Goal: Task Accomplishment & Management: Manage account settings

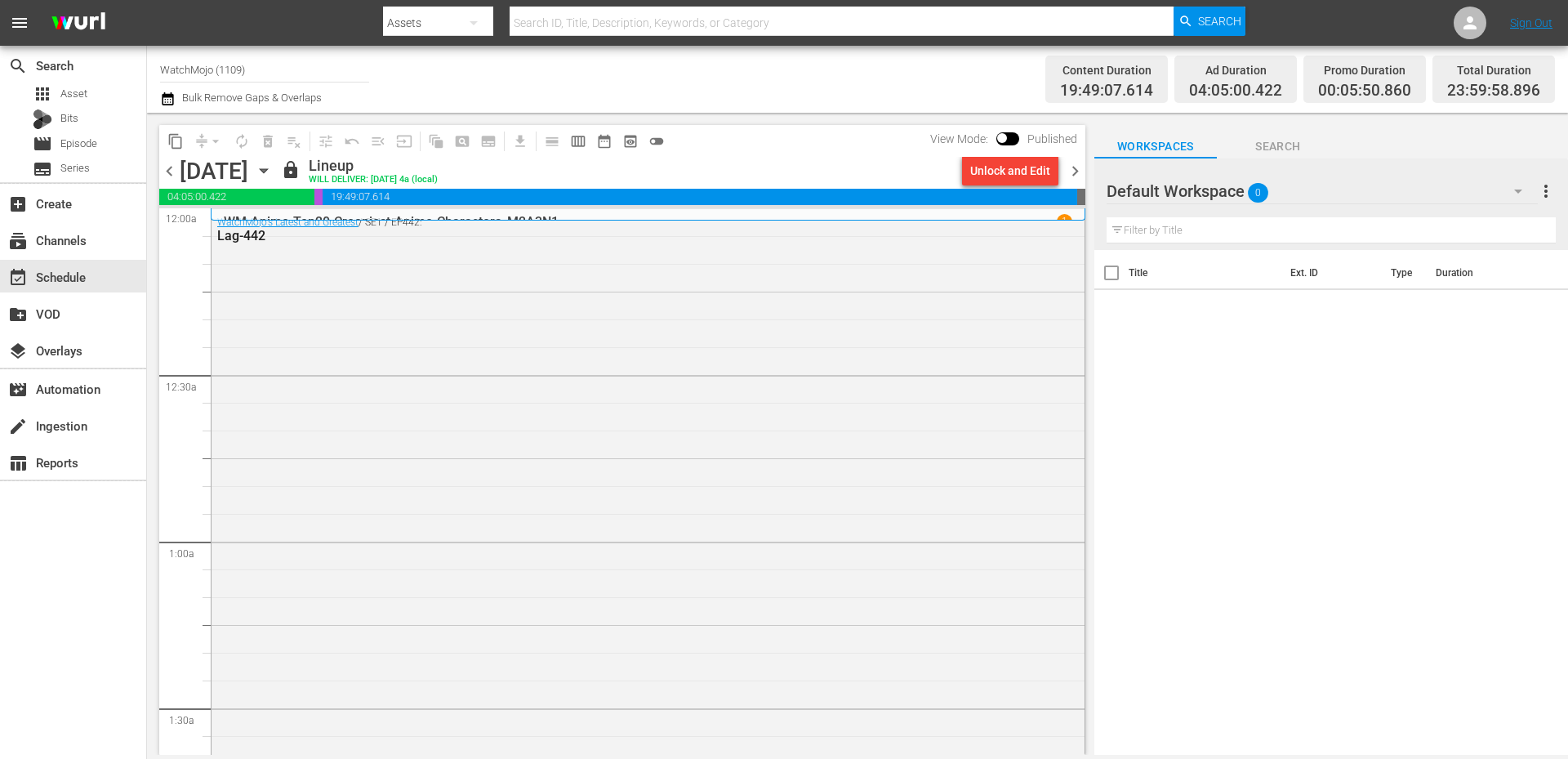
click at [1045, 503] on div "Title Ext. ID Type Duration" at bounding box center [1331, 503] width 473 height 507
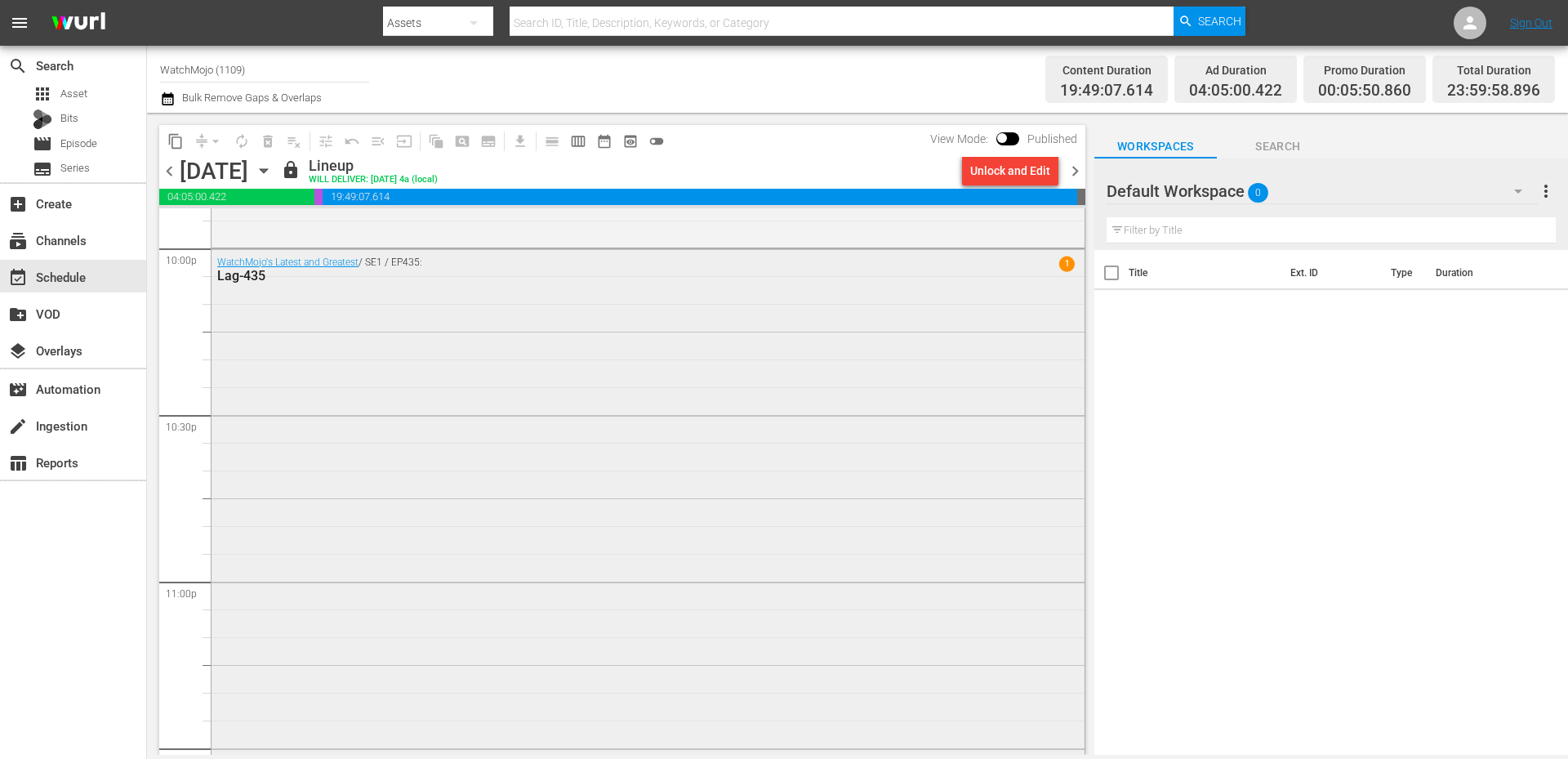
scroll to position [7449, 0]
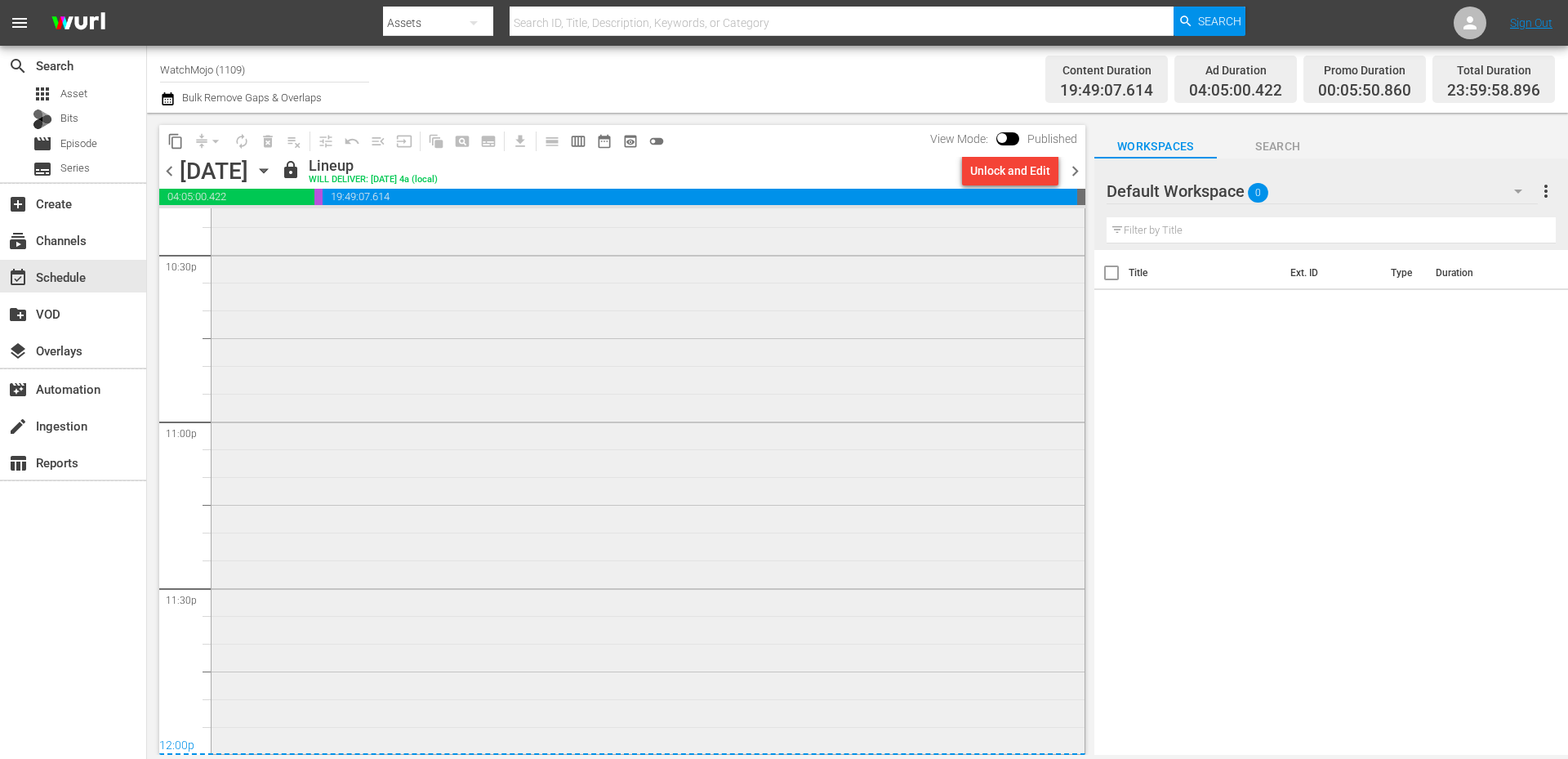
click at [535, 608] on div "WatchMojo's Latest and Greatest / SE1 / EP435: Lag-435 1" at bounding box center [648, 419] width 873 height 661
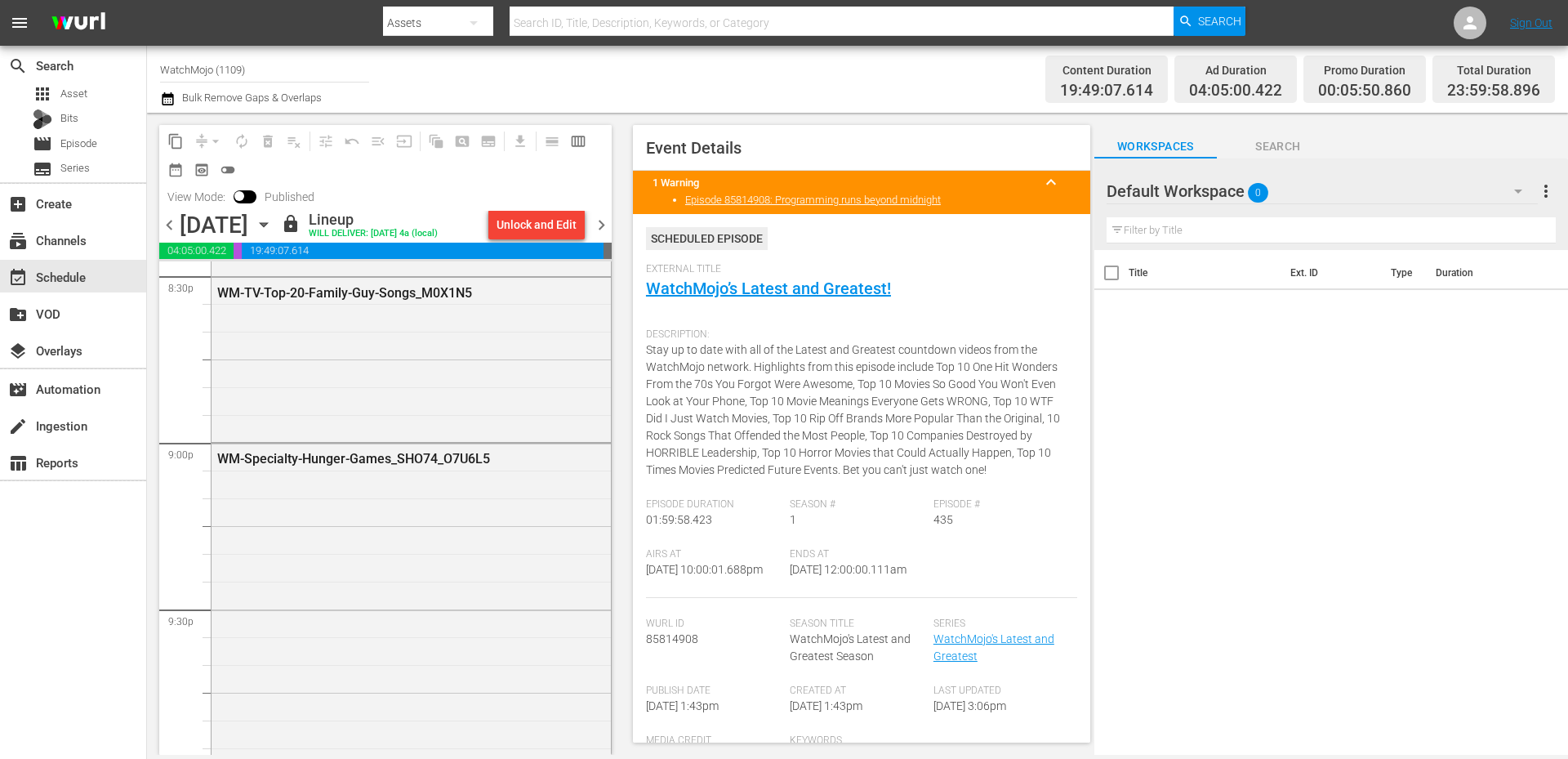
scroll to position [6742, 0]
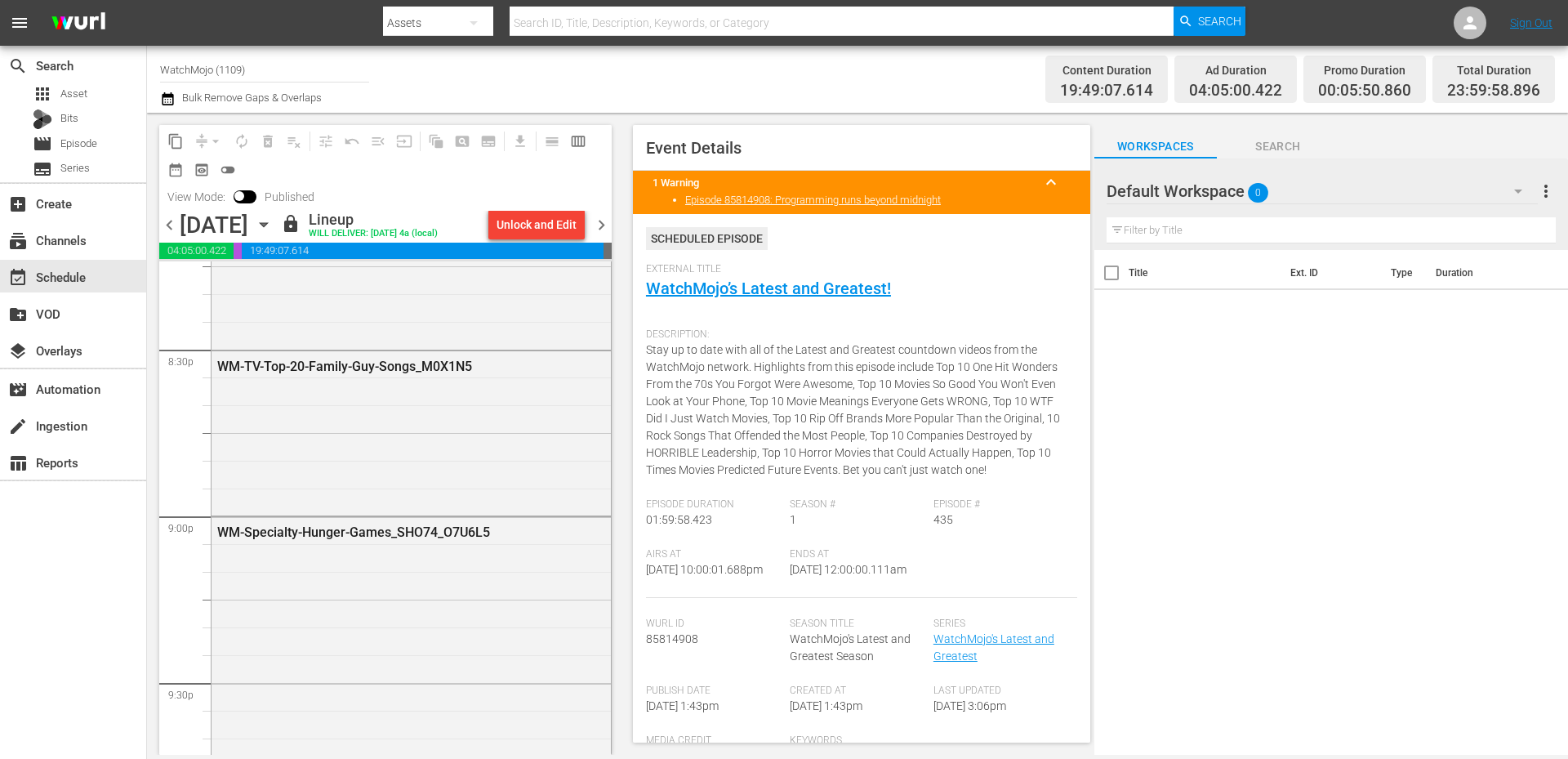
click at [608, 225] on span "chevron_right" at bounding box center [601, 225] width 21 height 21
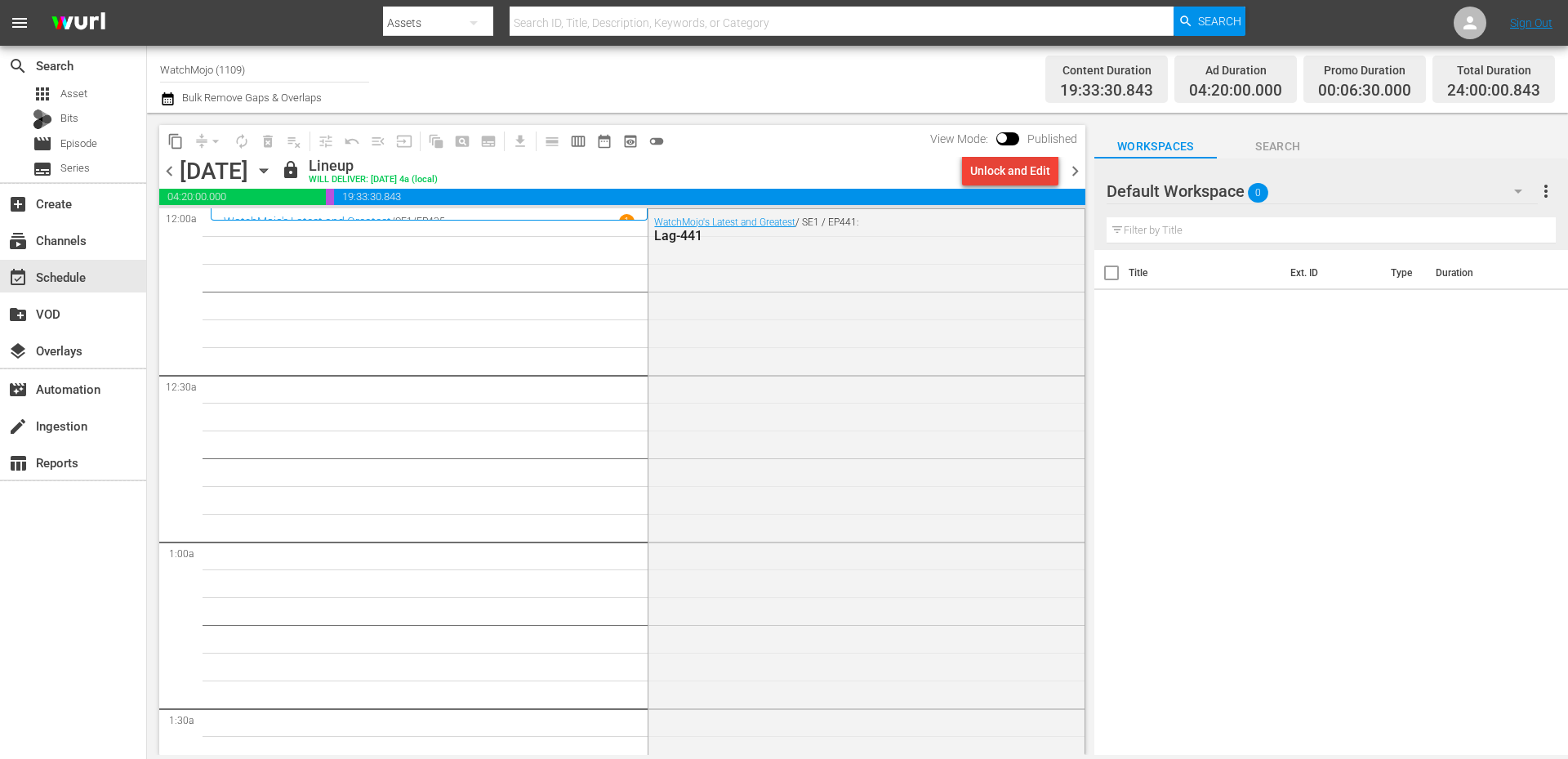
click at [990, 169] on div "Unlock and Edit" at bounding box center [1010, 171] width 80 height 29
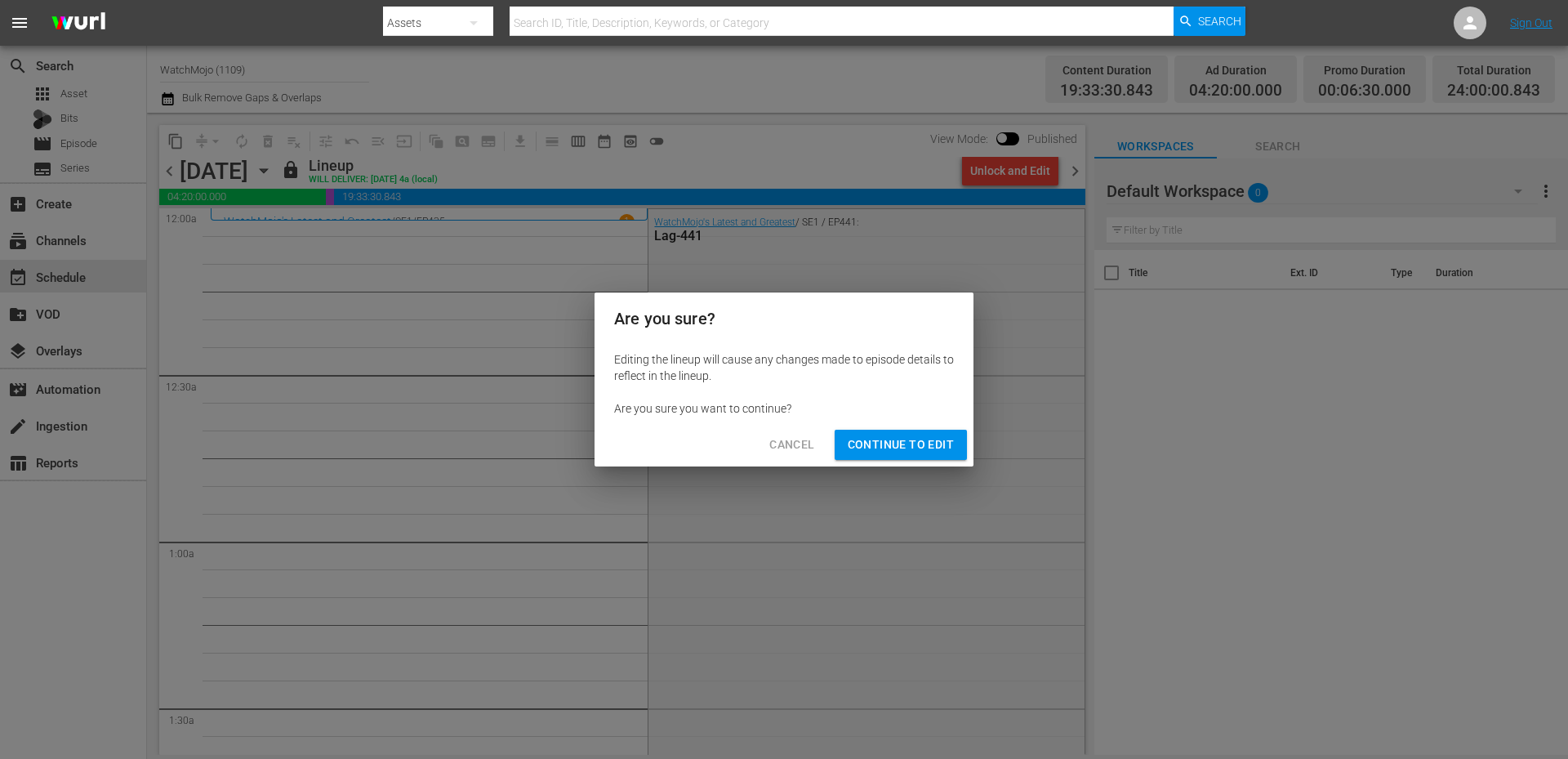
click at [892, 451] on span "Continue to Edit" at bounding box center [901, 445] width 106 height 21
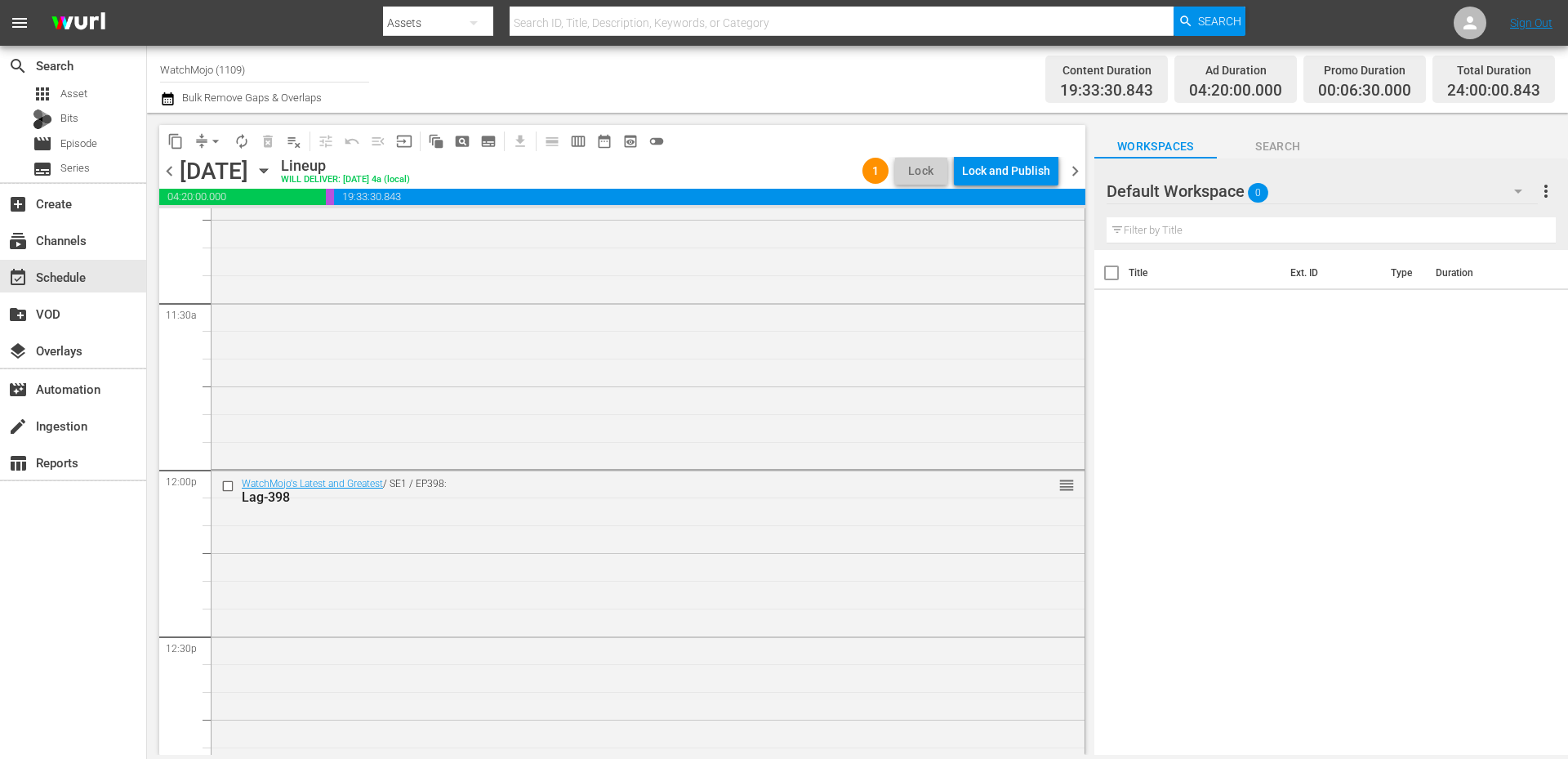
scroll to position [3811, 0]
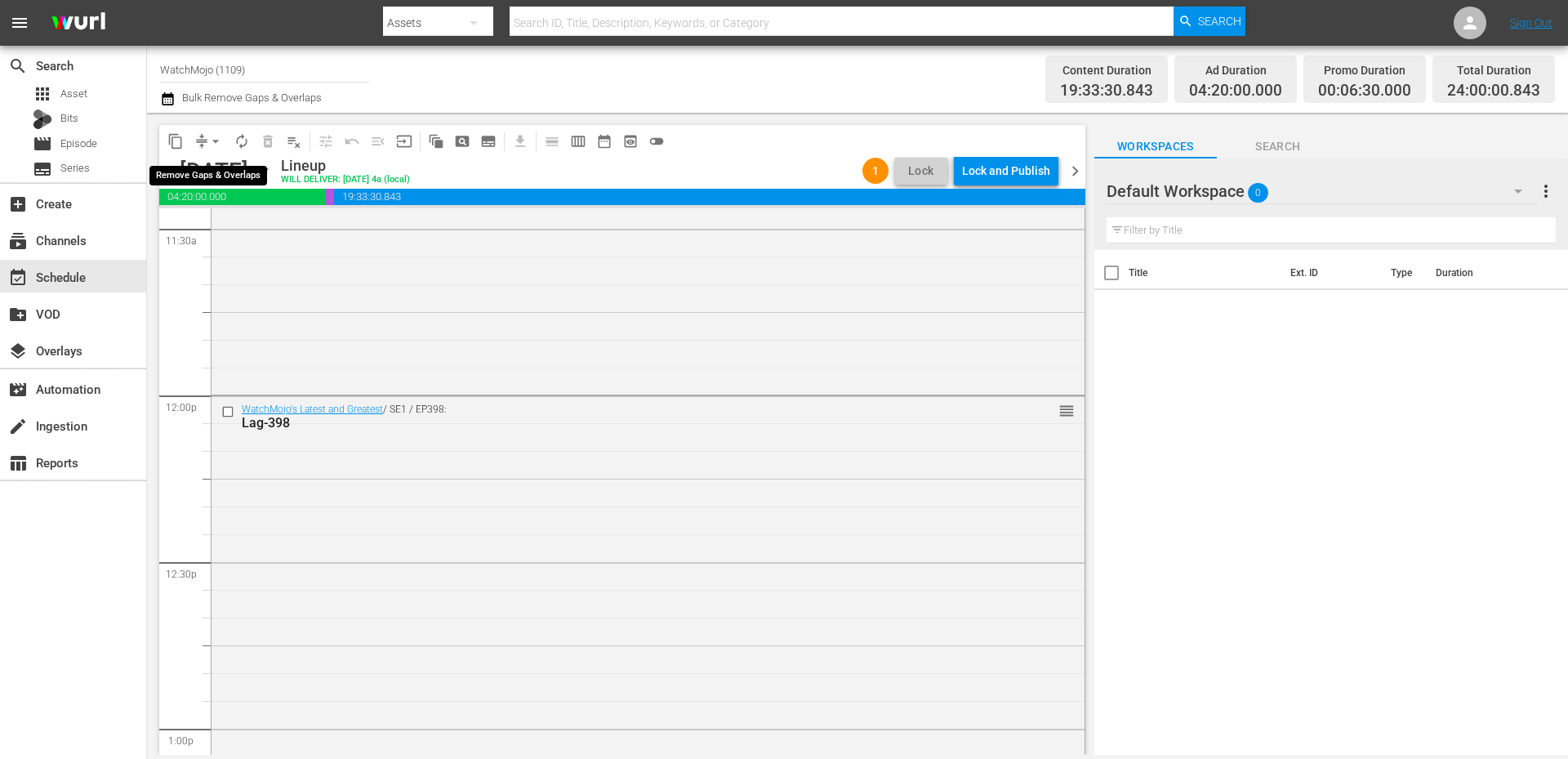
click at [208, 138] on span "arrow_drop_down" at bounding box center [215, 141] width 16 height 16
click at [238, 229] on li "Align to End of Previous Day" at bounding box center [216, 227] width 172 height 27
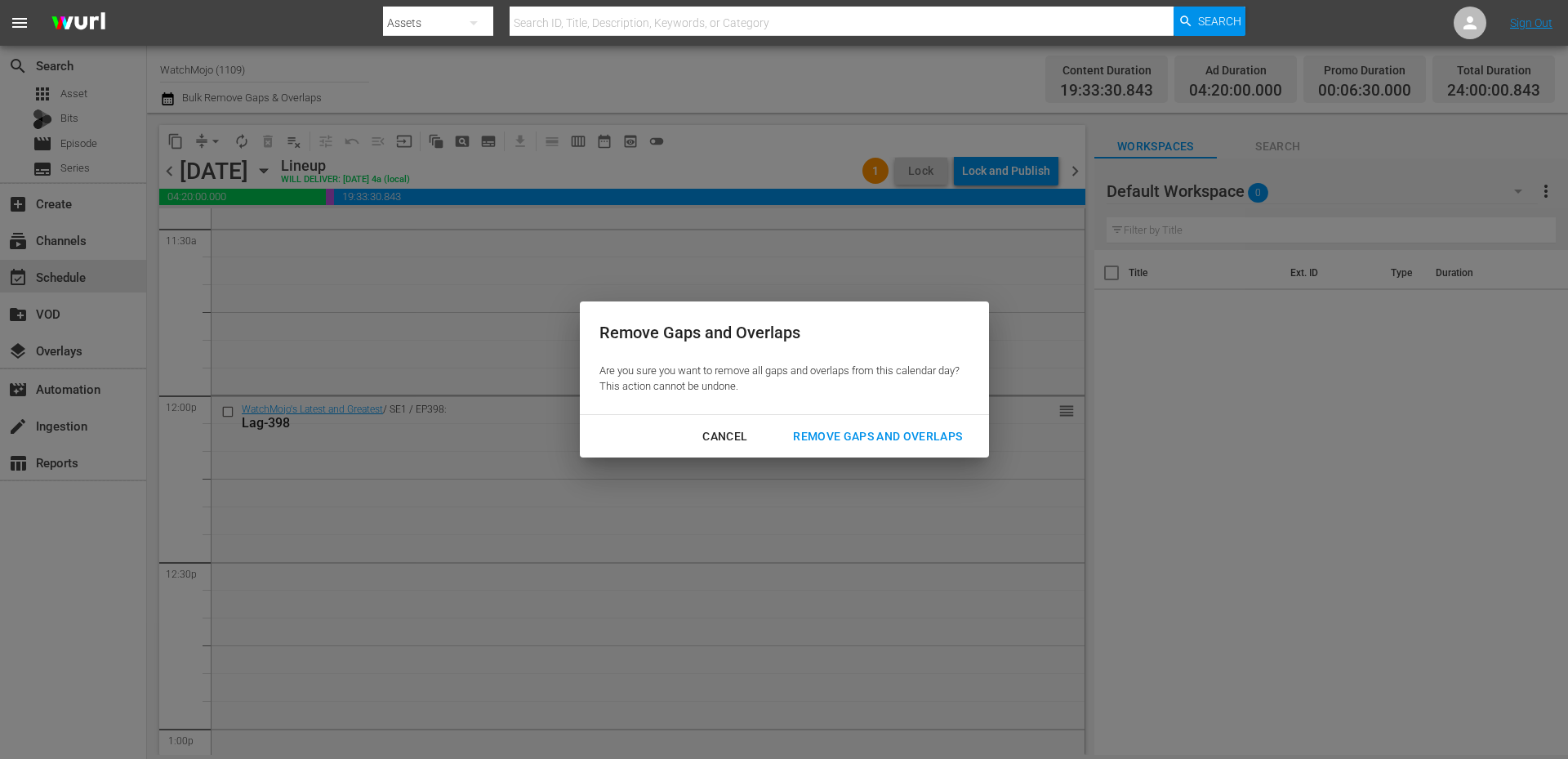
click at [835, 433] on div "Remove Gaps and Overlaps" at bounding box center [877, 437] width 196 height 21
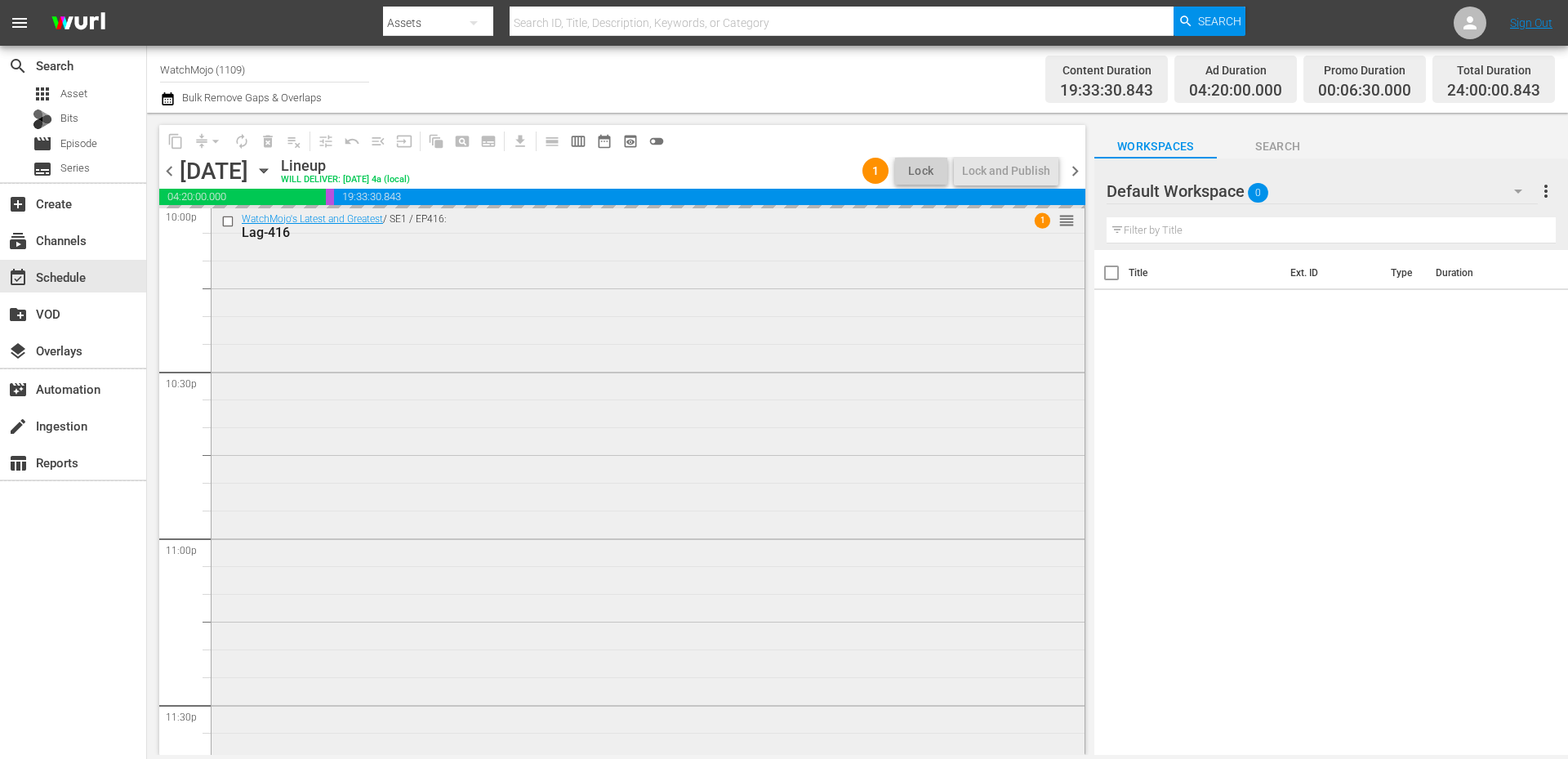
scroll to position [7449, 0]
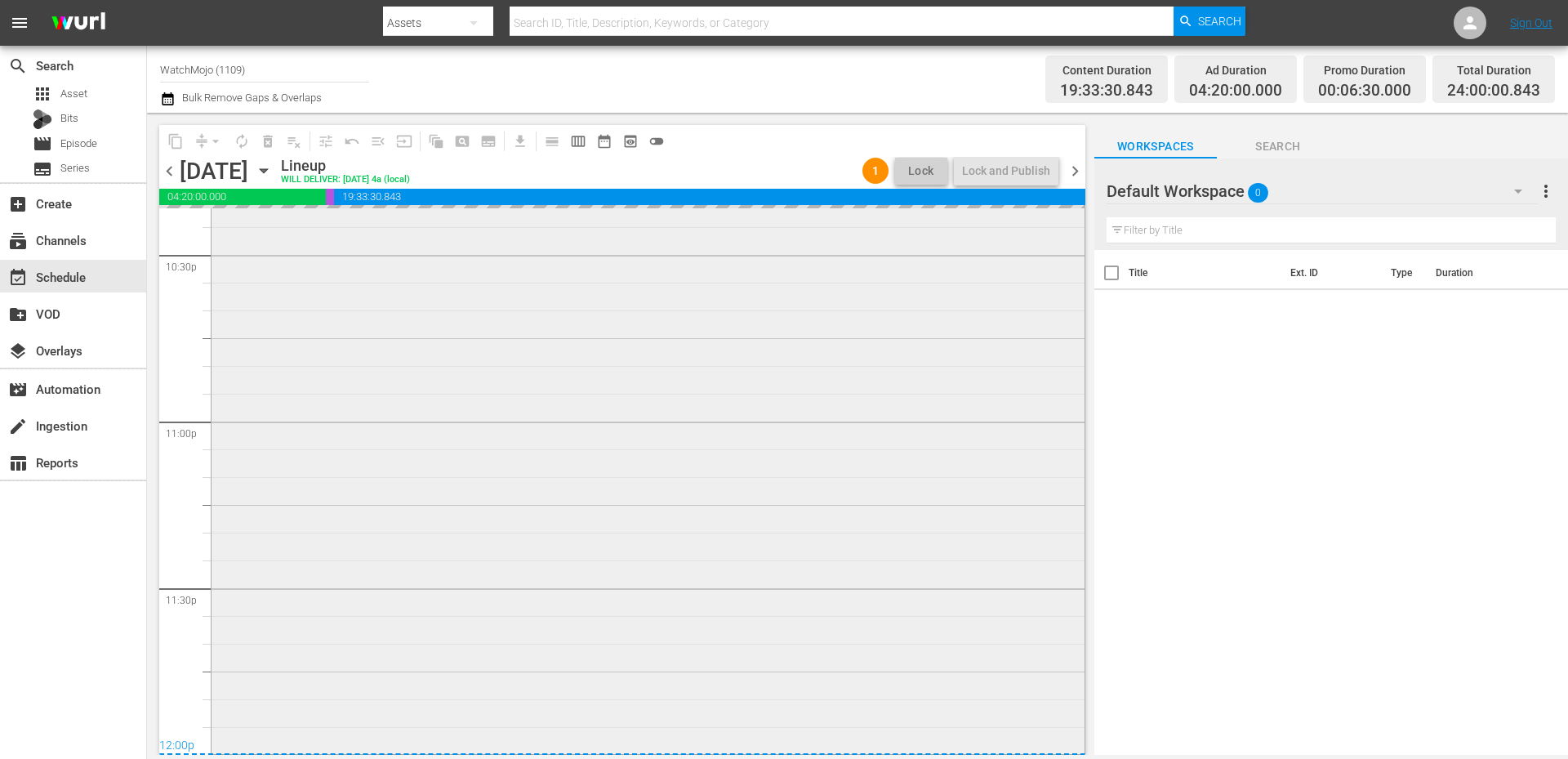
click at [425, 526] on div "WatchMojo's Latest and Greatest / SE1 / EP416: Lag-416 1 reorder" at bounding box center [648, 419] width 873 height 661
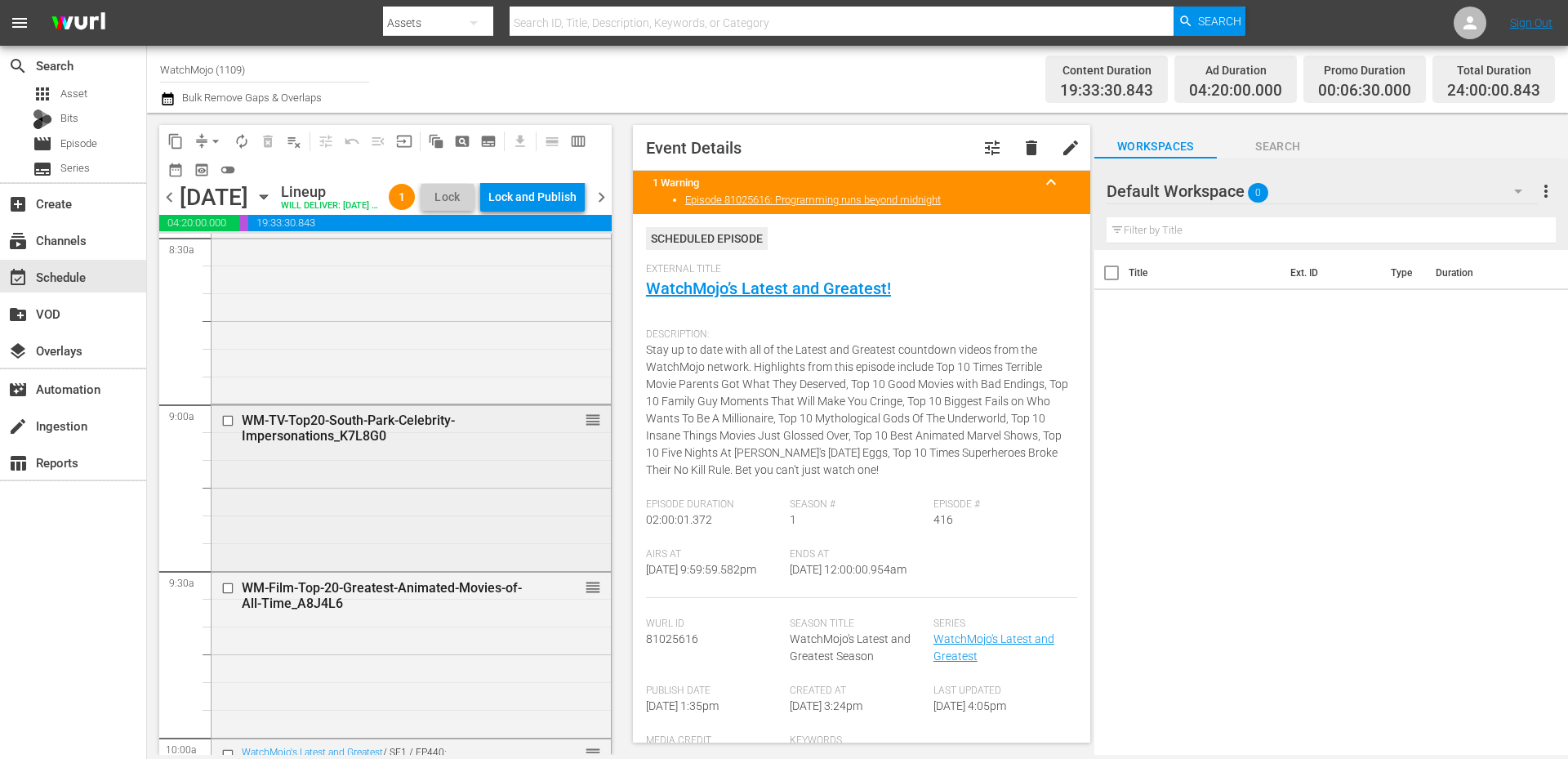
scroll to position [2822, 0]
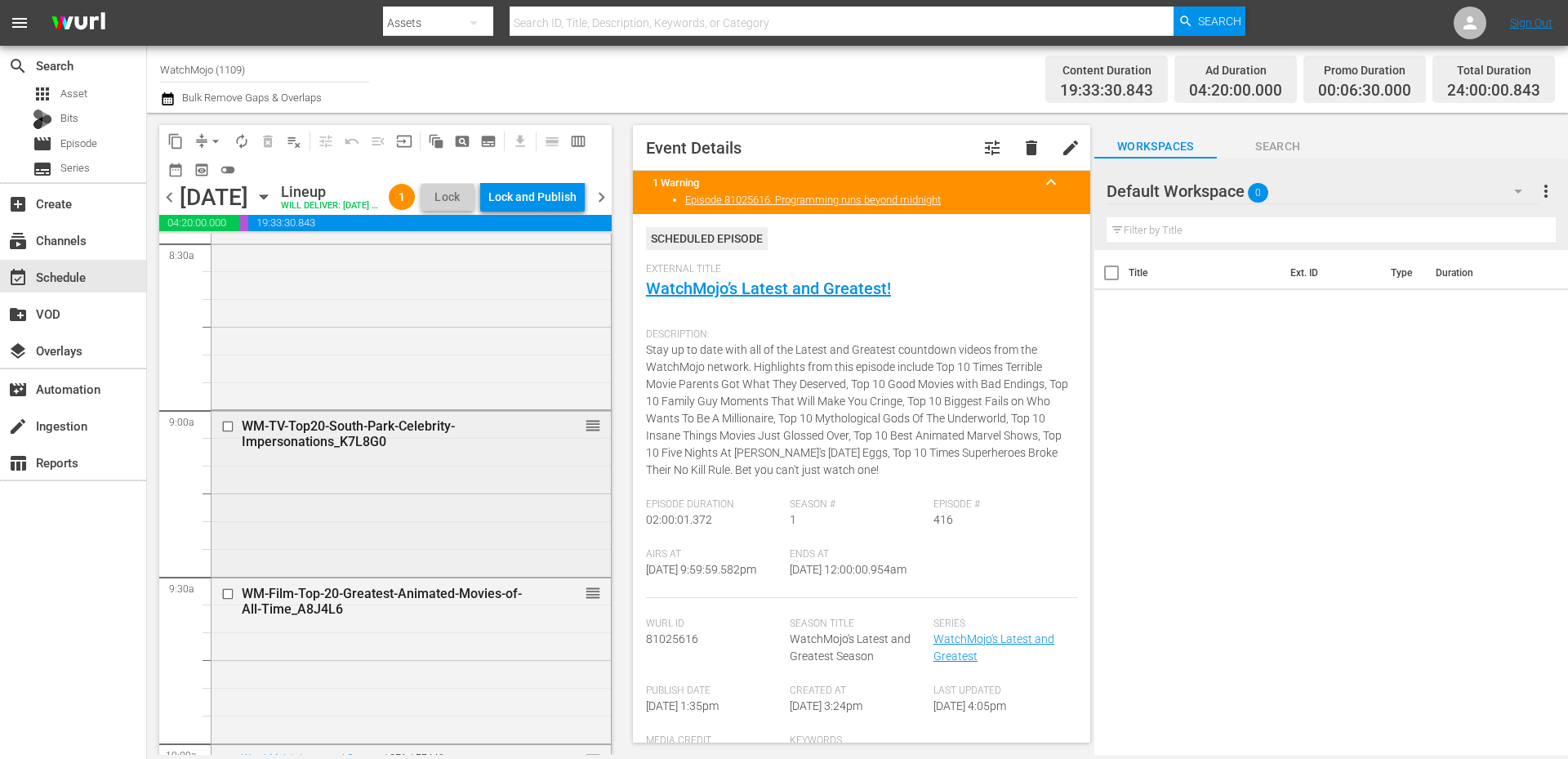
click at [414, 449] on div "WM-TV-Top20-South-Park-Celebrity-Impersonations_K7L8G0" at bounding box center [385, 433] width 287 height 31
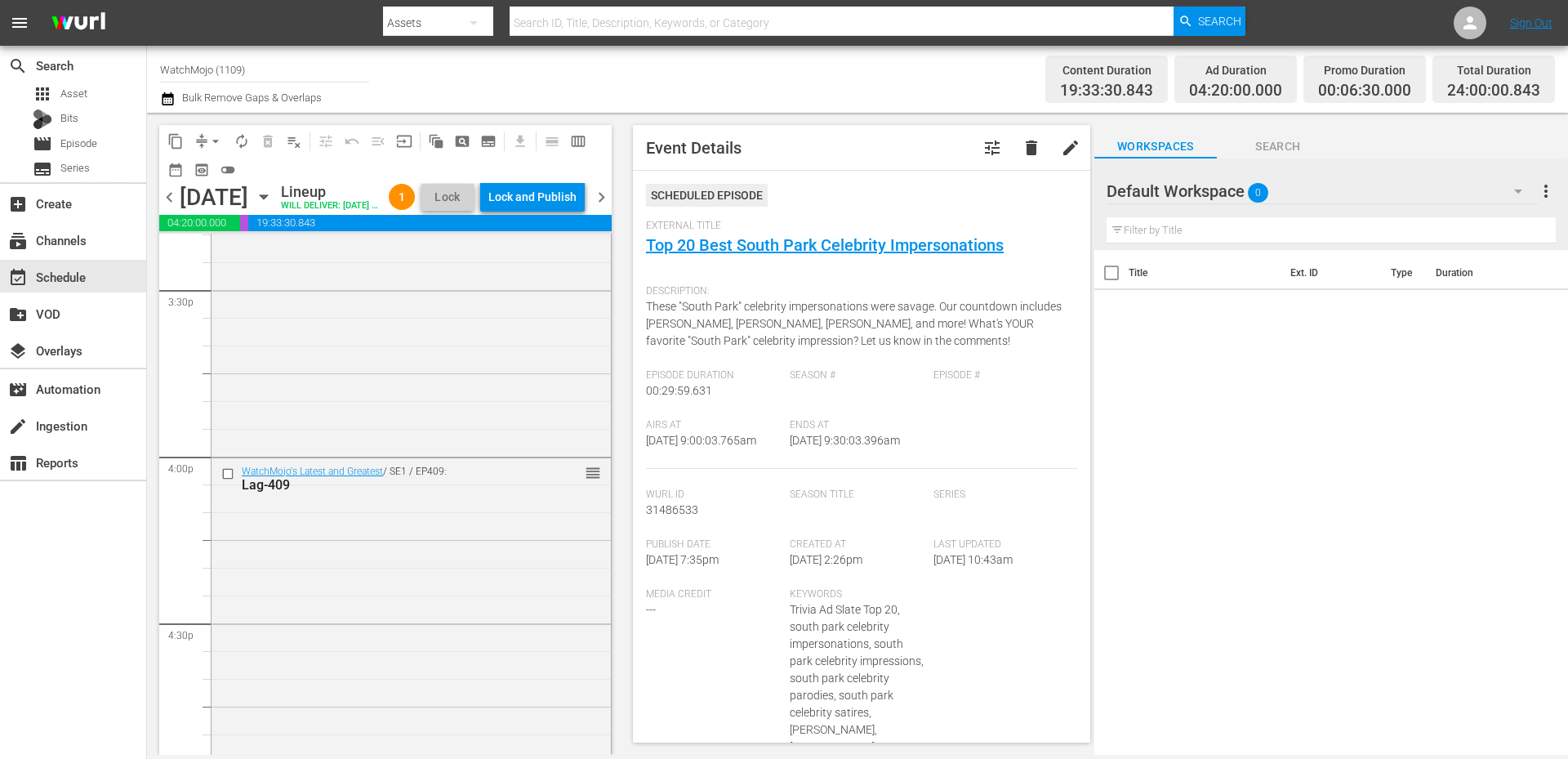
scroll to position [5109, 0]
click at [535, 199] on div "Lock and Publish" at bounding box center [532, 196] width 88 height 29
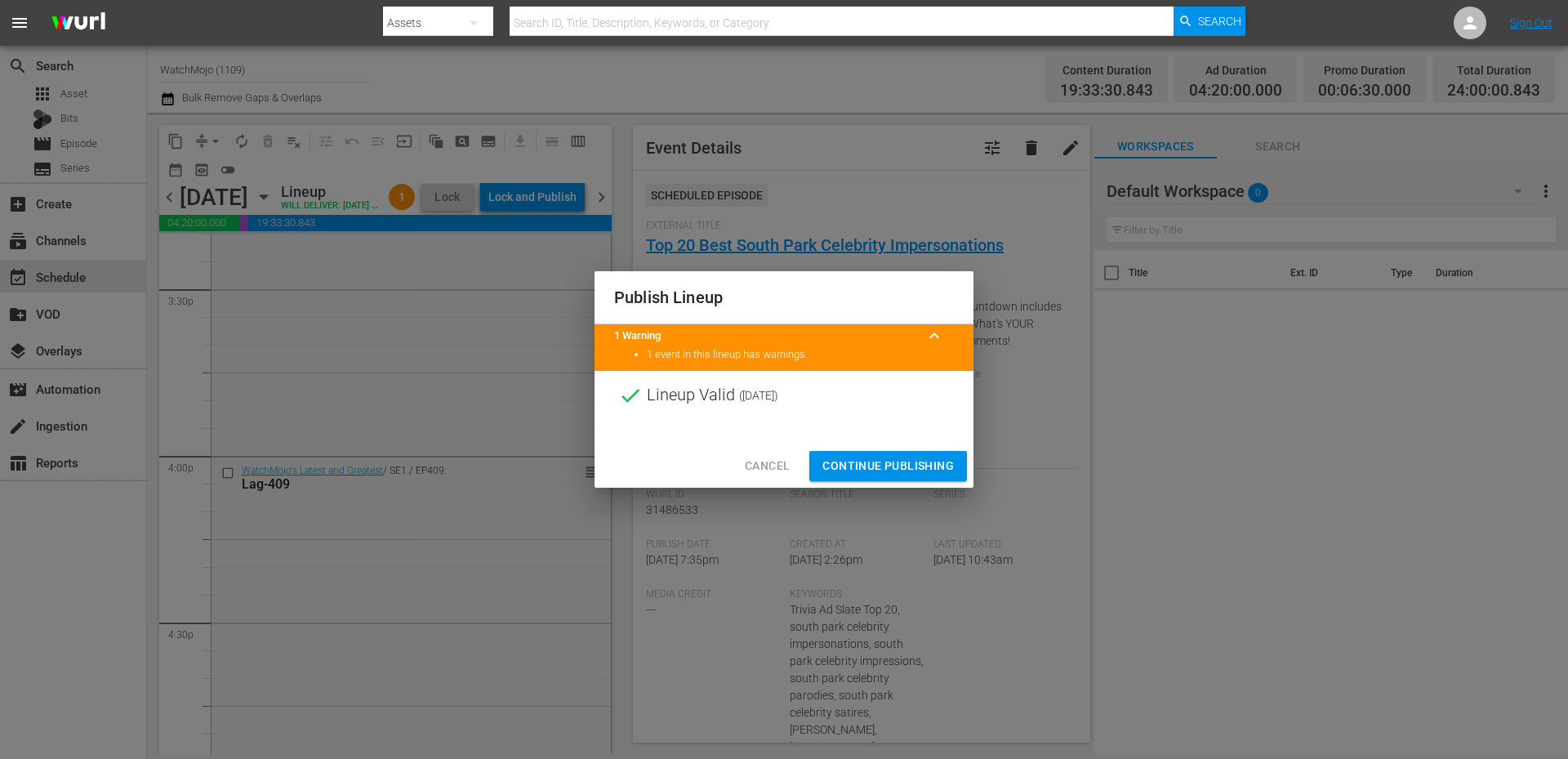
click at [837, 461] on span "Continue Publishing" at bounding box center [888, 466] width 131 height 21
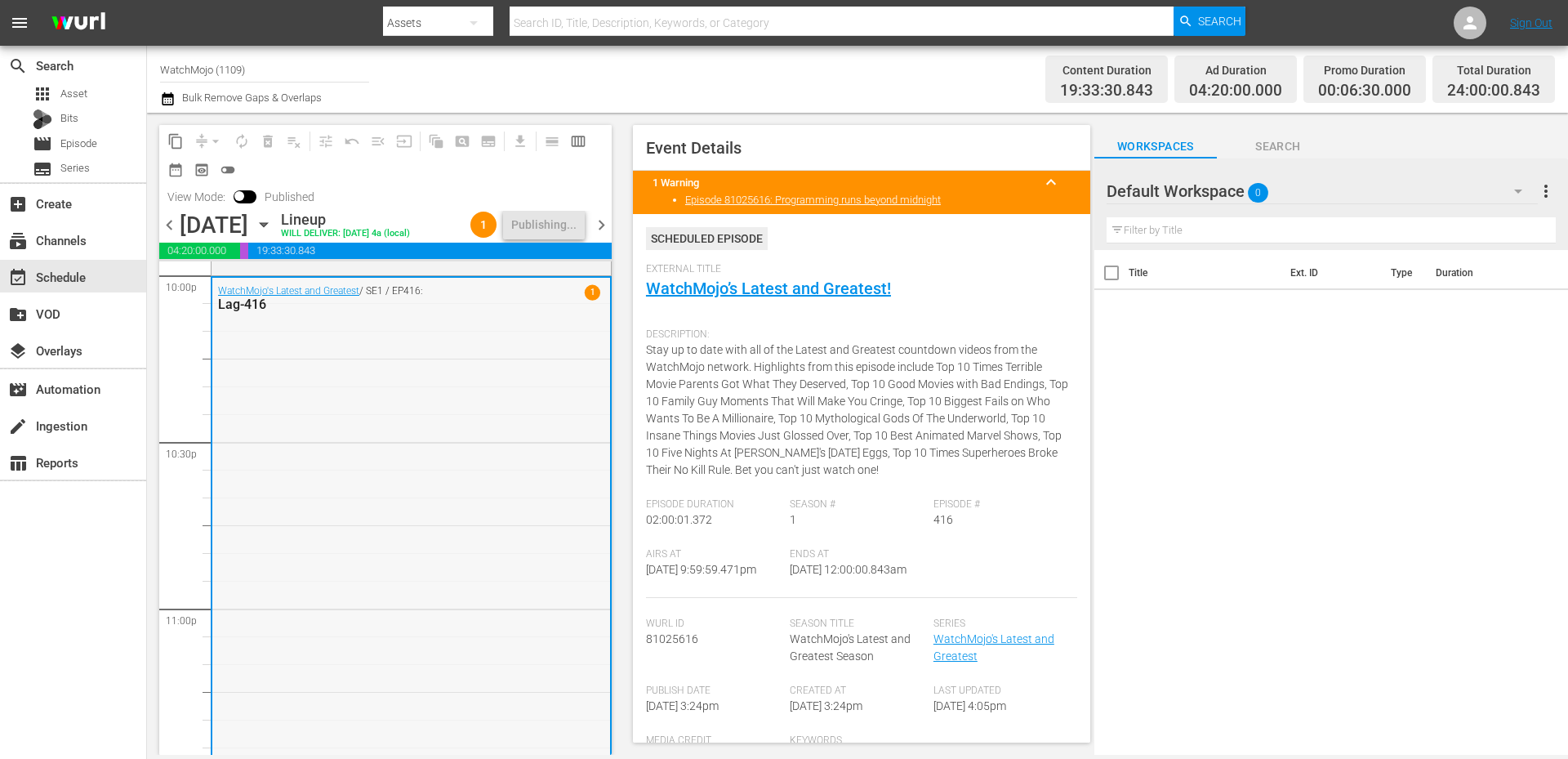
scroll to position [7285, 0]
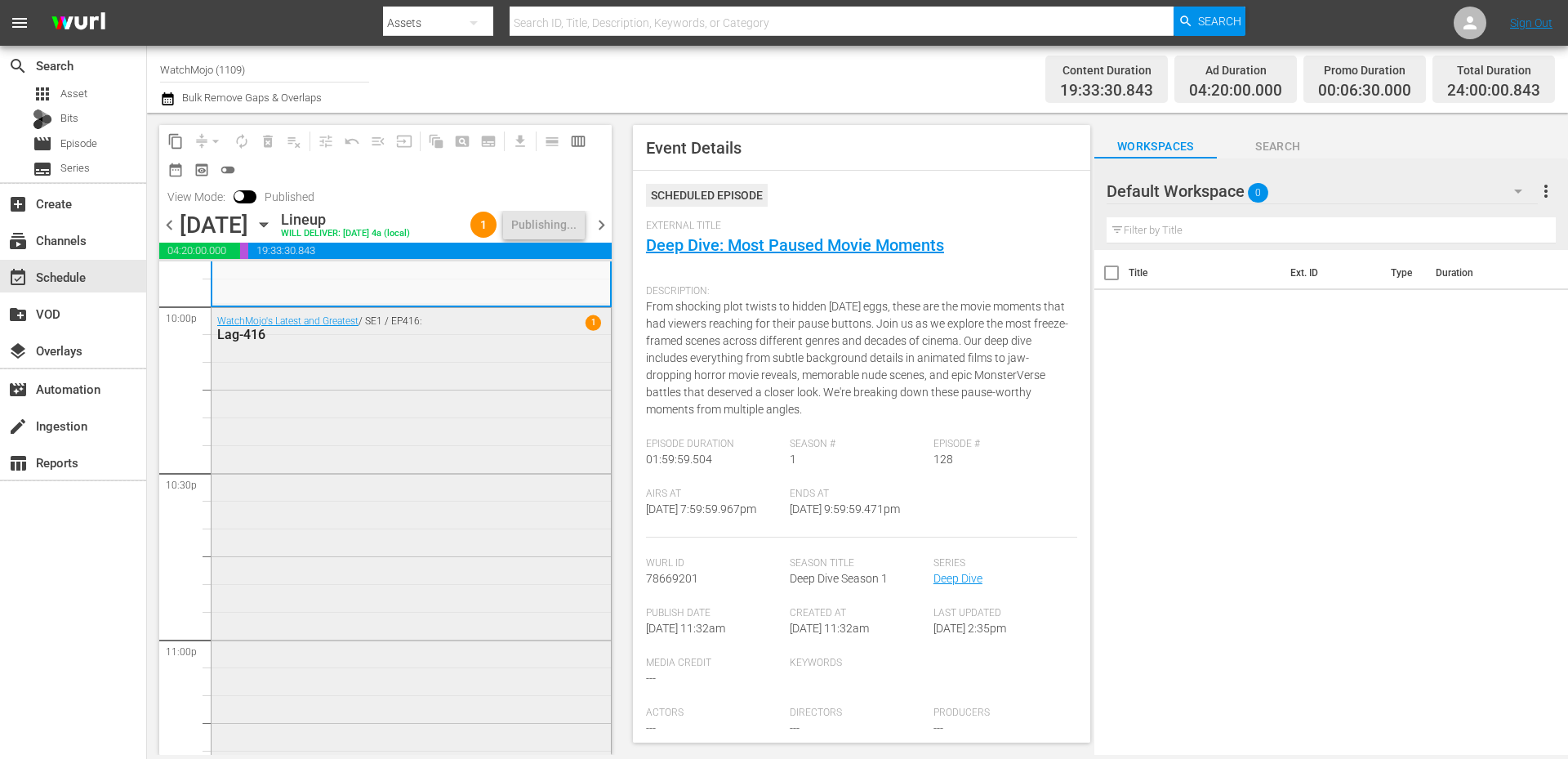
click at [406, 563] on div "WatchMojo's Latest and Greatest / SE1 / EP416: Lag-416 1" at bounding box center [412, 638] width 400 height 661
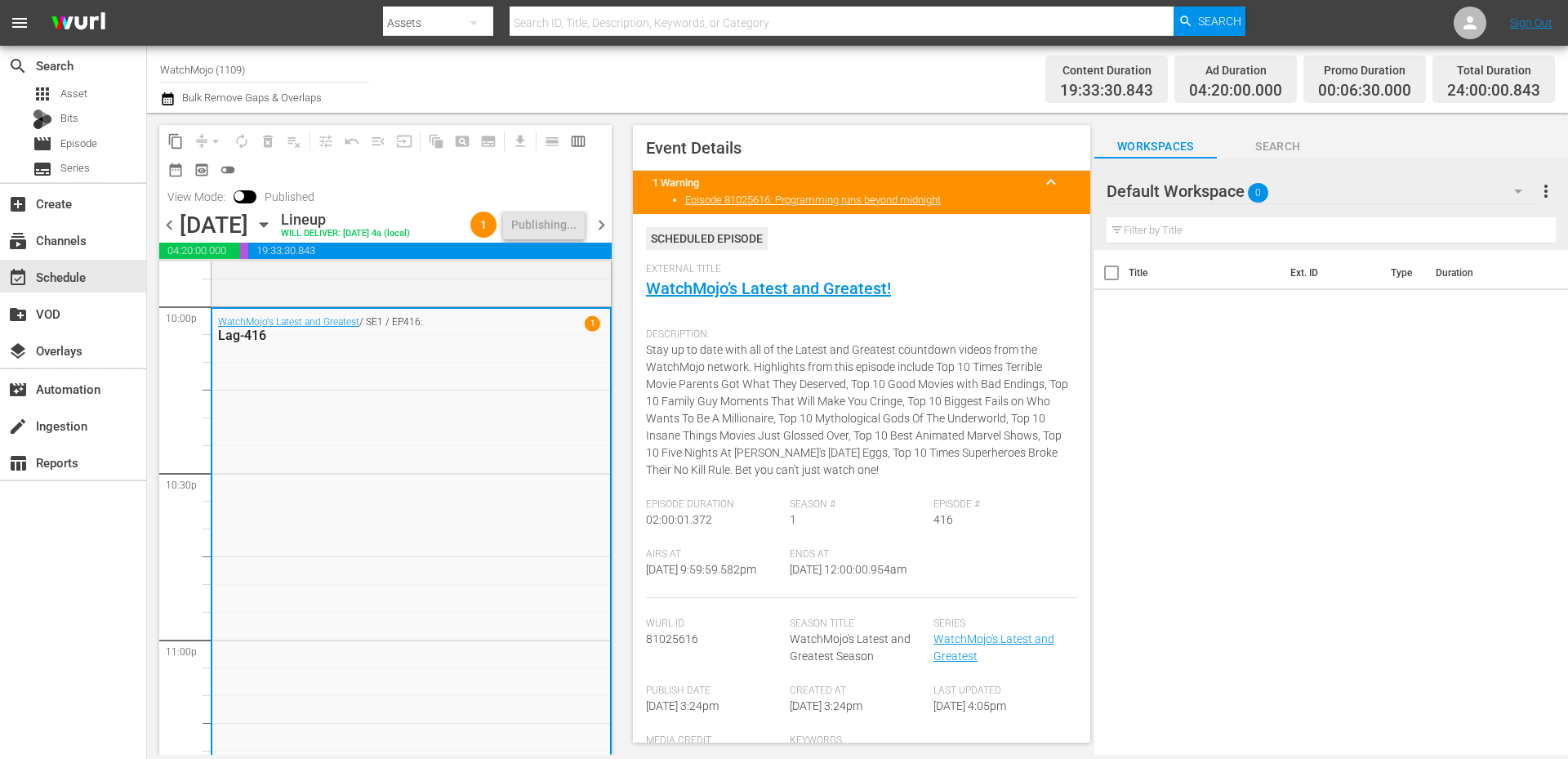
drag, startPoint x: 825, startPoint y: 587, endPoint x: 781, endPoint y: 593, distance: 44.4
click at [781, 593] on div "Airs At [DATE] 9:59:59.582pm Ends At [DATE] 12:00:00.954am" at bounding box center [861, 573] width 431 height 50
copy span "12:00:00.954am"
click at [600, 226] on span "chevron_right" at bounding box center [601, 225] width 21 height 21
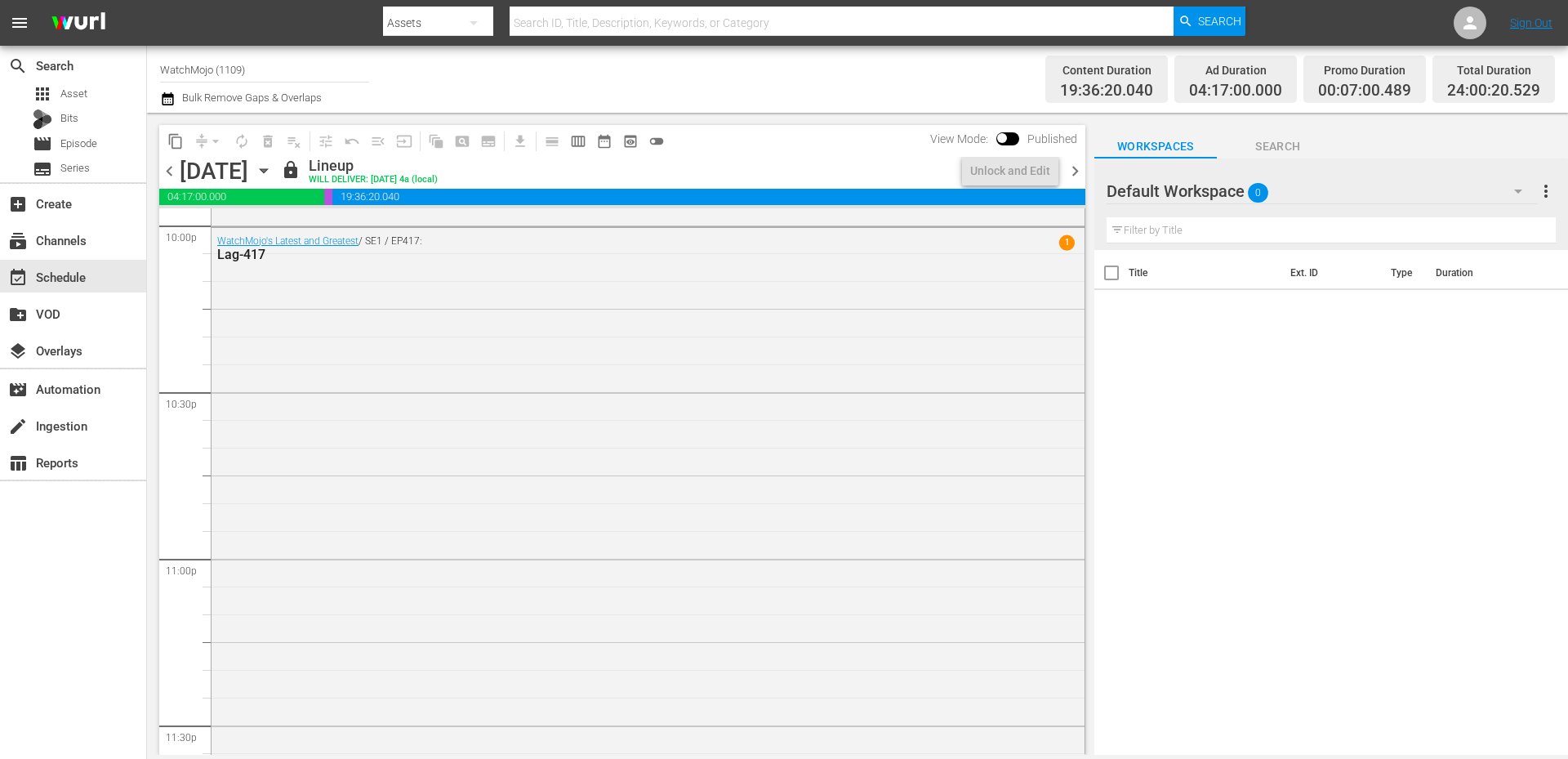
scroll to position [7285, 0]
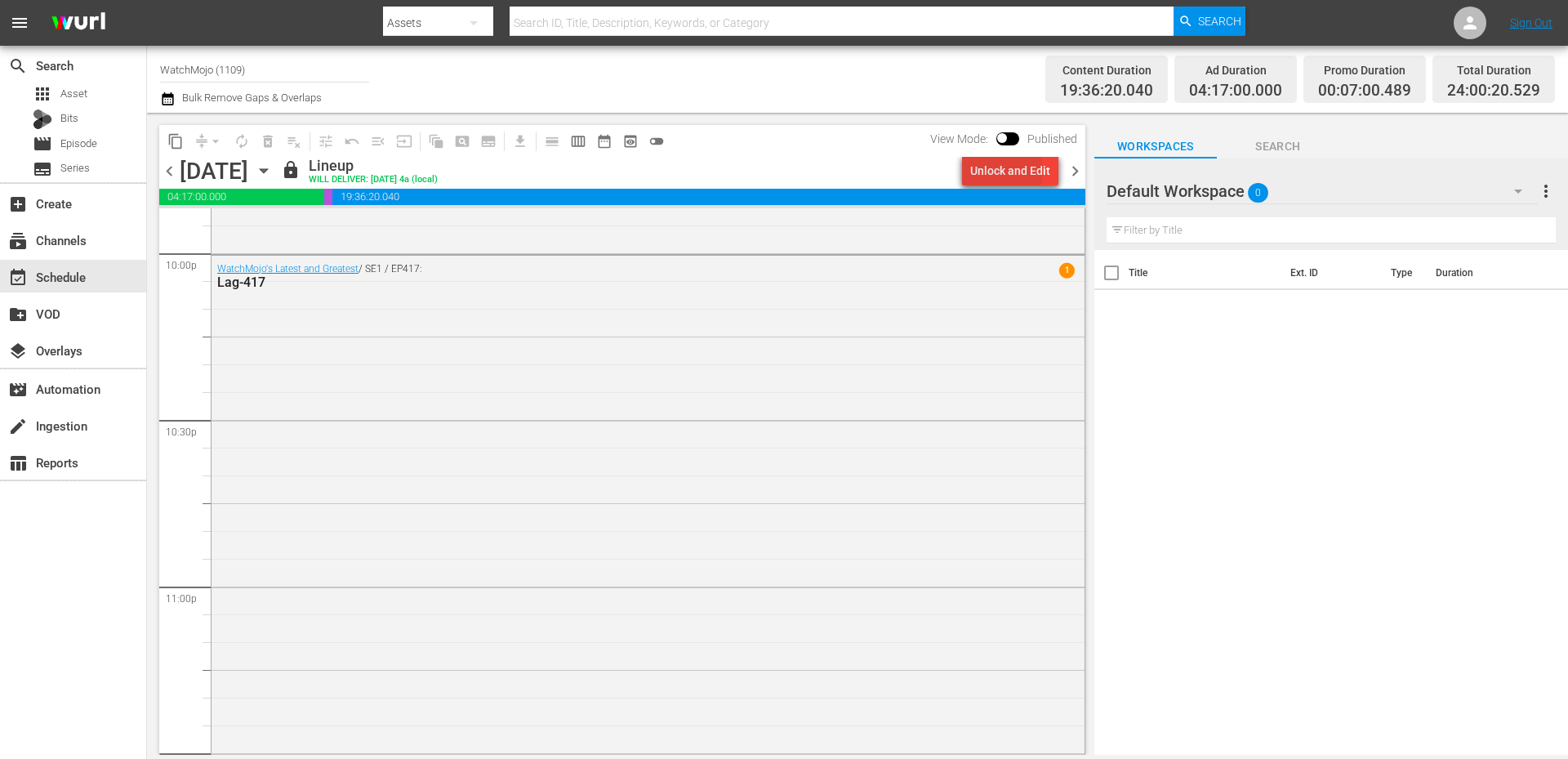
click at [992, 171] on div "Unlock and Edit" at bounding box center [1010, 171] width 80 height 29
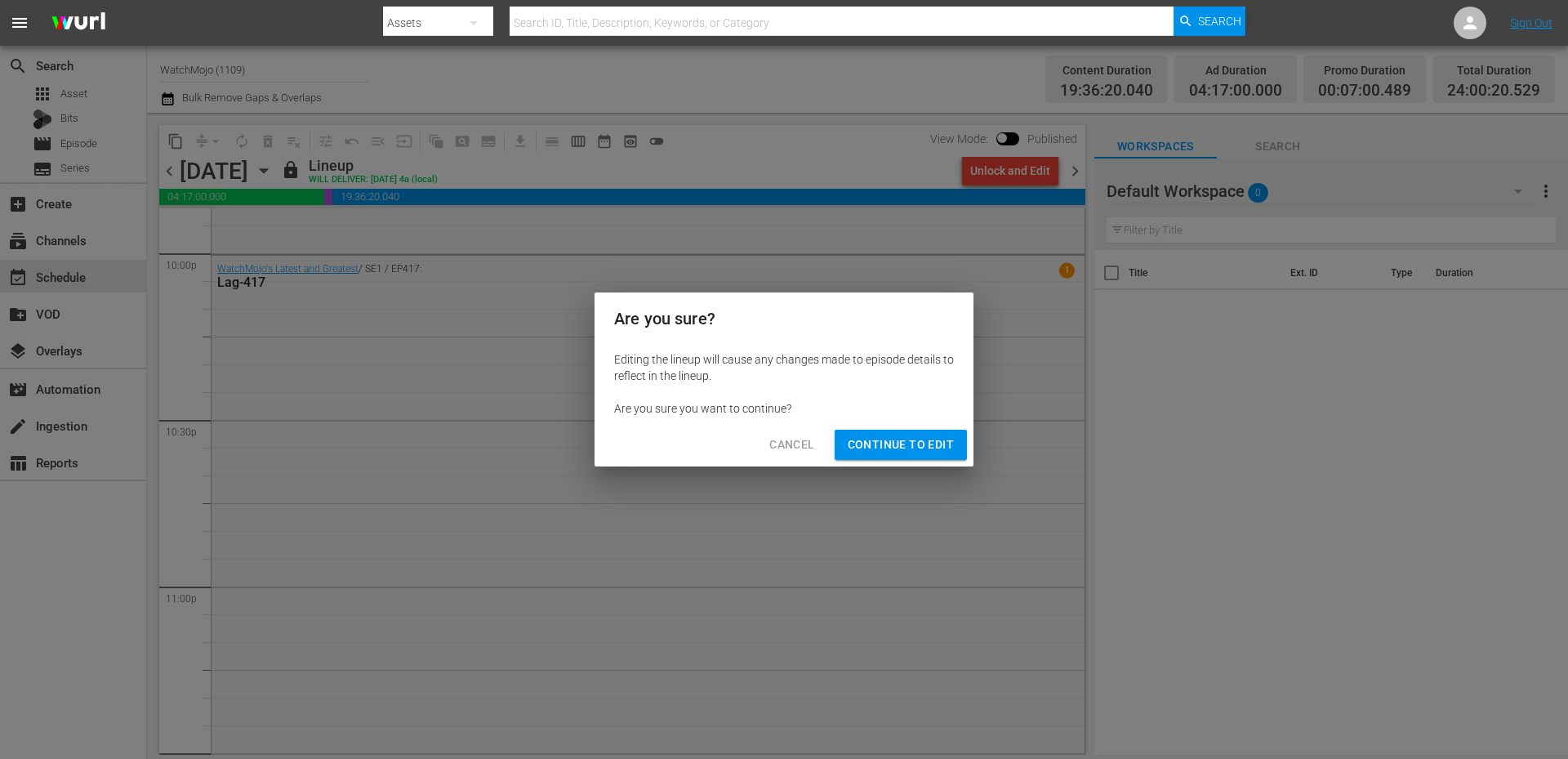
click at [902, 440] on span "Continue to Edit" at bounding box center [901, 445] width 106 height 21
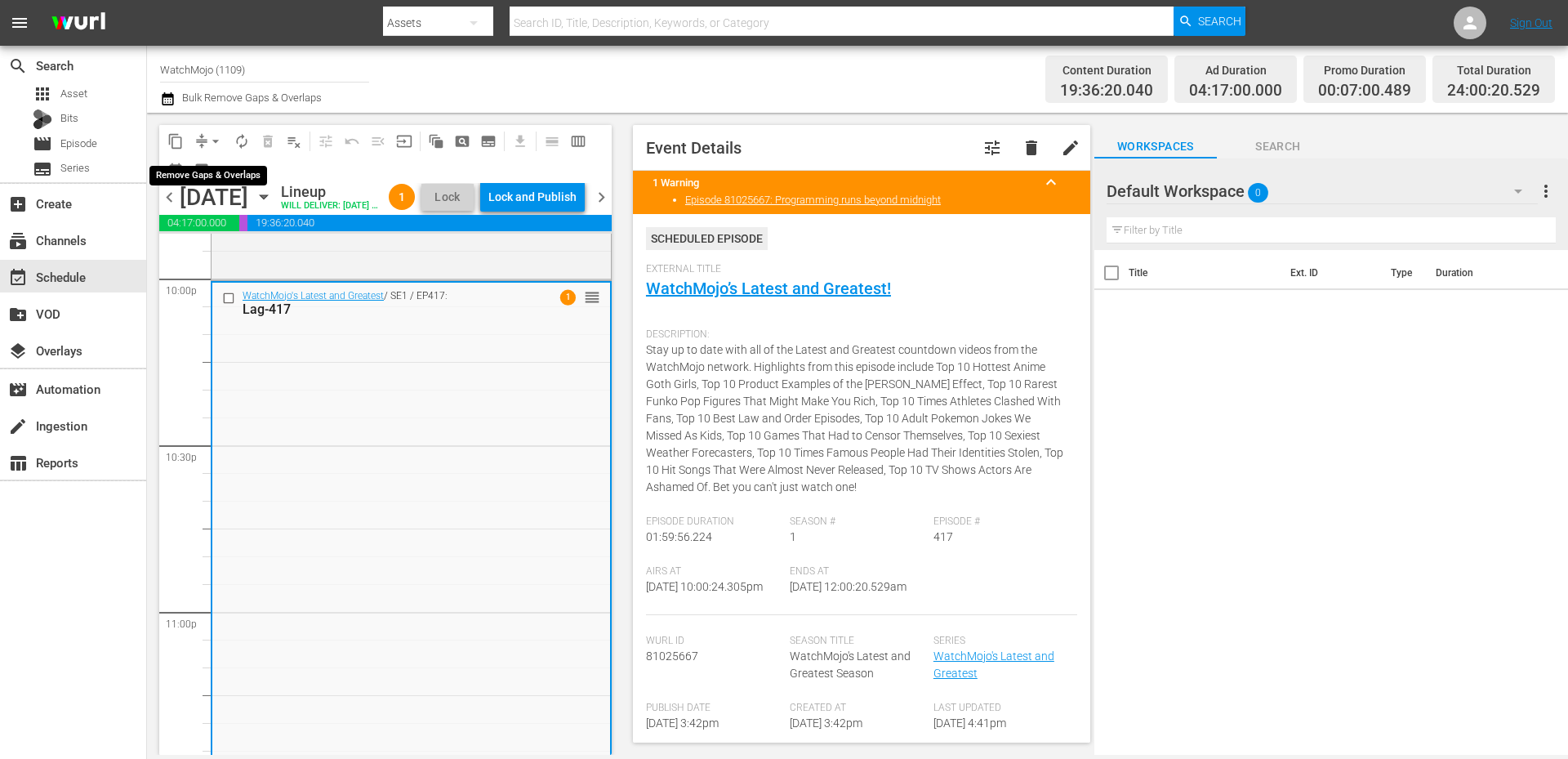
click at [218, 139] on span "arrow_drop_down" at bounding box center [215, 141] width 16 height 16
click at [247, 228] on li "Align to End of Previous Day" at bounding box center [216, 227] width 172 height 27
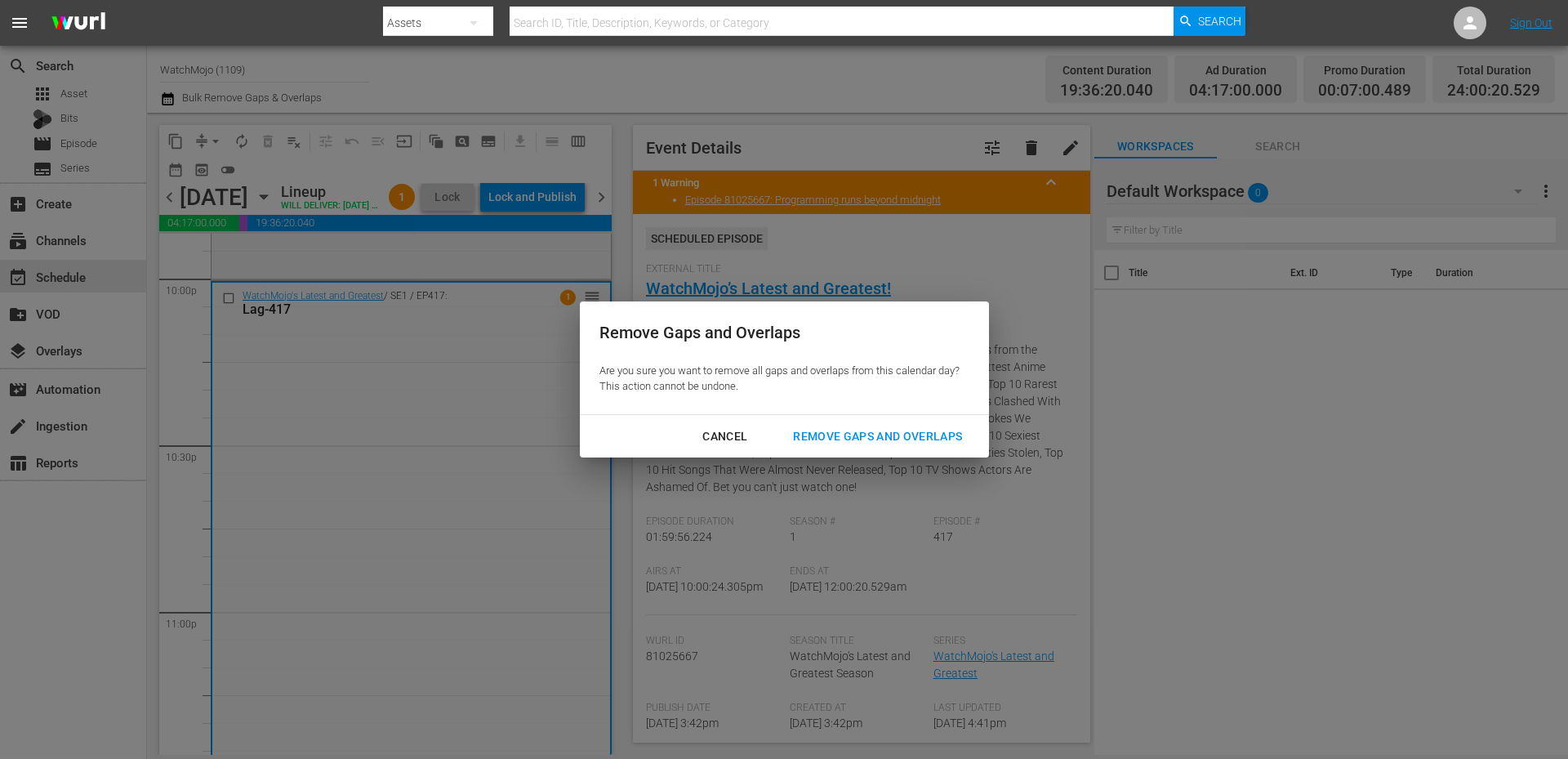
click at [873, 440] on div "Remove Gaps and Overlaps" at bounding box center [877, 437] width 196 height 21
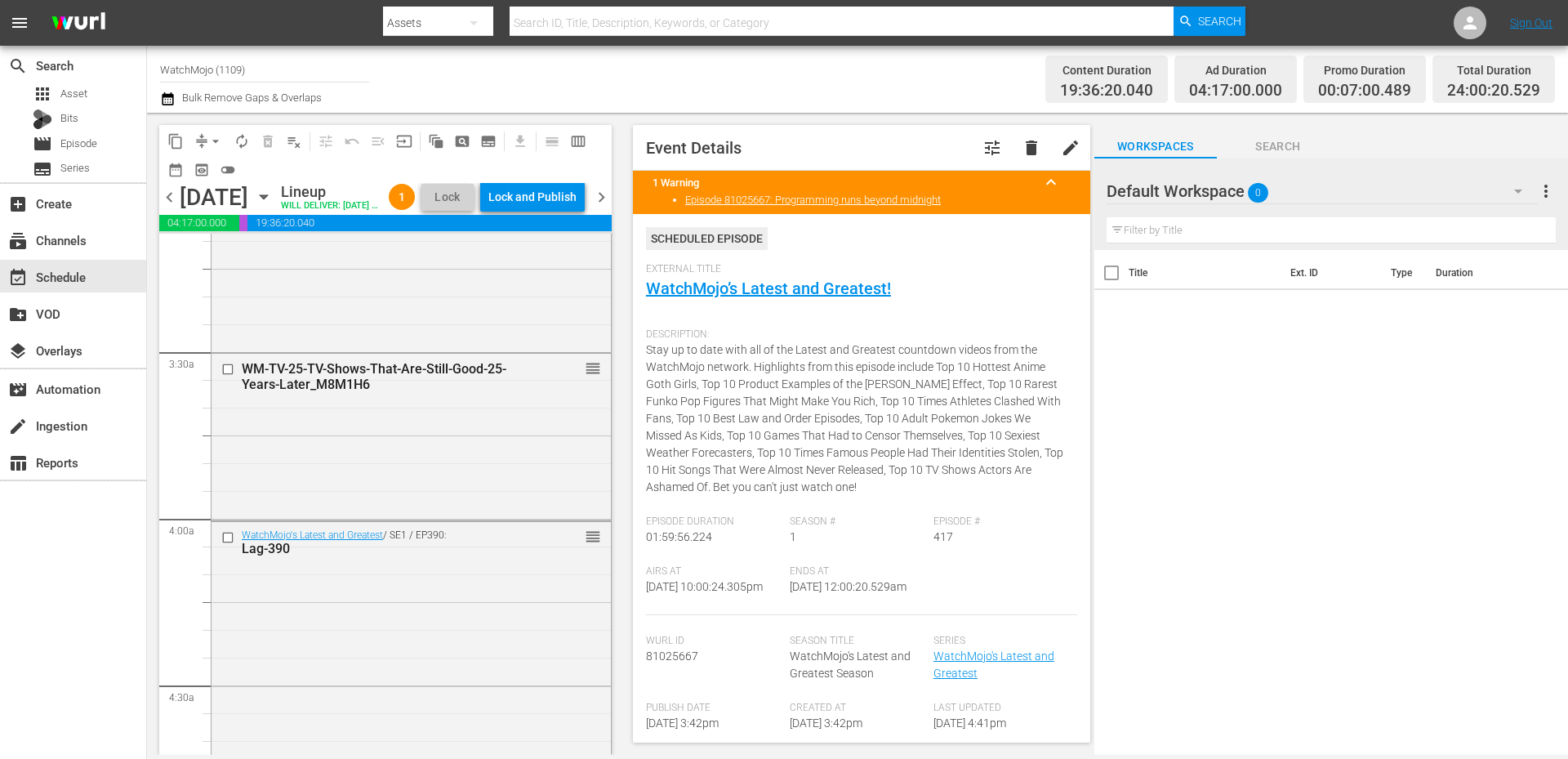
scroll to position [0, 0]
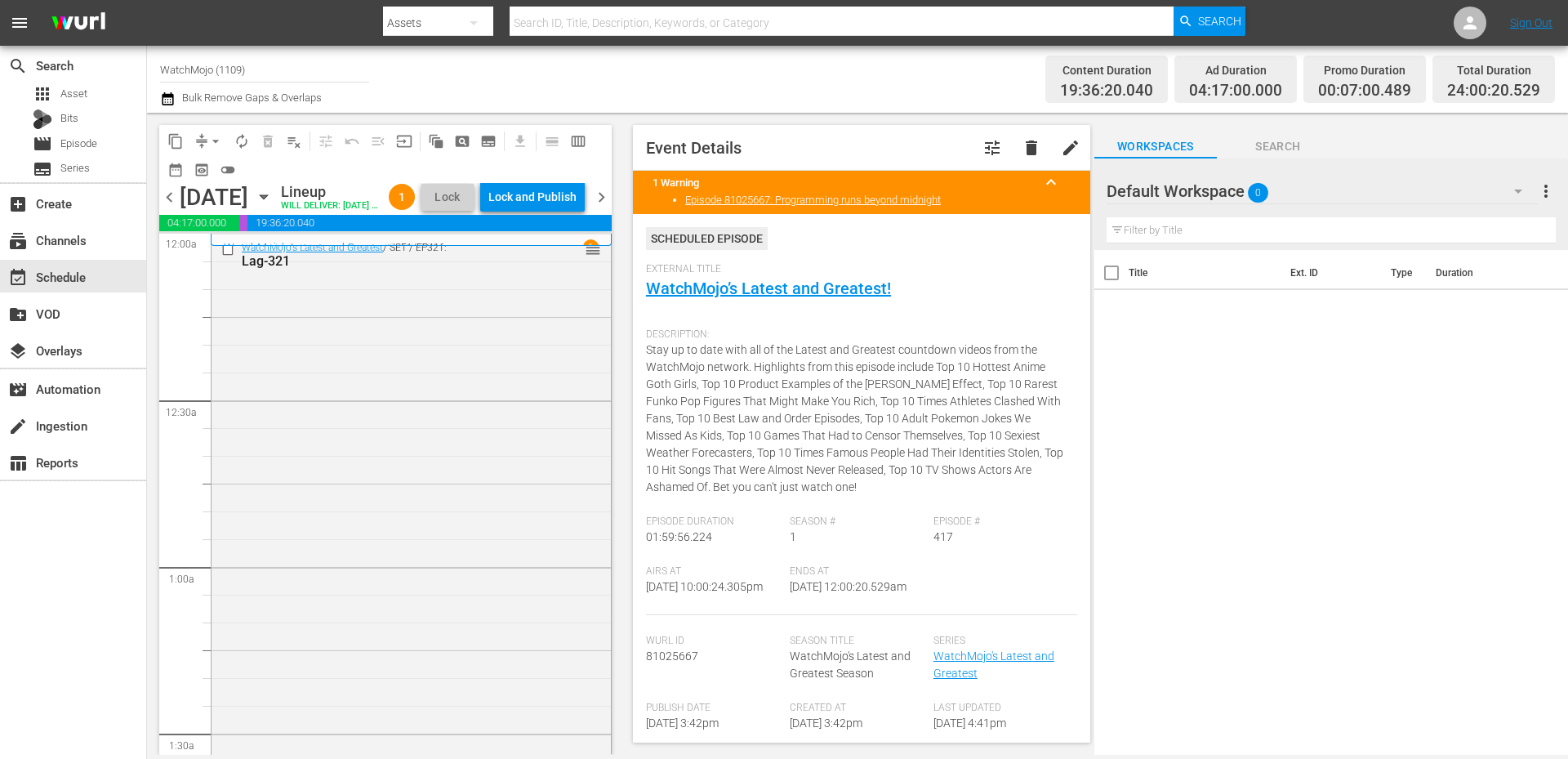
click at [169, 208] on span "chevron_left" at bounding box center [170, 197] width 21 height 21
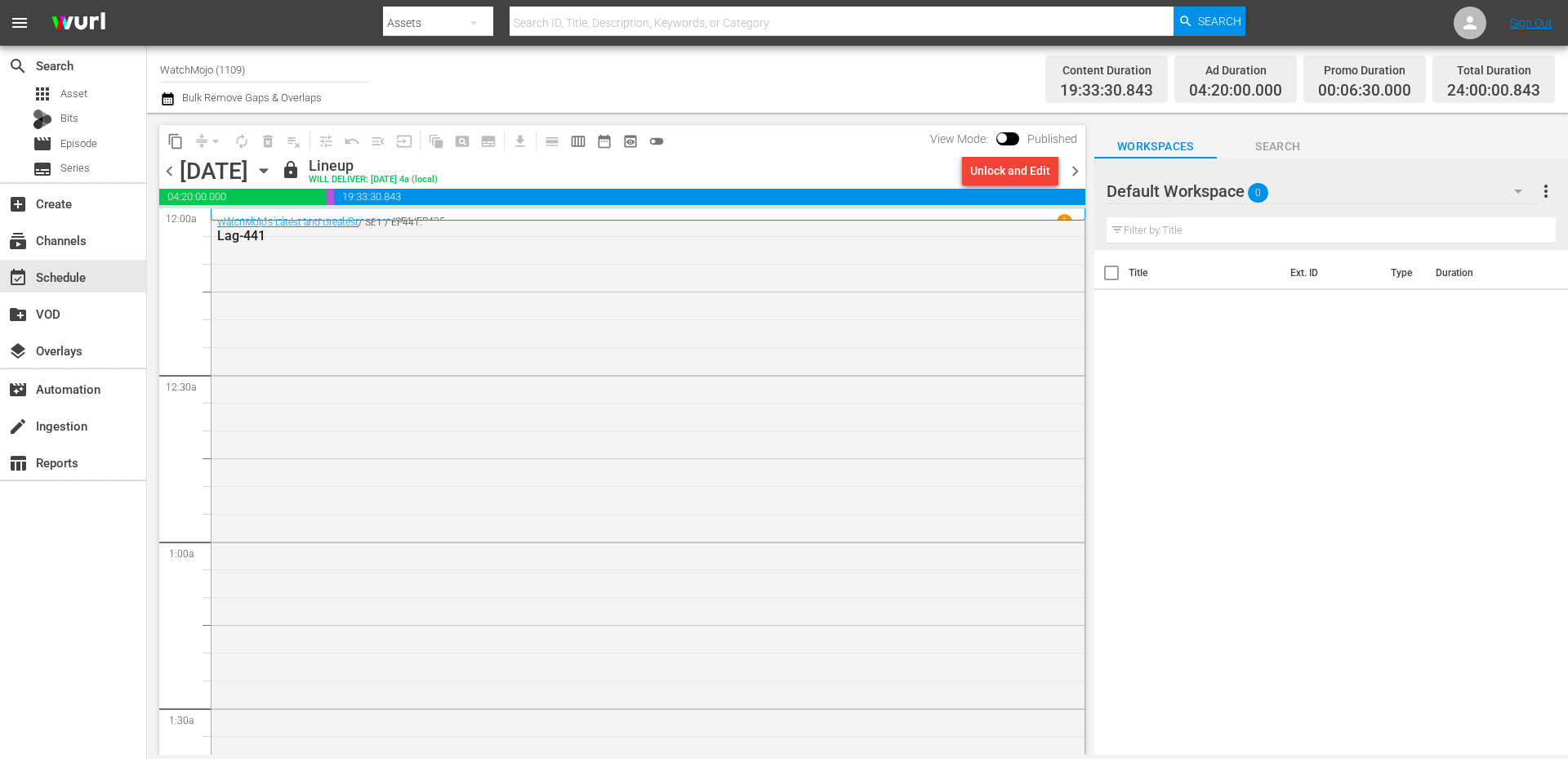
click at [1045, 178] on span "chevron_right" at bounding box center [1076, 172] width 21 height 21
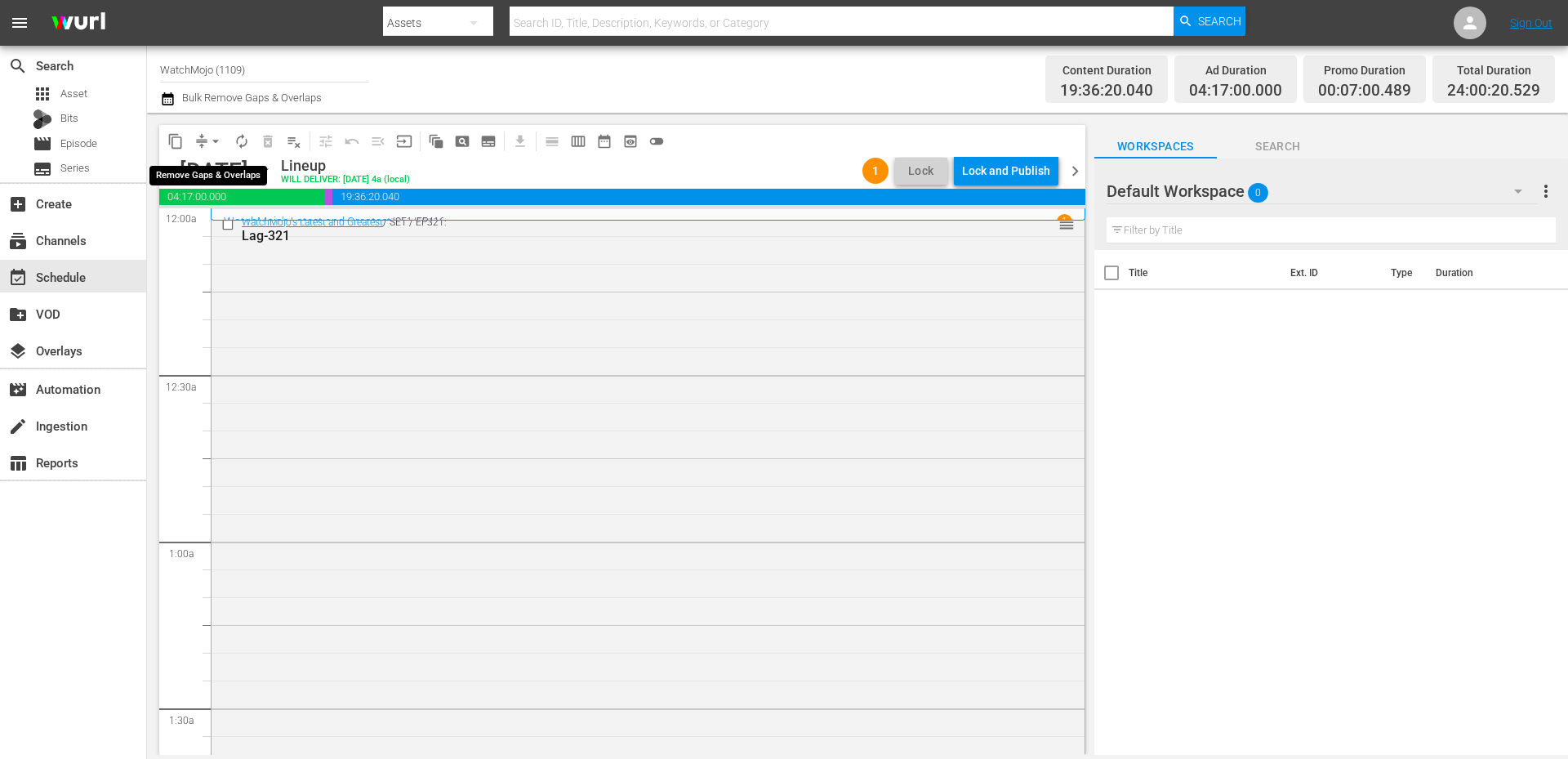
click at [218, 136] on span "arrow_drop_down" at bounding box center [215, 141] width 16 height 16
click at [222, 226] on li "Align to End of Previous Day" at bounding box center [216, 227] width 172 height 27
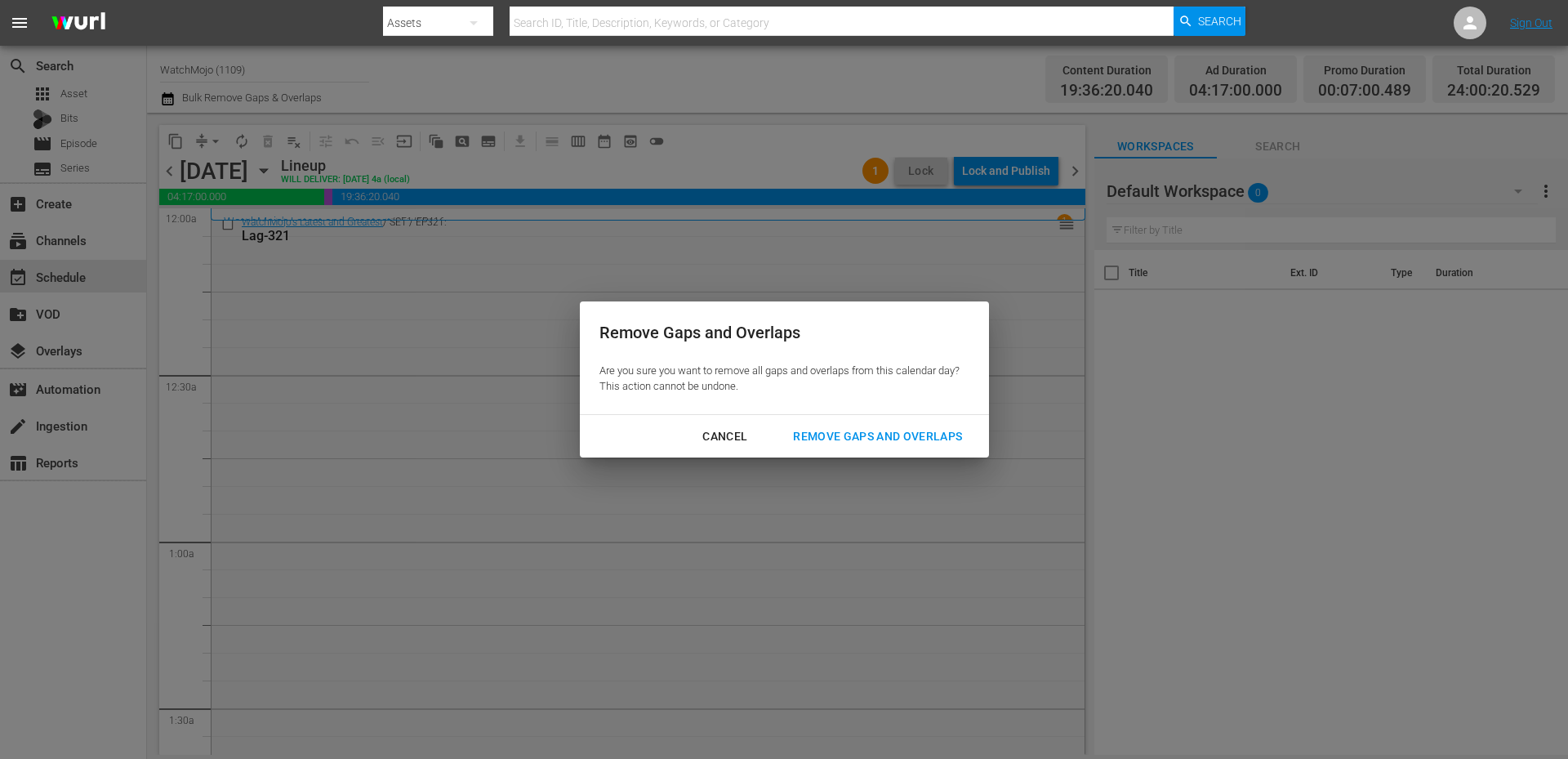
click at [835, 431] on div "Remove Gaps and Overlaps" at bounding box center [877, 437] width 196 height 21
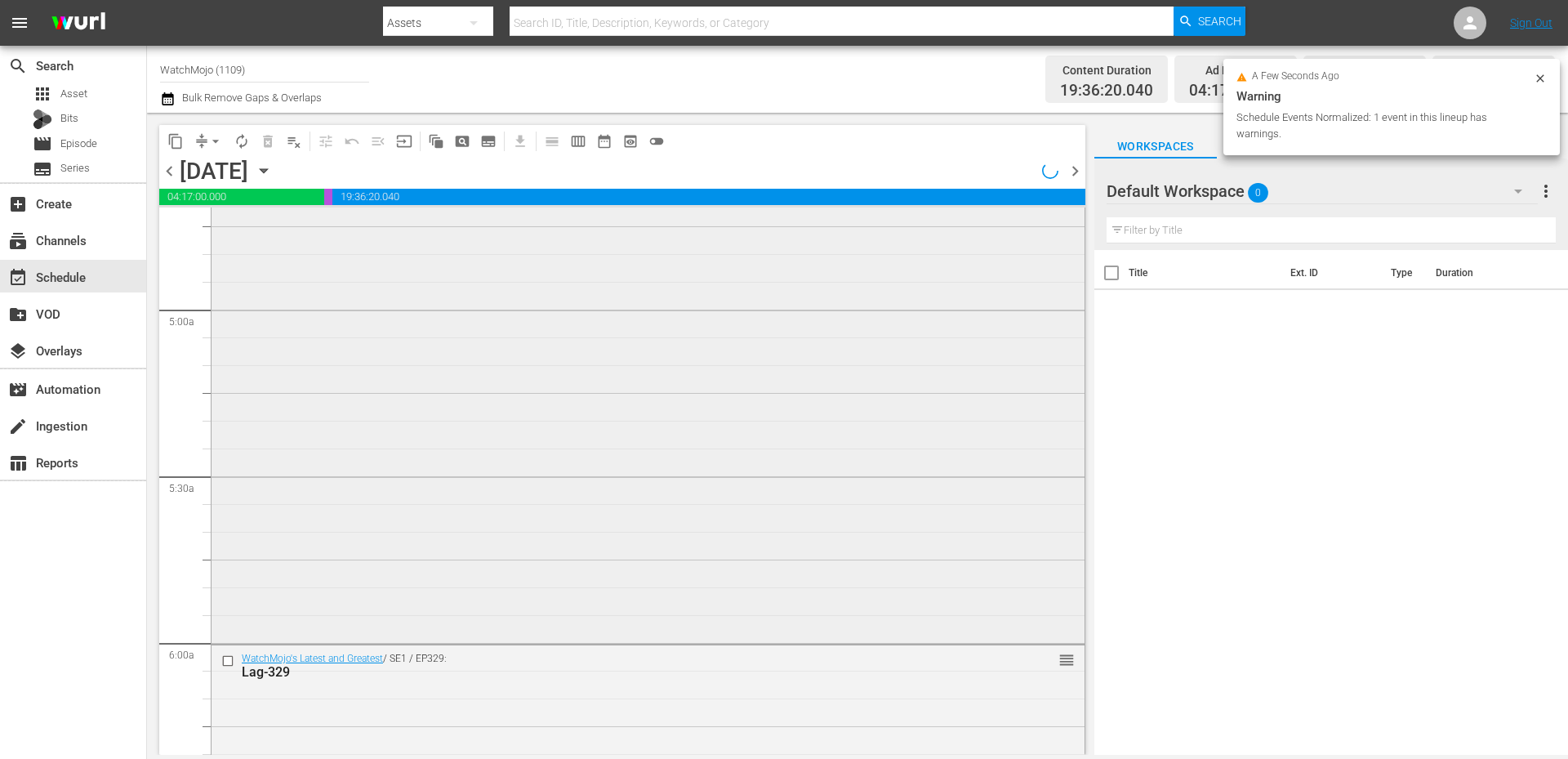
scroll to position [1578, 0]
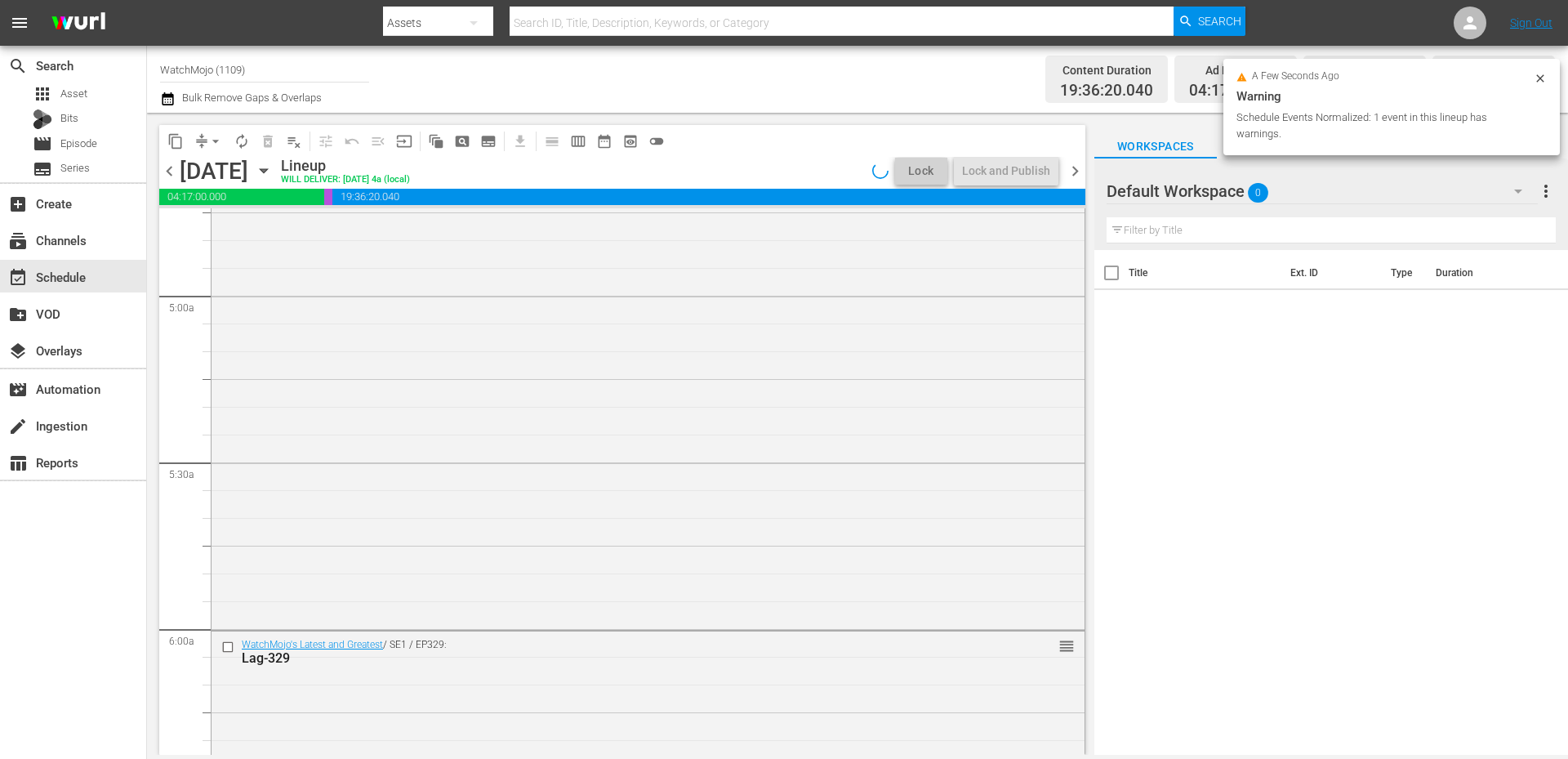
click at [400, 552] on div "WatchMojo's Latest and Greatest / SE1 / EP390: Lag-390 reorder" at bounding box center [648, 295] width 873 height 661
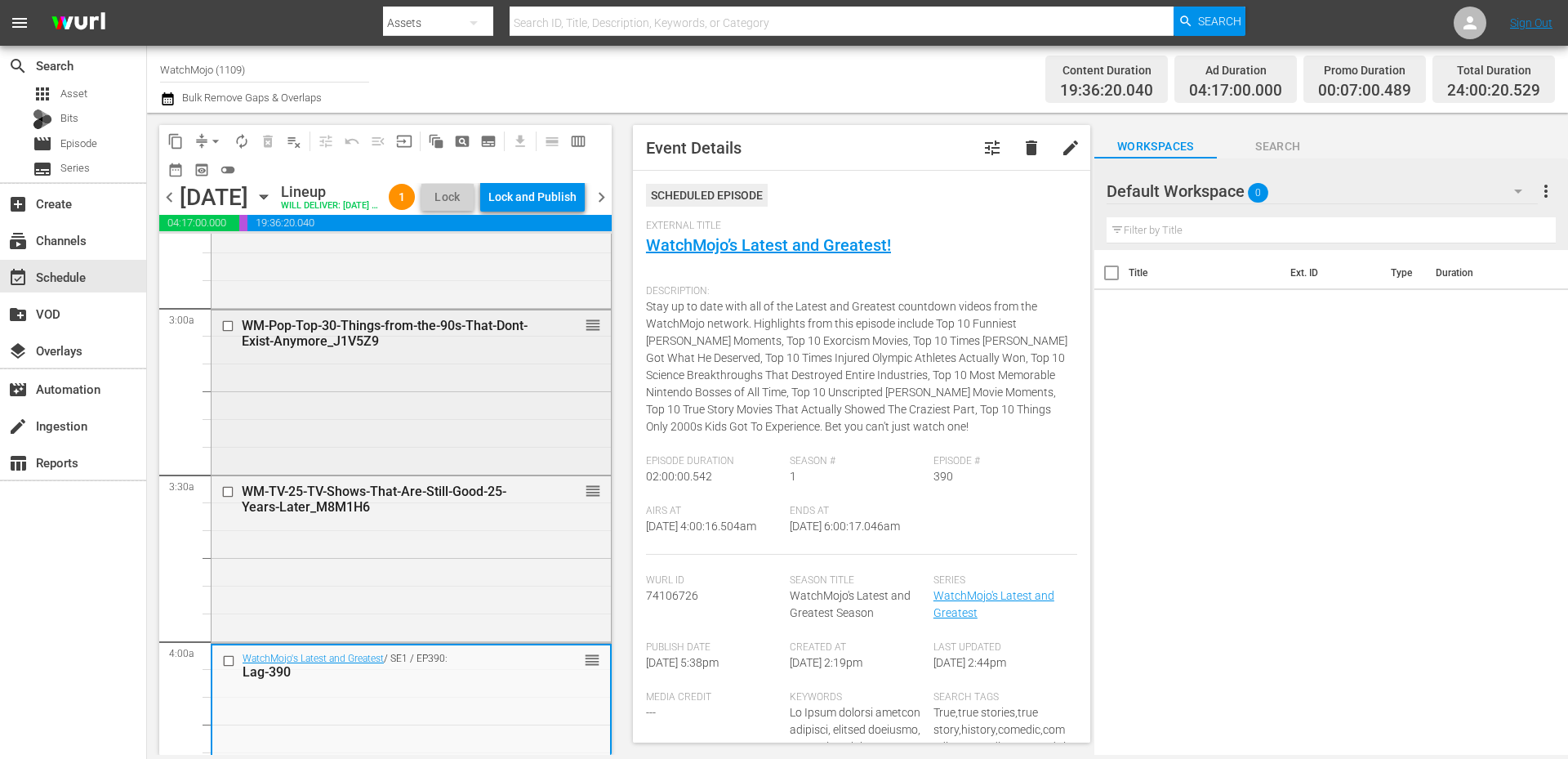
click at [369, 452] on div "WM-Pop-Top-30-Things-from-the-90s-That-Dont-Exist-Anymore_J1V5Z9 reorder" at bounding box center [412, 391] width 400 height 161
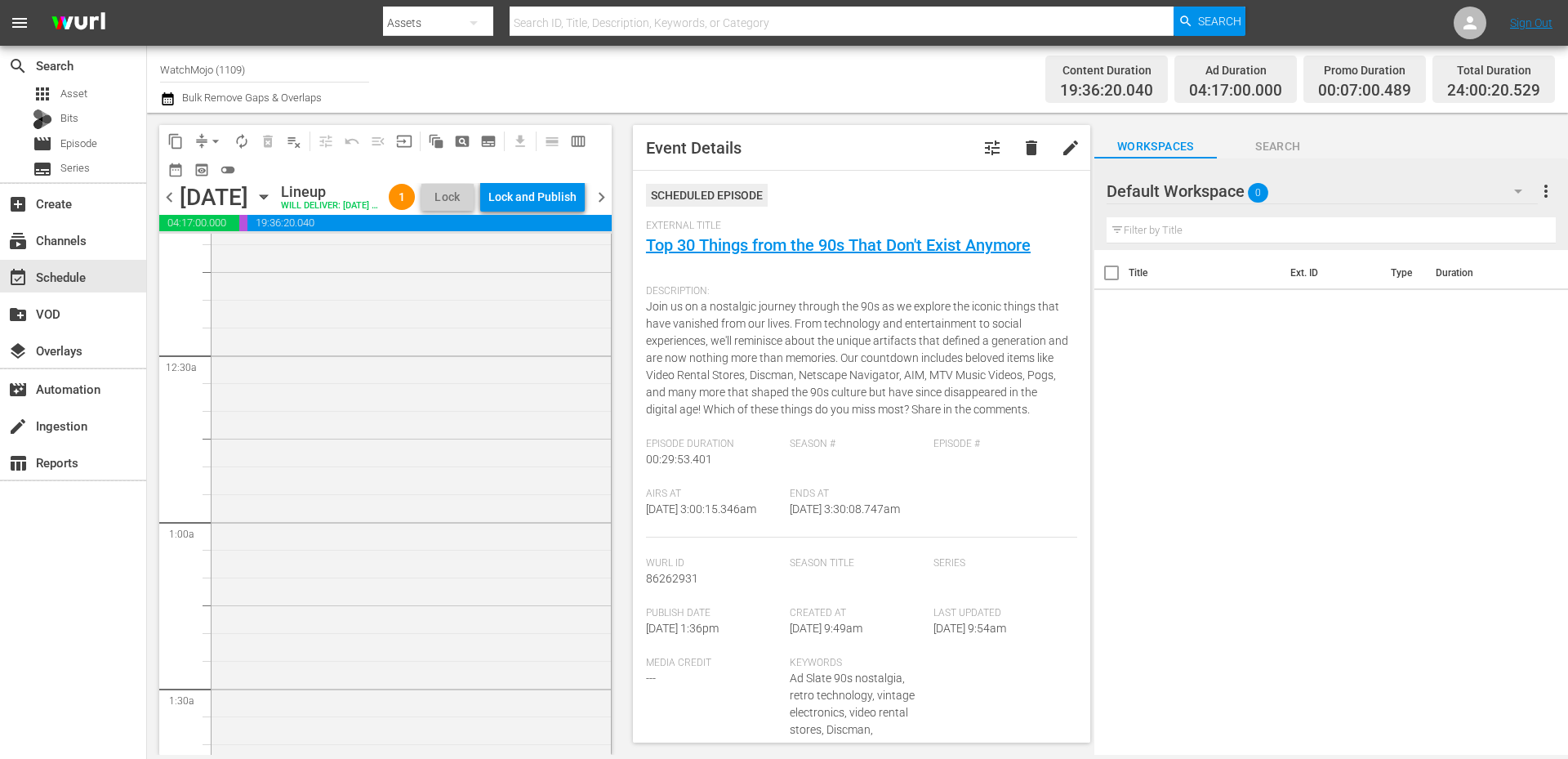
scroll to position [0, 0]
click at [341, 509] on div "WatchMojo's Latest and Greatest / SE1 / EP321: Lag-321 reorder" at bounding box center [412, 564] width 400 height 661
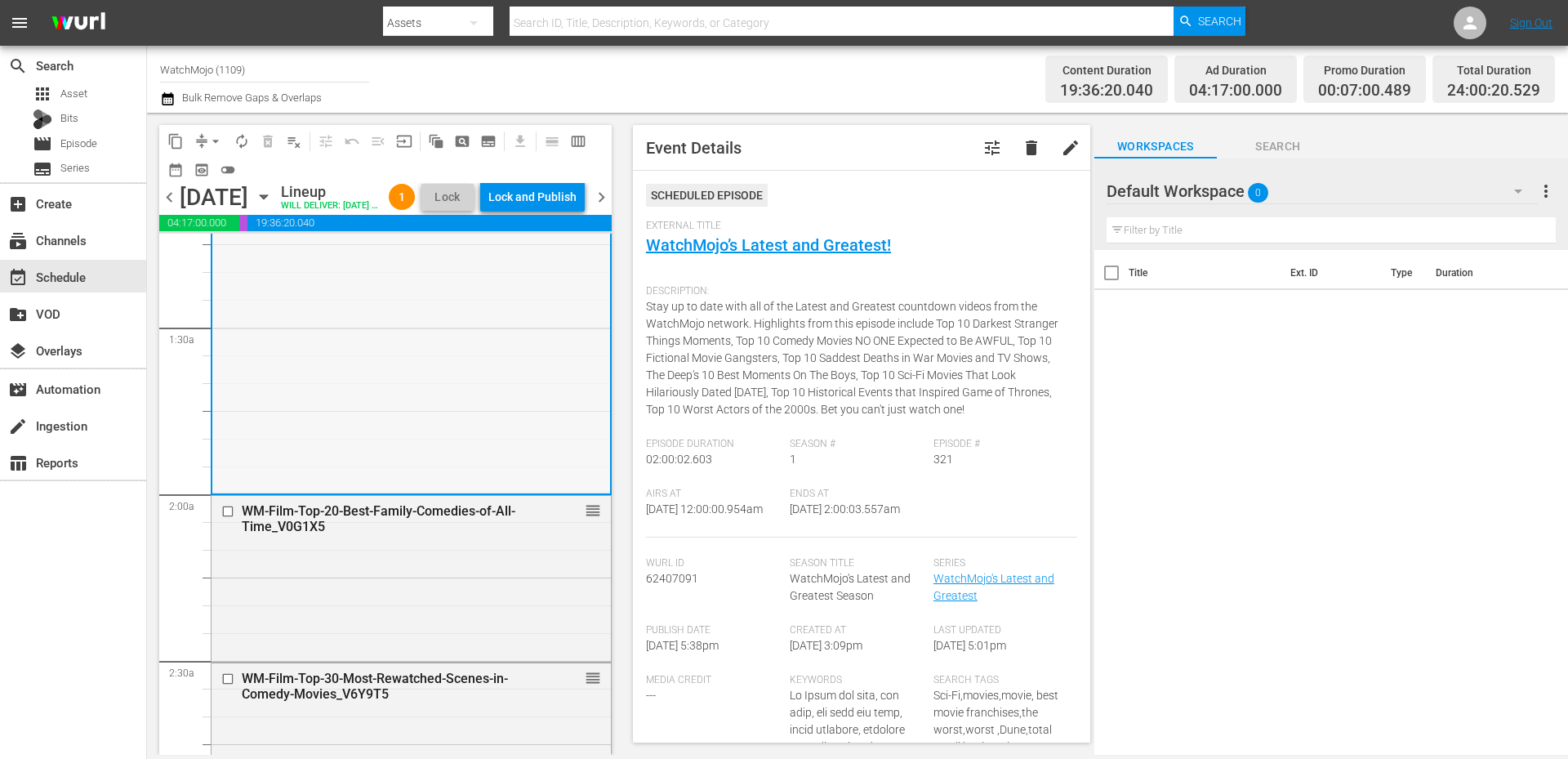
scroll to position [545, 0]
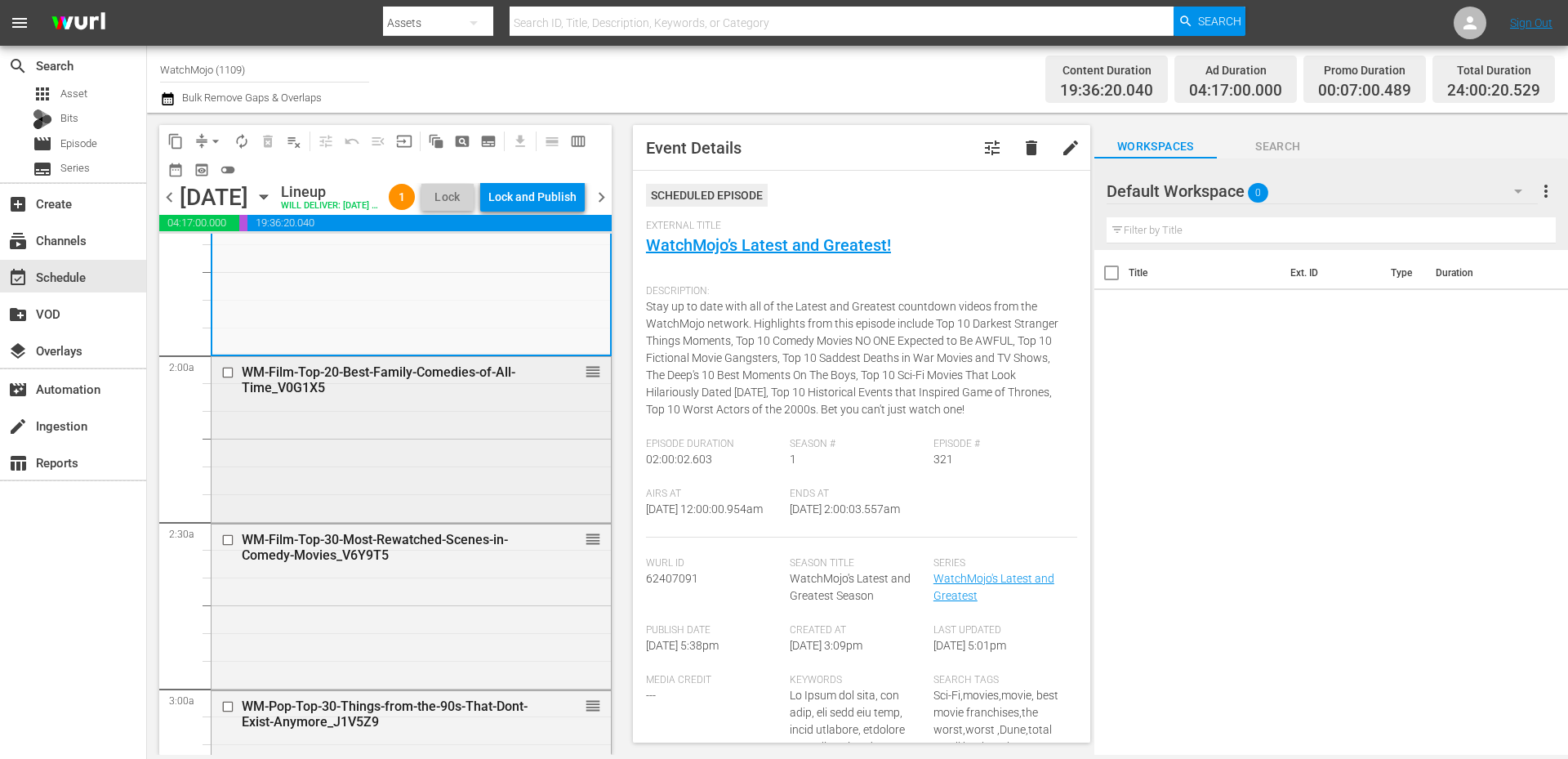
click at [336, 467] on div "WM-Film-Top-20-Best-Family-Comedies-of-All-Time_V0G1X5 reorder" at bounding box center [412, 437] width 400 height 162
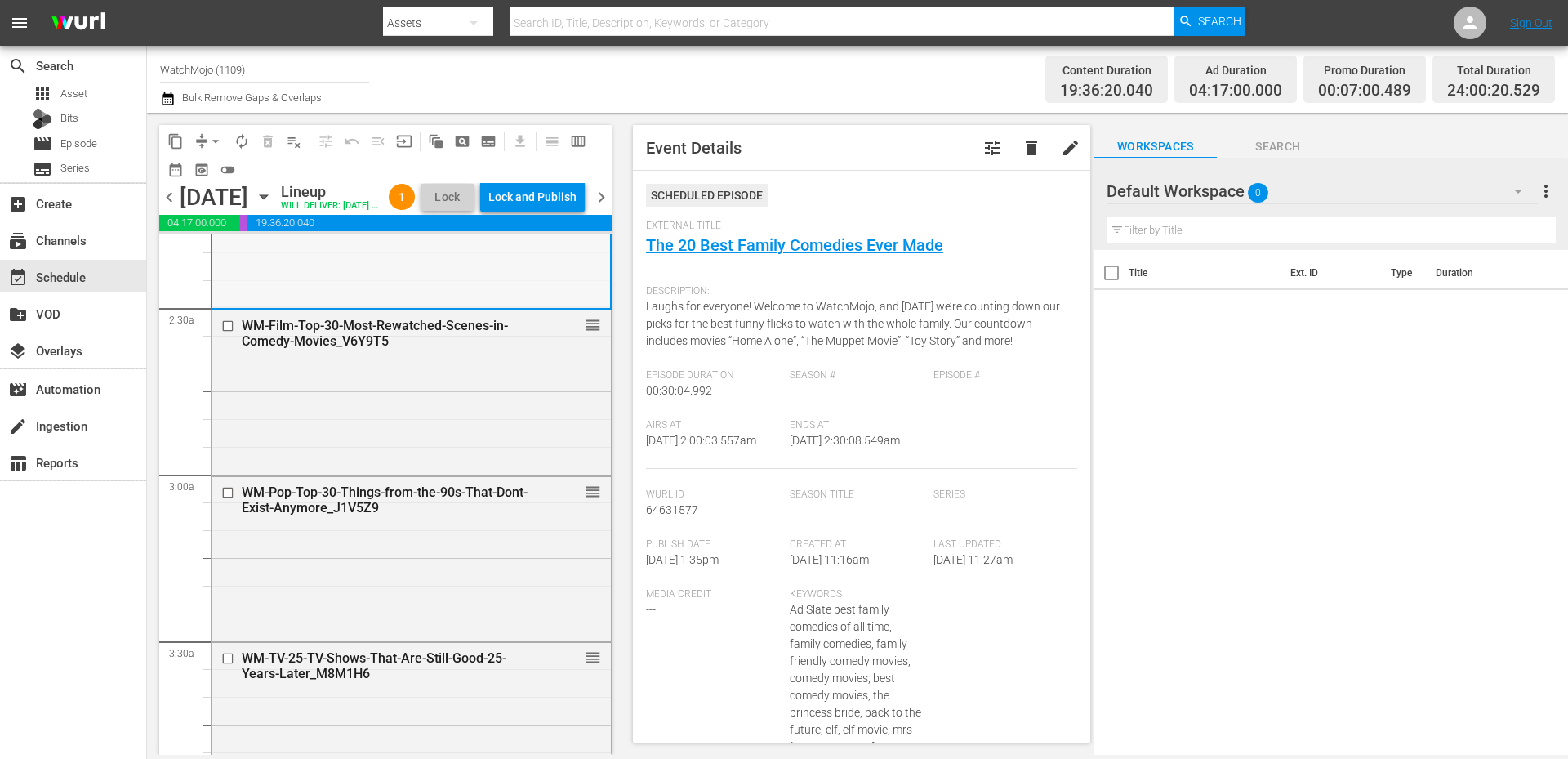
scroll to position [762, 0]
click at [338, 458] on div "WM-Film-Top-30-Most-Rewatched-Scenes-in-Comedy-Movies_V6Y9T5 reorder" at bounding box center [412, 388] width 400 height 162
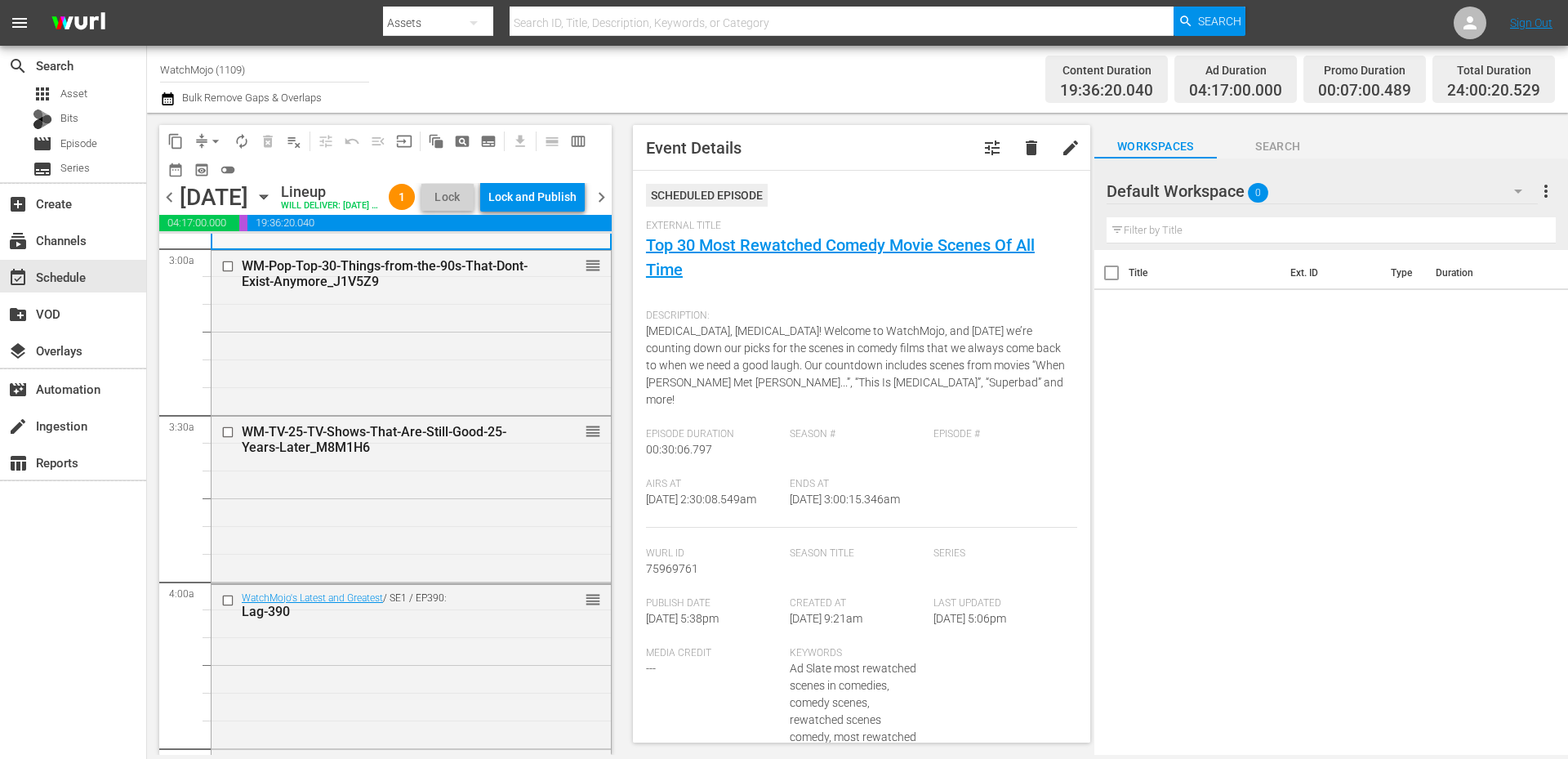
scroll to position [1034, 0]
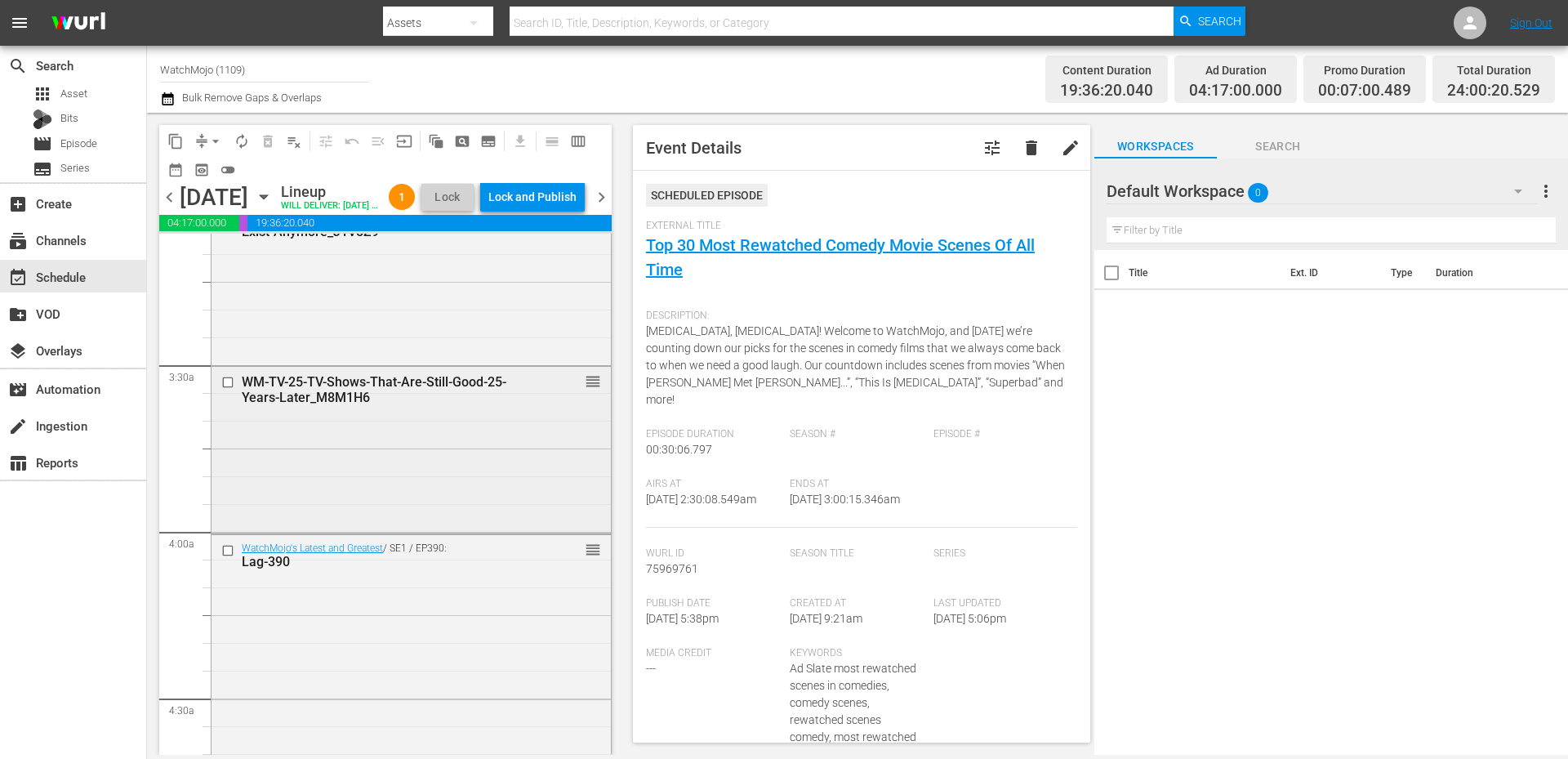
click at [331, 476] on div "WM-TV-25-TV-Shows-That-Are-Still-Good-25-Years-Later_M8M1H6 reorder" at bounding box center [412, 448] width 400 height 162
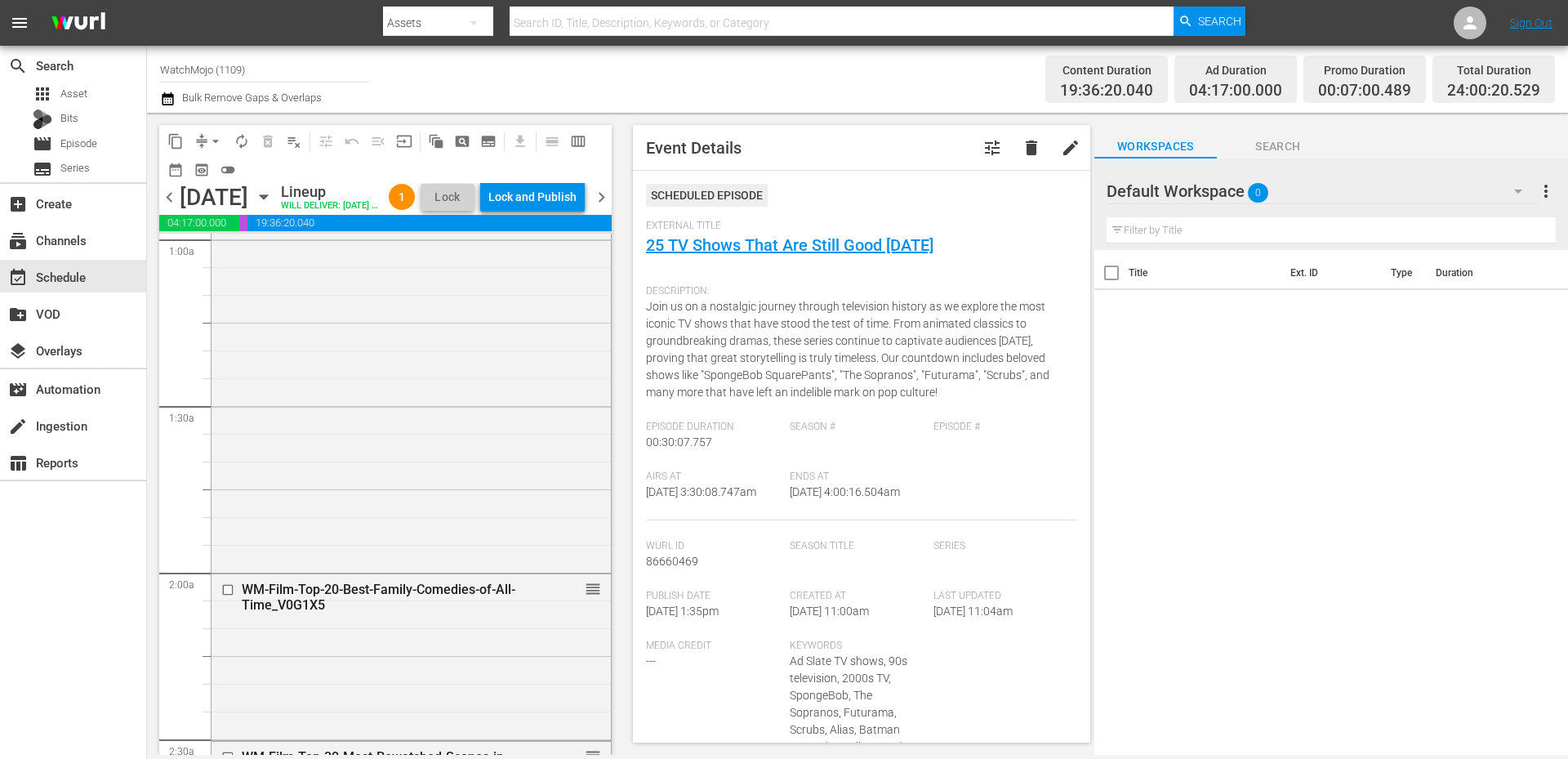
scroll to position [0, 0]
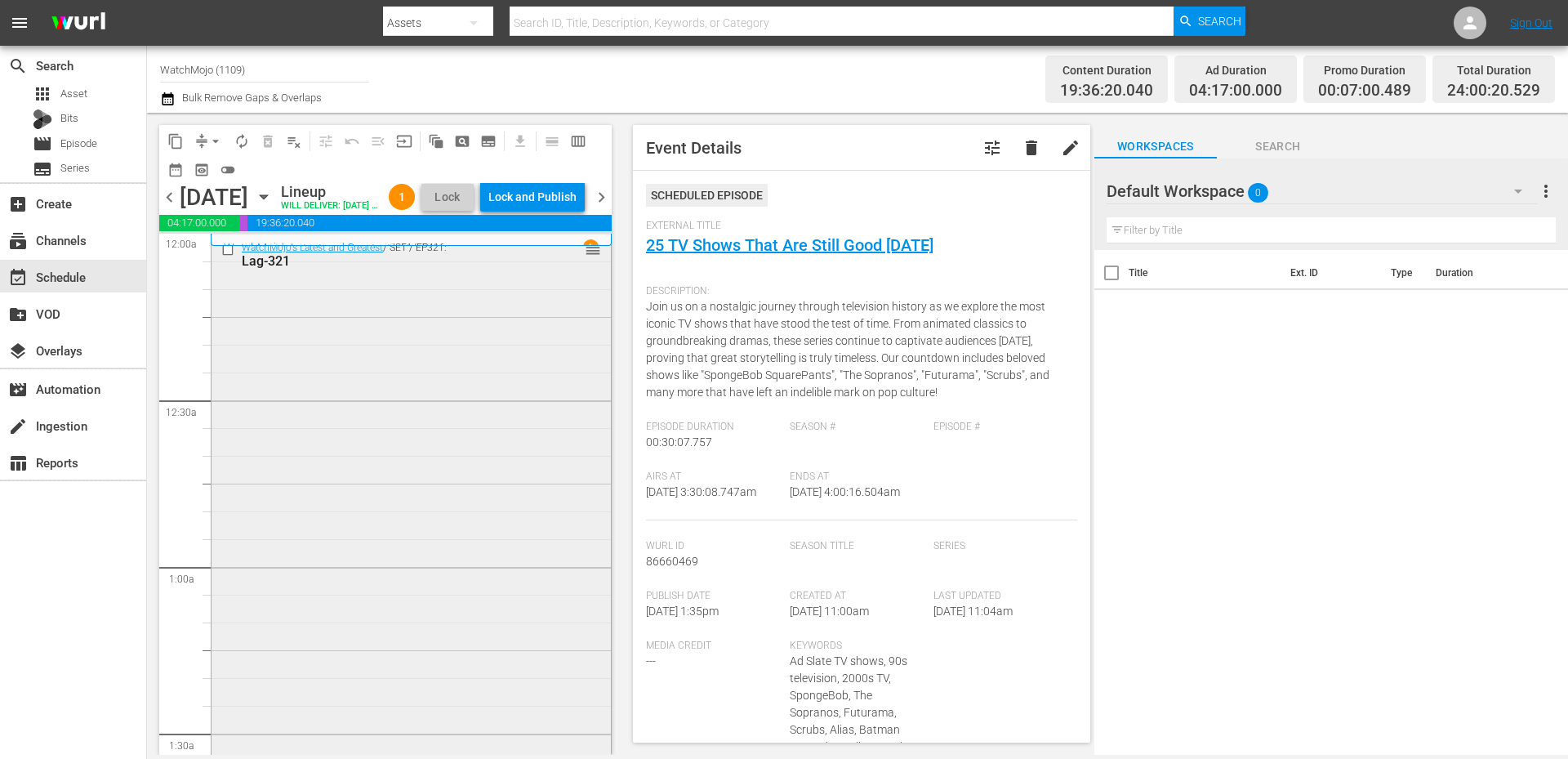
click at [335, 440] on div "WatchMojo's Latest and Greatest / SE1 / EP321: Lag-321 reorder" at bounding box center [412, 564] width 400 height 661
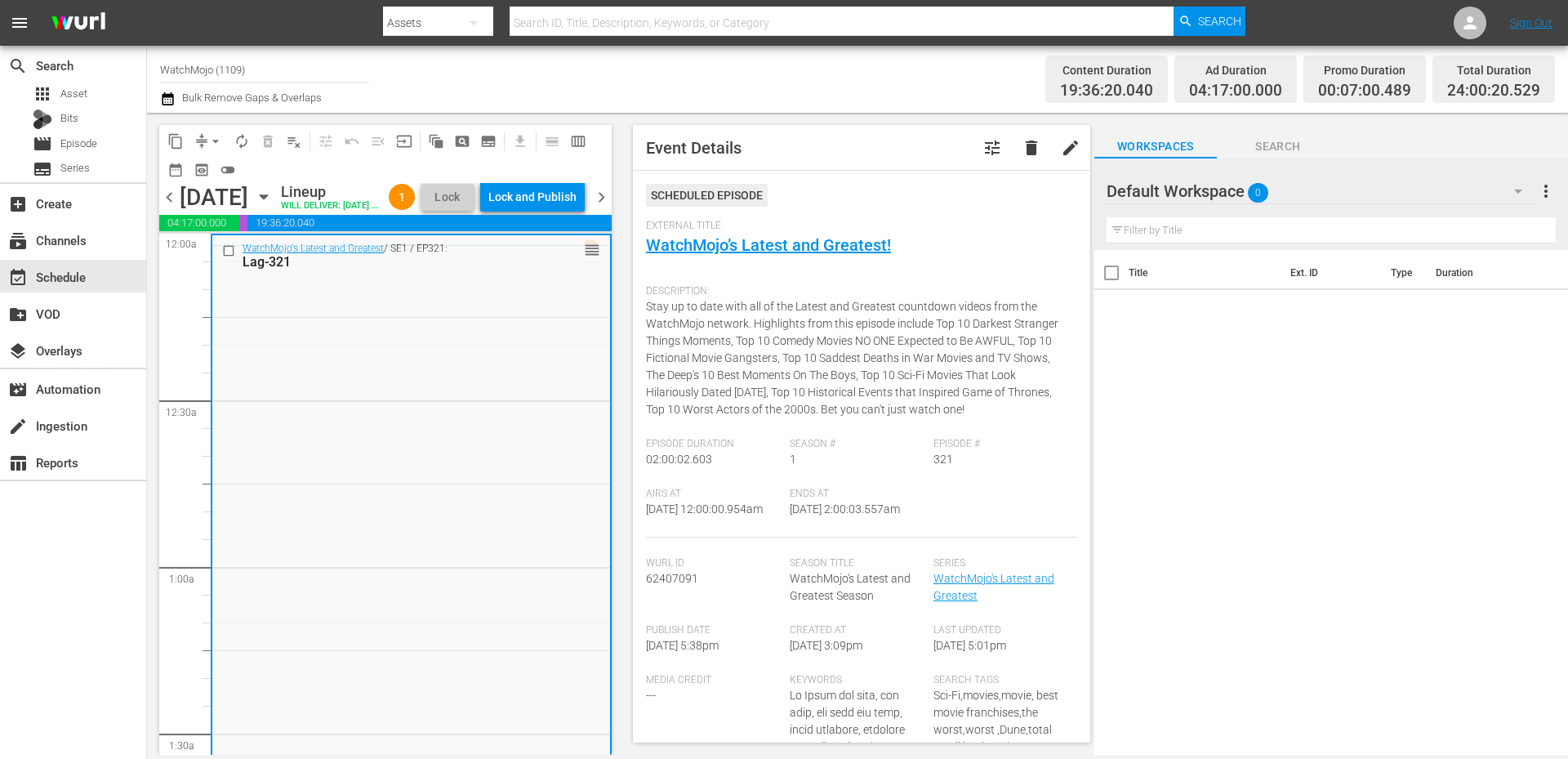
click at [728, 261] on div "External Title WatchMojo’s Latest and Greatest!" at bounding box center [861, 248] width 431 height 57
click at [725, 244] on link "WatchMojo’s Latest and Greatest!" at bounding box center [769, 244] width 245 height 20
click at [231, 258] on input "checkbox" at bounding box center [231, 251] width 17 height 14
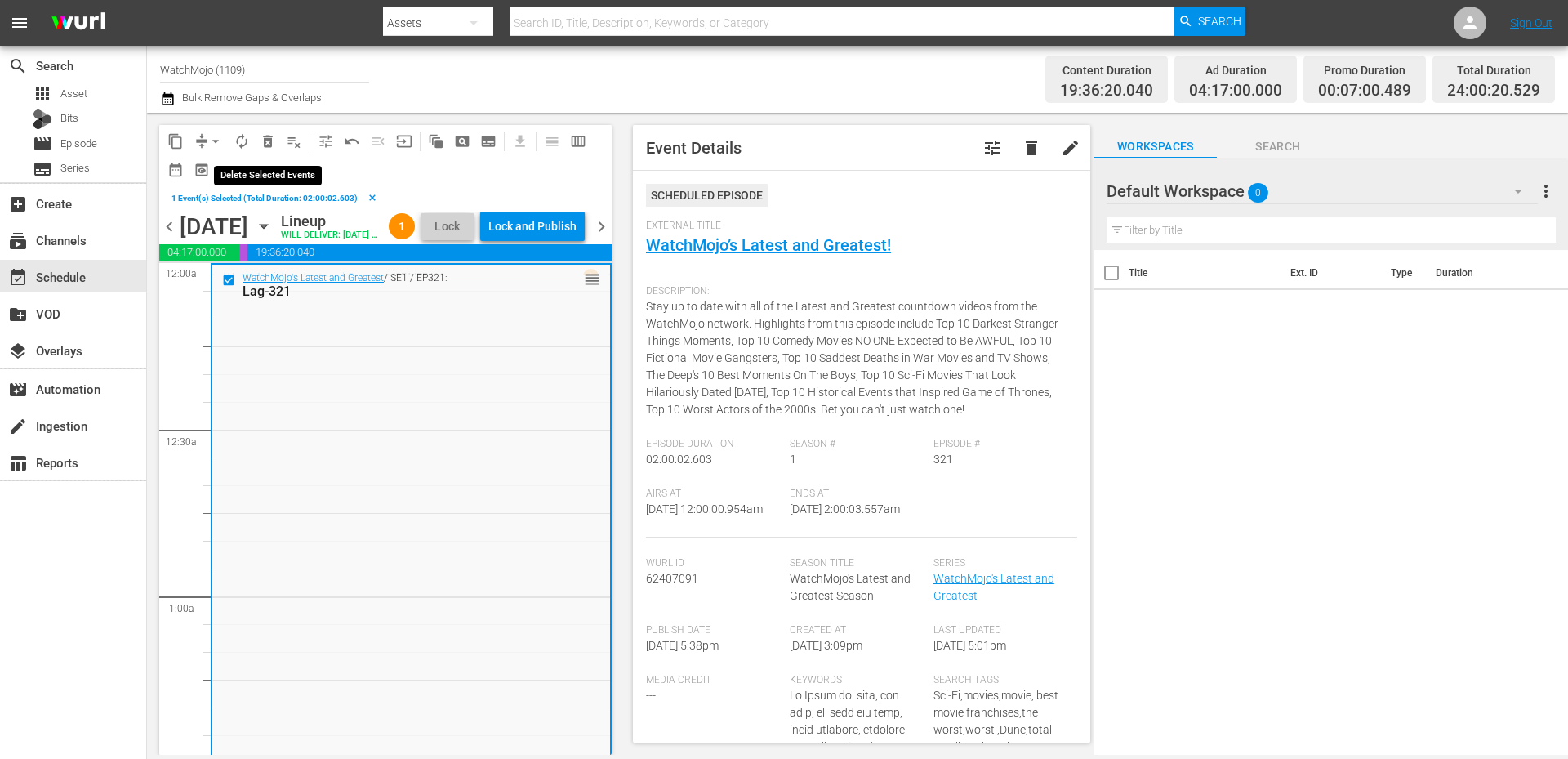
click at [263, 141] on span "delete_forever_outlined" at bounding box center [268, 141] width 16 height 16
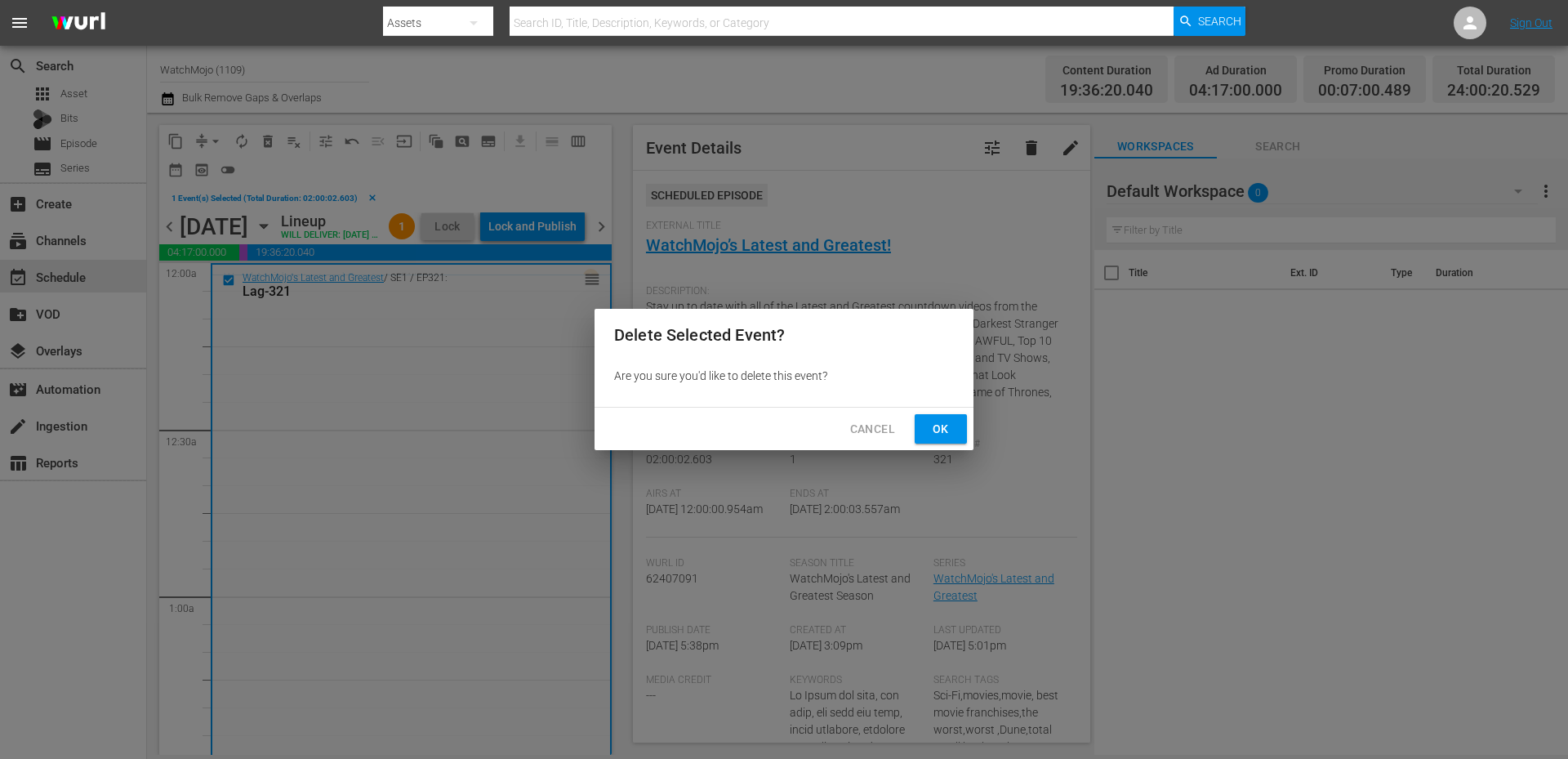
click at [939, 428] on span "Ok" at bounding box center [941, 429] width 26 height 21
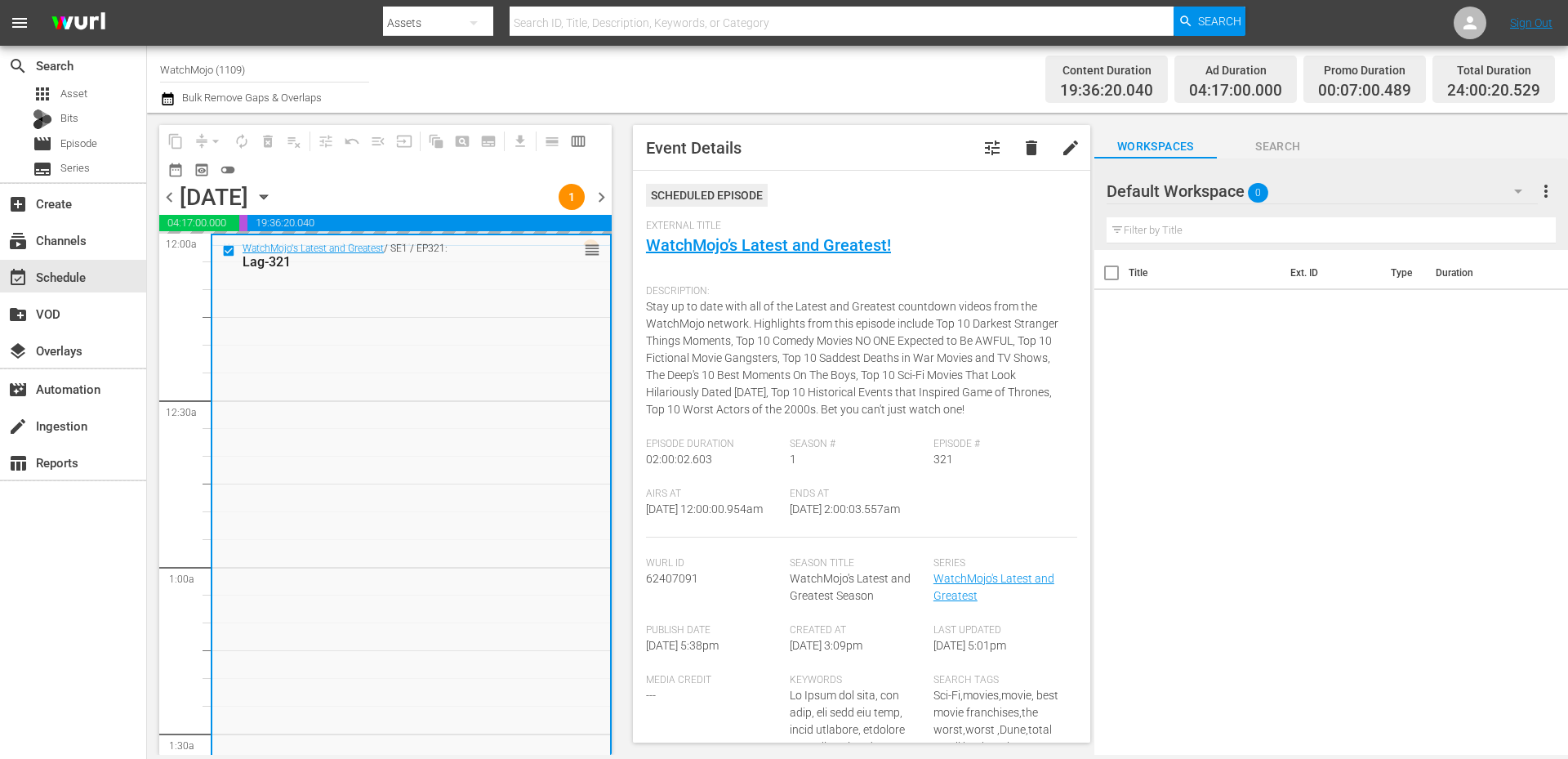
click at [1045, 134] on button "Search" at bounding box center [1278, 142] width 123 height 33
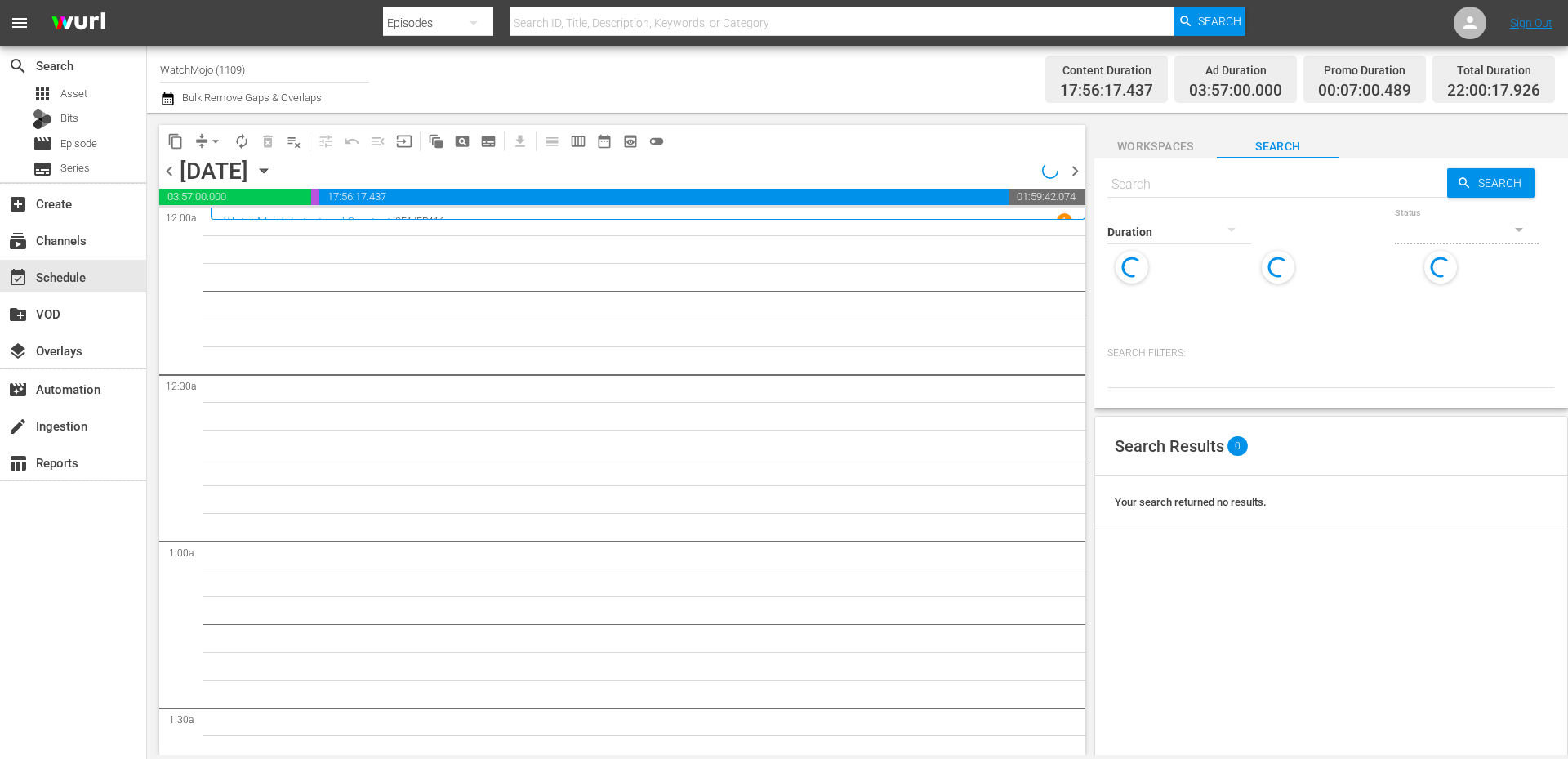
click at [1045, 175] on input "text" at bounding box center [1277, 184] width 340 height 39
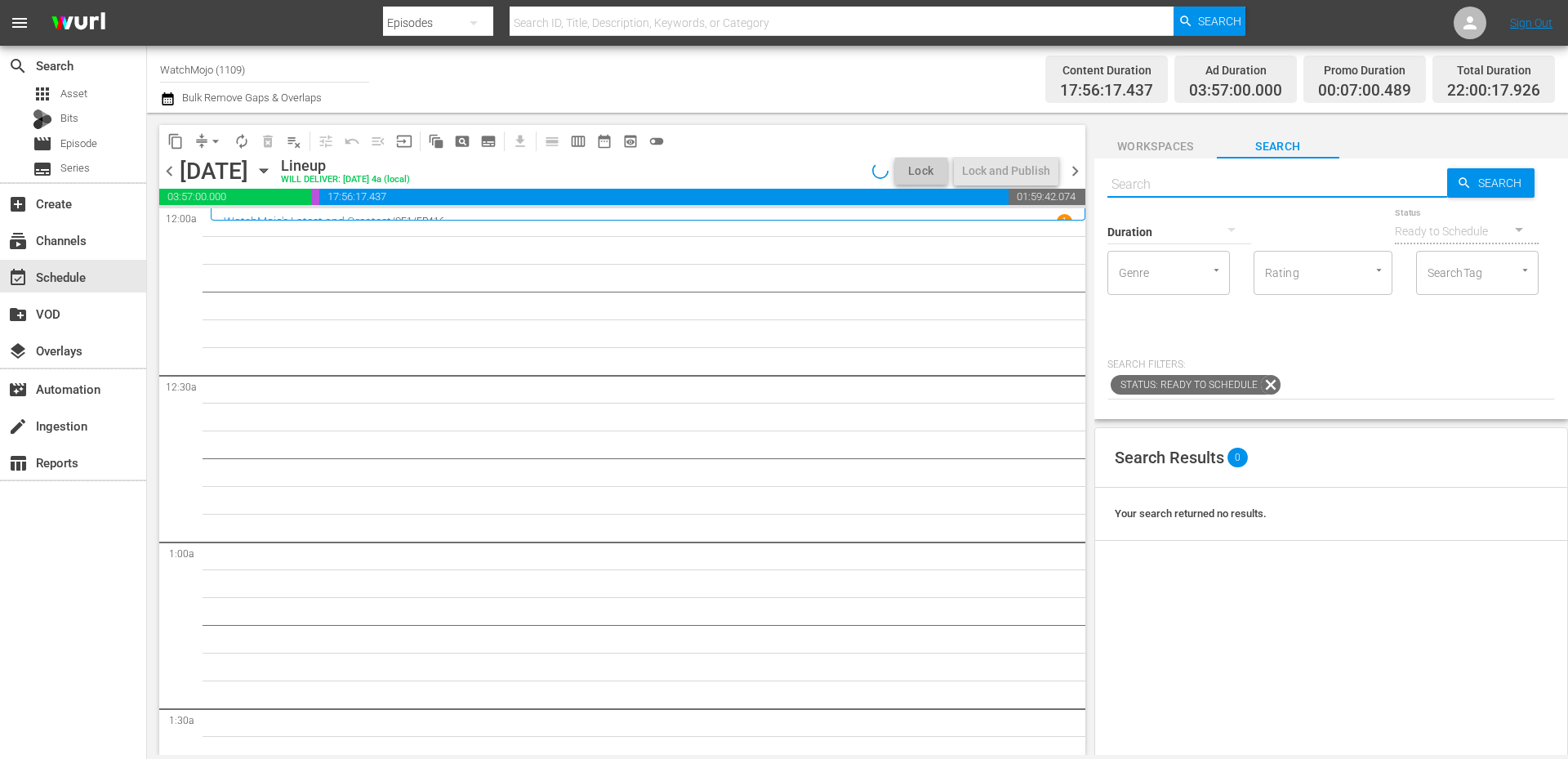
paste input "Lag-214 (Star Wars Special)"
type input "Lag-214 (Star Wars Special)"
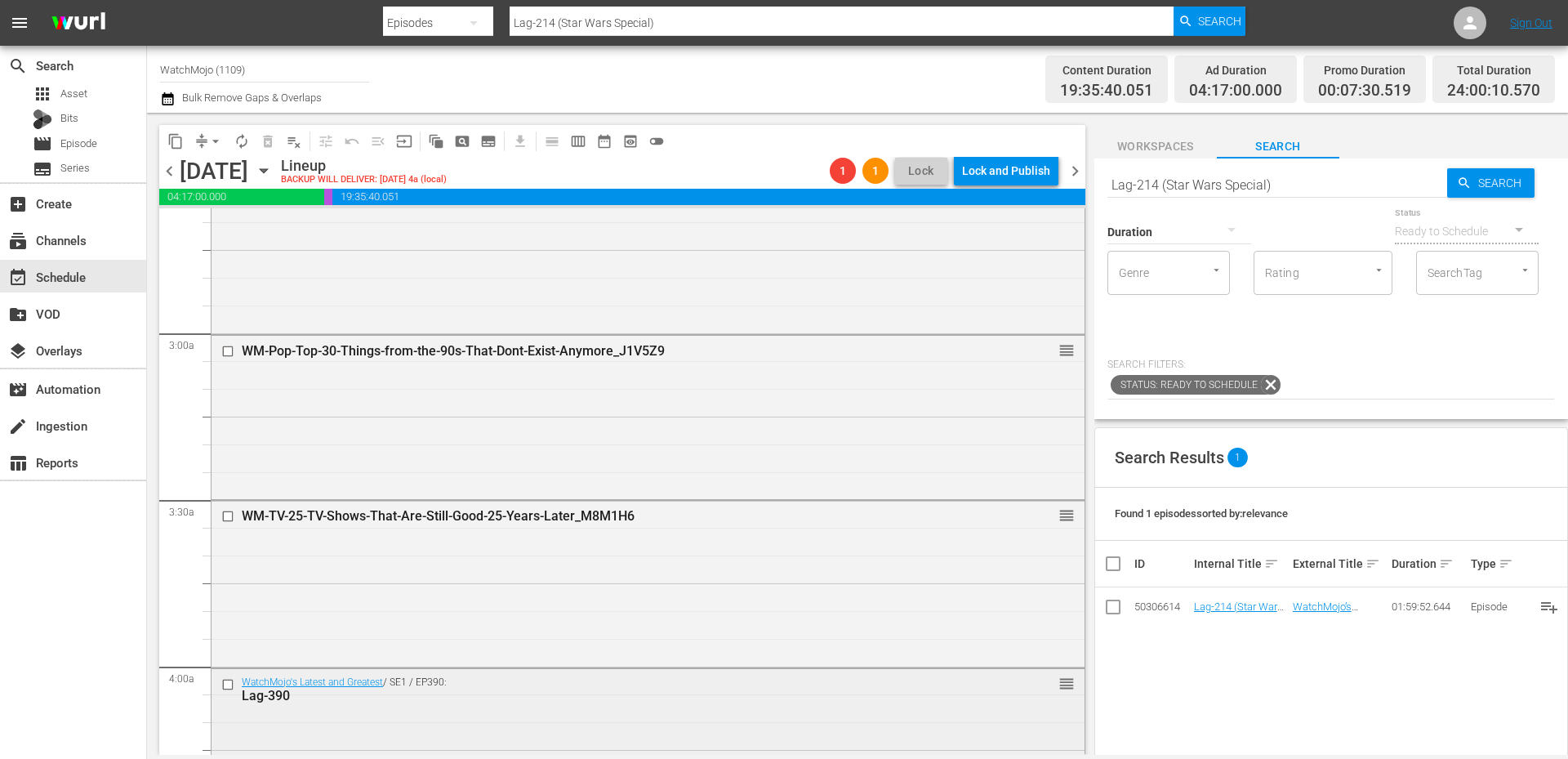
scroll to position [1034, 0]
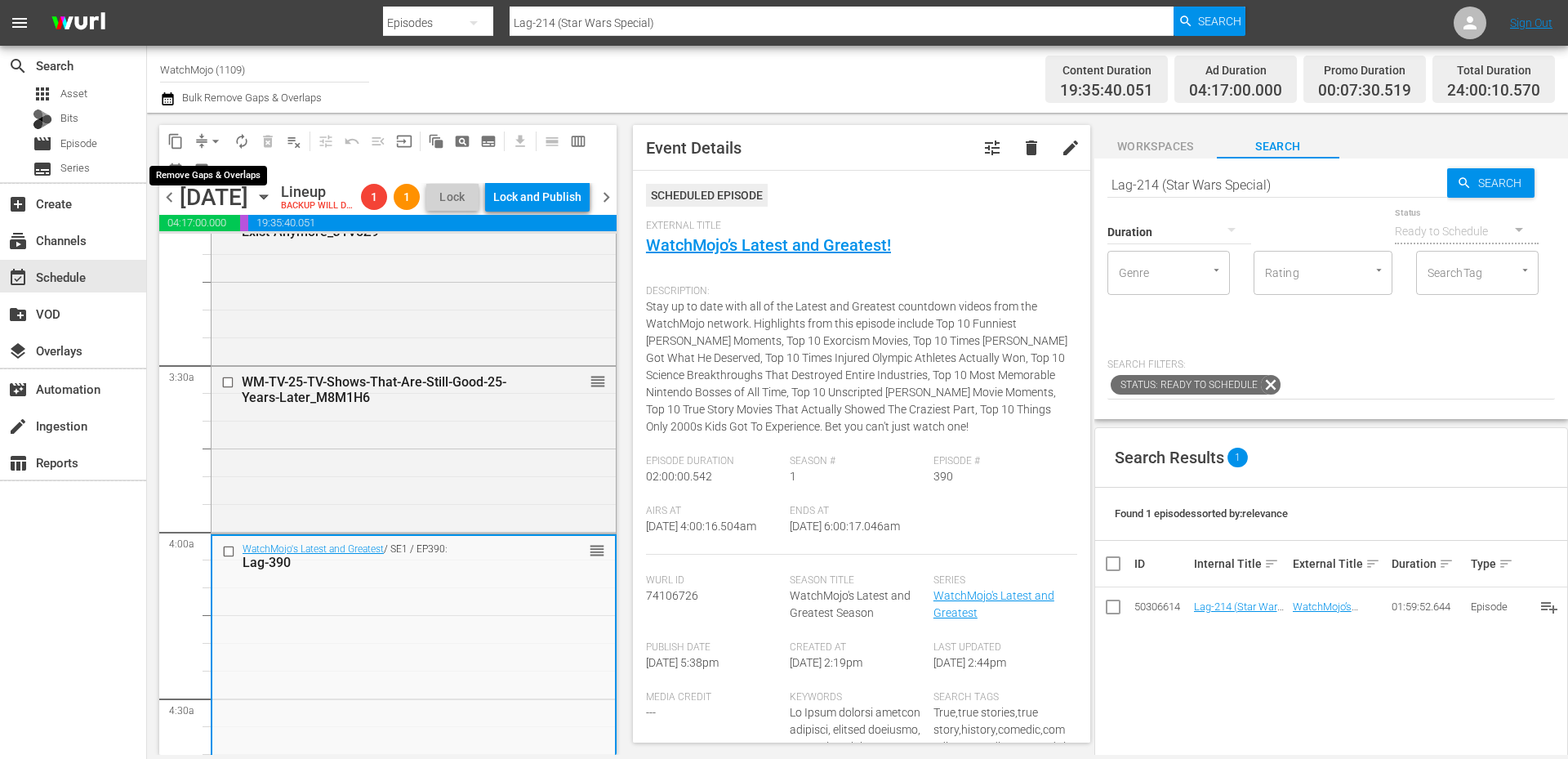
click at [210, 141] on span "arrow_drop_down" at bounding box center [215, 141] width 16 height 16
click at [210, 228] on li "Align to End of Previous Day" at bounding box center [216, 227] width 172 height 27
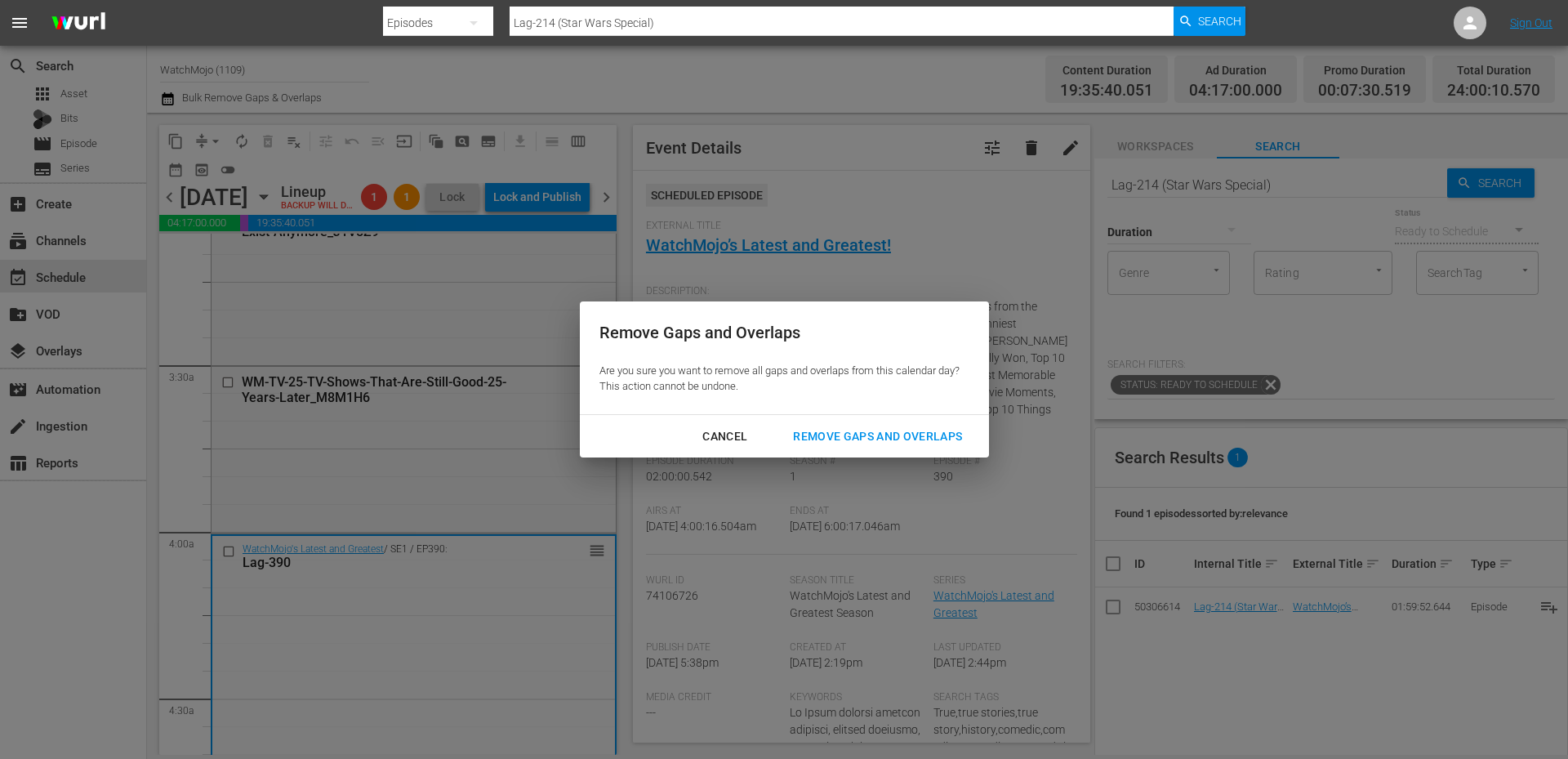
click at [828, 440] on div "Remove Gaps and Overlaps" at bounding box center [877, 437] width 196 height 21
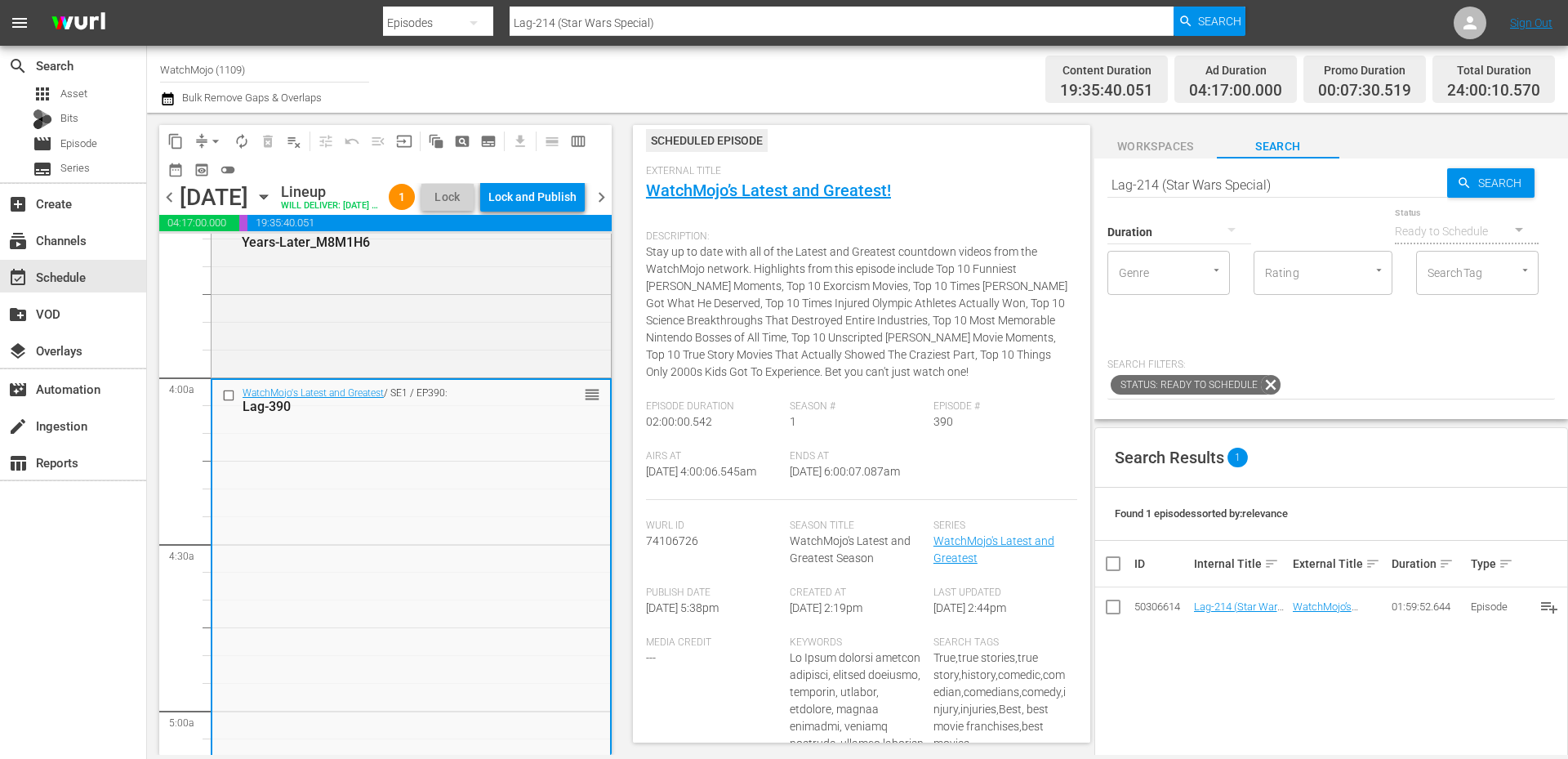
scroll to position [1252, 0]
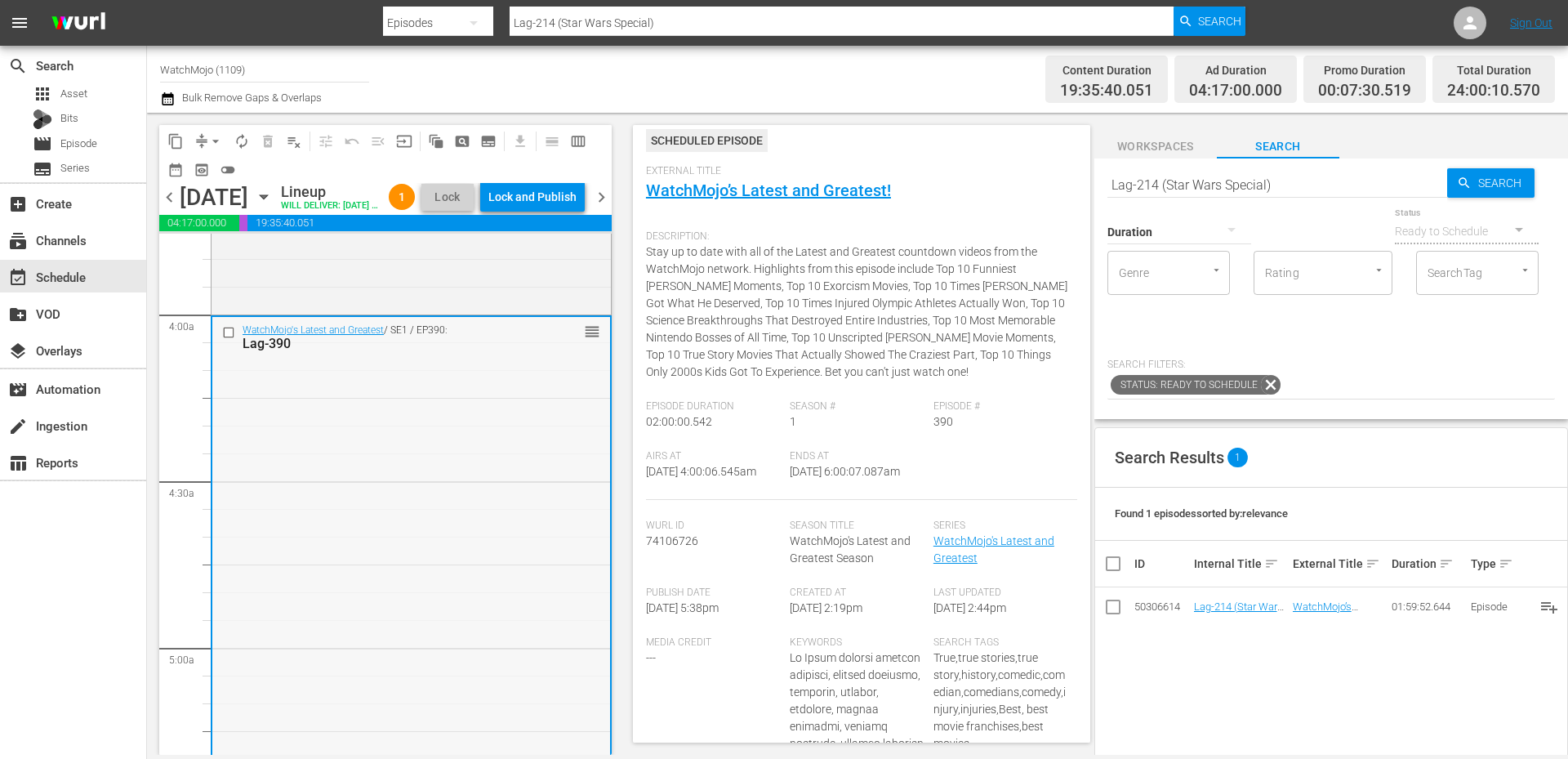
click at [356, 530] on div "WatchMojo's Latest and Greatest / SE1 / EP390: Lag-390 reorder" at bounding box center [412, 647] width 398 height 661
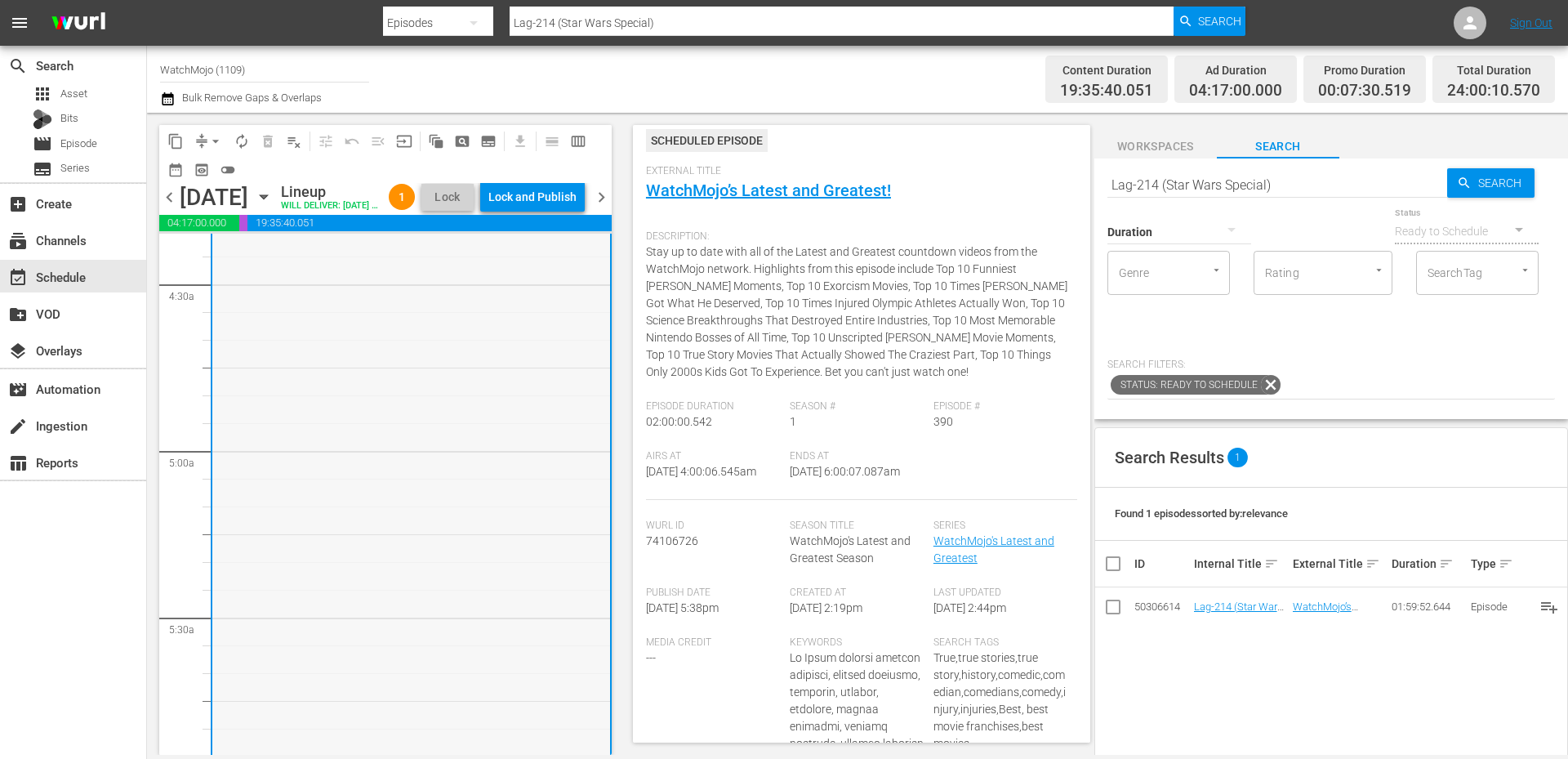
scroll to position [1633, 0]
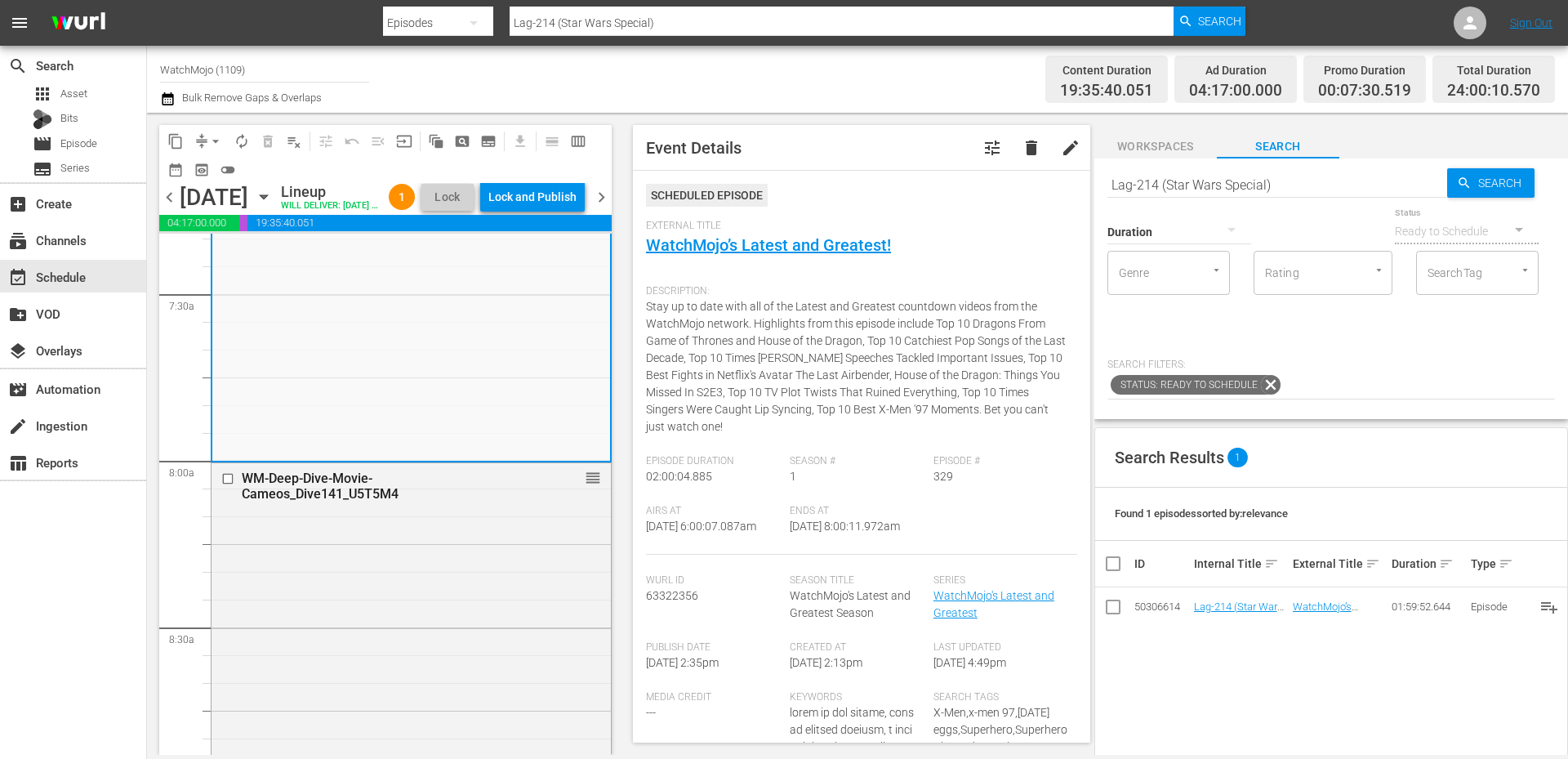
scroll to position [2504, 0]
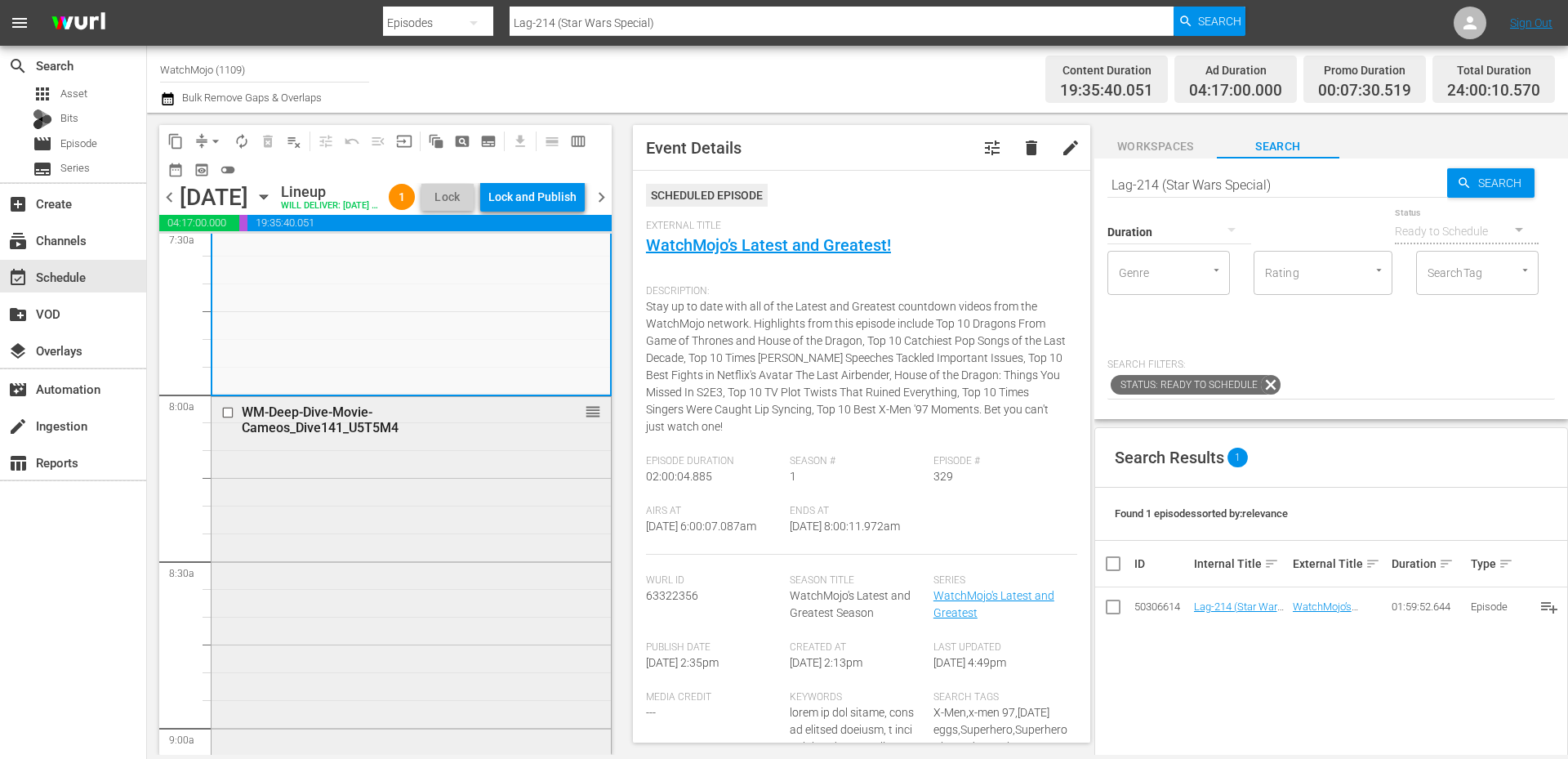
click at [322, 576] on div "WM-Deep-Dive-Movie-Cameos_Dive141_U5T5M4 reorder" at bounding box center [412, 727] width 400 height 661
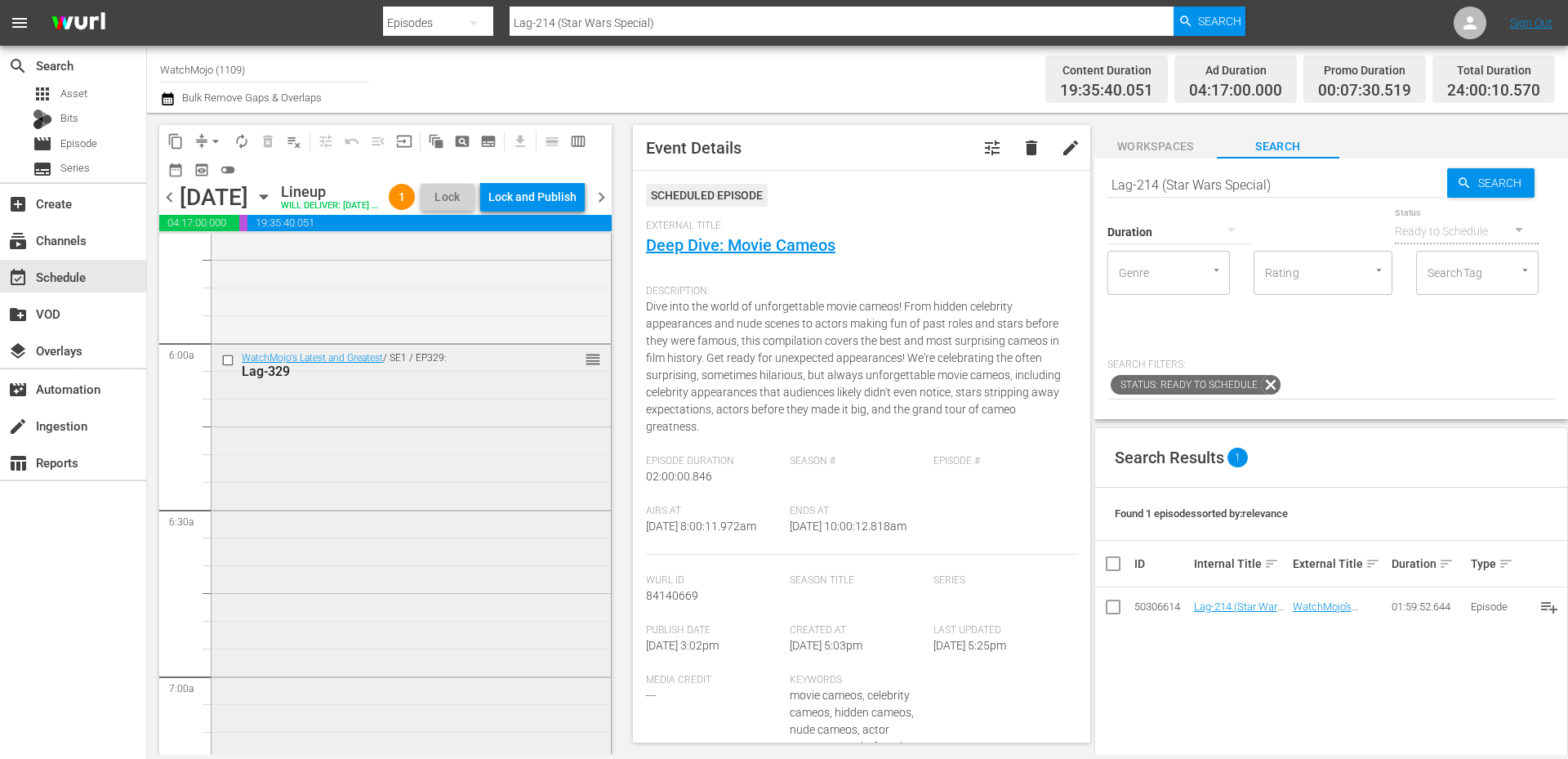
scroll to position [1905, 0]
click at [365, 517] on div "WatchMojo's Latest and Greatest / SE1 / EP329: Lag-329 reorder" at bounding box center [412, 660] width 400 height 662
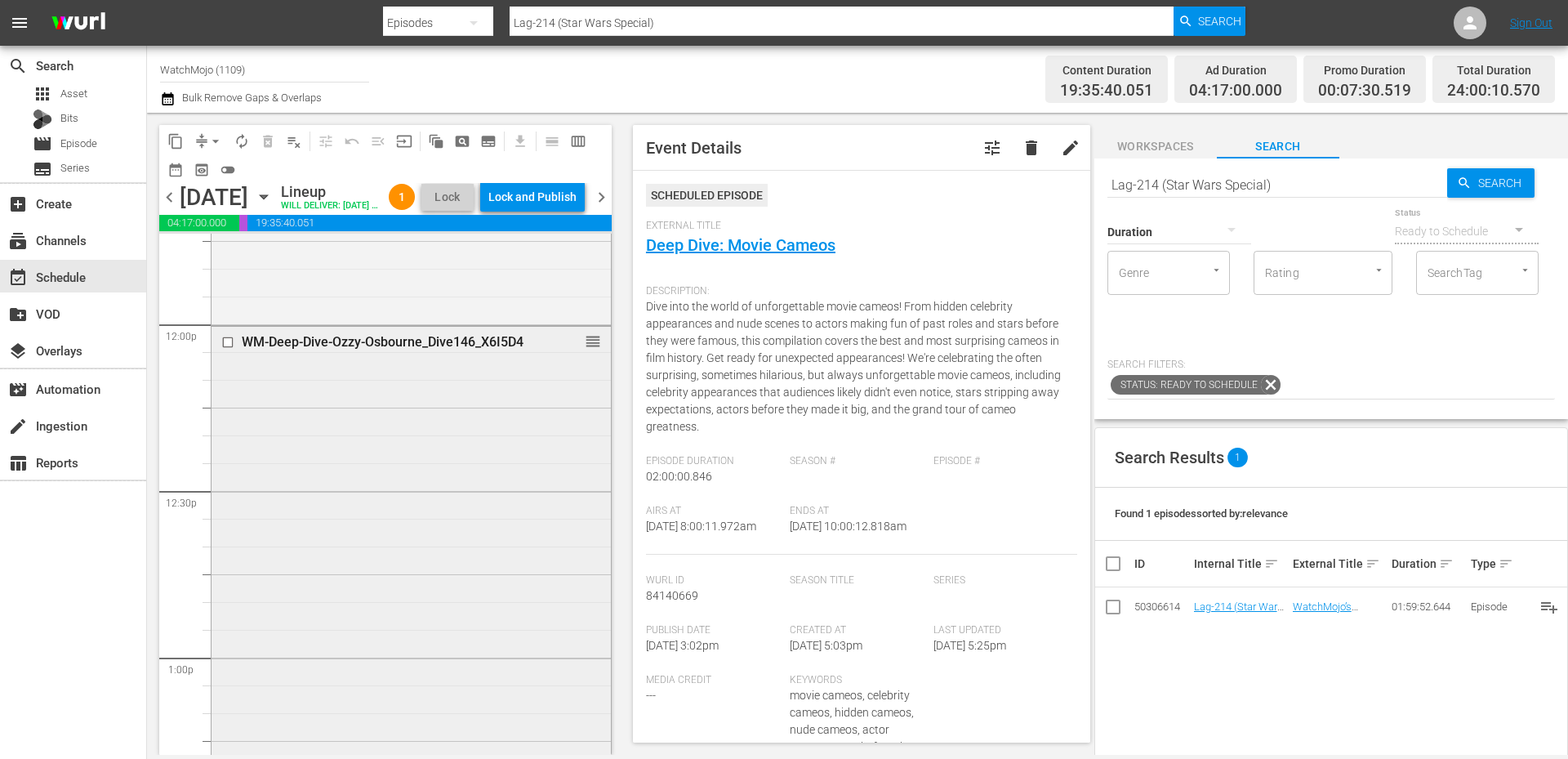
scroll to position [3919, 0]
click at [412, 656] on div "WM-Deep-Dive-Ozzy-Osbourne_Dive146_X6I5D4 reorder" at bounding box center [412, 646] width 400 height 662
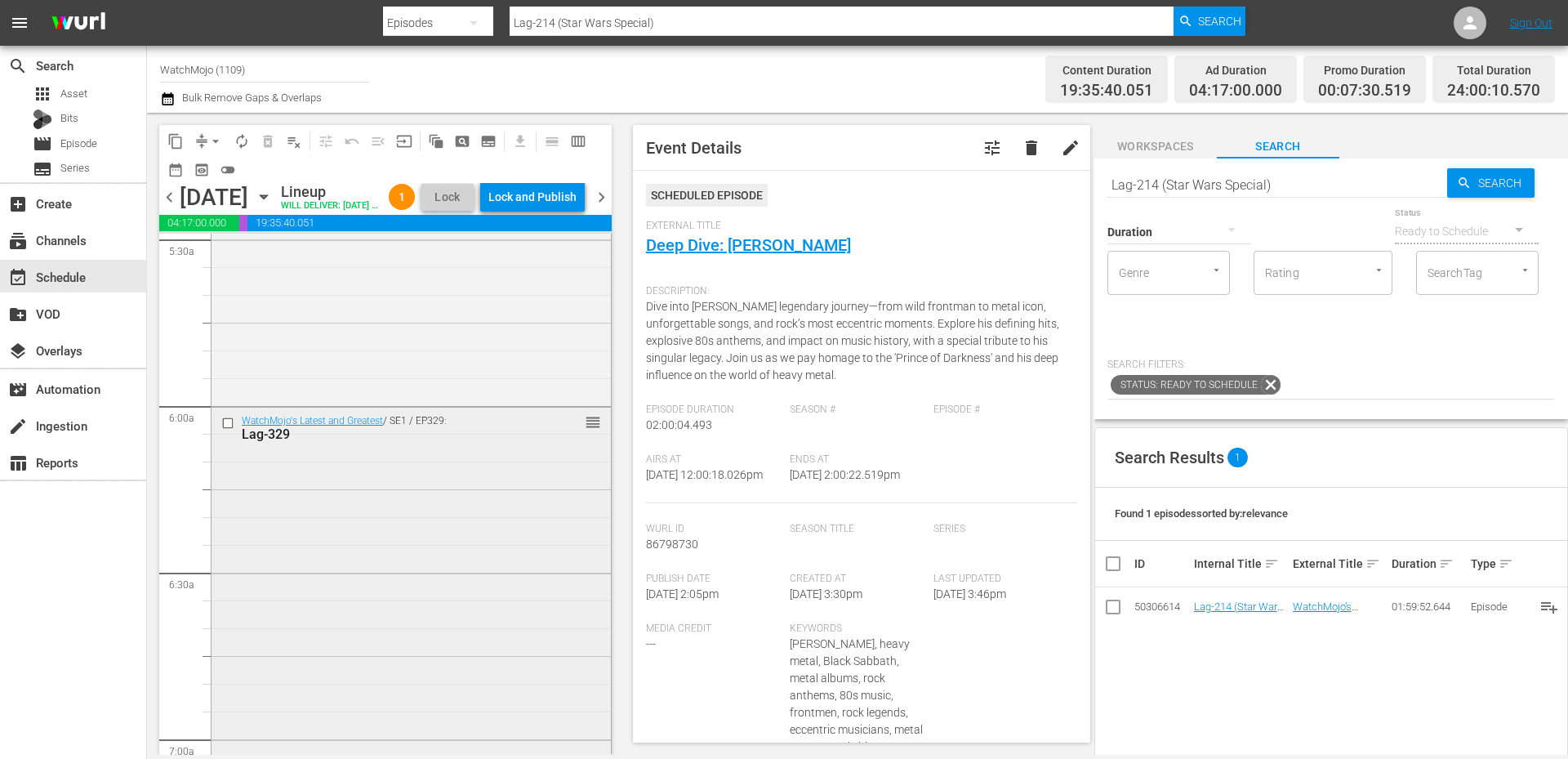
scroll to position [1633, 0]
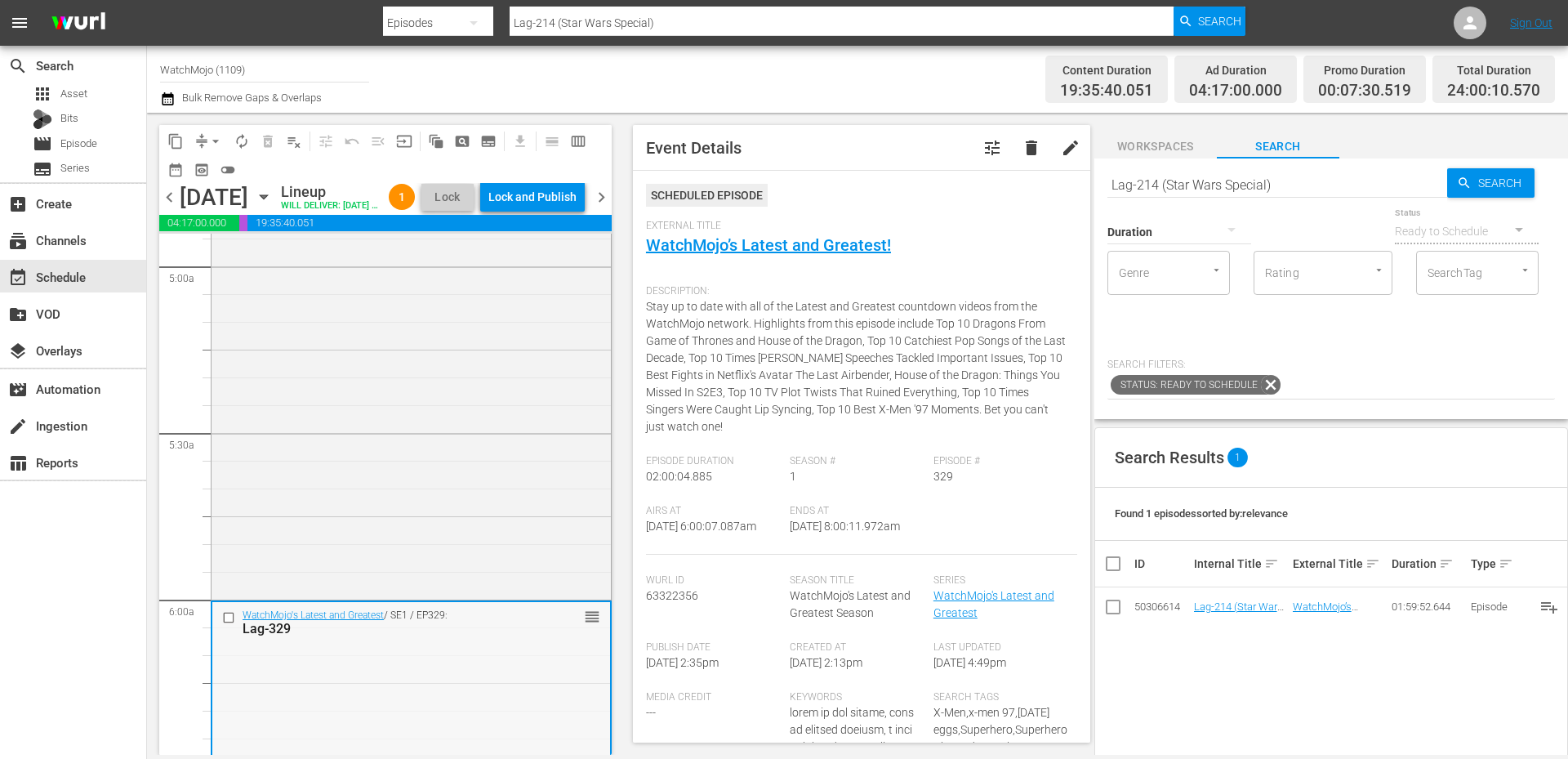
click at [231, 624] on input "checkbox" at bounding box center [231, 617] width 17 height 14
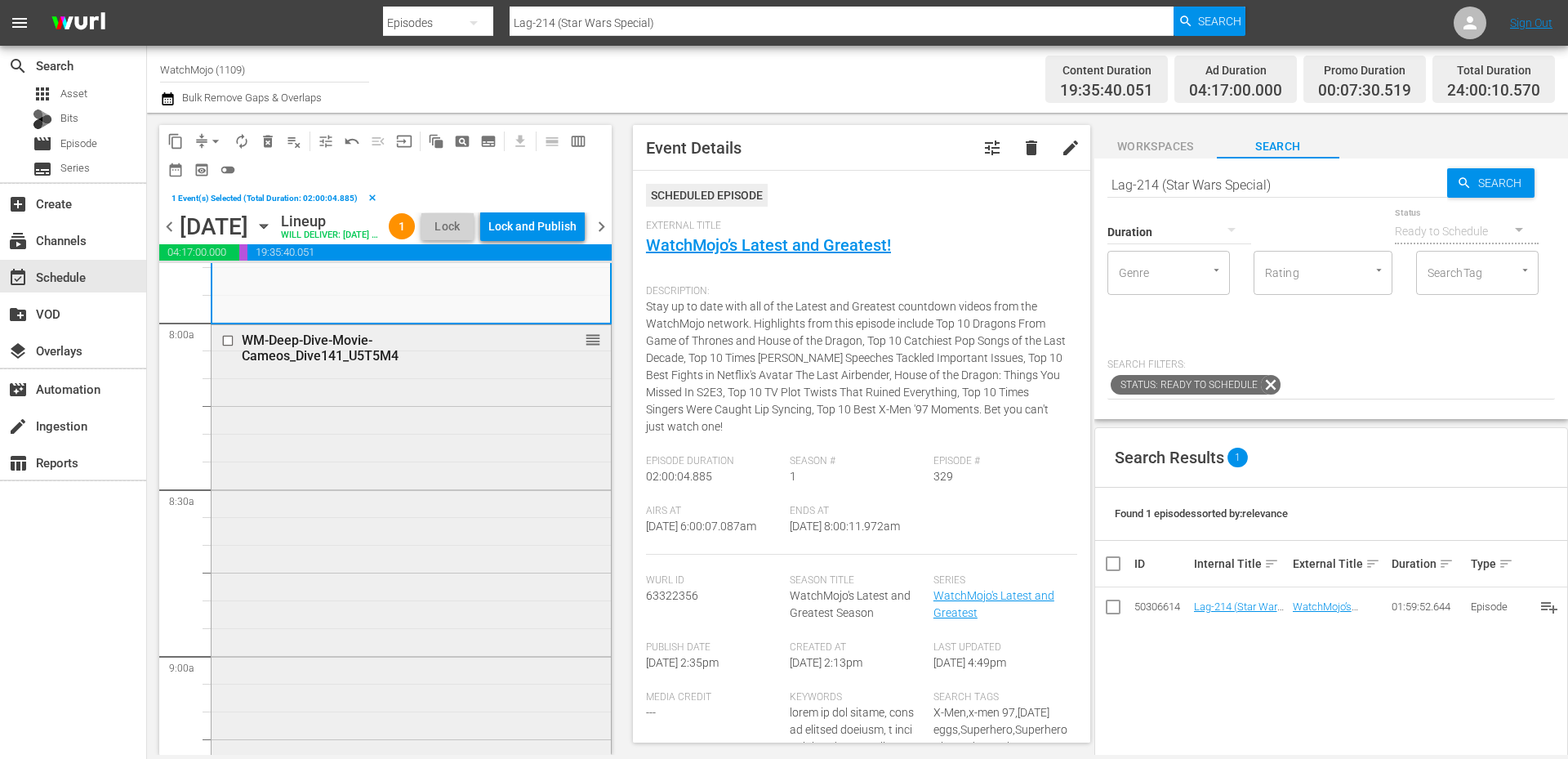
scroll to position [2613, 0]
click at [436, 611] on div "WM-Deep-Dive-Movie-Cameos_Dive141_U5T5M4 reorder" at bounding box center [412, 648] width 400 height 661
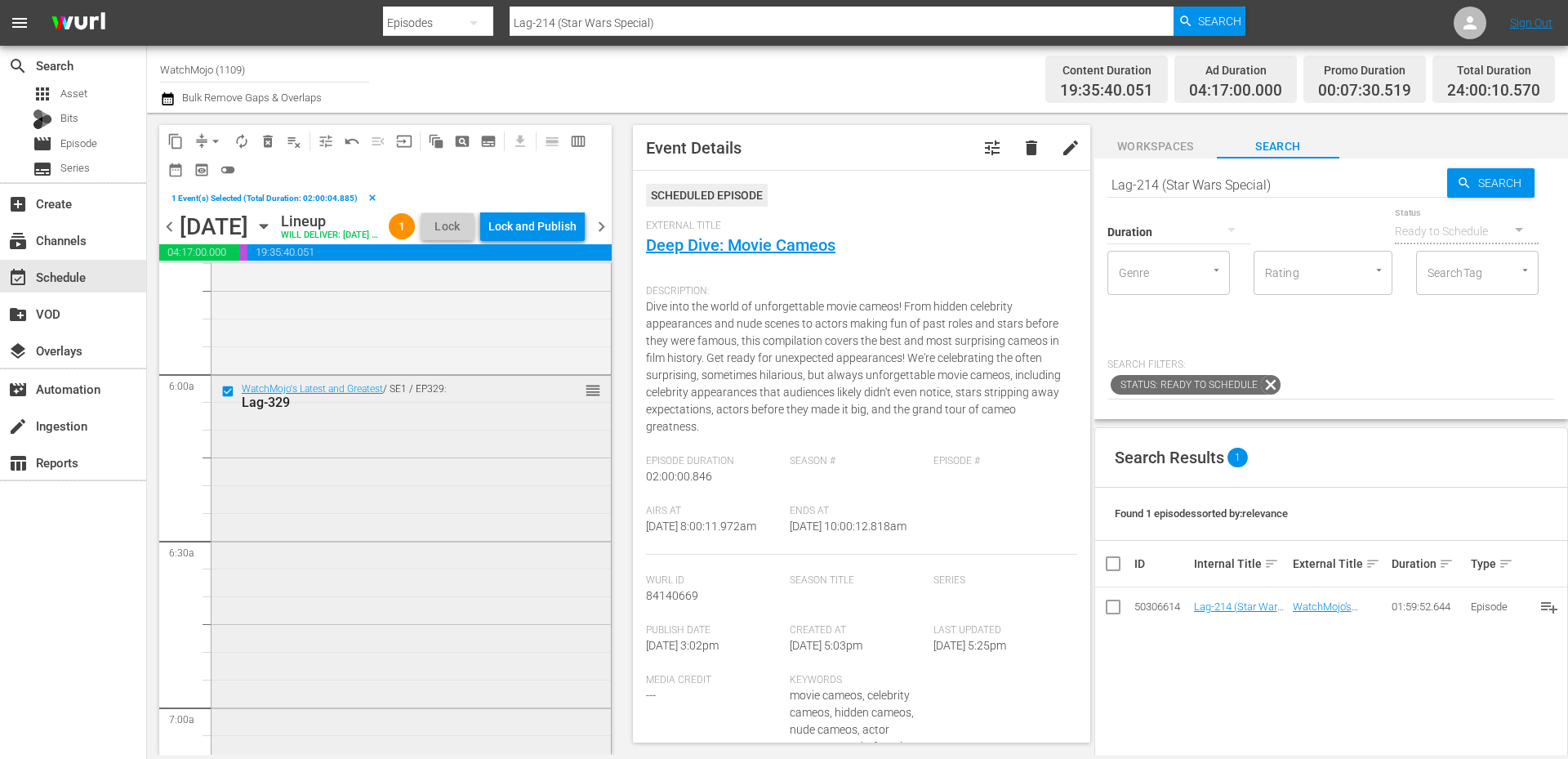
scroll to position [1797, 0]
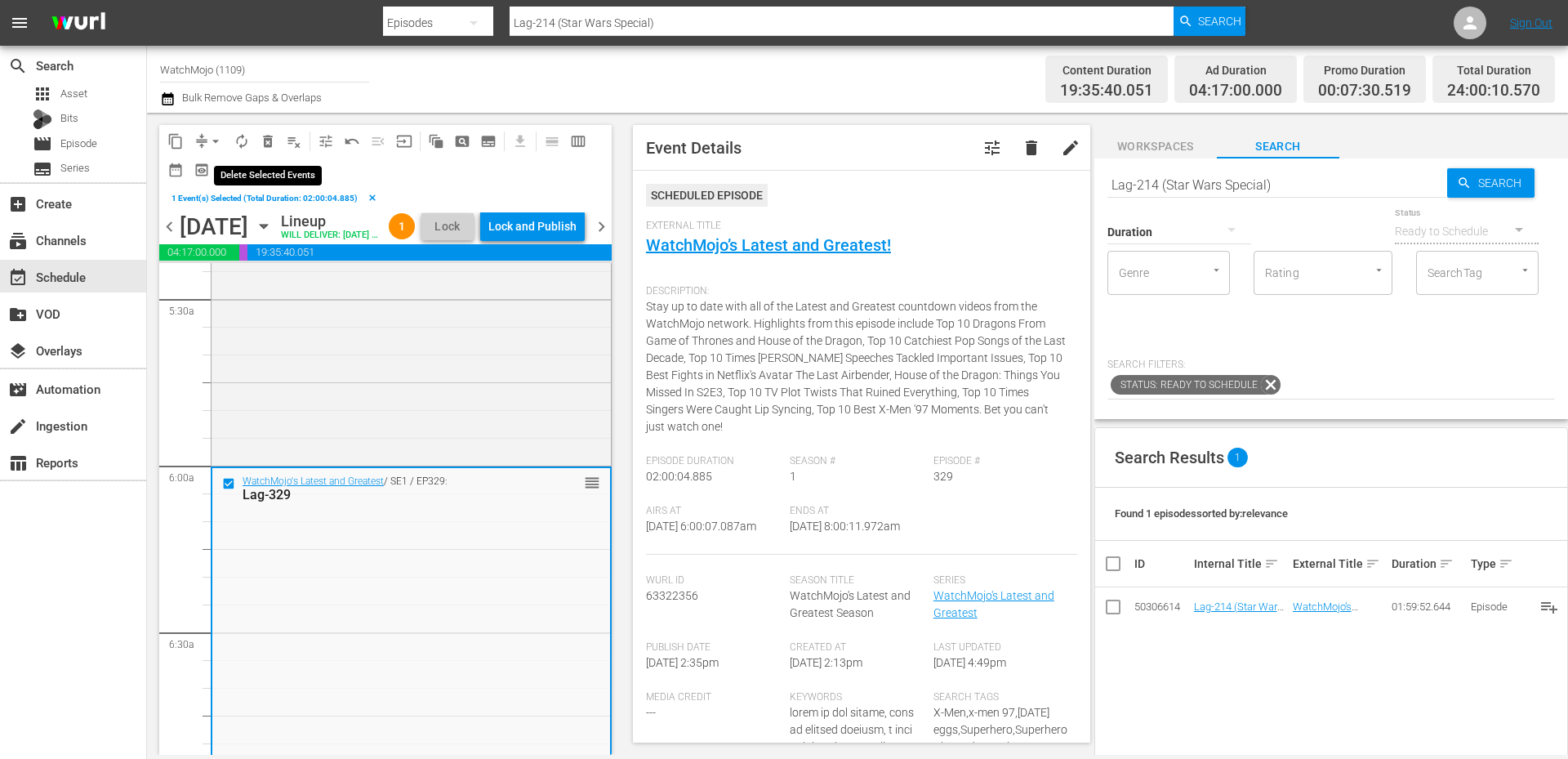
click at [273, 136] on span "delete_forever_outlined" at bounding box center [268, 141] width 16 height 16
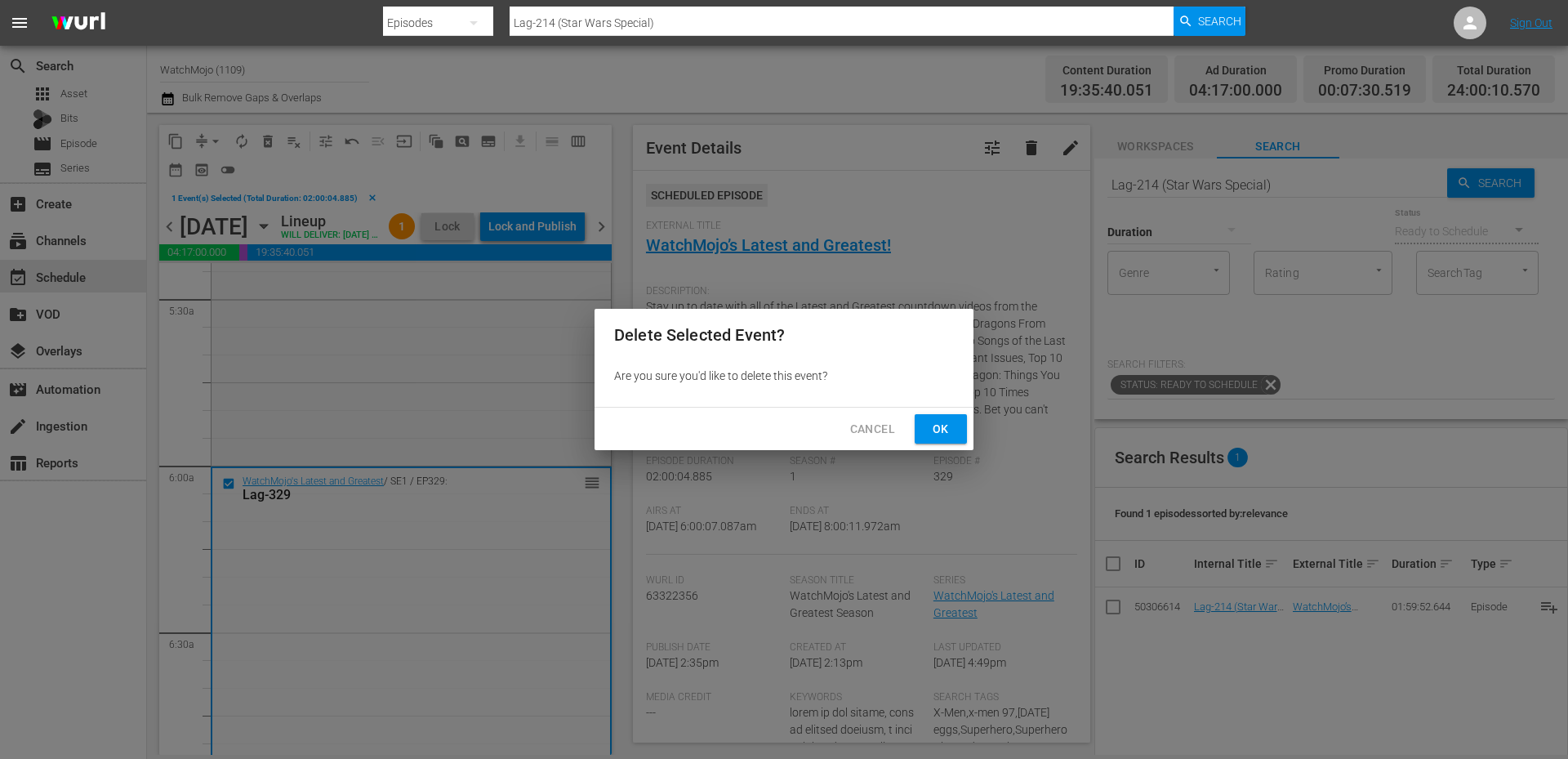
click at [947, 436] on span "Ok" at bounding box center [941, 429] width 26 height 21
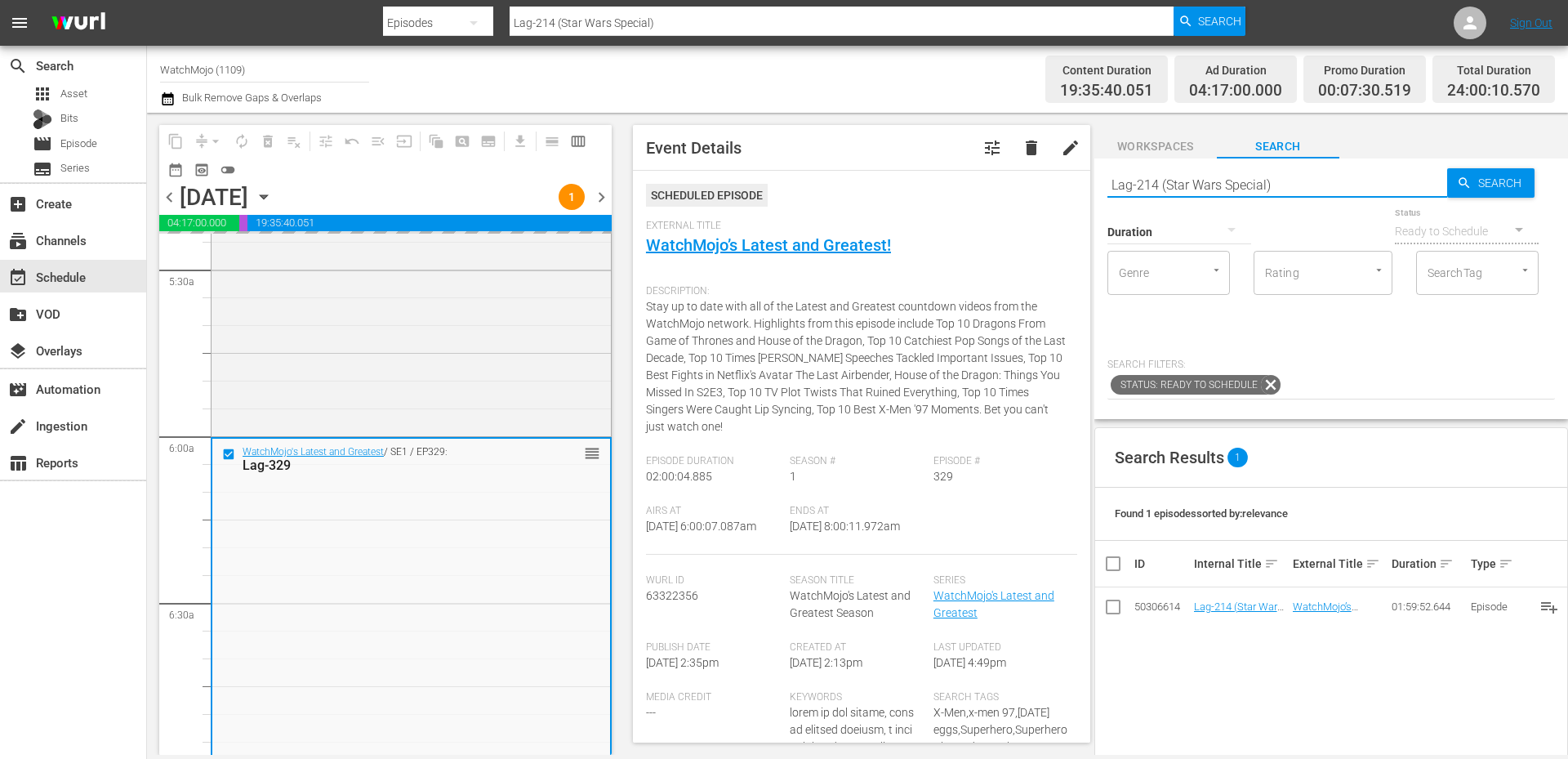
drag, startPoint x: 1302, startPoint y: 187, endPoint x: 1036, endPoint y: 166, distance: 266.8
click at [1036, 166] on div "content_copy compress arrow_drop_down autorenew_outlined delete_forever_outline…" at bounding box center [857, 433] width 1421 height 642
paste input "20 (Marvel"
type input "Lag-220 (Marvel Special)"
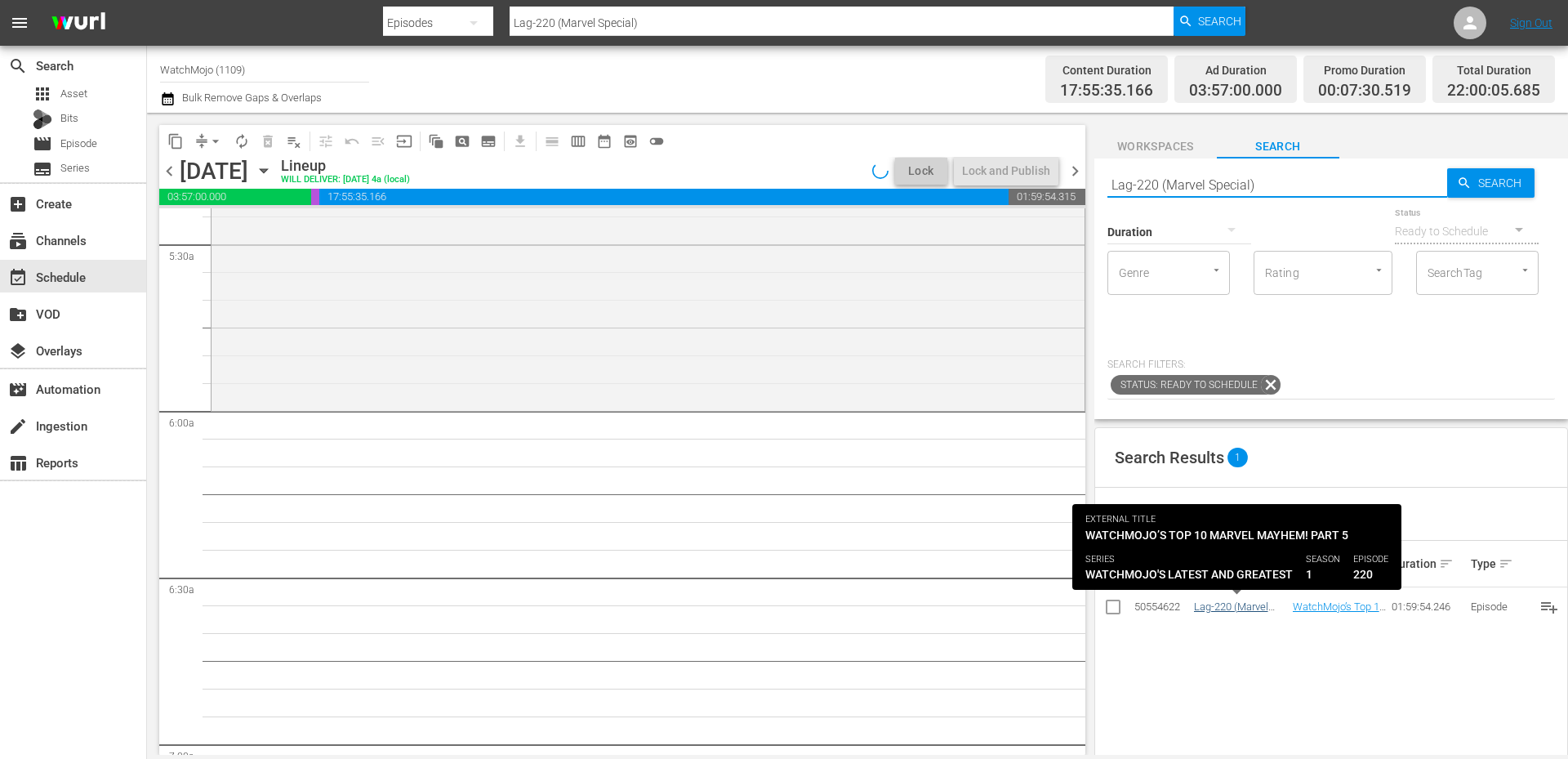
type input "Lag-220 (Marvel Special)"
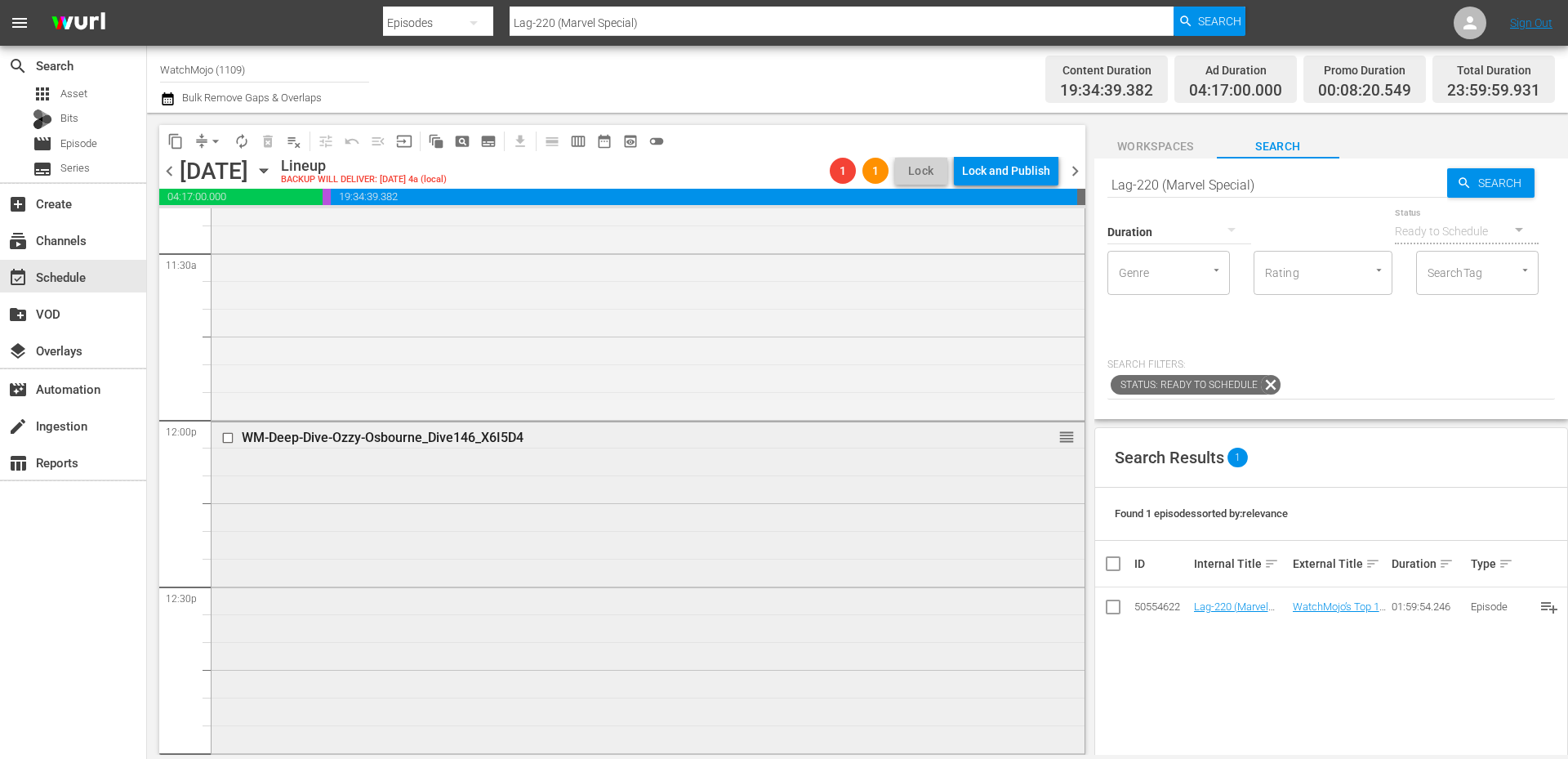
scroll to position [3811, 0]
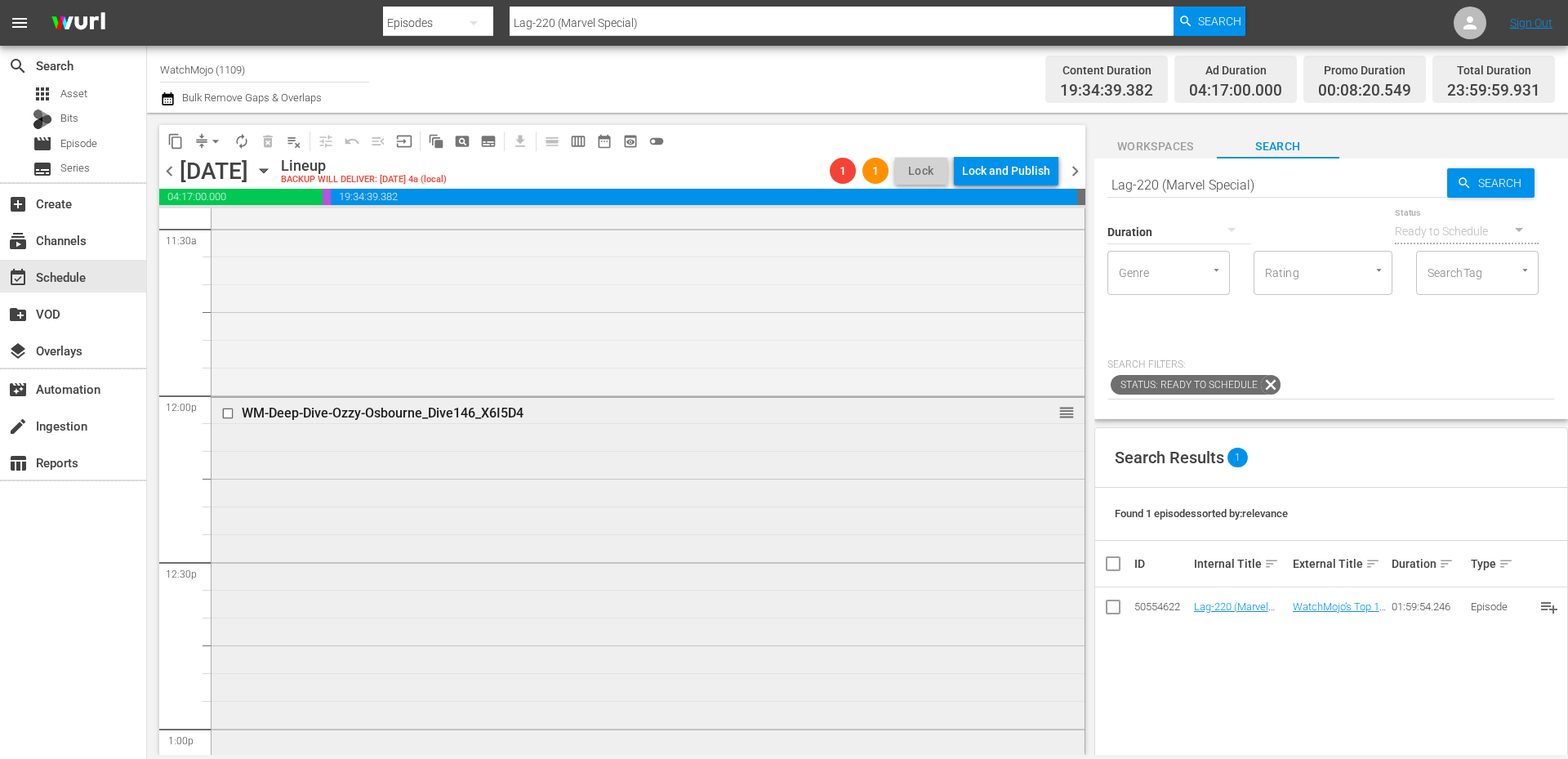
click at [432, 586] on div "WM-Deep-Dive-Ozzy-Osbourne_Dive146_X6I5D4 reorder" at bounding box center [648, 729] width 873 height 662
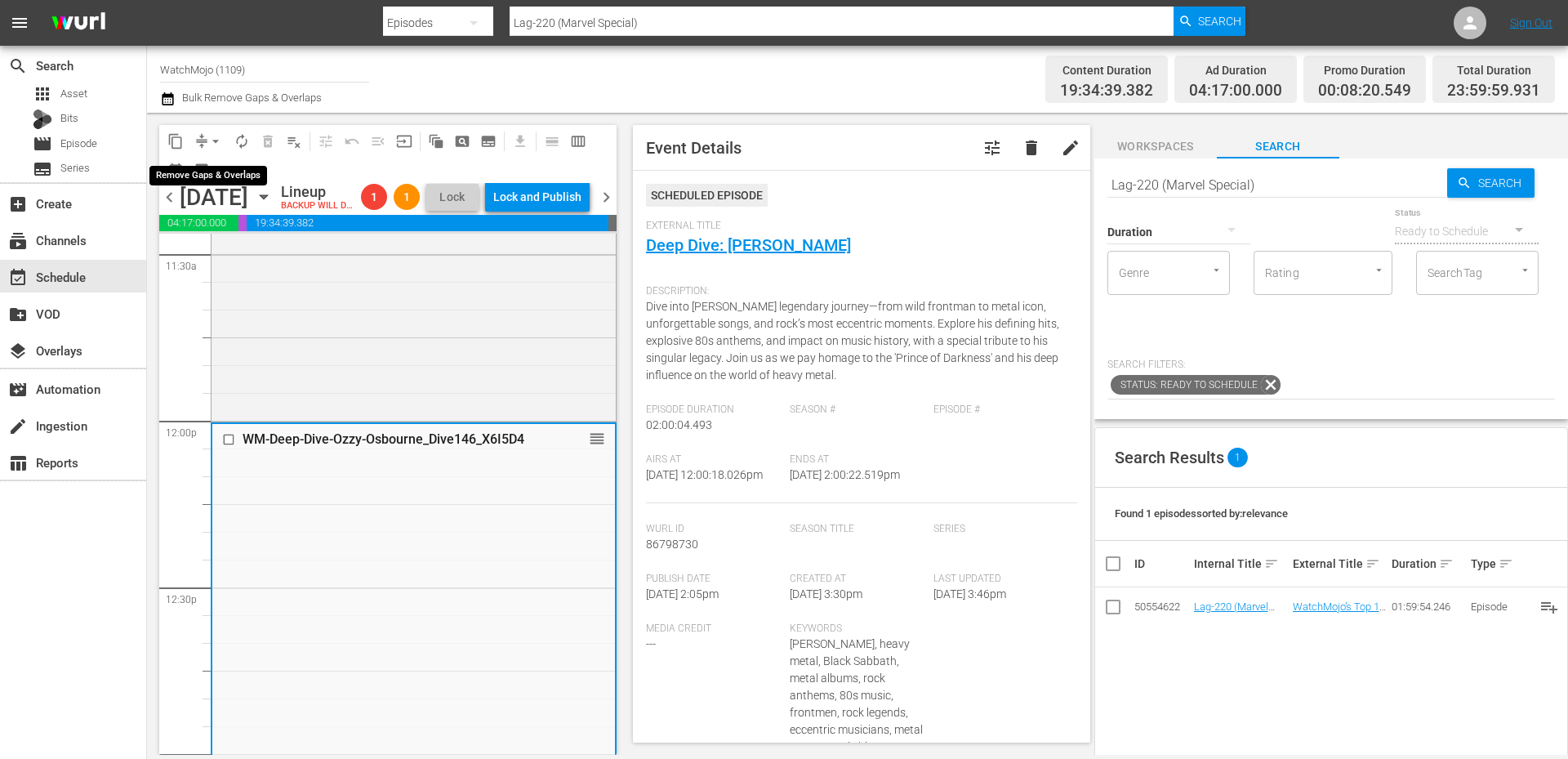
click at [208, 134] on span "arrow_drop_down" at bounding box center [215, 141] width 16 height 16
click at [214, 240] on li "Align to End of Previous Day" at bounding box center [216, 227] width 172 height 27
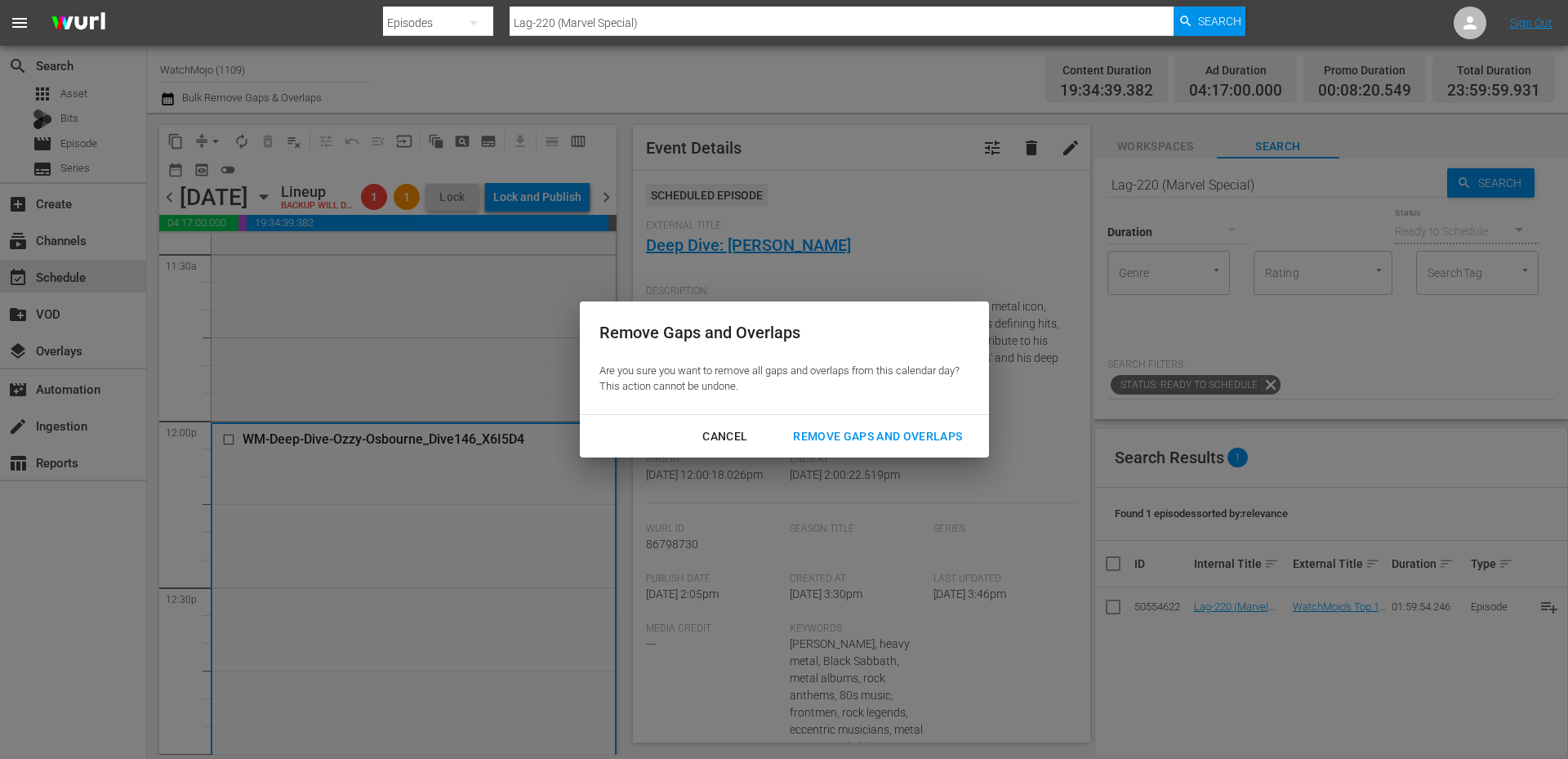
click at [799, 434] on div "Remove Gaps and Overlaps" at bounding box center [877, 437] width 196 height 21
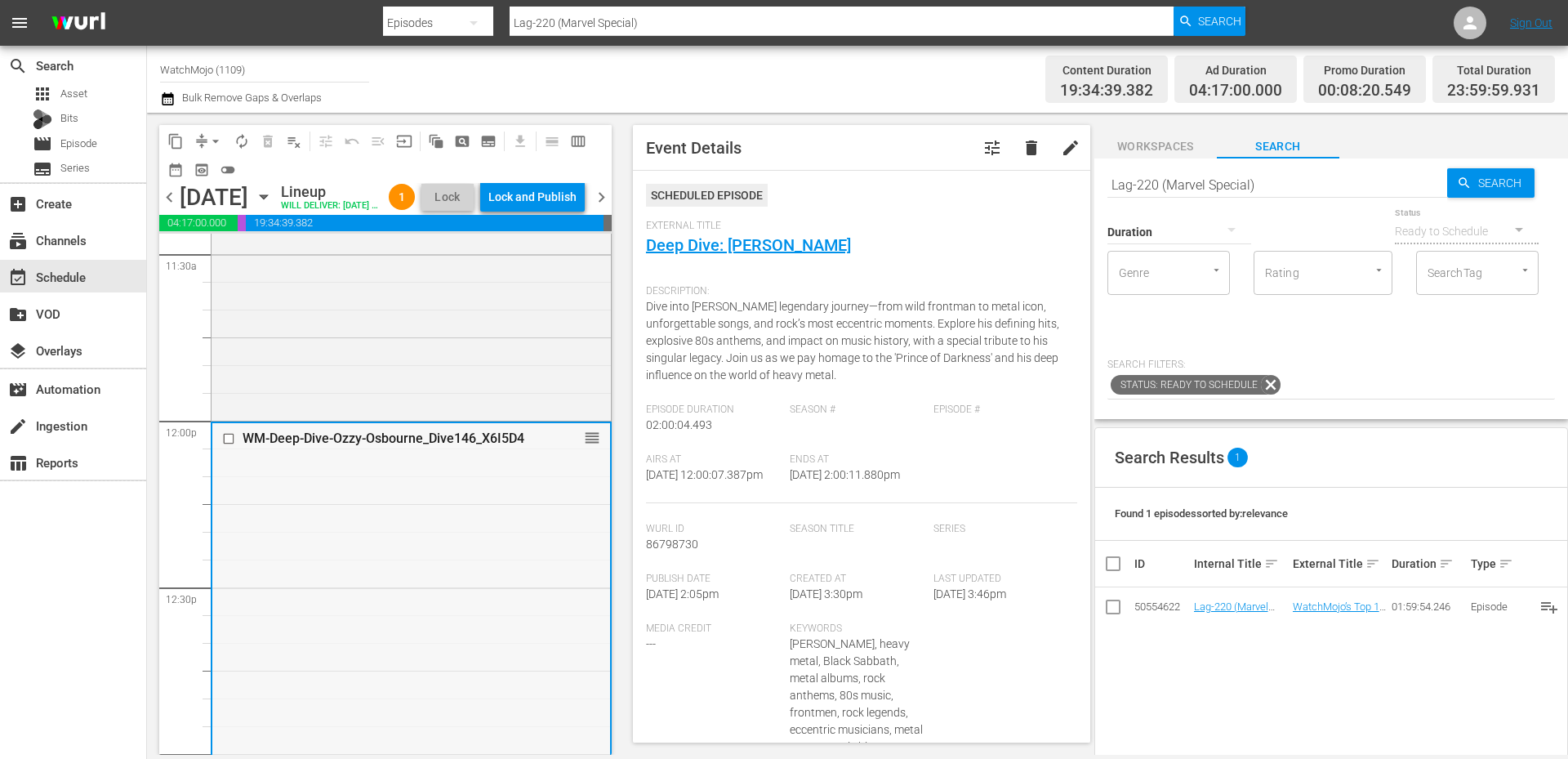
click at [329, 632] on div "WM-Deep-Dive-Ozzy-Osbourne_Dive146_X6I5D4 reorder" at bounding box center [412, 754] width 398 height 662
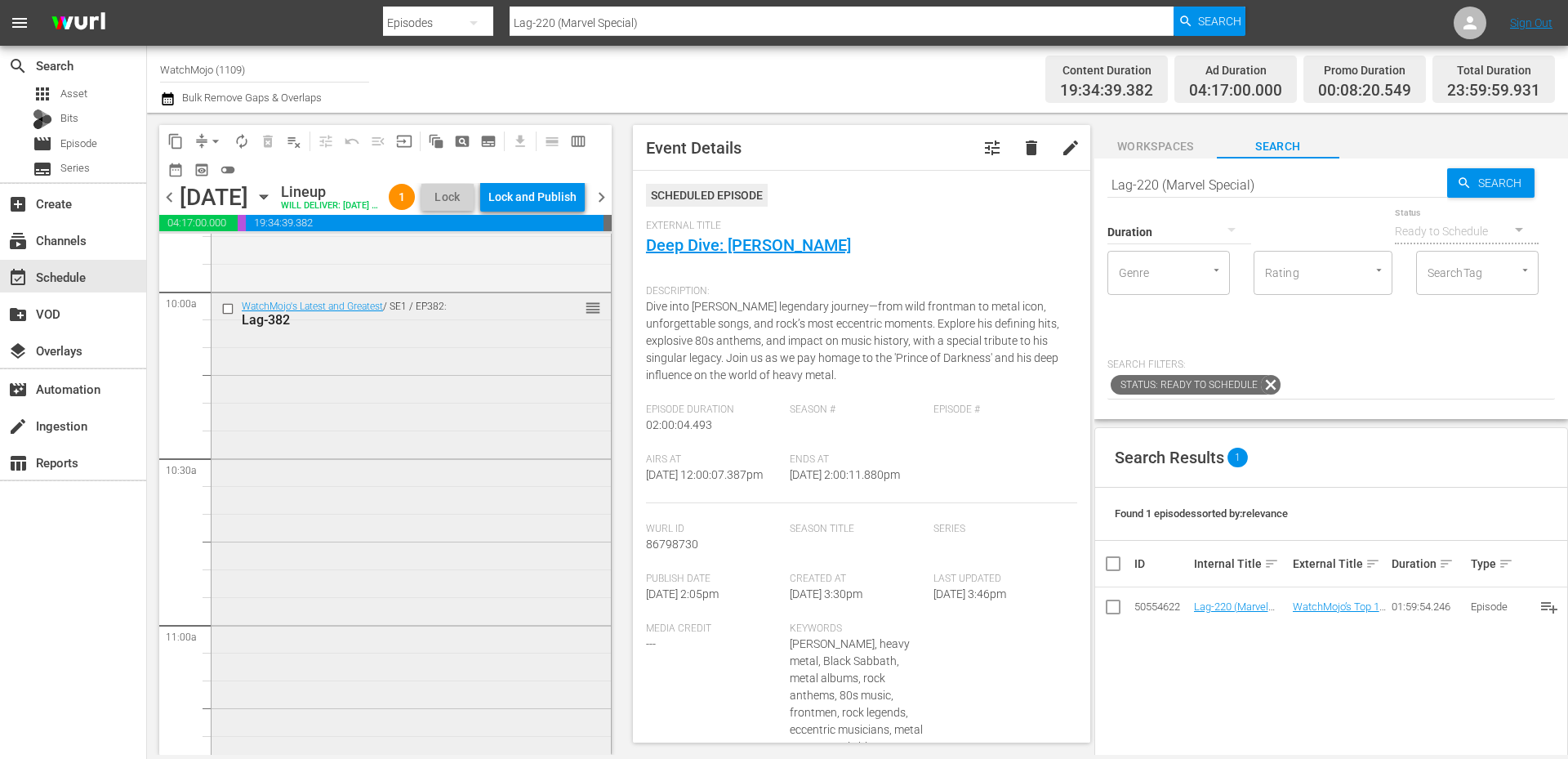
scroll to position [3267, 0]
click at [337, 475] on div "WatchMojo's Latest and Greatest / SE1 / EP382: Lag-382 reorder" at bounding box center [412, 631] width 400 height 662
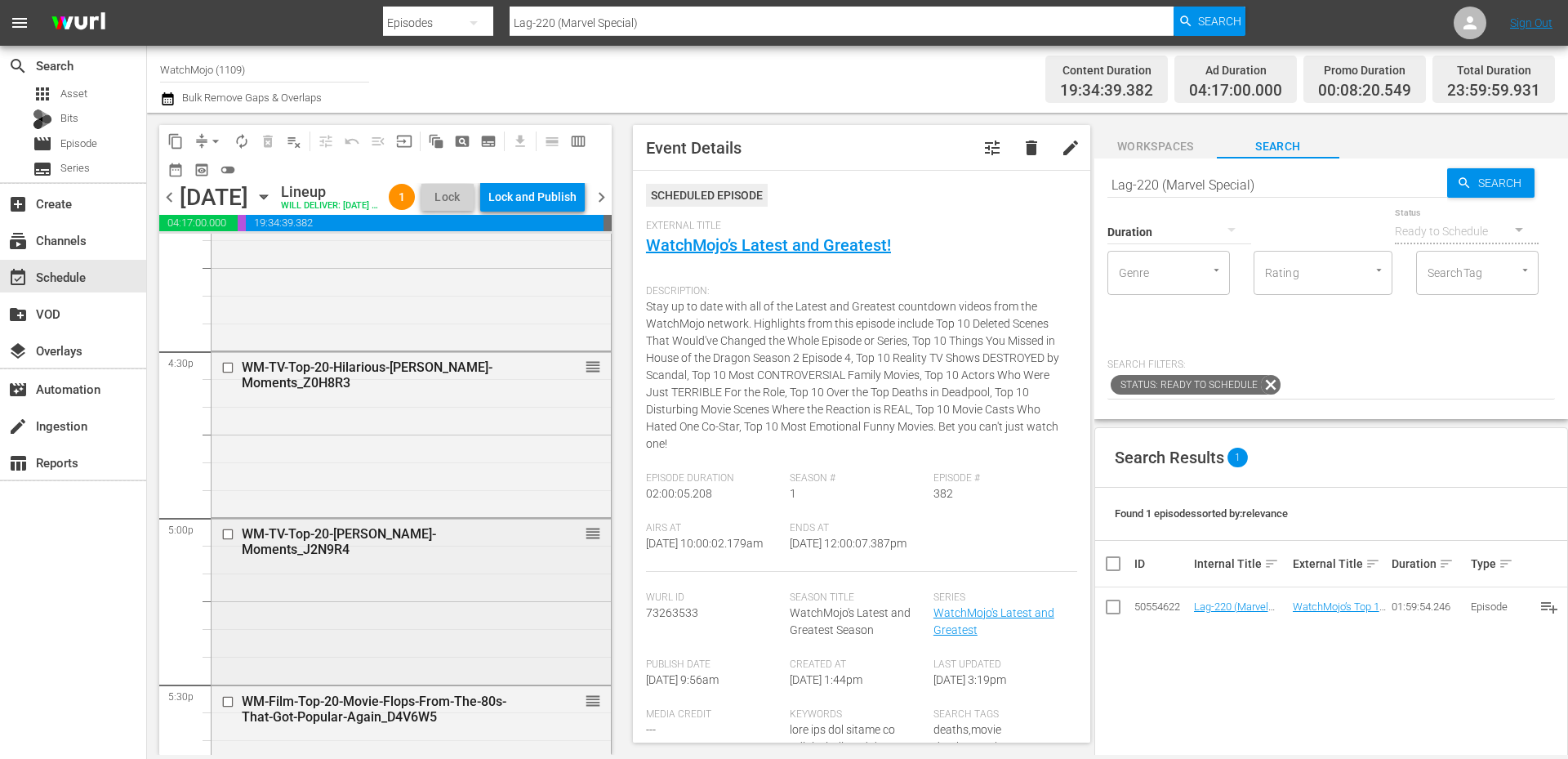
scroll to position [5389, 0]
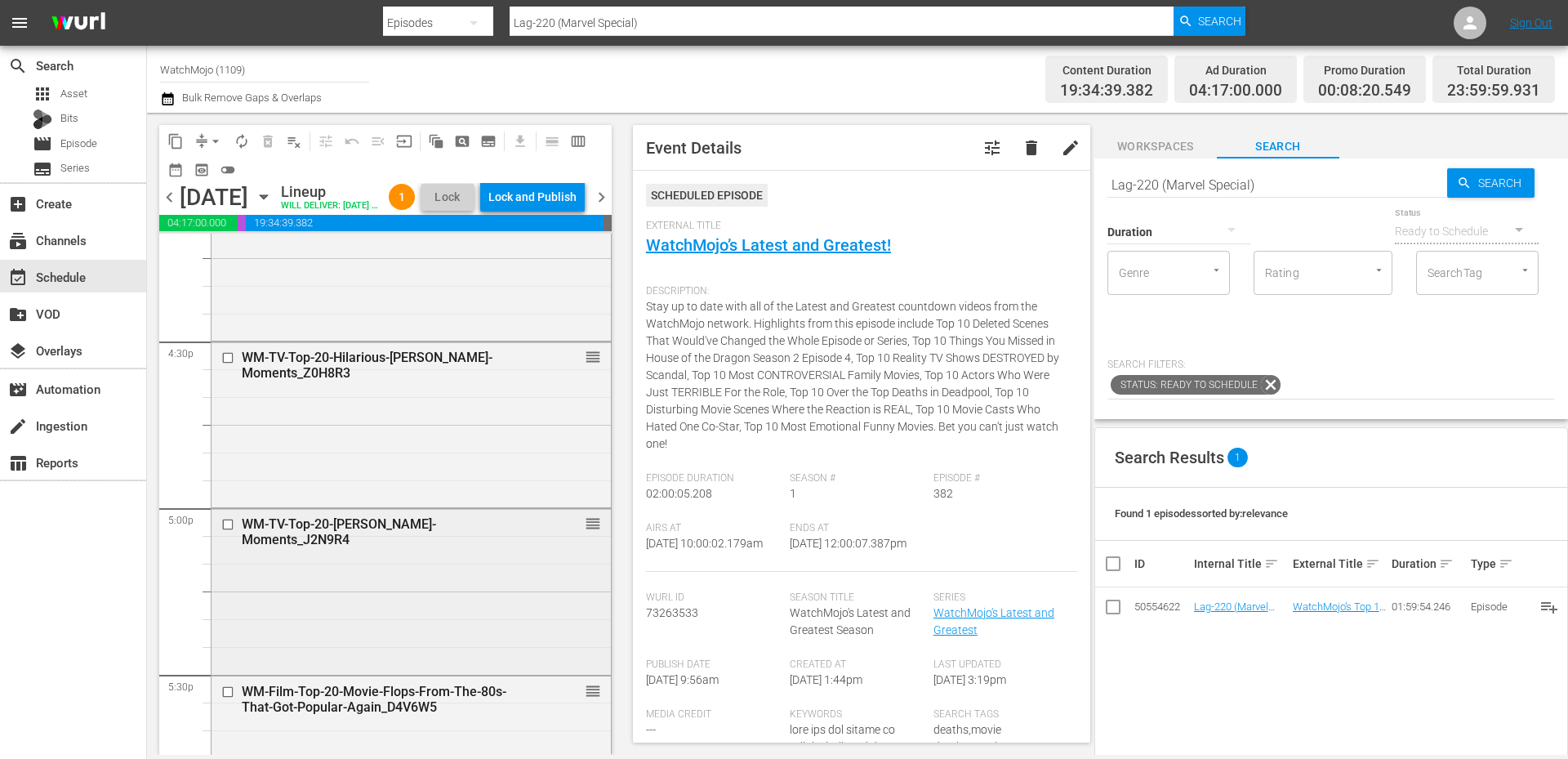
click at [392, 609] on div "WM-TV-Top-20-Jon-Stewart-Moments_J2N9R4 reorder" at bounding box center [412, 589] width 400 height 162
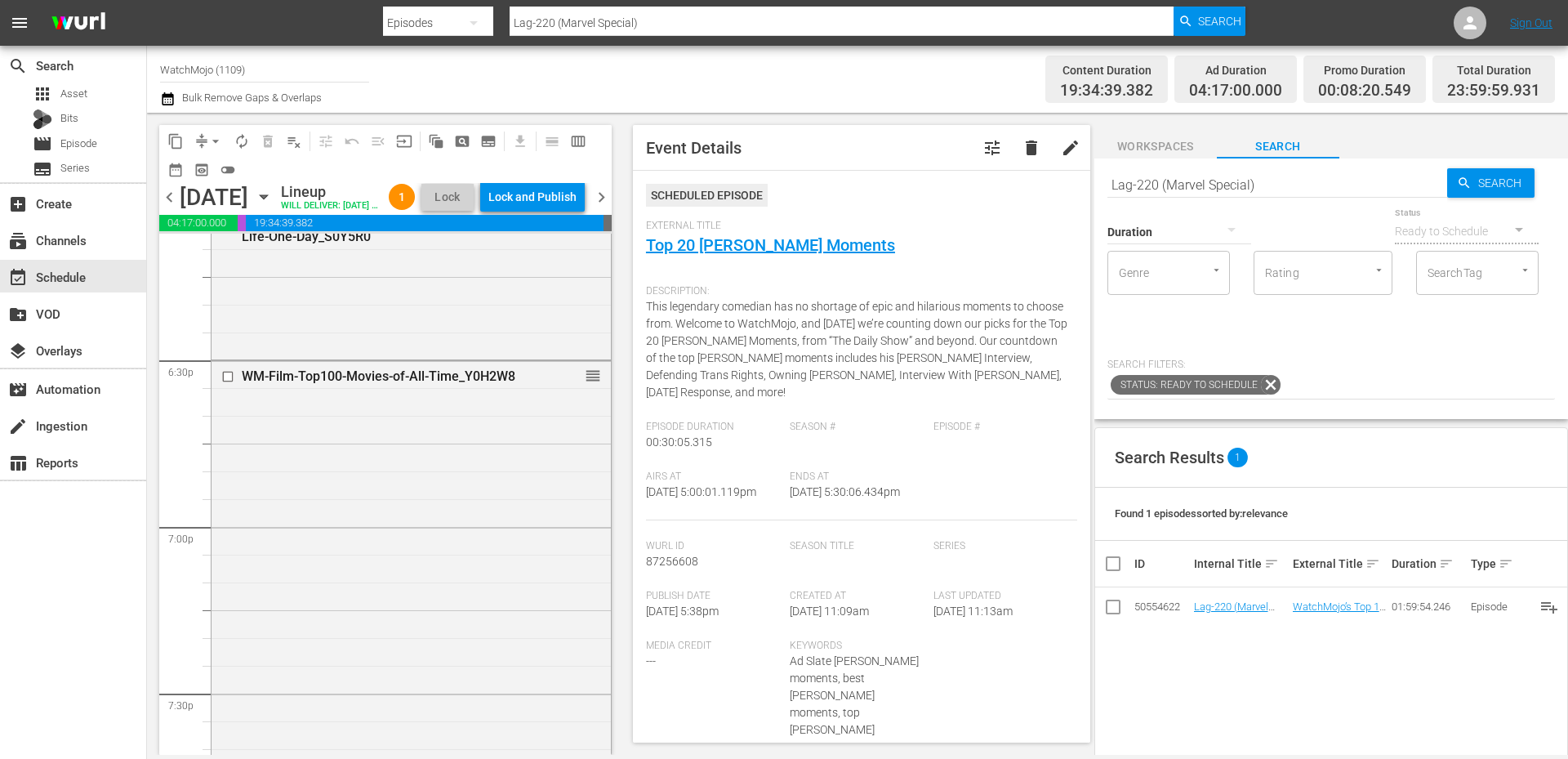
scroll to position [6043, 0]
click at [453, 528] on div "WM-Film-Top100-Movies-of-All-Time_Y0H2W8 reorder" at bounding box center [412, 603] width 400 height 496
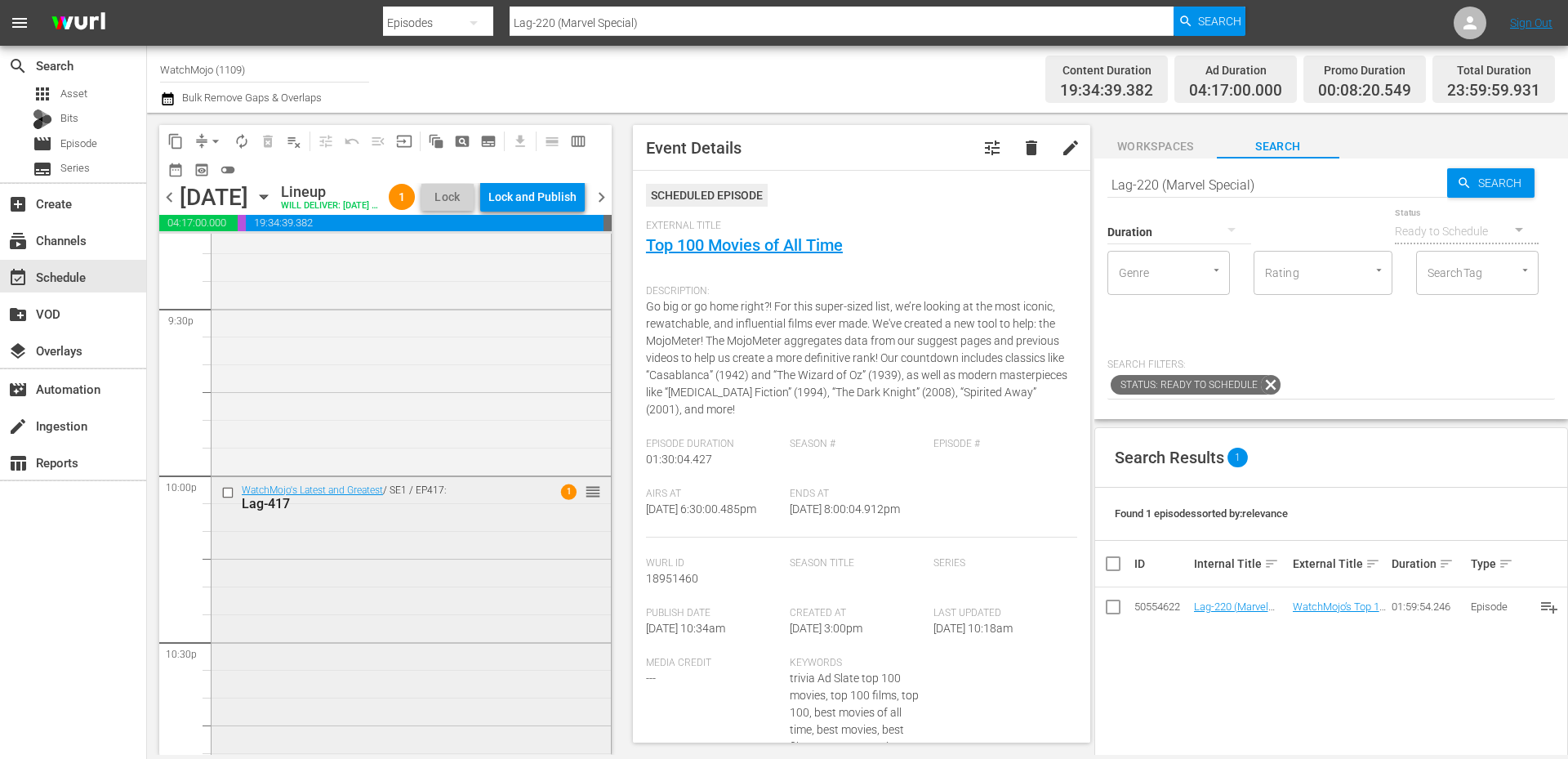
scroll to position [7241, 0]
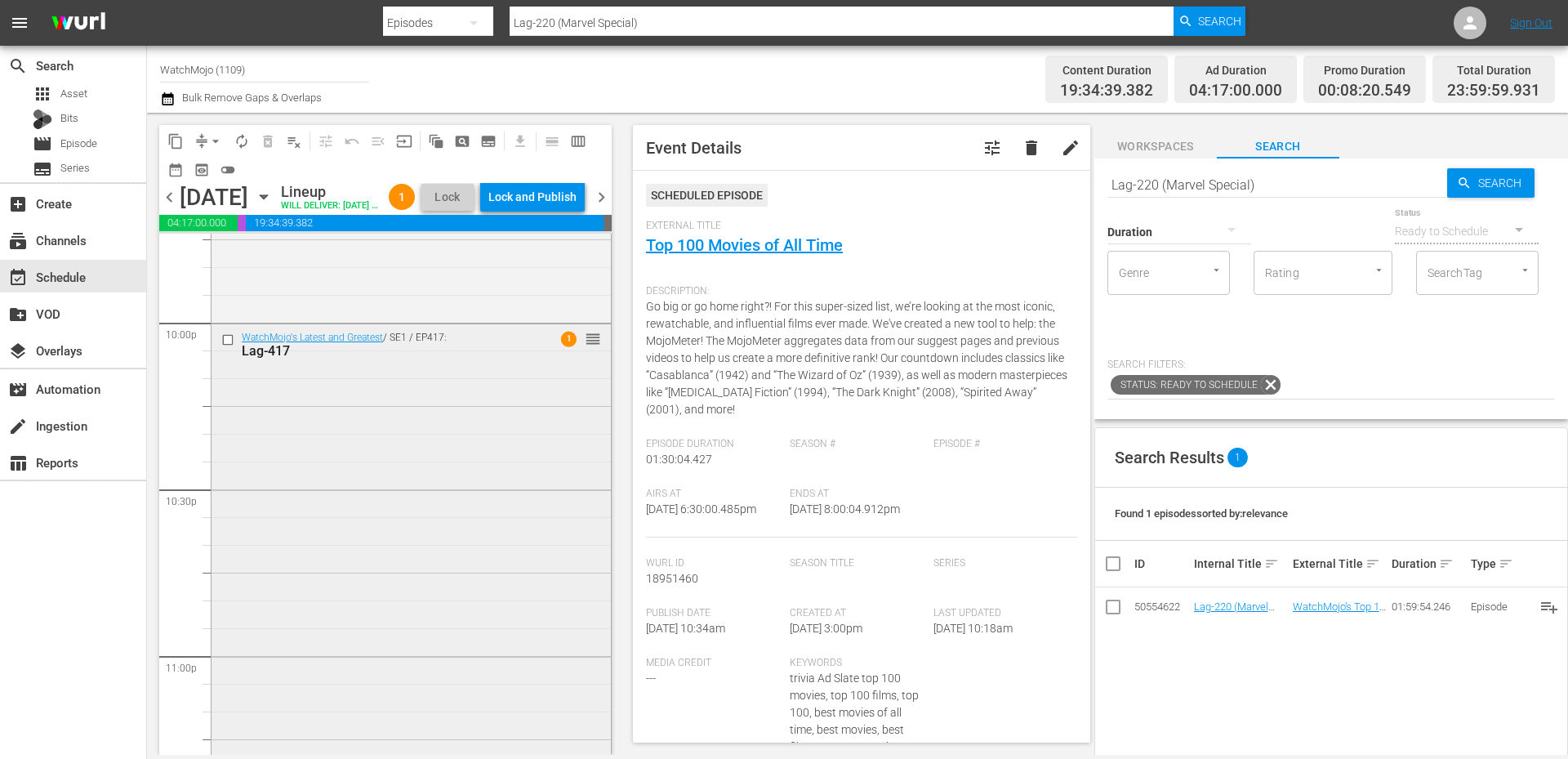
click at [423, 587] on div "WatchMojo's Latest and Greatest / SE1 / EP417: Lag-417 1 reorder" at bounding box center [412, 654] width 400 height 661
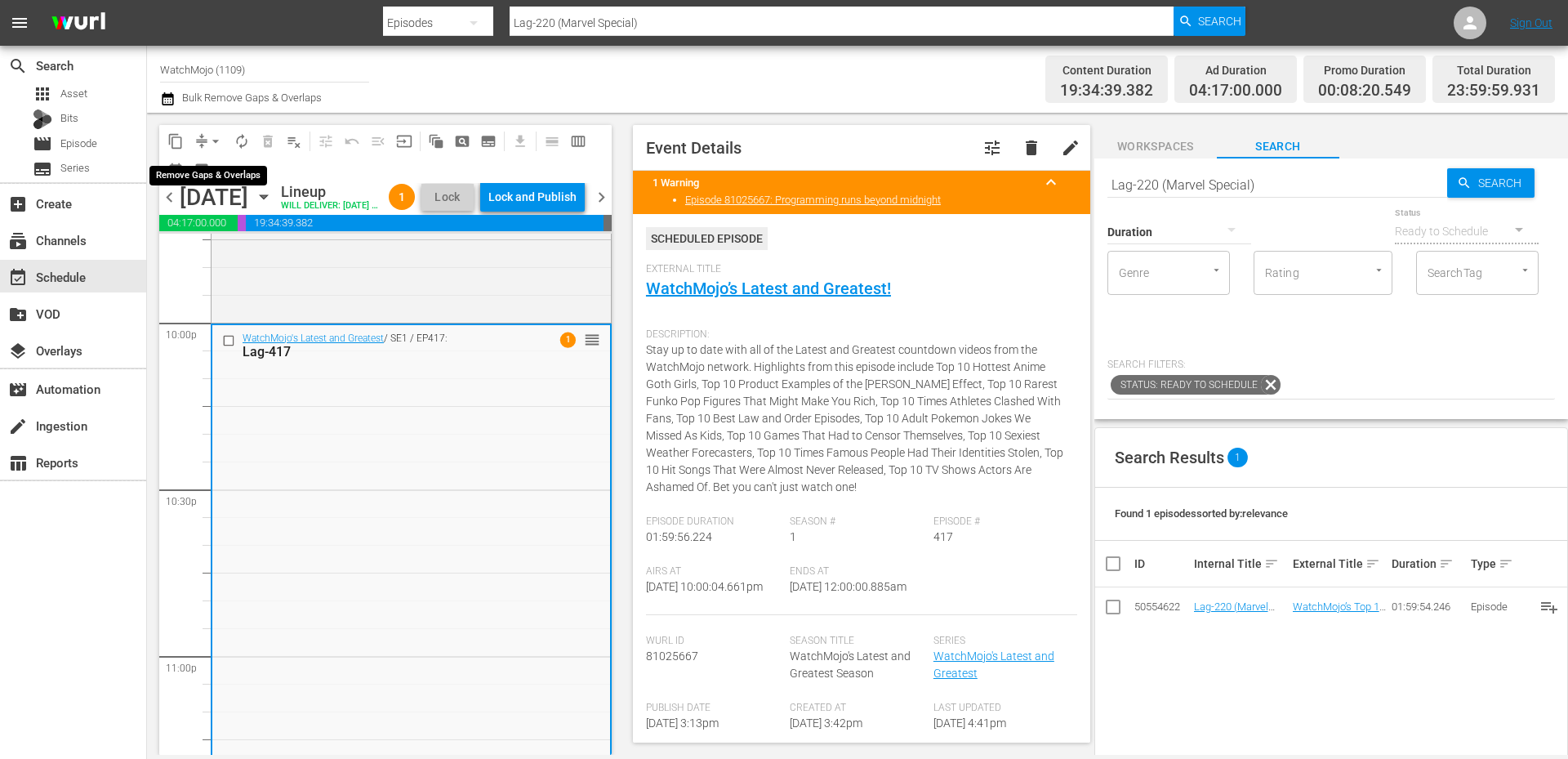
click at [208, 140] on span "arrow_drop_down" at bounding box center [215, 141] width 16 height 16
click at [241, 222] on li "Align to End of Previous Day" at bounding box center [216, 227] width 172 height 27
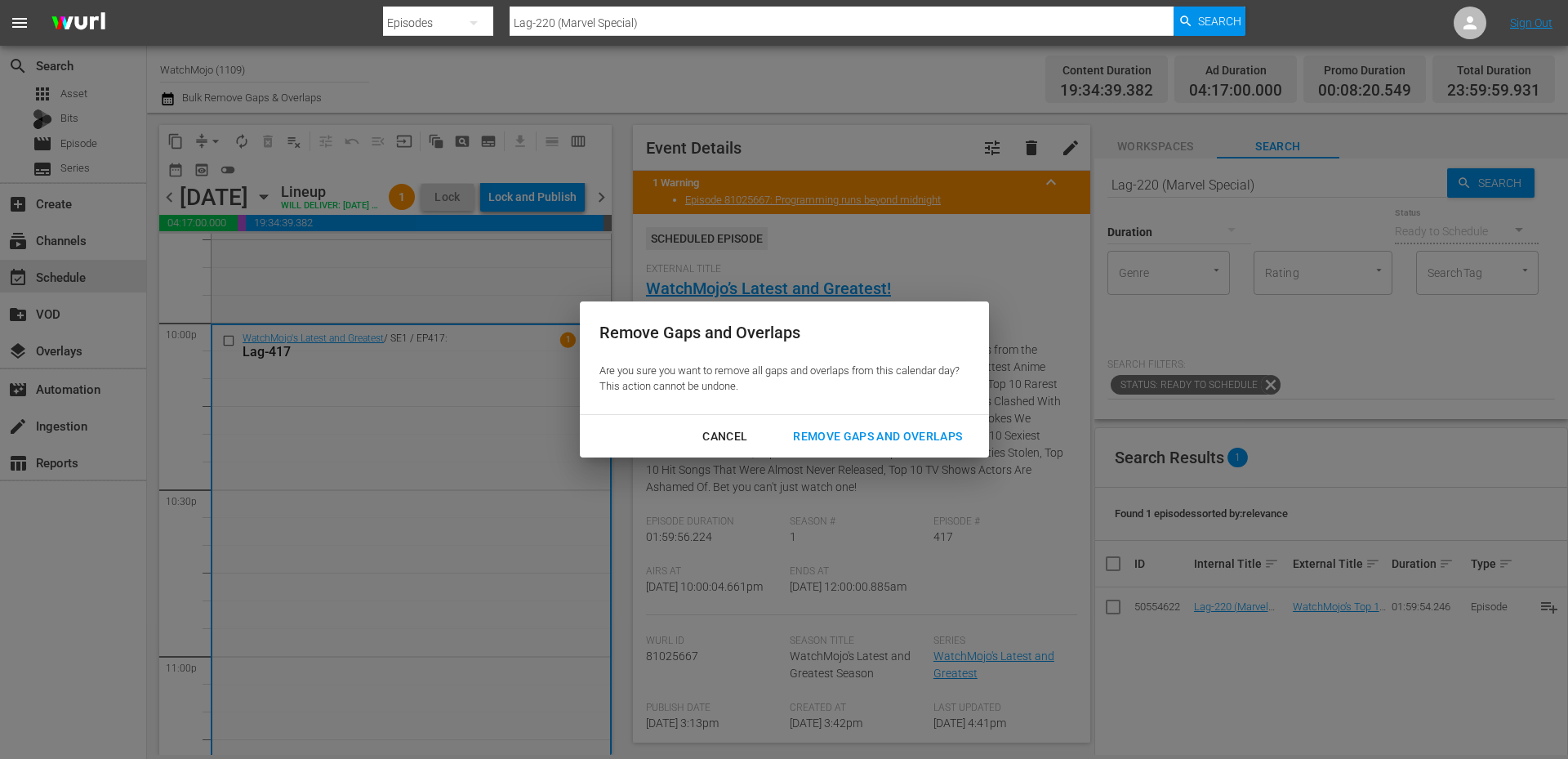
click at [812, 432] on div "Remove Gaps and Overlaps" at bounding box center [877, 437] width 196 height 21
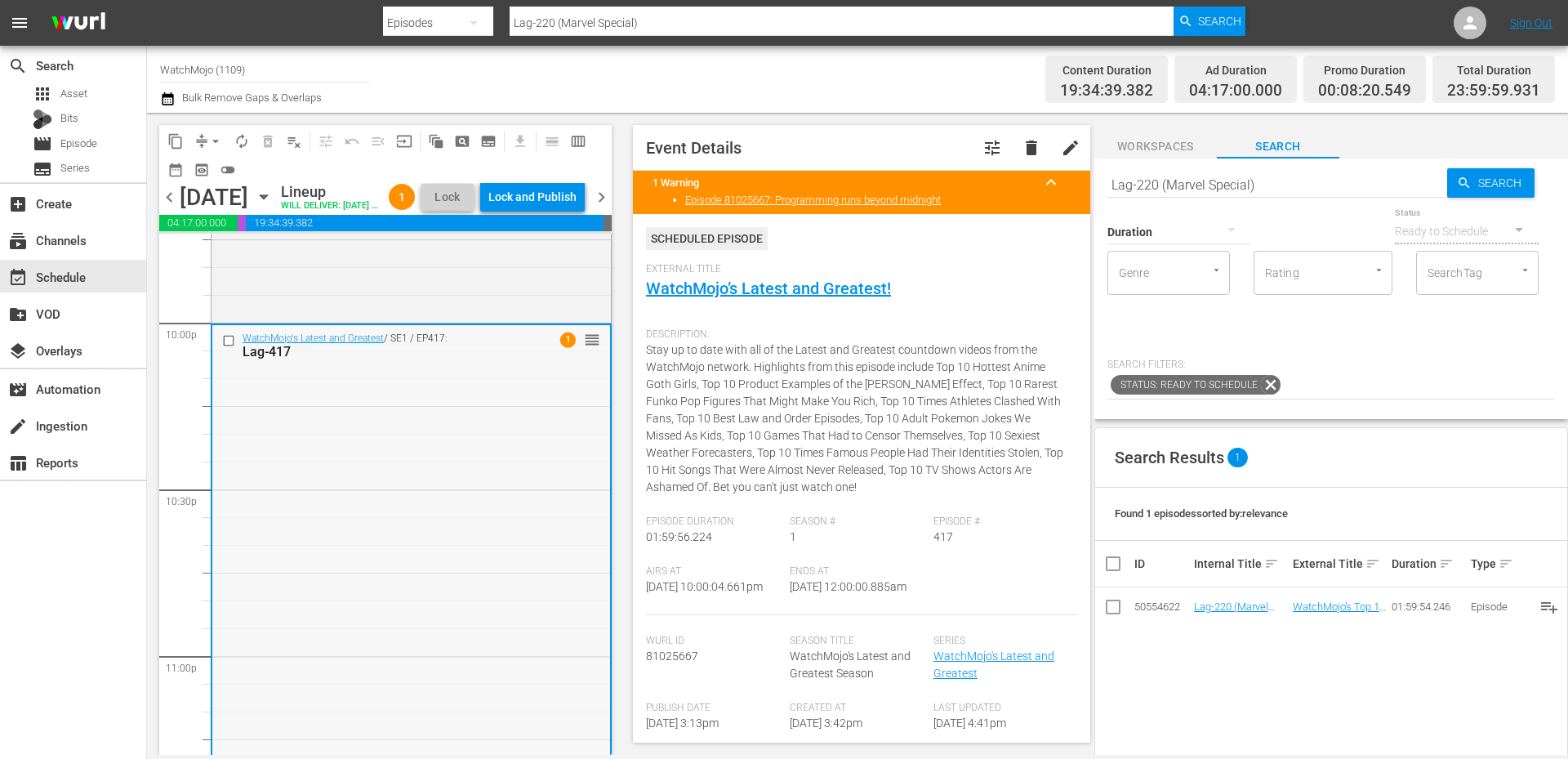
click at [455, 576] on div "WatchMojo's Latest and Greatest / SE1 / EP417: Lag-417 1 reorder" at bounding box center [412, 655] width 398 height 661
drag, startPoint x: 878, startPoint y: 601, endPoint x: 787, endPoint y: 613, distance: 91.8
click at [790, 613] on div "Ends At 8/21/25 @ 12:00:00.885am" at bounding box center [862, 590] width 144 height 50
copy span "12:00:00.885am"
click at [558, 201] on div "Lock and Publish" at bounding box center [532, 196] width 88 height 29
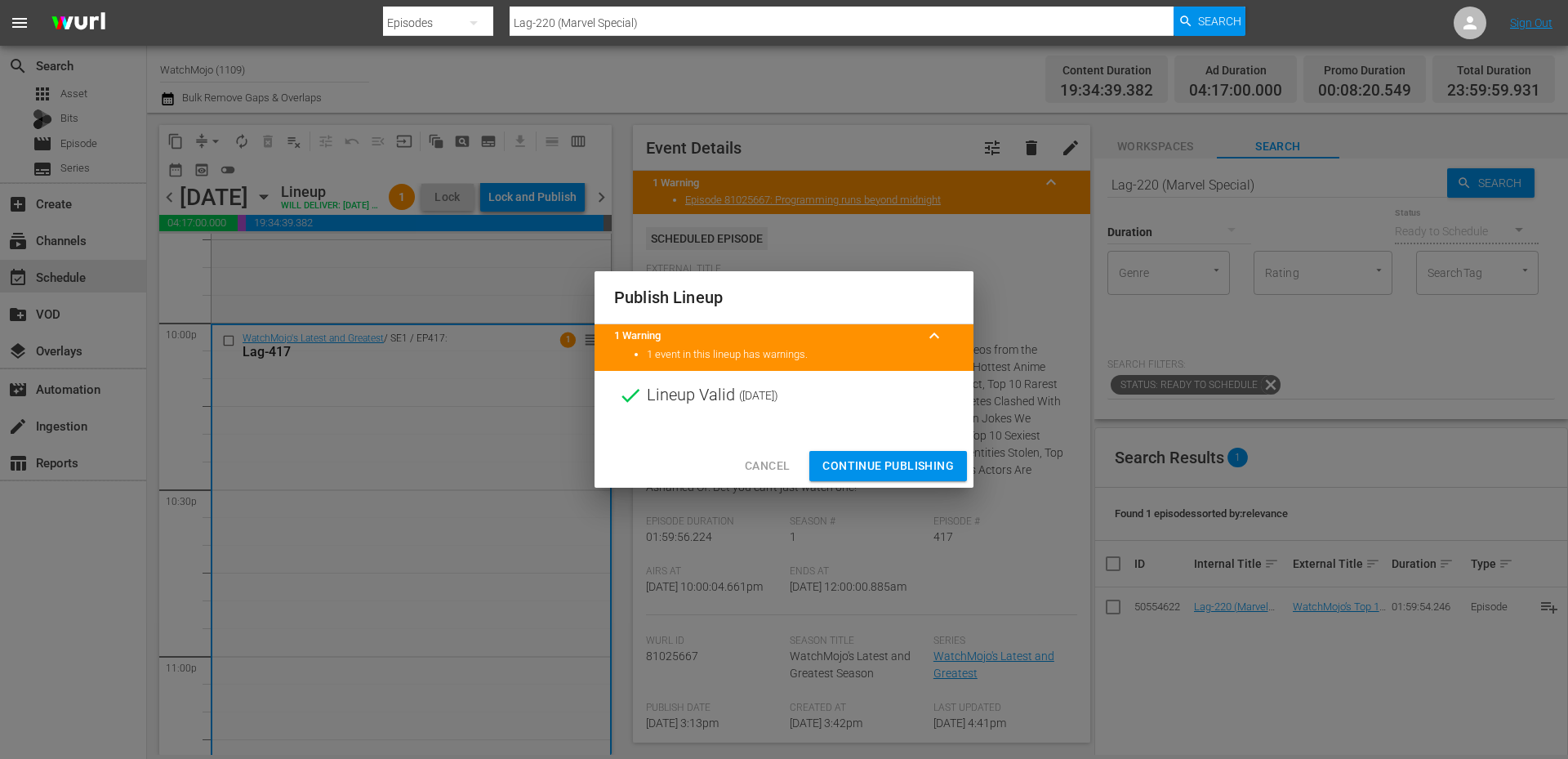
click at [871, 455] on span "Continue Publishing" at bounding box center [888, 466] width 131 height 21
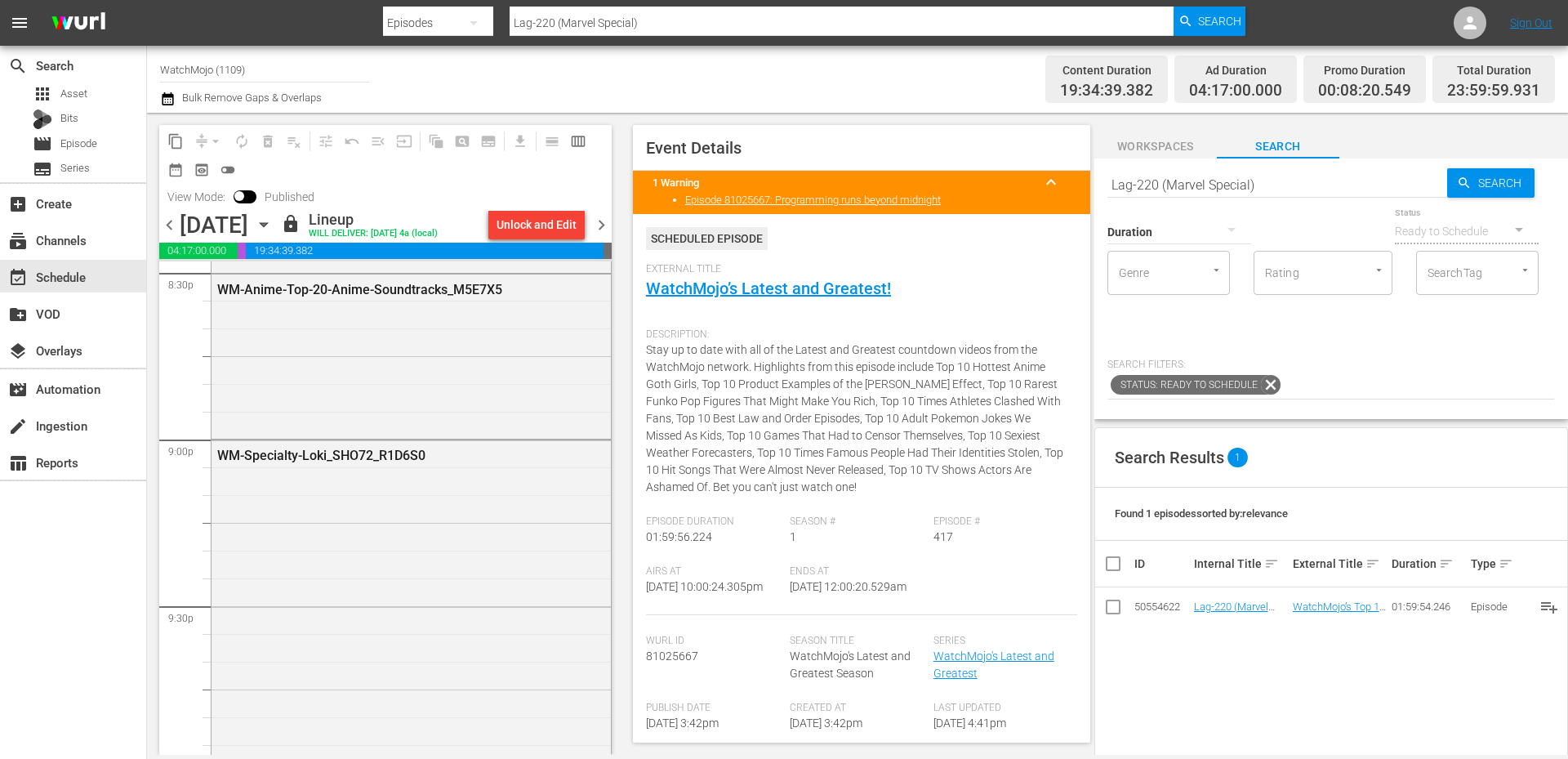
scroll to position [6804, 0]
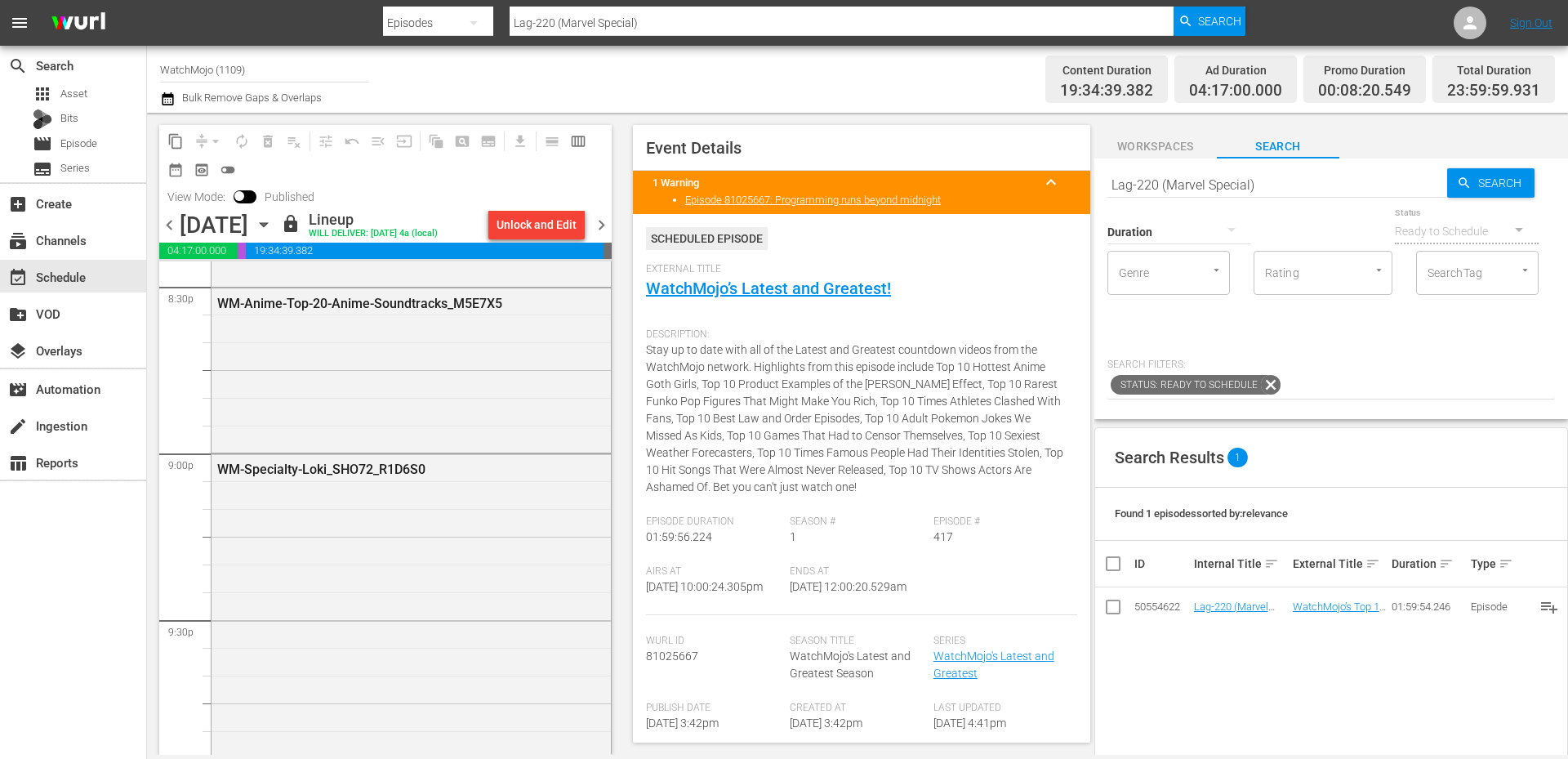
click at [596, 220] on span "chevron_right" at bounding box center [601, 225] width 21 height 21
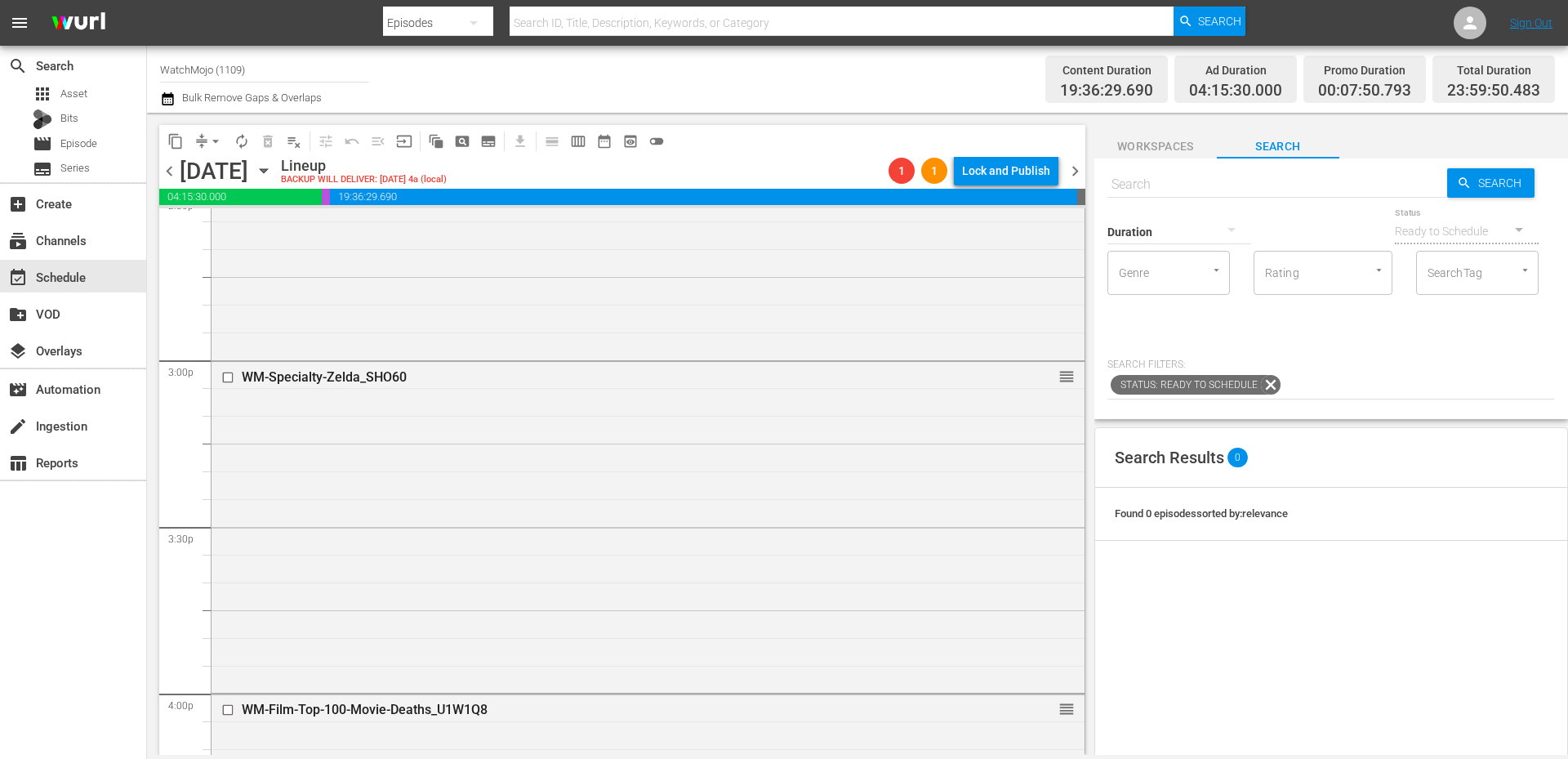
scroll to position [6777, 0]
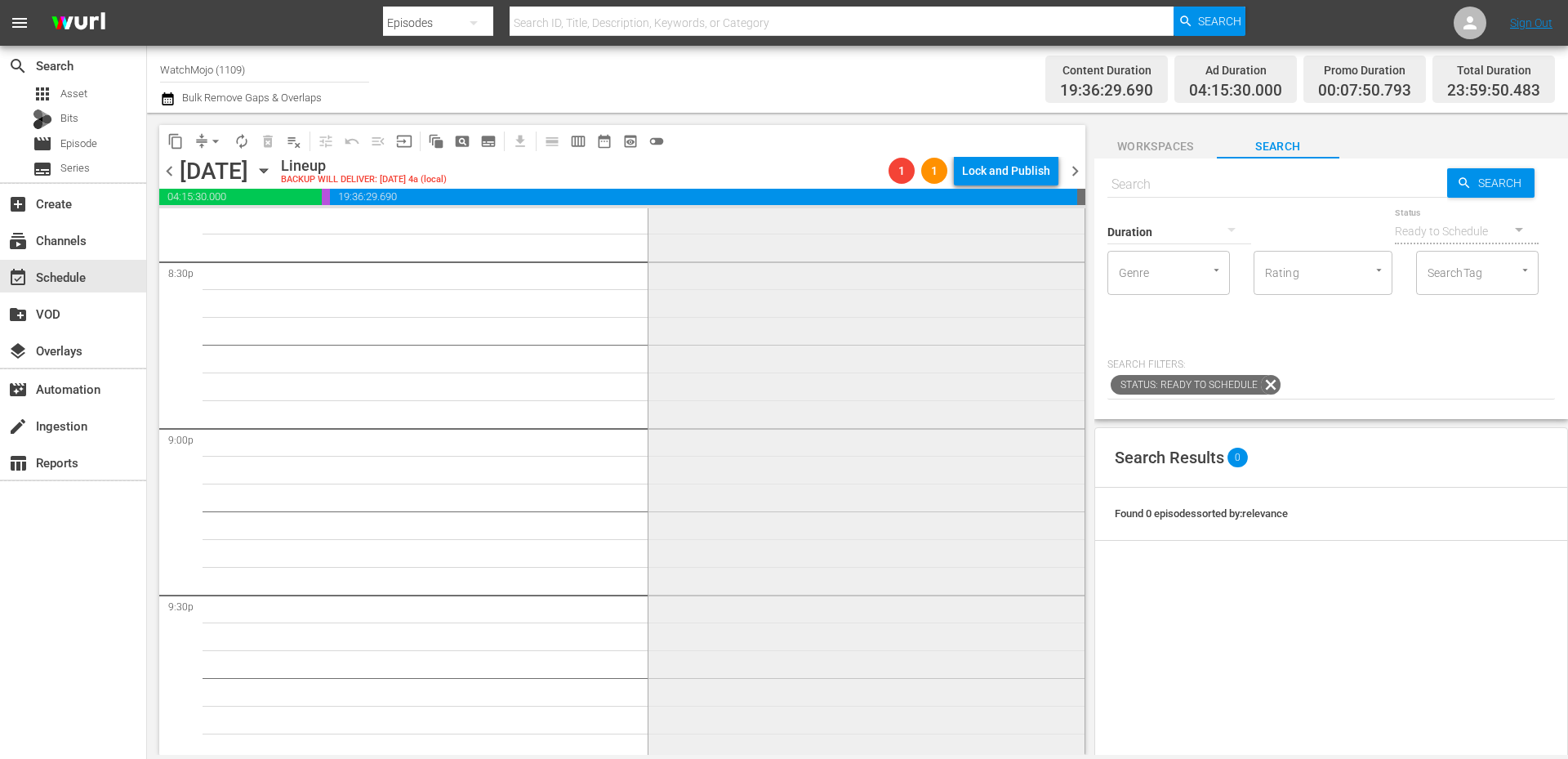
click at [768, 697] on div "WM-Deep-Dive-Prison_Dive142_Y1U9V1 1 reorder" at bounding box center [865, 425] width 435 height 661
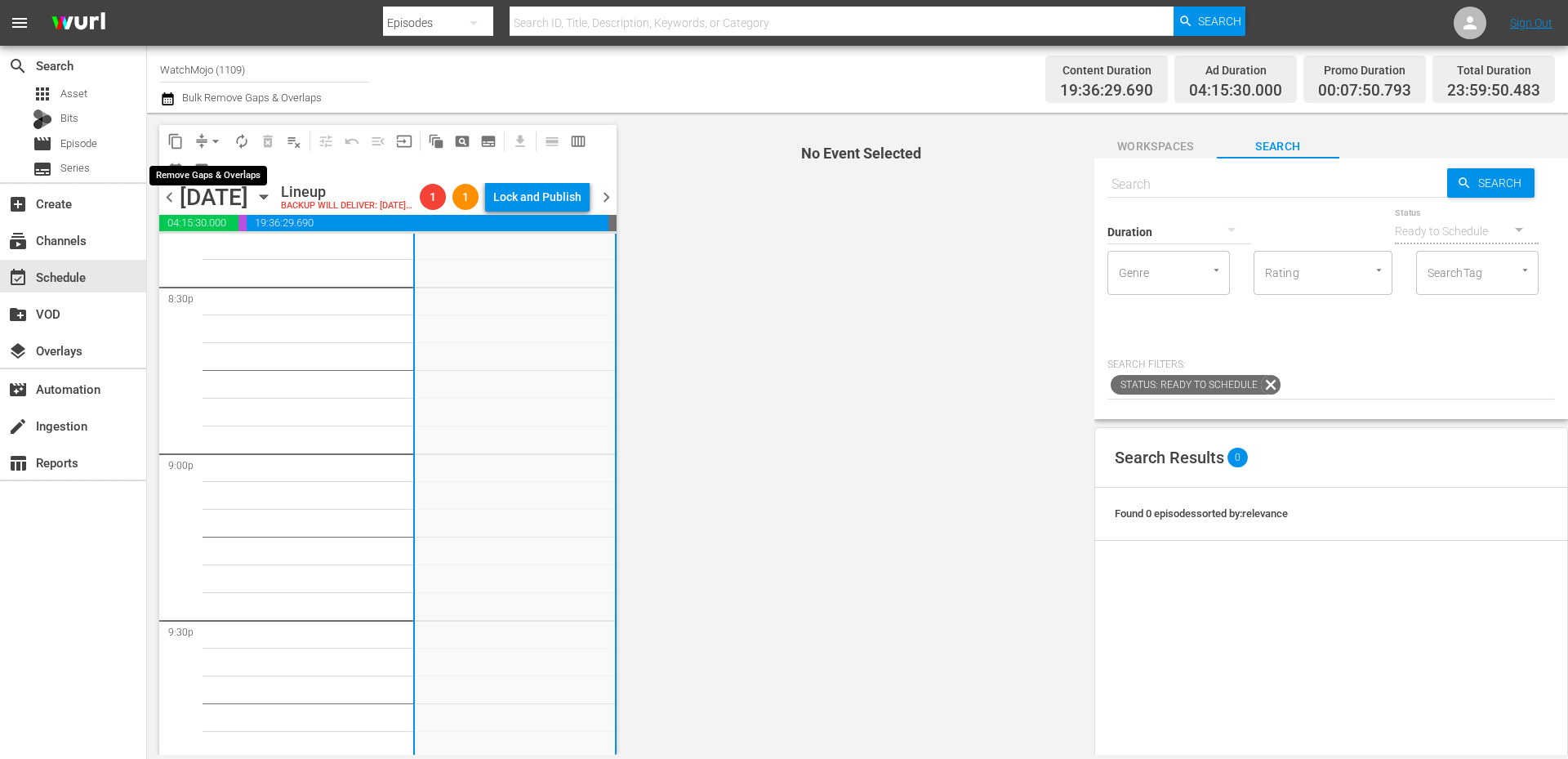
click at [204, 144] on button "arrow_drop_down" at bounding box center [215, 141] width 26 height 26
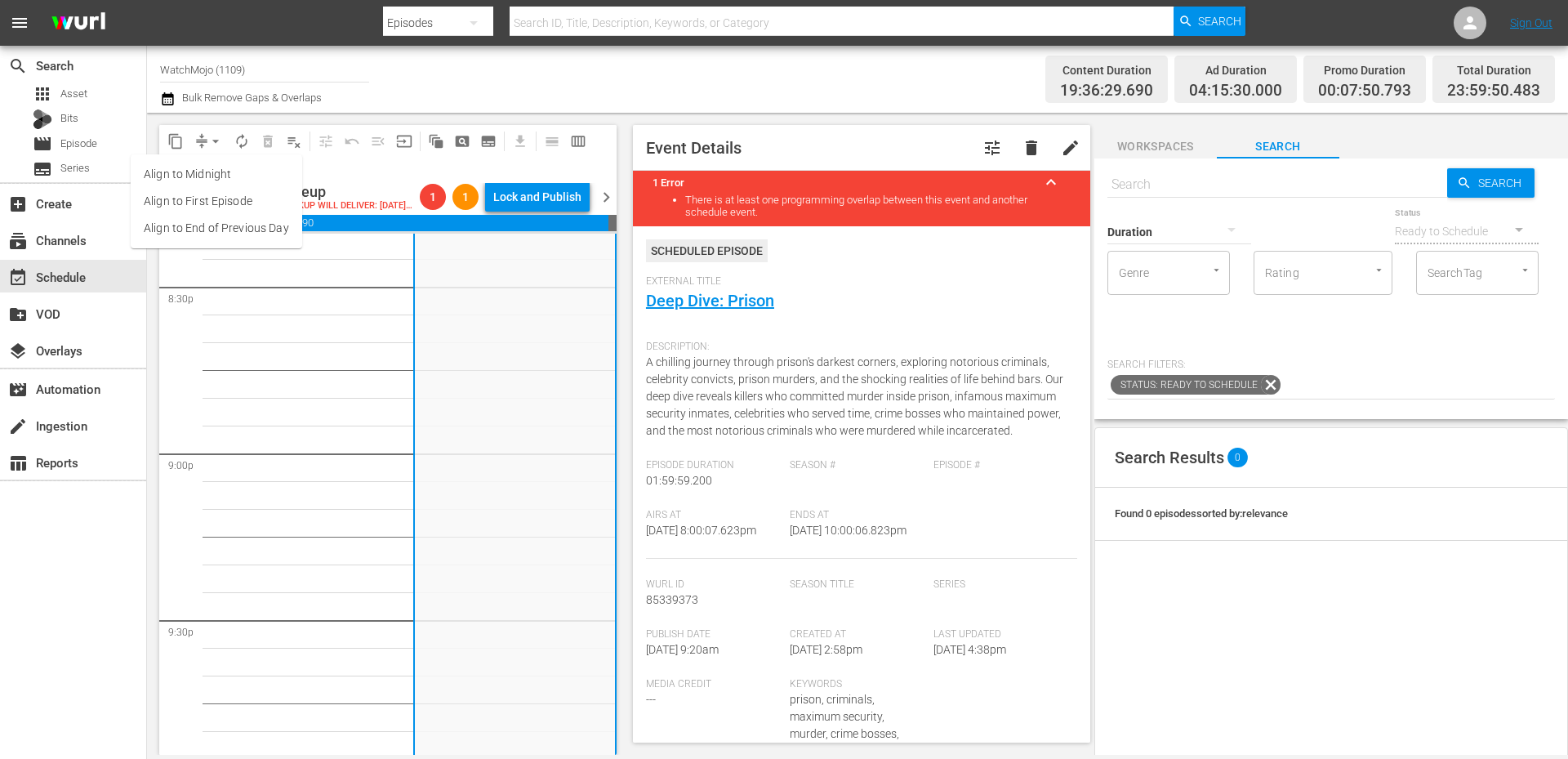
click at [260, 238] on li "Align to End of Previous Day" at bounding box center [216, 227] width 172 height 27
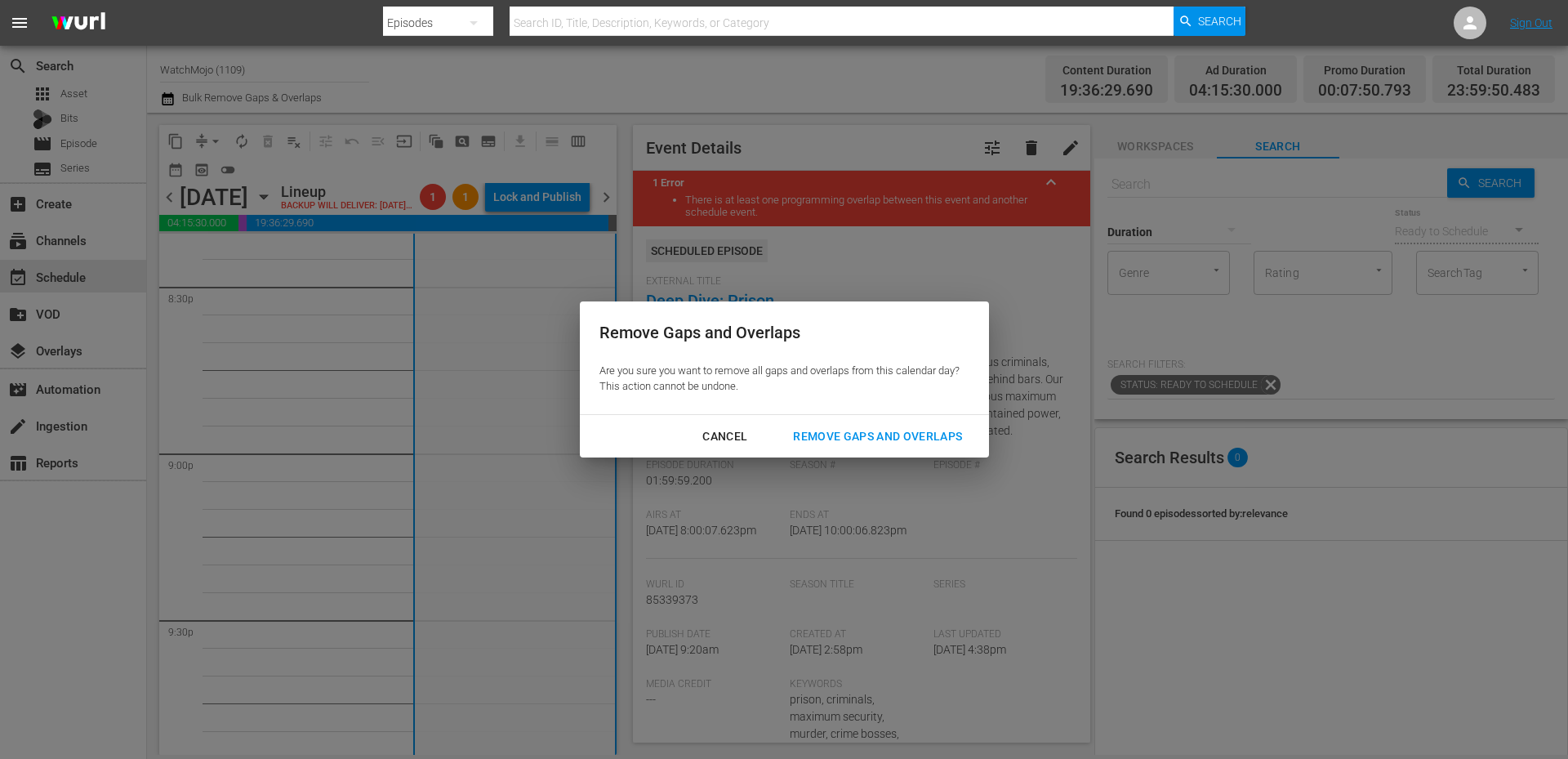
click at [829, 440] on div "Remove Gaps and Overlaps" at bounding box center [877, 437] width 196 height 21
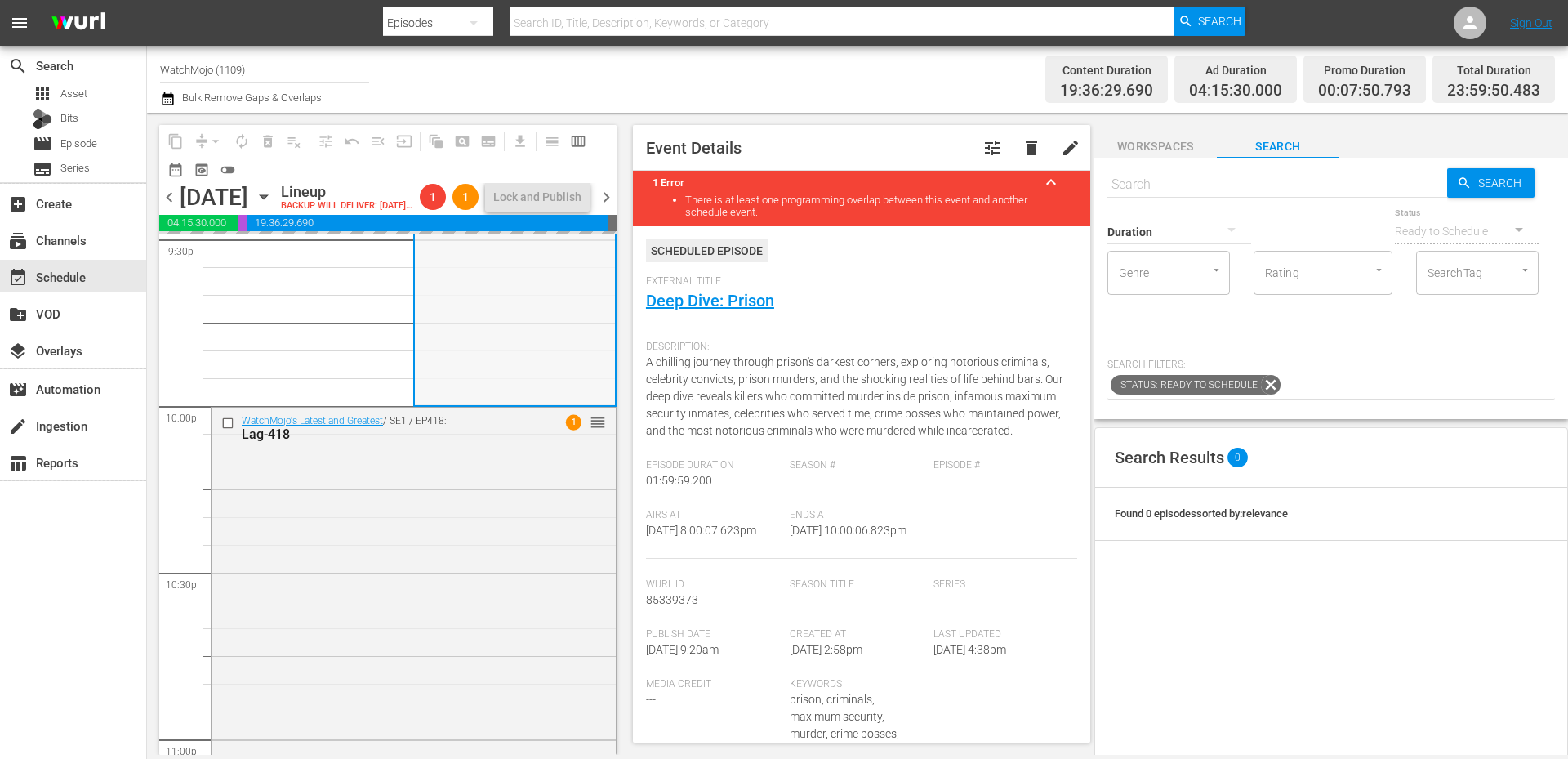
scroll to position [7159, 0]
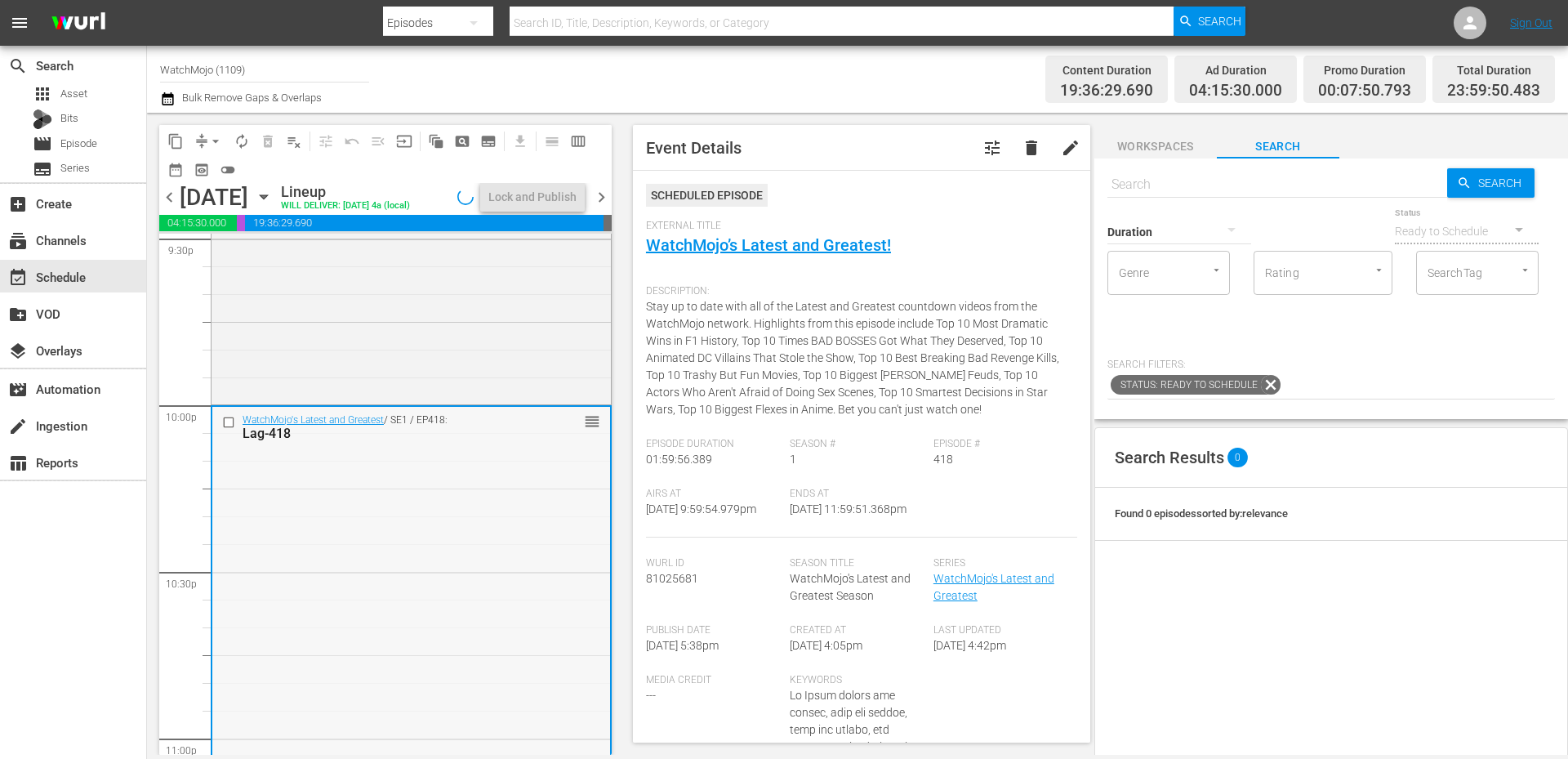
click at [539, 695] on div "WatchMojo's Latest and Greatest / SE1 / EP418: Lag-418 reorder" at bounding box center [412, 737] width 398 height 661
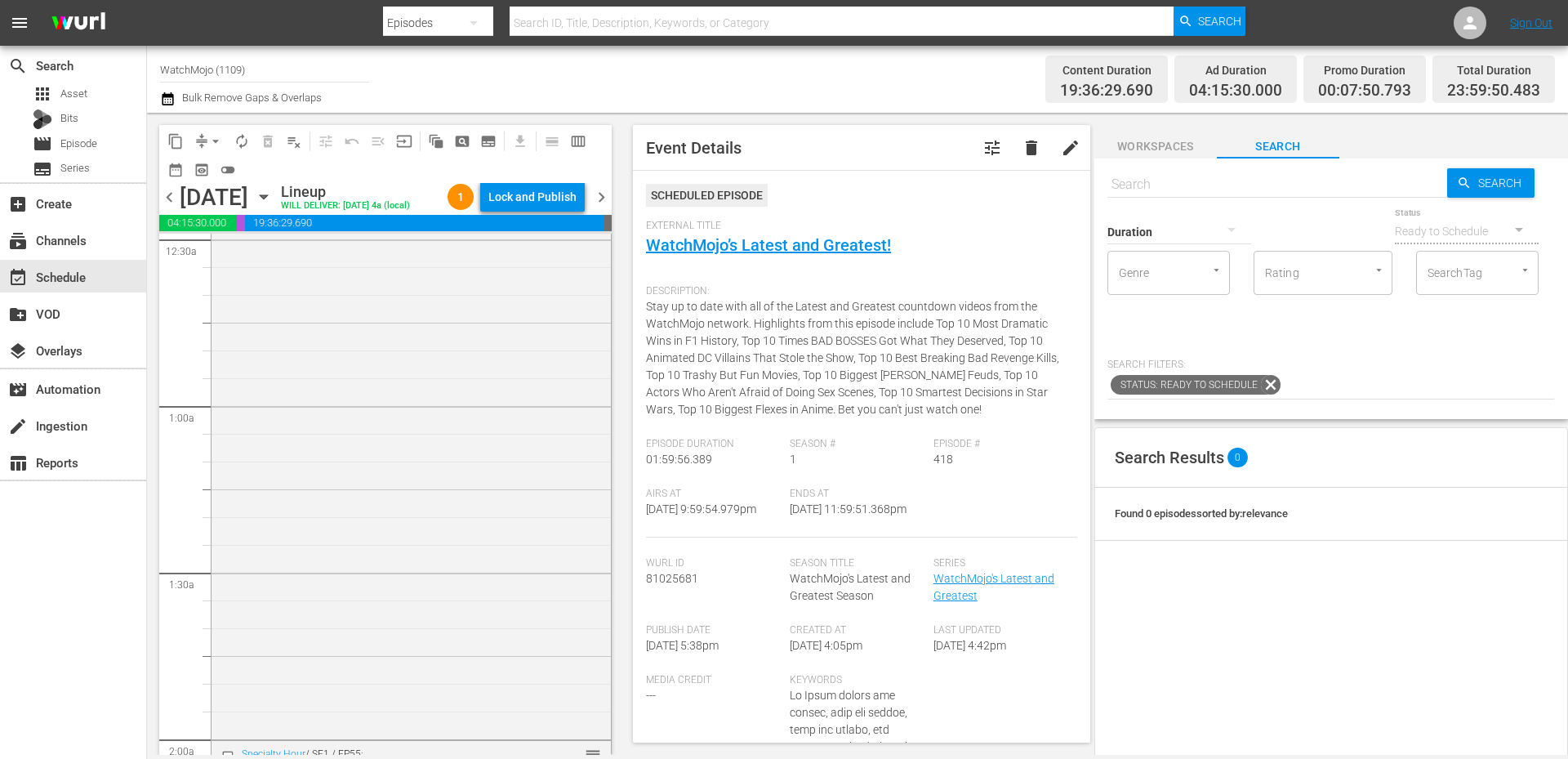
scroll to position [0, 0]
click at [404, 443] on div "WatchMojo's Latest and Greatest / SE1 / EP322: Lag-322 reorder" at bounding box center [412, 564] width 400 height 661
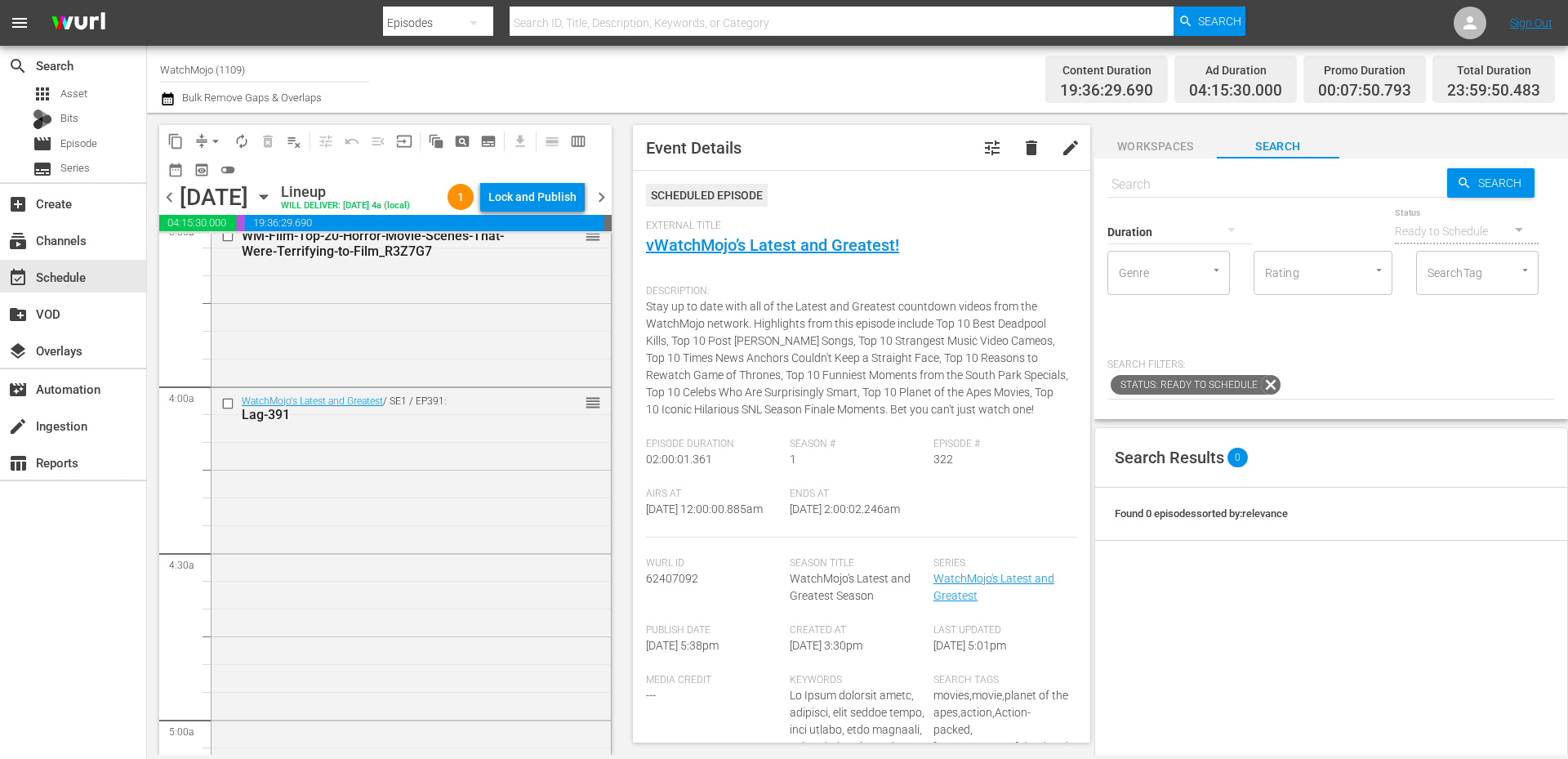
scroll to position [1143, 0]
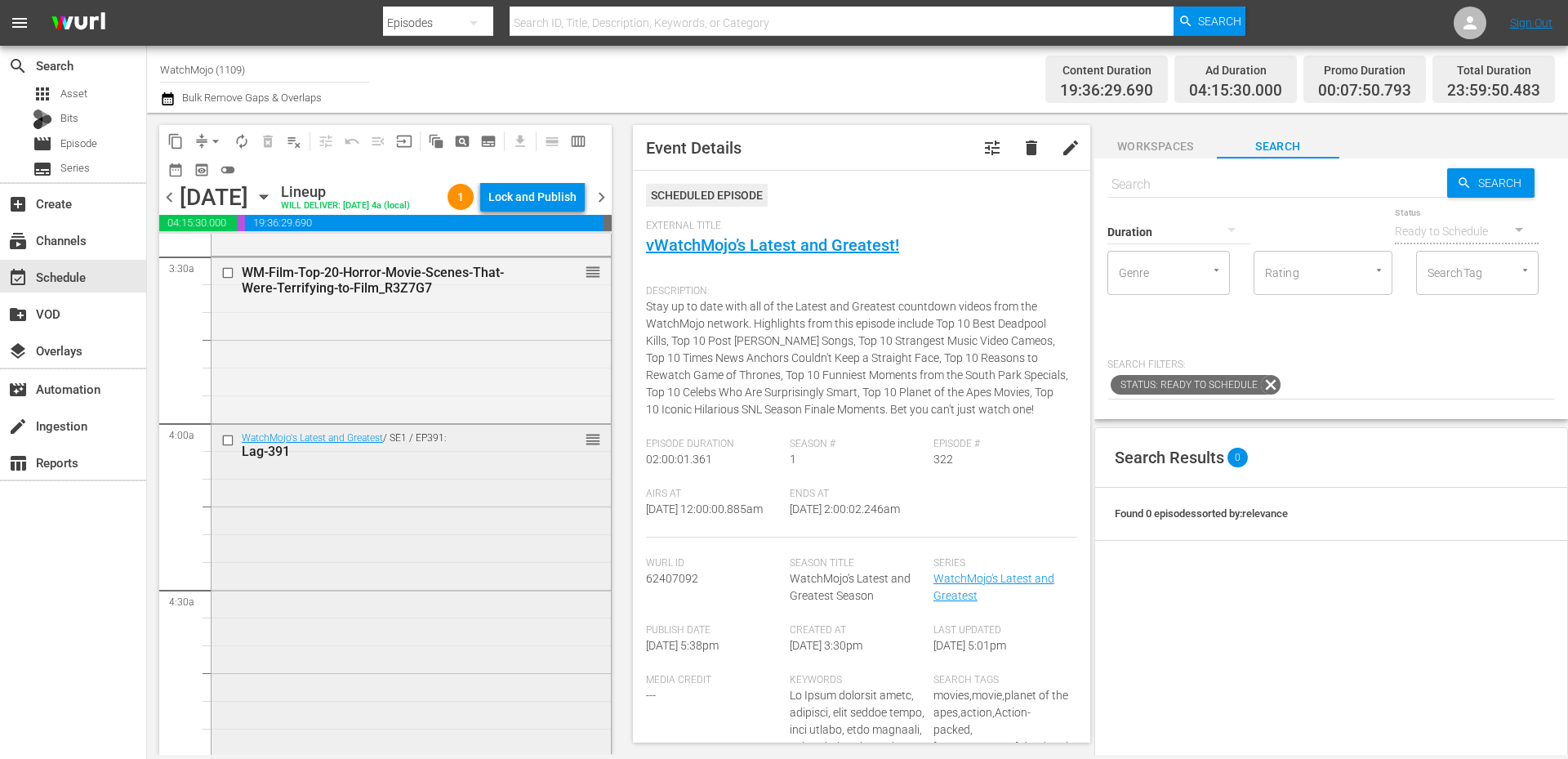
click at [359, 548] on div "WatchMojo's Latest and Greatest / SE1 / EP391: Lag-391 reorder" at bounding box center [412, 755] width 400 height 661
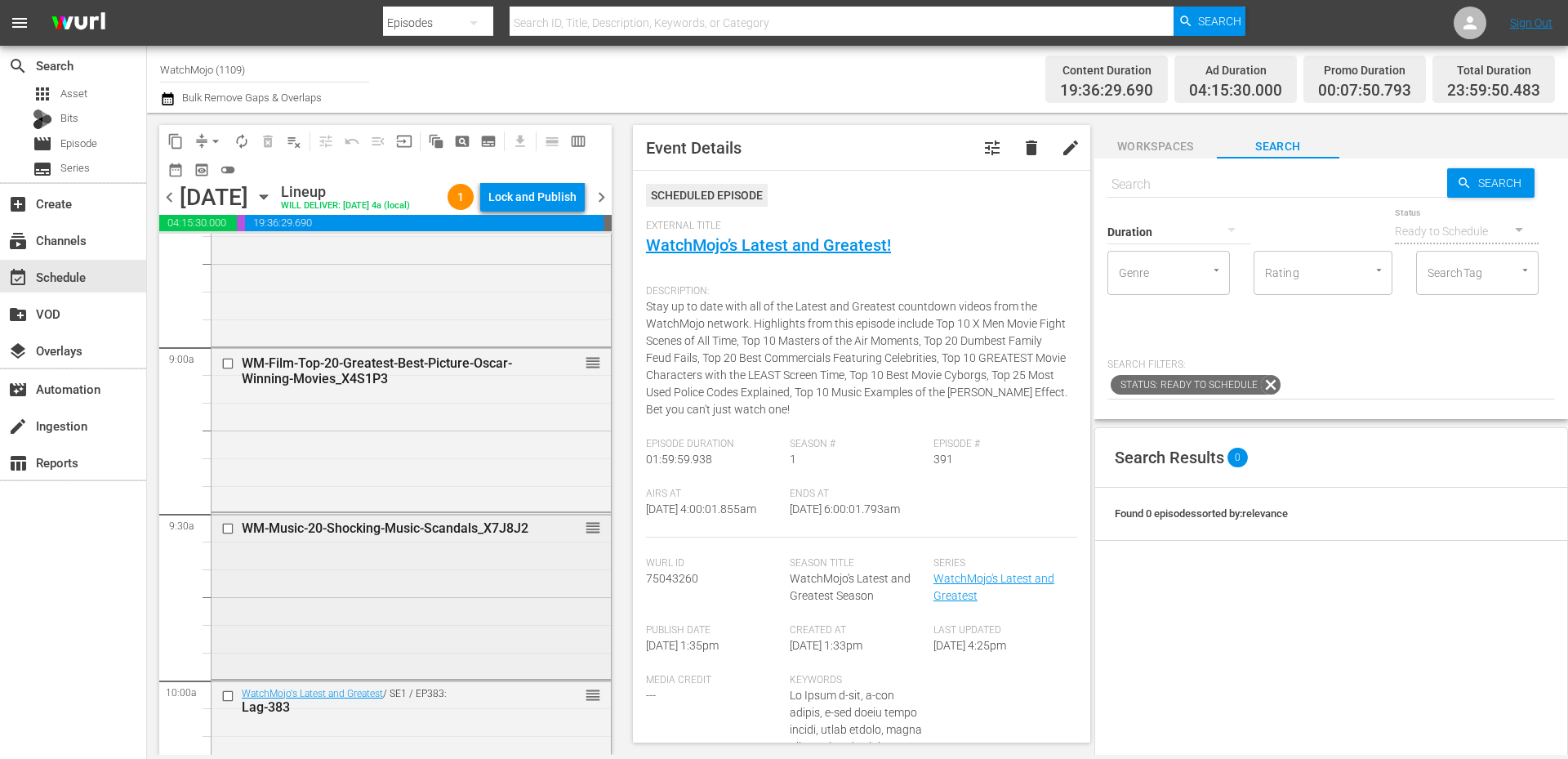
click at [347, 640] on div "WM-Music-20-Shocking-Music-Scandals_X7J8J2 reorder" at bounding box center [412, 593] width 400 height 162
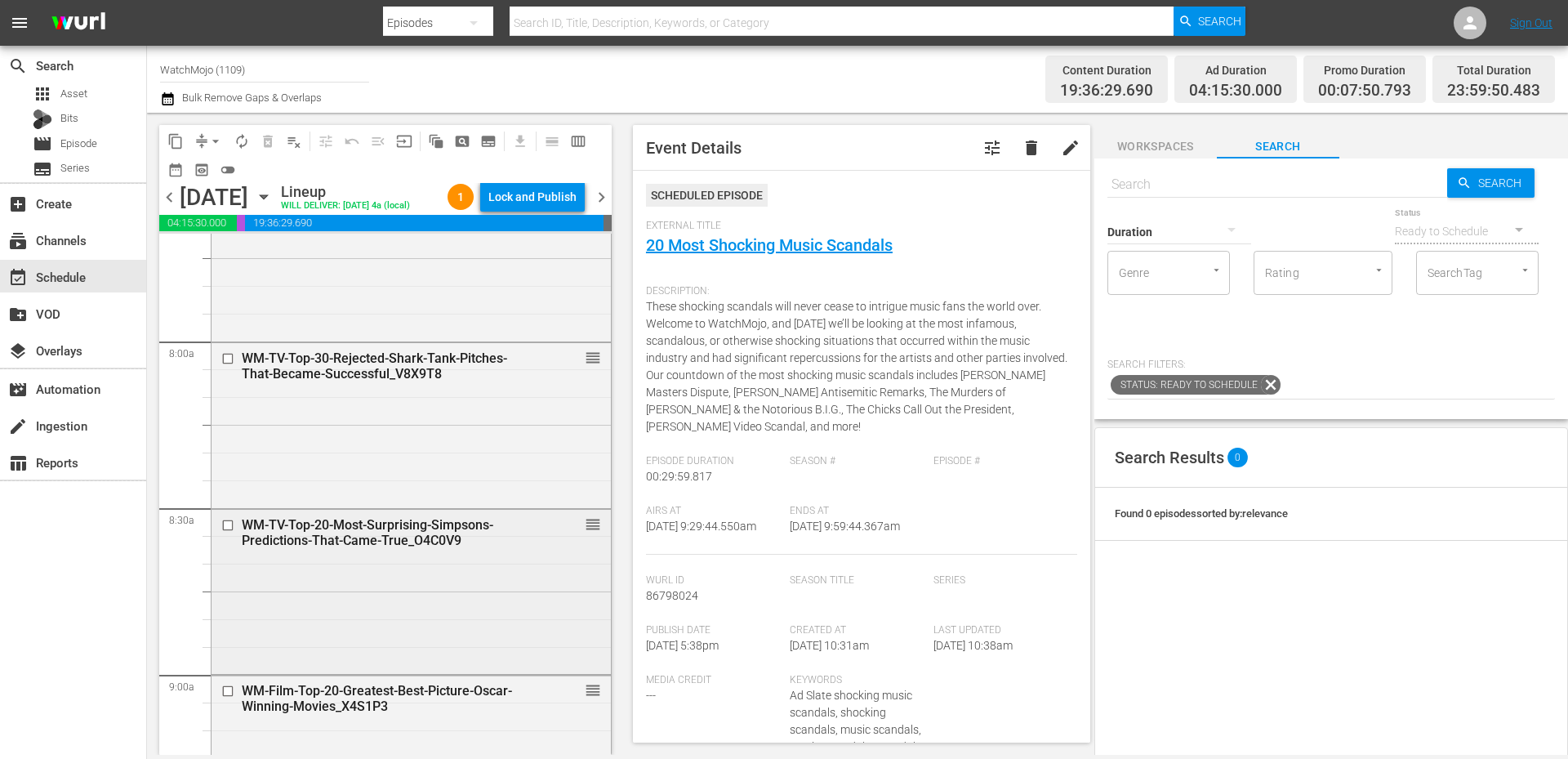
scroll to position [2558, 0]
click at [378, 601] on div "WM-TV-Top-20-Most-Surprising-Simpsons-Predictions-That-Came-True_O4C0V9 reorder" at bounding box center [412, 589] width 400 height 162
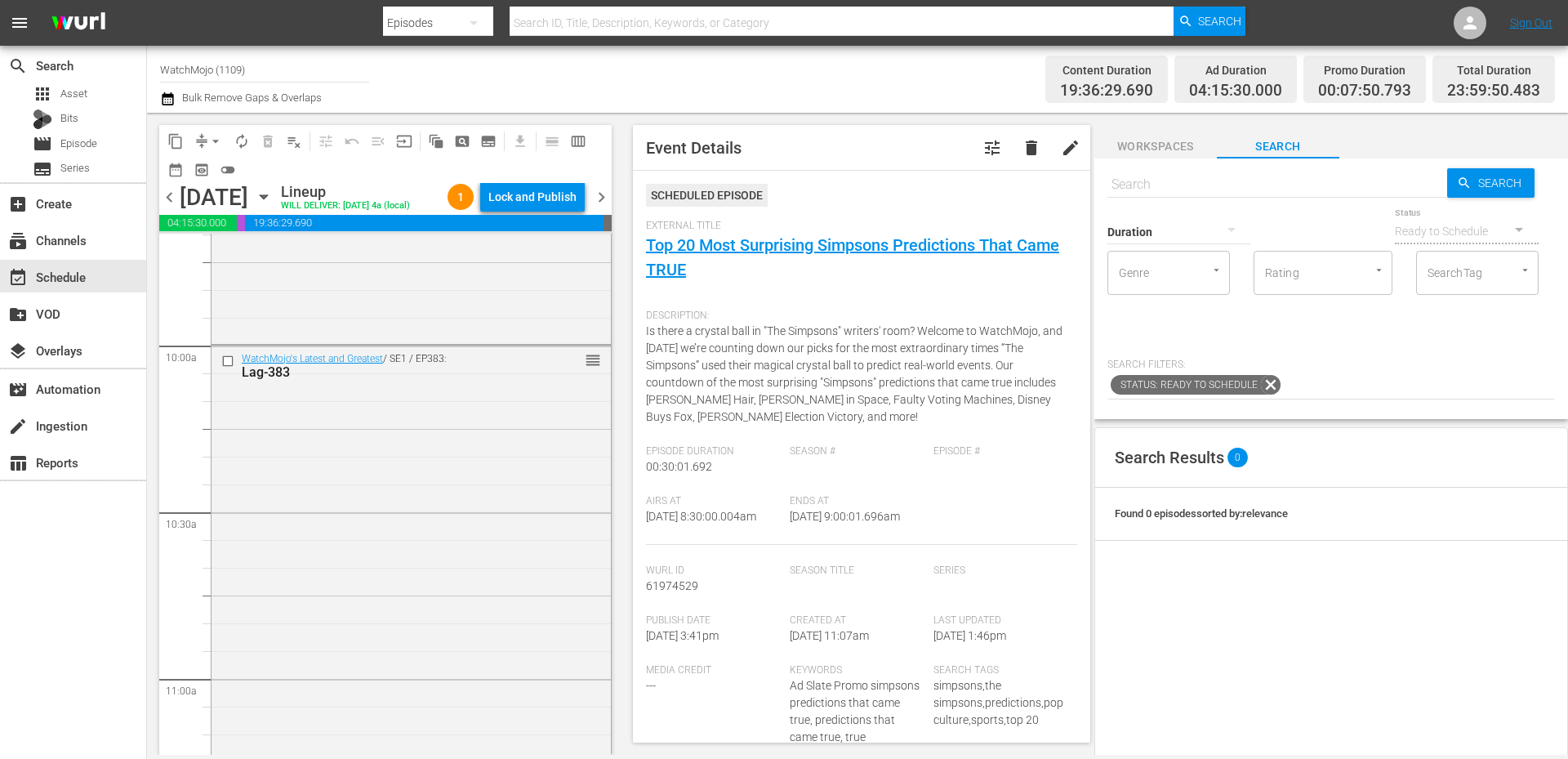
scroll to position [3321, 0]
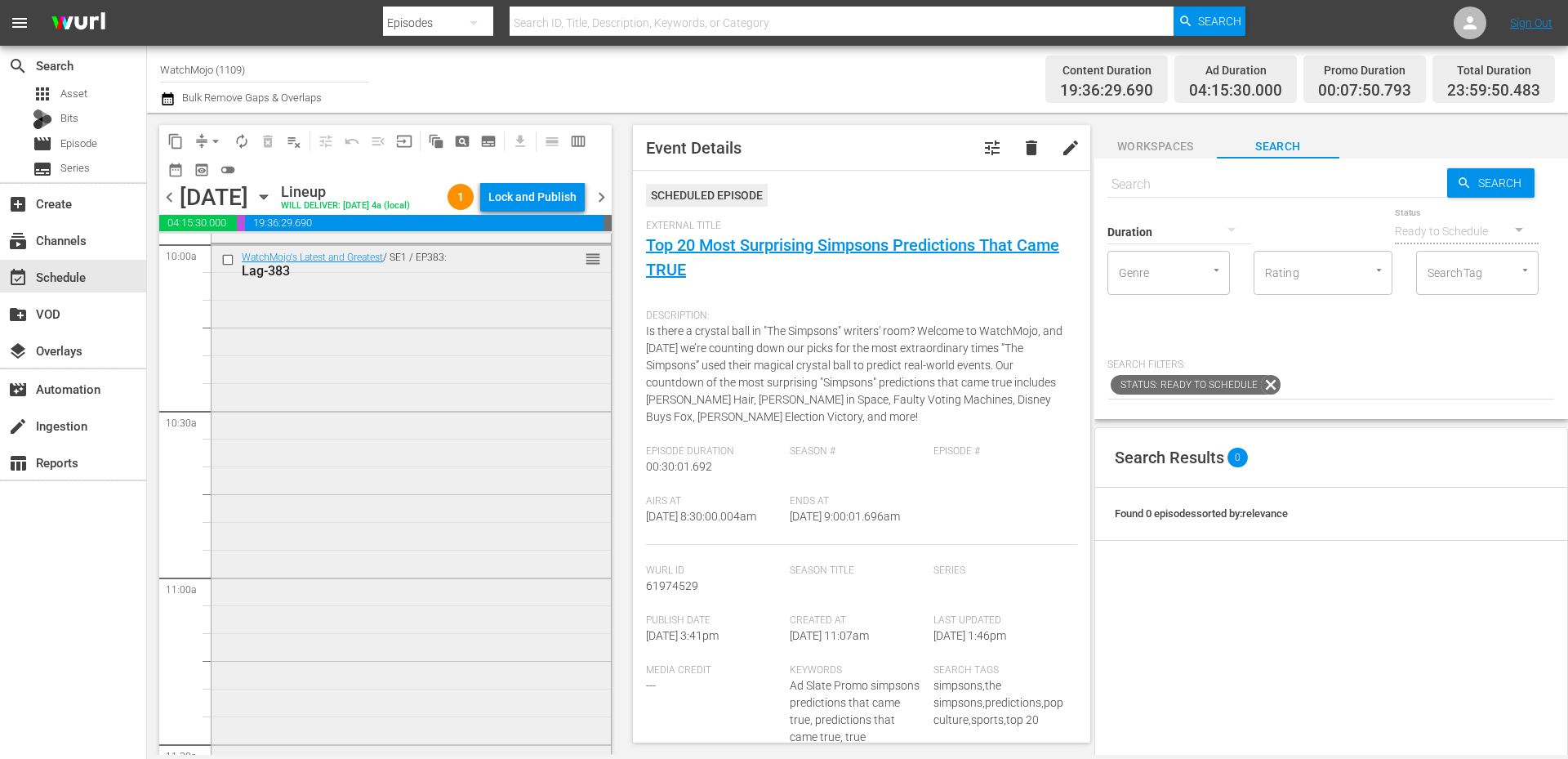
click at [362, 604] on div "WatchMojo's Latest and Greatest / SE1 / EP383: Lag-383 reorder" at bounding box center [412, 575] width 400 height 661
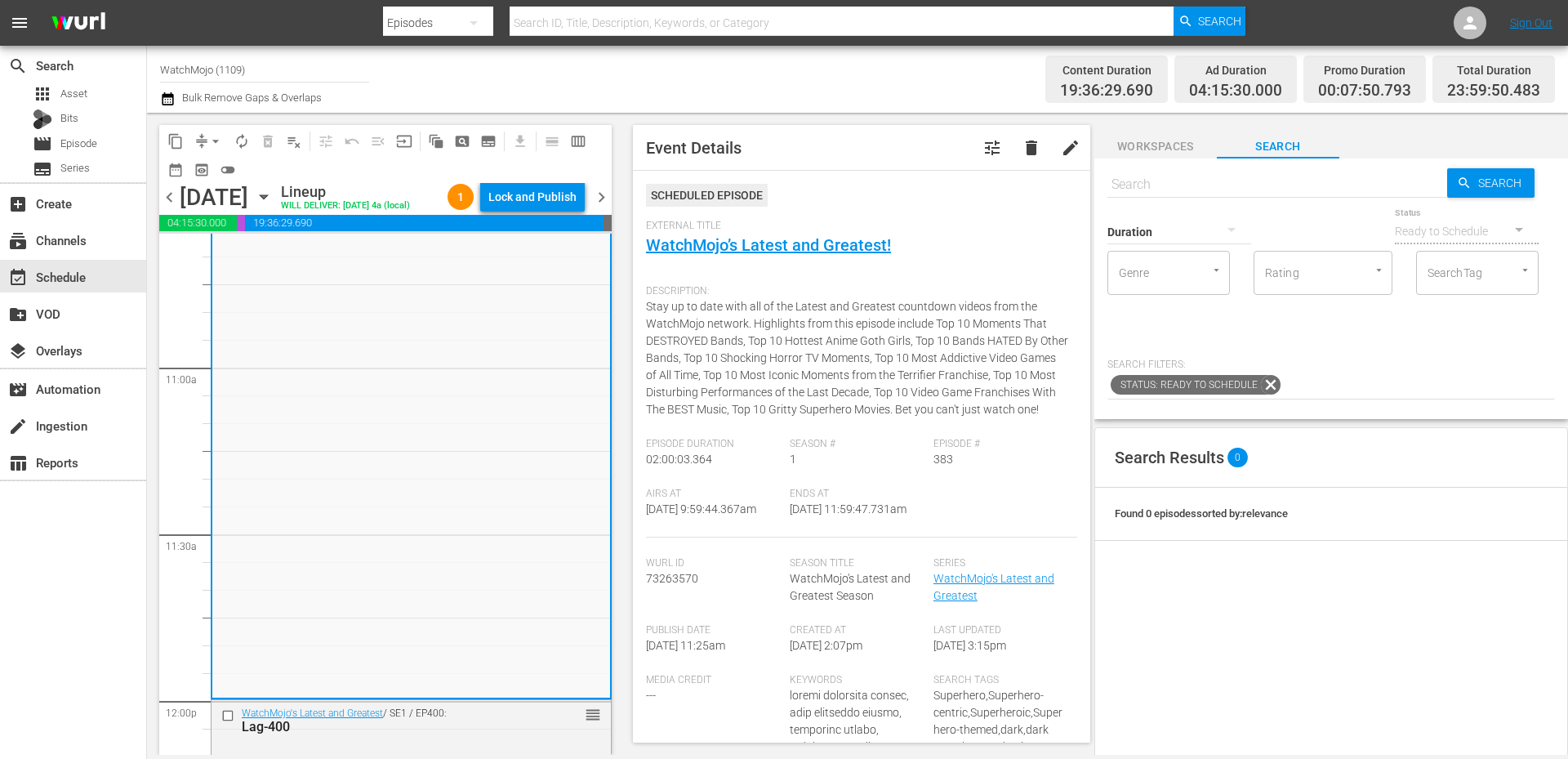
scroll to position [3647, 0]
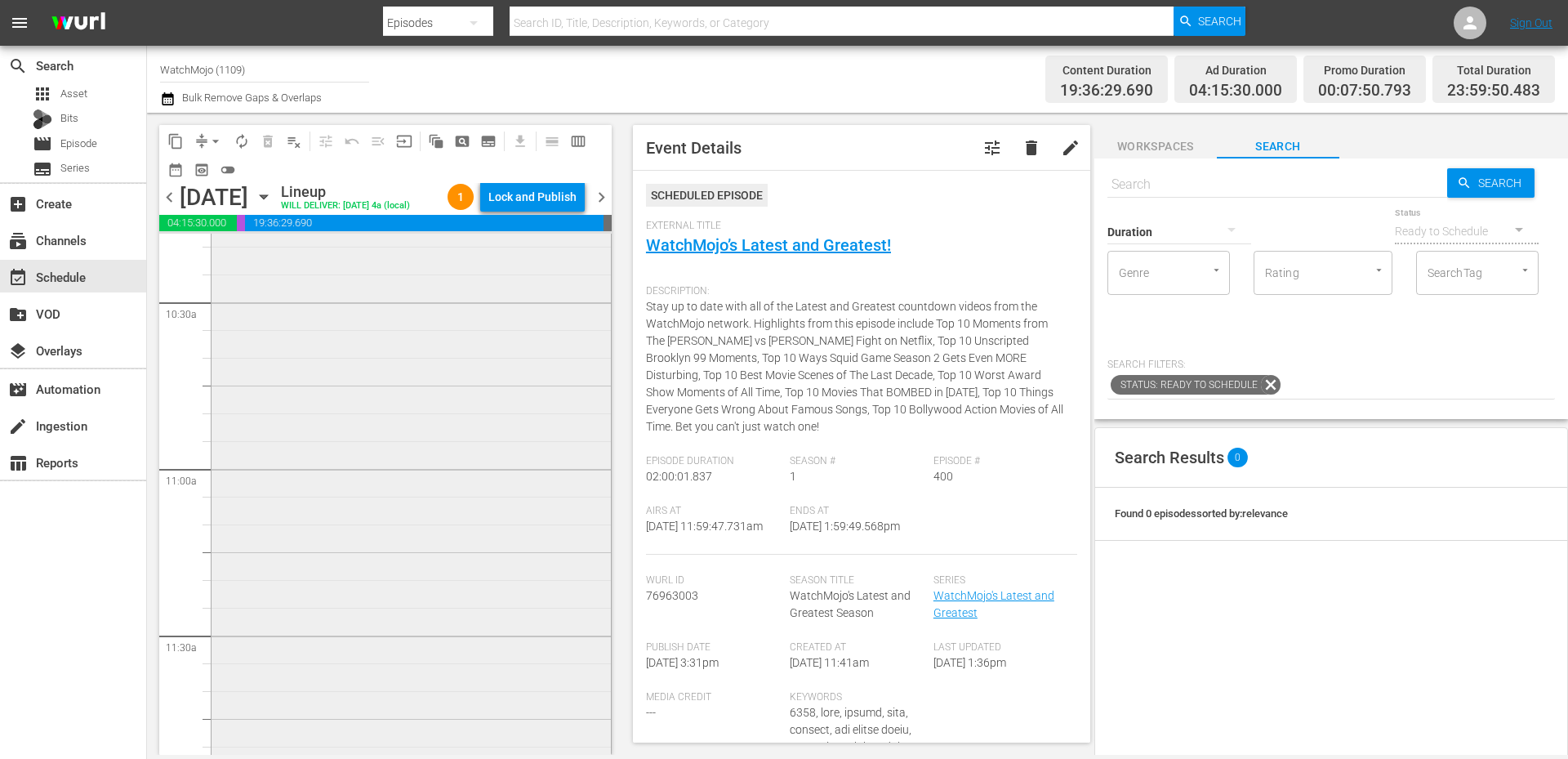
scroll to position [3321, 0]
click at [341, 521] on div "WatchMojo's Latest and Greatest / SE1 / EP383: Lag-383 reorder" at bounding box center [412, 575] width 400 height 661
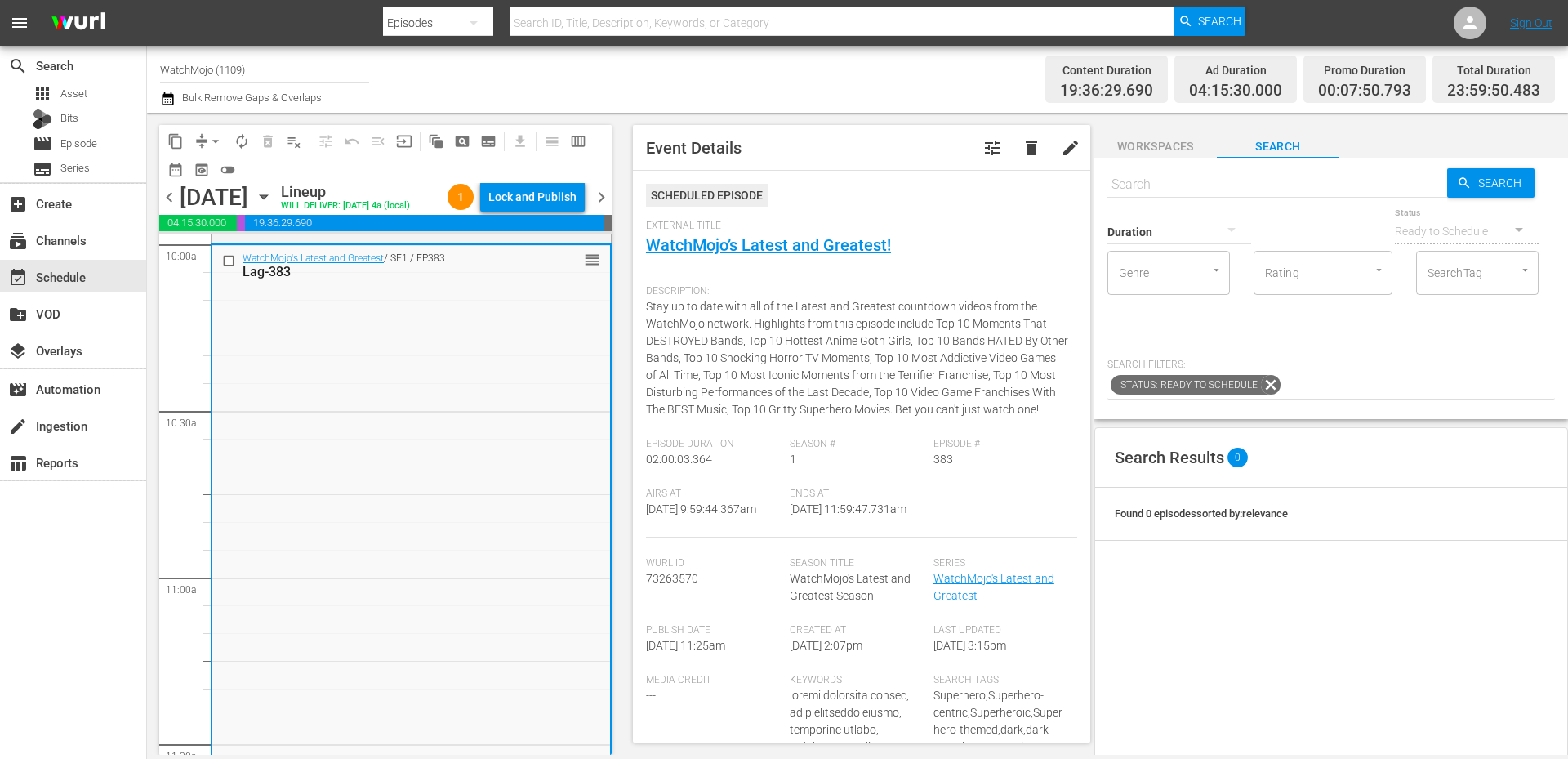
click at [1045, 185] on input "text" at bounding box center [1277, 184] width 340 height 39
paste input "LAG-106"
type input "LAG-106"
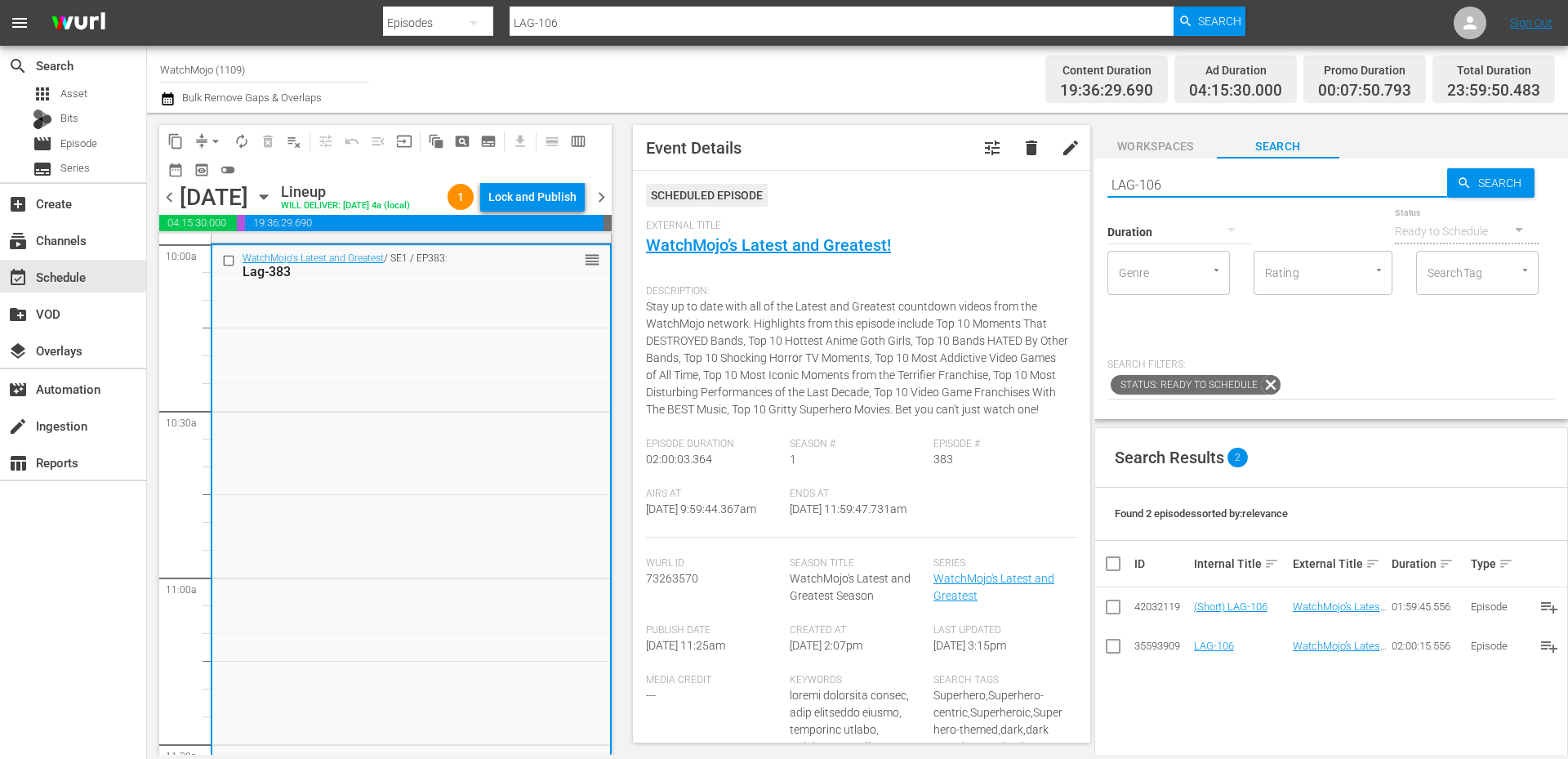
click at [225, 256] on input "checkbox" at bounding box center [231, 260] width 17 height 14
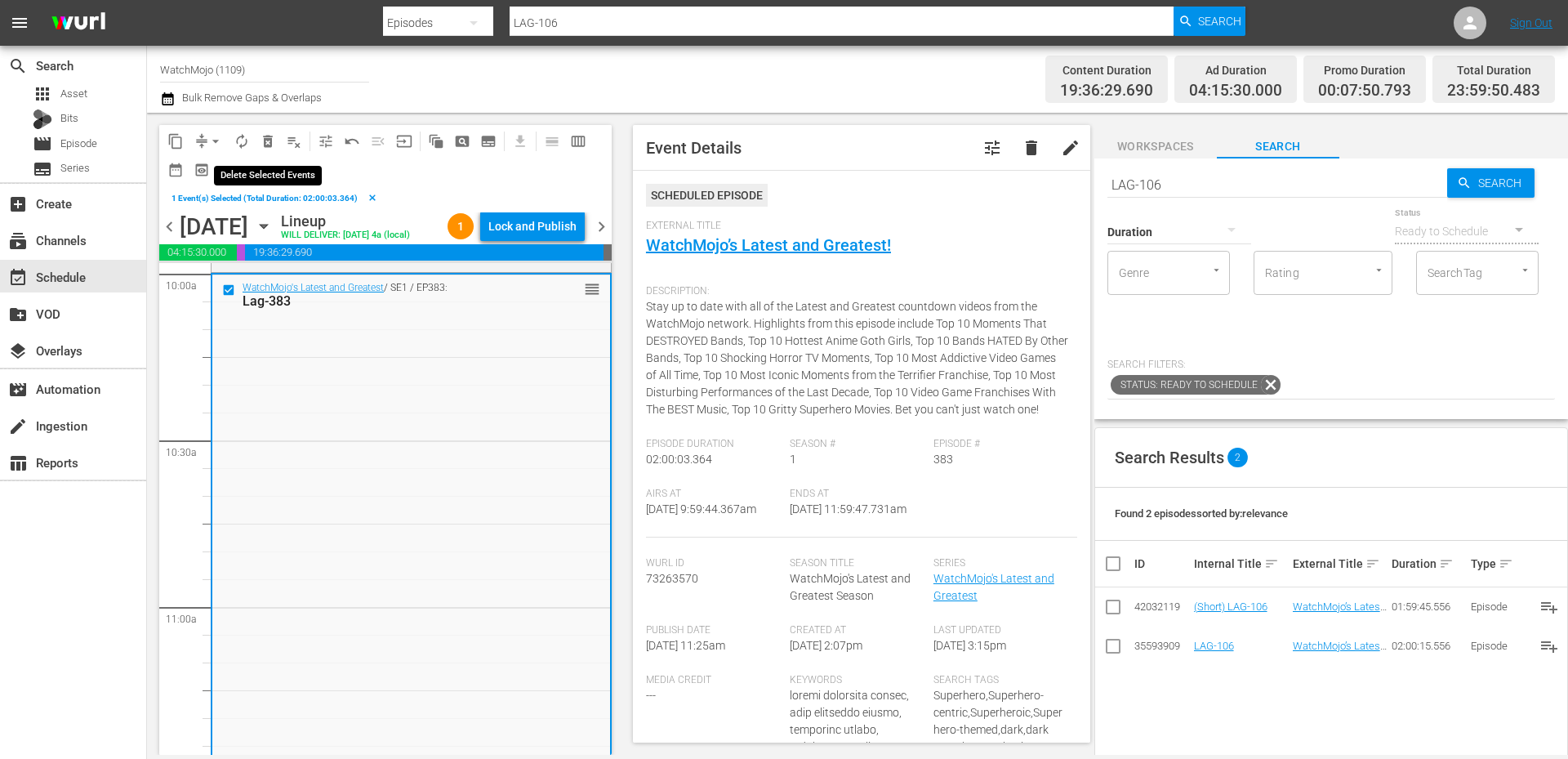
click at [269, 133] on span "delete_forever_outlined" at bounding box center [268, 141] width 16 height 16
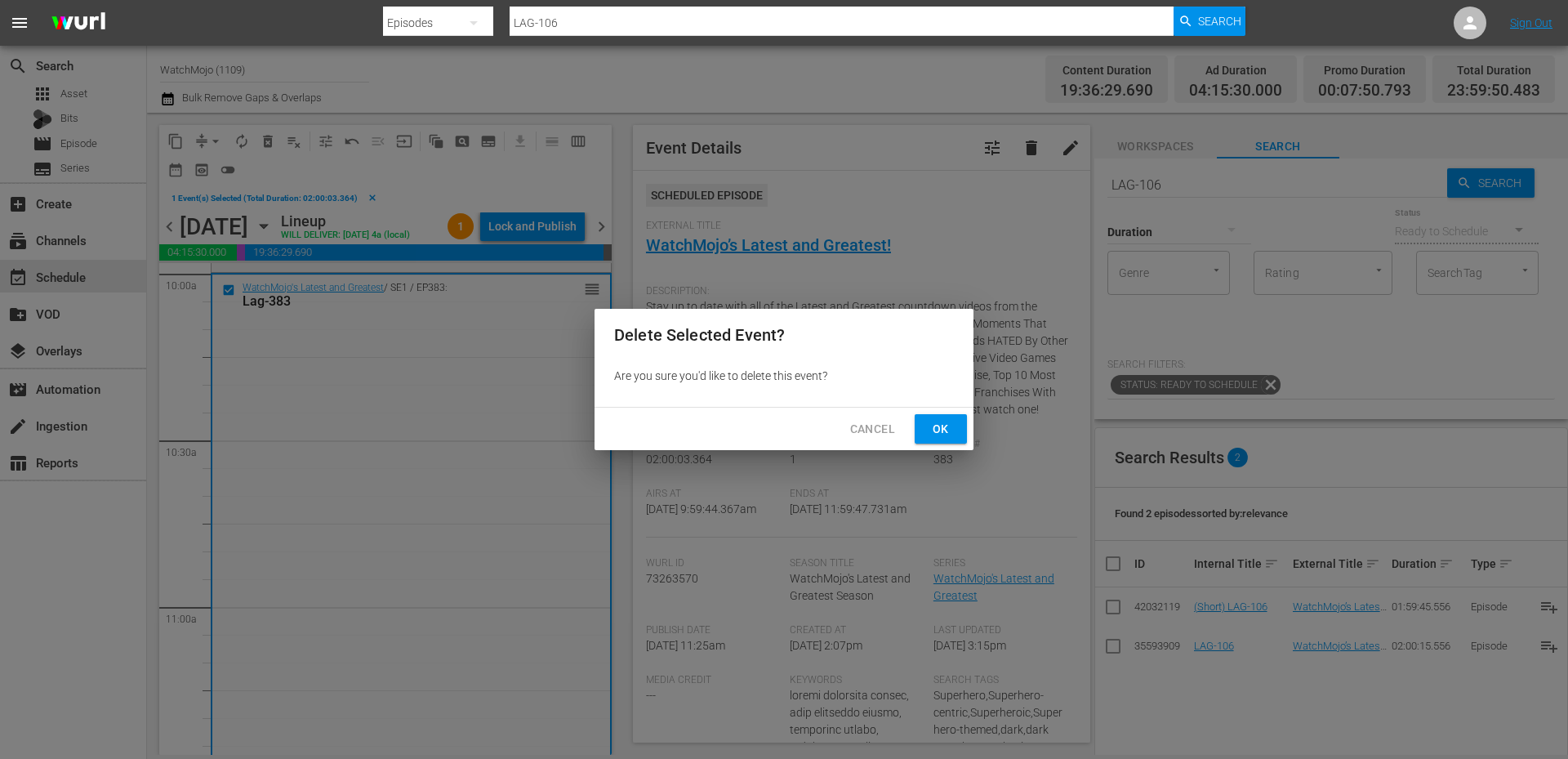
click at [941, 436] on span "Ok" at bounding box center [941, 429] width 26 height 21
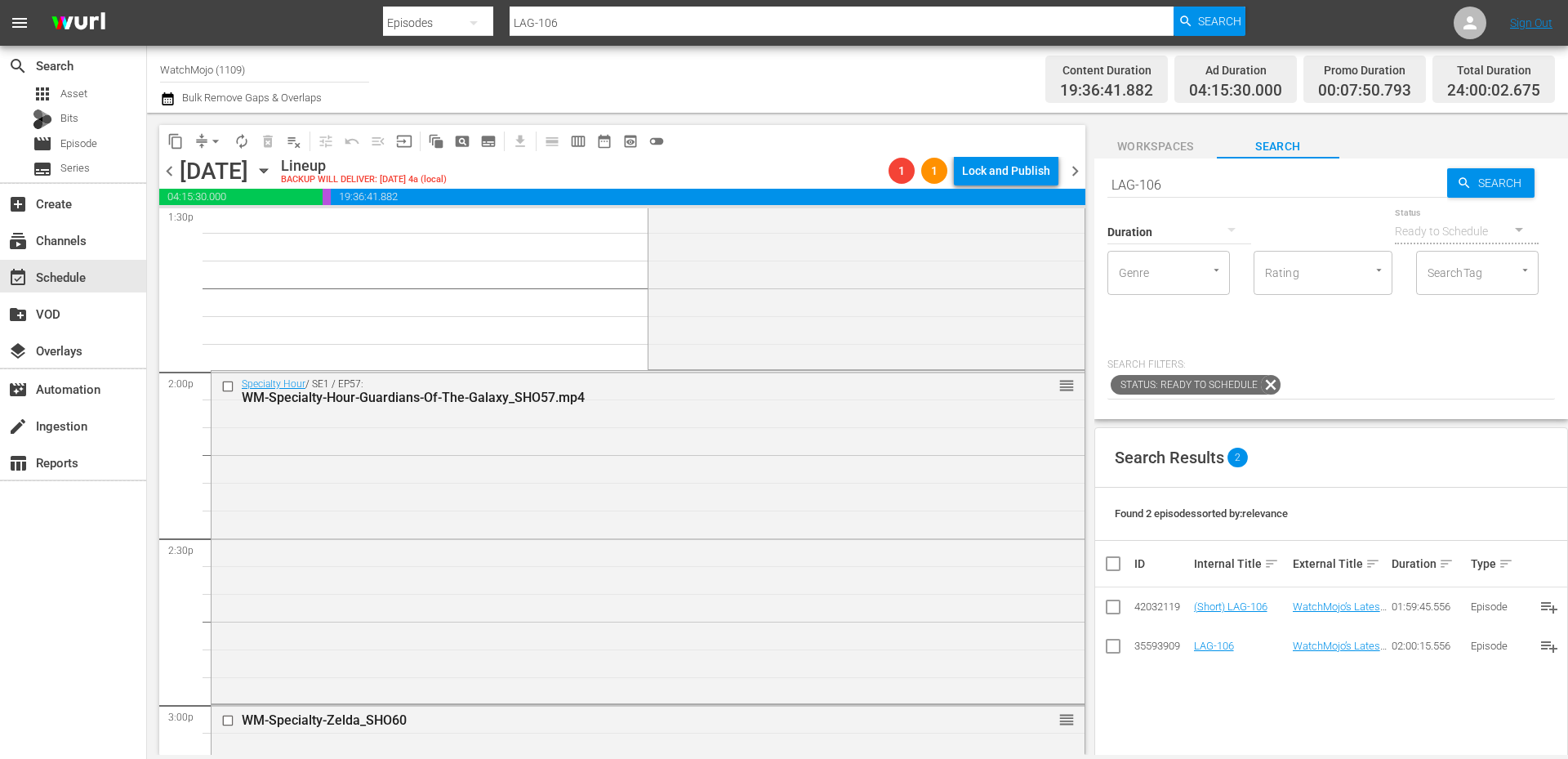
scroll to position [4628, 0]
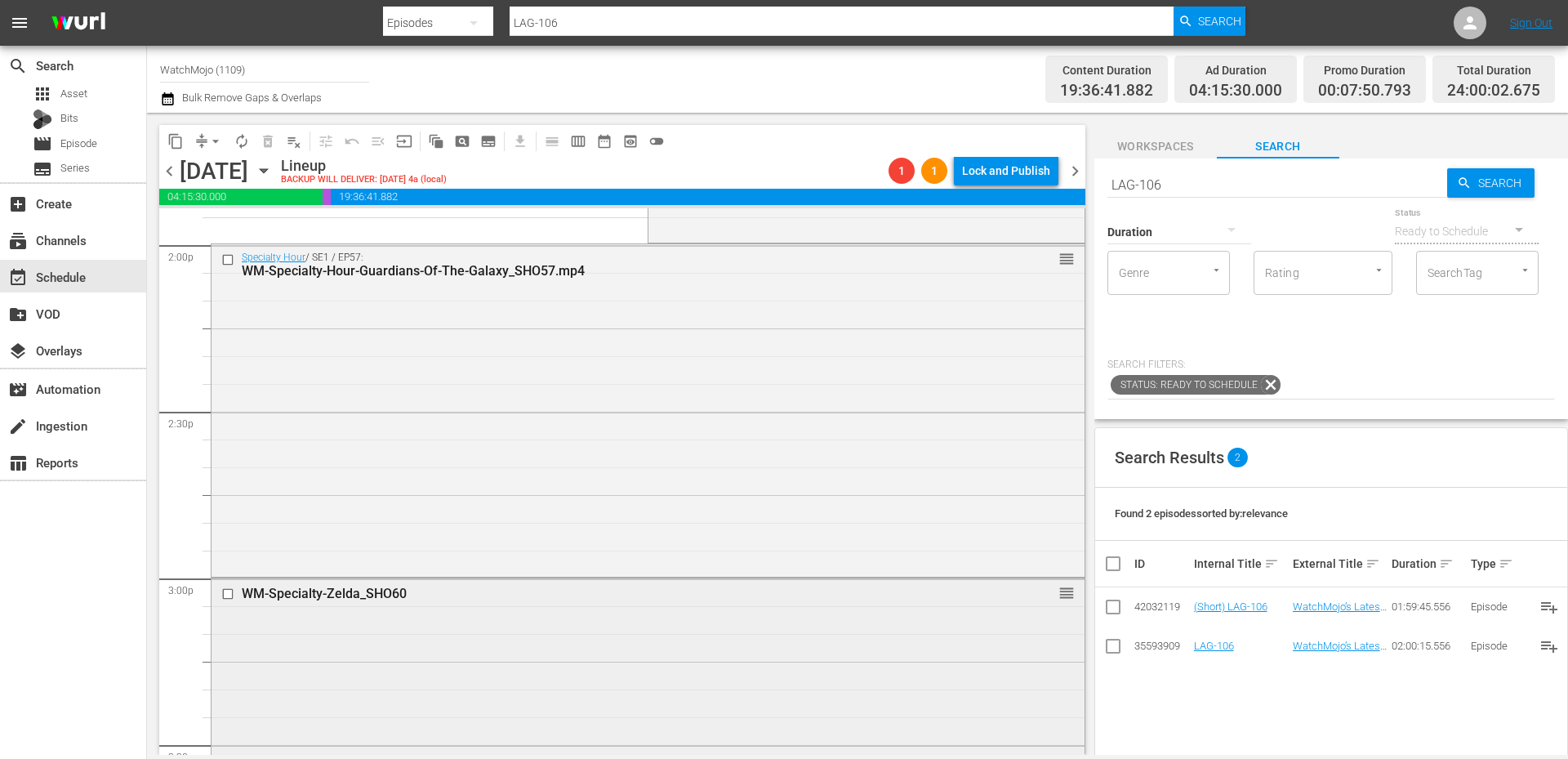
click at [468, 638] on div "WM-Specialty-Zelda_SHO60 reorder" at bounding box center [648, 742] width 873 height 328
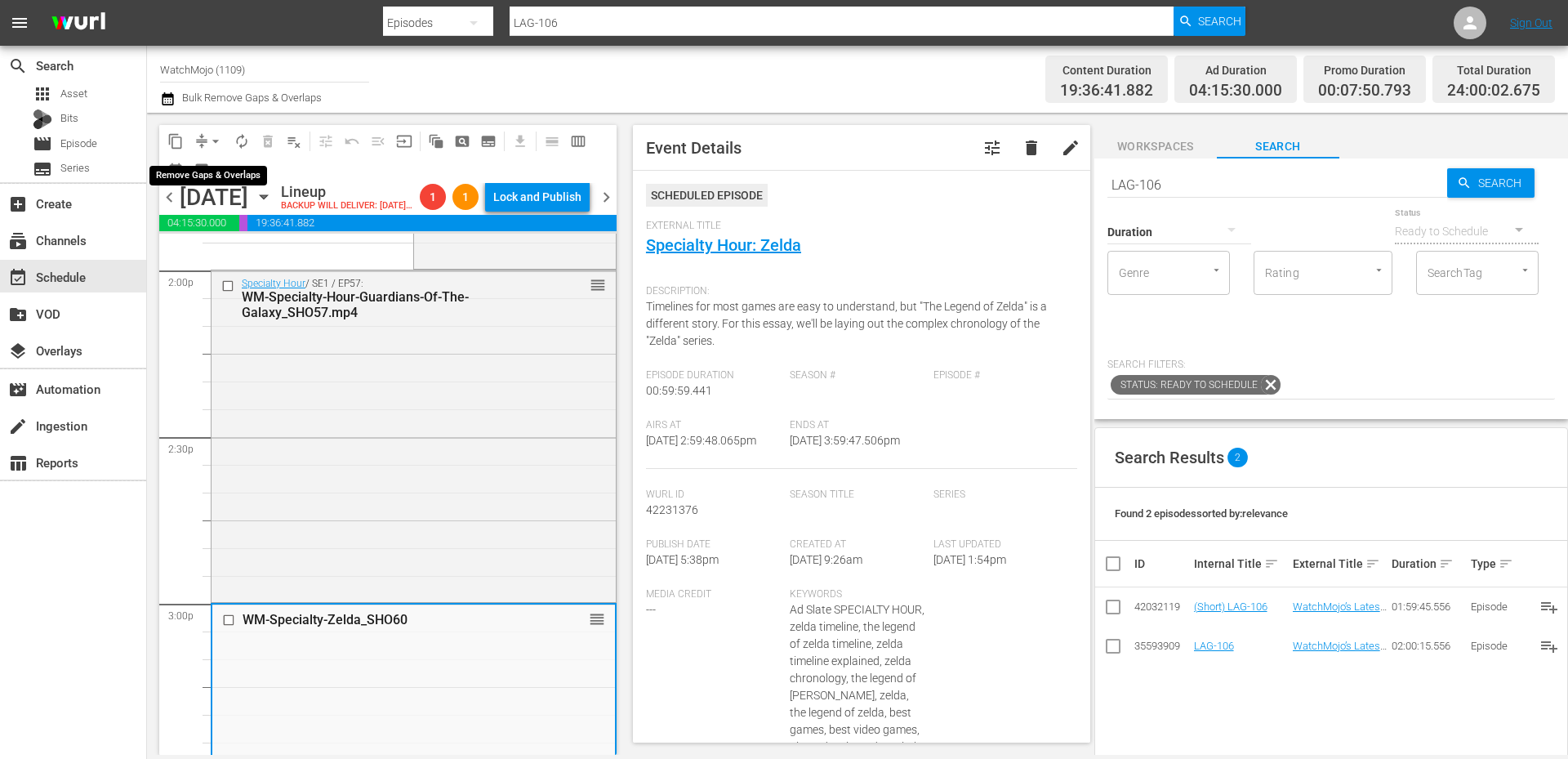
click at [214, 138] on span "arrow_drop_down" at bounding box center [215, 141] width 16 height 16
click at [213, 230] on li "Align to End of Previous Day" at bounding box center [216, 227] width 172 height 27
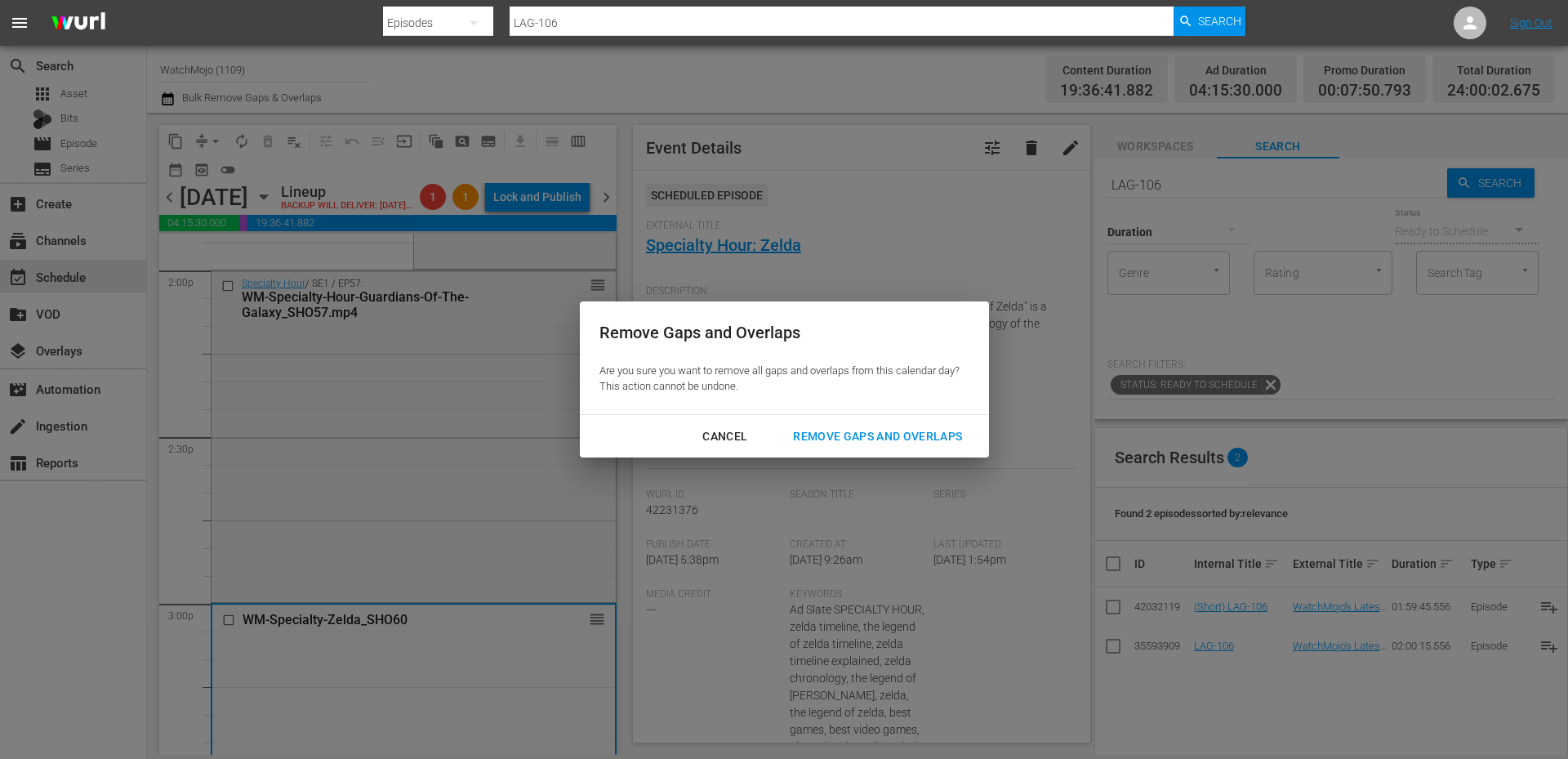
click at [823, 438] on div "Remove Gaps and Overlaps" at bounding box center [877, 437] width 196 height 21
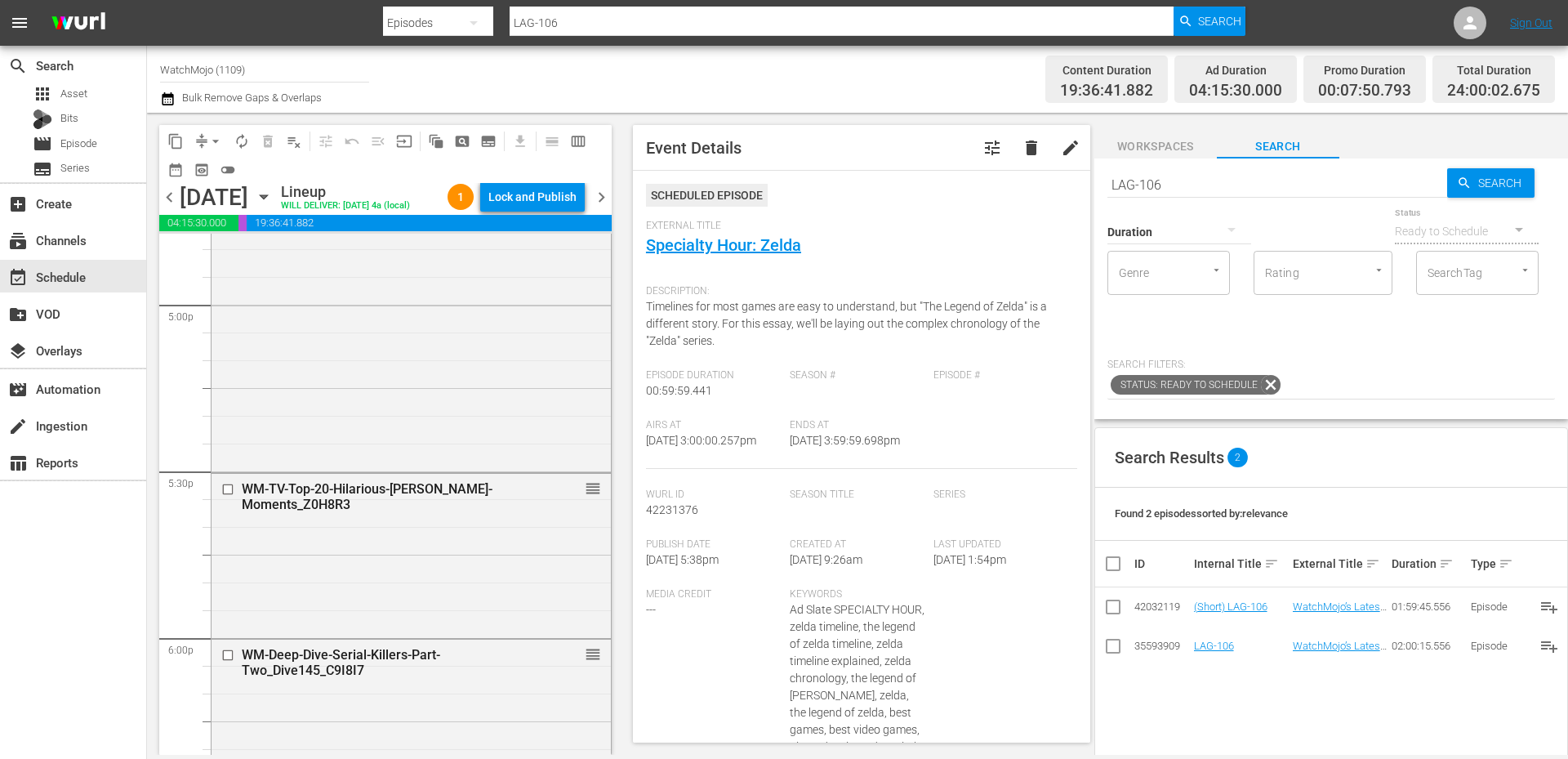
scroll to position [5934, 0]
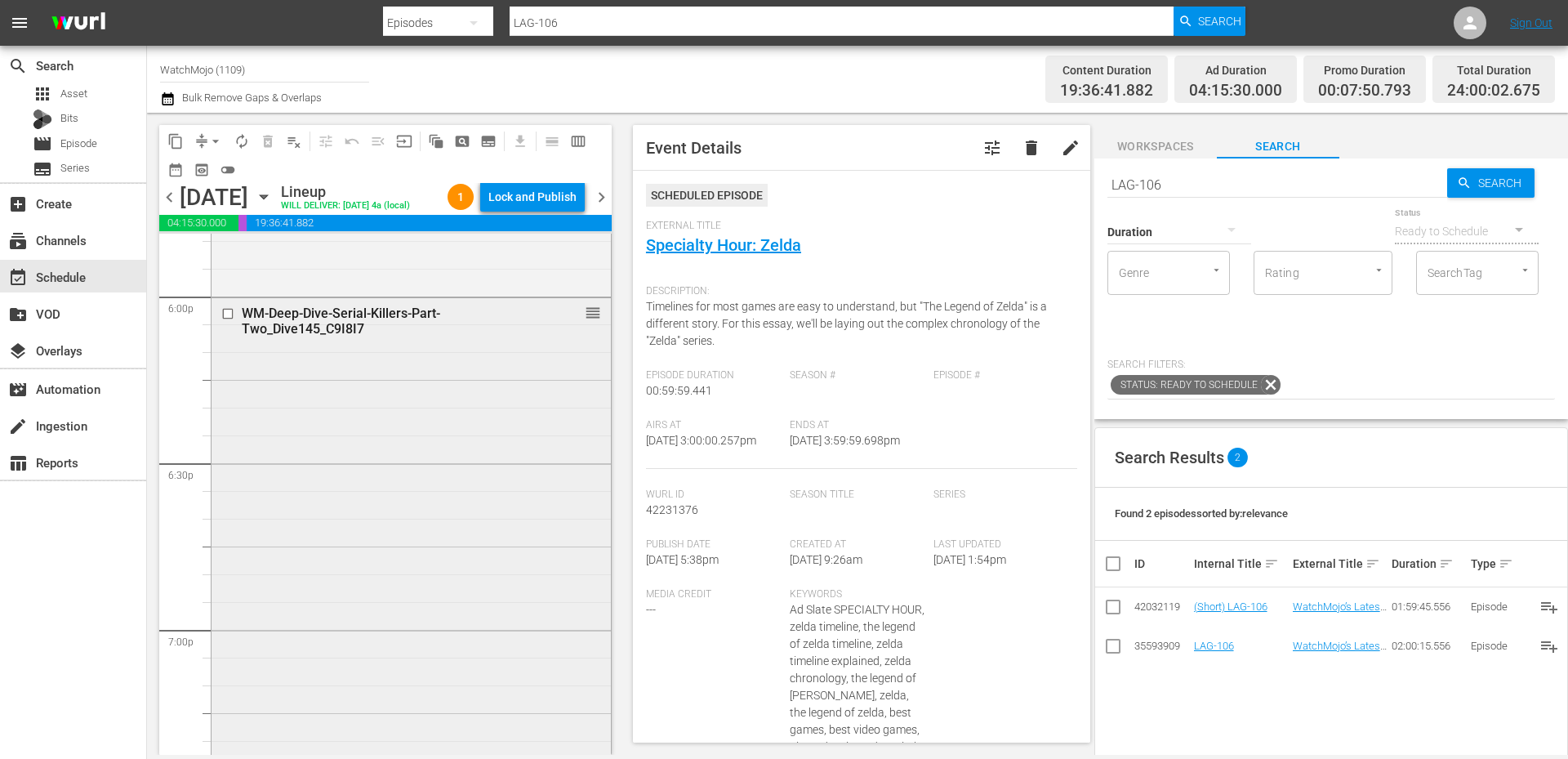
click at [395, 507] on div "WM-Deep-Dive-Serial-Killers-Part-Two_Dive145_C9I8I7 reorder" at bounding box center [412, 629] width 400 height 661
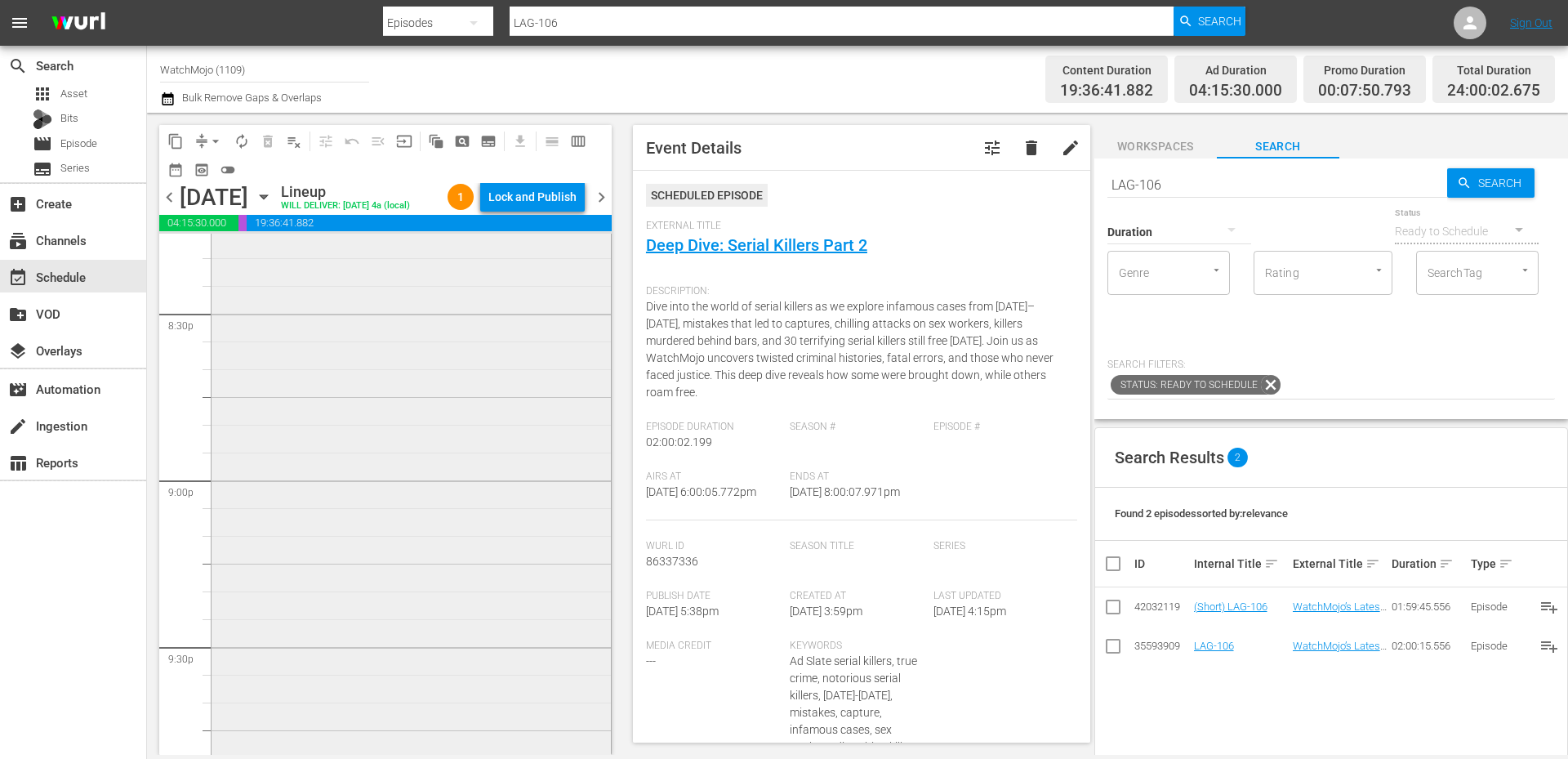
scroll to position [6750, 0]
click at [378, 577] on div "WM-Deep-Dive-Prison_Dive142_Y1U9V1 reorder" at bounding box center [412, 478] width 400 height 661
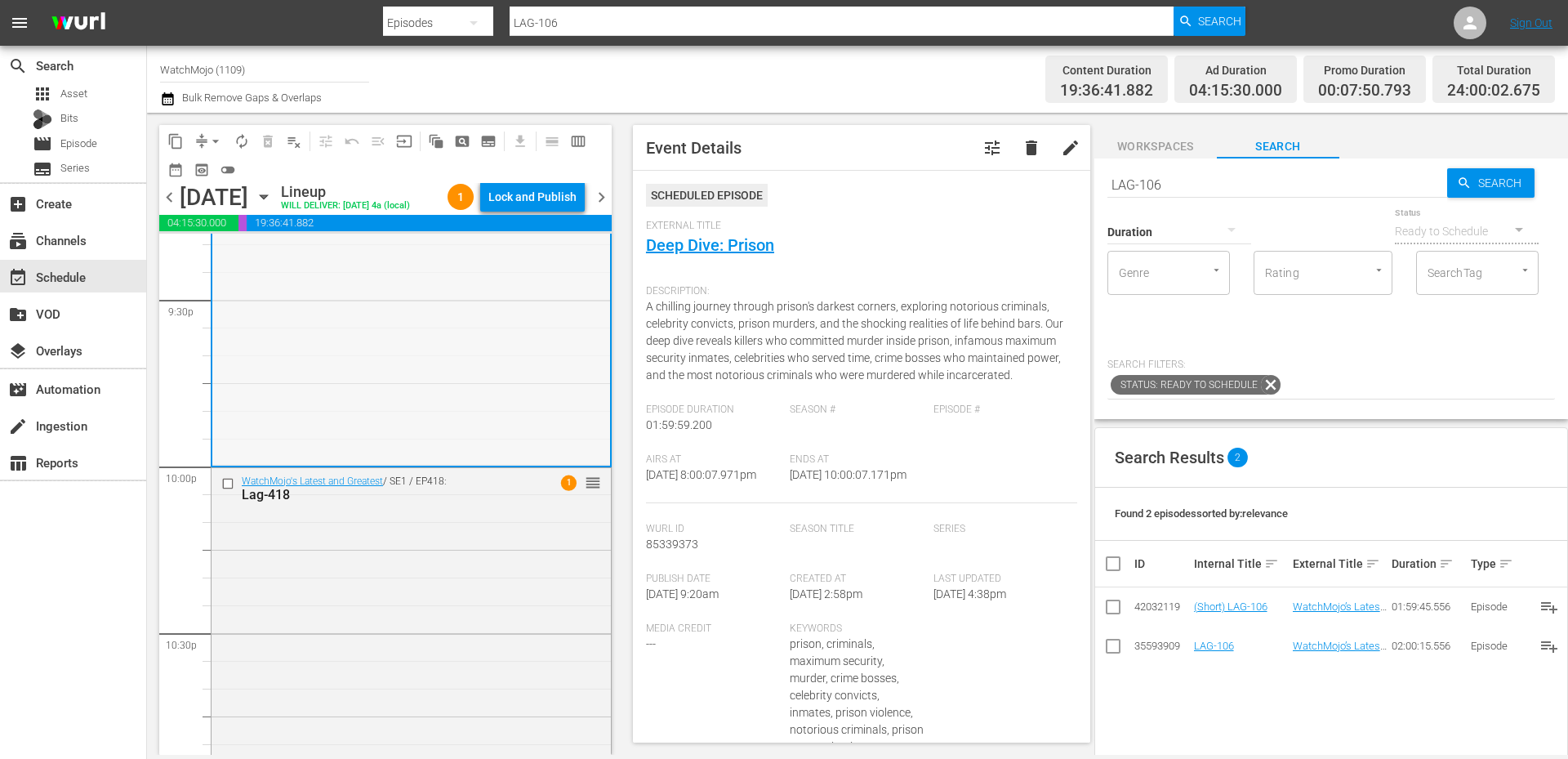
scroll to position [7093, 0]
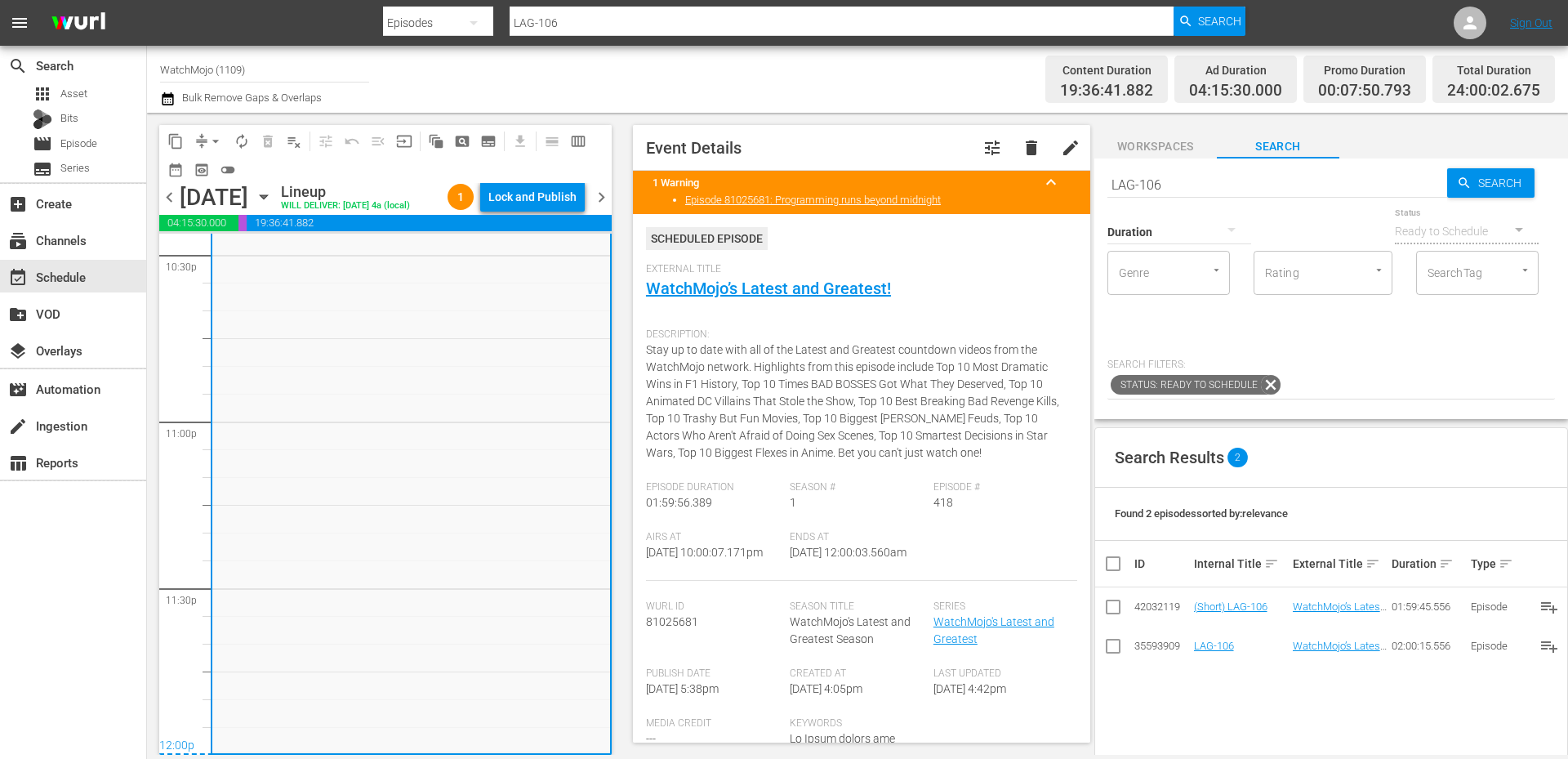
click at [374, 569] on div "WatchMojo's Latest and Greatest / SE1 / EP418: Lag-418 1 reorder" at bounding box center [412, 421] width 398 height 661
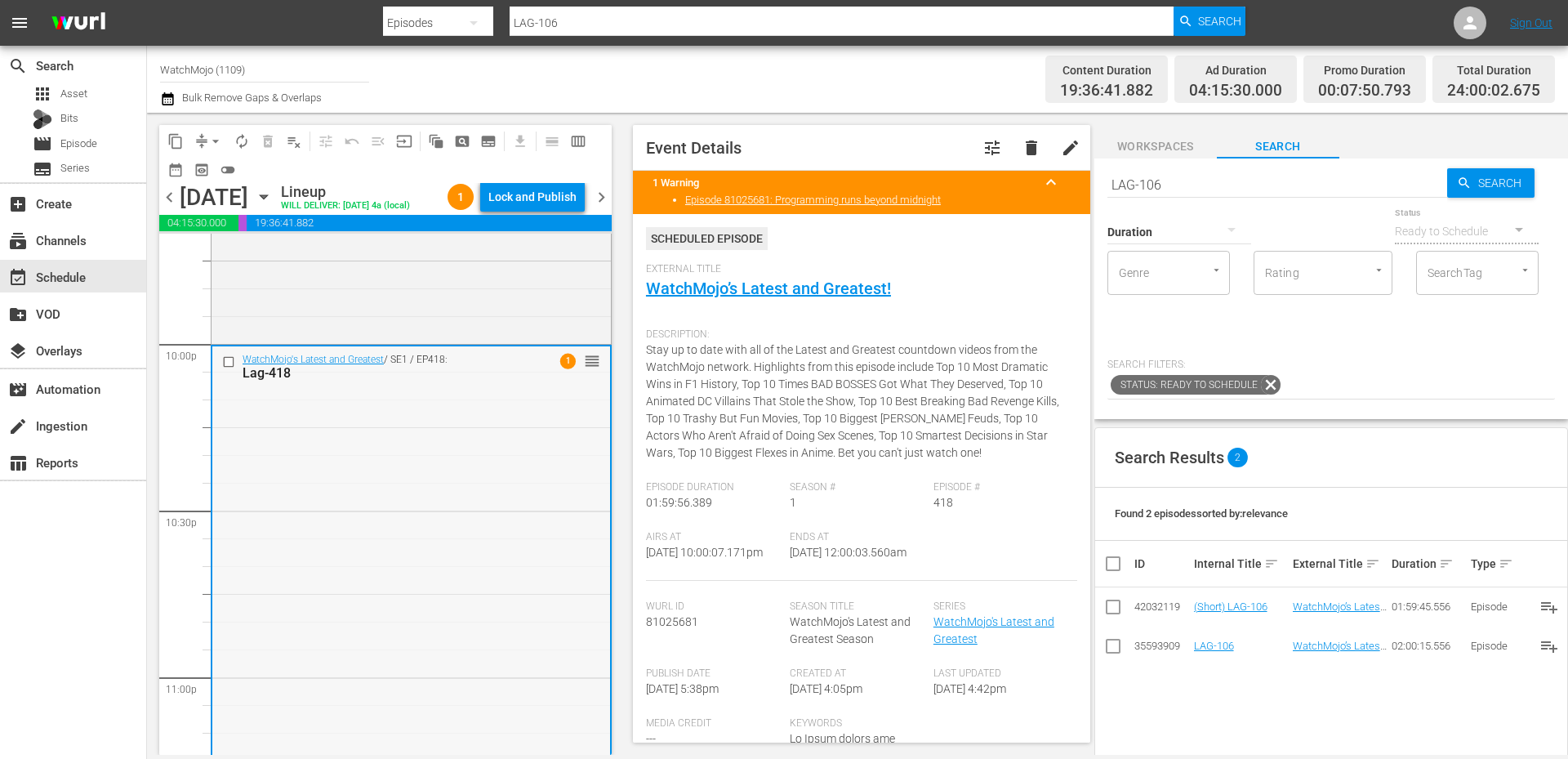
scroll to position [7203, 0]
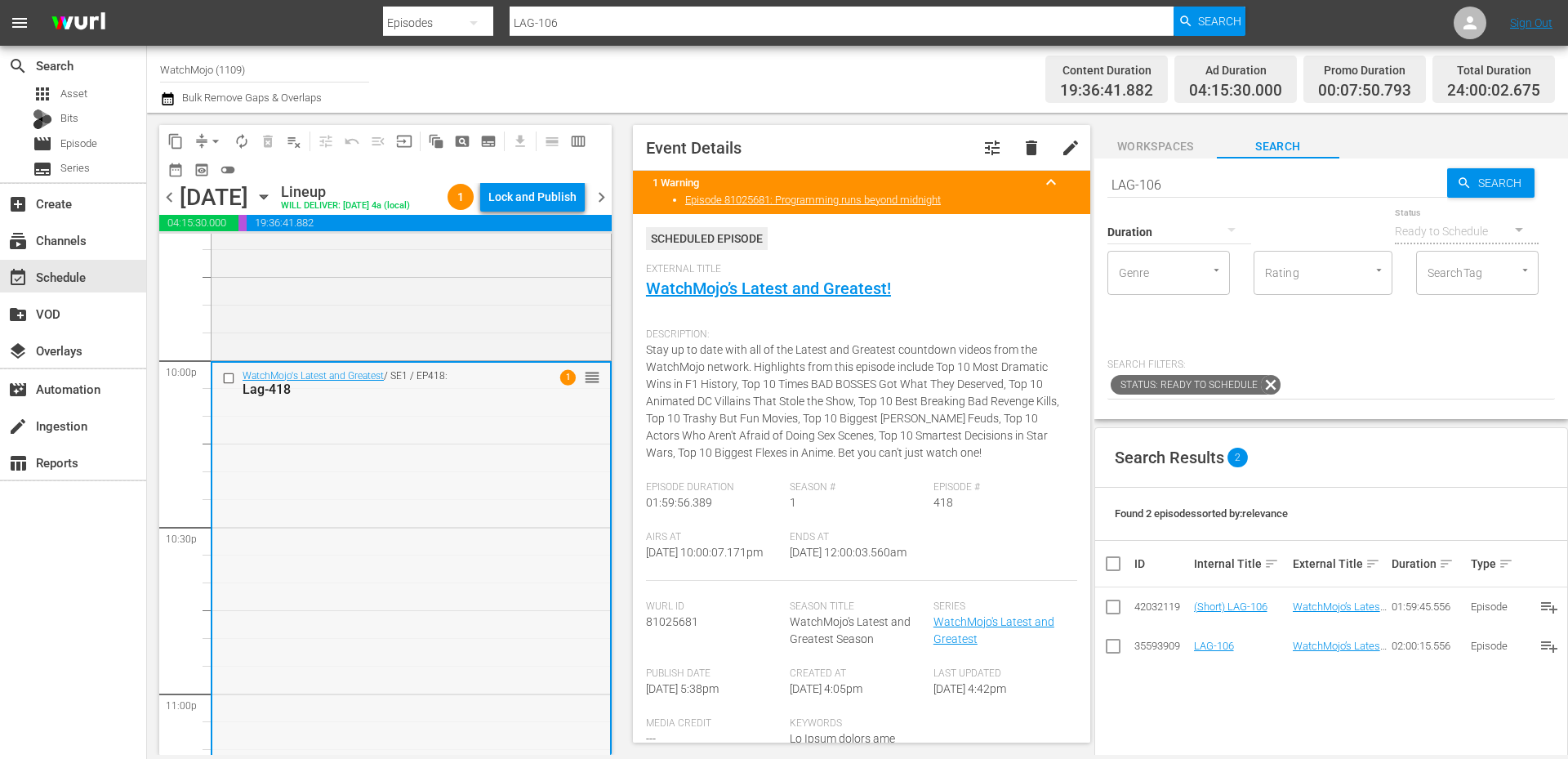
click at [229, 375] on input "checkbox" at bounding box center [231, 377] width 17 height 14
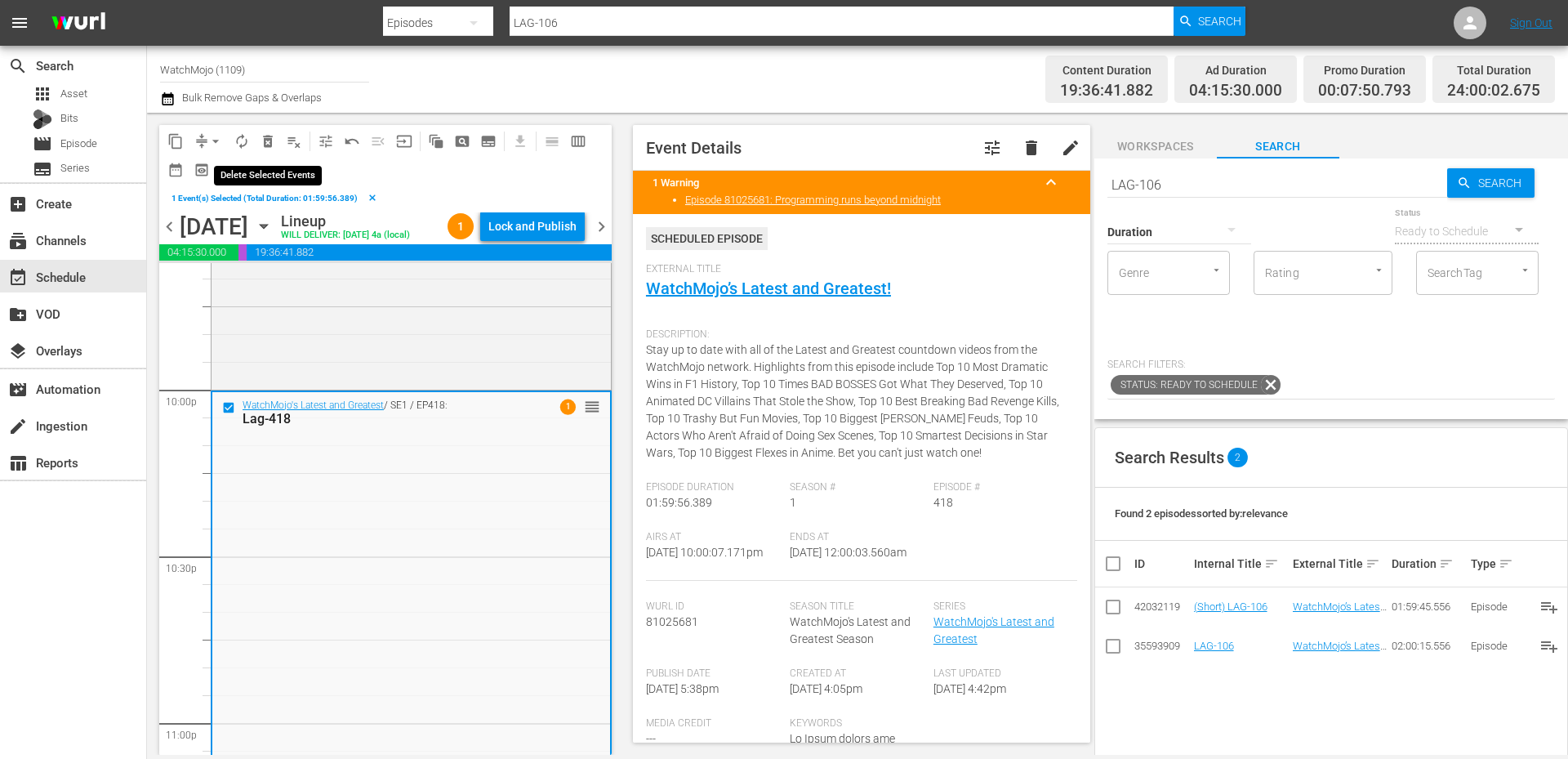
click at [268, 141] on span "delete_forever_outlined" at bounding box center [268, 141] width 16 height 16
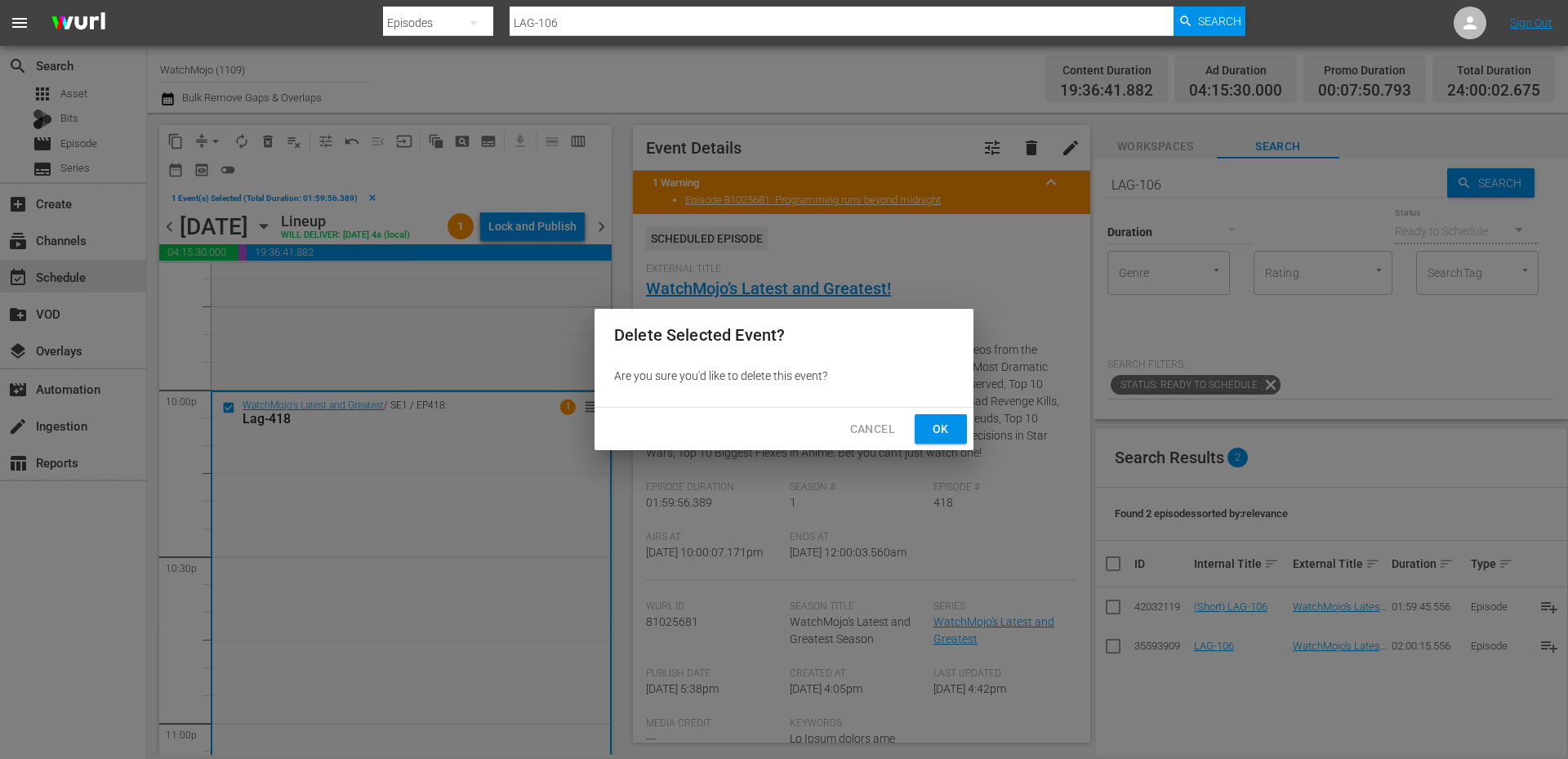
click at [943, 425] on span "Ok" at bounding box center [941, 429] width 26 height 21
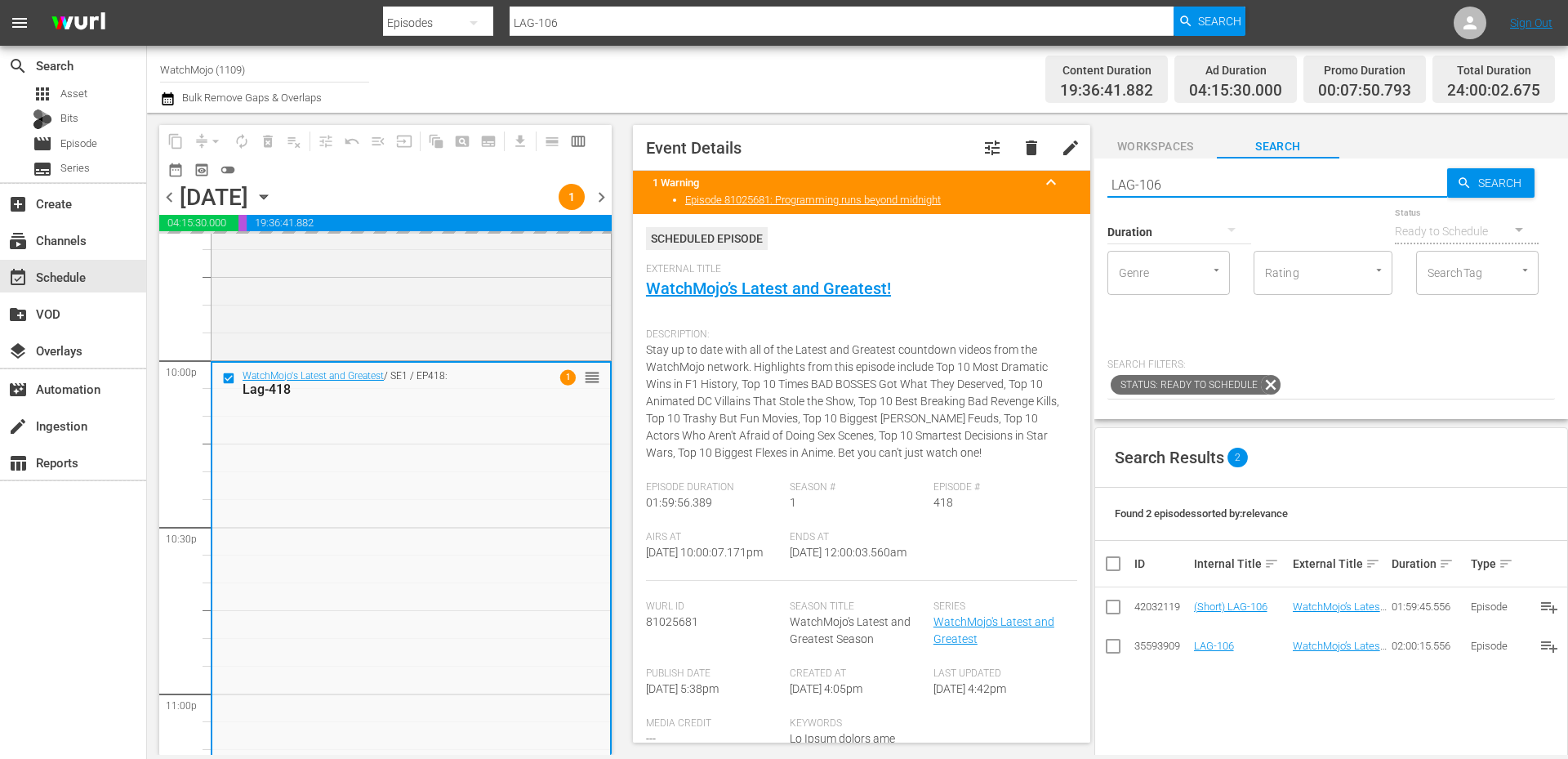
drag, startPoint x: 1095, startPoint y: 187, endPoint x: 1062, endPoint y: 196, distance: 34.2
click at [1045, 196] on div "content_copy compress arrow_drop_down autorenew_outlined delete_forever_outline…" at bounding box center [857, 433] width 1421 height 642
paste input "ag-365"
type input "Lag-365"
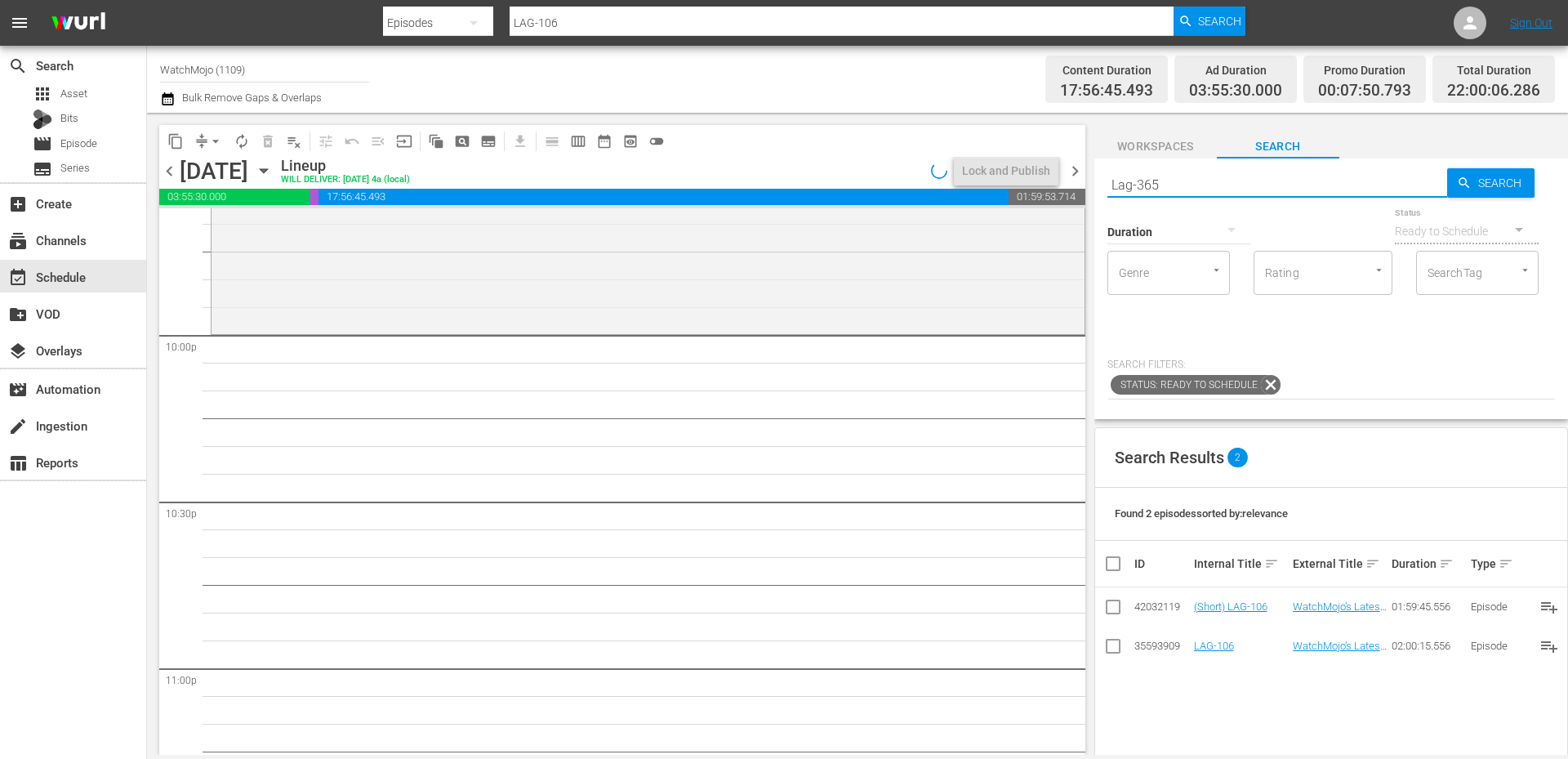
type input "Lag-365"
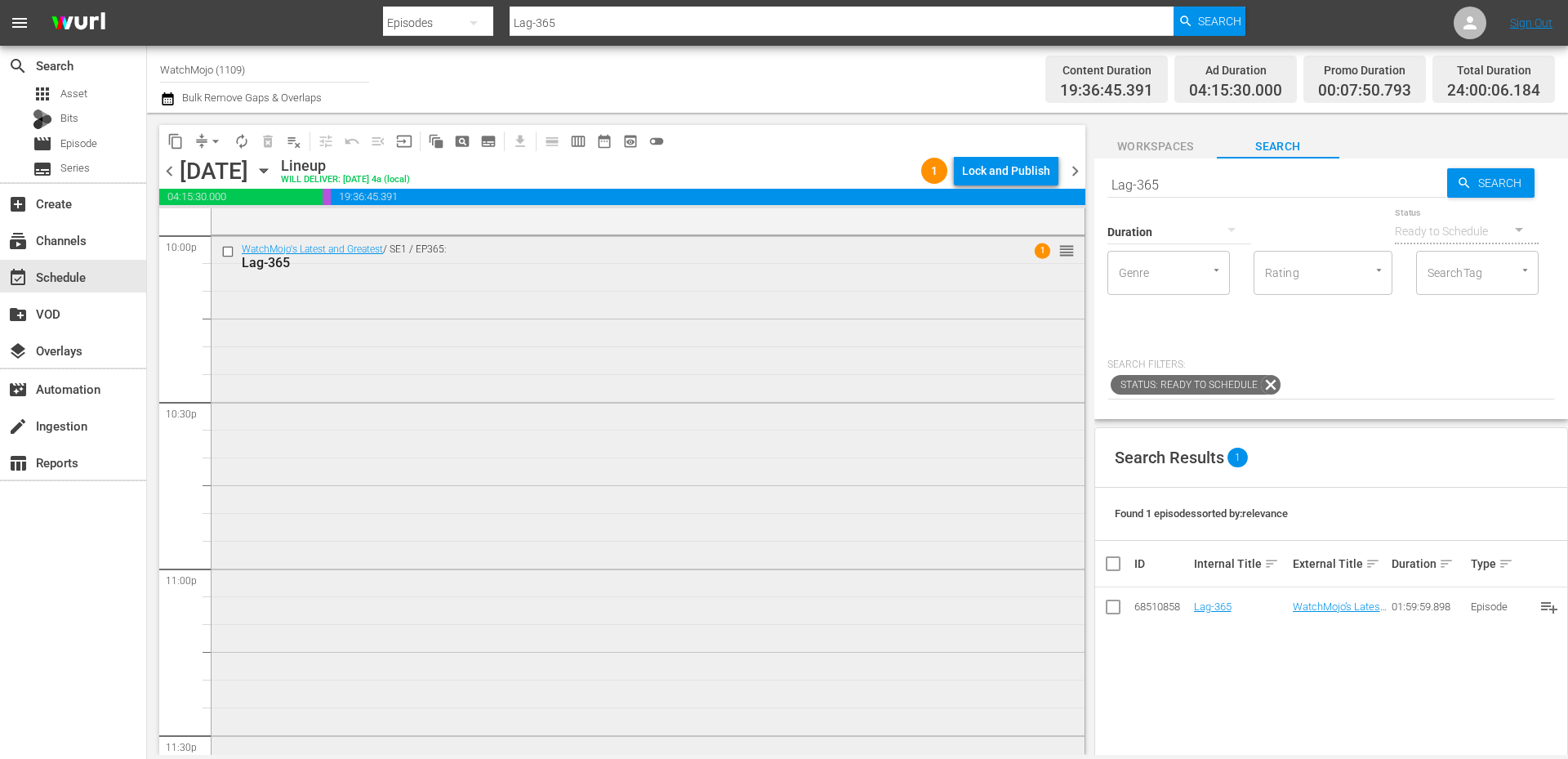
scroll to position [7450, 0]
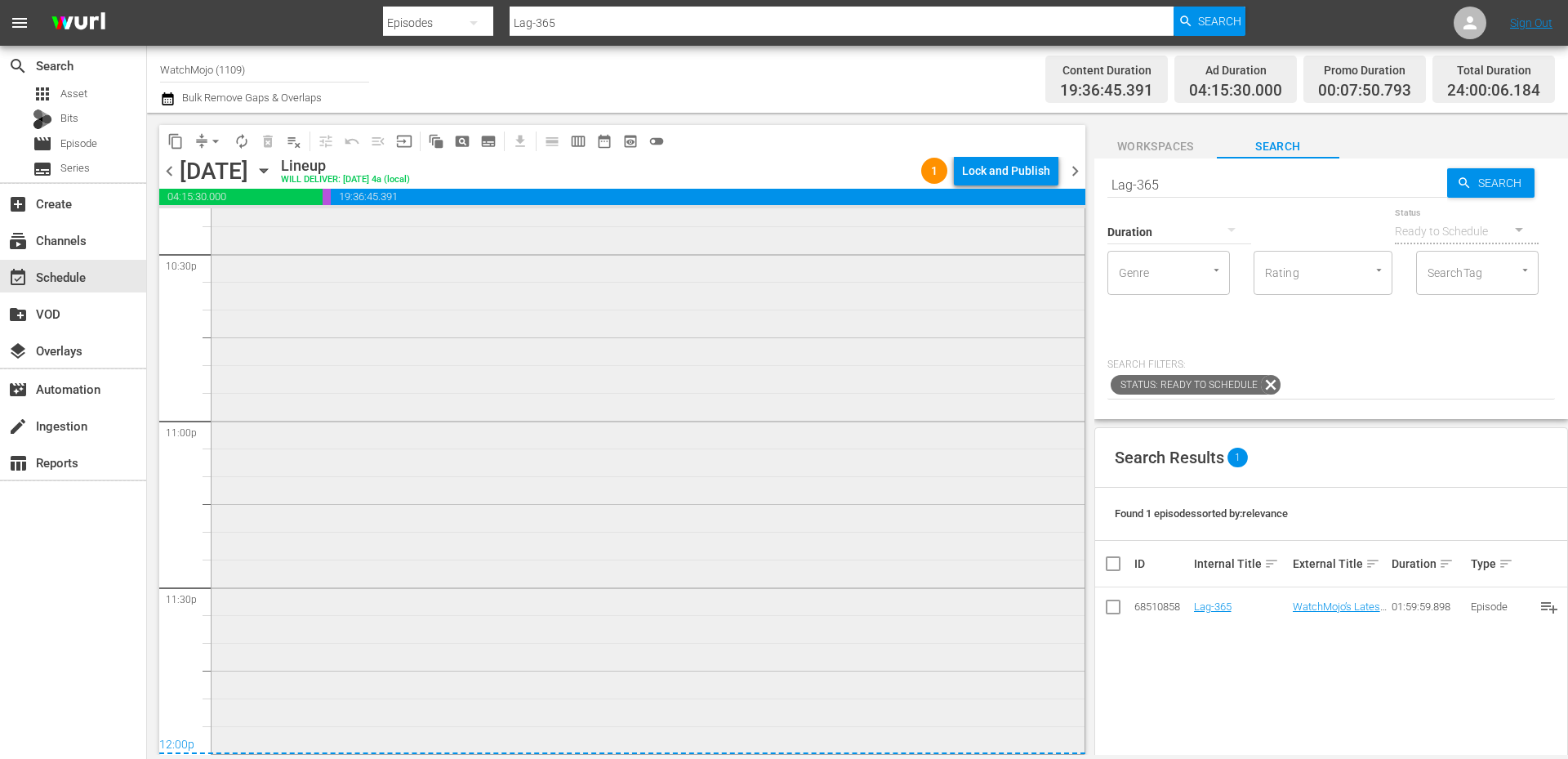
click at [545, 534] on div "WatchMojo's Latest and Greatest / SE1 / EP365: Lag-365 1 reorder" at bounding box center [648, 419] width 873 height 661
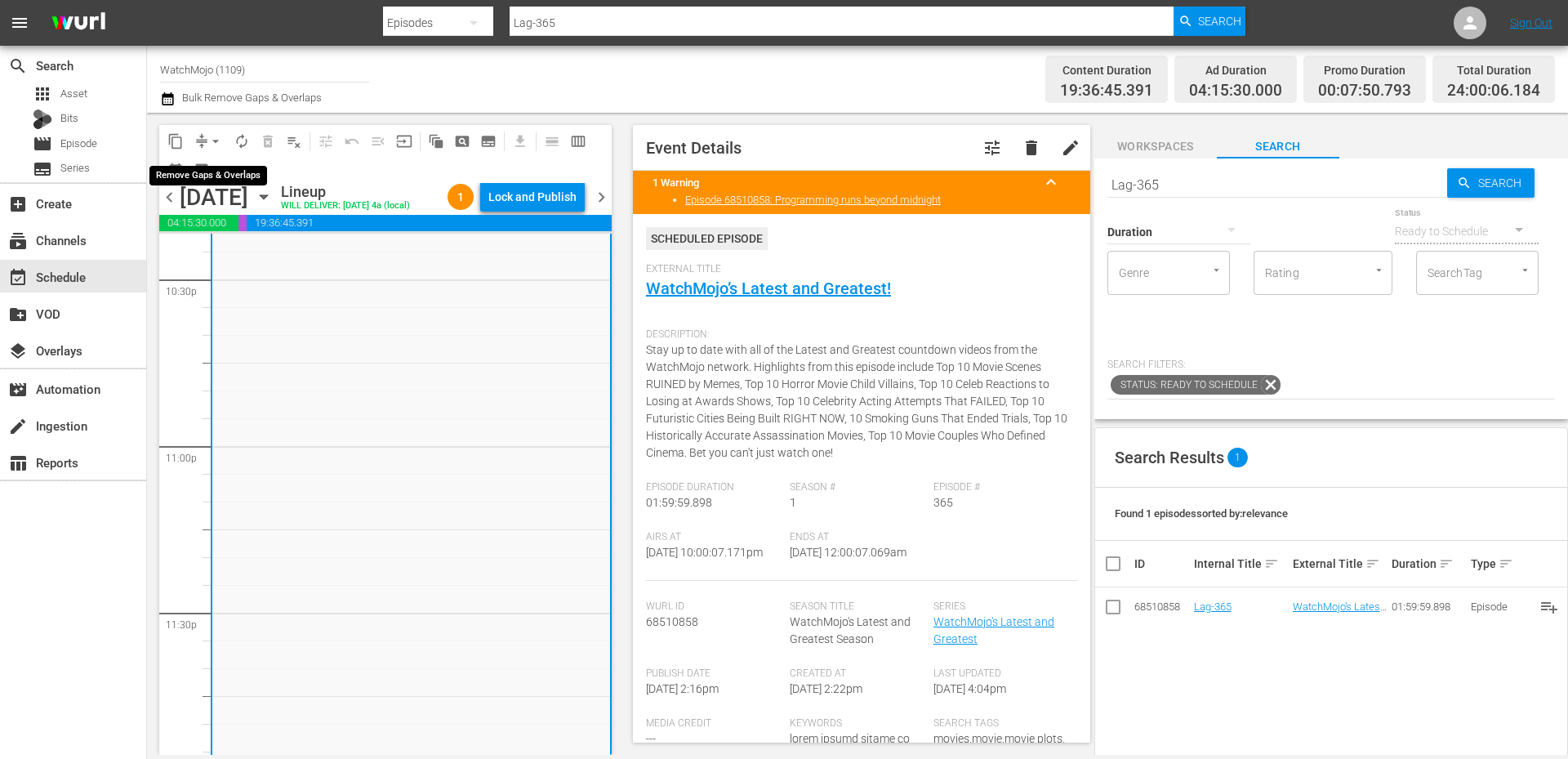
click at [210, 138] on span "arrow_drop_down" at bounding box center [215, 141] width 16 height 16
click at [263, 228] on li "Align to End of Previous Day" at bounding box center [216, 227] width 172 height 27
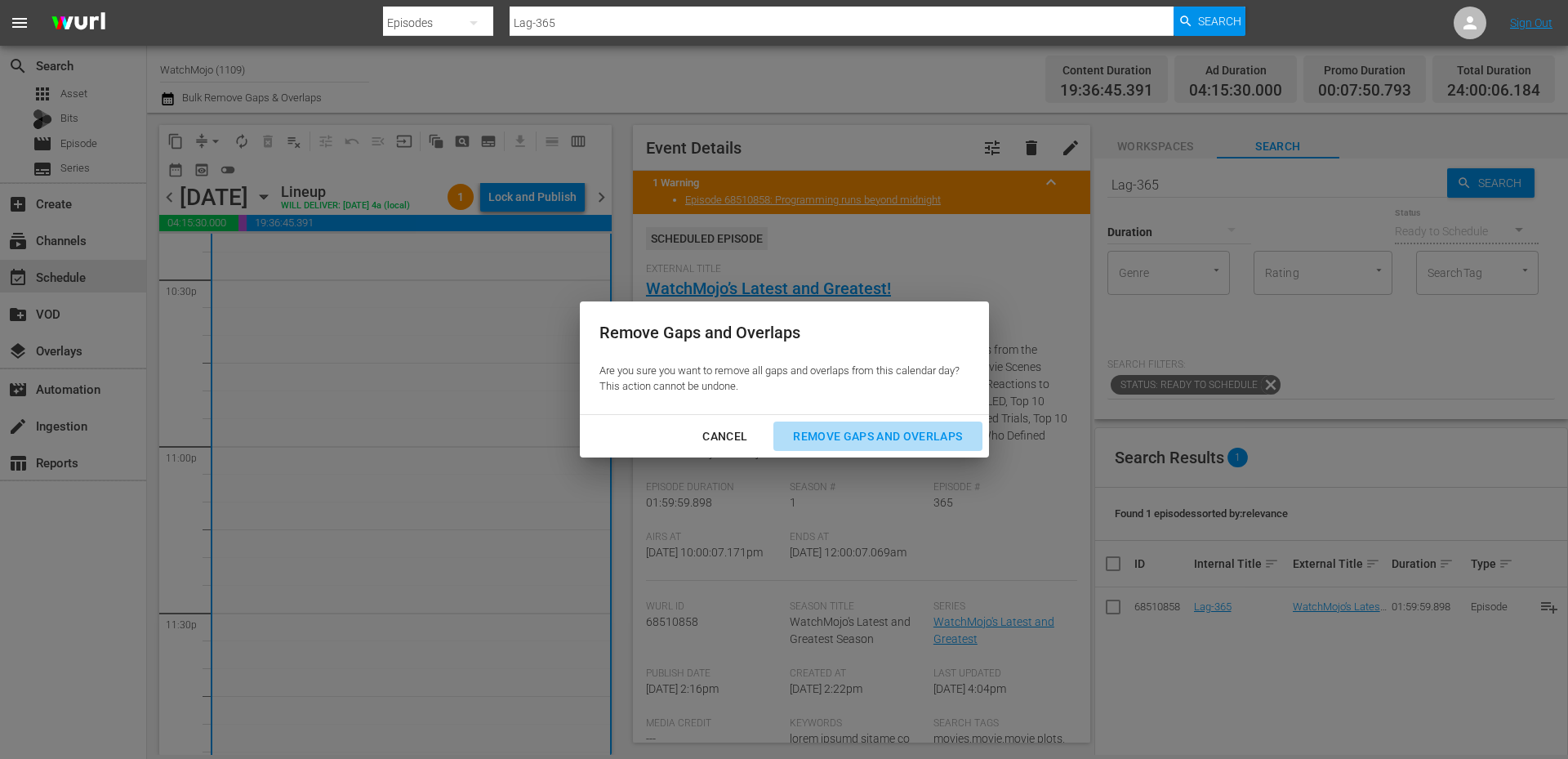
click at [835, 428] on div "Remove Gaps and Overlaps" at bounding box center [877, 437] width 196 height 21
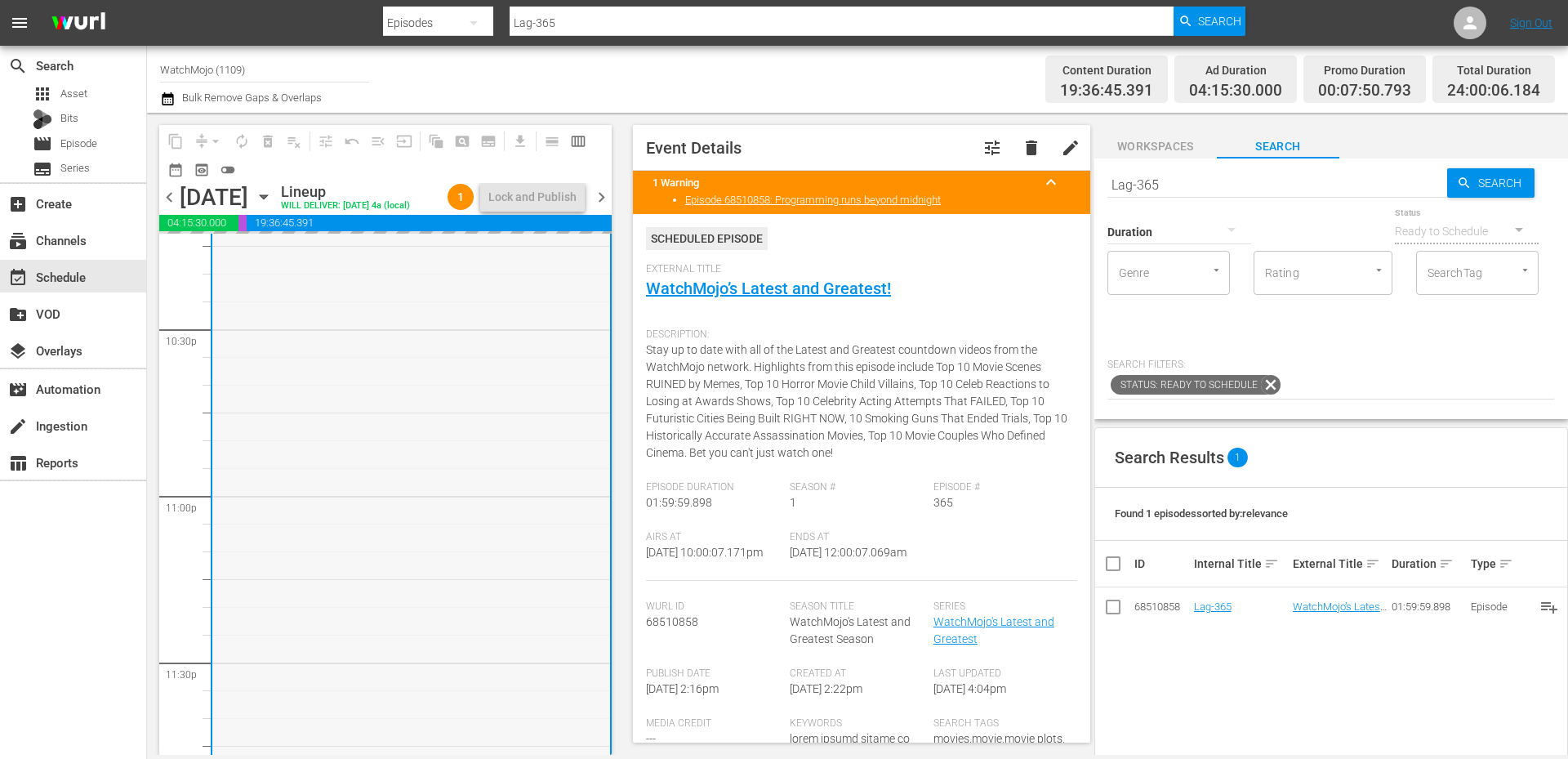
scroll to position [7232, 0]
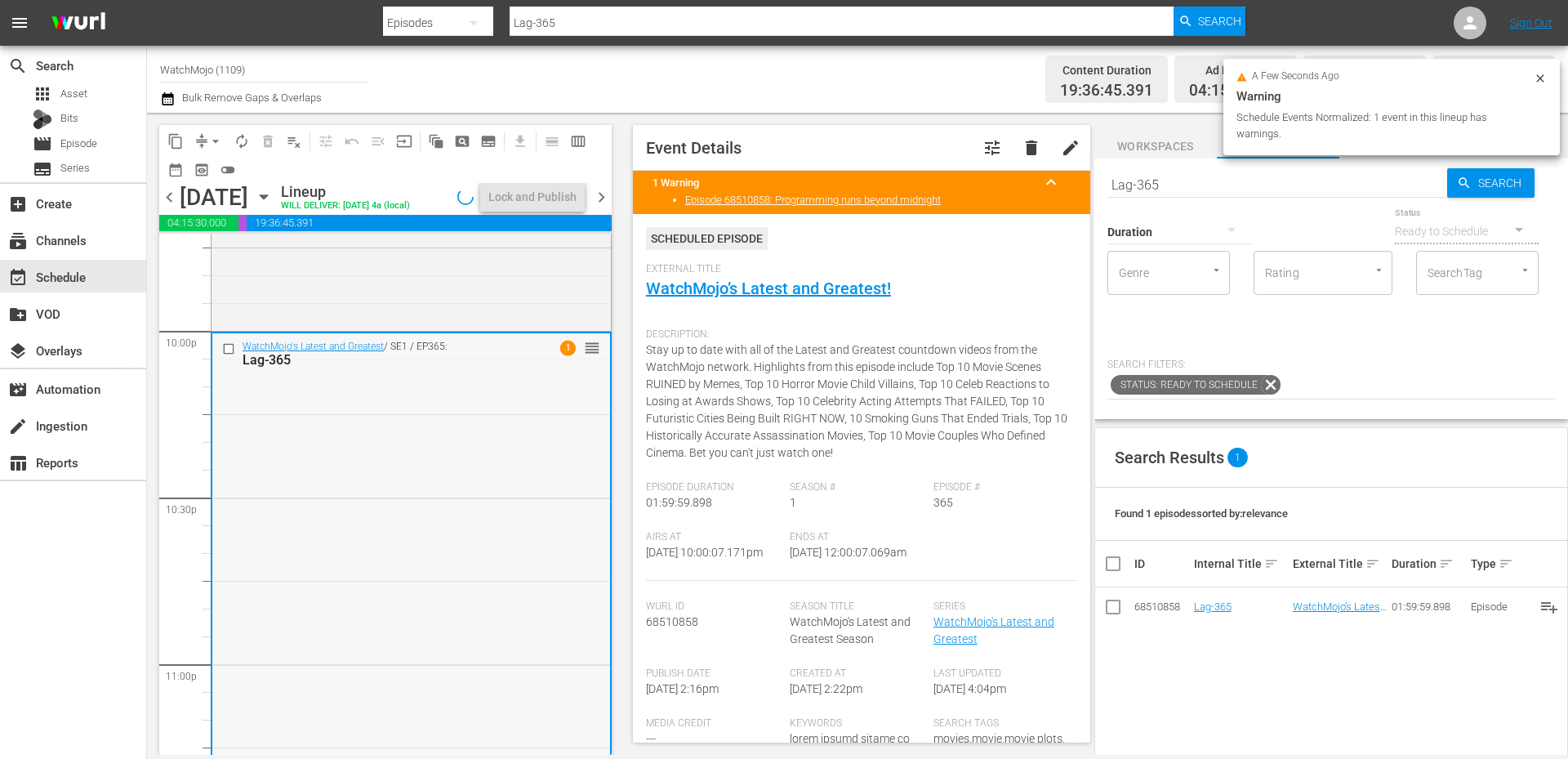
click at [398, 607] on div "WatchMojo's Latest and Greatest / SE1 / EP365: Lag-365 1 reorder" at bounding box center [412, 663] width 398 height 661
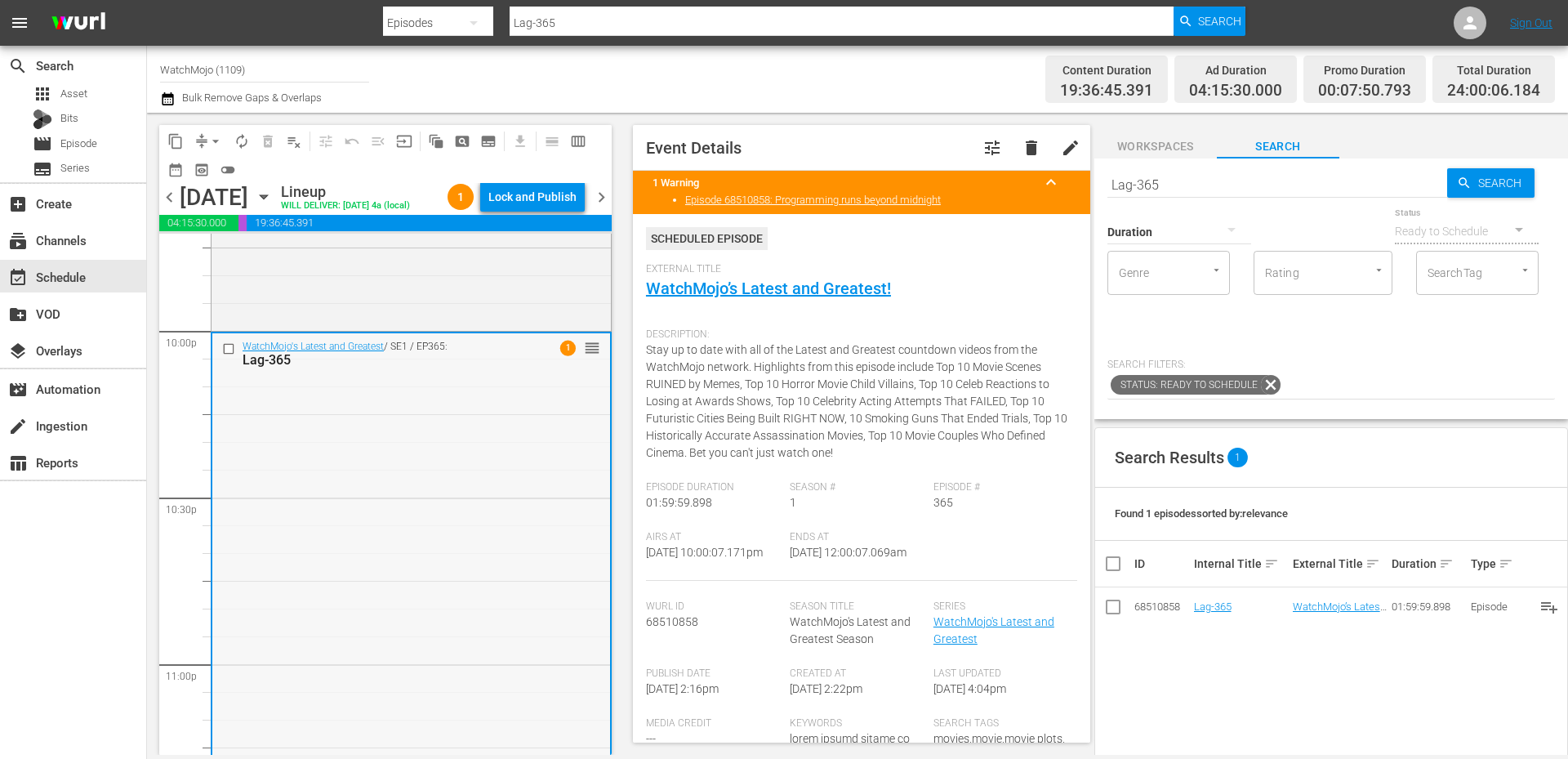
click at [231, 344] on input "checkbox" at bounding box center [231, 348] width 17 height 14
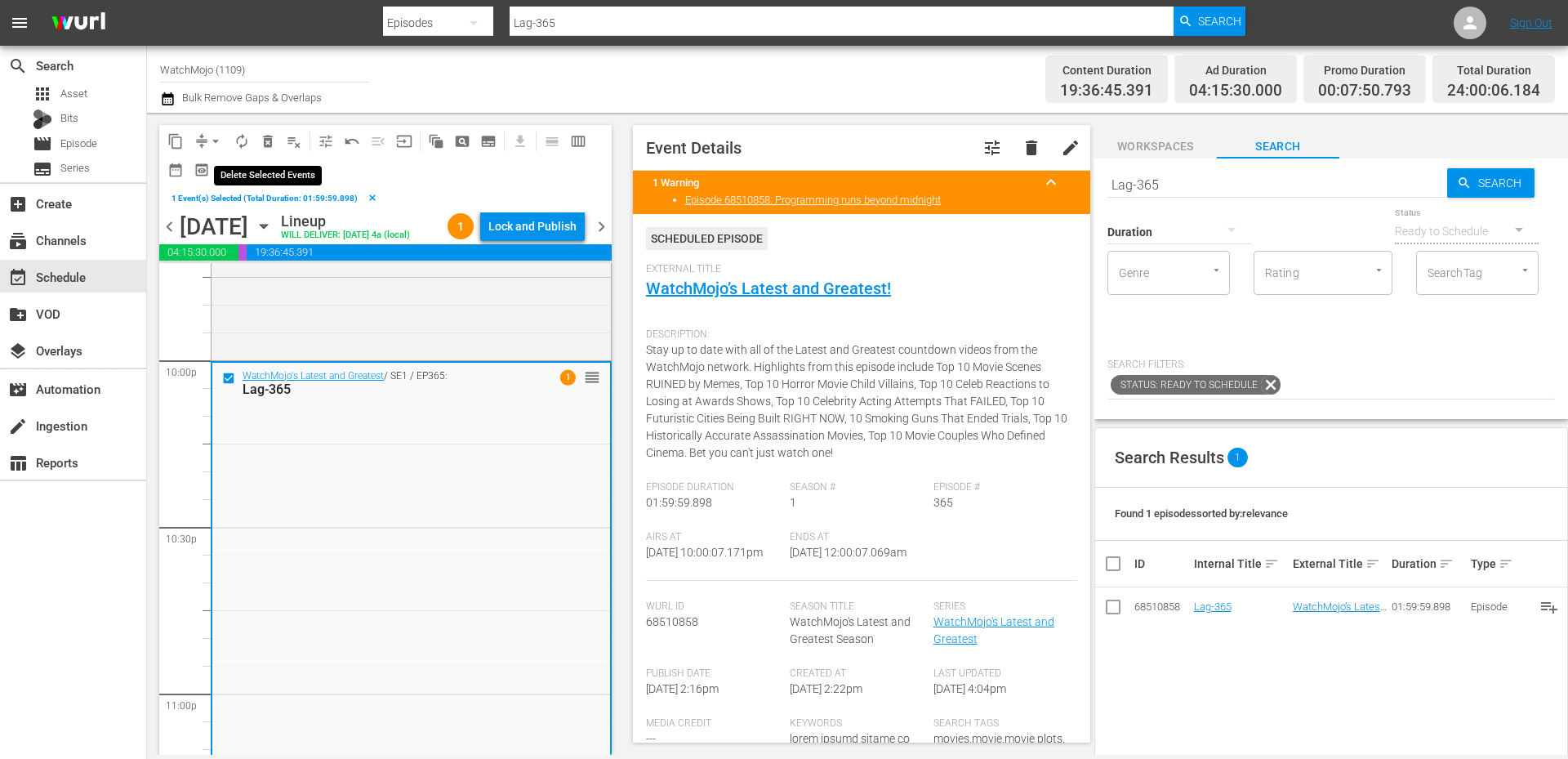
click at [263, 137] on span "delete_forever_outlined" at bounding box center [268, 141] width 16 height 16
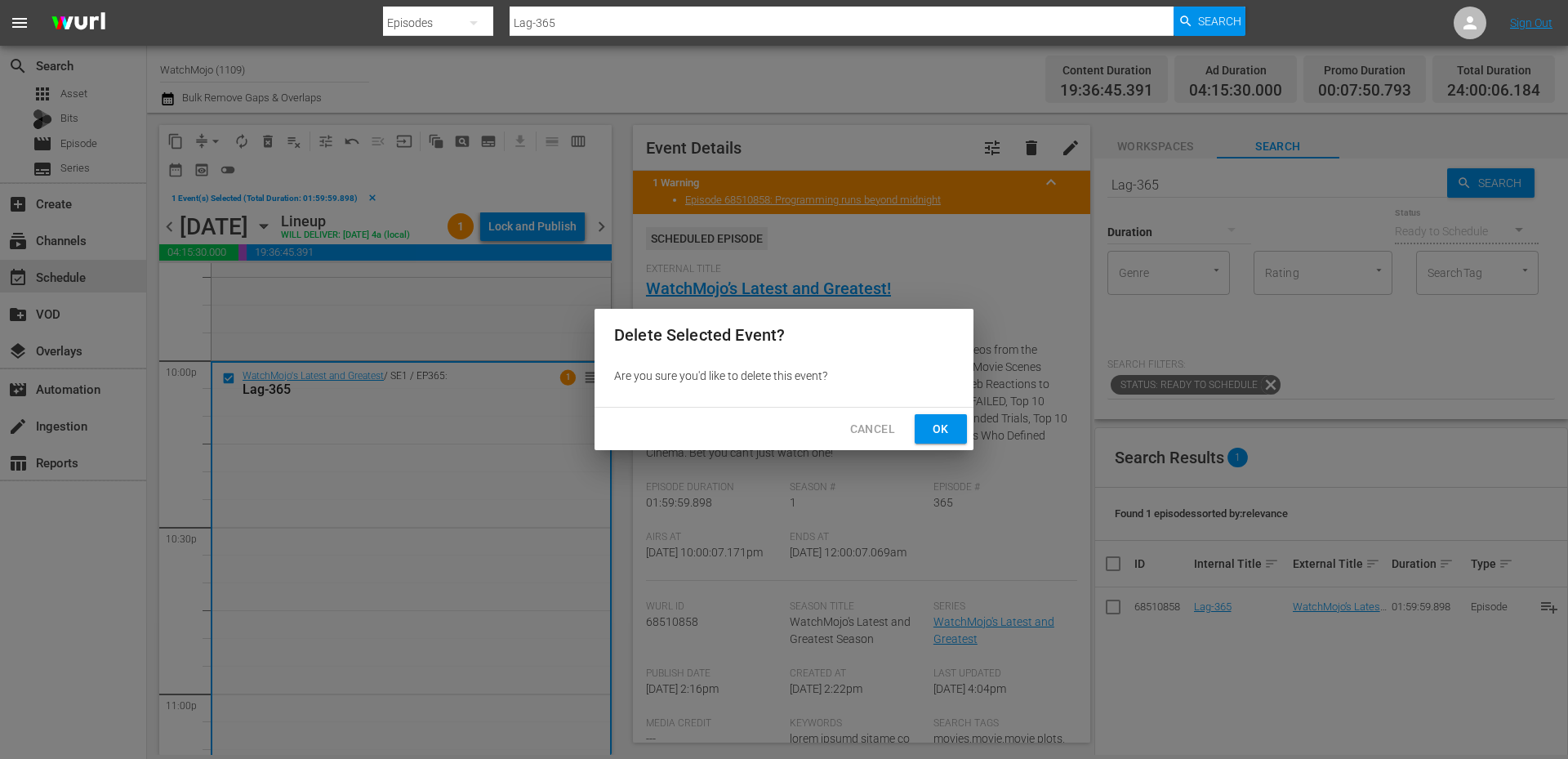
click at [949, 427] on span "Ok" at bounding box center [941, 429] width 26 height 21
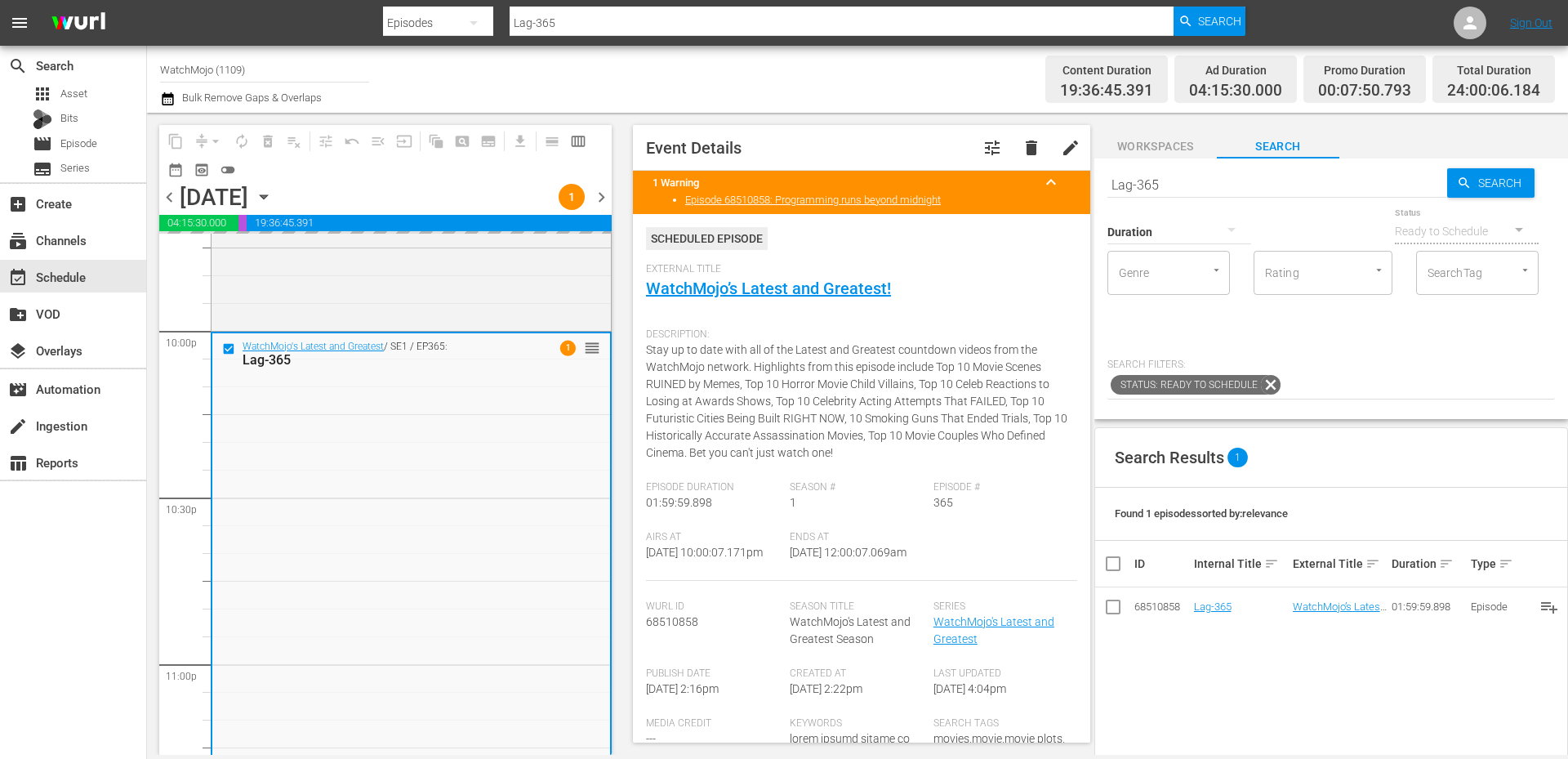
click at [1045, 190] on div "Search Lag-365 Search Duration Status Ready to Schedule Genre Genre Rating Rati…" at bounding box center [1331, 289] width 473 height 261
paste input "421"
type input "Lag-421"
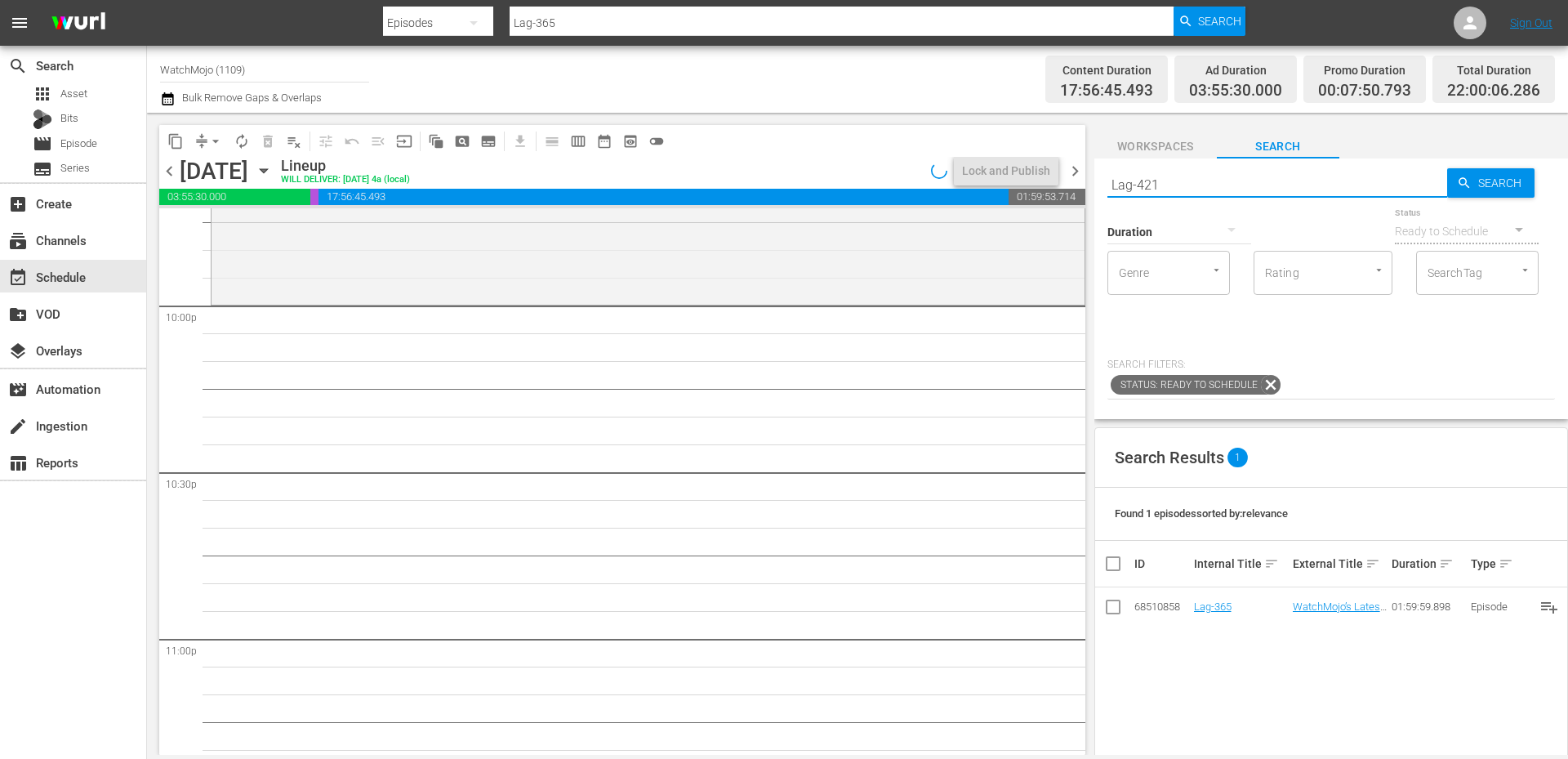
type input "Lag-421"
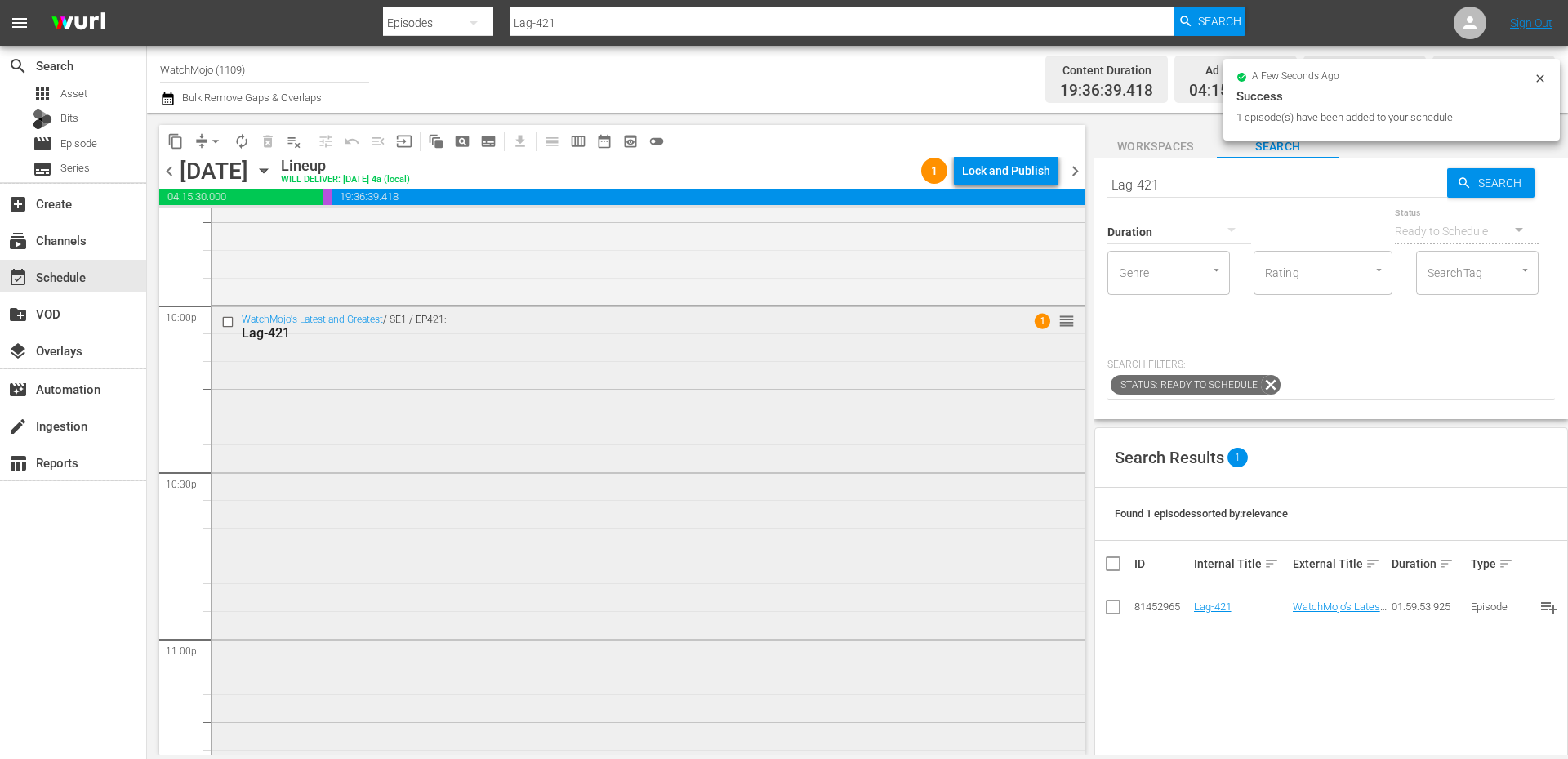
click at [506, 554] on div "WatchMojo's Latest and Greatest / SE1 / EP421: Lag-421 1 reorder" at bounding box center [648, 636] width 873 height 660
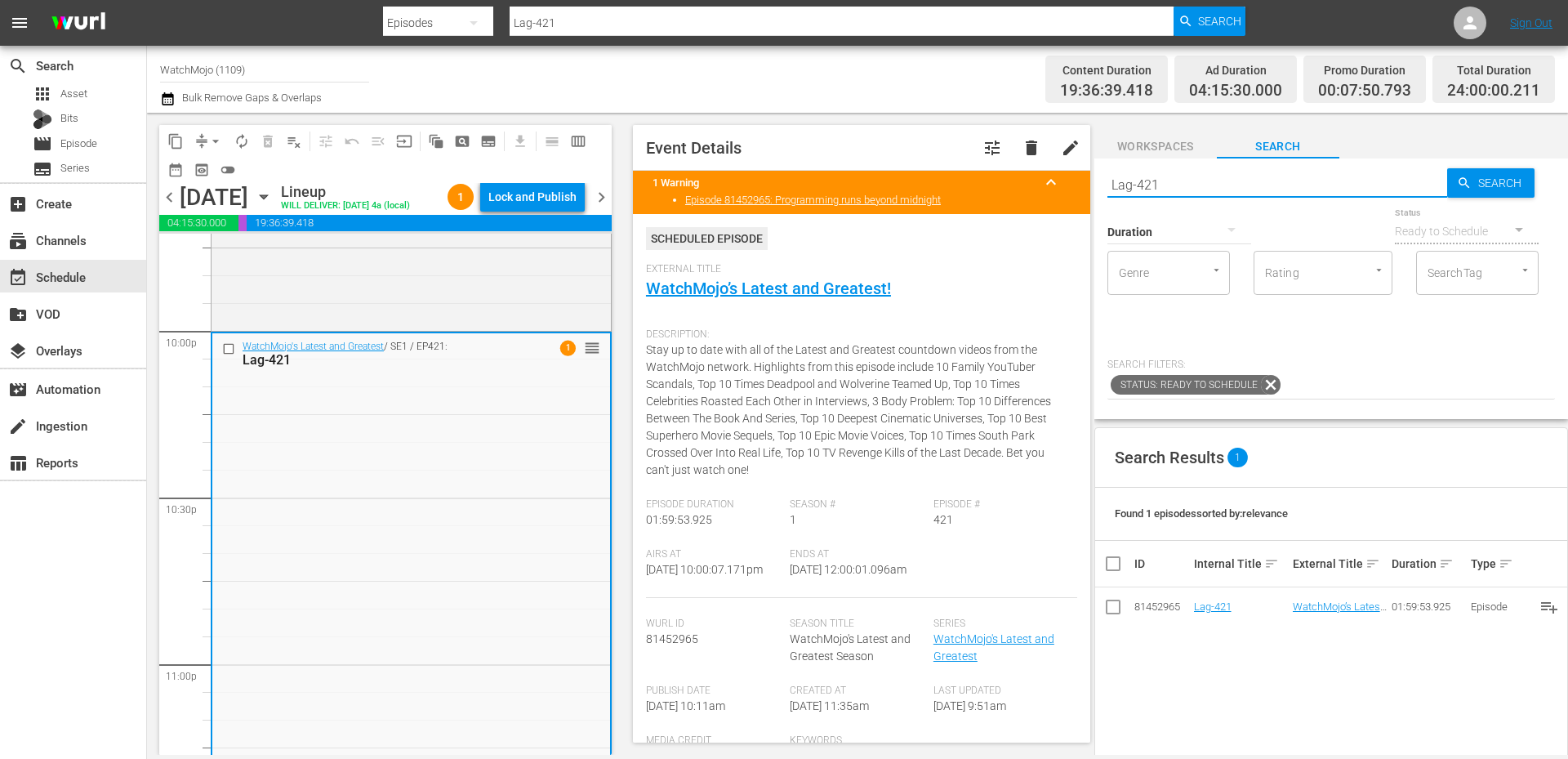
drag, startPoint x: 1175, startPoint y: 187, endPoint x: 1064, endPoint y: 175, distance: 111.6
click at [1045, 175] on div "content_copy compress arrow_drop_down autorenew_outlined delete_forever_outline…" at bounding box center [857, 433] width 1421 height 642
paste input "235"
type input "Lag-235"
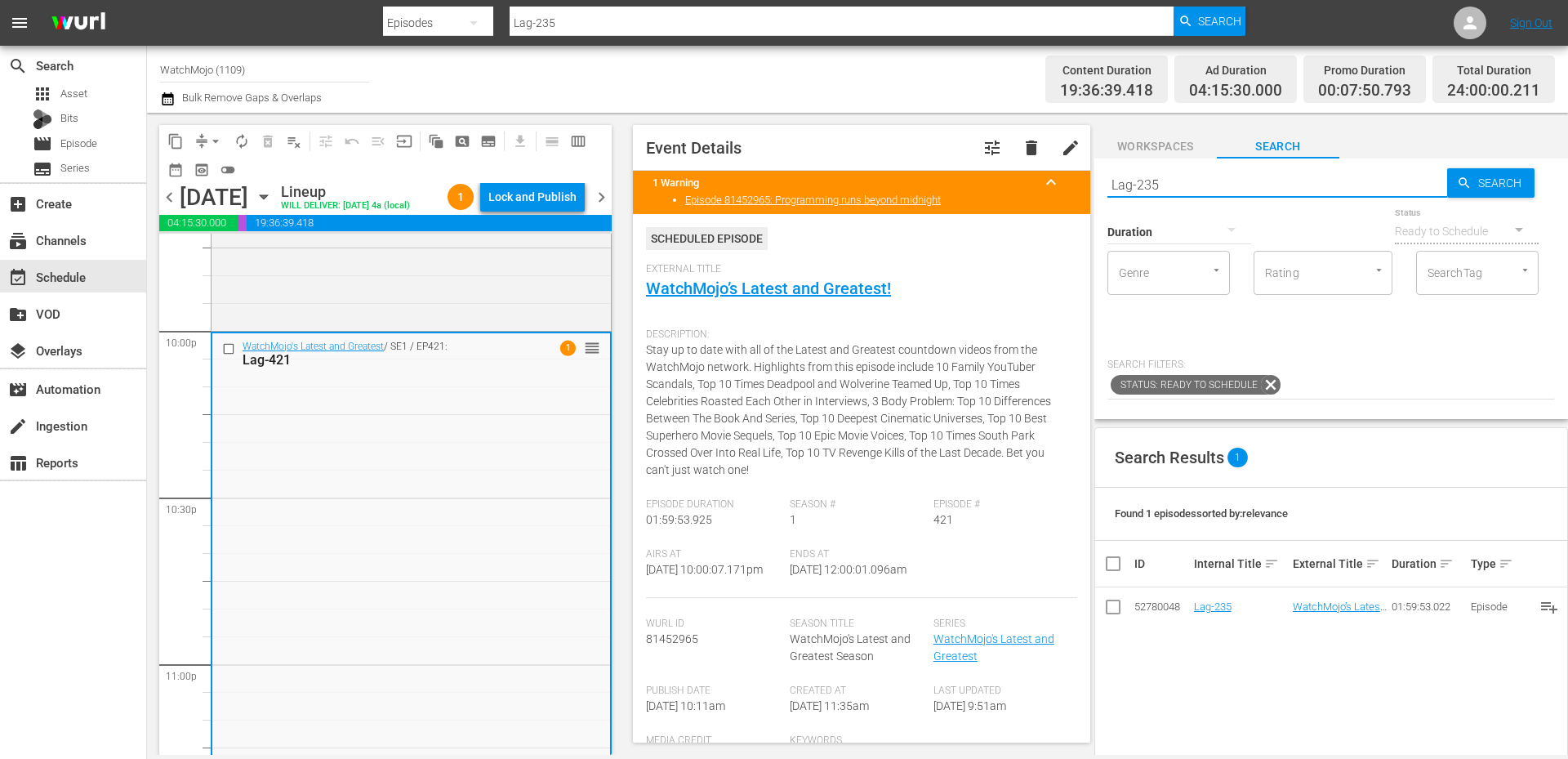
type input "Lag-235"
click at [231, 349] on input "checkbox" at bounding box center [231, 348] width 17 height 14
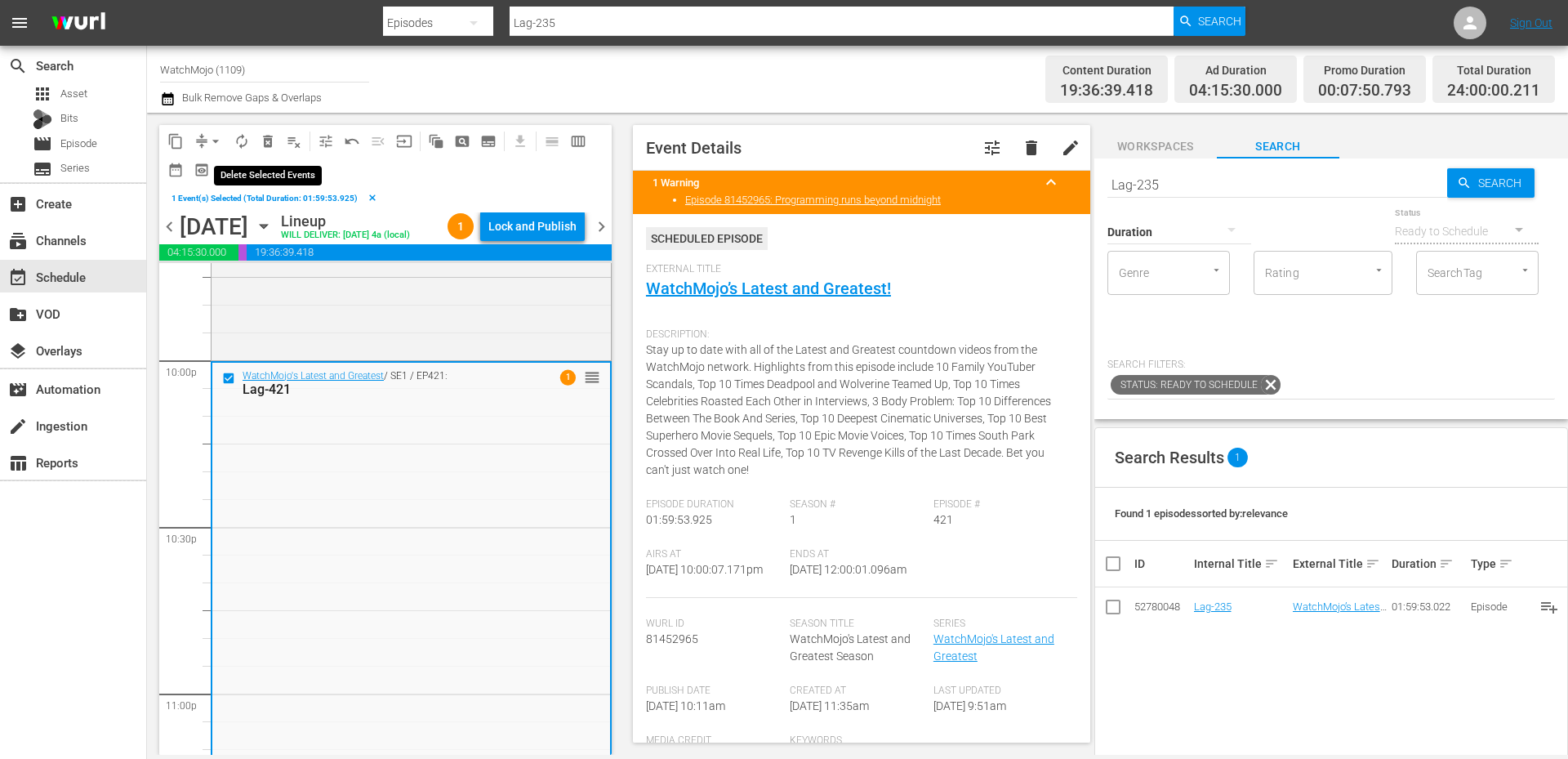
click at [264, 134] on span "delete_forever_outlined" at bounding box center [268, 141] width 16 height 16
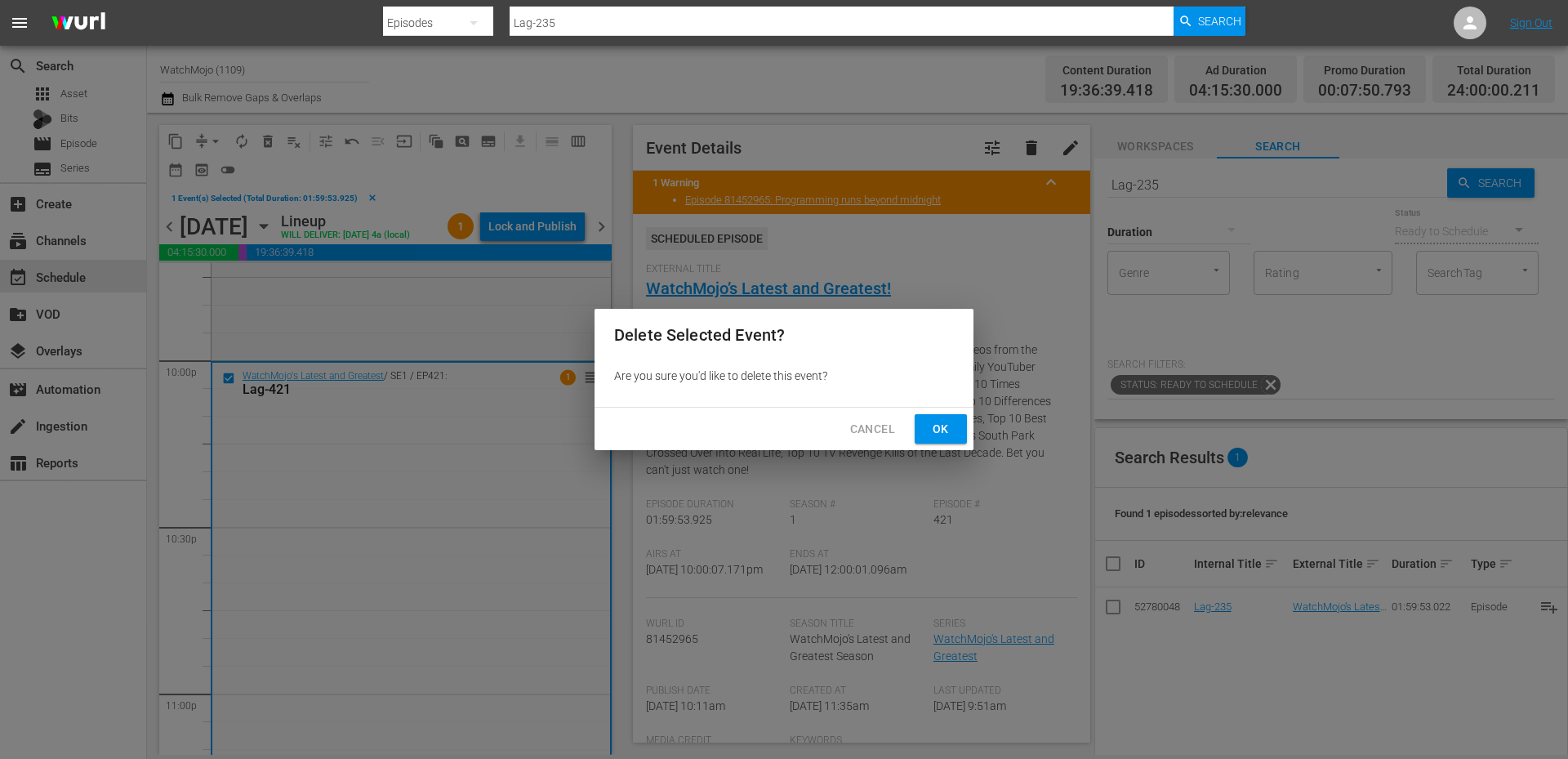
click at [953, 431] on span "Ok" at bounding box center [941, 429] width 26 height 21
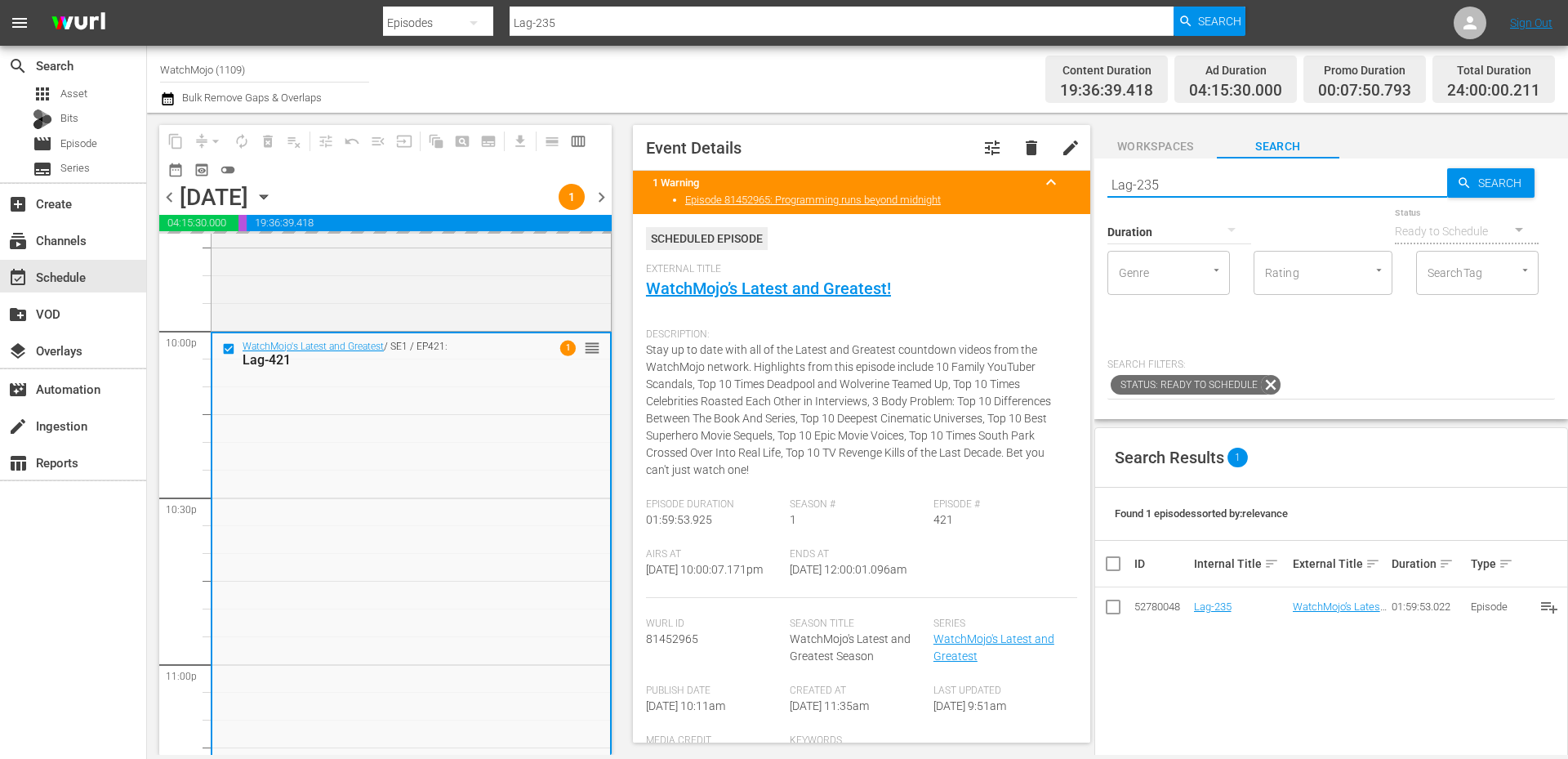
drag, startPoint x: 1071, startPoint y: 184, endPoint x: 1039, endPoint y: 184, distance: 32.0
click at [1039, 184] on div "content_copy compress arrow_drop_down autorenew_outlined delete_forever_outline…" at bounding box center [857, 433] width 1421 height 642
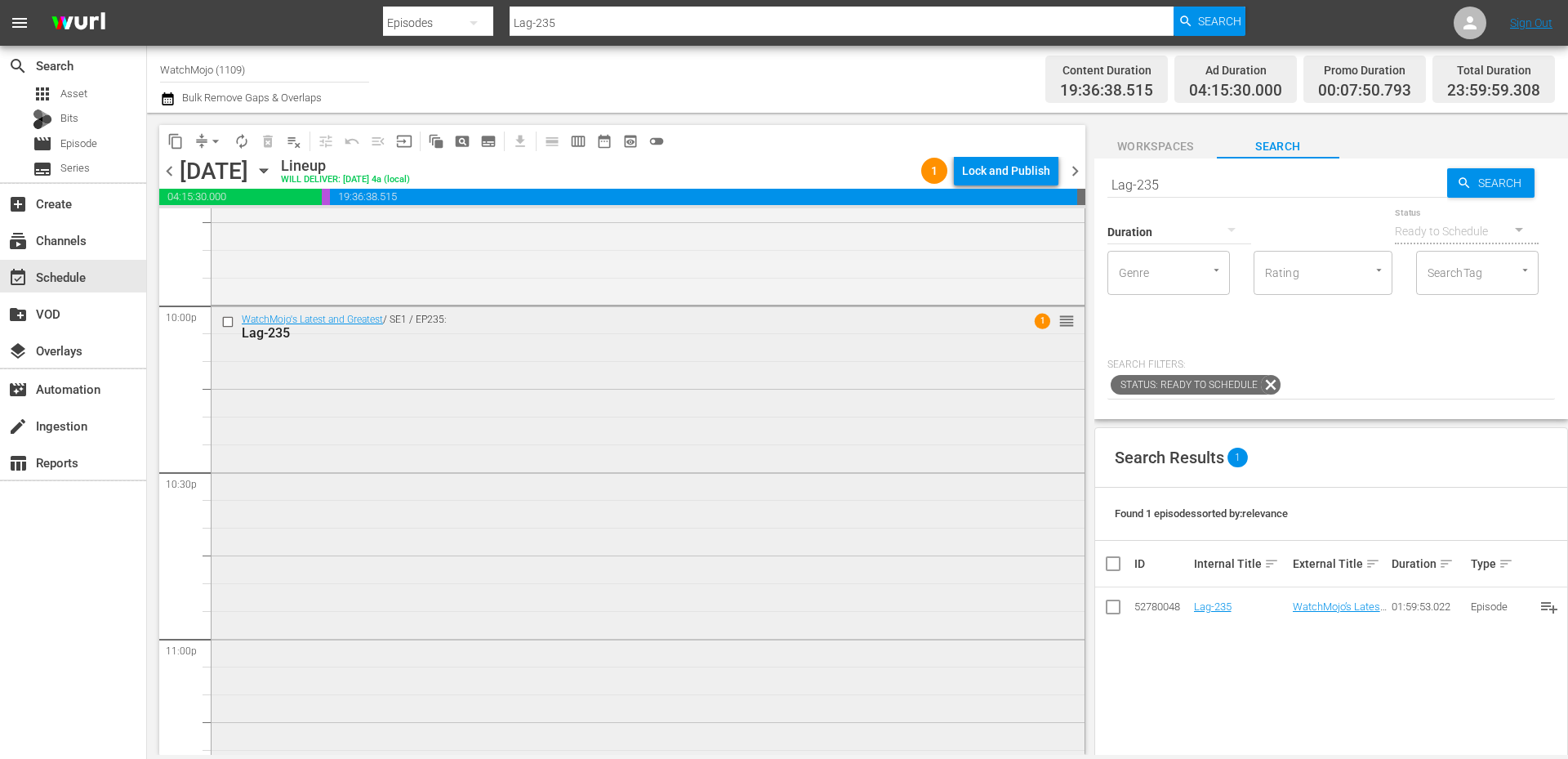
click at [522, 587] on div "WatchMojo's Latest and Greatest / SE1 / EP235: Lag-235 1 reorder" at bounding box center [648, 636] width 873 height 660
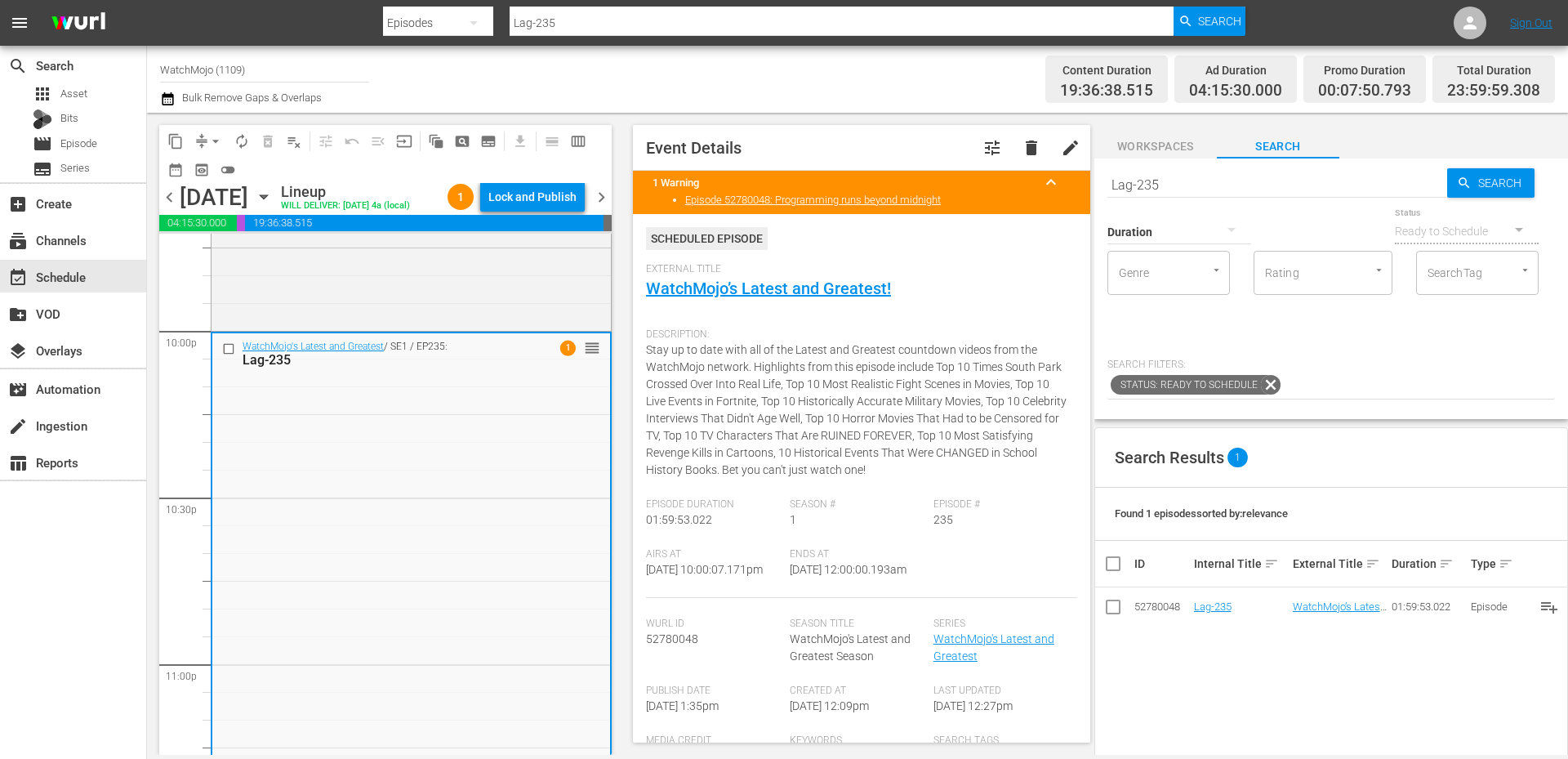
drag, startPoint x: 879, startPoint y: 587, endPoint x: 777, endPoint y: 599, distance: 102.7
click at [777, 598] on div "Airs At 8/21/25 @ 10:00:07.171pm Ends At 8/22/25 @ 12:00:00.193am" at bounding box center [861, 573] width 431 height 50
copy span "12:00:00.193am"
click at [522, 194] on div "Lock and Publish" at bounding box center [532, 196] width 88 height 29
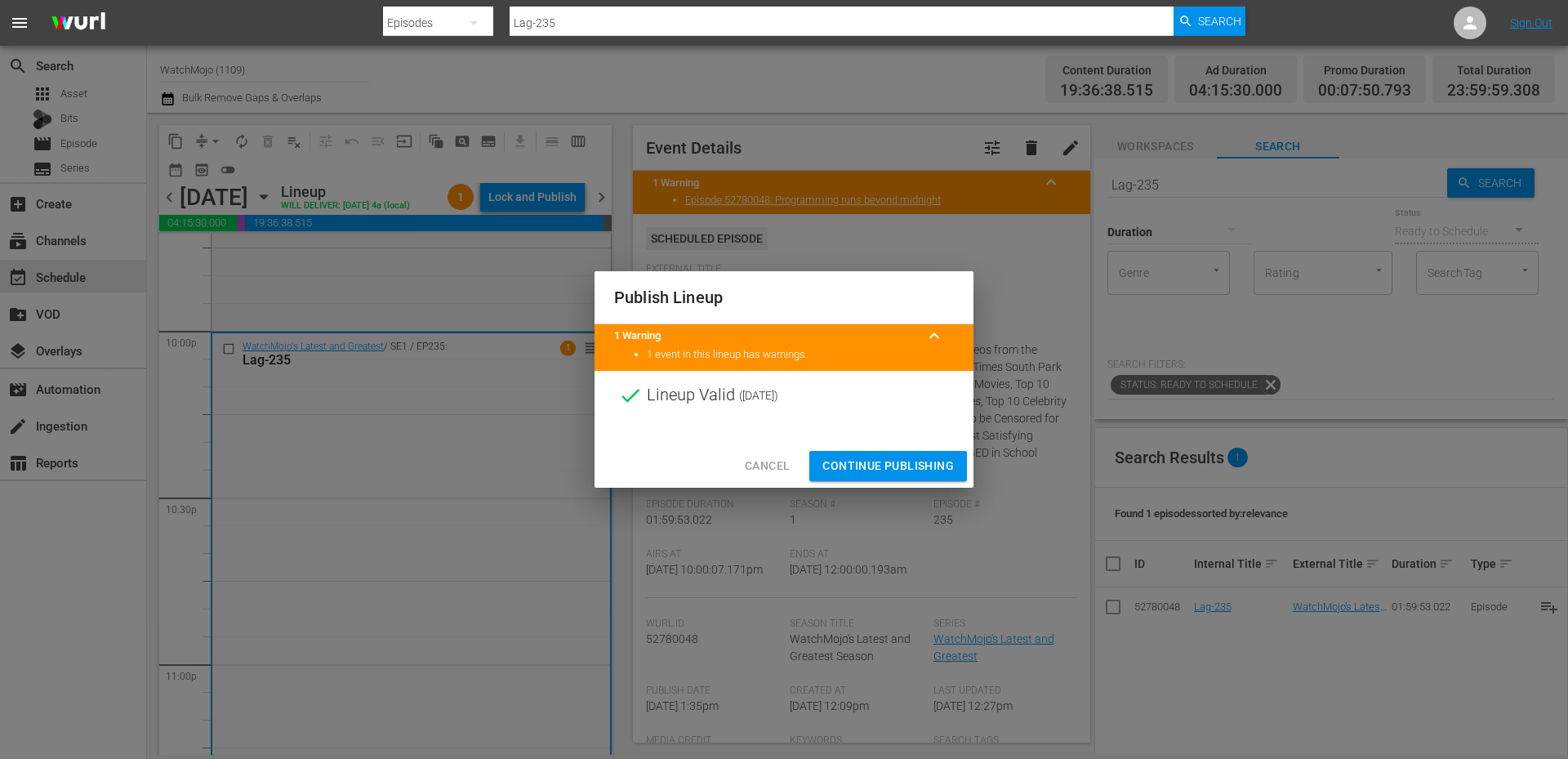
click at [858, 467] on span "Continue Publishing" at bounding box center [888, 466] width 131 height 21
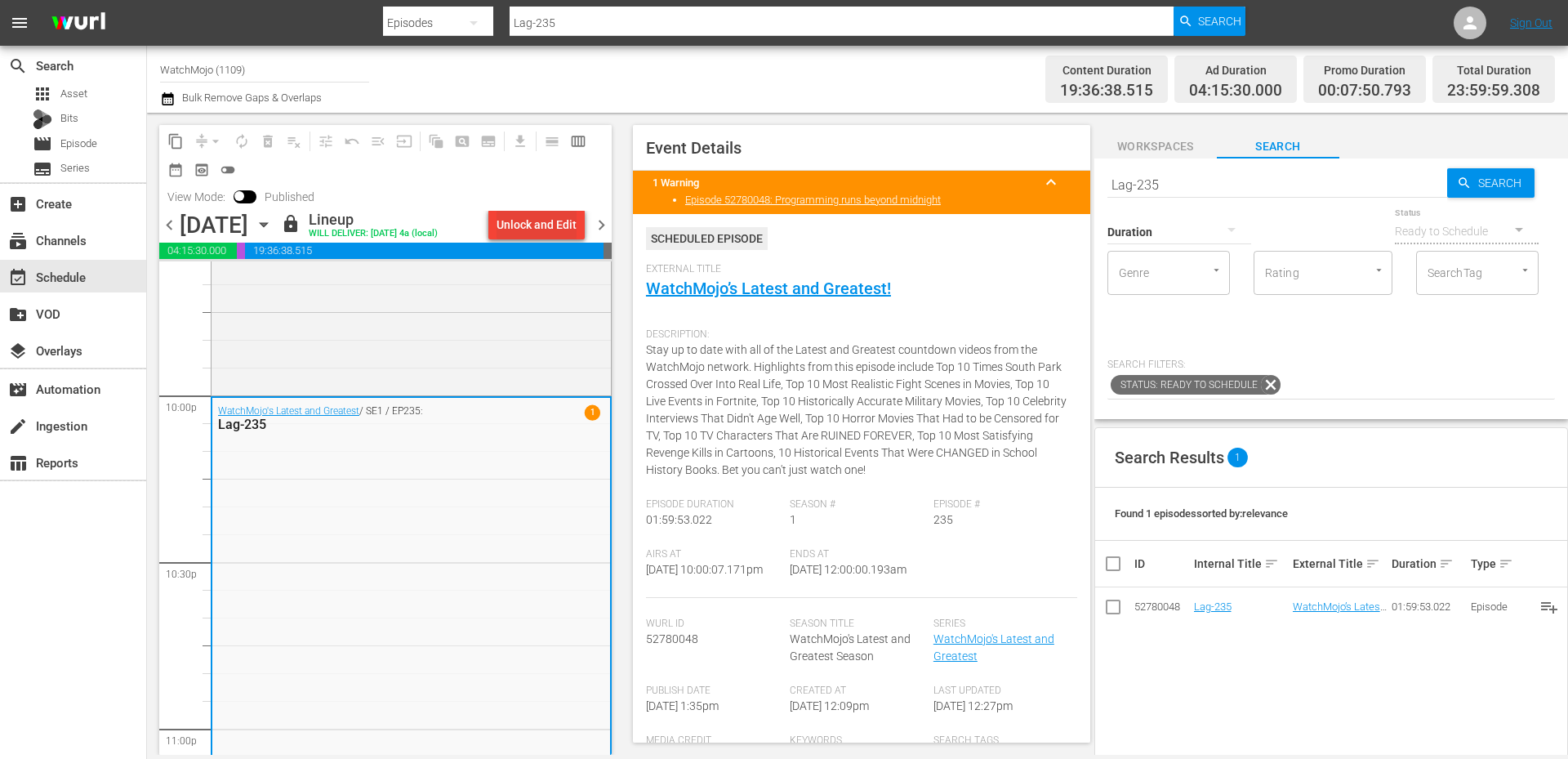
scroll to position [7178, 0]
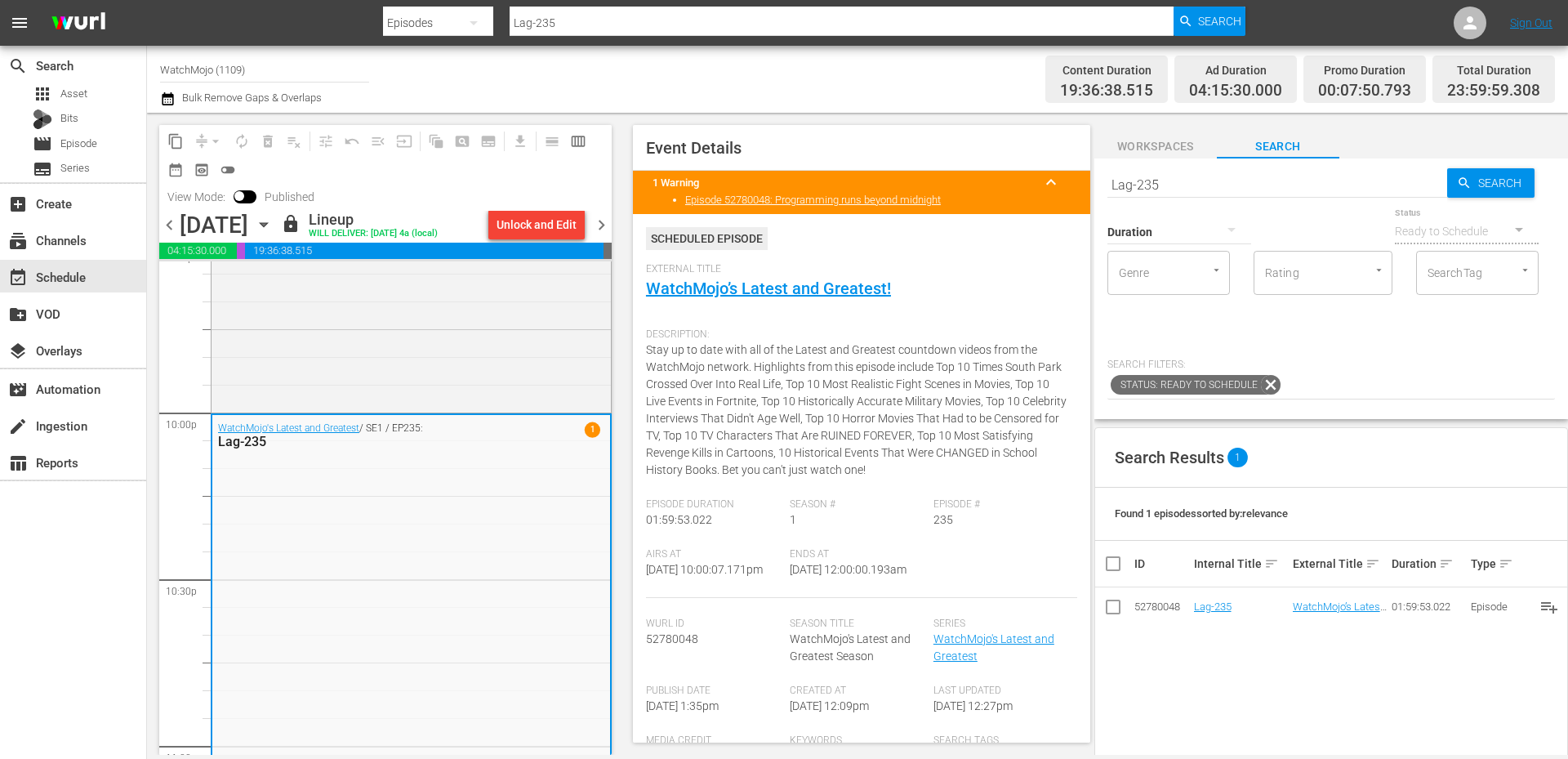
click at [605, 221] on span "chevron_right" at bounding box center [601, 225] width 21 height 21
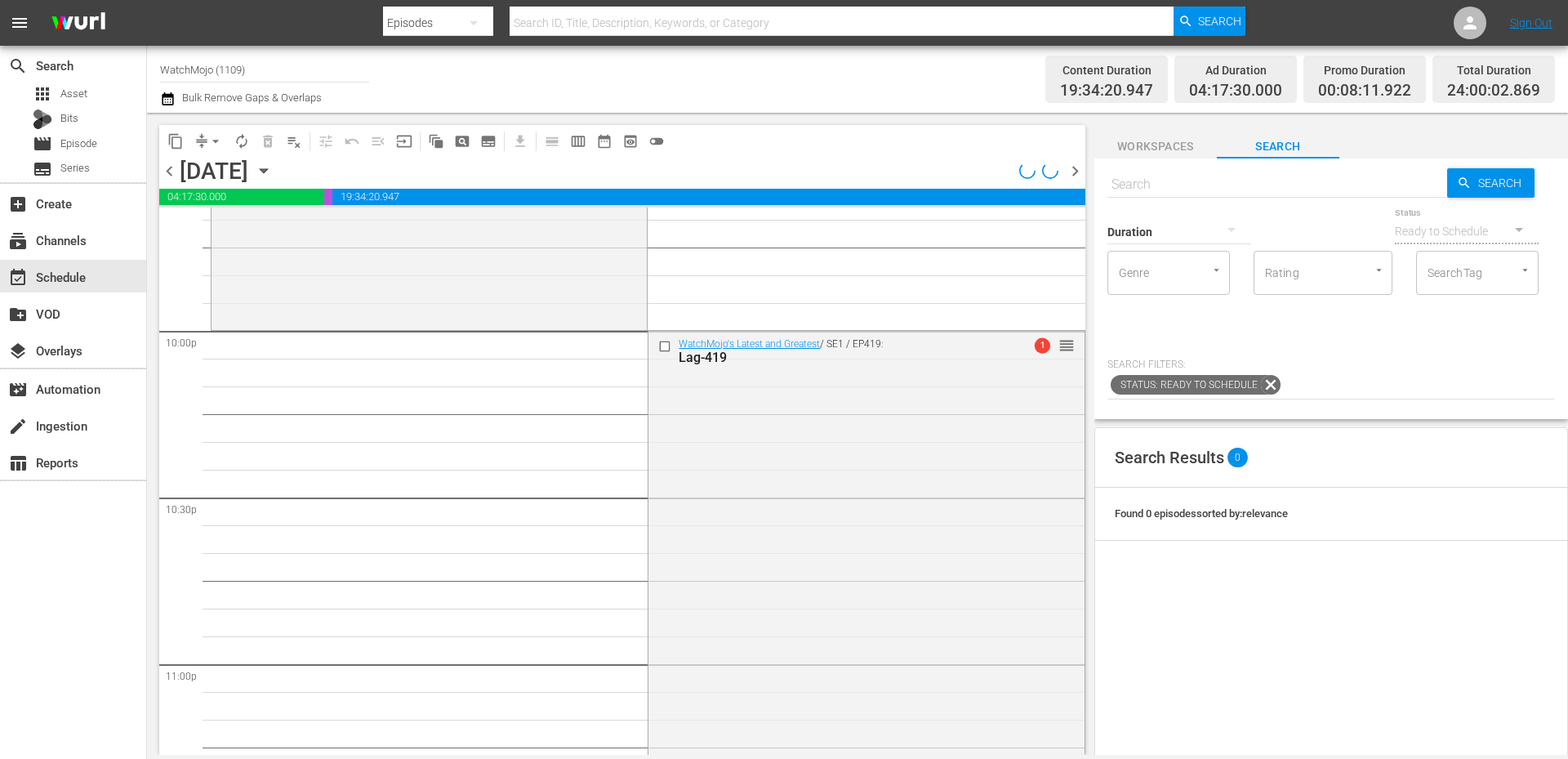
scroll to position [7178, 0]
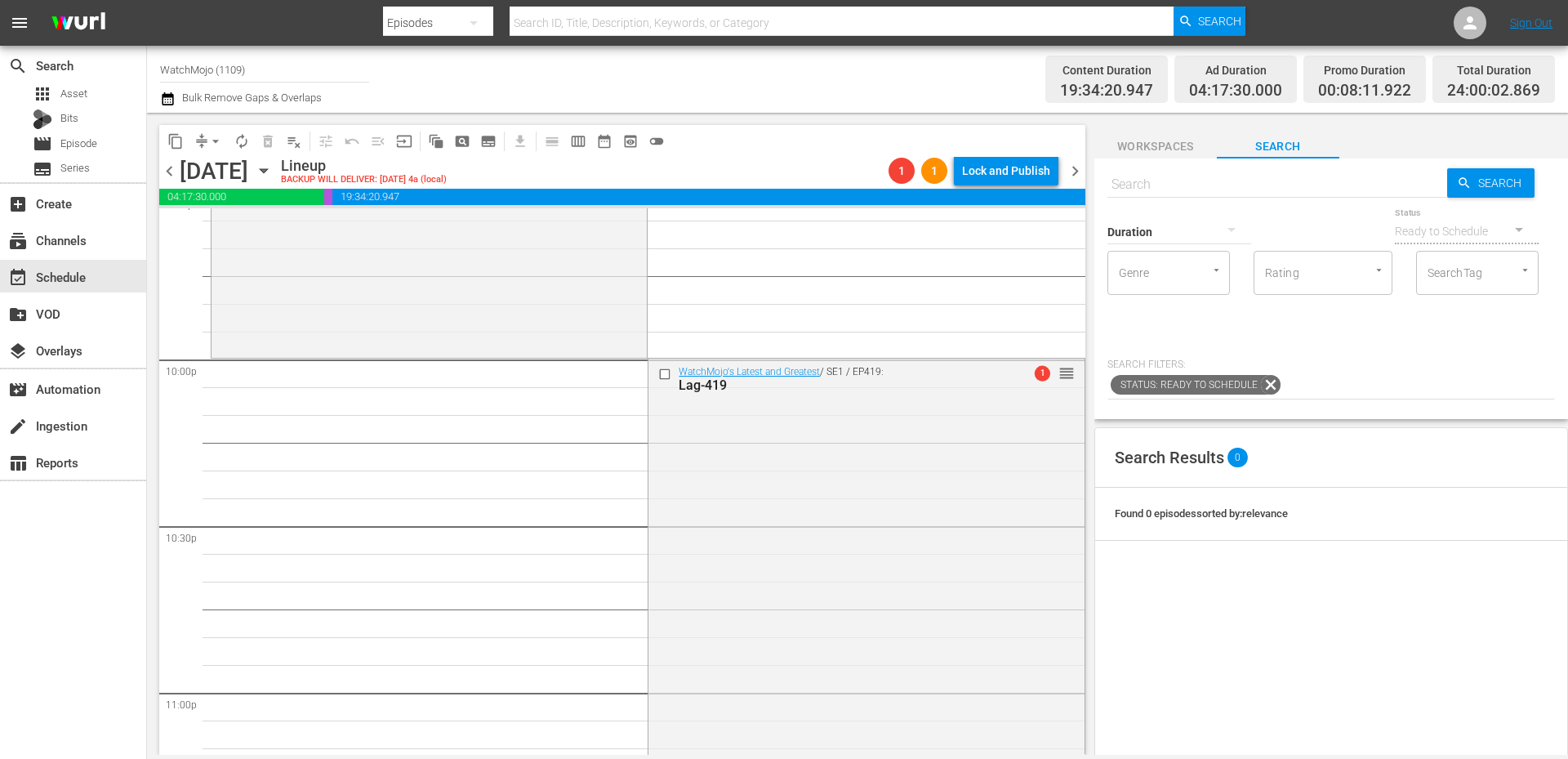
click at [829, 523] on div "WatchMojo's Latest and Greatest / SE1 / EP419: Lag-419 1 reorder" at bounding box center [865, 689] width 435 height 661
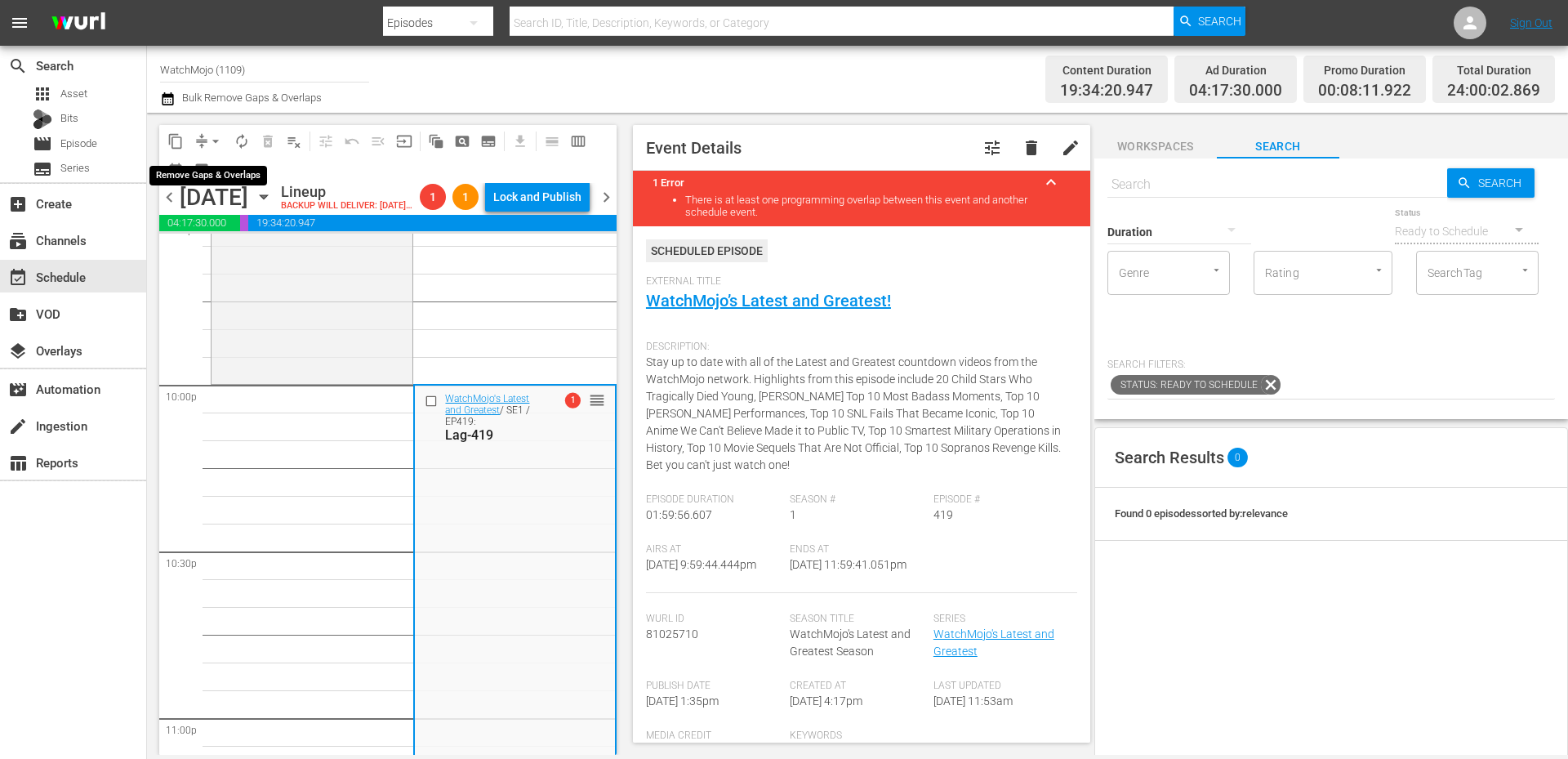
click at [210, 140] on span "arrow_drop_down" at bounding box center [215, 141] width 16 height 16
click at [216, 232] on li "Align to End of Previous Day" at bounding box center [216, 227] width 172 height 27
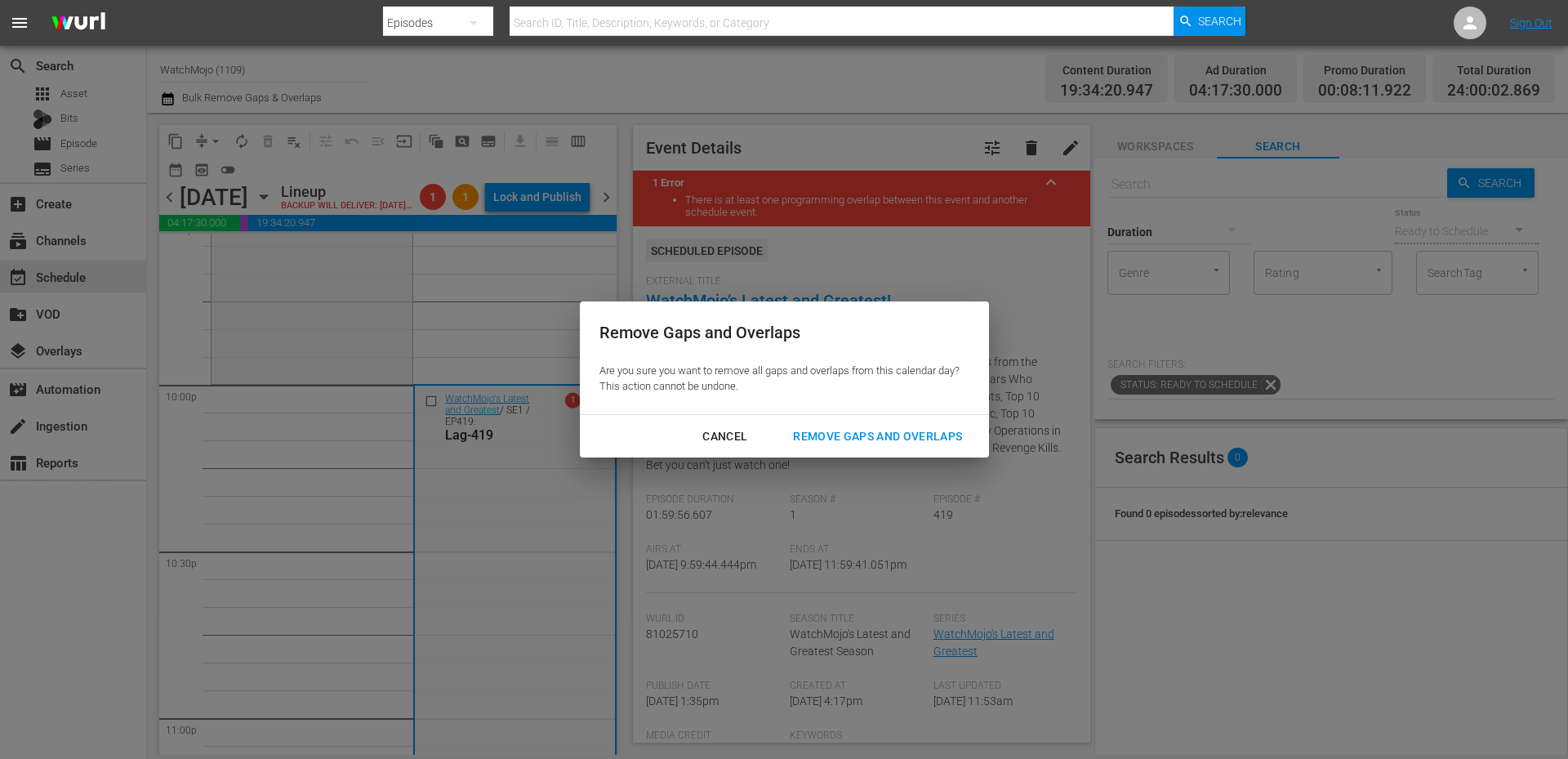
click at [818, 432] on div "Remove Gaps and Overlaps" at bounding box center [877, 437] width 196 height 21
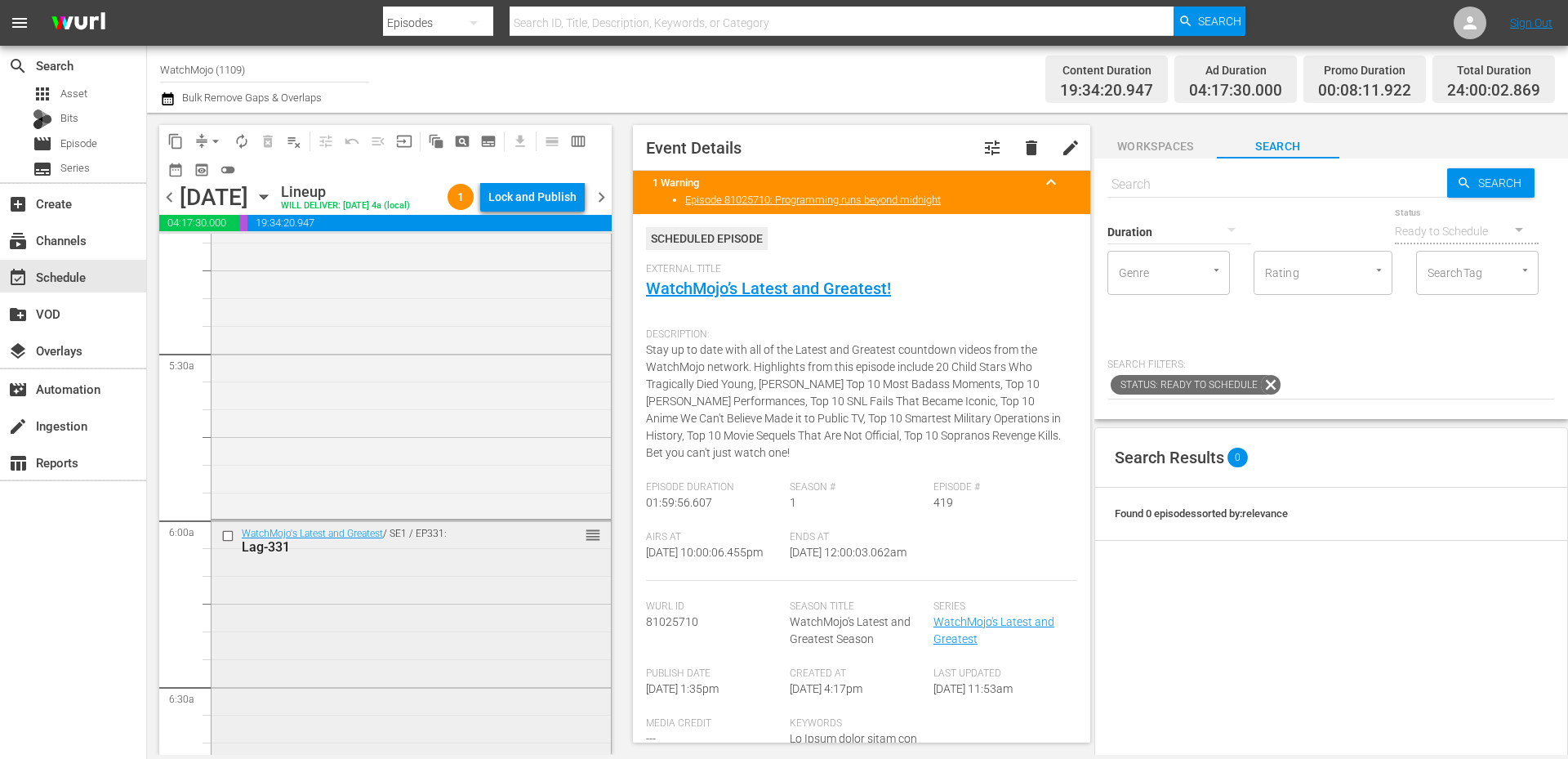
scroll to position [1680, 0]
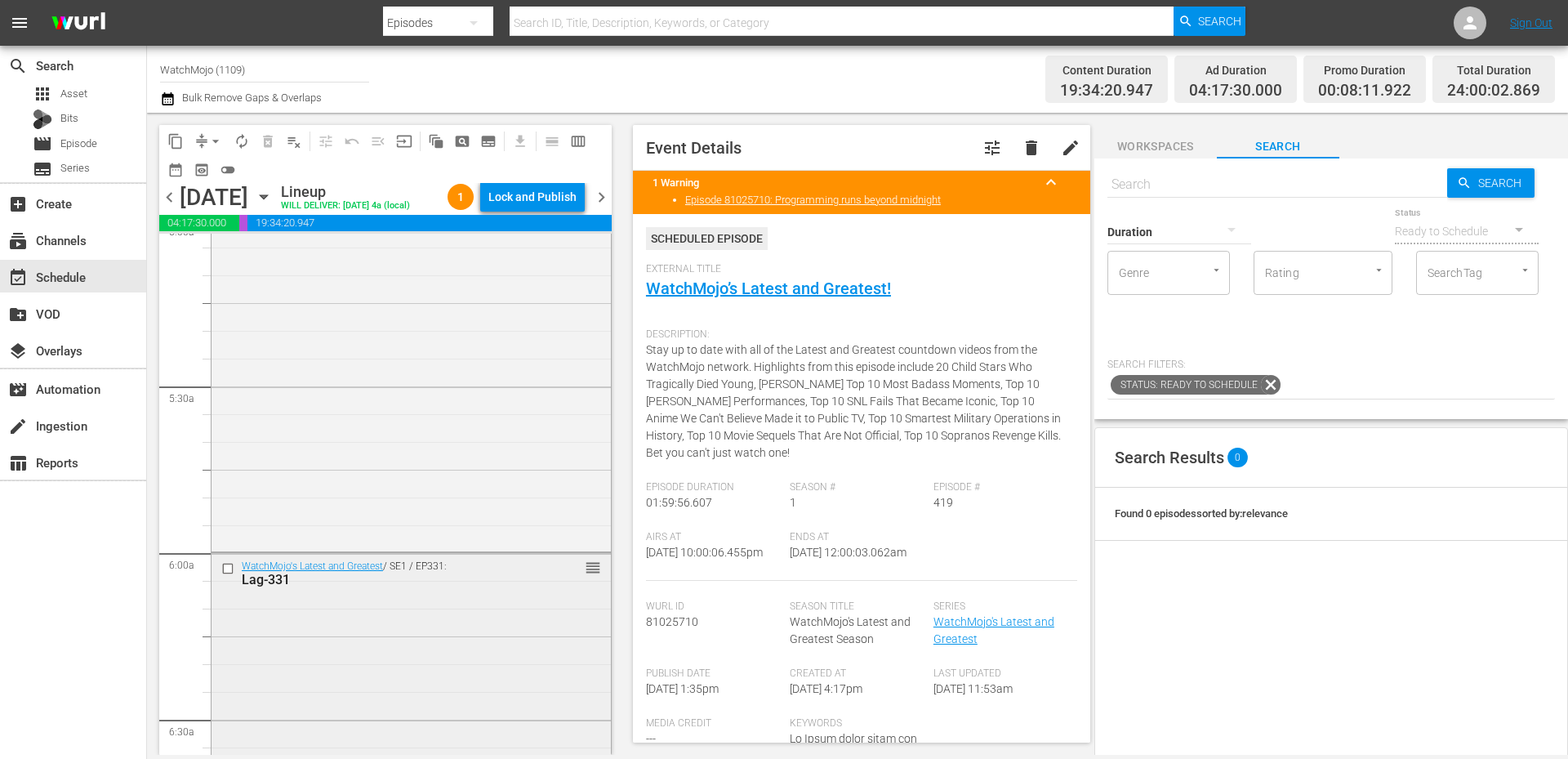
click at [441, 566] on div "WatchMojo's Latest and Greatest / SE1 / EP331: Lag-331" at bounding box center [385, 573] width 287 height 27
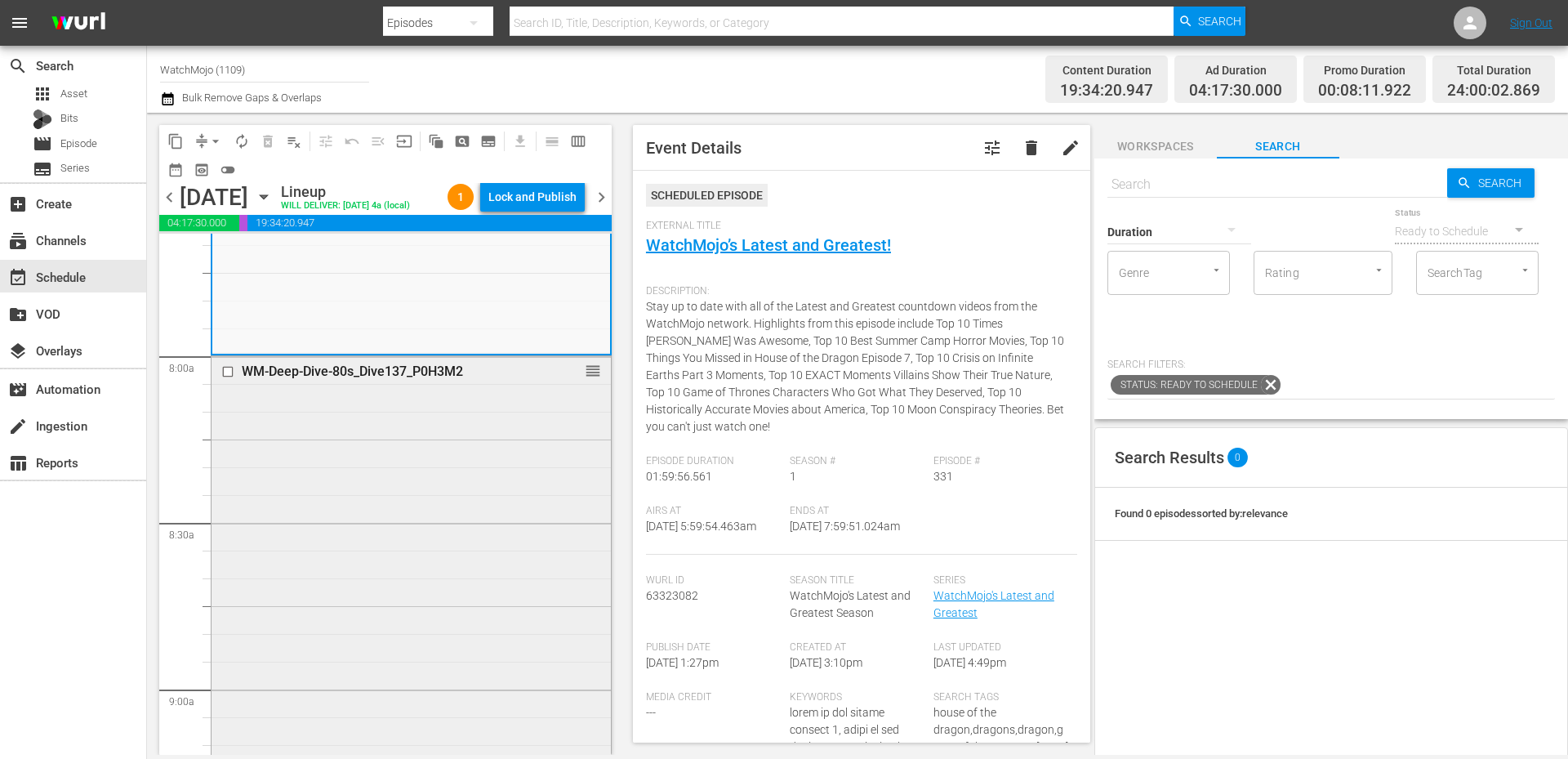
scroll to position [2551, 0]
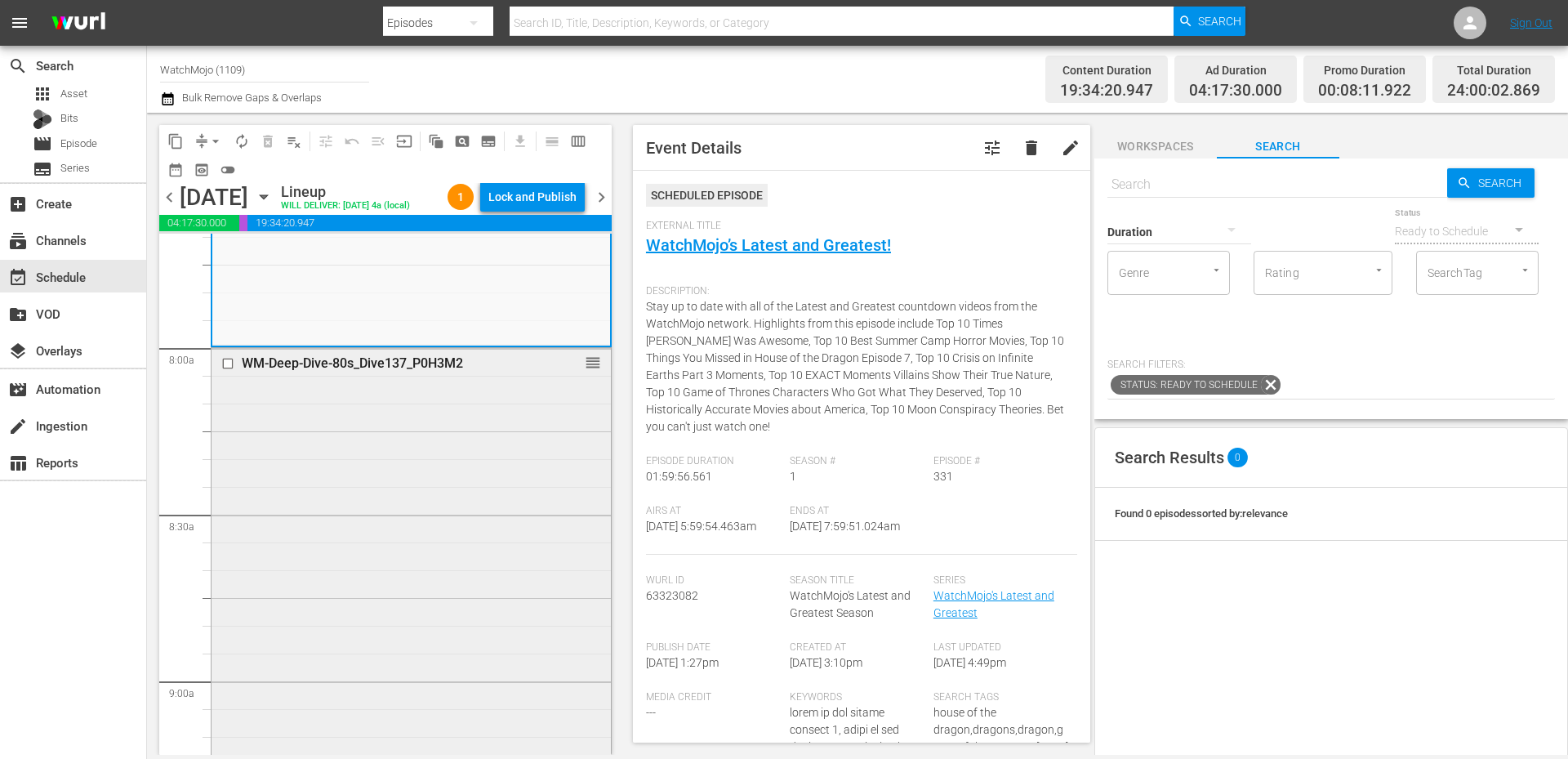
click at [447, 656] on div "WM-Deep-Dive-80s_Dive137_P0H3M2 reorder" at bounding box center [412, 678] width 400 height 661
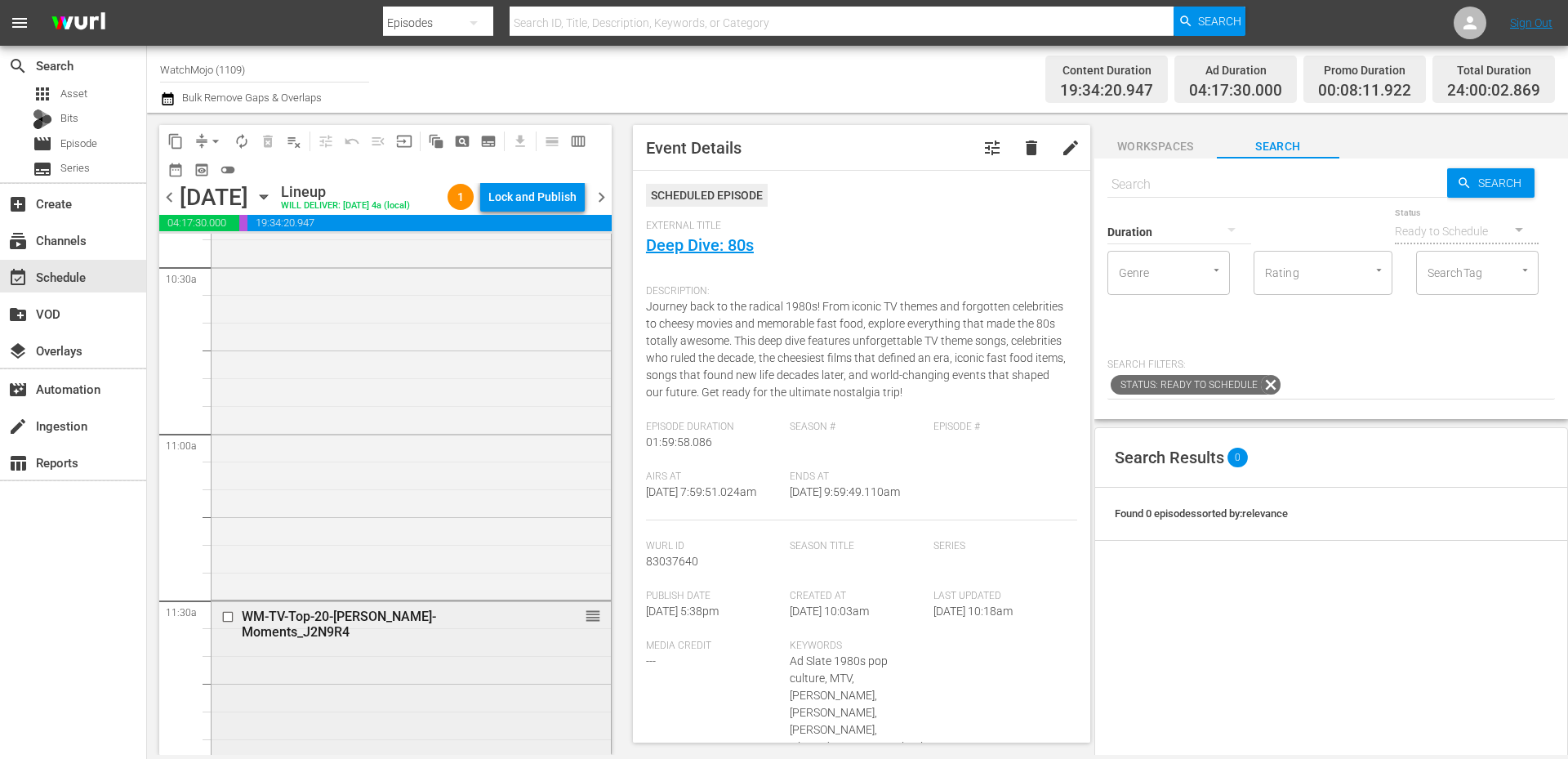
scroll to position [3476, 0]
click at [422, 672] on div "WM-TV-Top-20-Jon-Stewart-Moments_J2N9R4 reorder" at bounding box center [412, 670] width 400 height 162
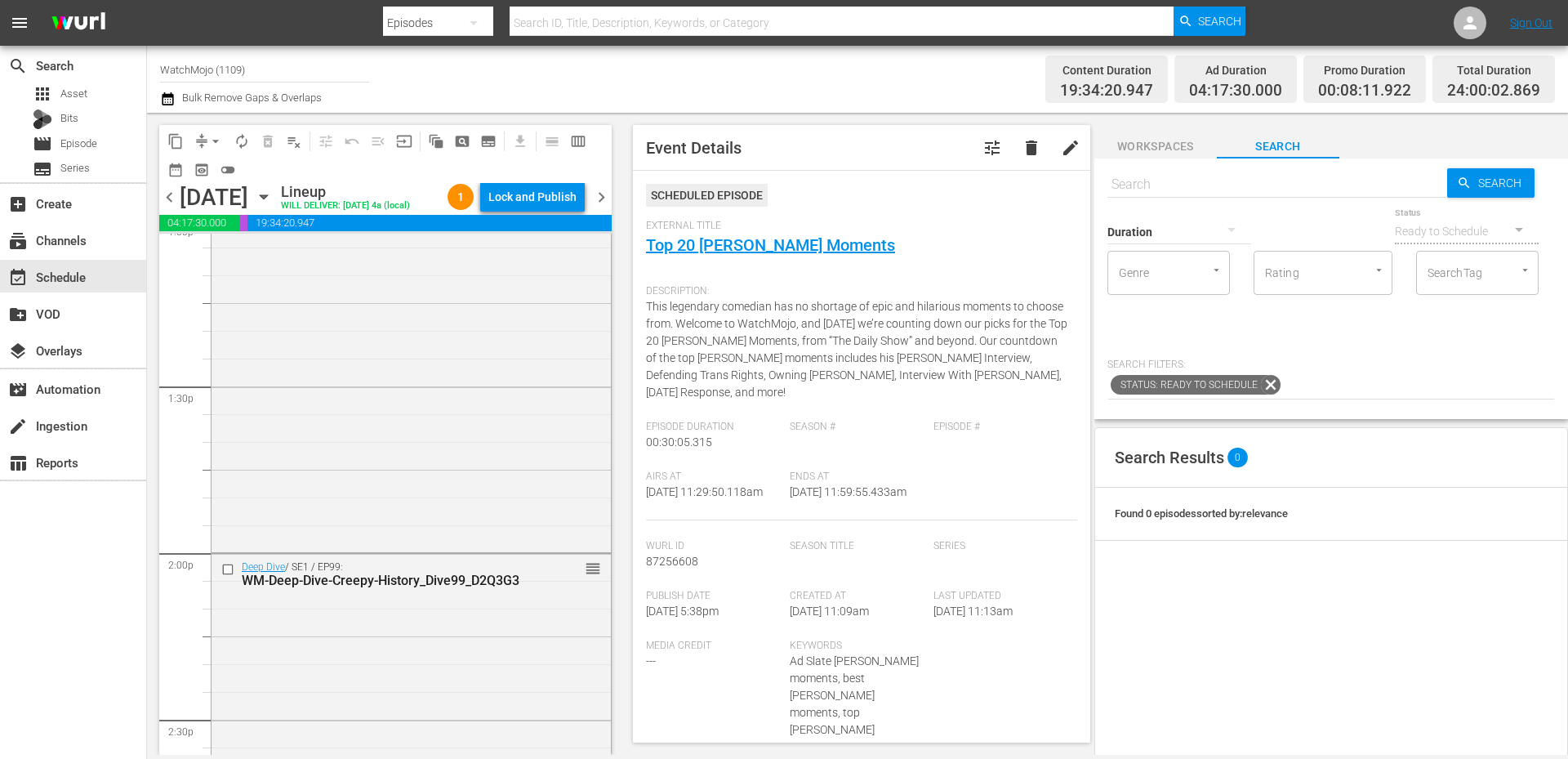
scroll to position [4347, 0]
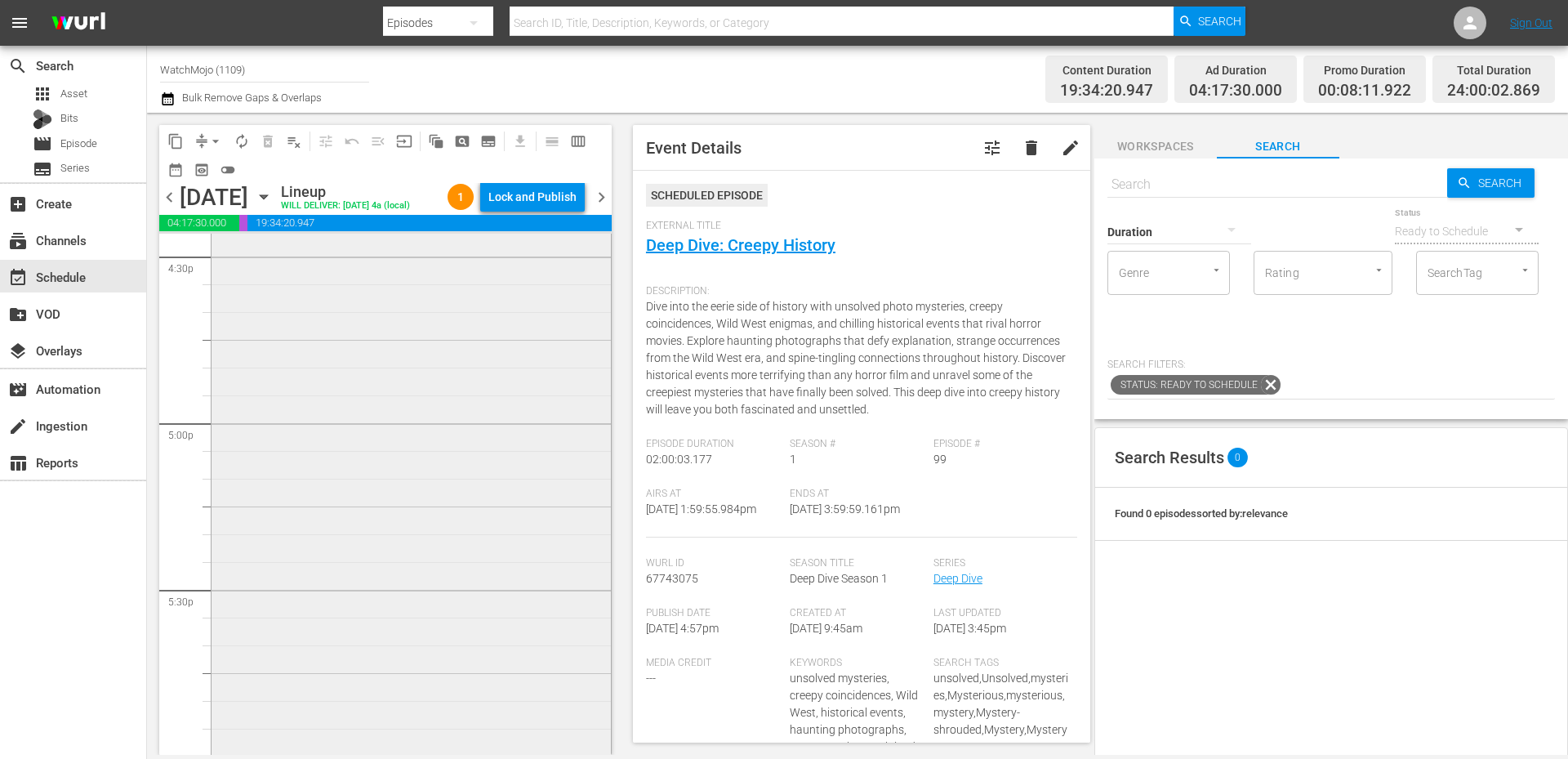
scroll to position [5491, 0]
click at [413, 672] on div "WatchMojo's Latest and Greatest / SE1 / EP412: Lag-412 reorder" at bounding box center [412, 406] width 400 height 661
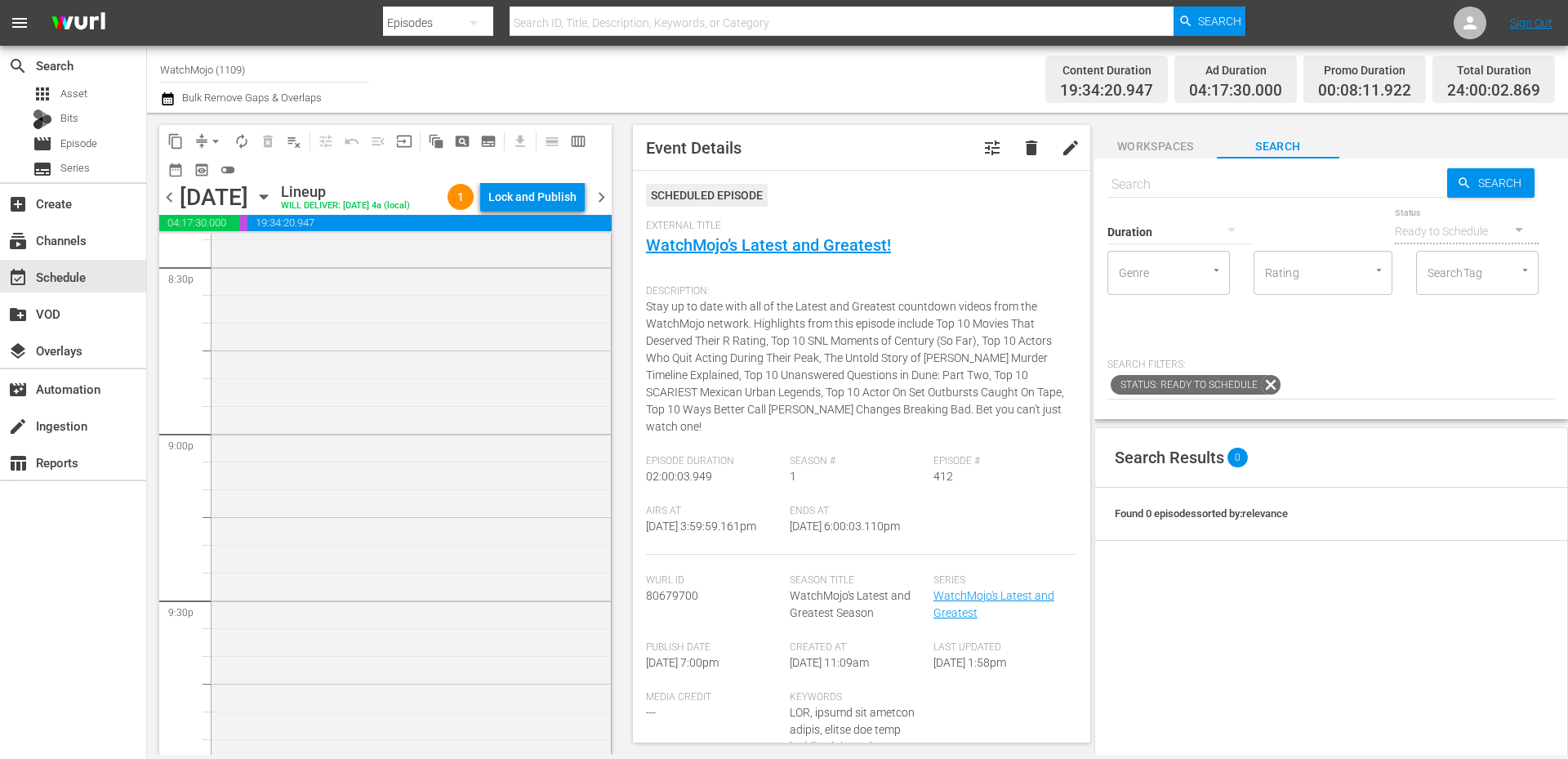
scroll to position [6798, 0]
click at [413, 672] on div "Deep Dive / SE1 / EP192: WM-Deep-Dive-Ruined-Careers_Dive92_G5S3V7 reorder" at bounding box center [412, 431] width 400 height 661
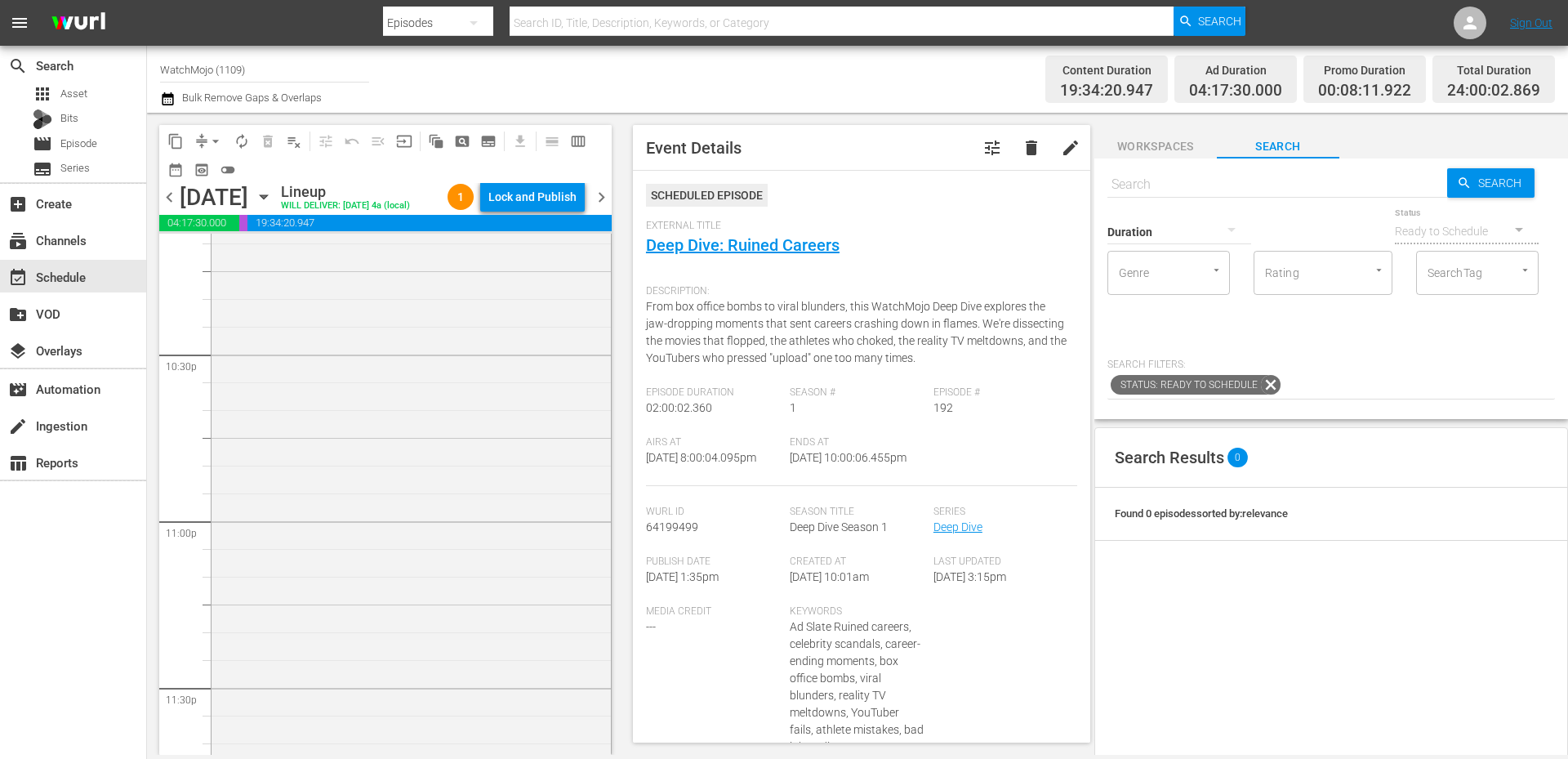
scroll to position [7396, 0]
click at [413, 672] on div "WatchMojo's Latest and Greatest / SE1 / EP419: Lag-419 1 reorder" at bounding box center [412, 499] width 400 height 661
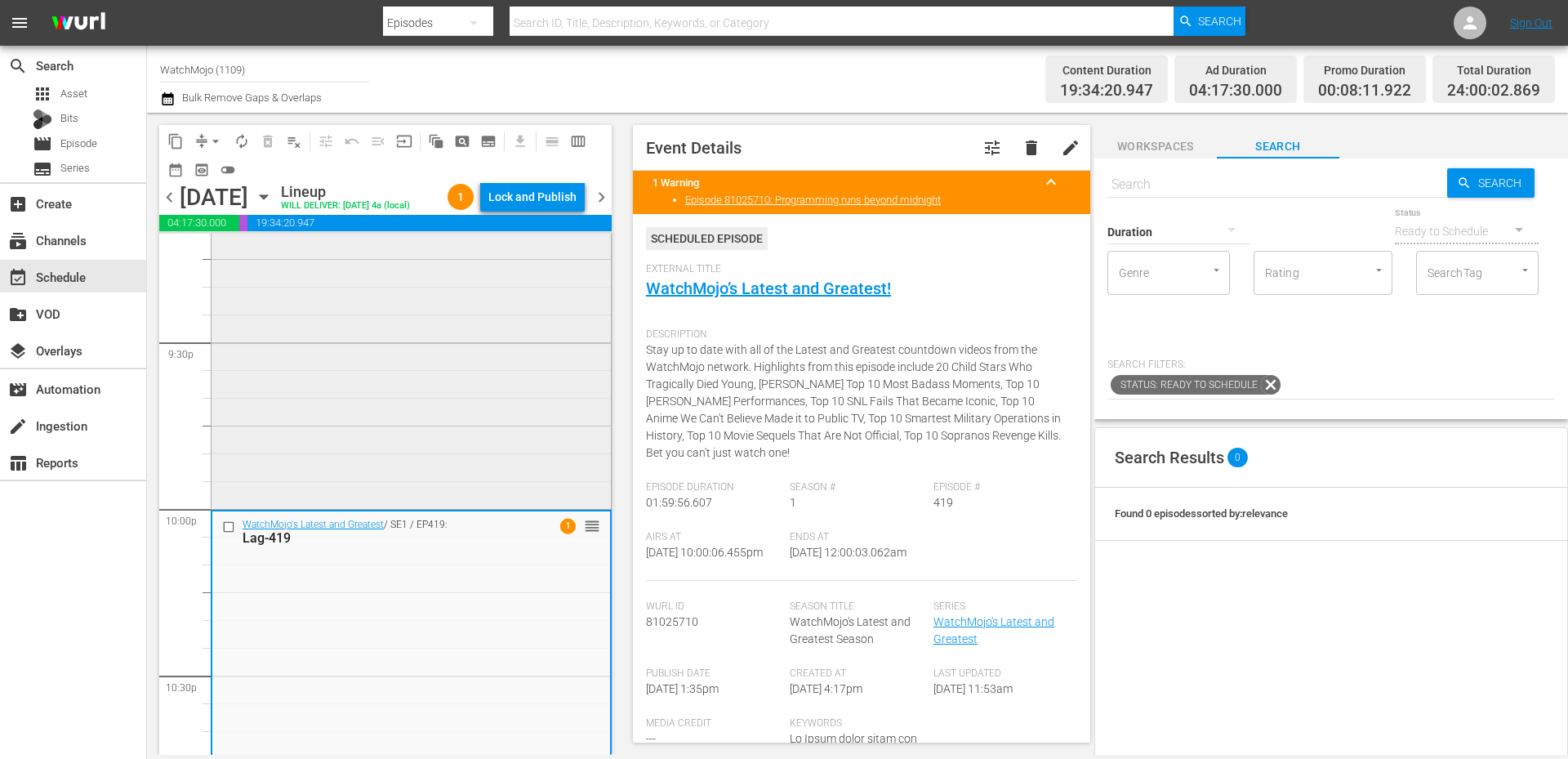
scroll to position [7015, 0]
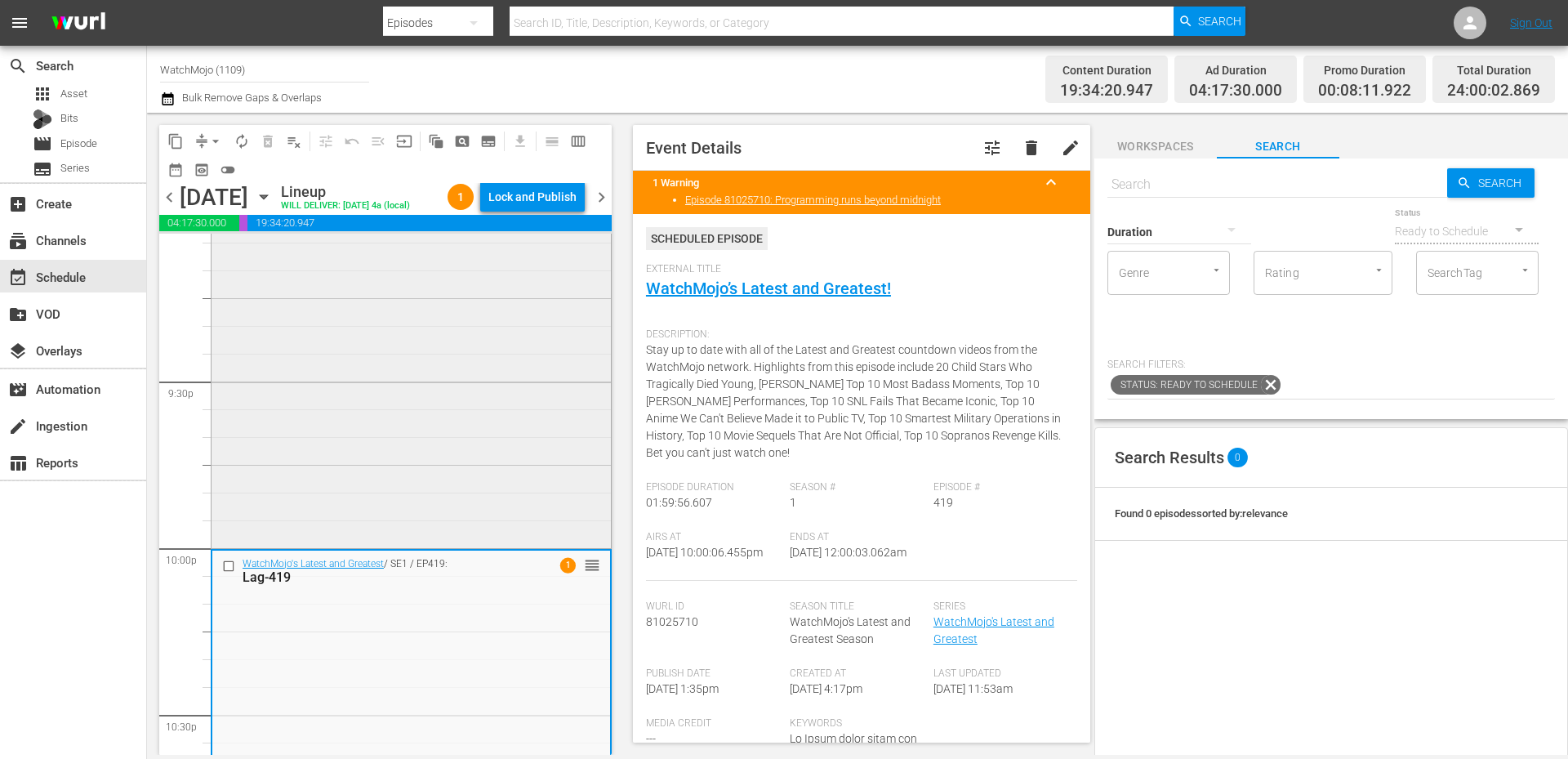
click at [375, 443] on div "Deep Dive / SE1 / EP192: WM-Deep-Dive-Ruined-Careers_Dive92_G5S3V7 reorder" at bounding box center [412, 214] width 400 height 661
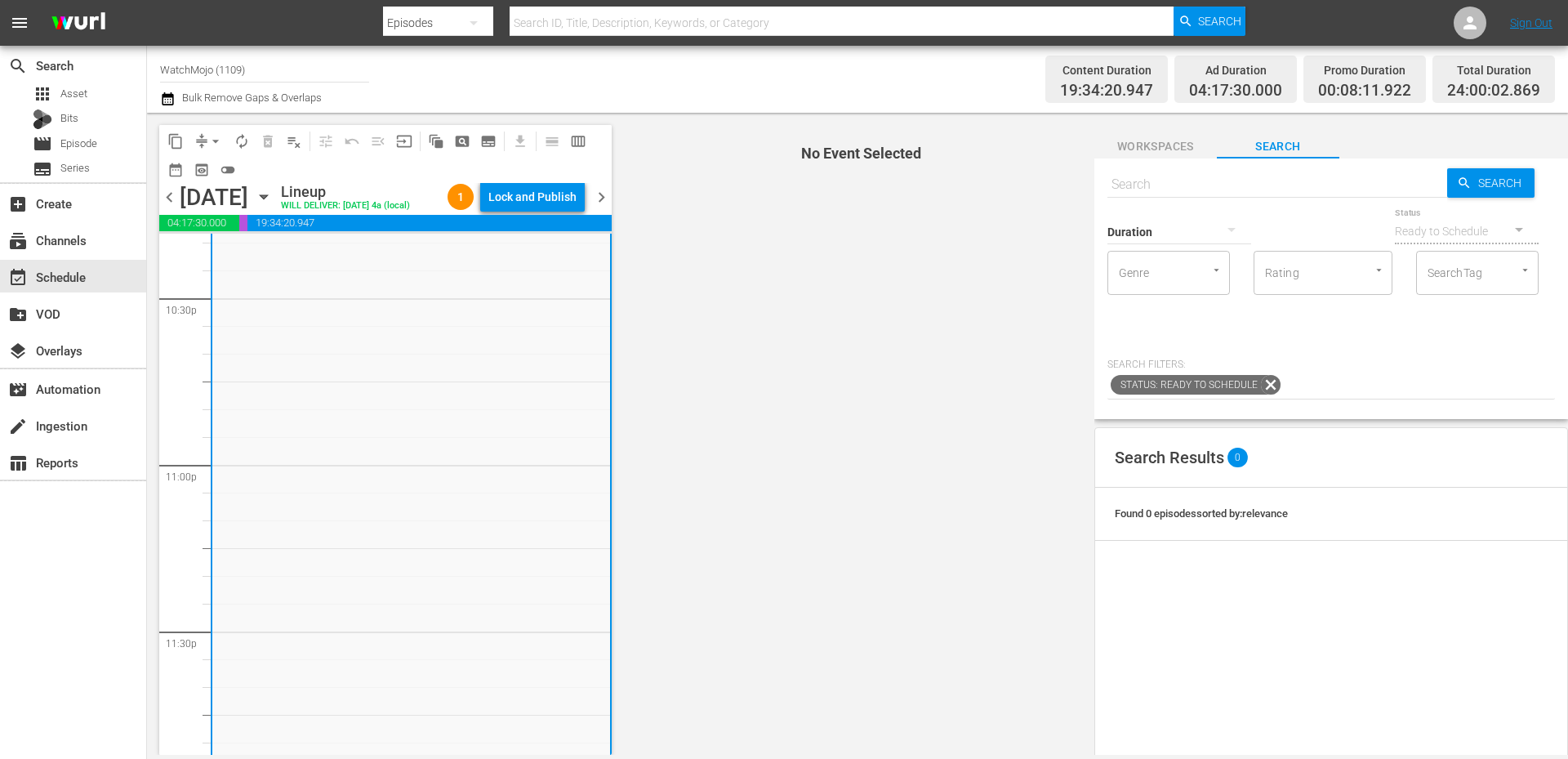
scroll to position [7475, 0]
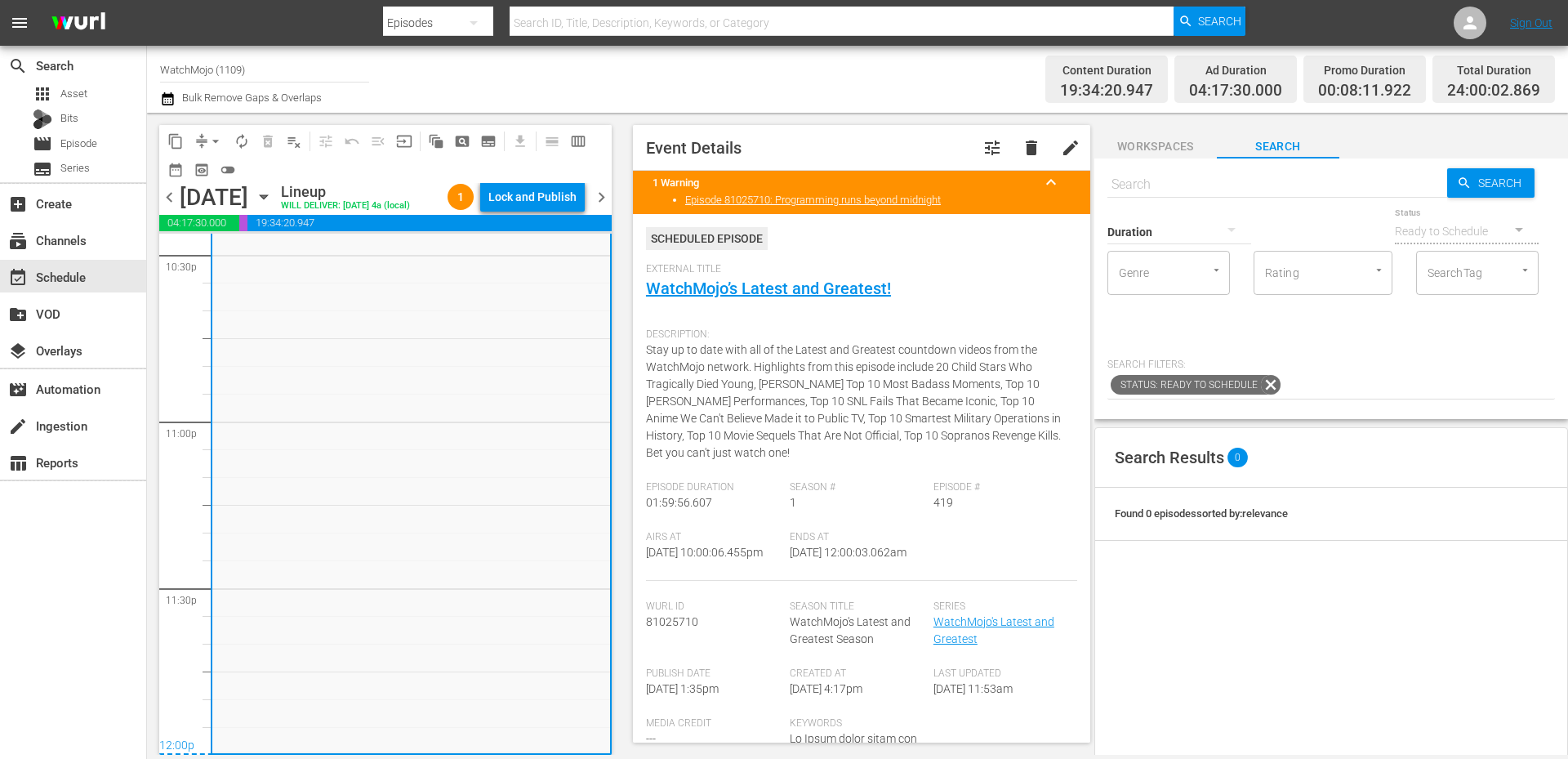
click at [426, 611] on div "WatchMojo's Latest and Greatest / SE1 / EP419: Lag-419 1 reorder" at bounding box center [412, 421] width 398 height 661
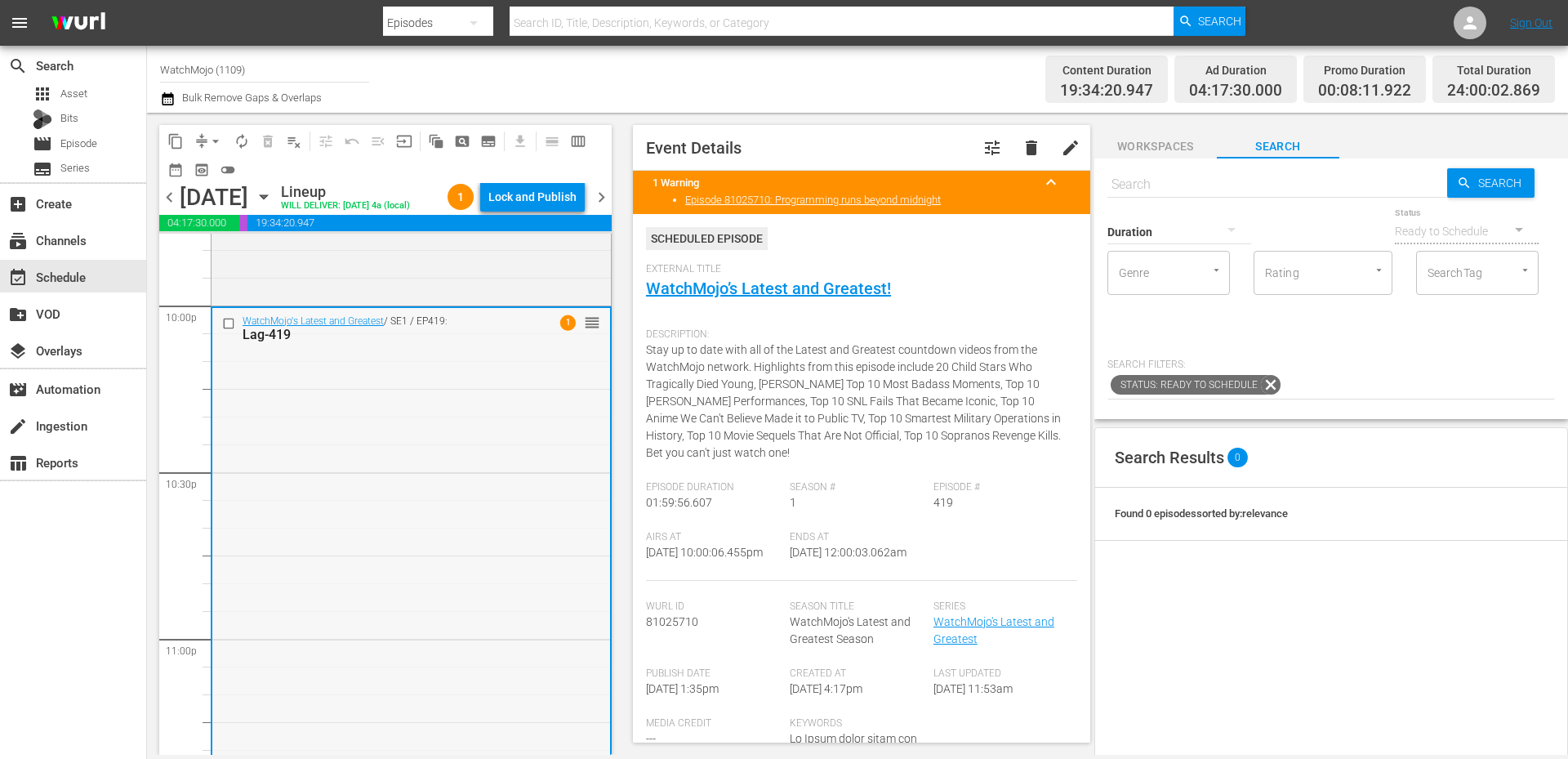
scroll to position [7257, 0]
click at [1045, 179] on input "text" at bounding box center [1277, 184] width 340 height 39
paste input "LAG-206 (South Park Special)"
type input "LAG-206 (South Park Special)"
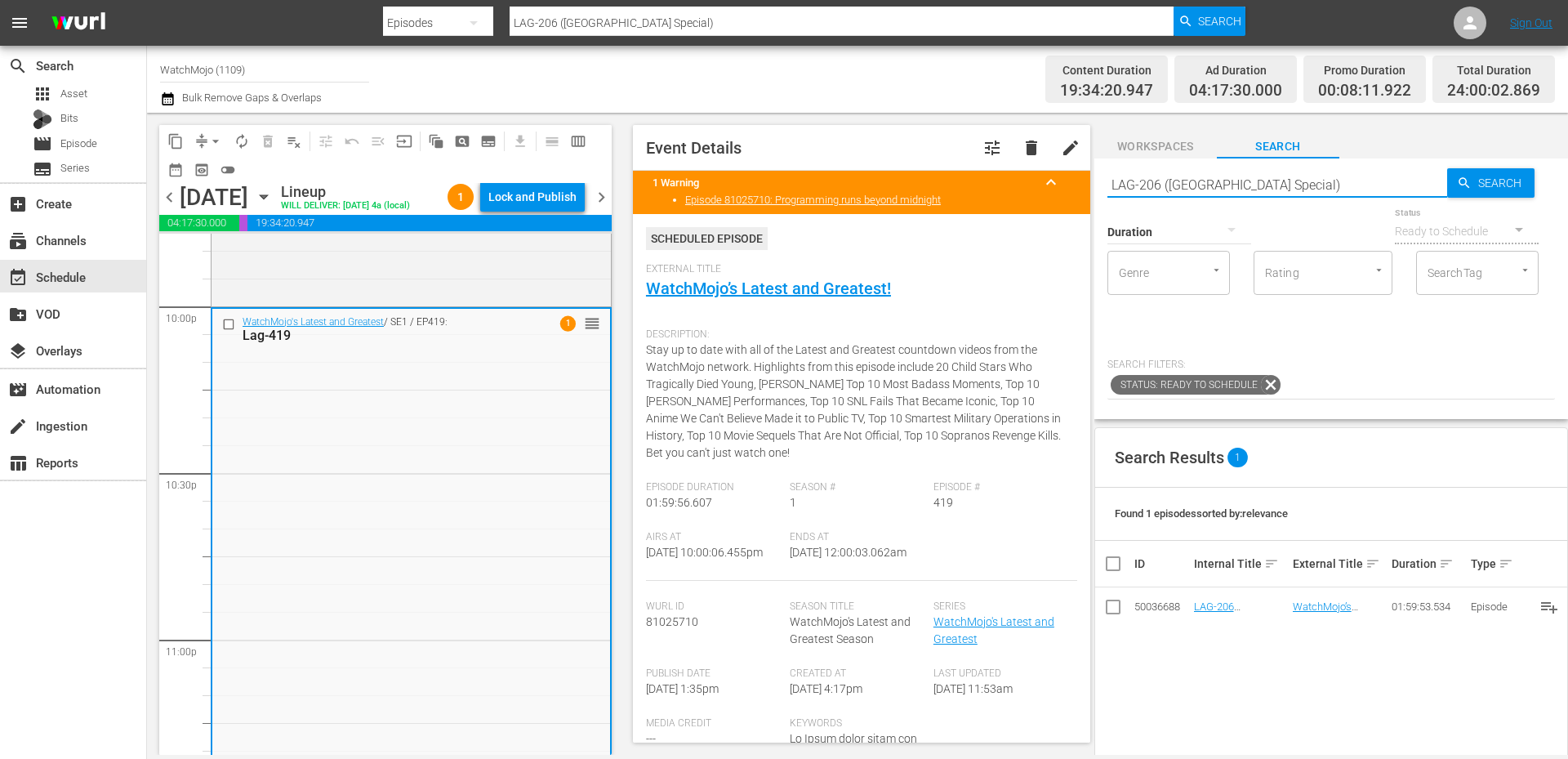
click at [231, 322] on input "checkbox" at bounding box center [231, 323] width 17 height 14
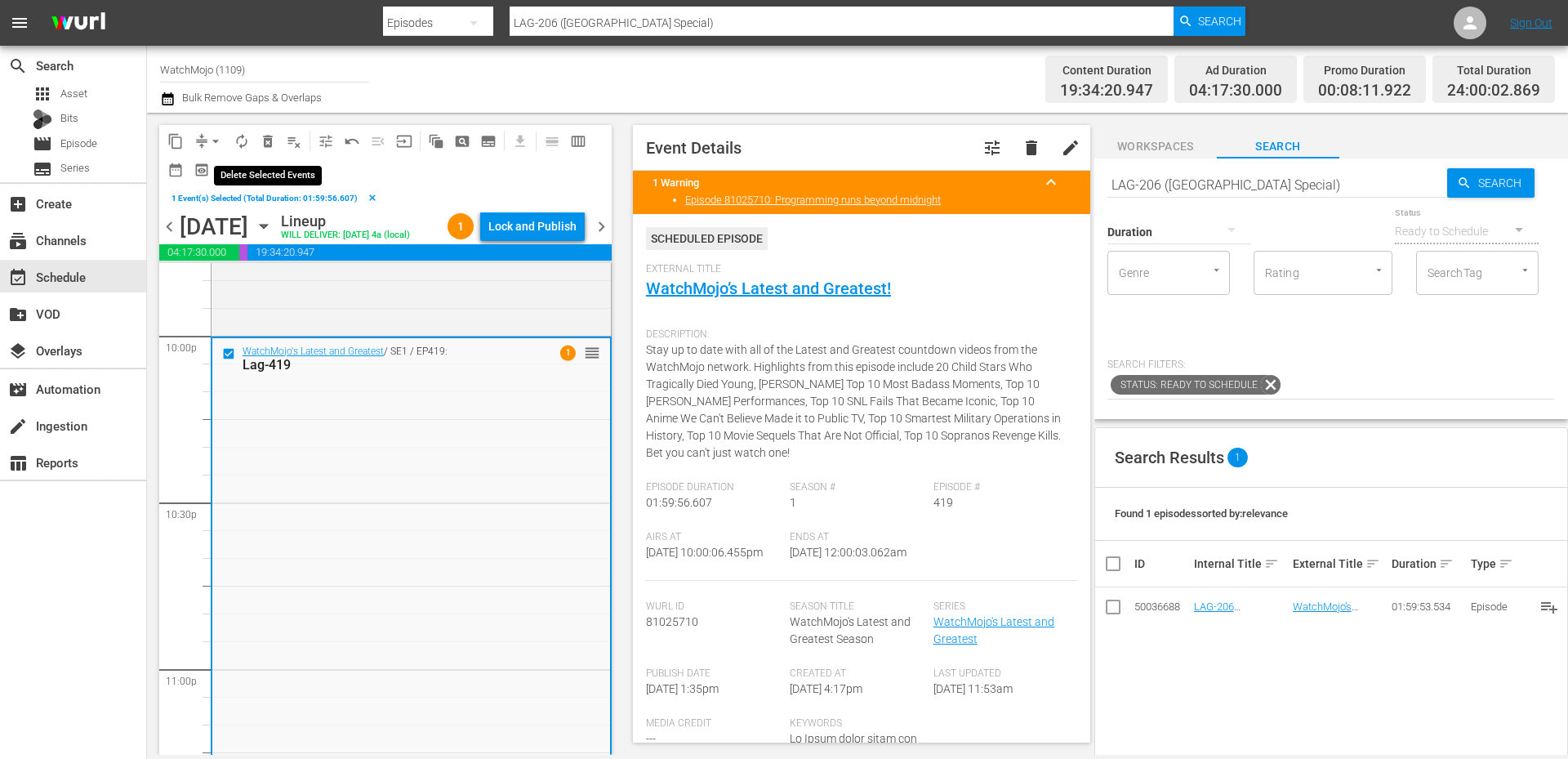
click at [263, 131] on button "delete_forever_outlined" at bounding box center [268, 141] width 26 height 26
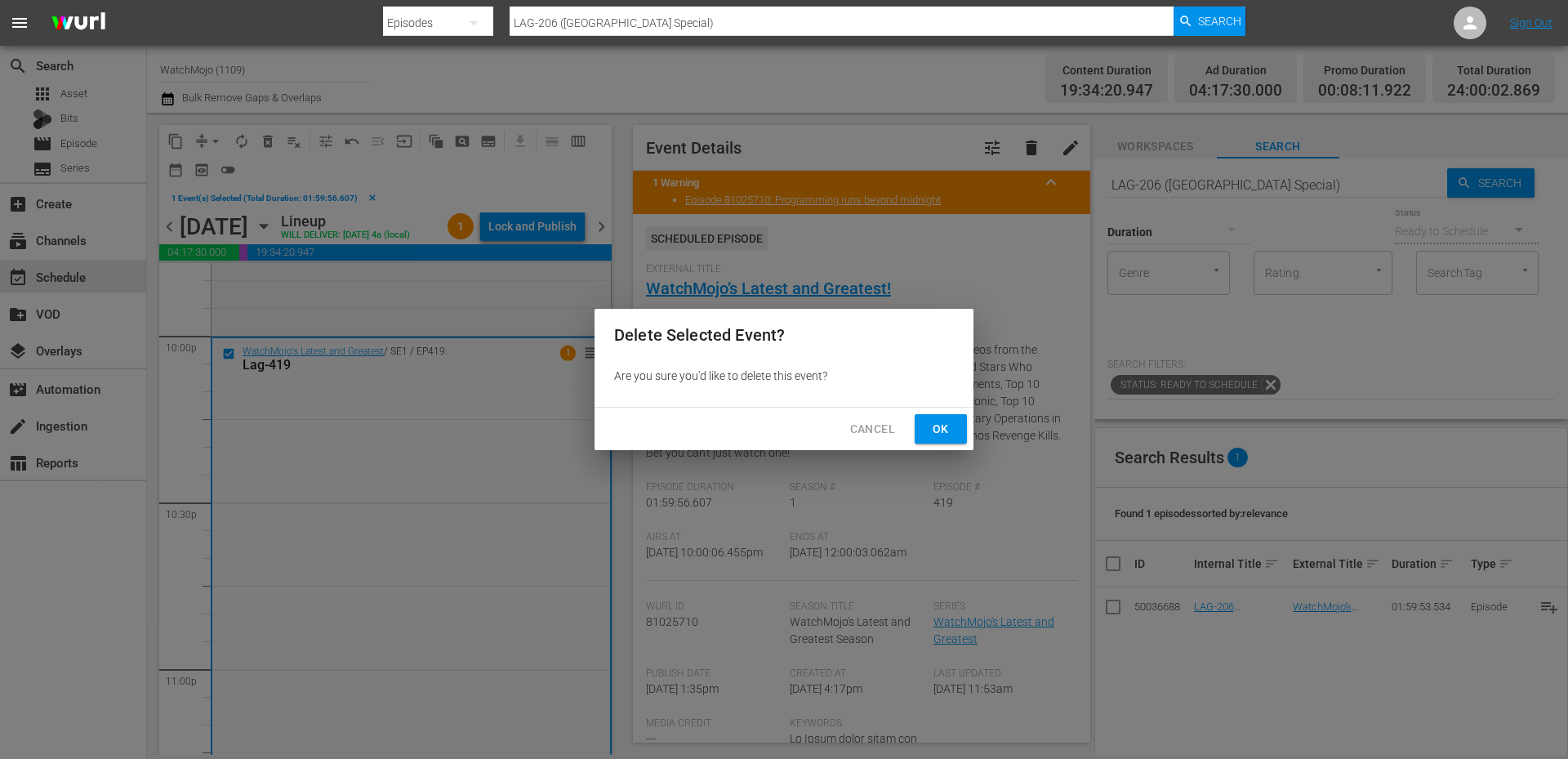
click at [926, 426] on button "Ok" at bounding box center [940, 429] width 52 height 30
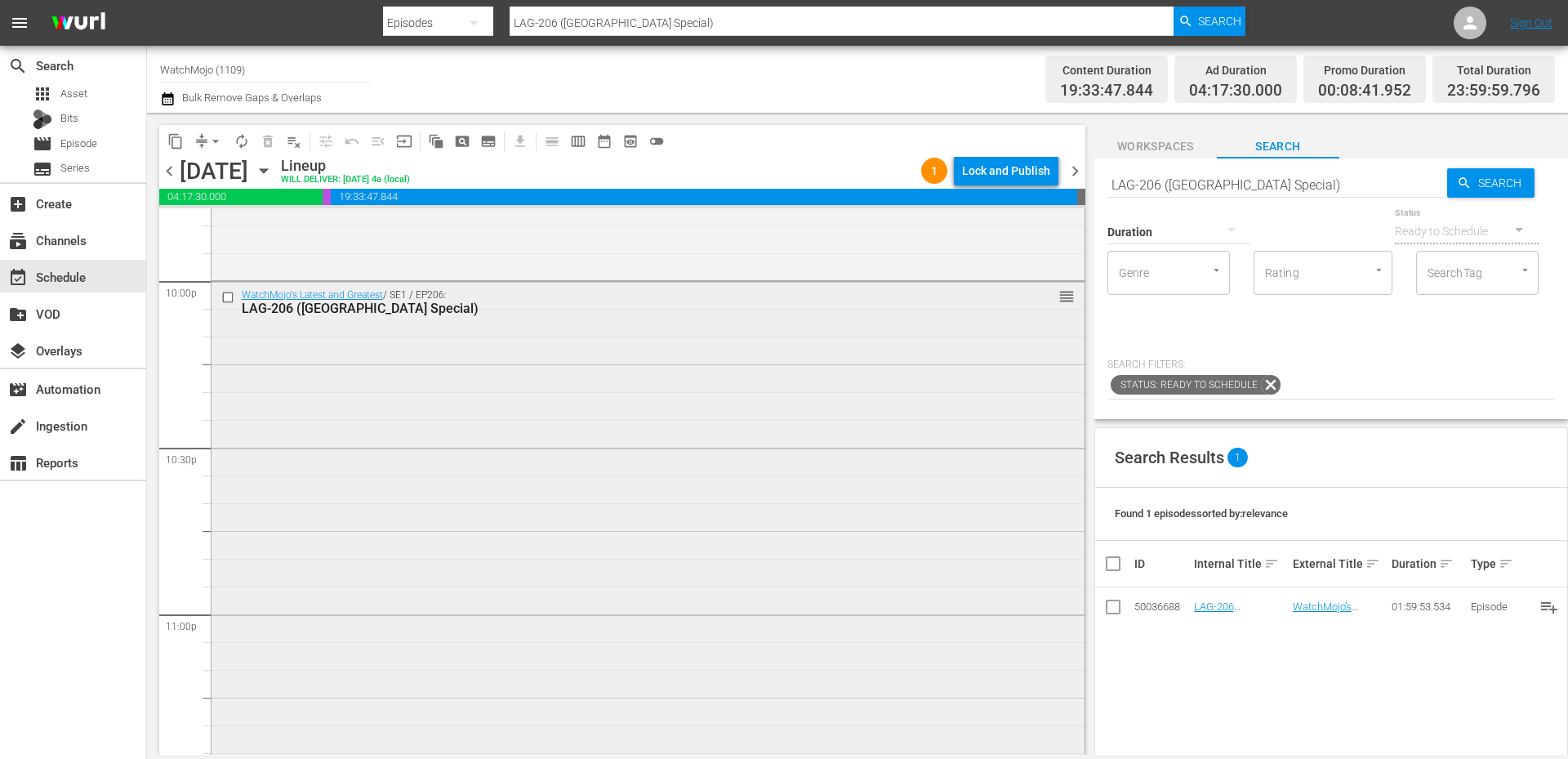
click at [296, 493] on div "WatchMojo's Latest and Greatest / SE1 / EP206: LAG-206 (South Park Special) reo…" at bounding box center [648, 611] width 873 height 660
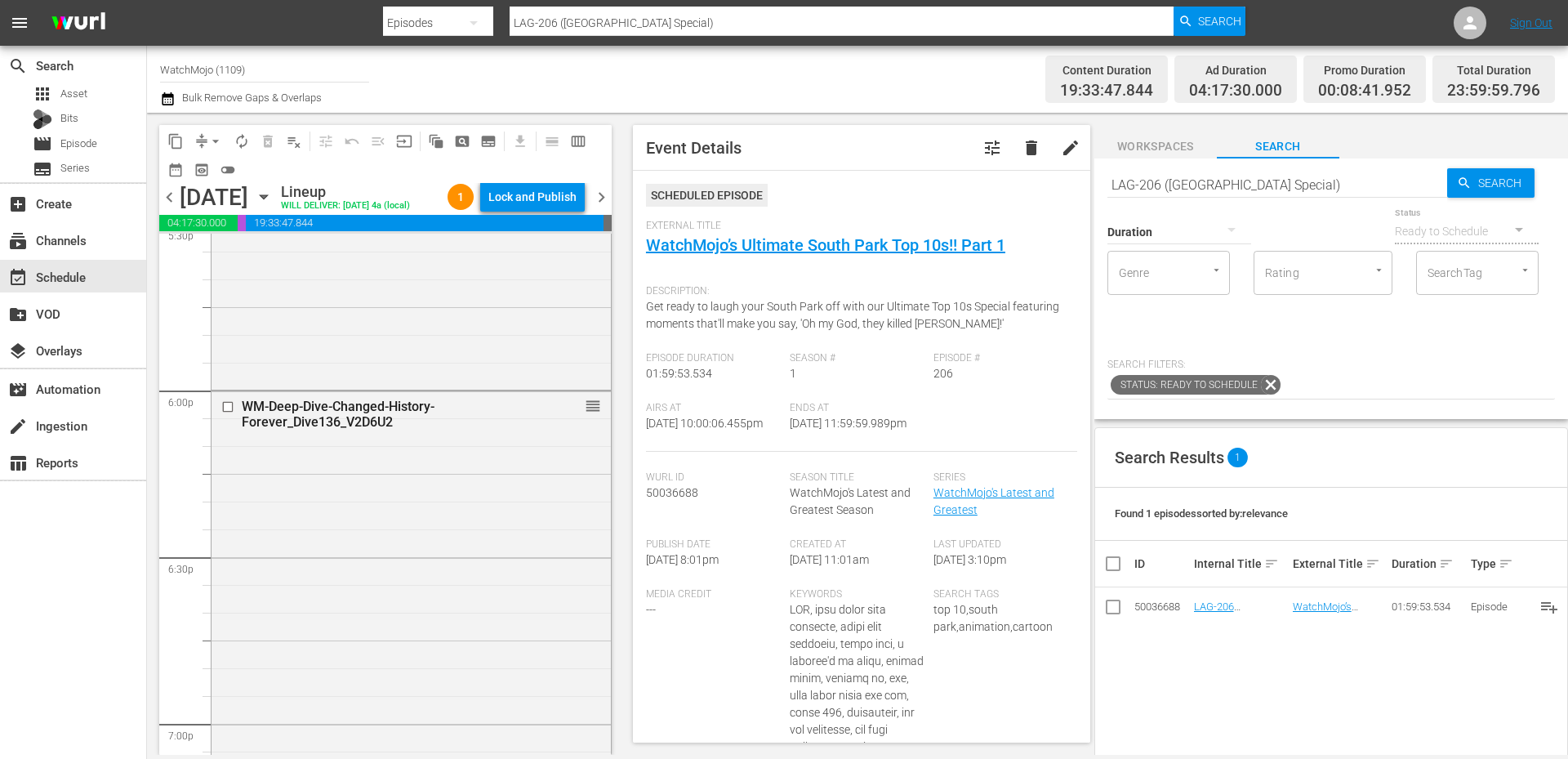
scroll to position [5787, 0]
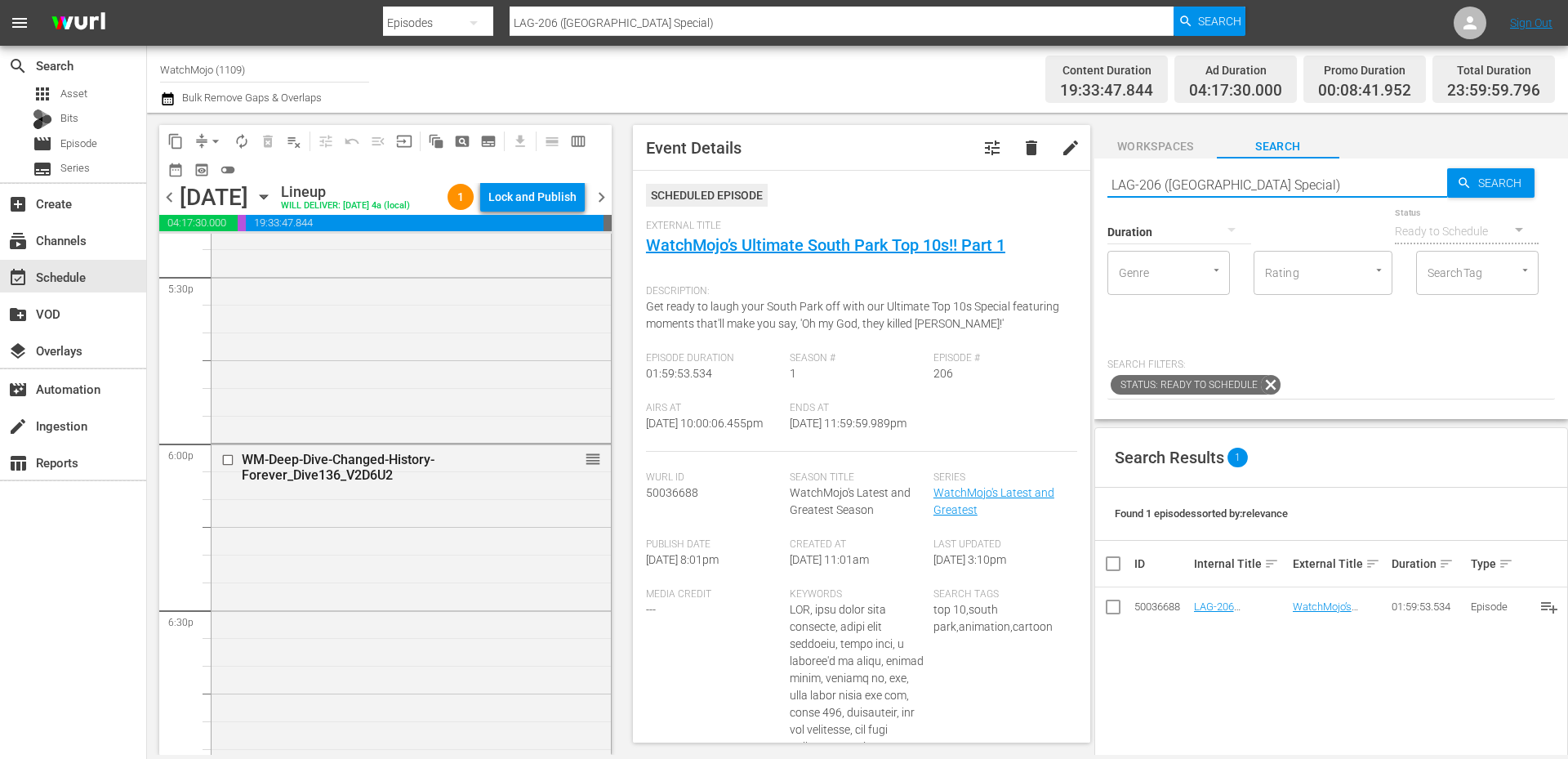
drag, startPoint x: 1305, startPoint y: 190, endPoint x: 1002, endPoint y: 217, distance: 304.2
click at [997, 215] on div "content_copy compress arrow_drop_down autorenew_outlined delete_forever_outline…" at bounding box center [857, 433] width 1421 height 642
paste input "ag-440"
type input "Lag-440"
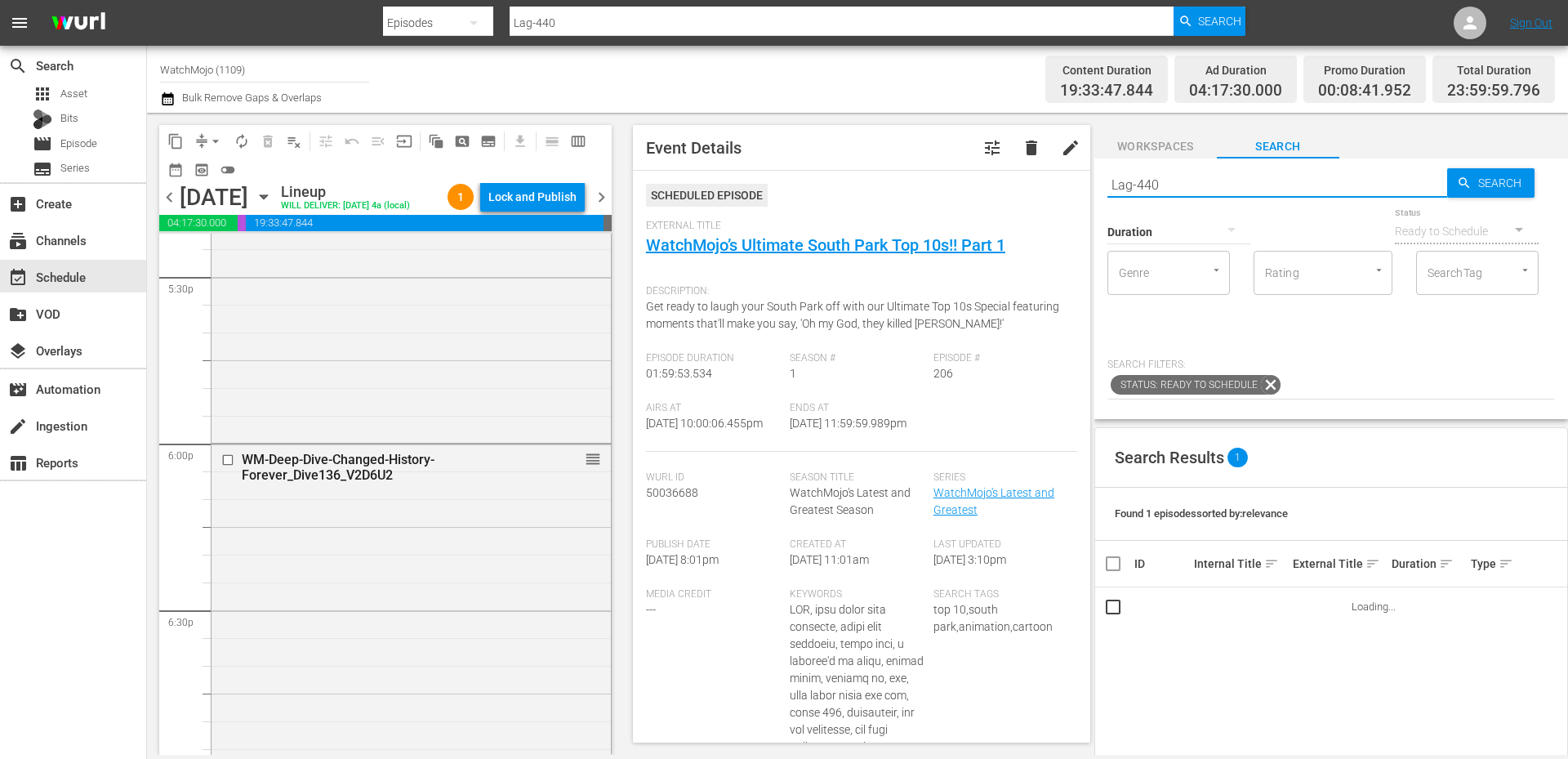
type input "Lag-440"
click at [598, 203] on span "chevron_right" at bounding box center [601, 197] width 21 height 21
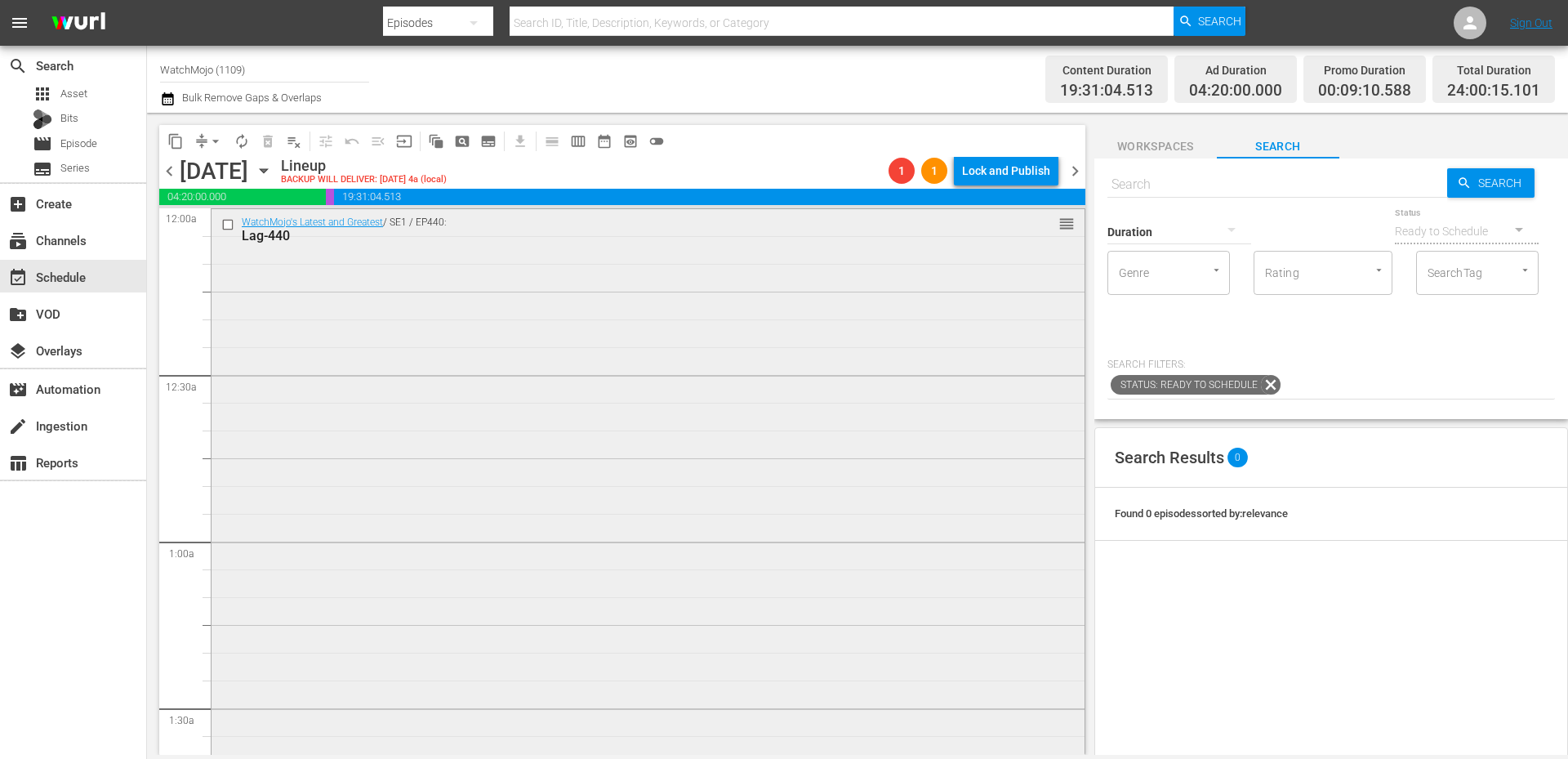
click at [226, 226] on input "checkbox" at bounding box center [230, 224] width 17 height 14
click at [262, 140] on span "delete_forever_outlined" at bounding box center [268, 141] width 16 height 16
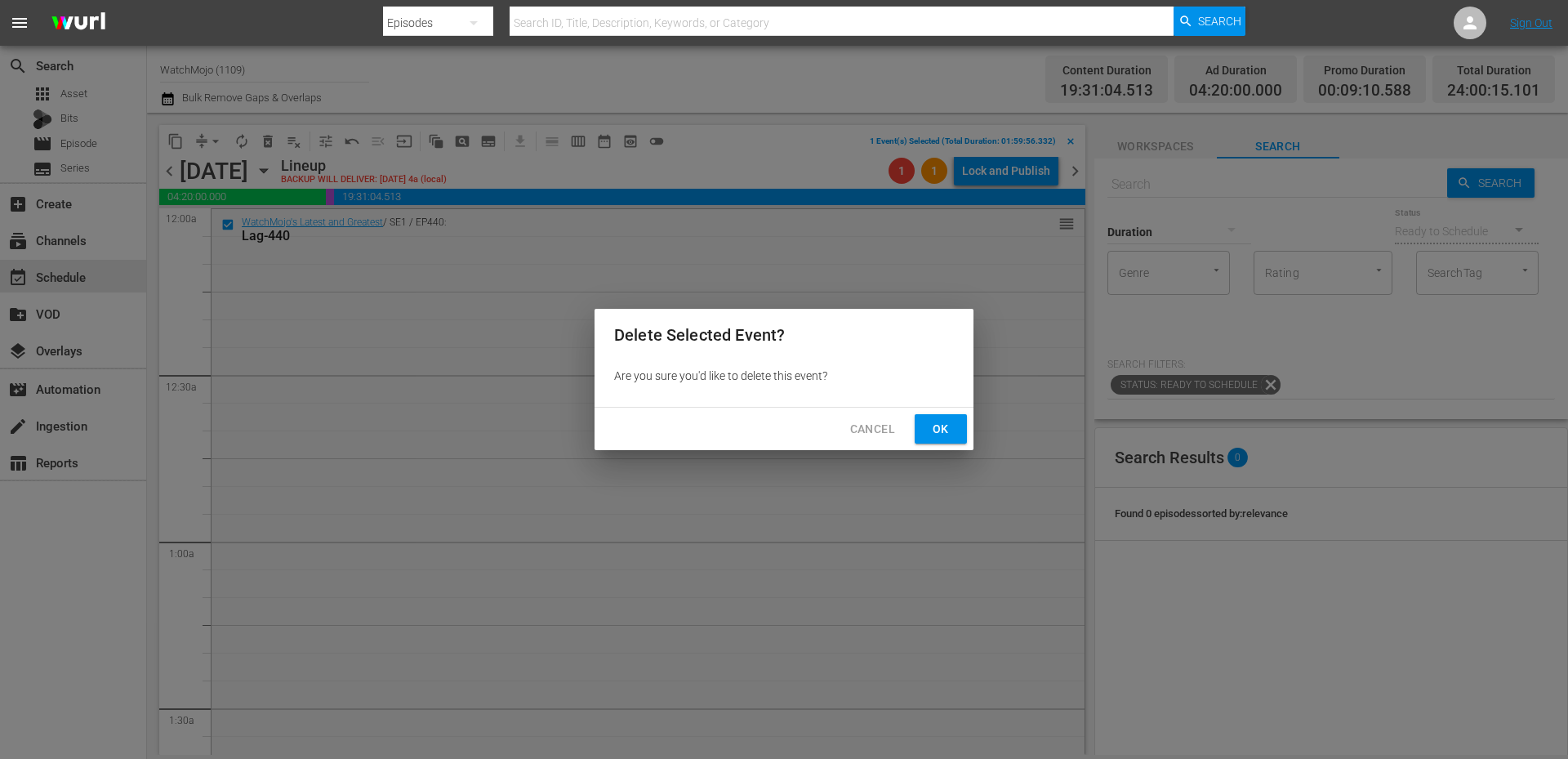
click at [930, 431] on span "Ok" at bounding box center [941, 429] width 26 height 21
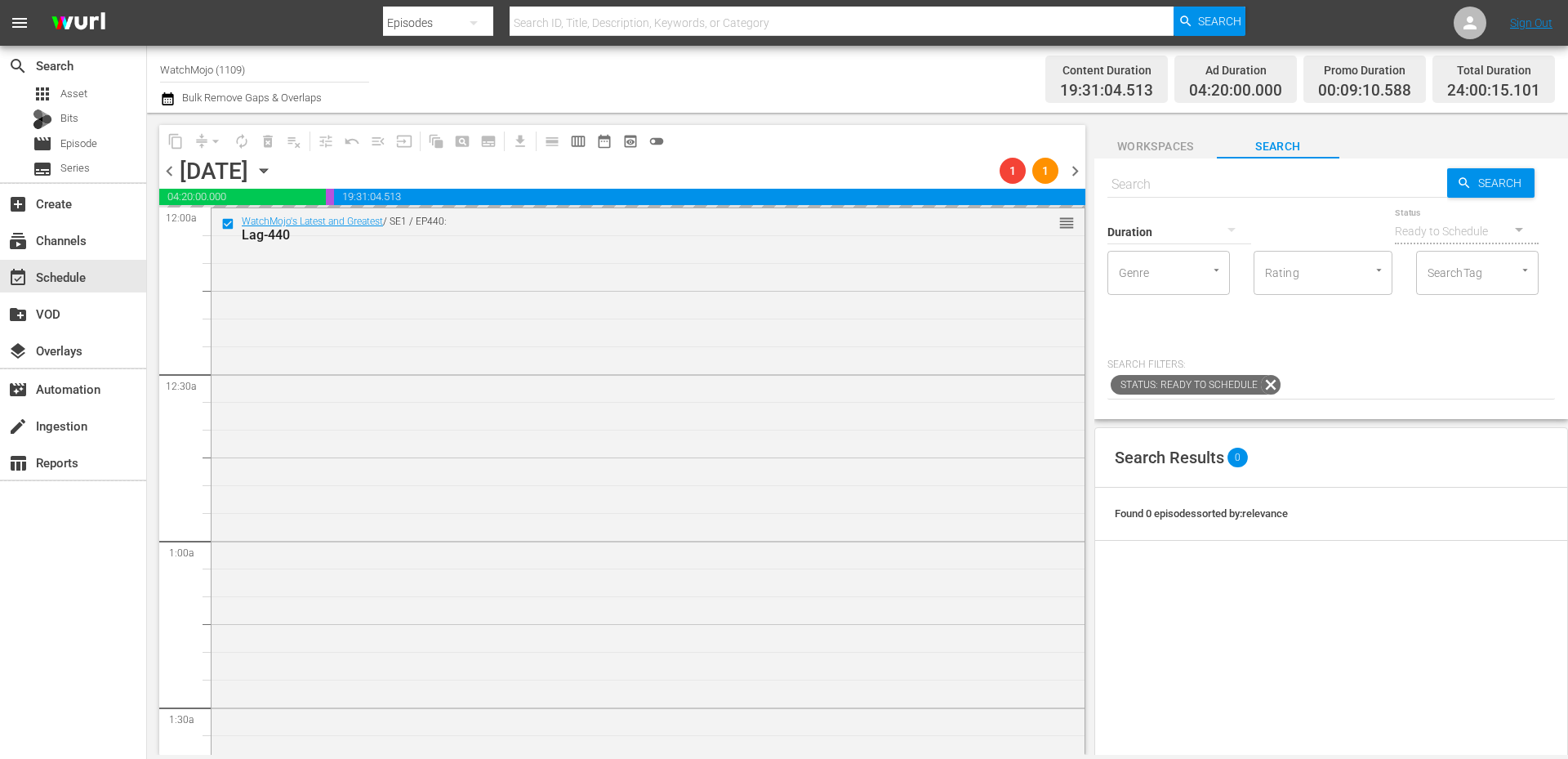
click at [167, 162] on span "chevron_left" at bounding box center [170, 172] width 21 height 21
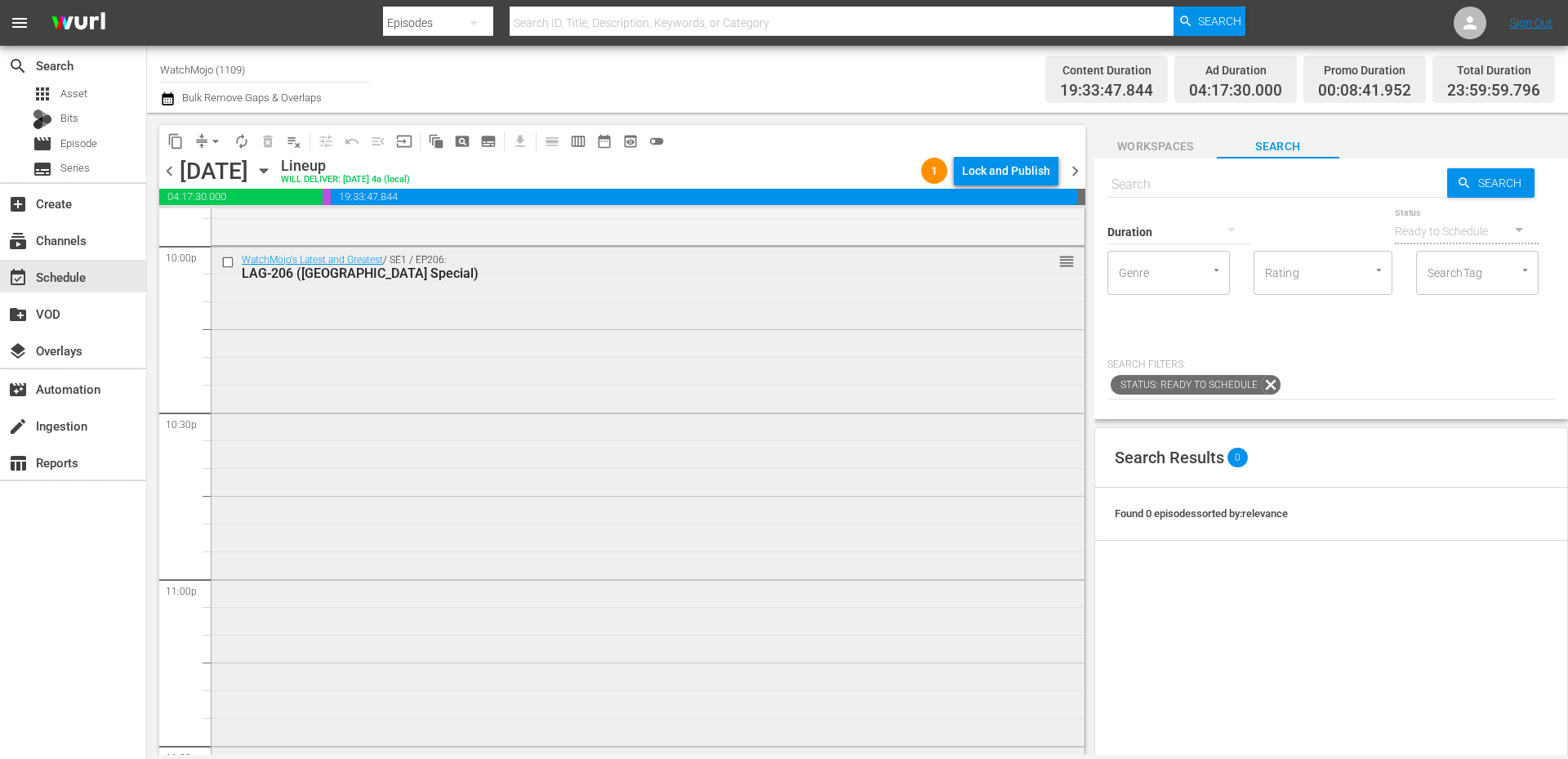
scroll to position [7449, 0]
click at [1045, 183] on input "text" at bounding box center [1277, 184] width 340 height 39
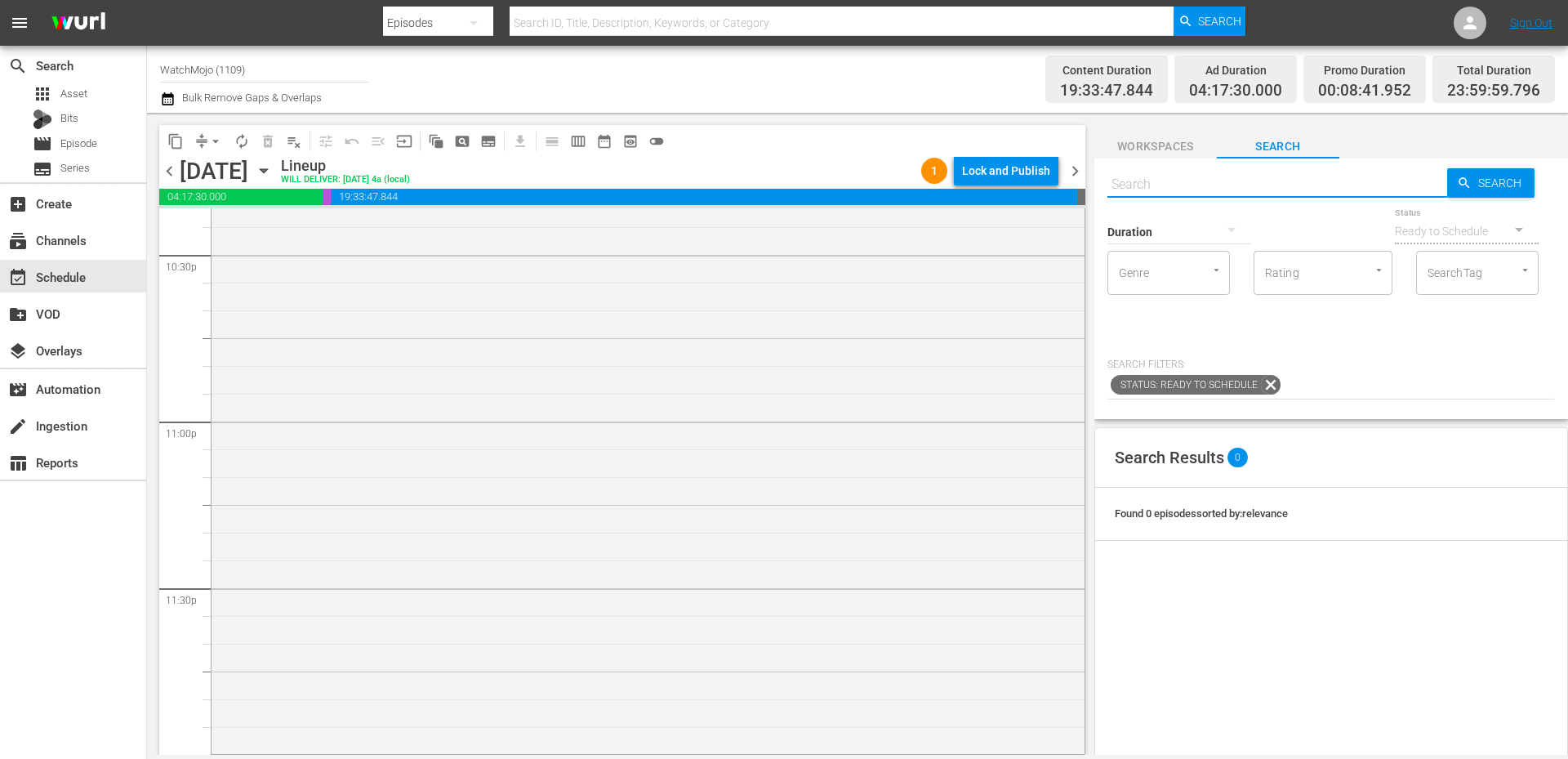
paste input "Lag-440"
type input "Lag-440"
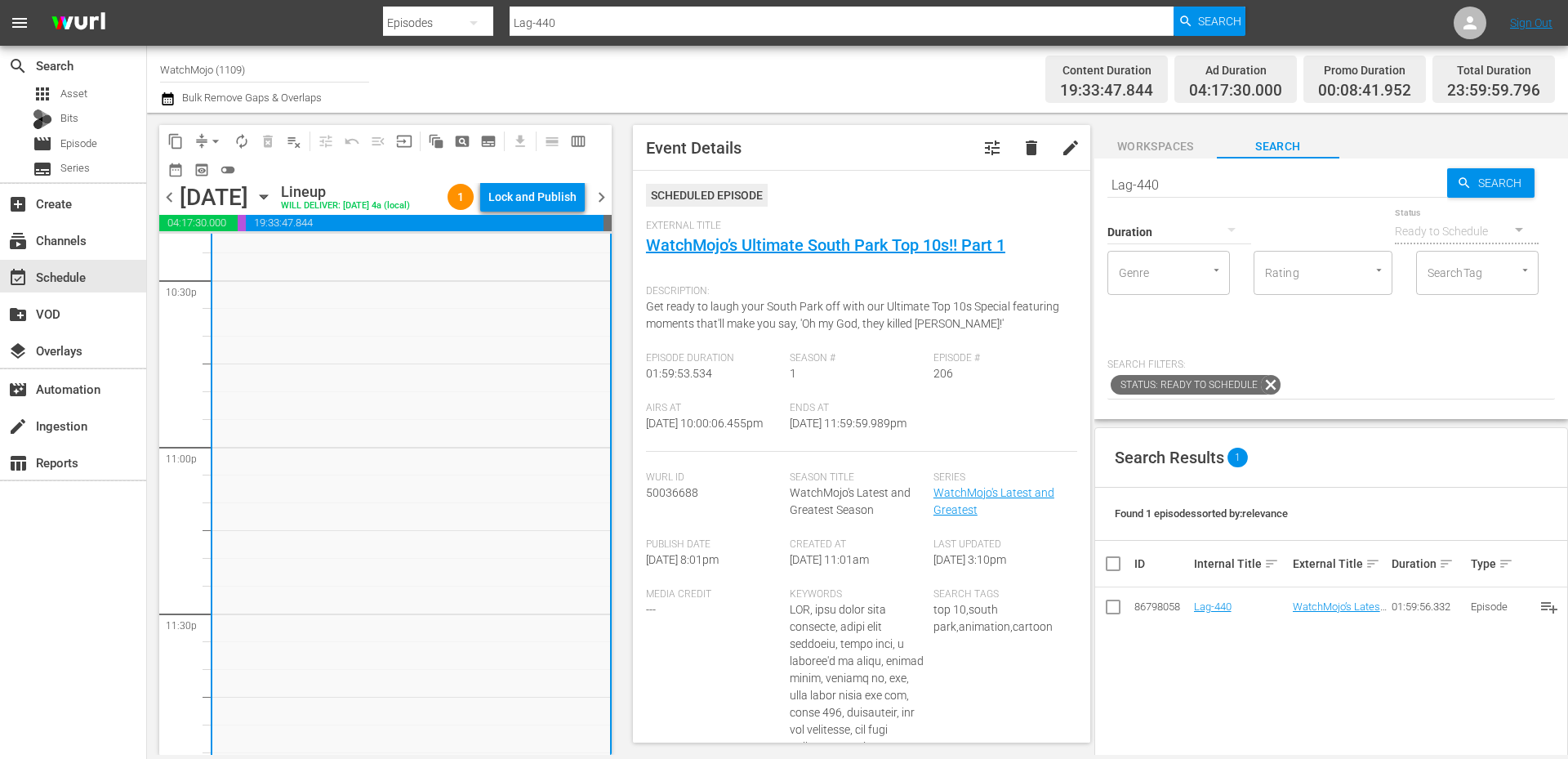
drag, startPoint x: 841, startPoint y: 452, endPoint x: 781, endPoint y: 465, distance: 61.4
click at [781, 452] on div "Airs At 8/22/25 @ 10:00:06.455pm Ends At 8/22/25 @ 11:59:59.989pm" at bounding box center [861, 426] width 431 height 50
copy span "11:59:59.989pm"
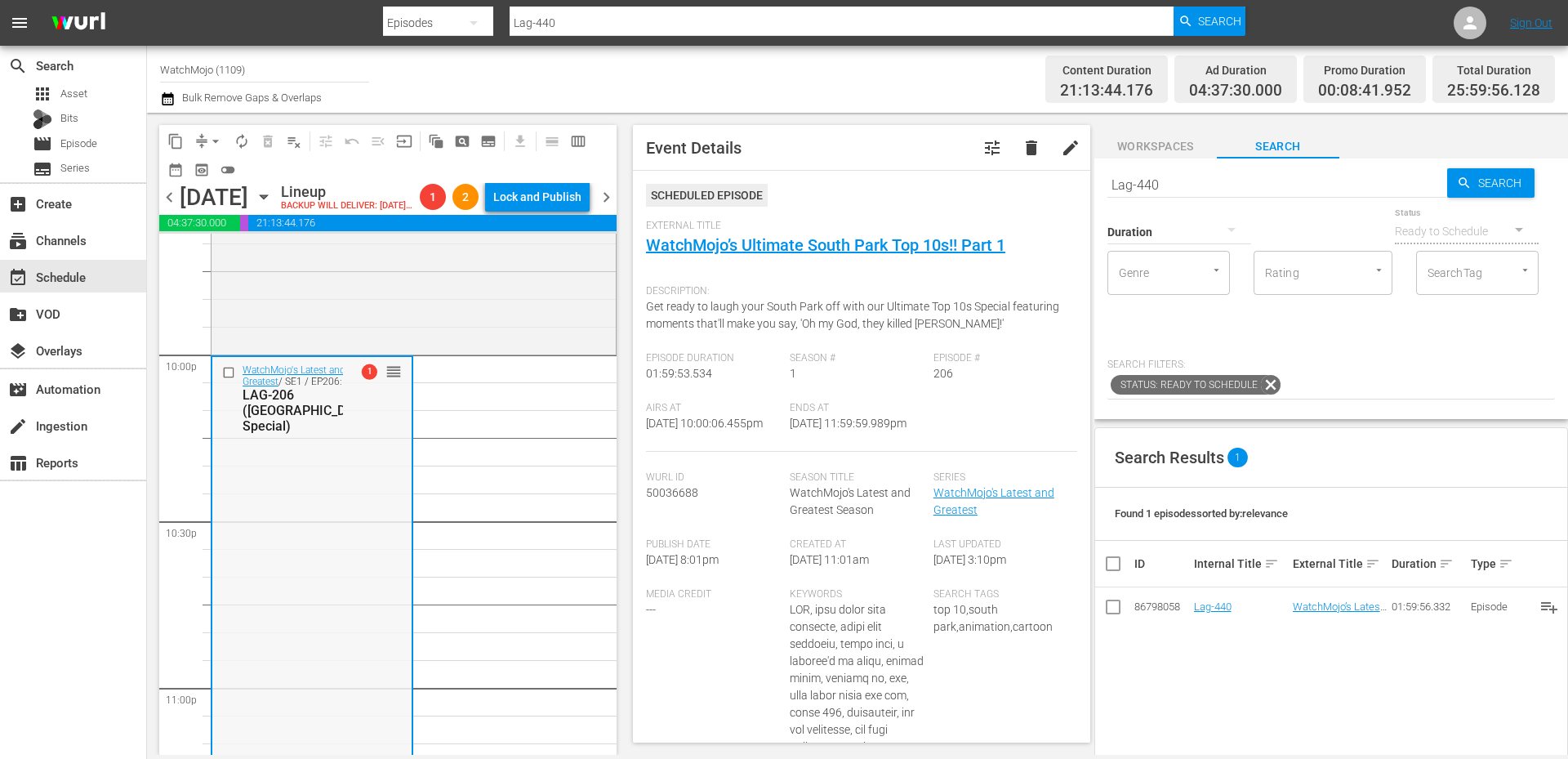
scroll to position [7203, 0]
click at [355, 481] on div "WatchMojo's Latest and Greatest / SE1 / EP206: LAG-206 (South Park Special) 1 r…" at bounding box center [312, 693] width 199 height 660
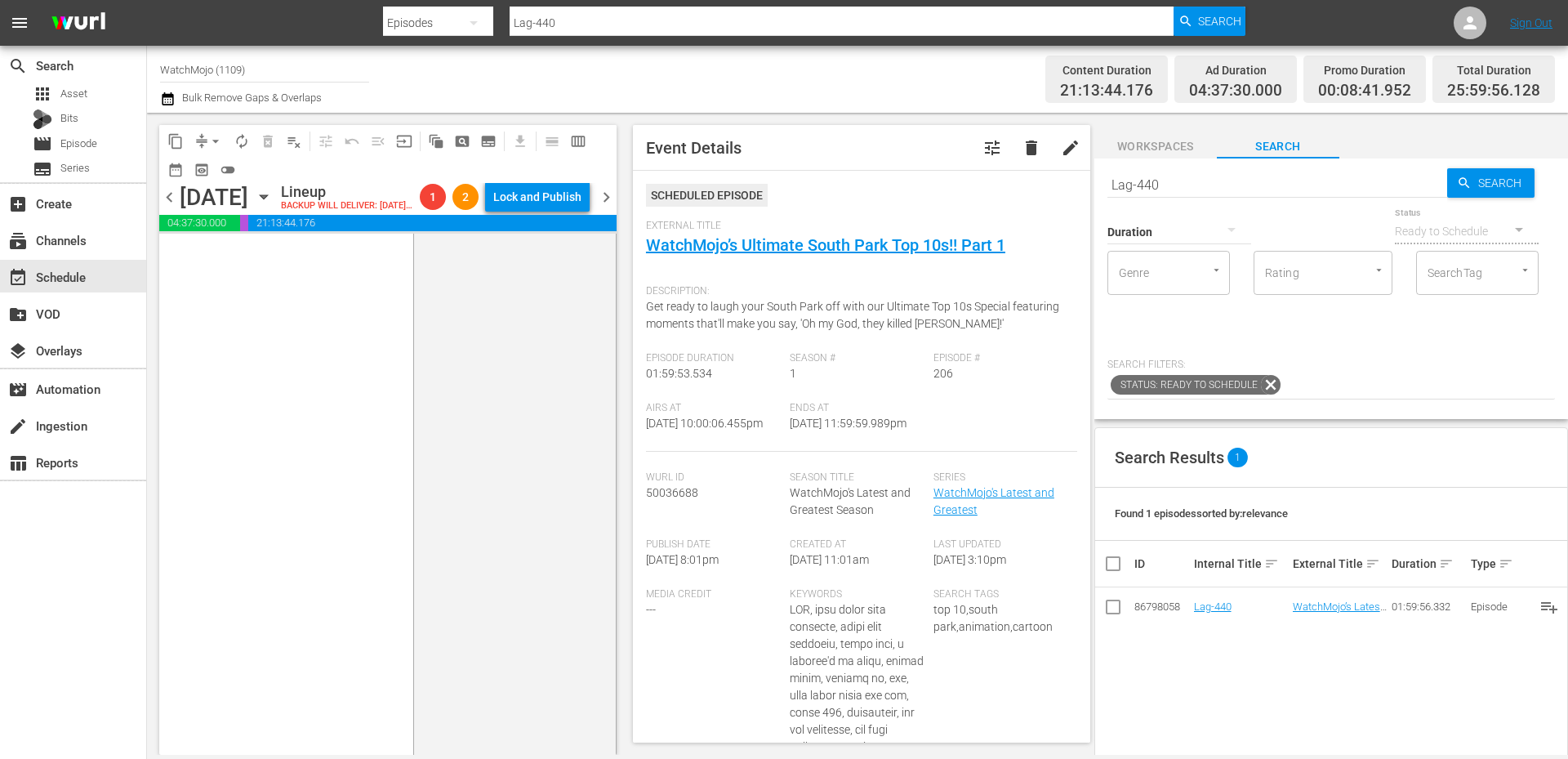
scroll to position [8141, 0]
click at [493, 484] on div "WatchMojo's Latest and Greatest / SE1 / EP440: Lag-440 1 1 reorder" at bounding box center [515, 420] width 201 height 661
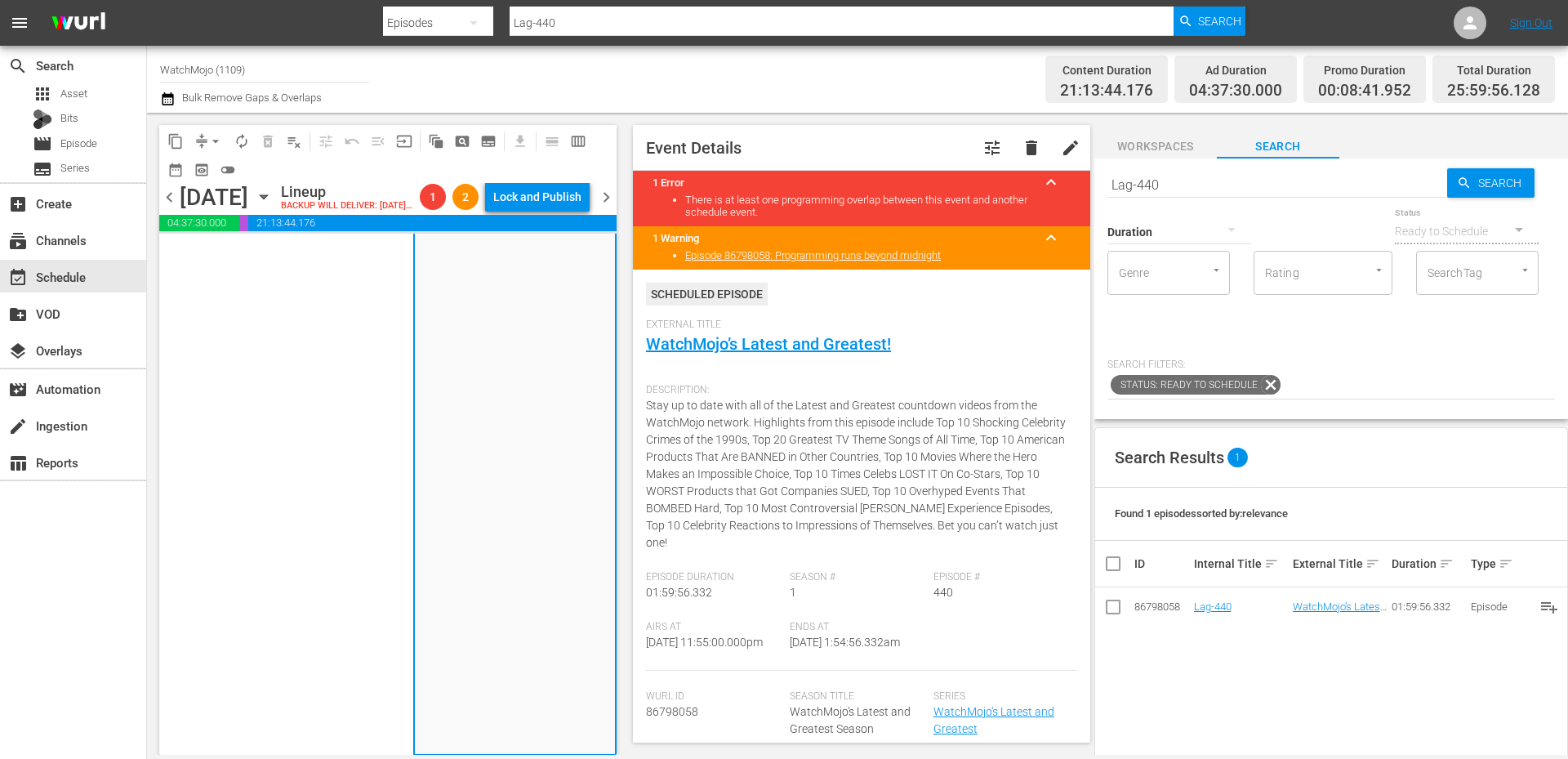
click at [214, 128] on div "arrow_drop_down" at bounding box center [215, 141] width 26 height 26
click at [206, 144] on button "arrow_drop_down" at bounding box center [215, 141] width 26 height 26
click at [252, 226] on li "Align to End of Previous Day" at bounding box center [216, 227] width 172 height 27
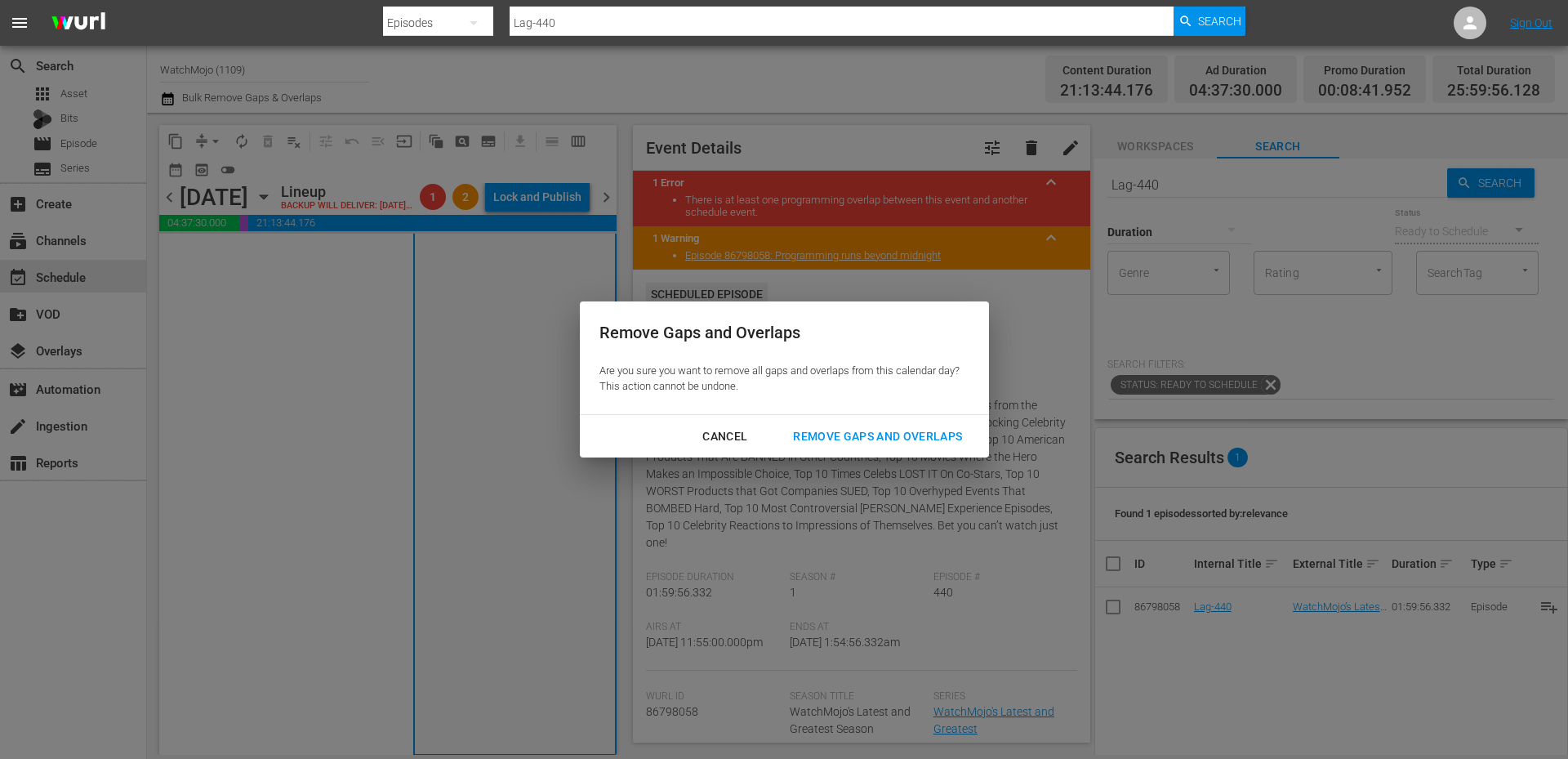
click at [870, 428] on div "Remove Gaps and Overlaps" at bounding box center [877, 437] width 196 height 21
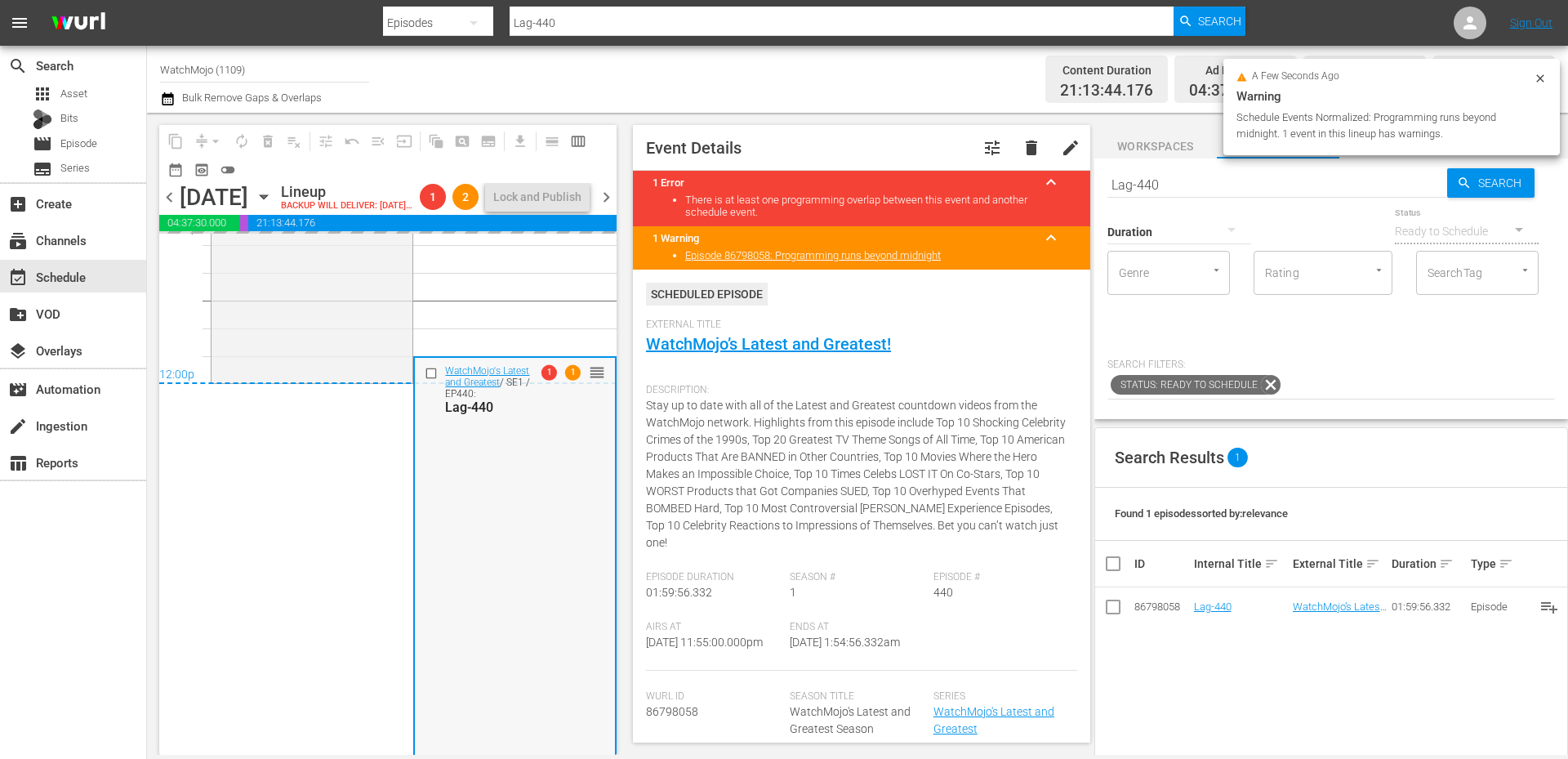
scroll to position [7841, 0]
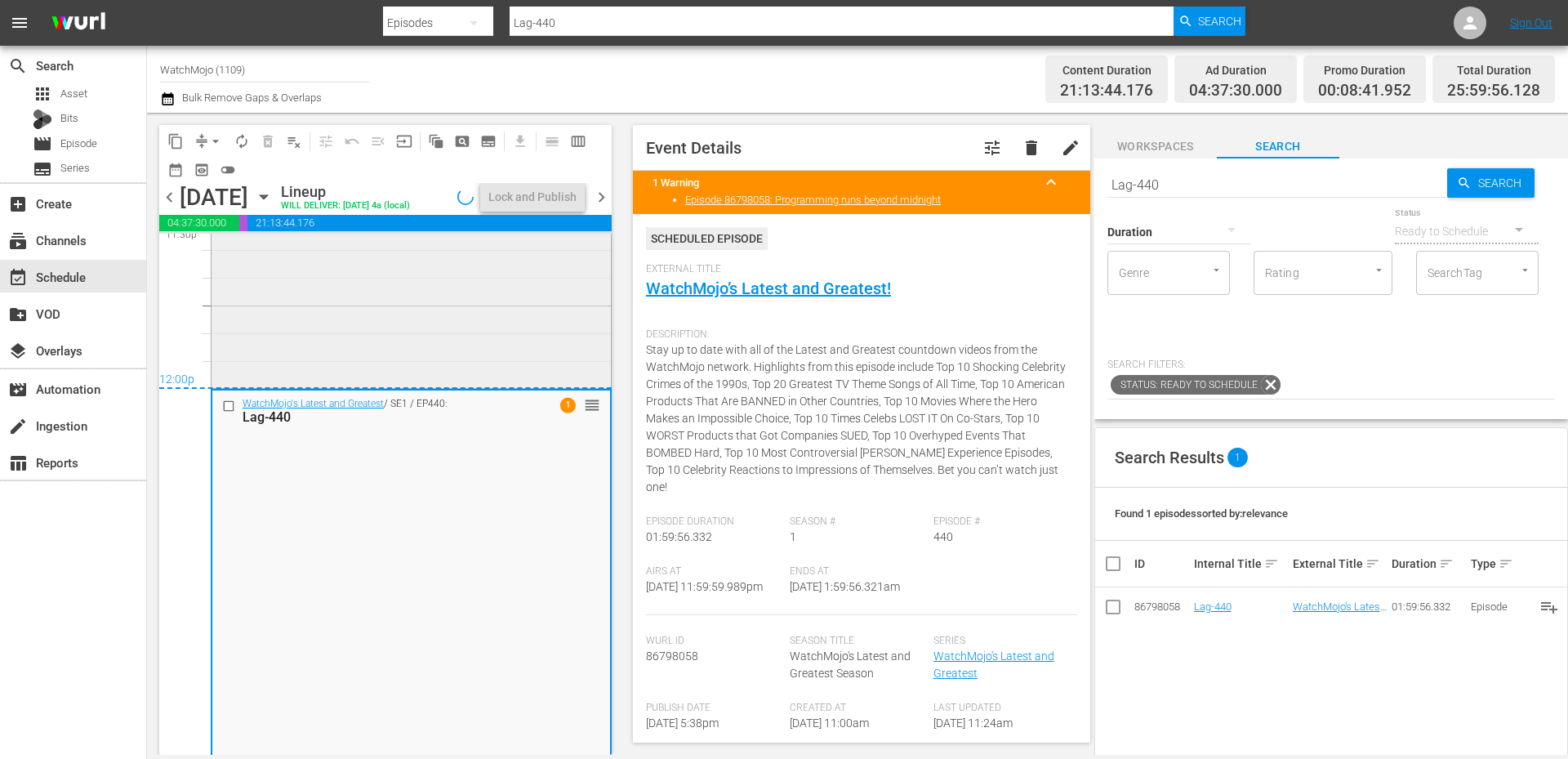
click at [440, 333] on div "WatchMojo's Latest and Greatest / SE1 / EP206: LAG-206 (South Park Special) 1 r…" at bounding box center [412, 54] width 400 height 660
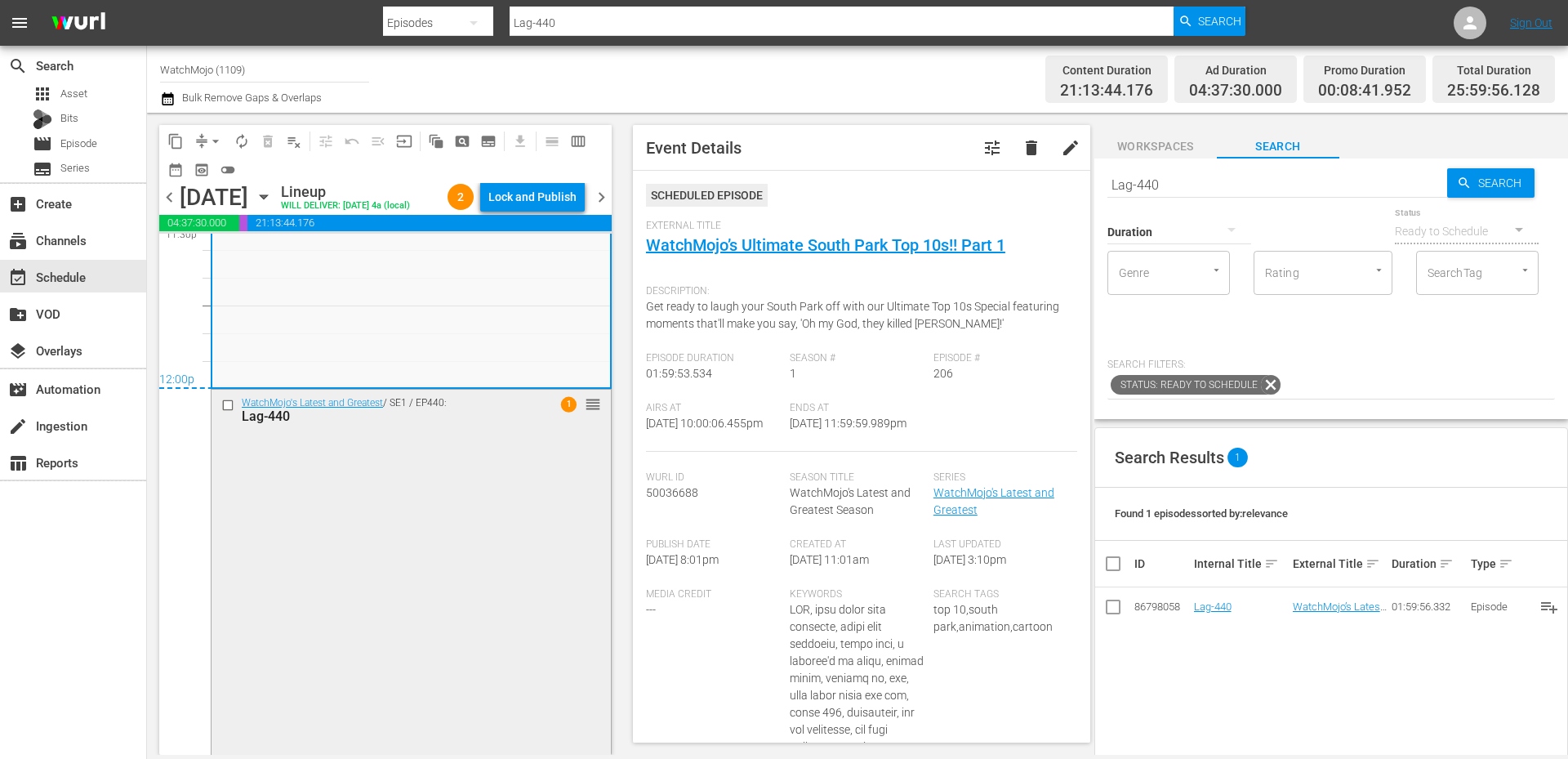
click at [484, 556] on div "WatchMojo's Latest and Greatest / SE1 / EP440: Lag-440 1 reorder" at bounding box center [412, 720] width 400 height 661
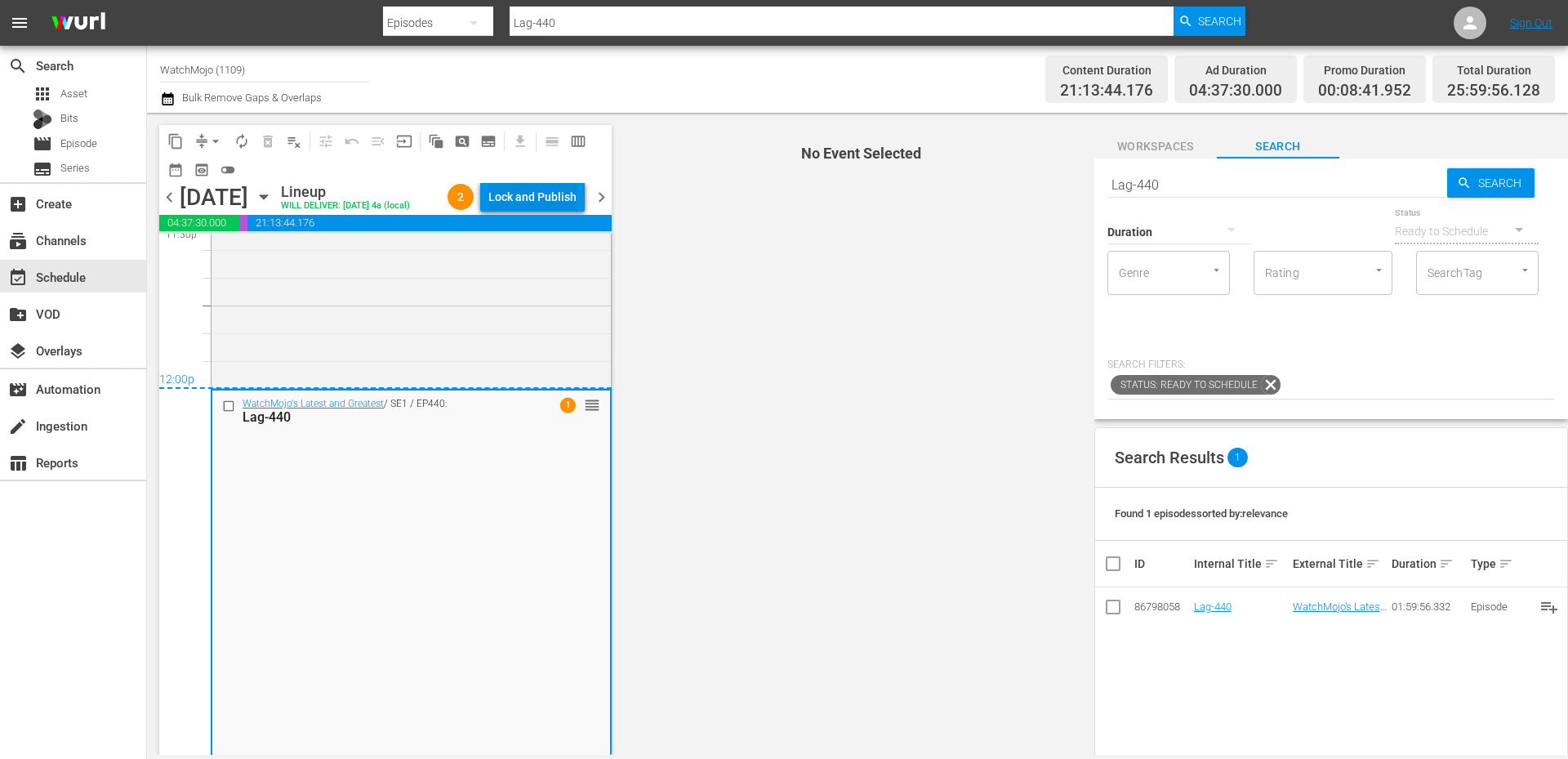
click at [496, 185] on div "Lock and Publish" at bounding box center [532, 196] width 88 height 29
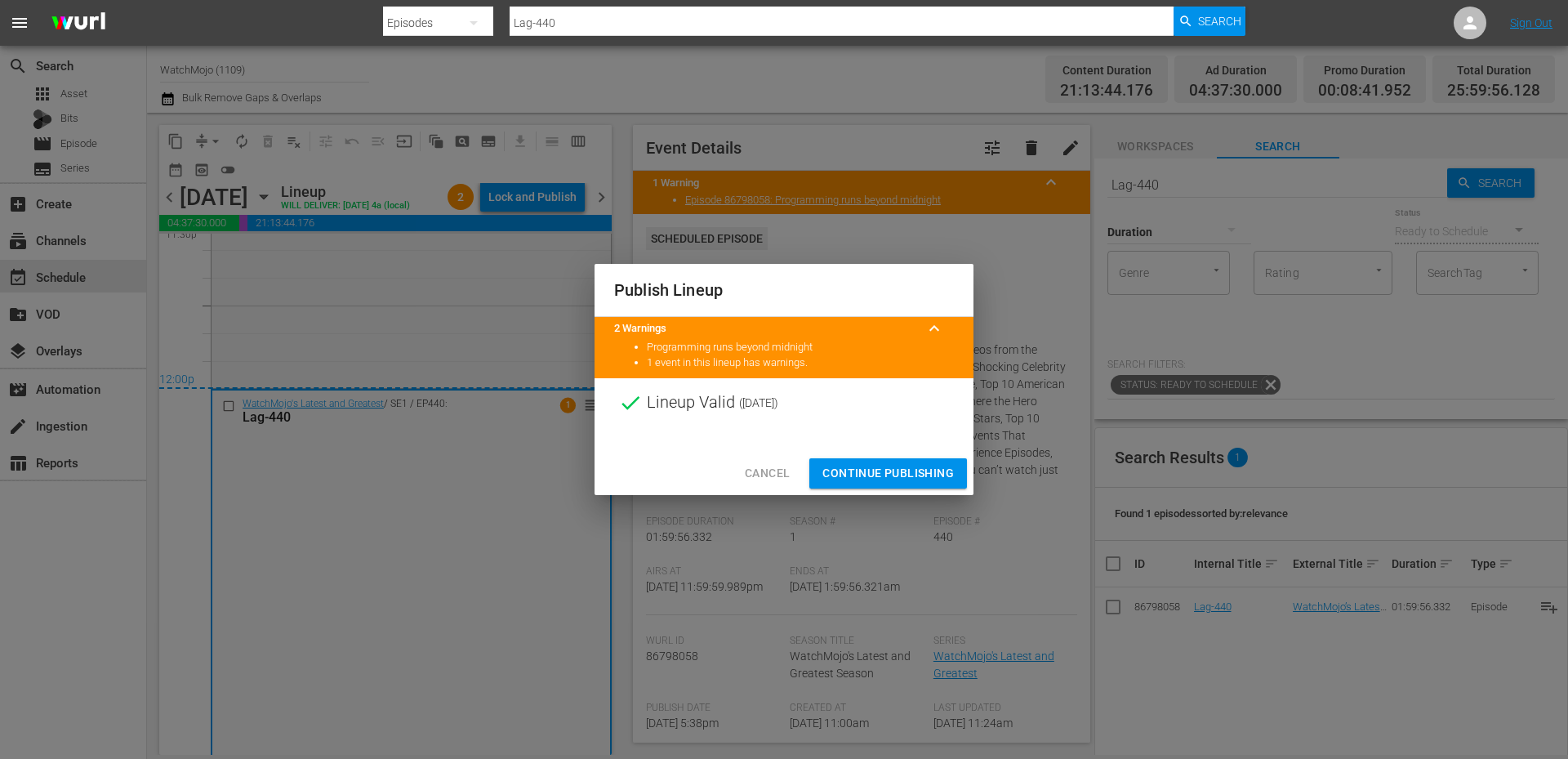
click at [847, 473] on span "Continue Publishing" at bounding box center [888, 473] width 131 height 21
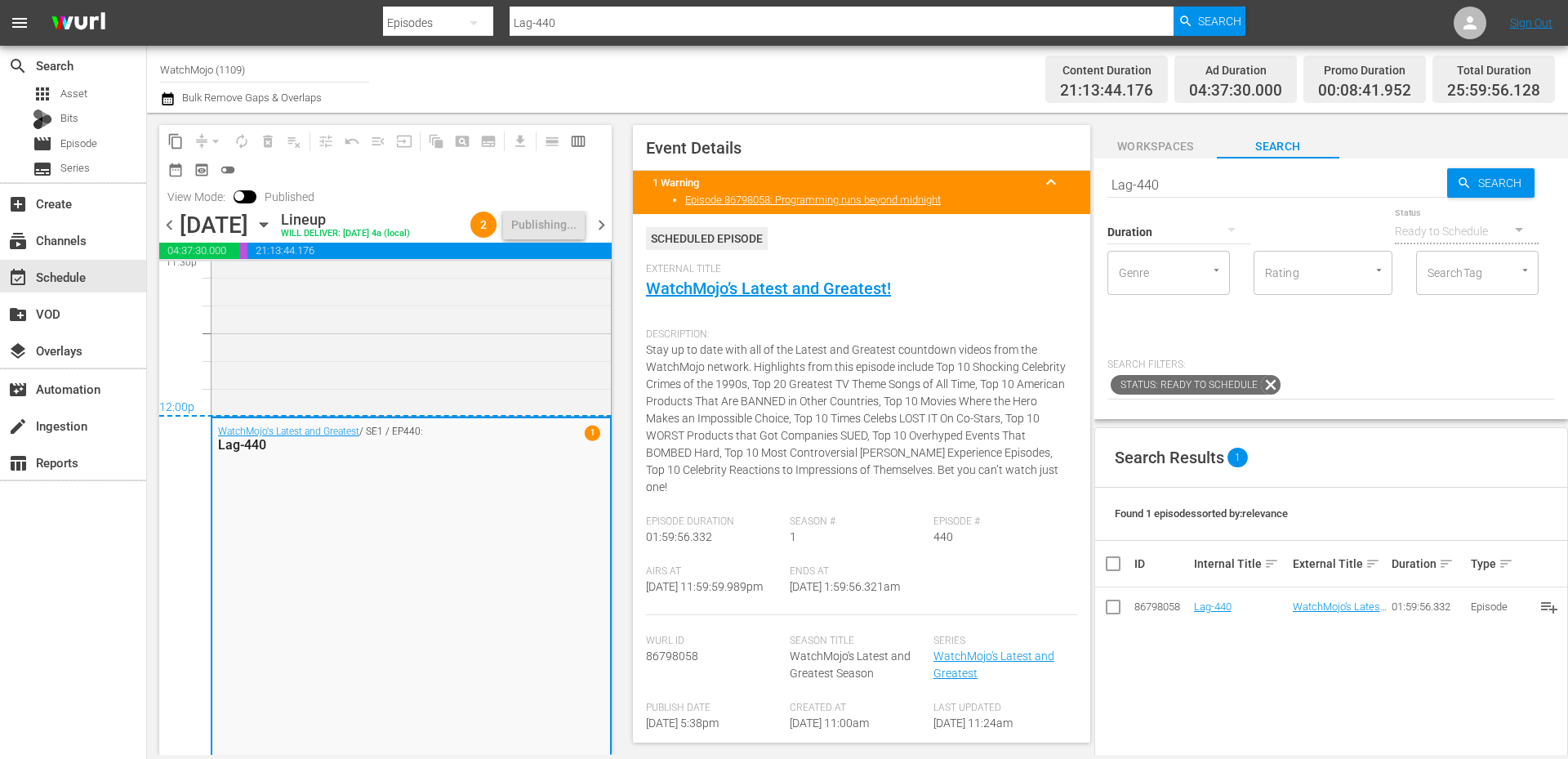
click at [605, 228] on span "chevron_right" at bounding box center [601, 225] width 21 height 21
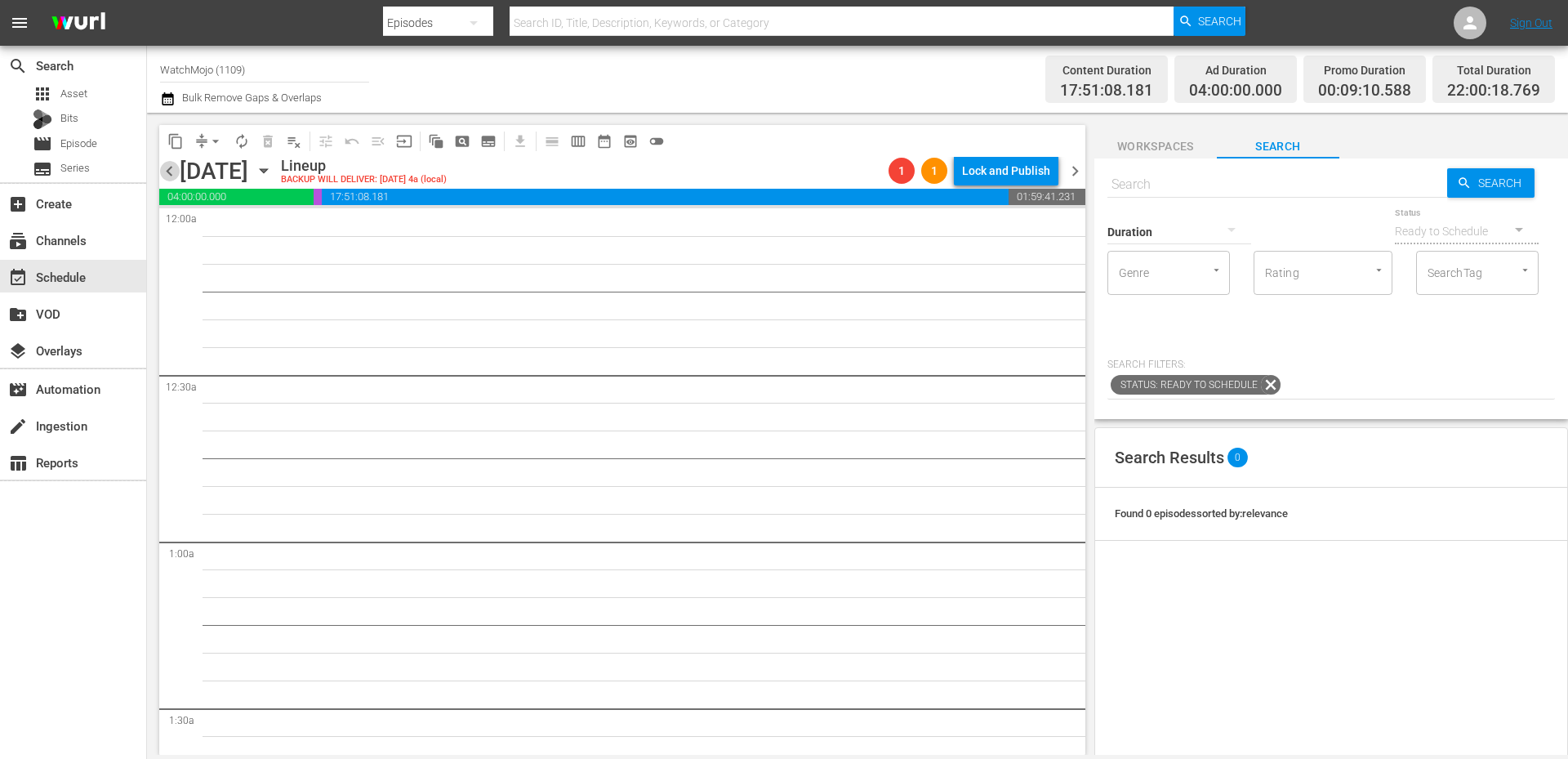
click at [165, 178] on span "chevron_left" at bounding box center [170, 172] width 21 height 21
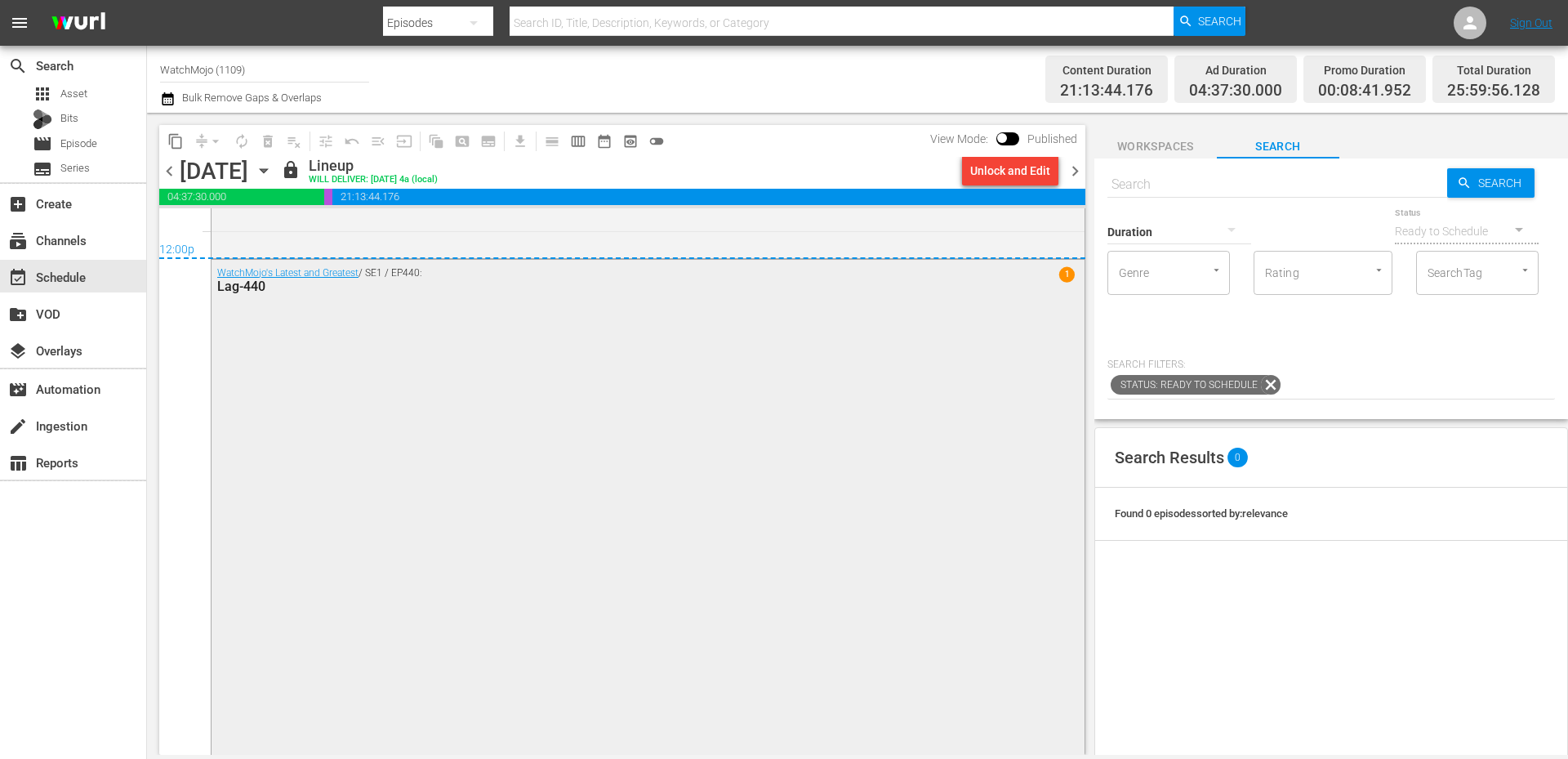
scroll to position [7948, 0]
click at [428, 440] on div "WatchMojo's Latest and Greatest / SE1 / EP440: Lag-440 1" at bounding box center [648, 587] width 873 height 661
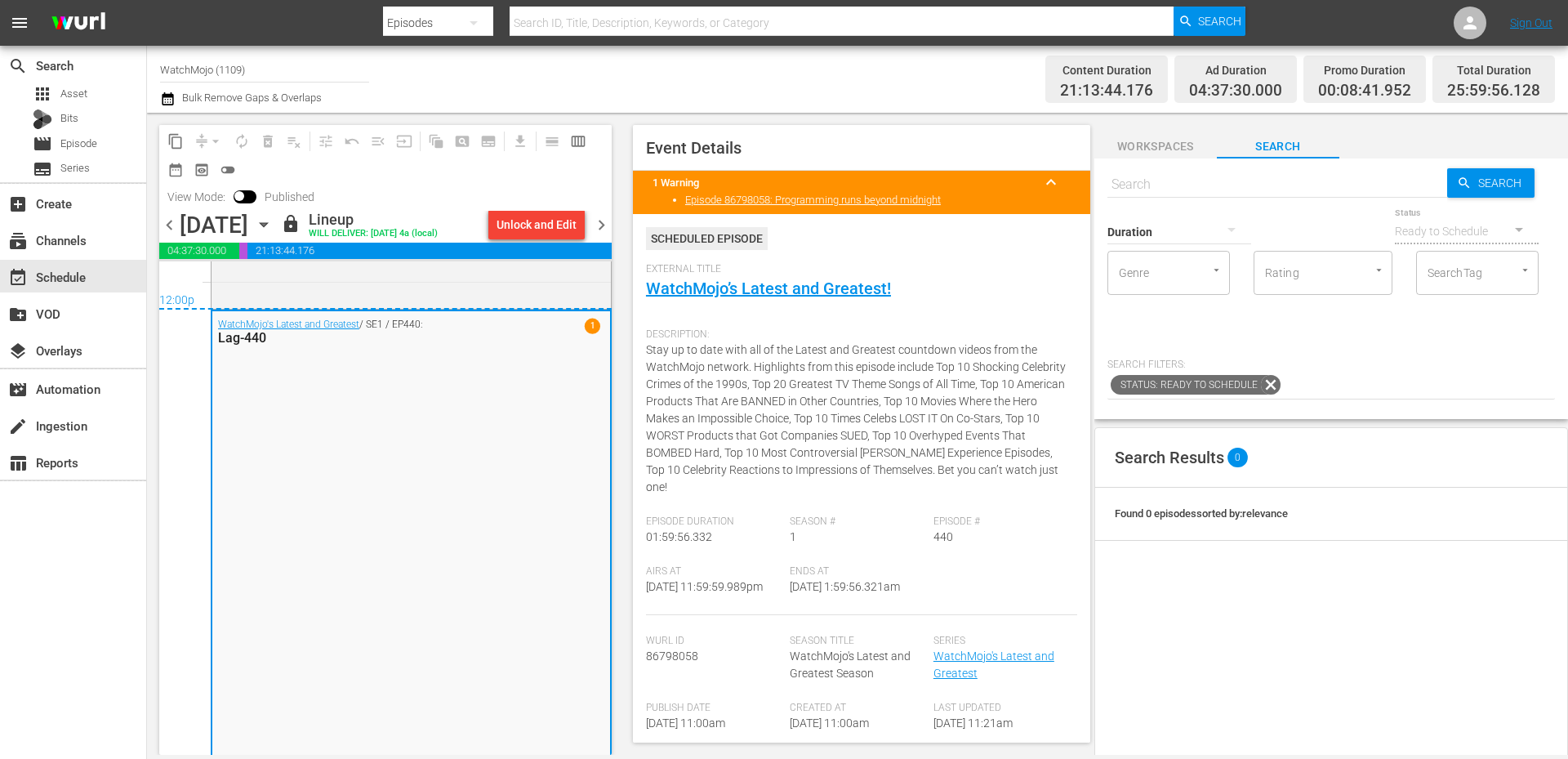
click at [604, 226] on span "chevron_right" at bounding box center [601, 225] width 21 height 21
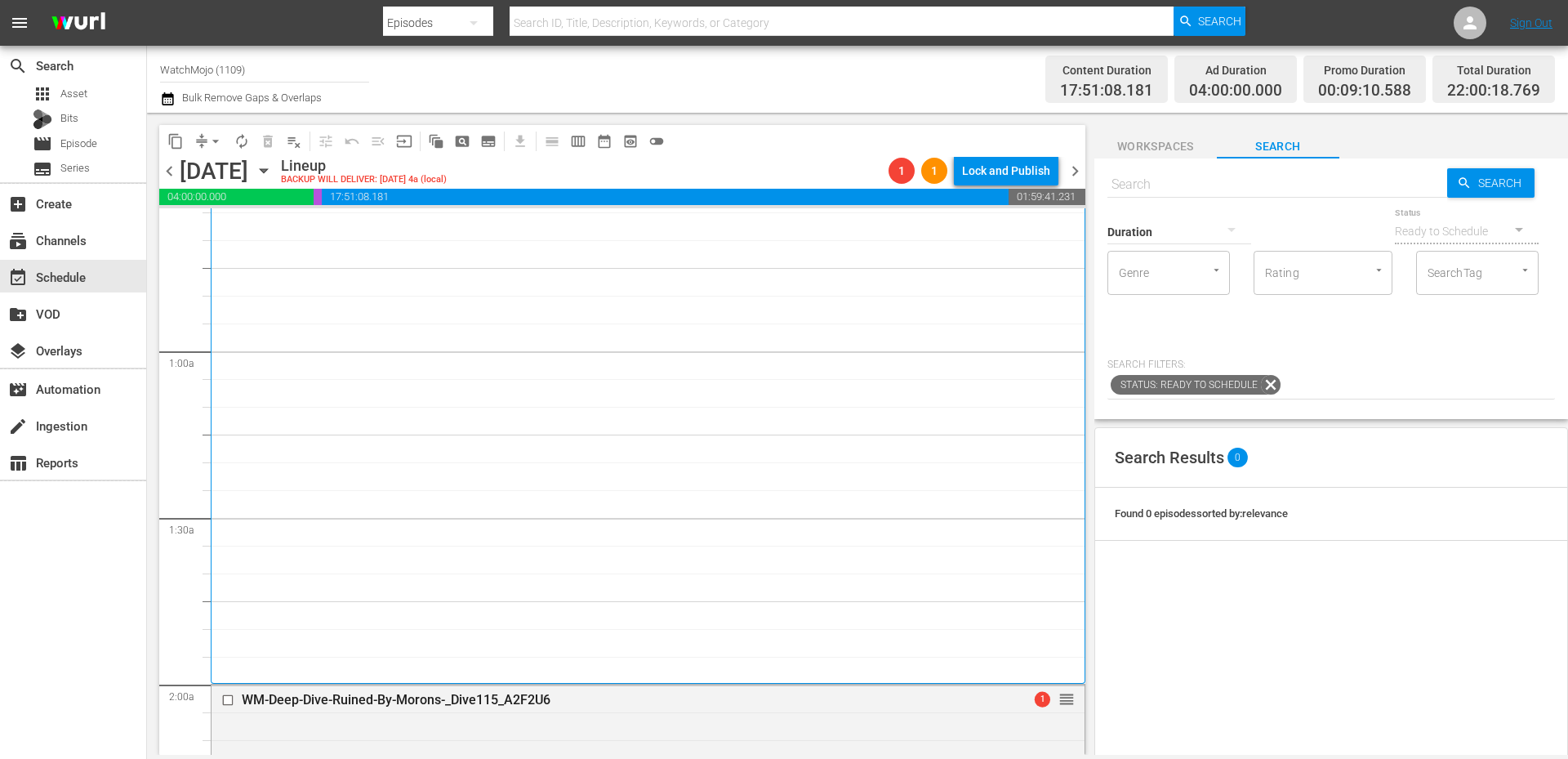
scroll to position [218, 0]
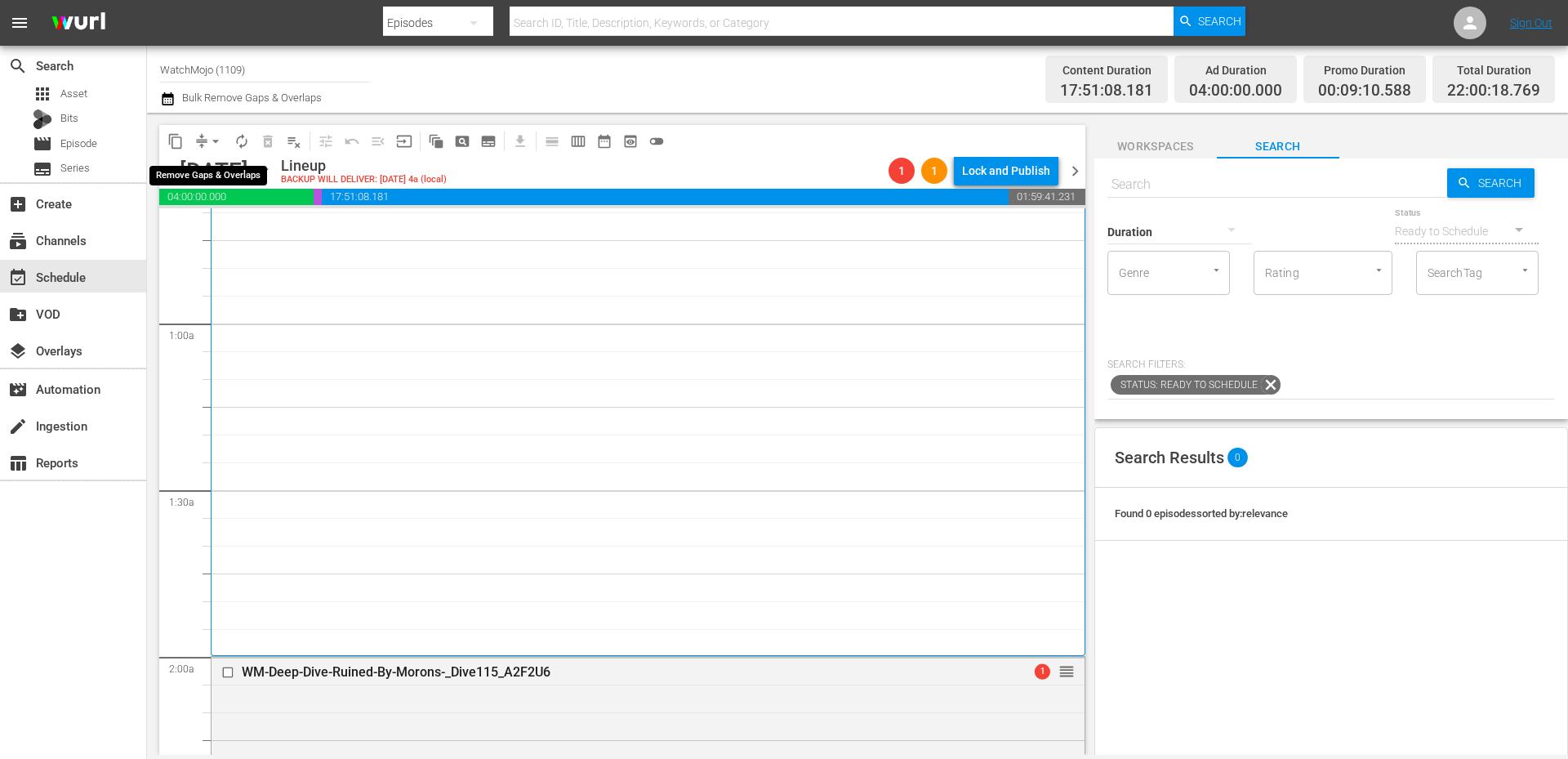
click at [204, 138] on button "arrow_drop_down" at bounding box center [215, 141] width 26 height 26
click at [229, 232] on li "Align to End of Previous Day" at bounding box center [216, 227] width 172 height 27
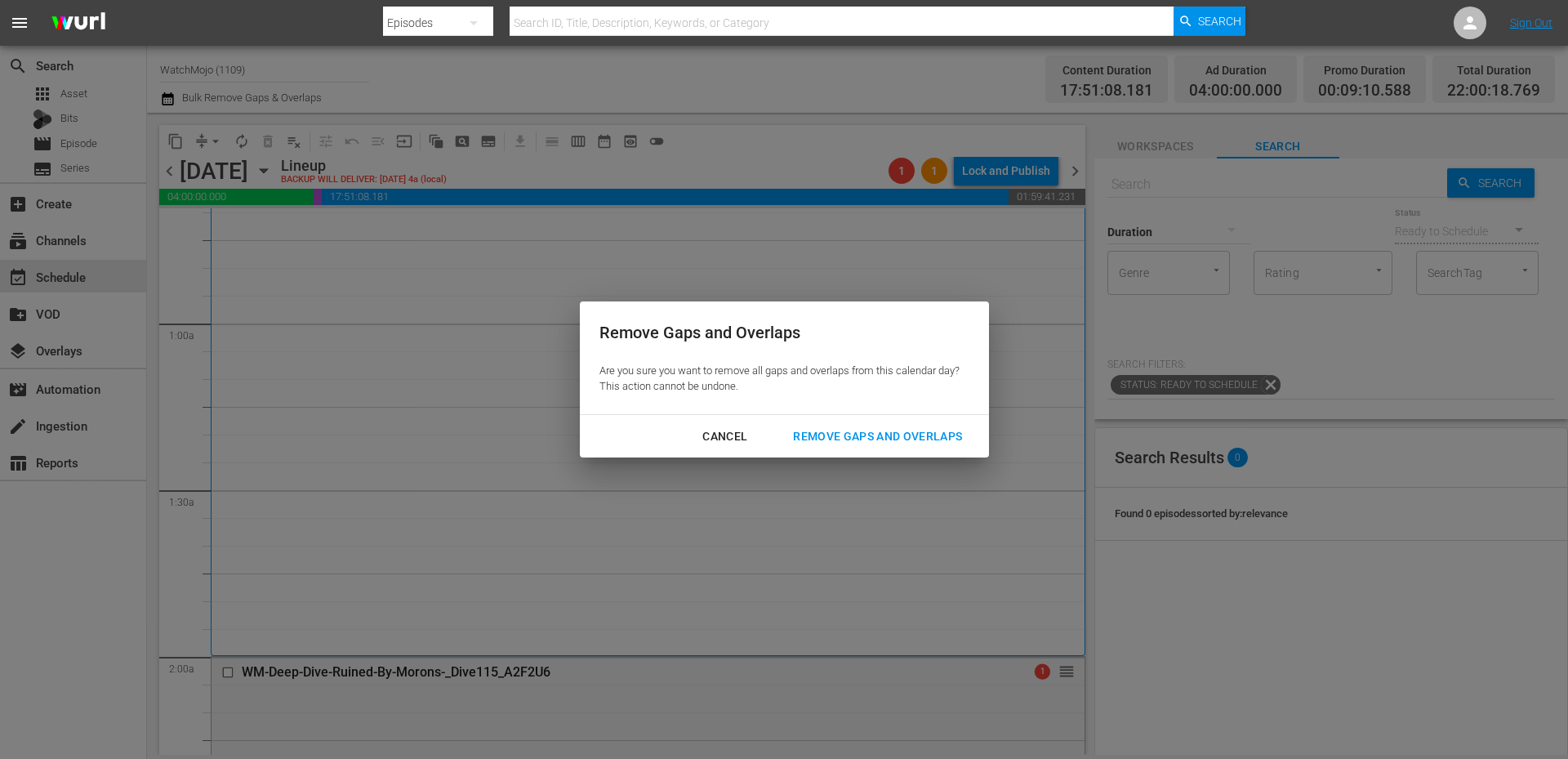
click at [833, 430] on div "Remove Gaps and Overlaps" at bounding box center [877, 437] width 196 height 21
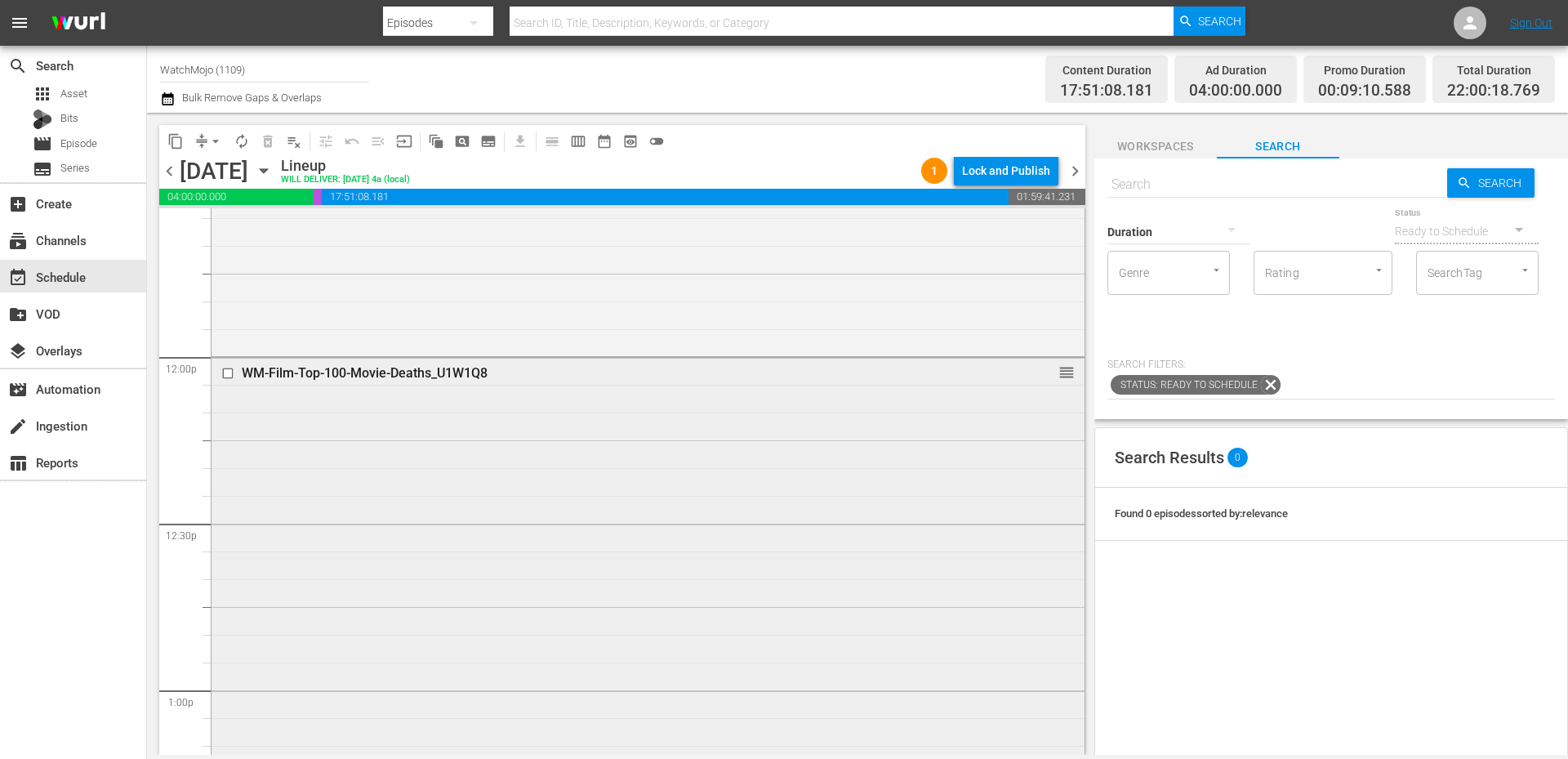
scroll to position [4083, 0]
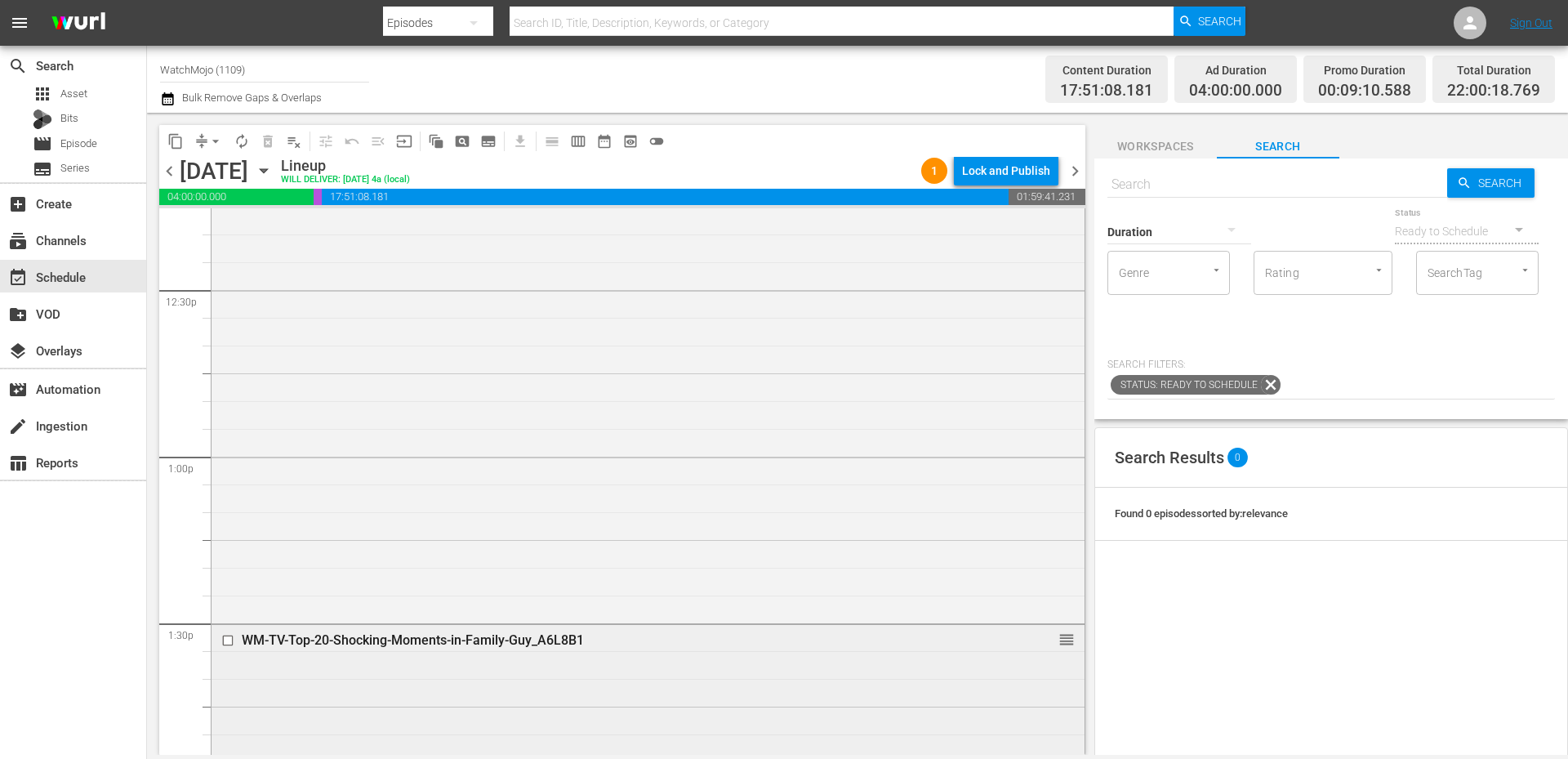
click at [700, 699] on div "WM-TV-Top-20-Shocking-Moments-in-Family-Guy_A6L8B1 reorder" at bounding box center [648, 705] width 873 height 162
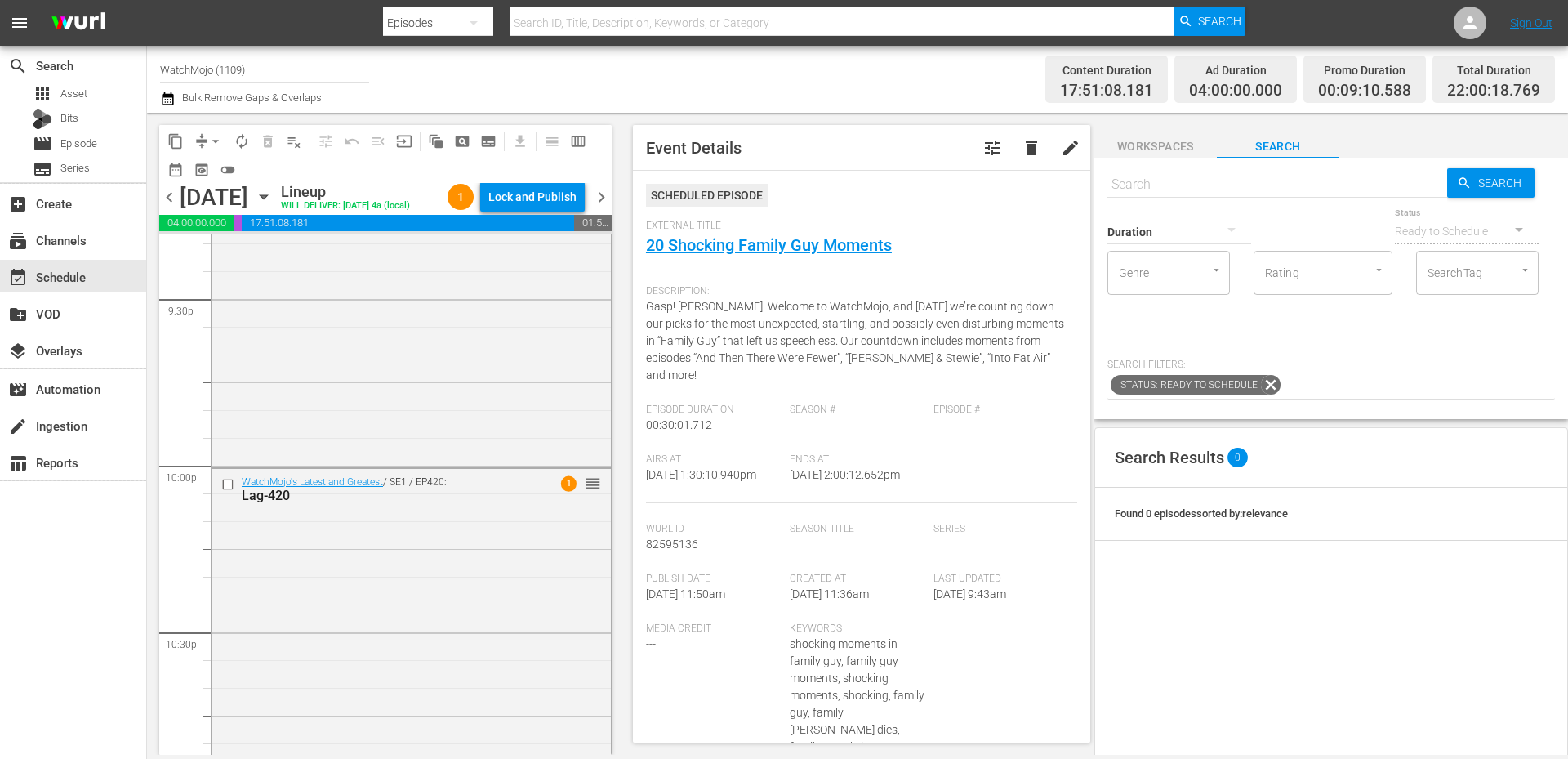
scroll to position [7477, 0]
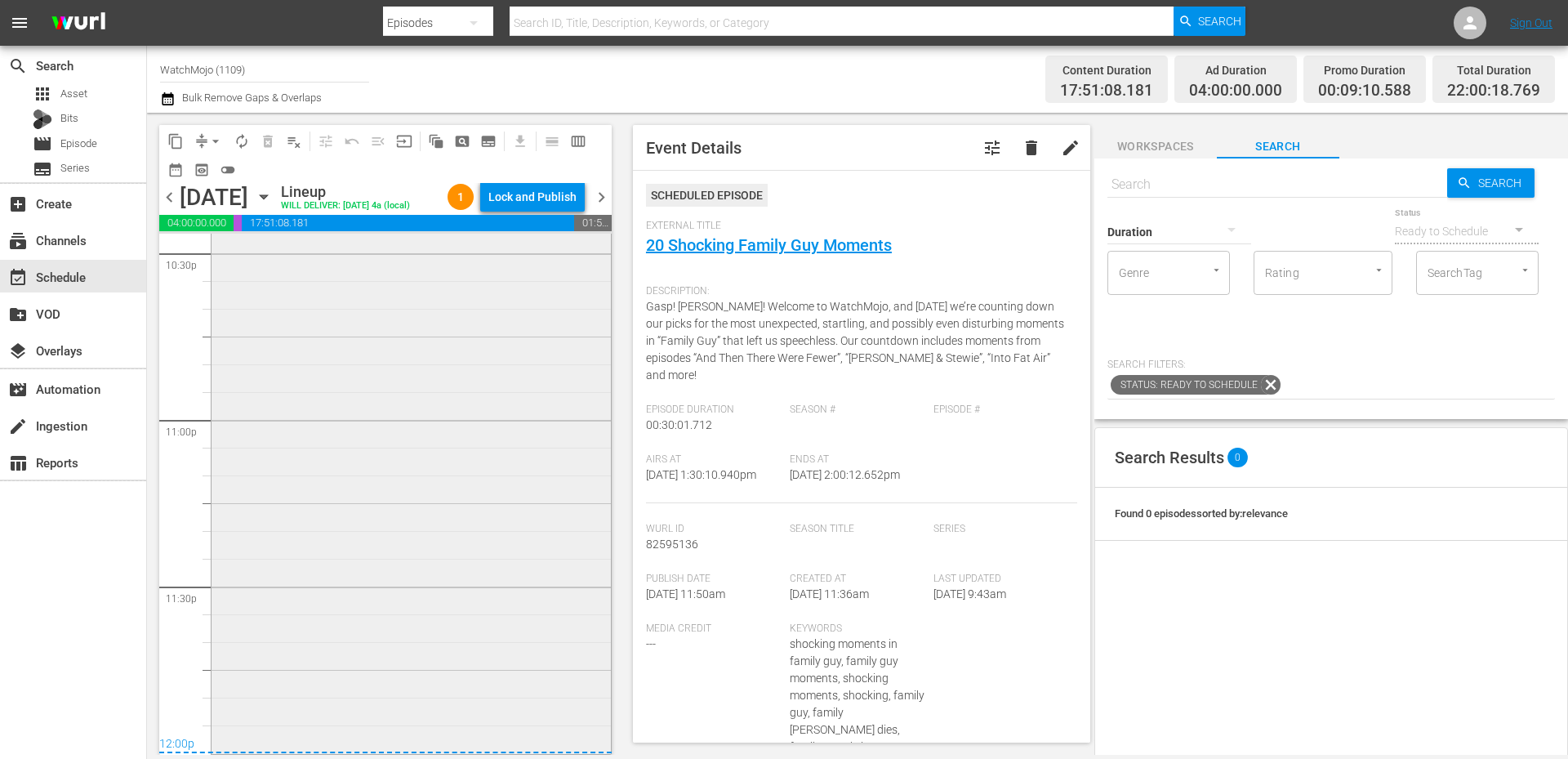
click at [467, 669] on div "WatchMojo's Latest and Greatest / SE1 / EP420: Lag-420 1 reorder" at bounding box center [412, 420] width 400 height 660
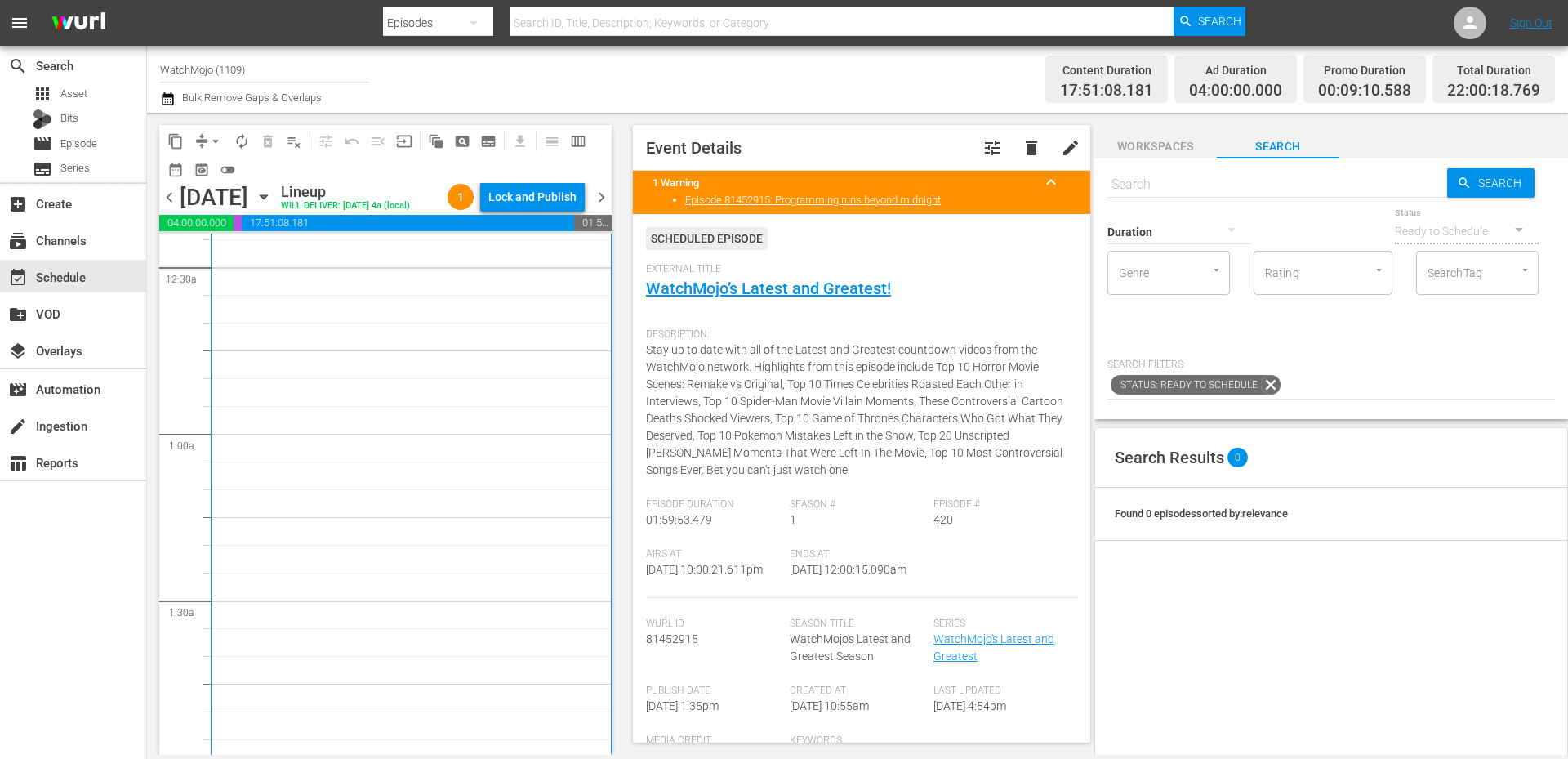
scroll to position [0, 0]
click at [382, 360] on div "WatchMojo's Latest and Greatest / SE1 / EP440 1 Lag-440" at bounding box center [411, 566] width 375 height 654
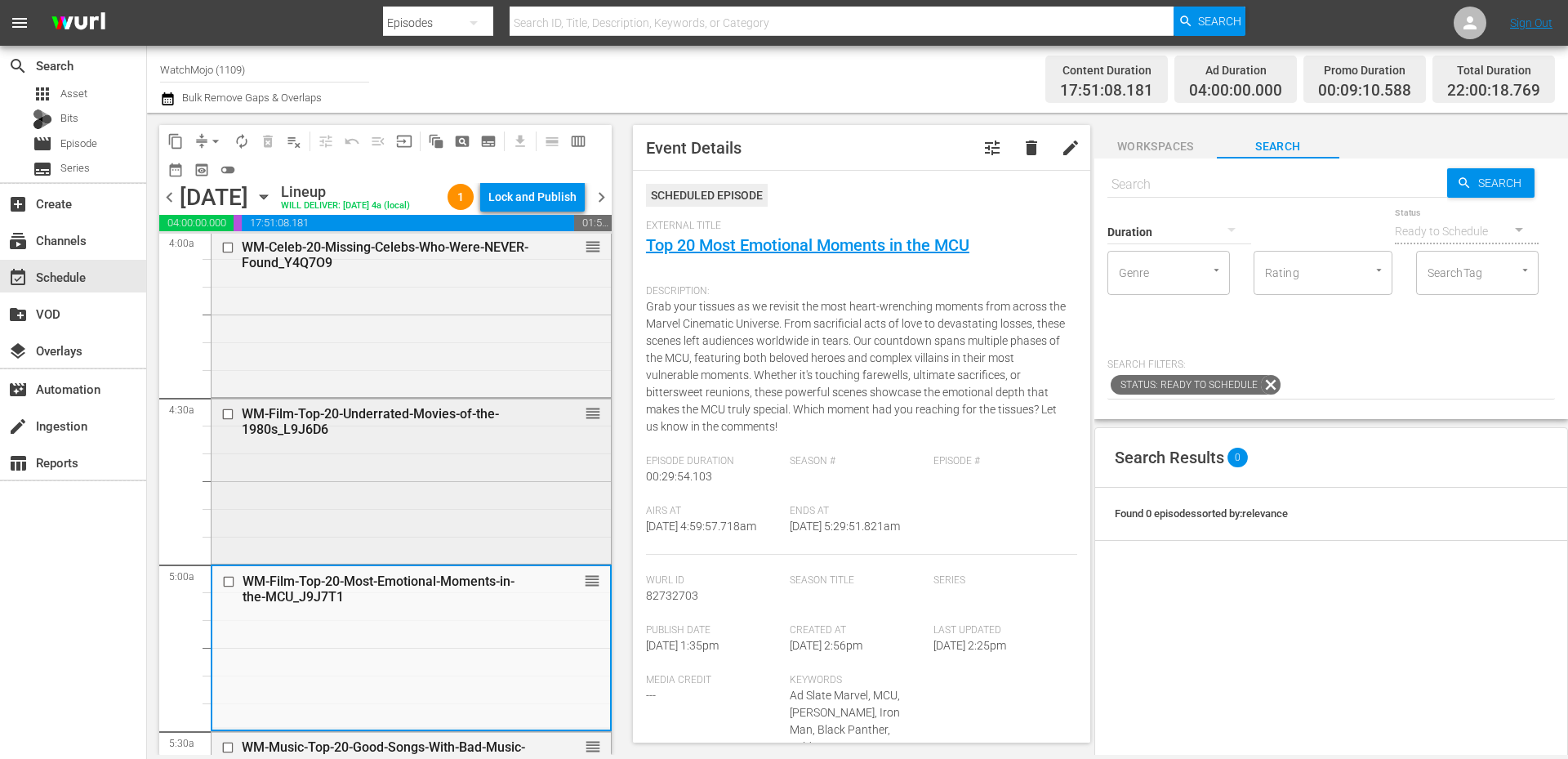
scroll to position [1361, 0]
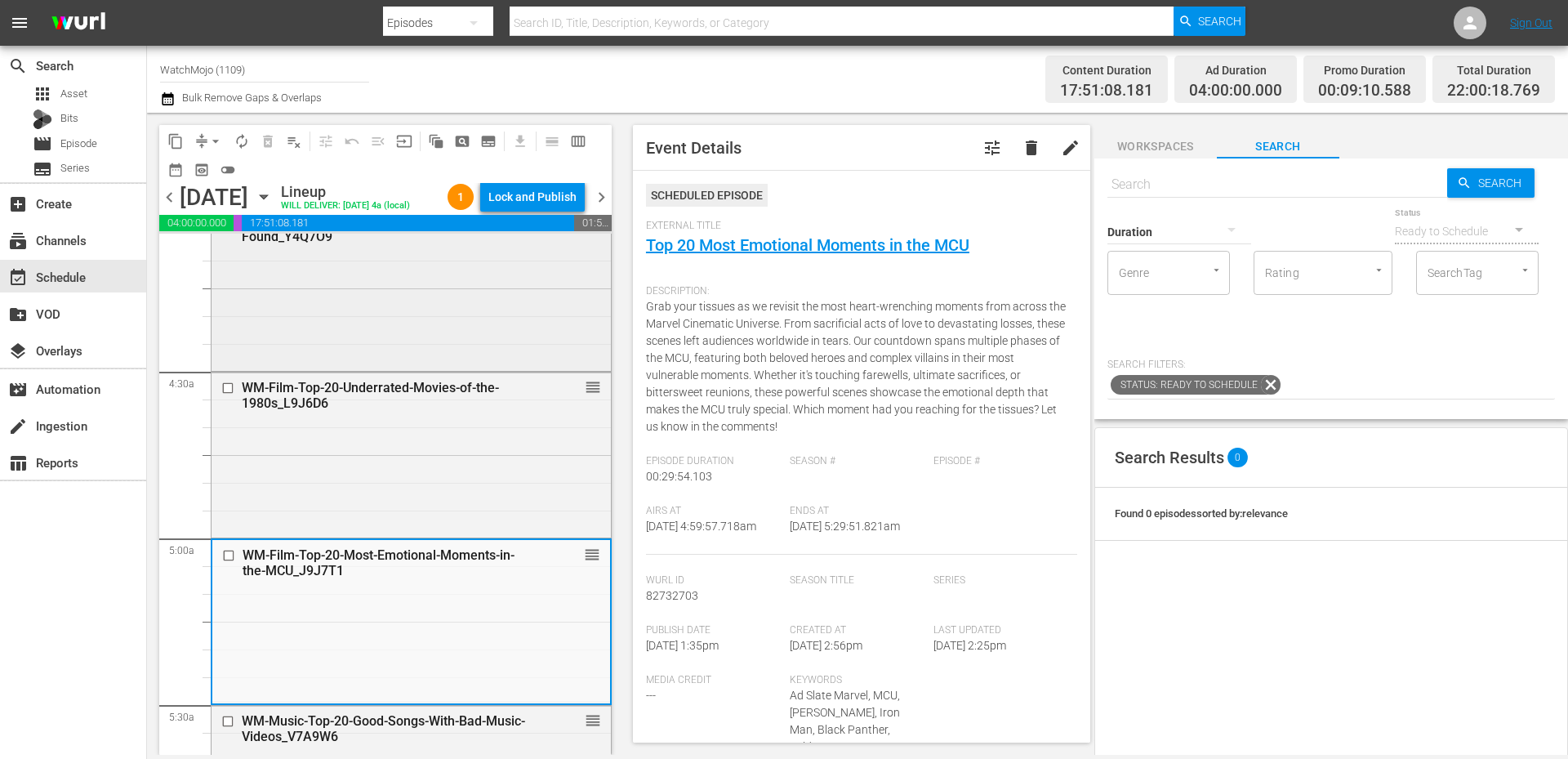
click at [364, 259] on div "WM-Celeb-20-Missing-Celebs-Who-Were-NEVER-Found_Y4Q7O9 reorder" at bounding box center [412, 286] width 400 height 162
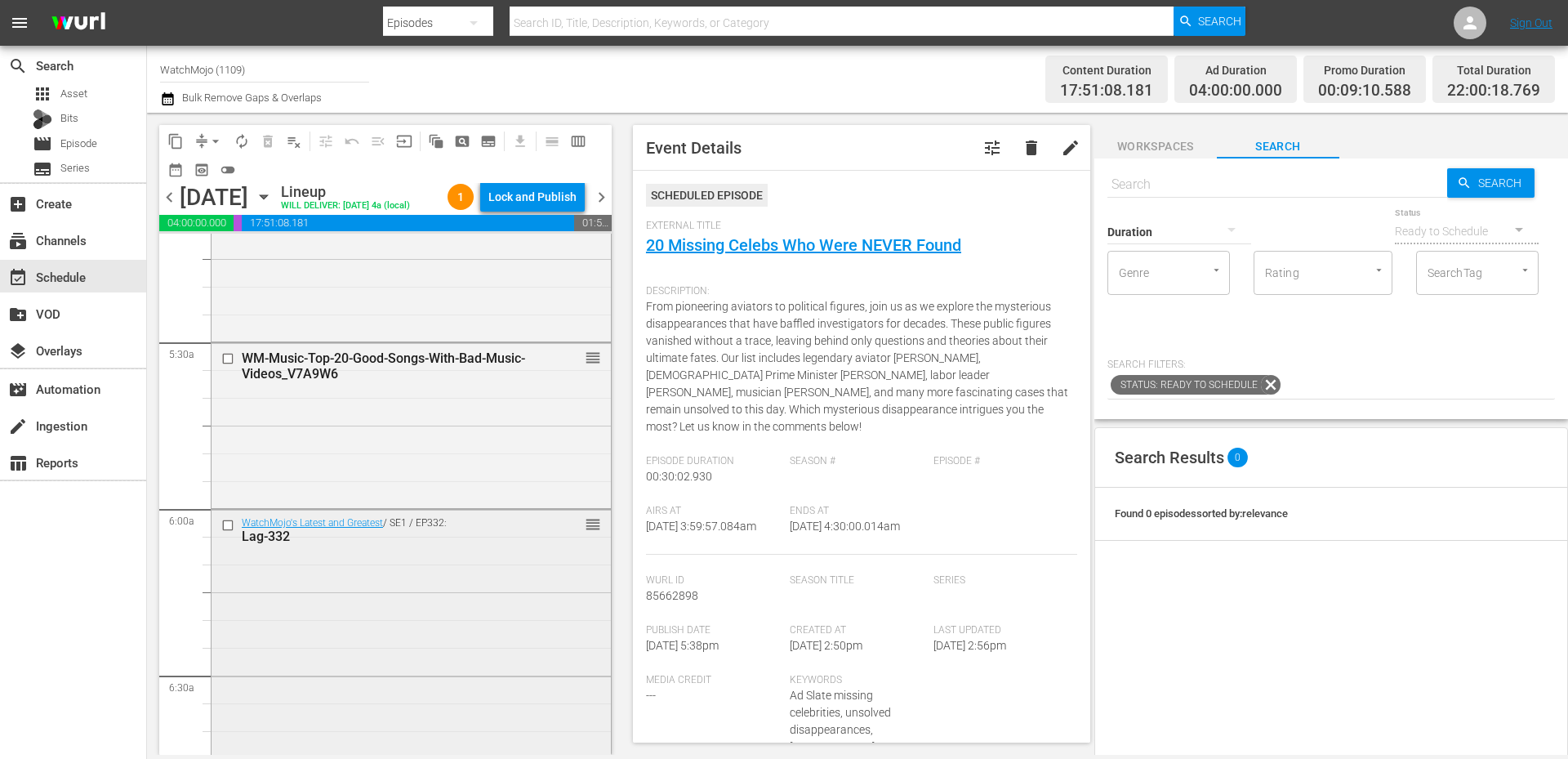
scroll to position [1905, 0]
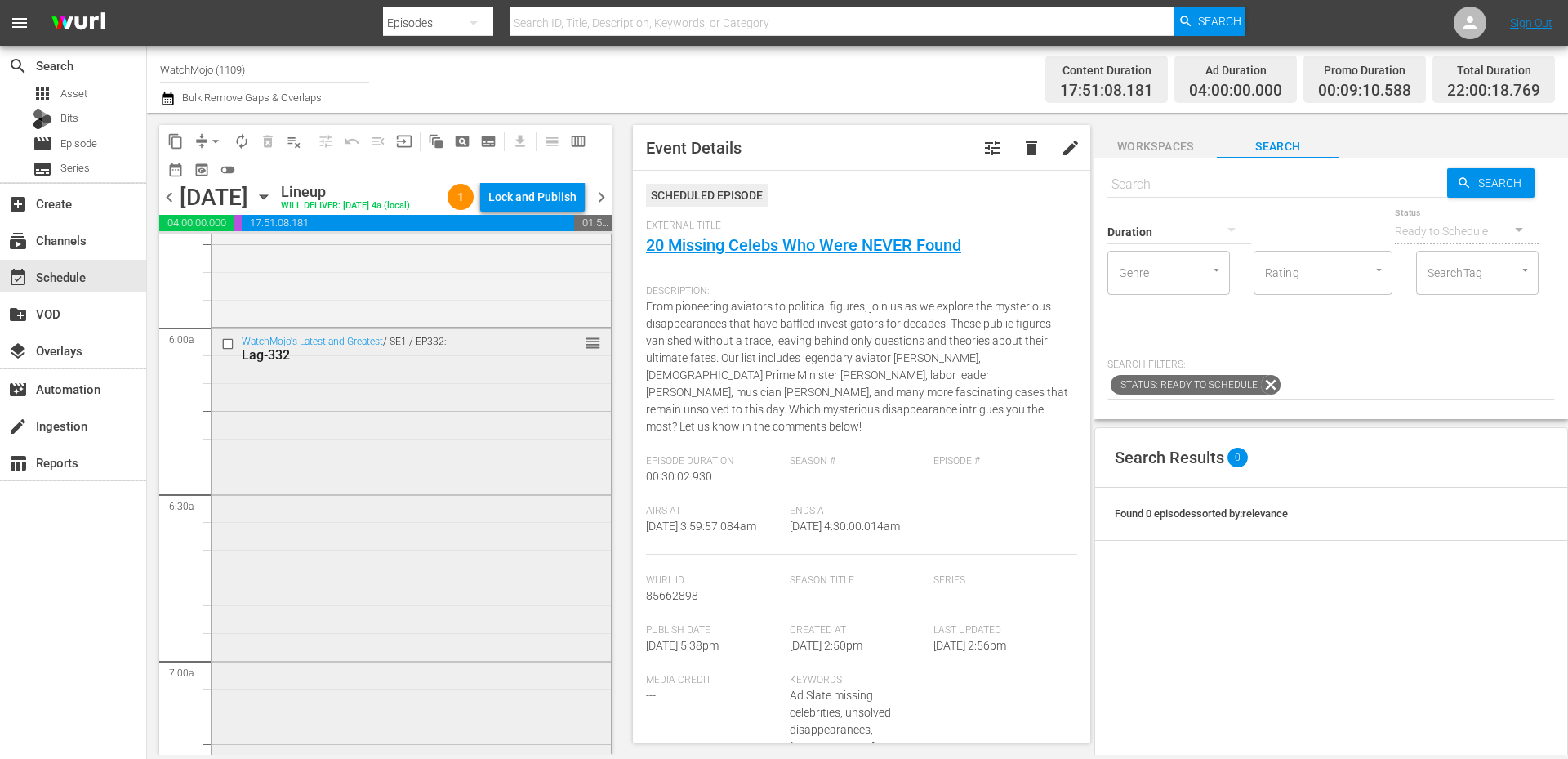
click at [365, 521] on div "WatchMojo's Latest and Greatest / SE1 / EP332: Lag-332 reorder" at bounding box center [412, 659] width 400 height 661
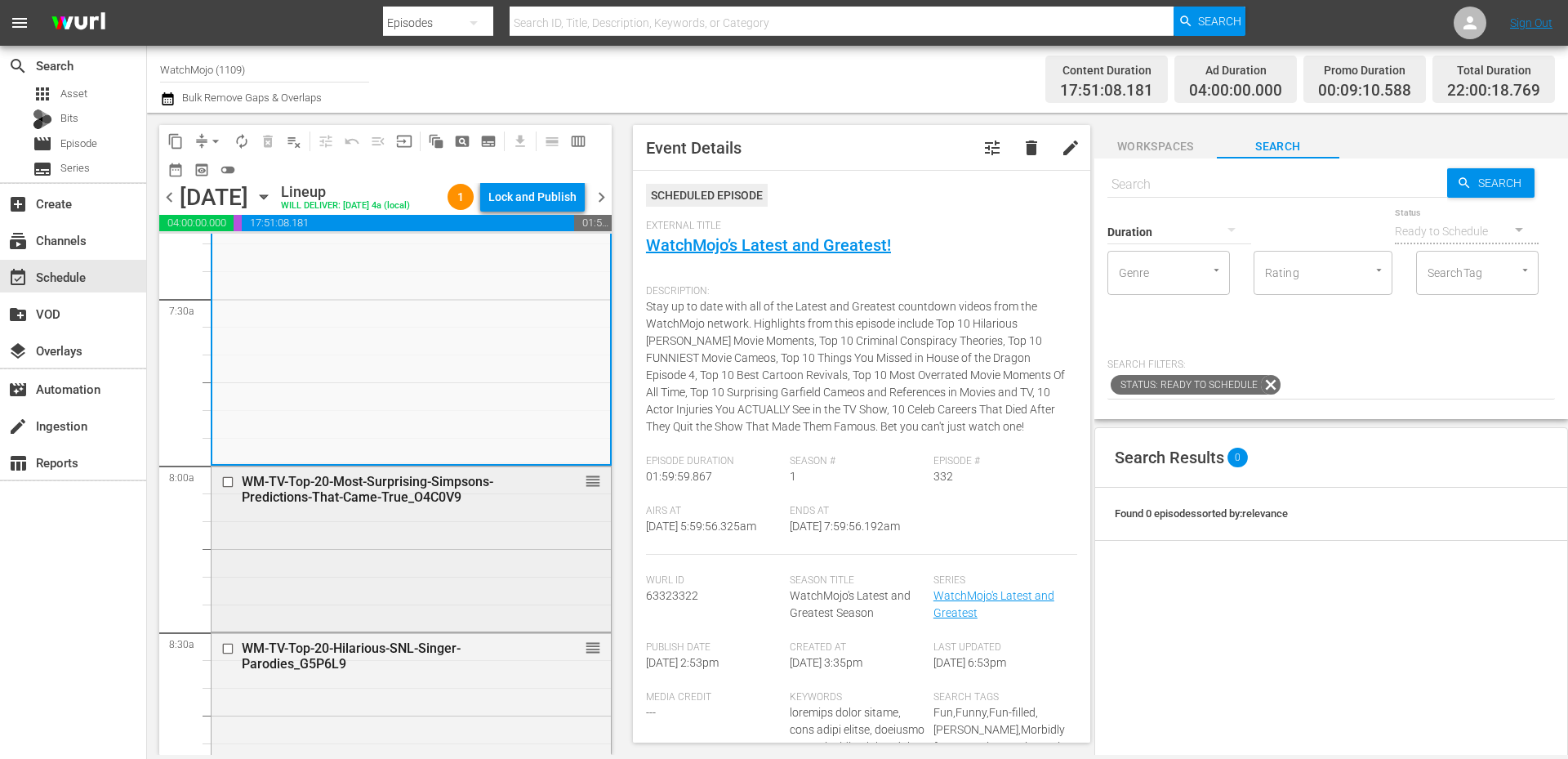
scroll to position [2449, 0]
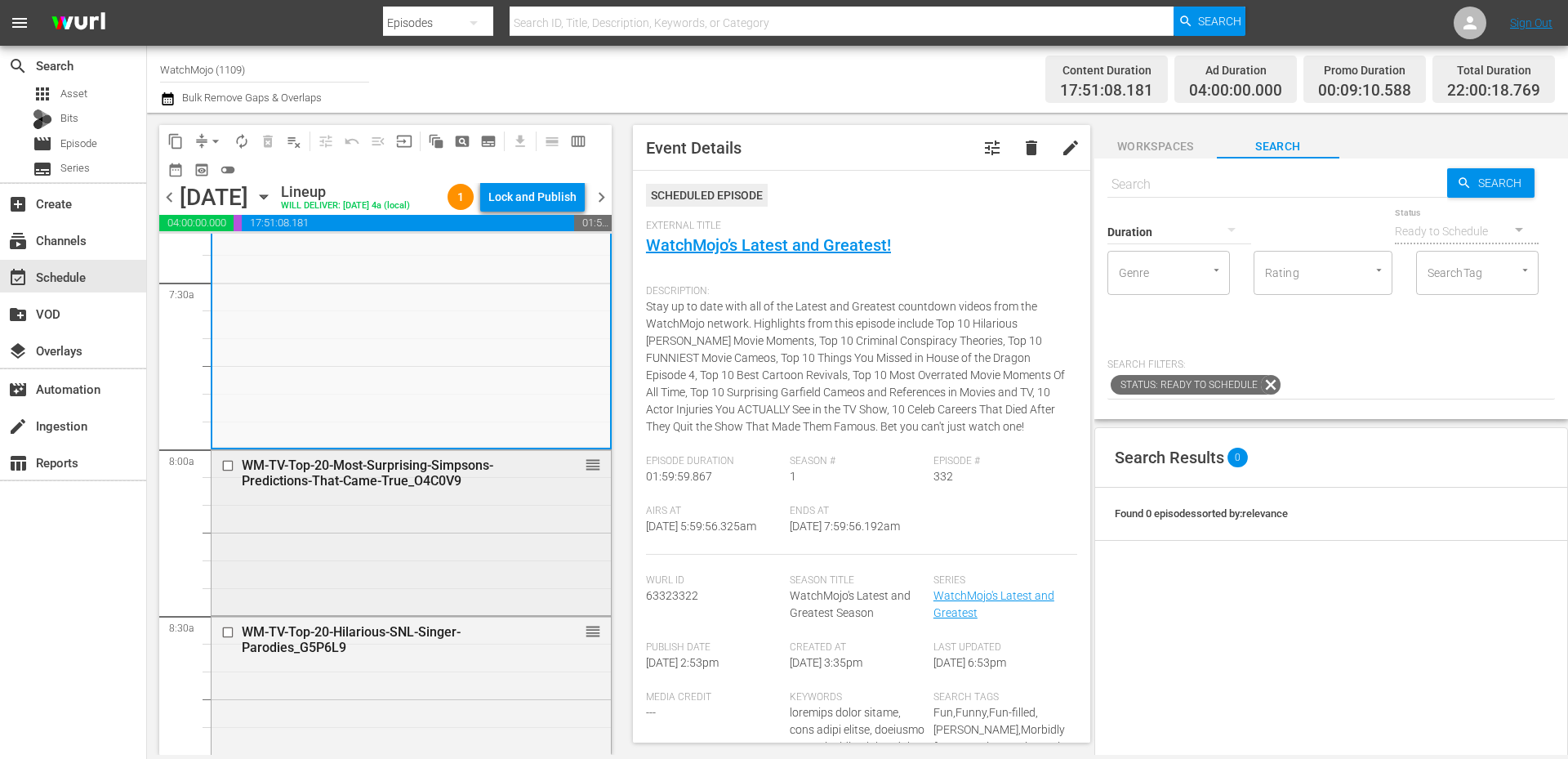
click at [367, 575] on div "WM-TV-Top-20-Most-Surprising-Simpsons-Predictions-That-Came-True_O4C0V9 reorder" at bounding box center [412, 531] width 400 height 162
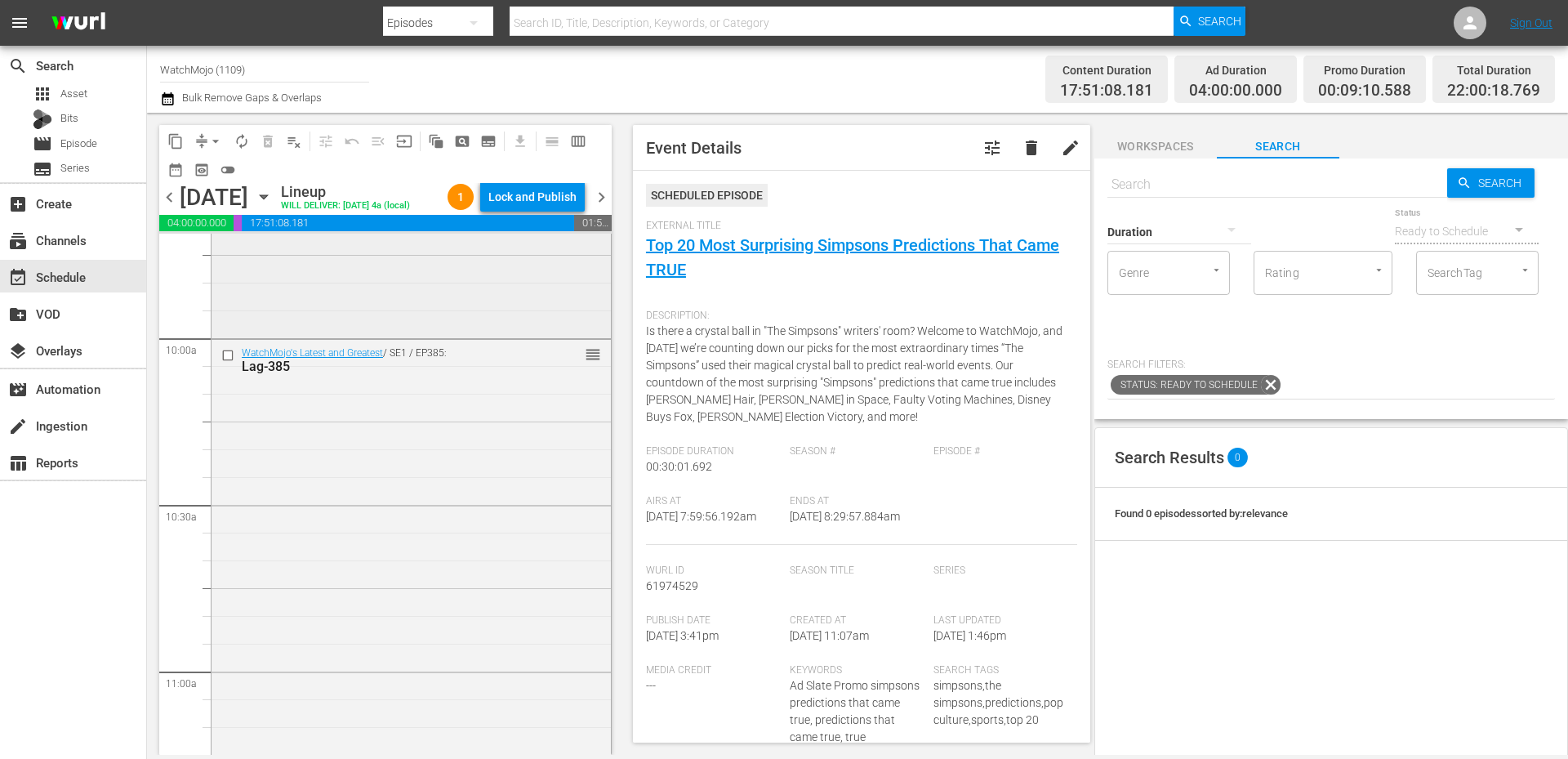
scroll to position [3267, 0]
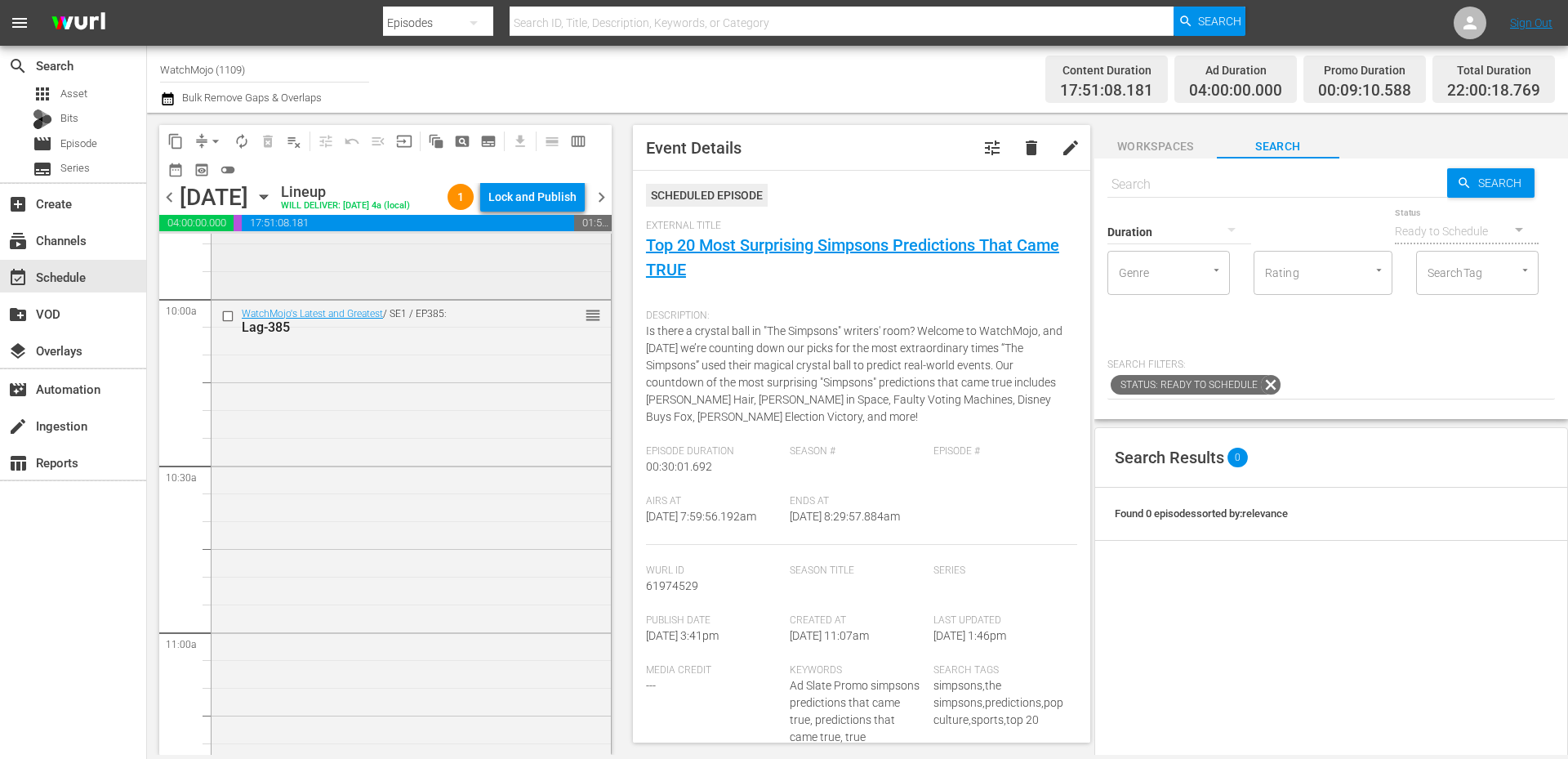
click at [365, 567] on div "WatchMojo's Latest and Greatest / SE1 / EP385: Lag-385 reorder" at bounding box center [412, 630] width 400 height 661
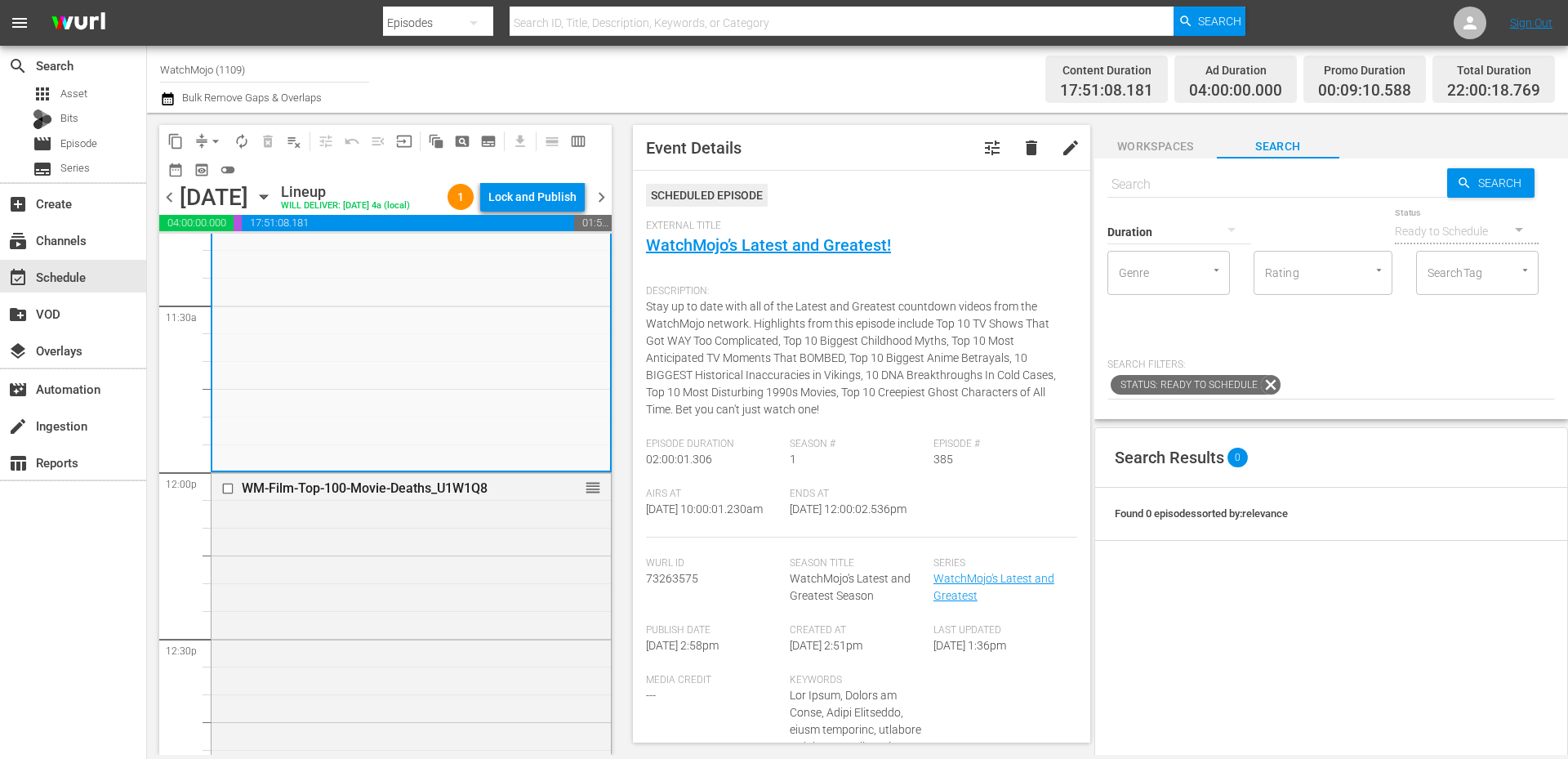
scroll to position [3974, 0]
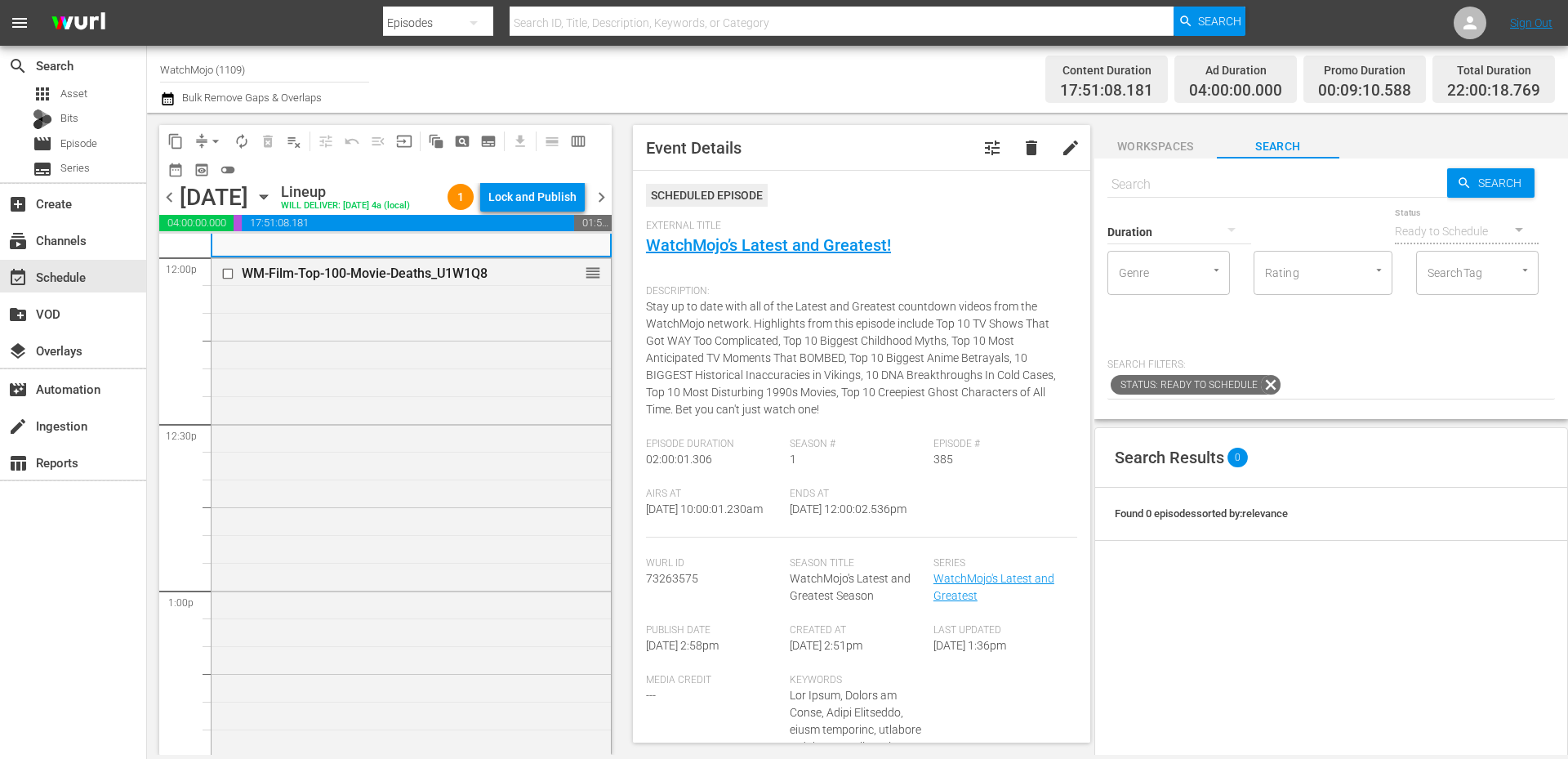
click at [365, 565] on div "WM-Film-Top-100-Movie-Deaths_U1W1Q8 reorder" at bounding box center [412, 506] width 400 height 496
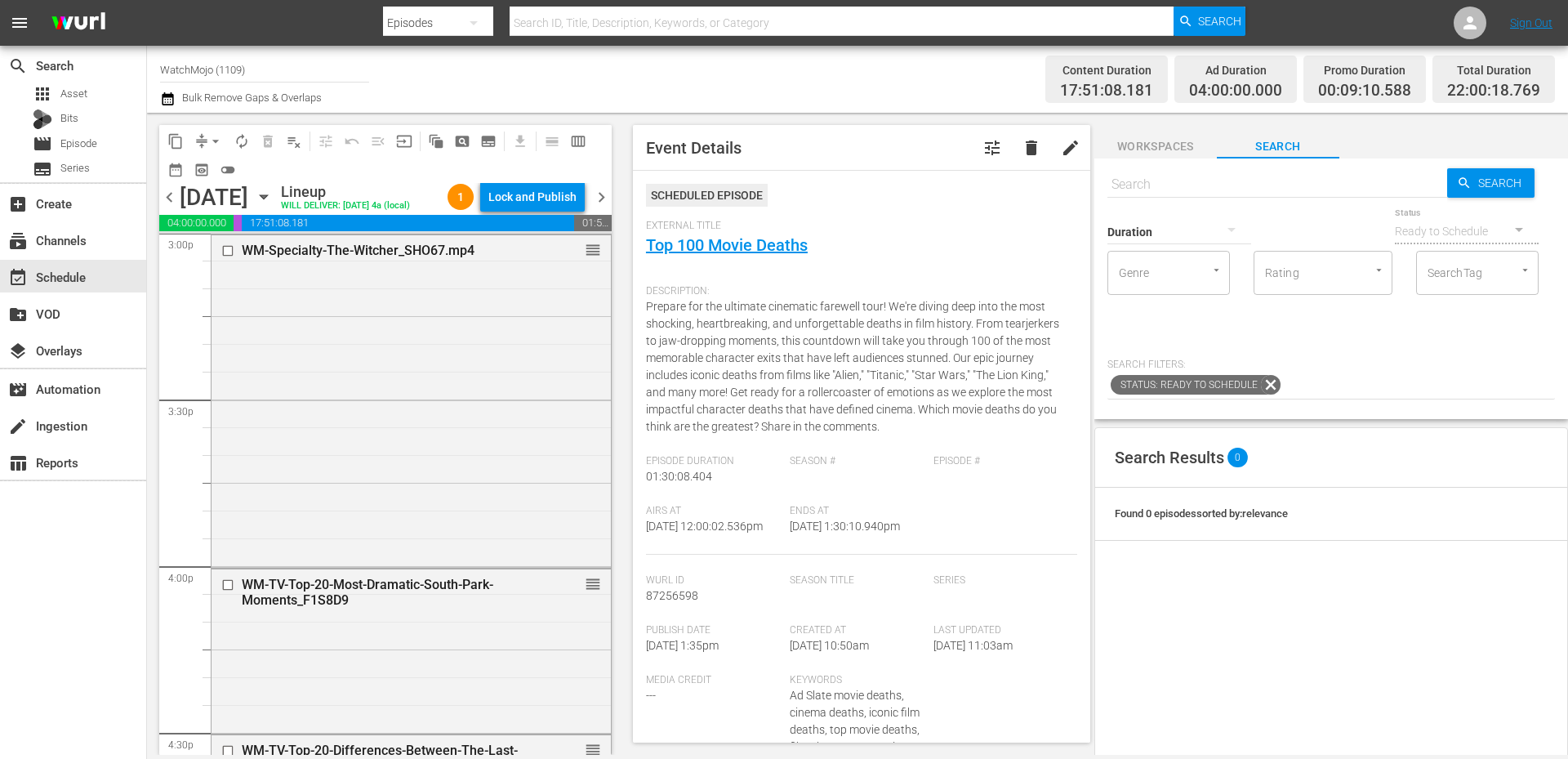
scroll to position [5009, 0]
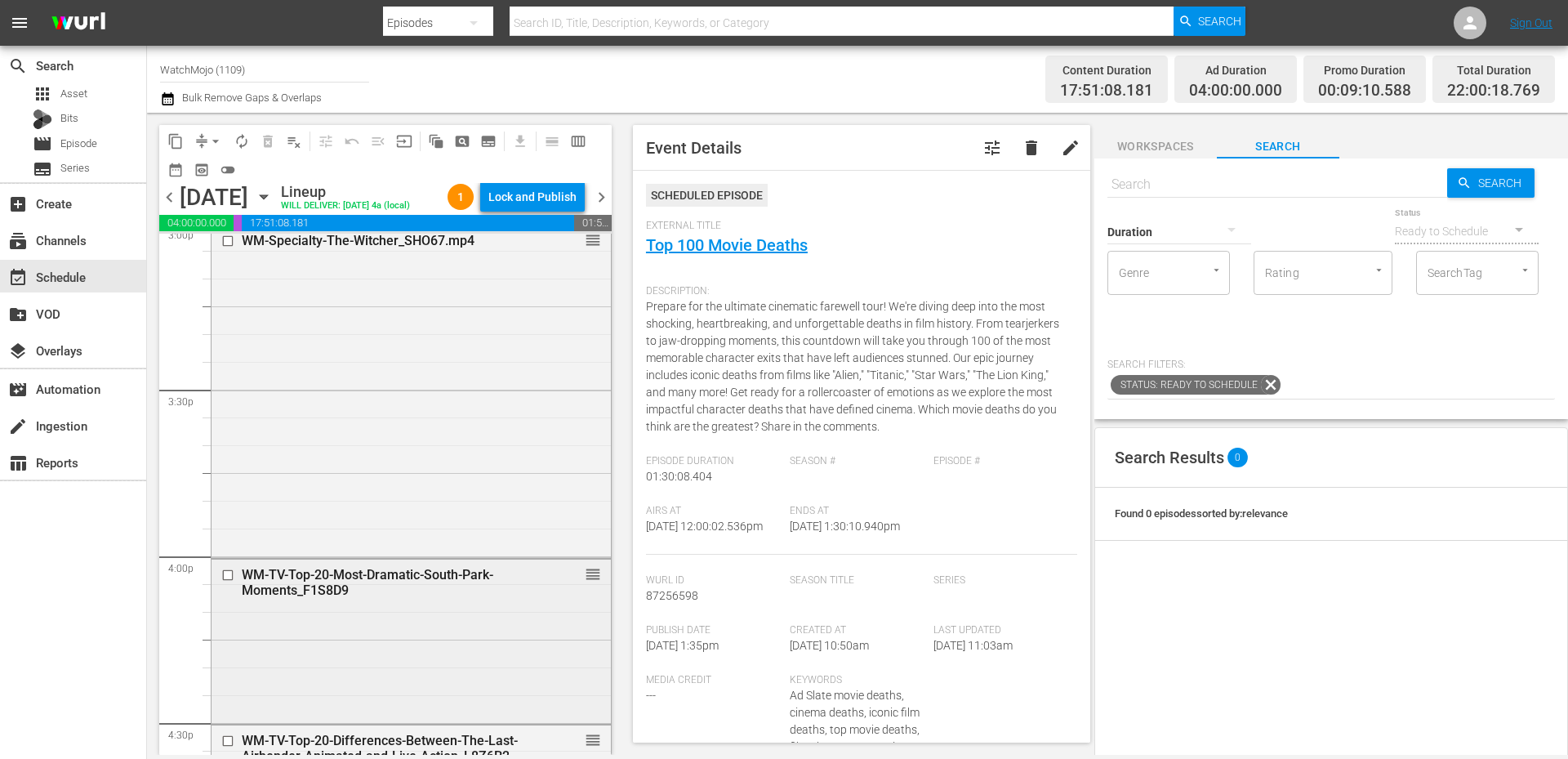
click at [323, 636] on div "WM-TV-Top-20-Most-Dramatic-South-Park-Moments_F1S8D9 reorder" at bounding box center [412, 640] width 400 height 162
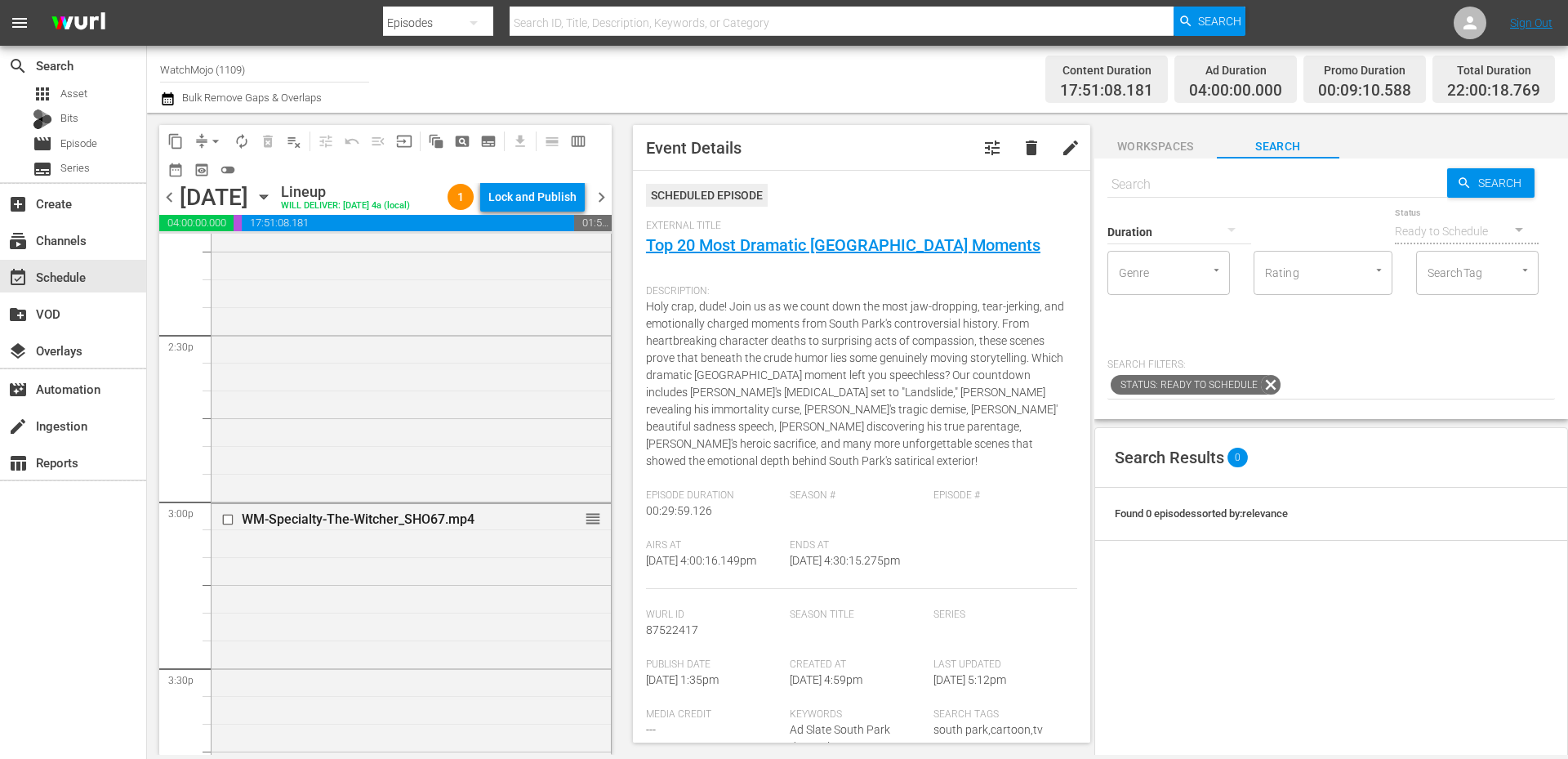
scroll to position [4682, 0]
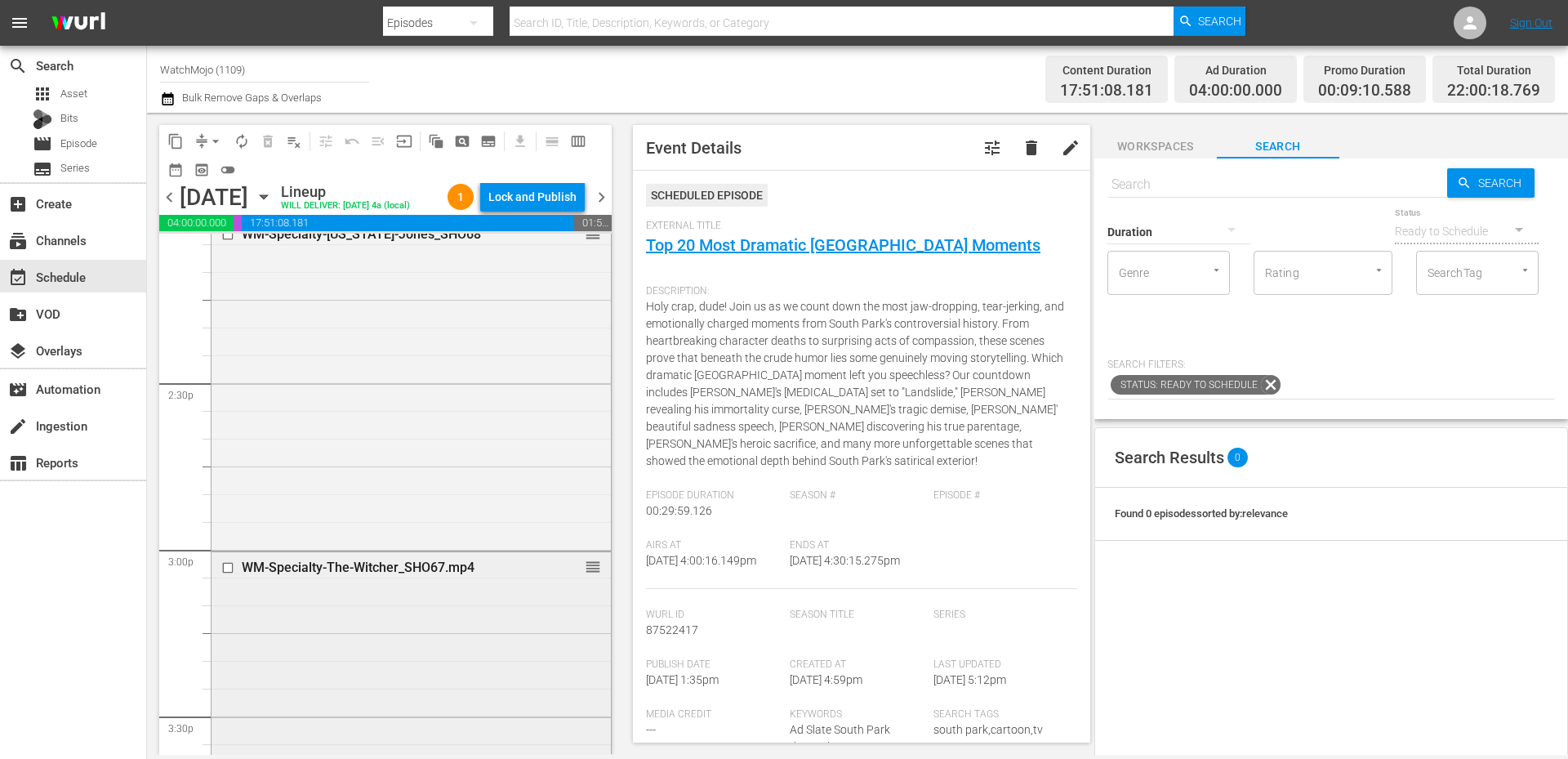
click at [323, 640] on div "WM-Specialty-The-Witcher_SHO67.mp4 reorder" at bounding box center [412, 716] width 400 height 328
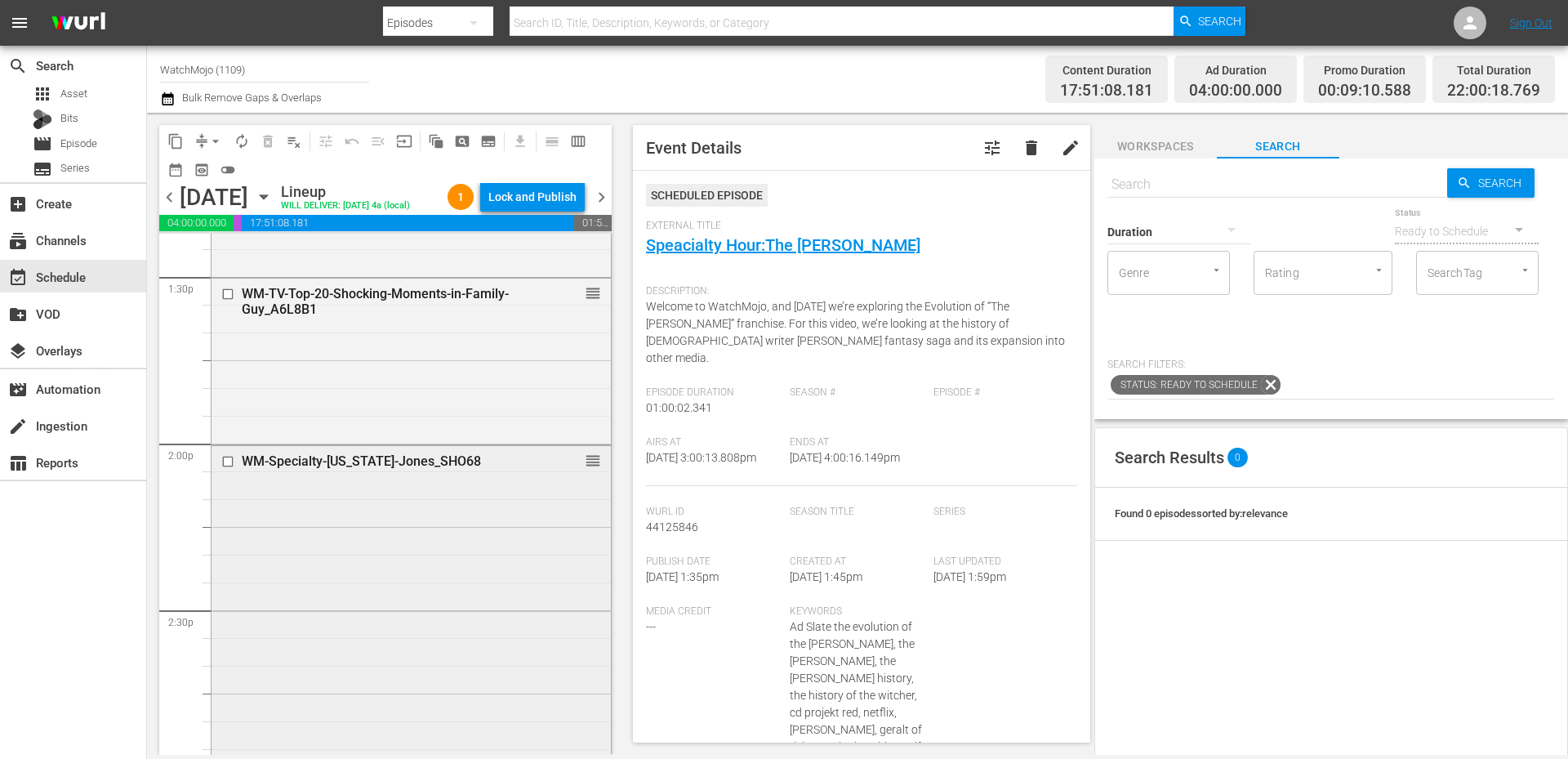
scroll to position [4301, 0]
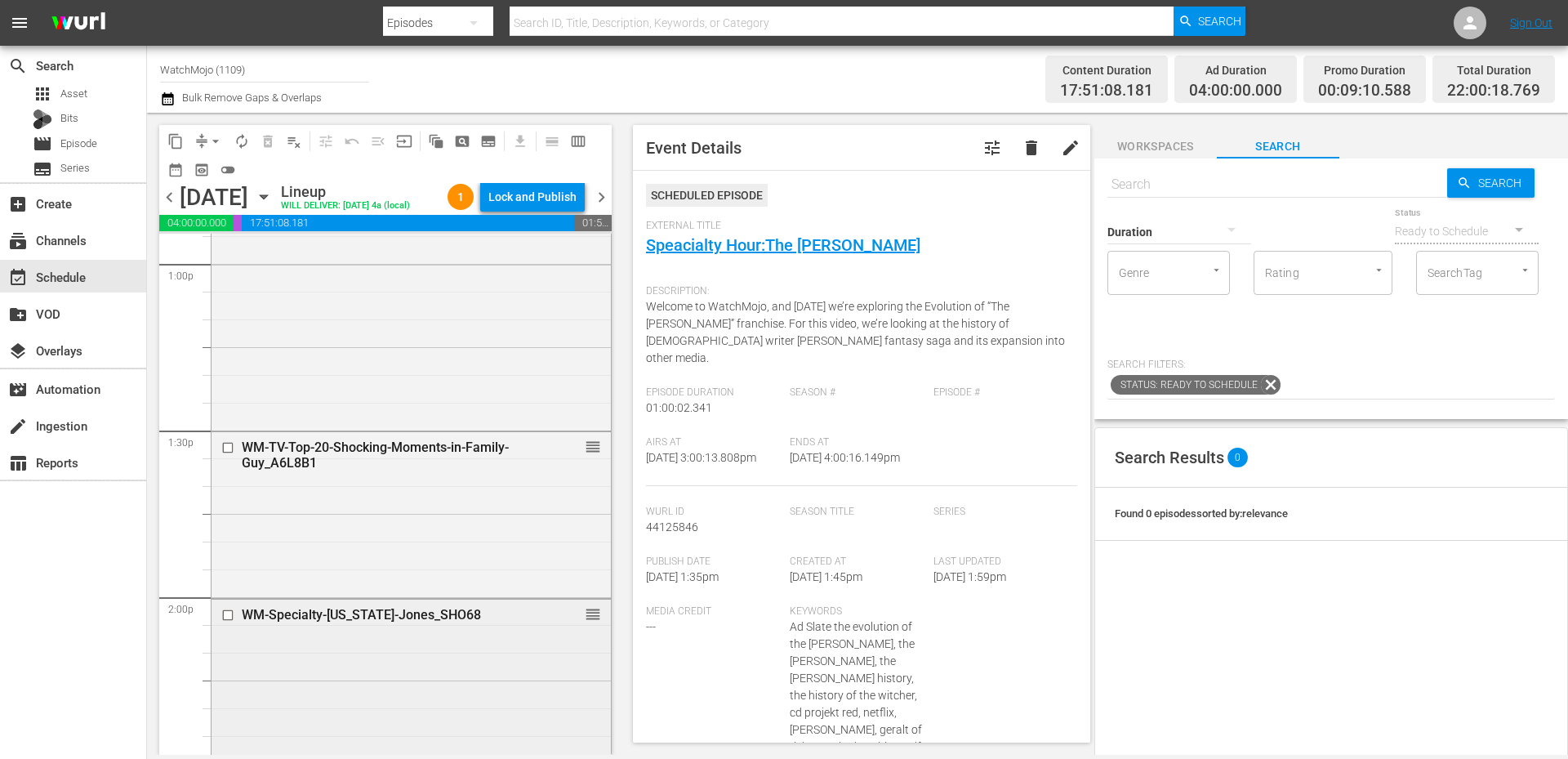
click at [343, 654] on div "WM-Specialty-Indiana-Jones_SHO68 reorder" at bounding box center [412, 763] width 400 height 328
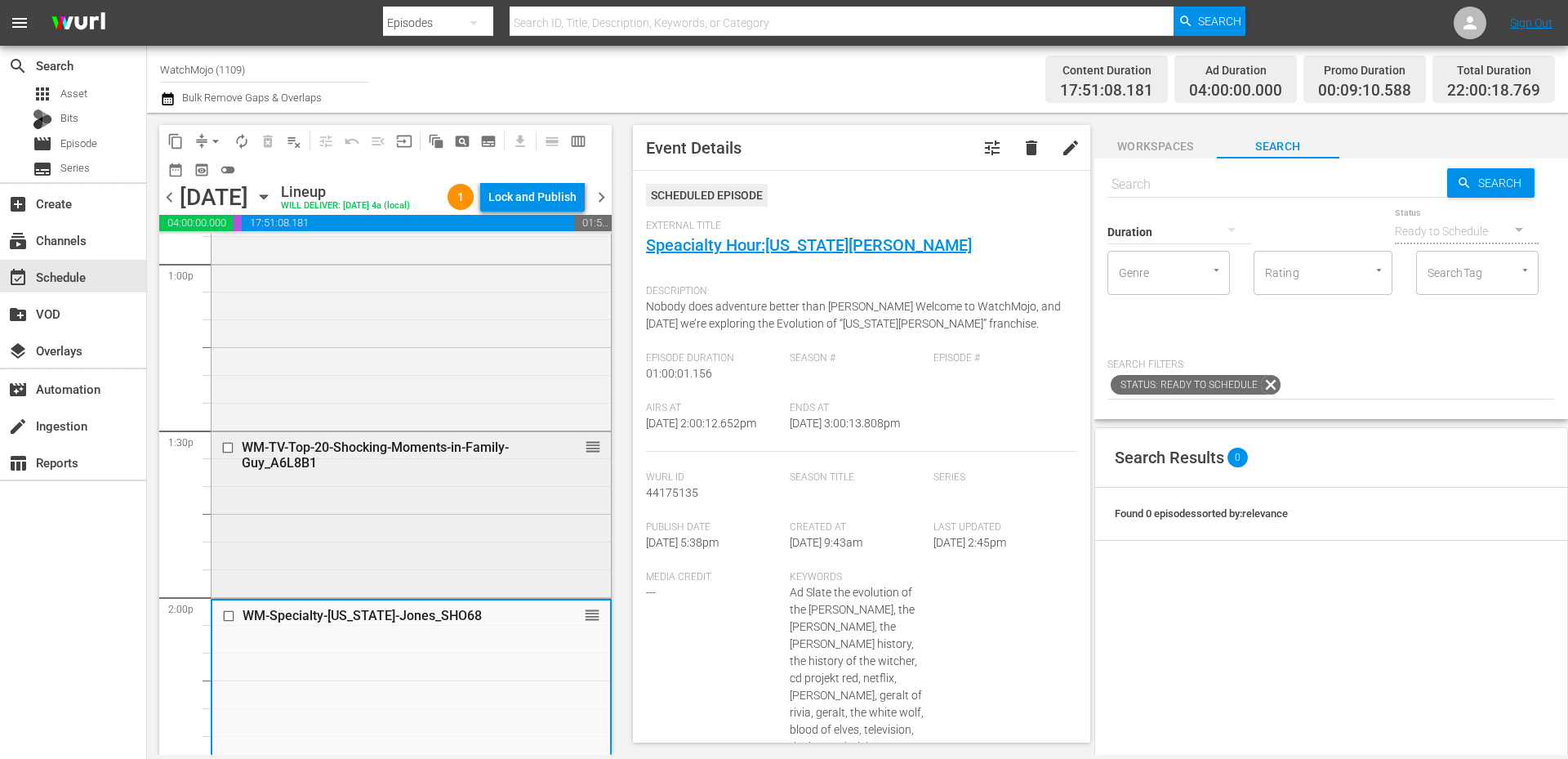
click at [467, 511] on div "WM-TV-Top-20-Shocking-Moments-in-Family-Guy_A6L8B1 reorder" at bounding box center [412, 513] width 400 height 162
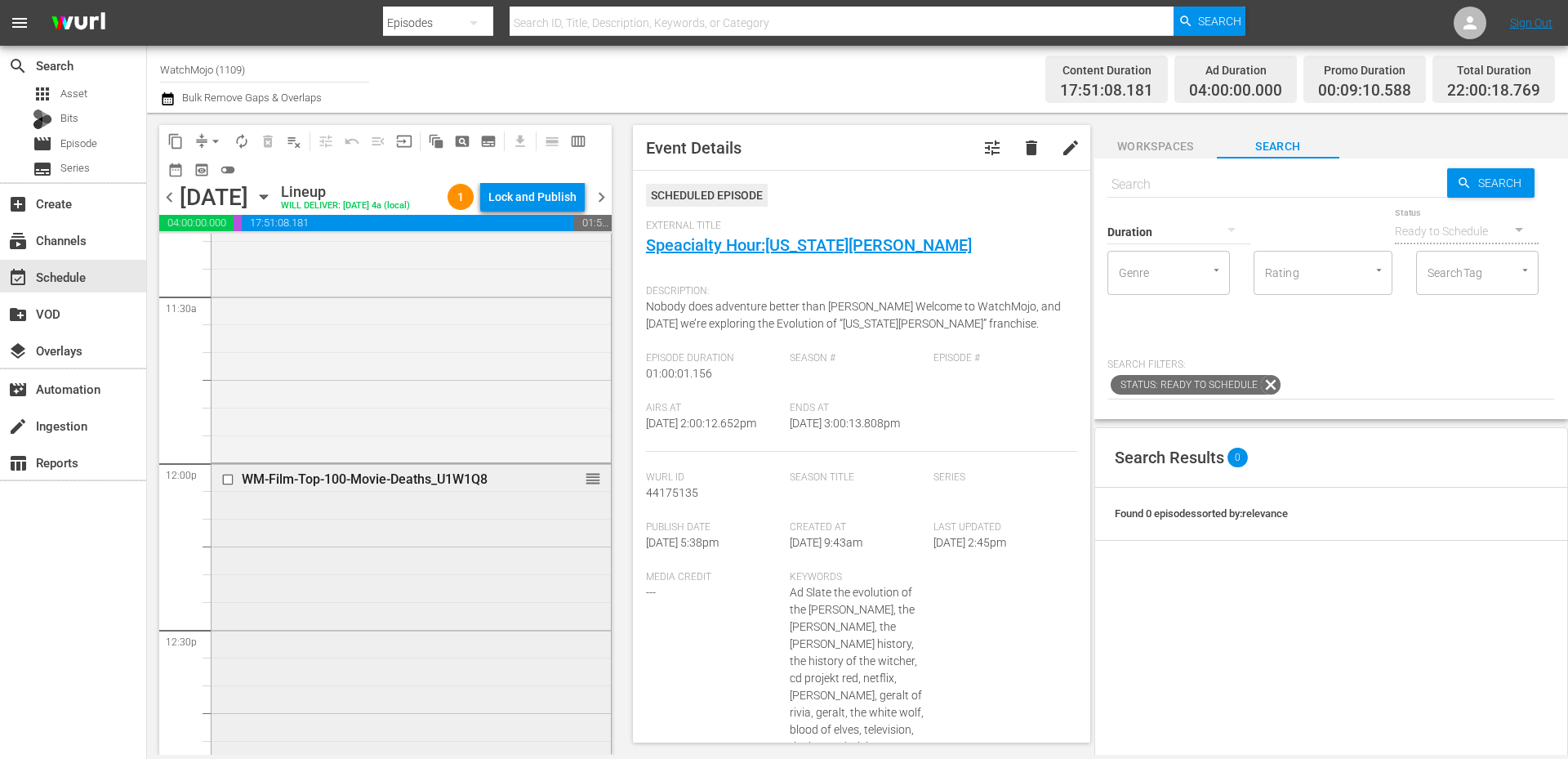
scroll to position [3756, 0]
click at [351, 569] on div "WM-Film-Top-100-Movie-Deaths_U1W1Q8 reorder" at bounding box center [412, 724] width 400 height 496
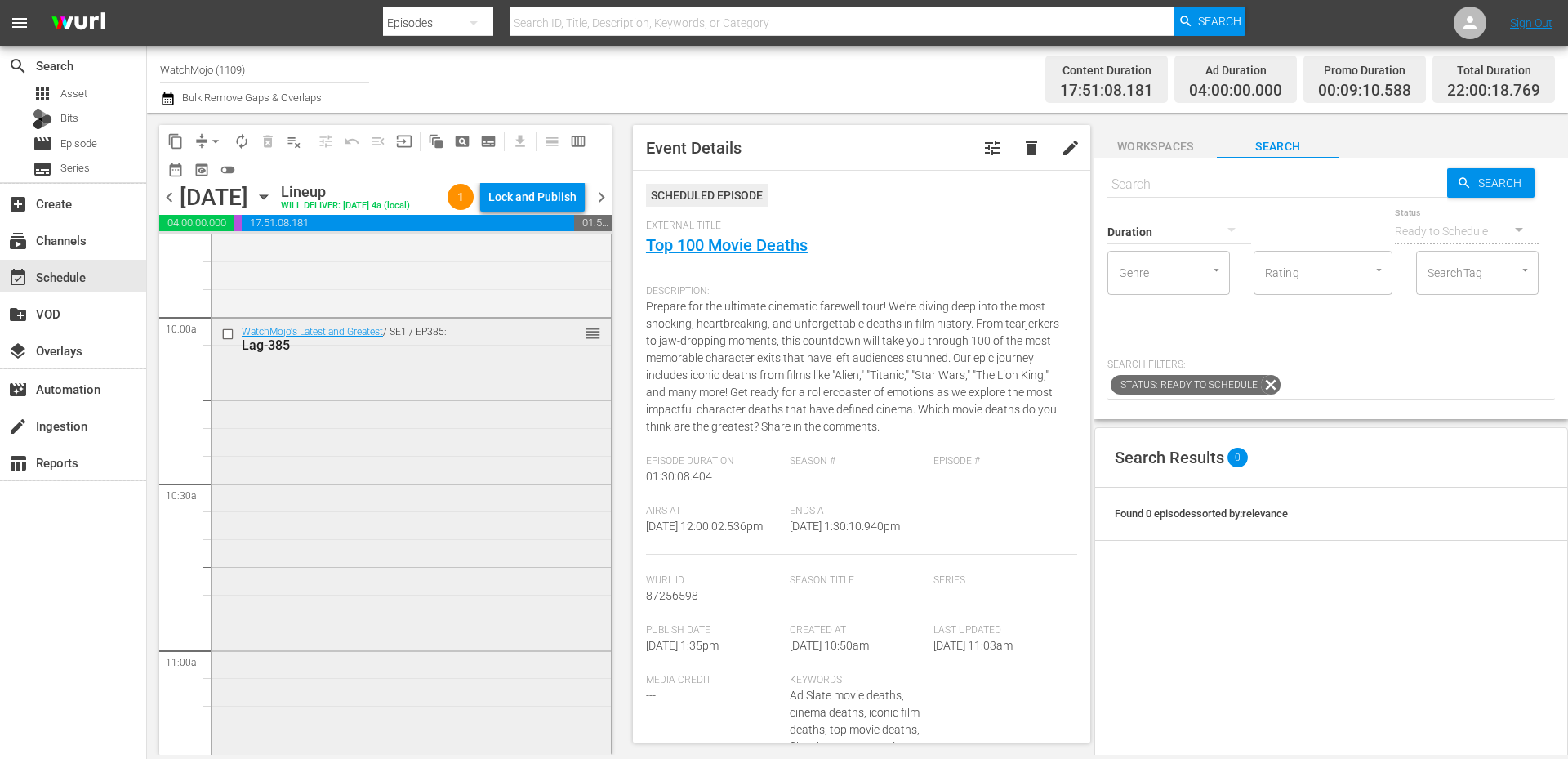
scroll to position [3212, 0]
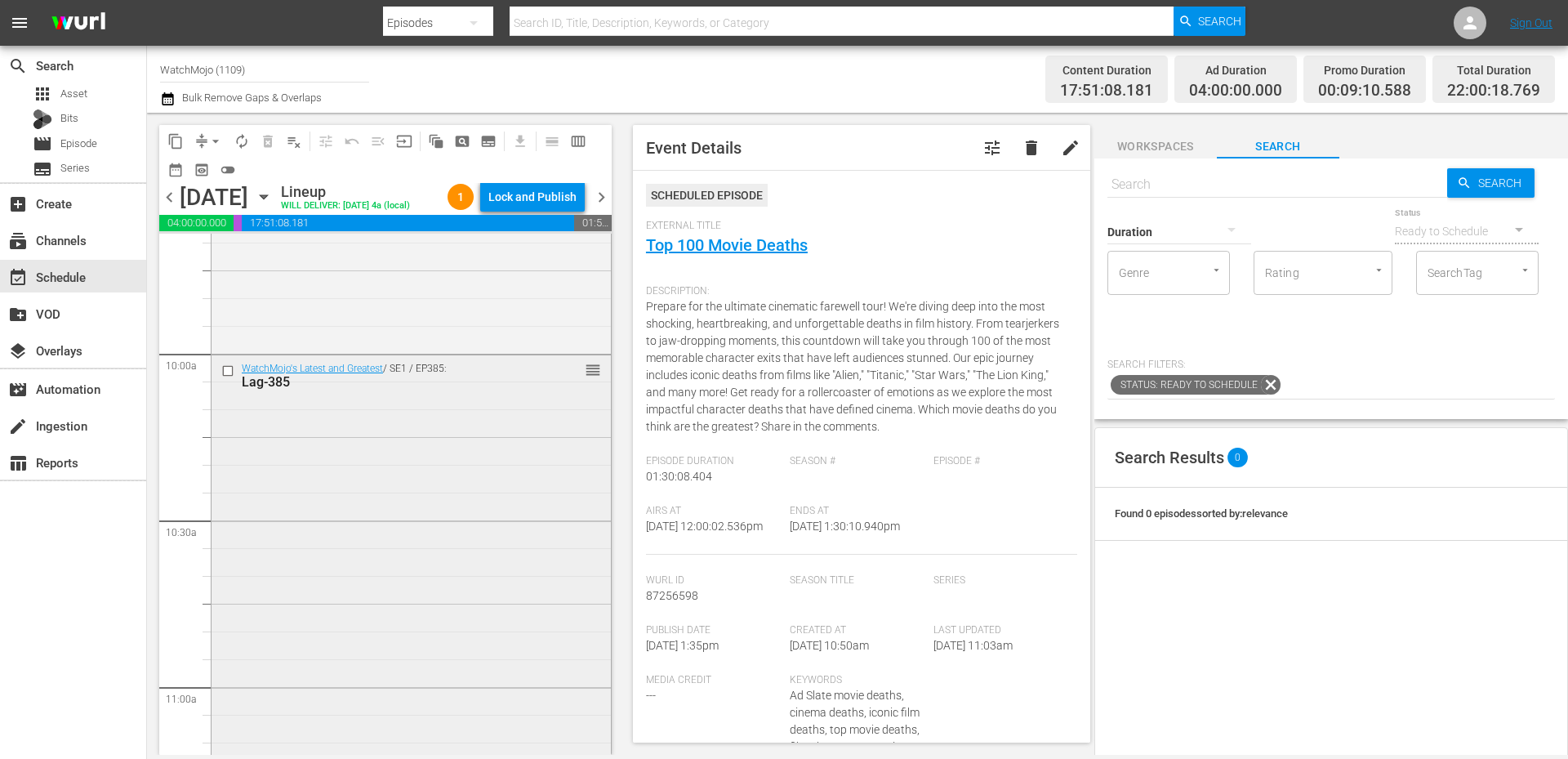
click at [336, 530] on div "WatchMojo's Latest and Greatest / SE1 / EP385: Lag-385 reorder" at bounding box center [412, 685] width 400 height 661
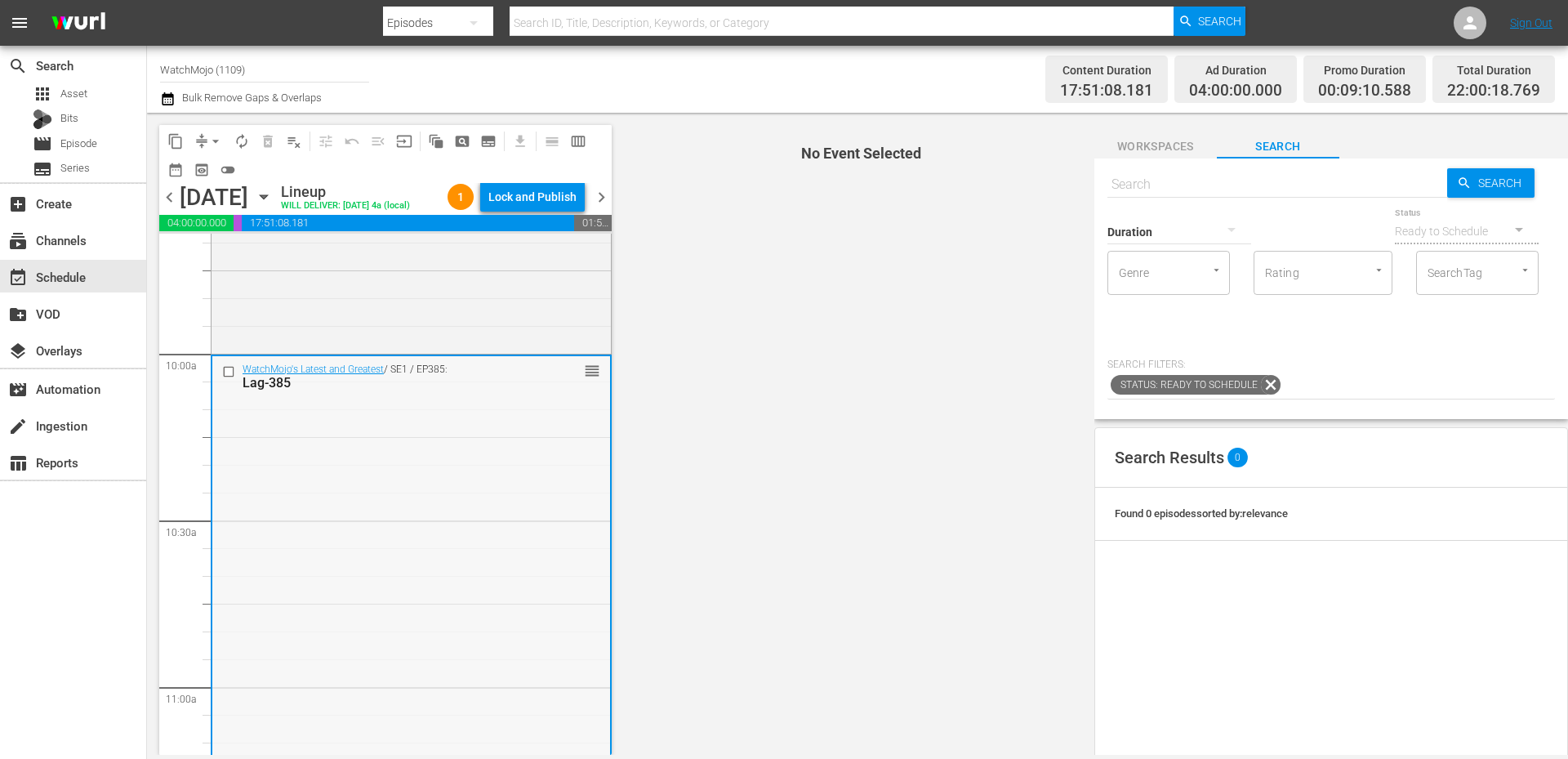
click at [229, 373] on input "checkbox" at bounding box center [231, 371] width 17 height 14
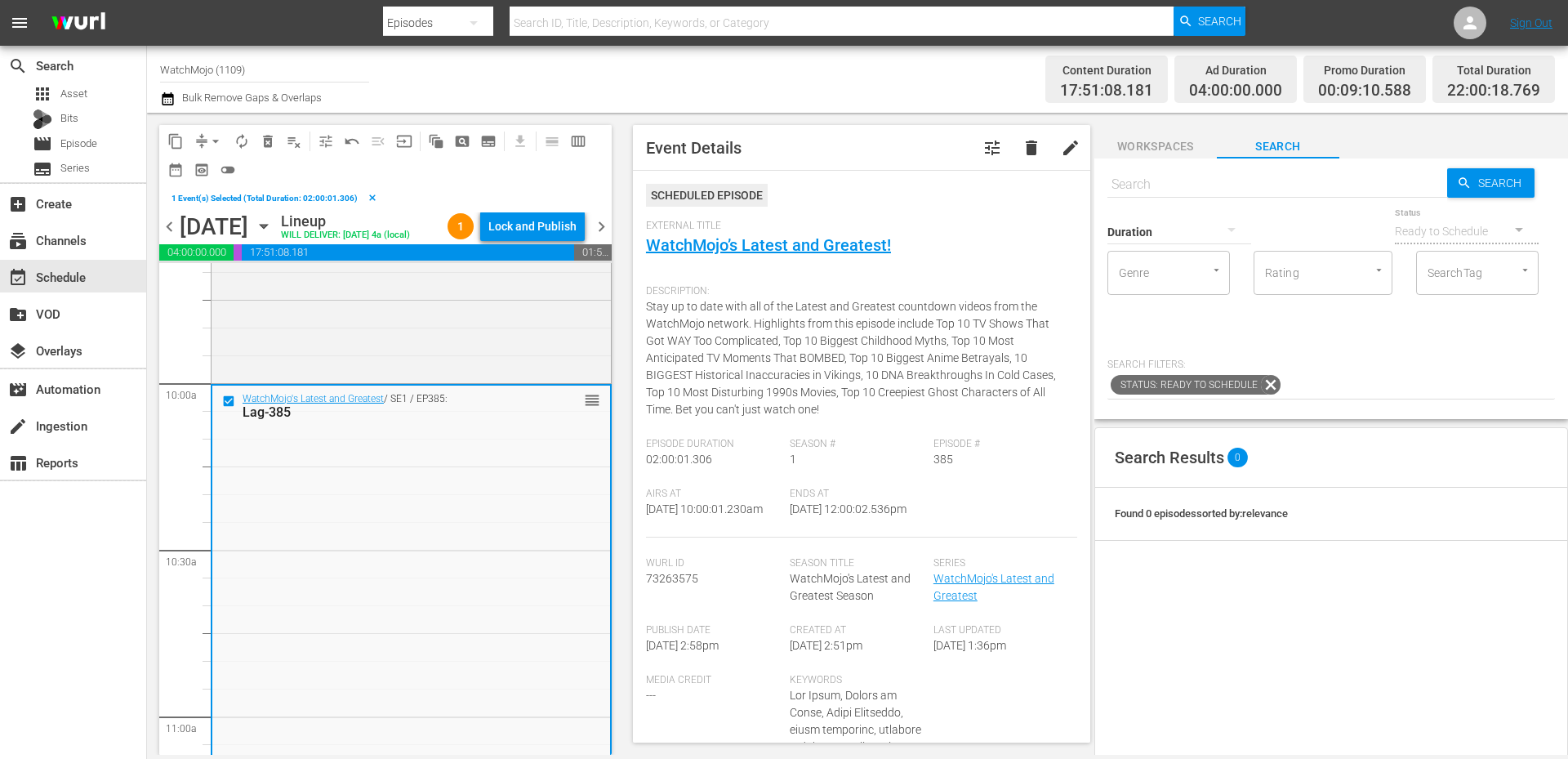
click at [1045, 183] on input "text" at bounding box center [1277, 184] width 340 height 39
paste input "Lag-425"
type input "Lag-425"
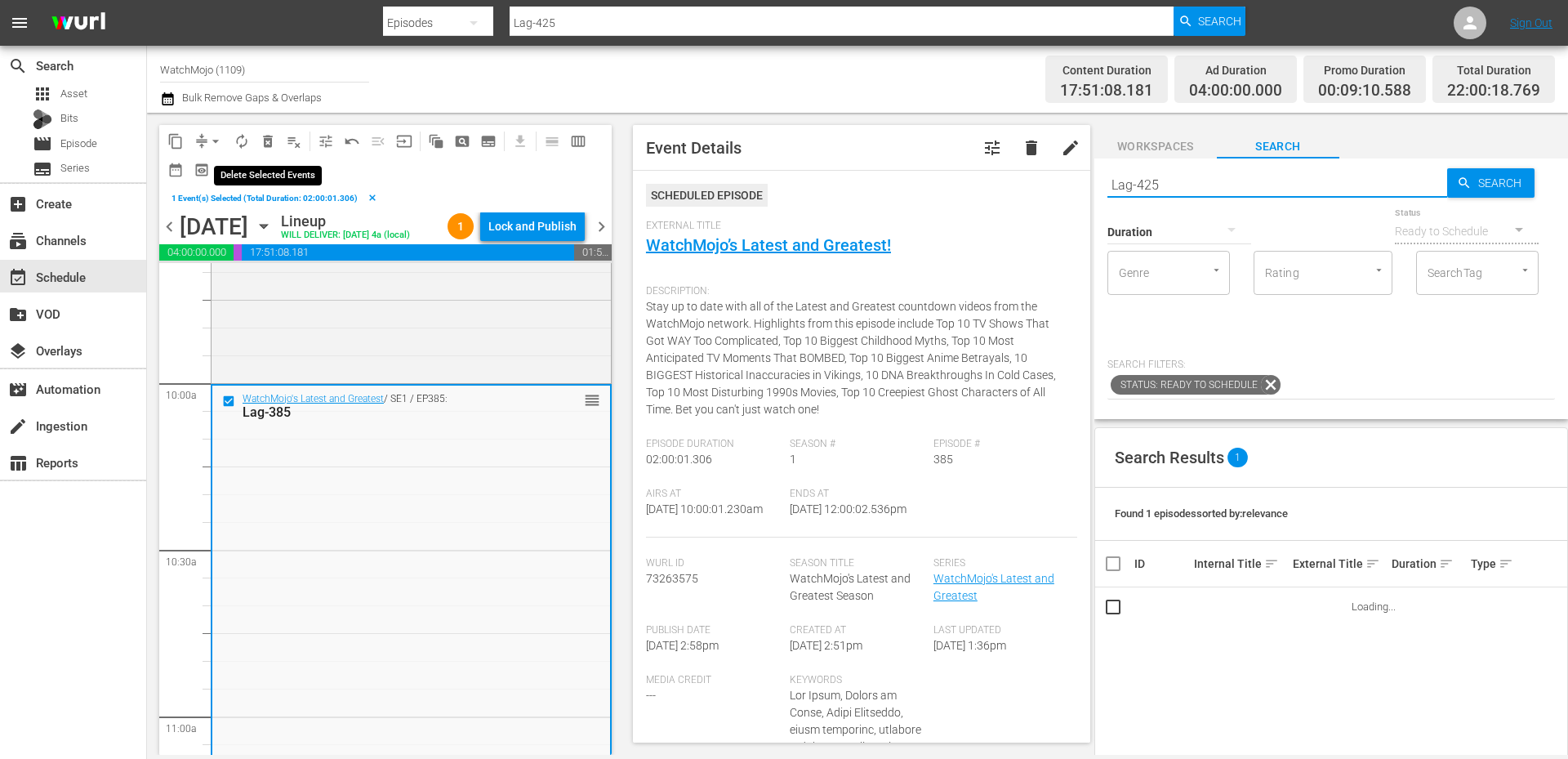
click at [267, 134] on span "delete_forever_outlined" at bounding box center [268, 141] width 16 height 16
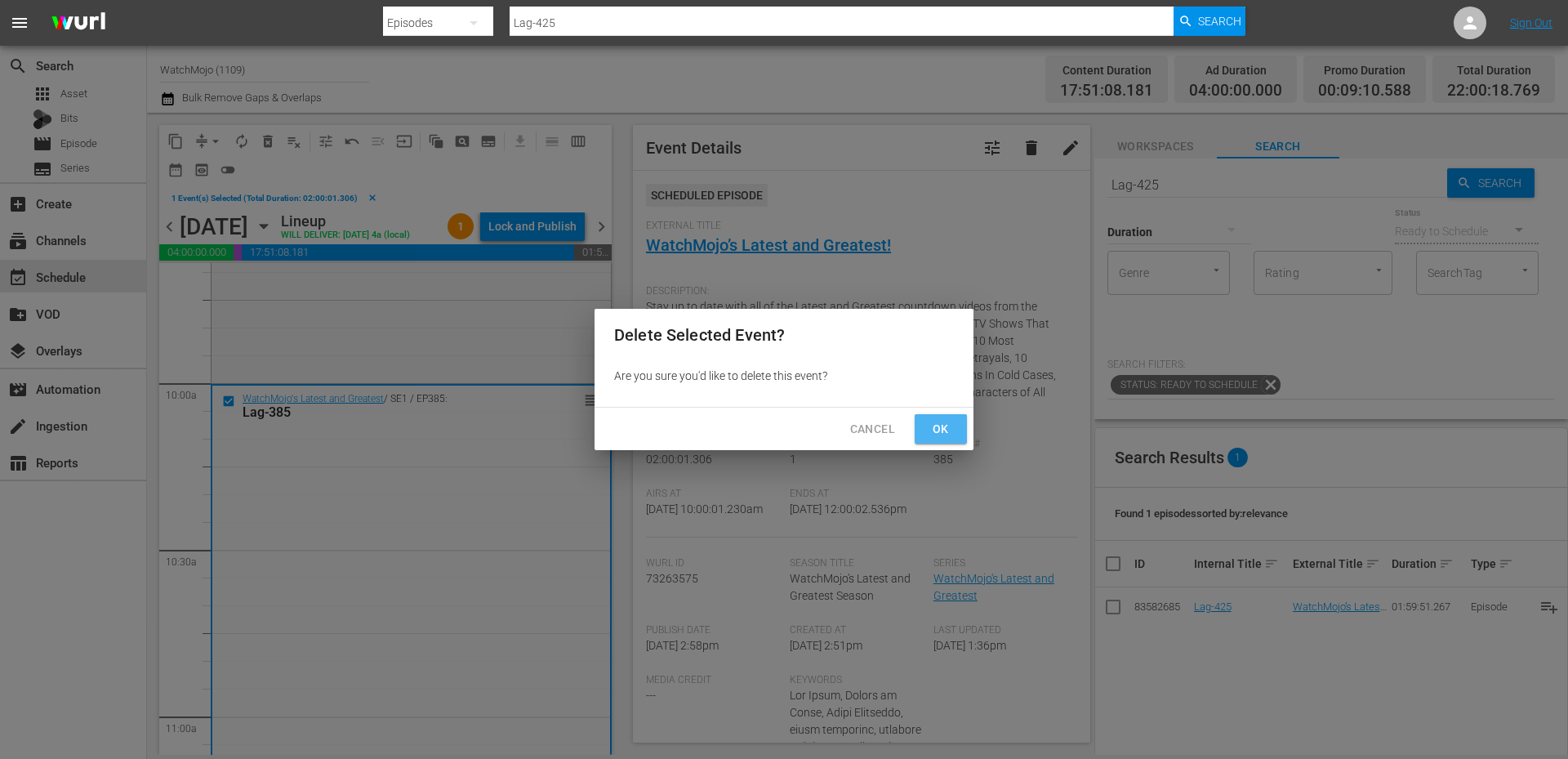
click at [937, 430] on span "Ok" at bounding box center [941, 429] width 26 height 21
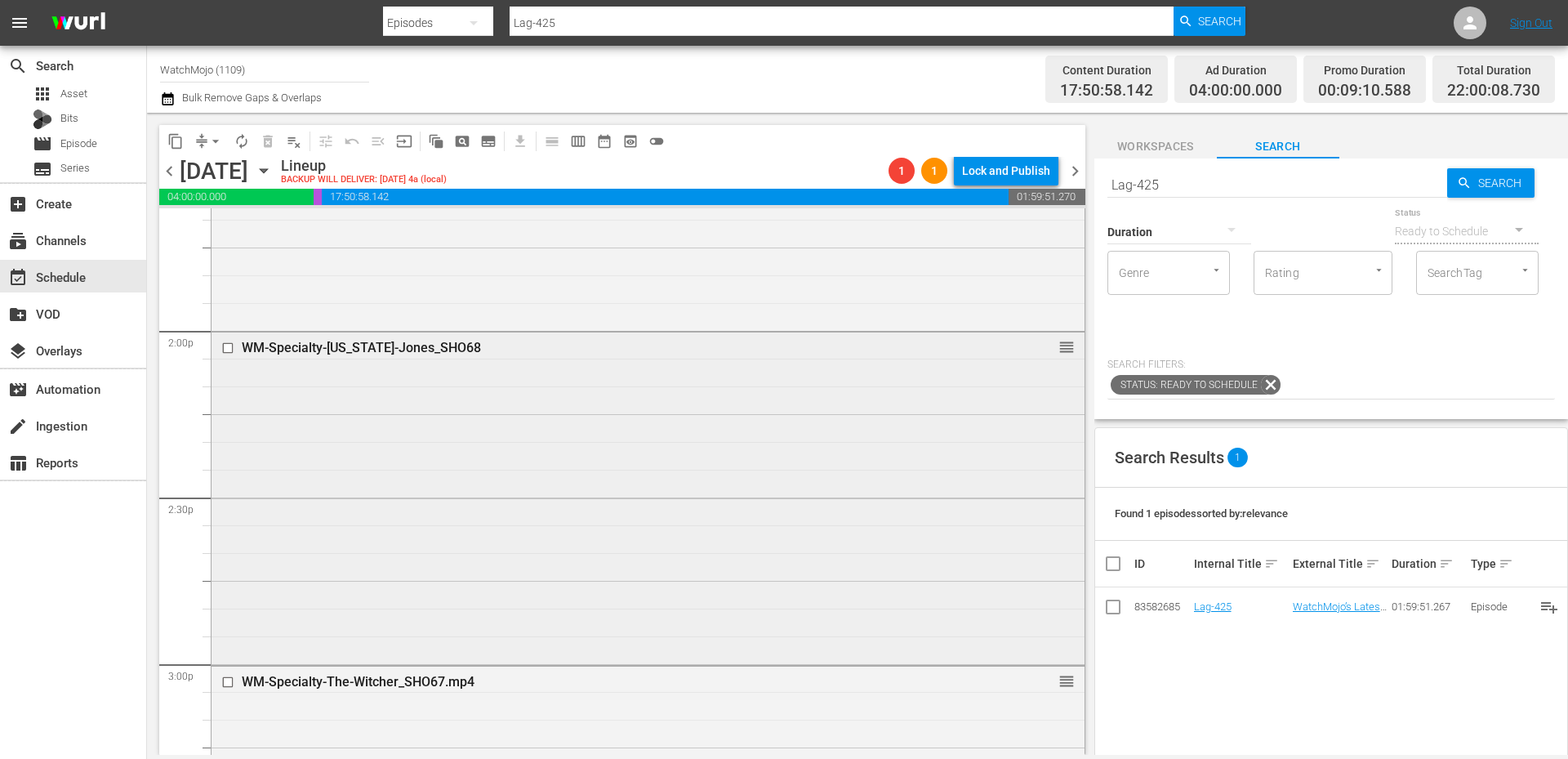
scroll to position [4628, 0]
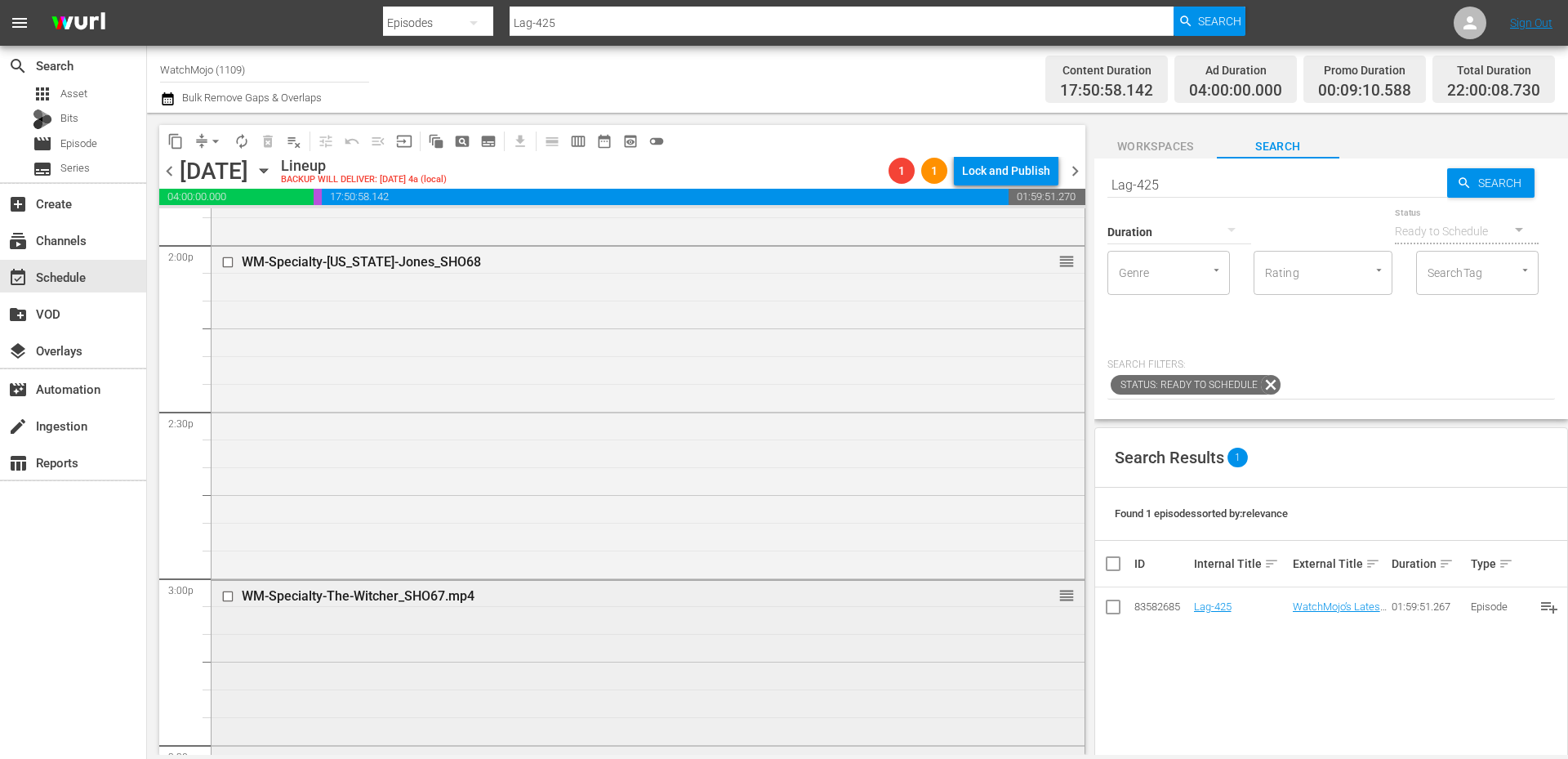
click at [449, 601] on div "WM-Specialty-The-Witcher_SHO67.mp4" at bounding box center [618, 596] width 752 height 15
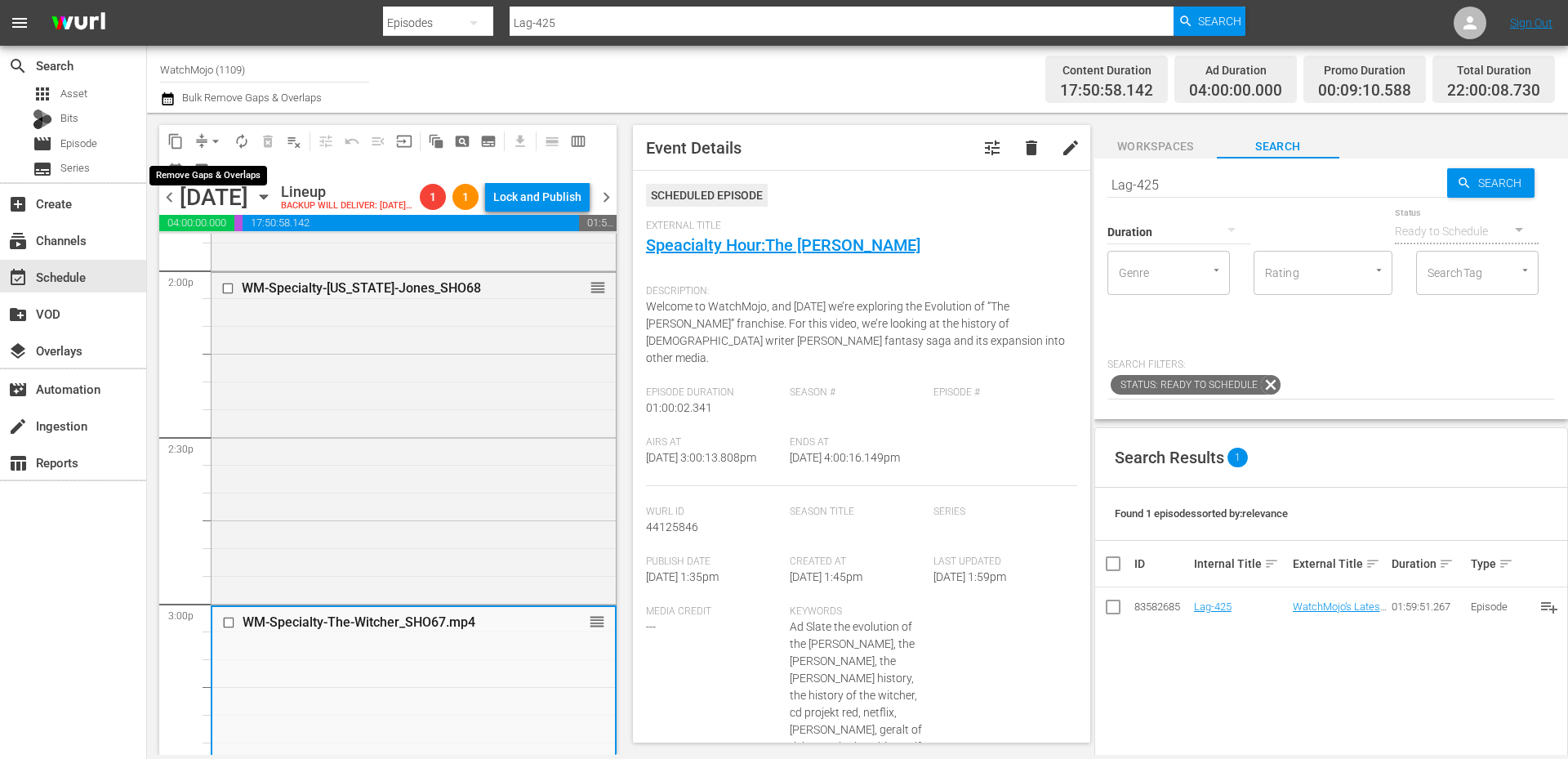
click at [206, 138] on button "arrow_drop_down" at bounding box center [215, 141] width 26 height 26
click at [229, 231] on li "Align to End of Previous Day" at bounding box center [216, 227] width 172 height 27
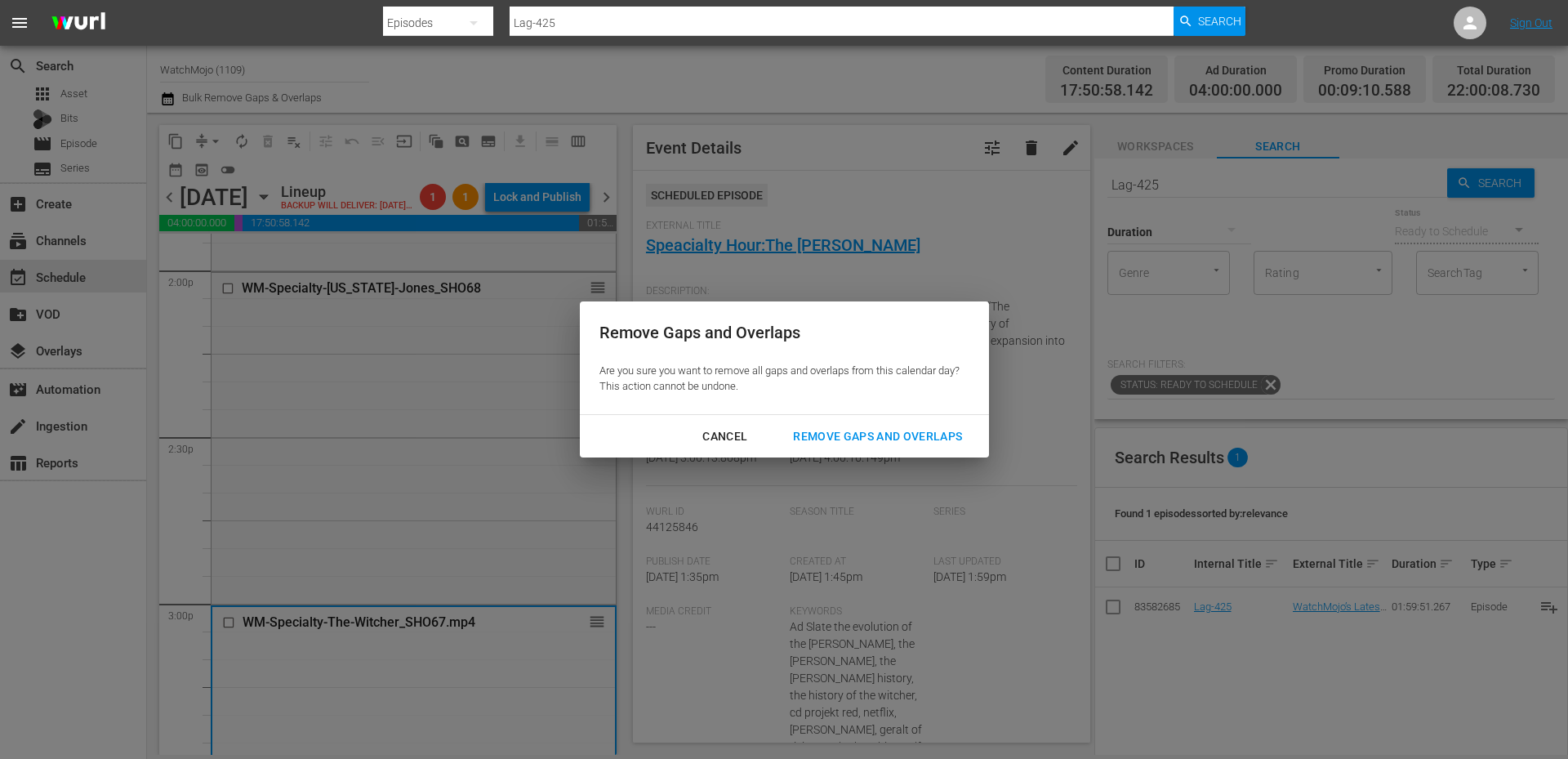
click at [818, 431] on div "Remove Gaps and Overlaps" at bounding box center [877, 437] width 196 height 21
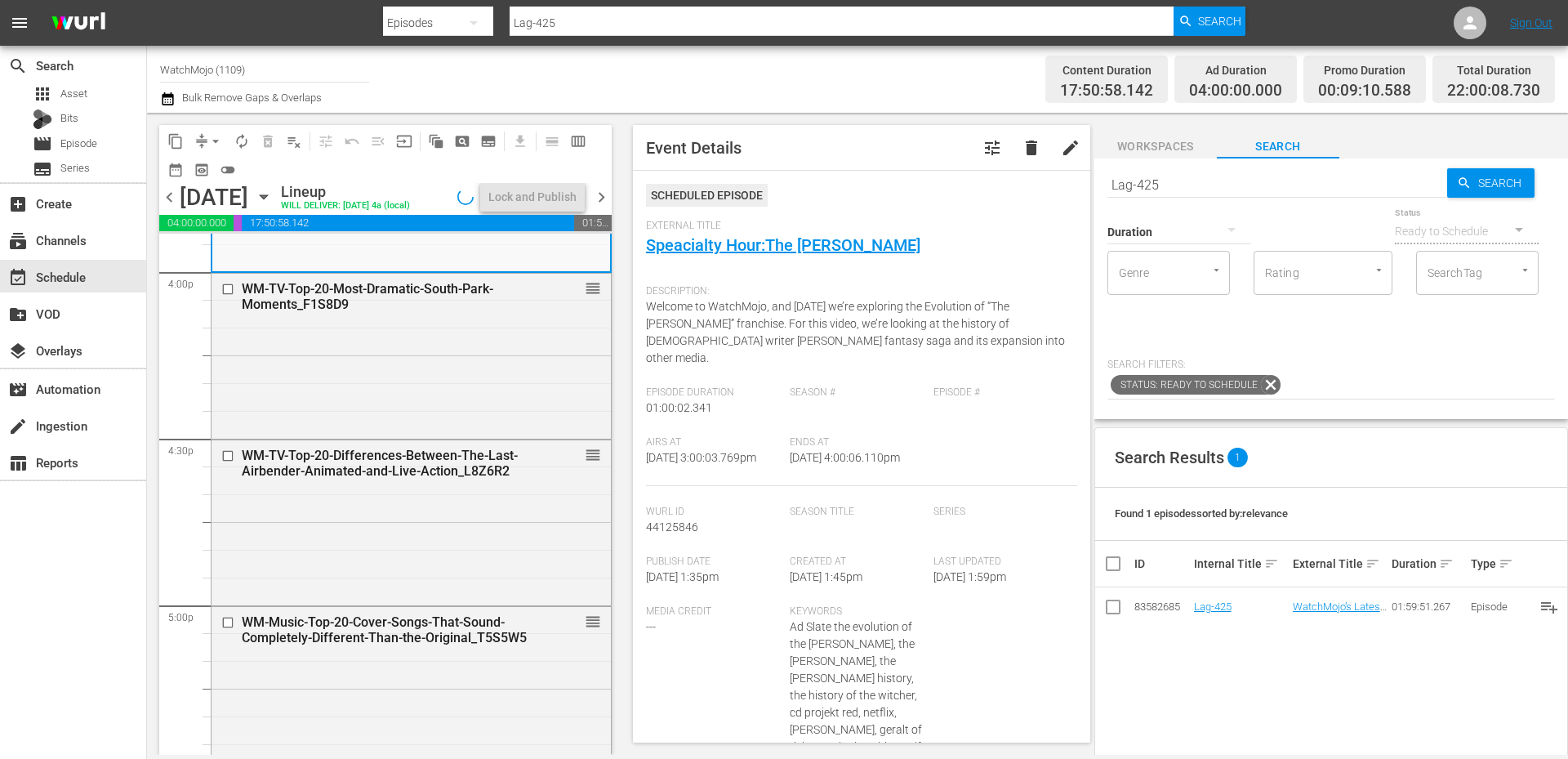
scroll to position [5444, 0]
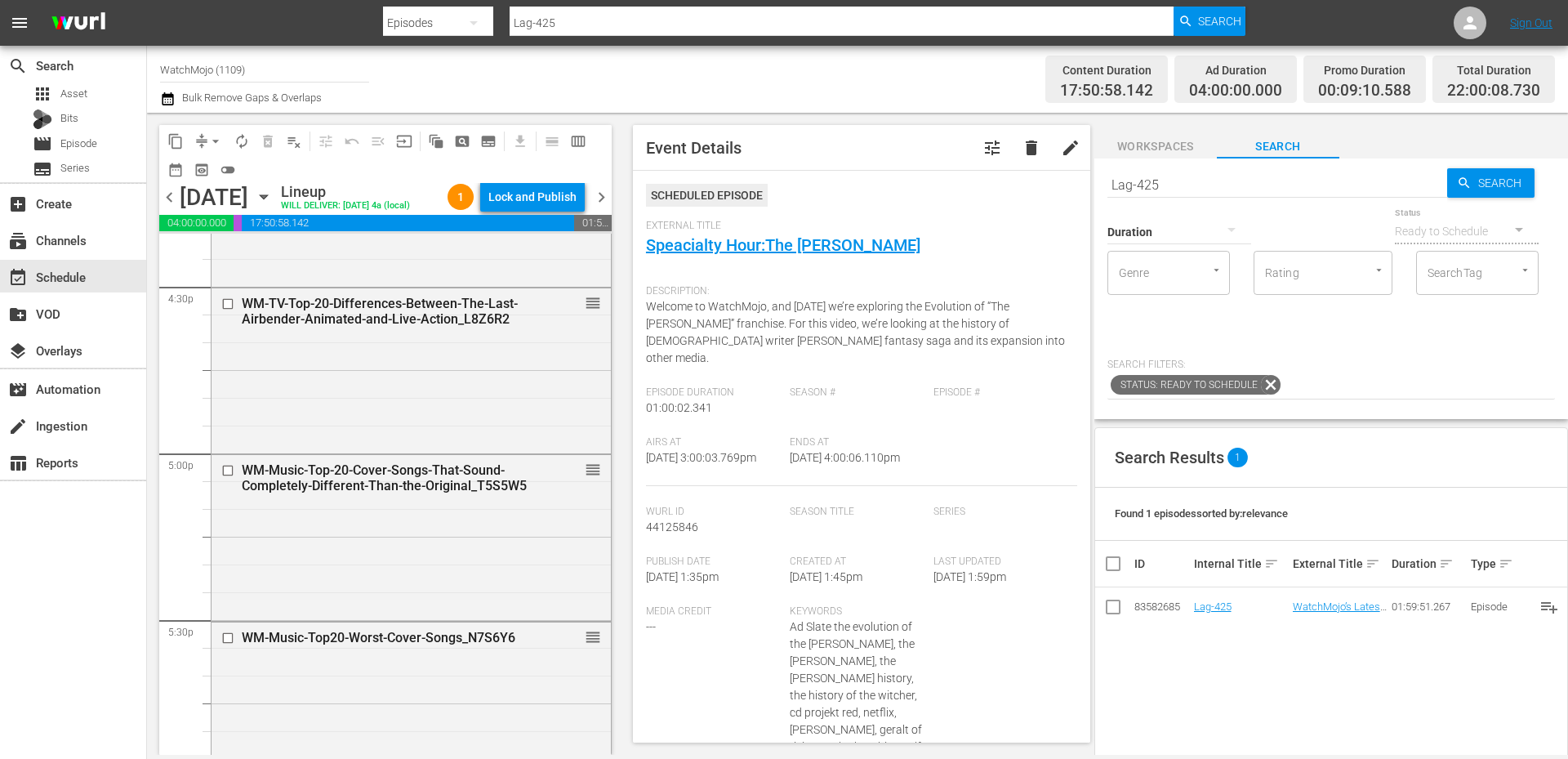
click at [311, 701] on div "WM-Music-Top20-Worst-Cover-Songs_N7S6Y6 reorder" at bounding box center [412, 703] width 400 height 162
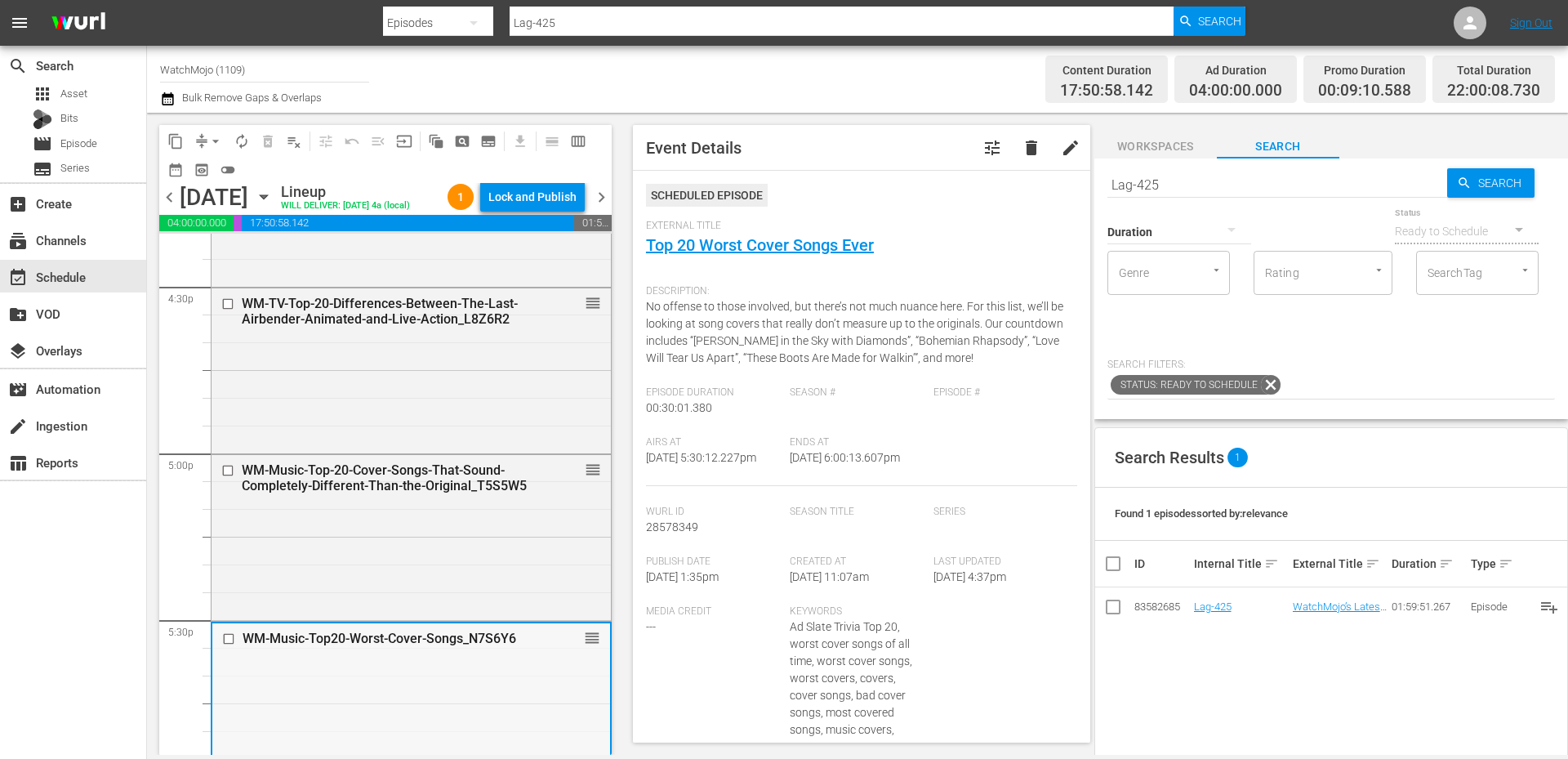
click at [382, 678] on div "WM-Music-Top20-Worst-Cover-Songs_N7S6Y6 reorder" at bounding box center [412, 703] width 398 height 162
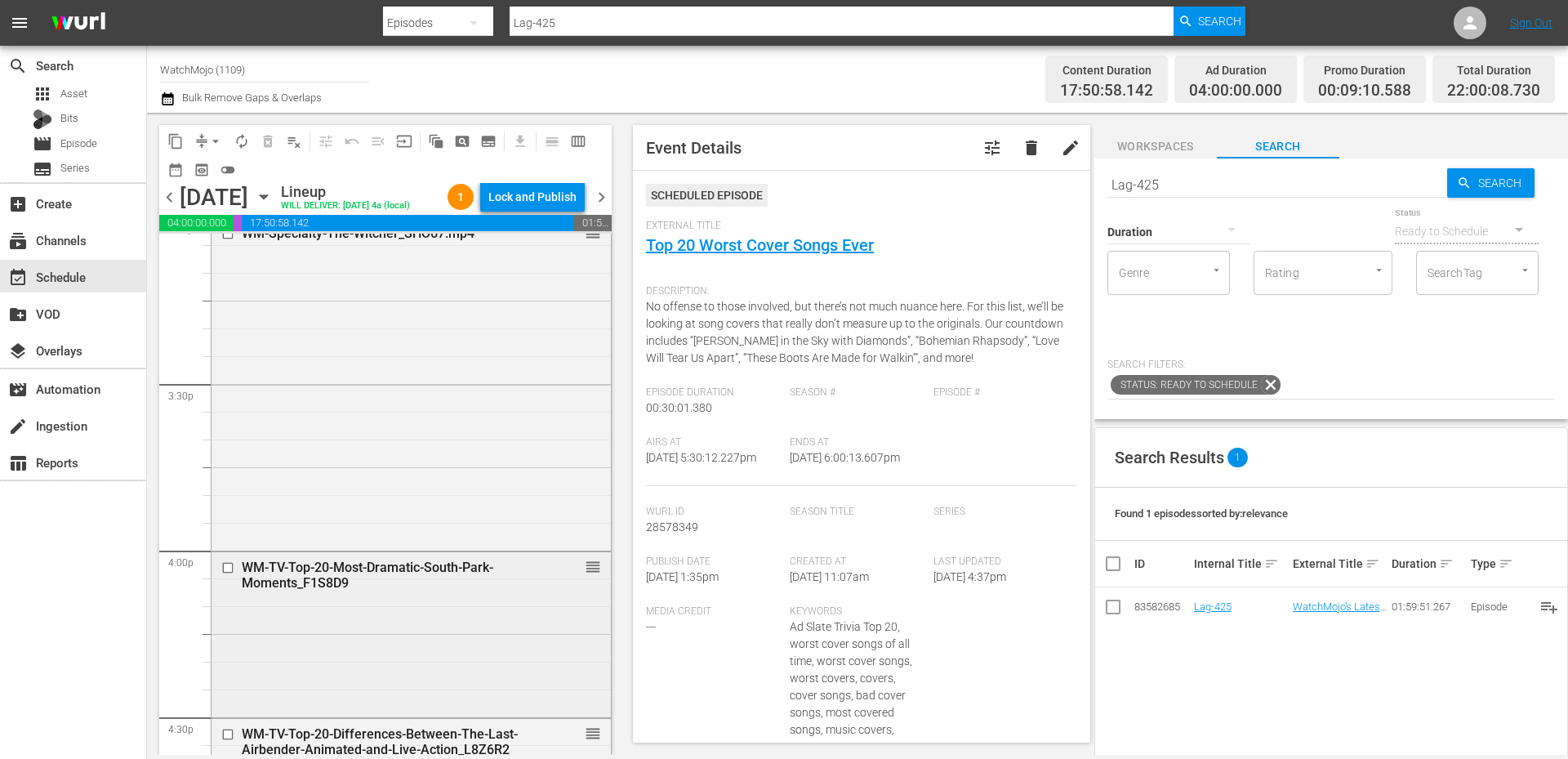
scroll to position [5009, 0]
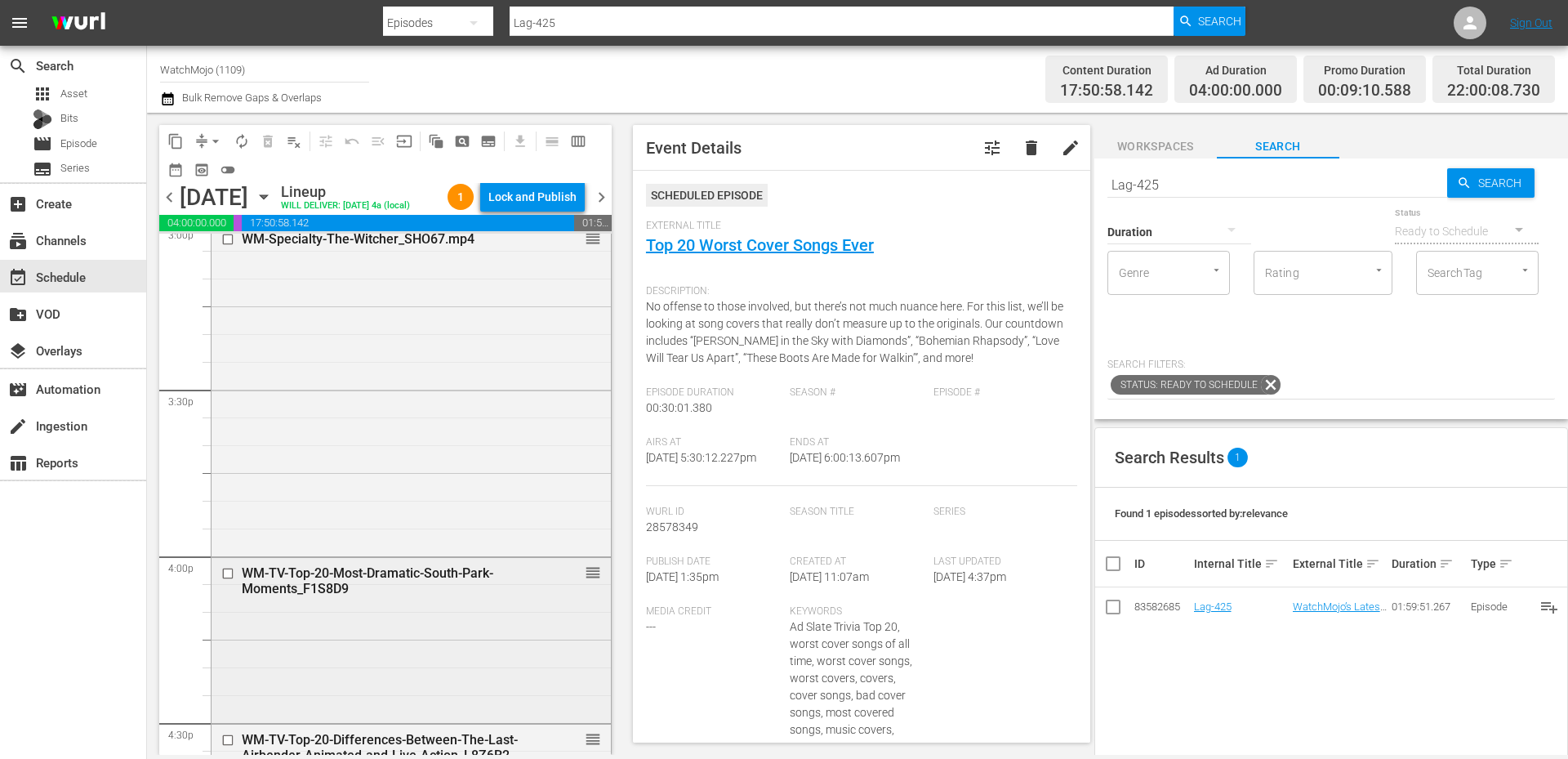
click at [369, 640] on div "WM-TV-Top-20-Most-Dramatic-South-Park-Moments_F1S8D9 reorder" at bounding box center [412, 638] width 400 height 162
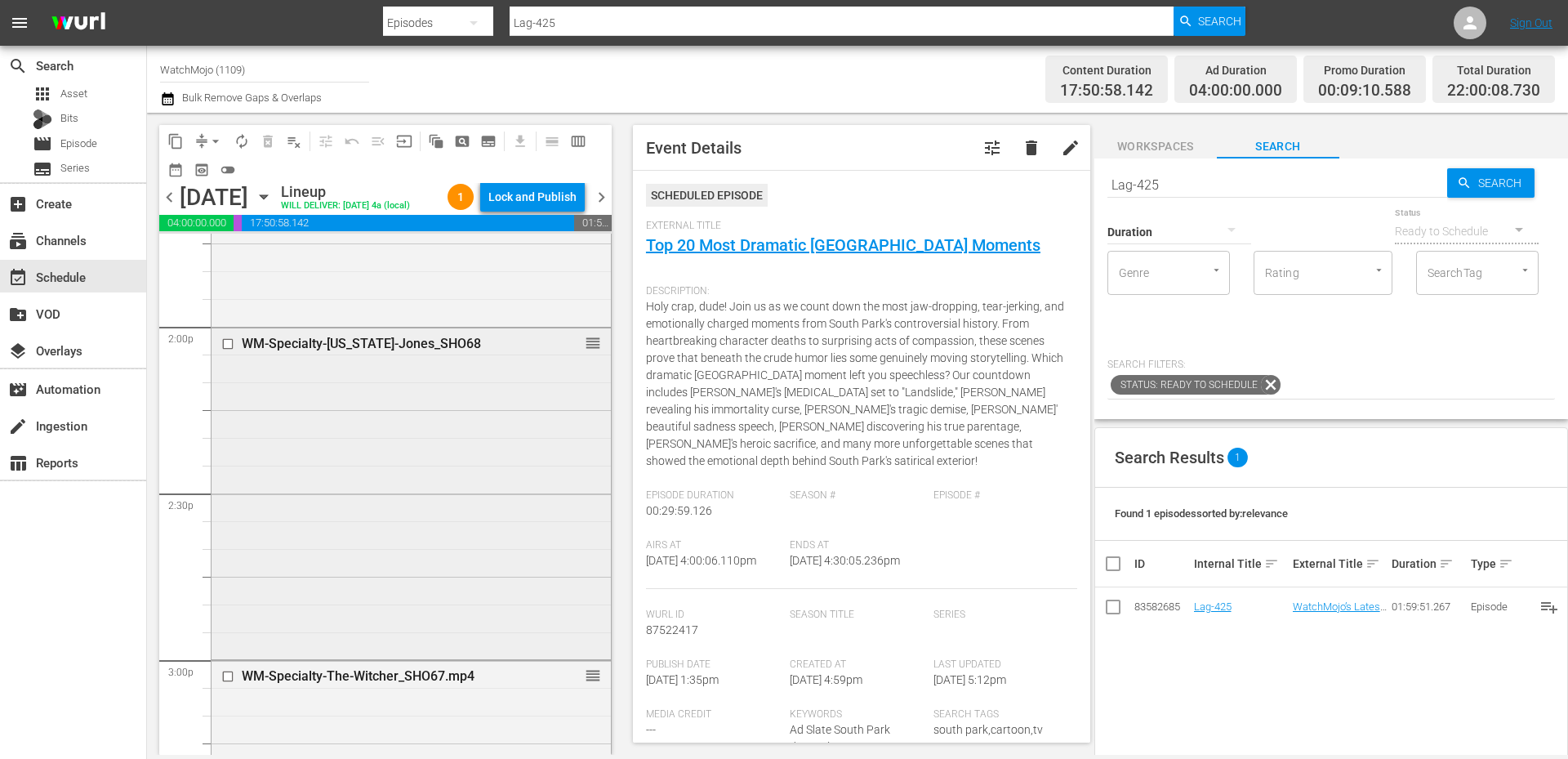
scroll to position [4573, 0]
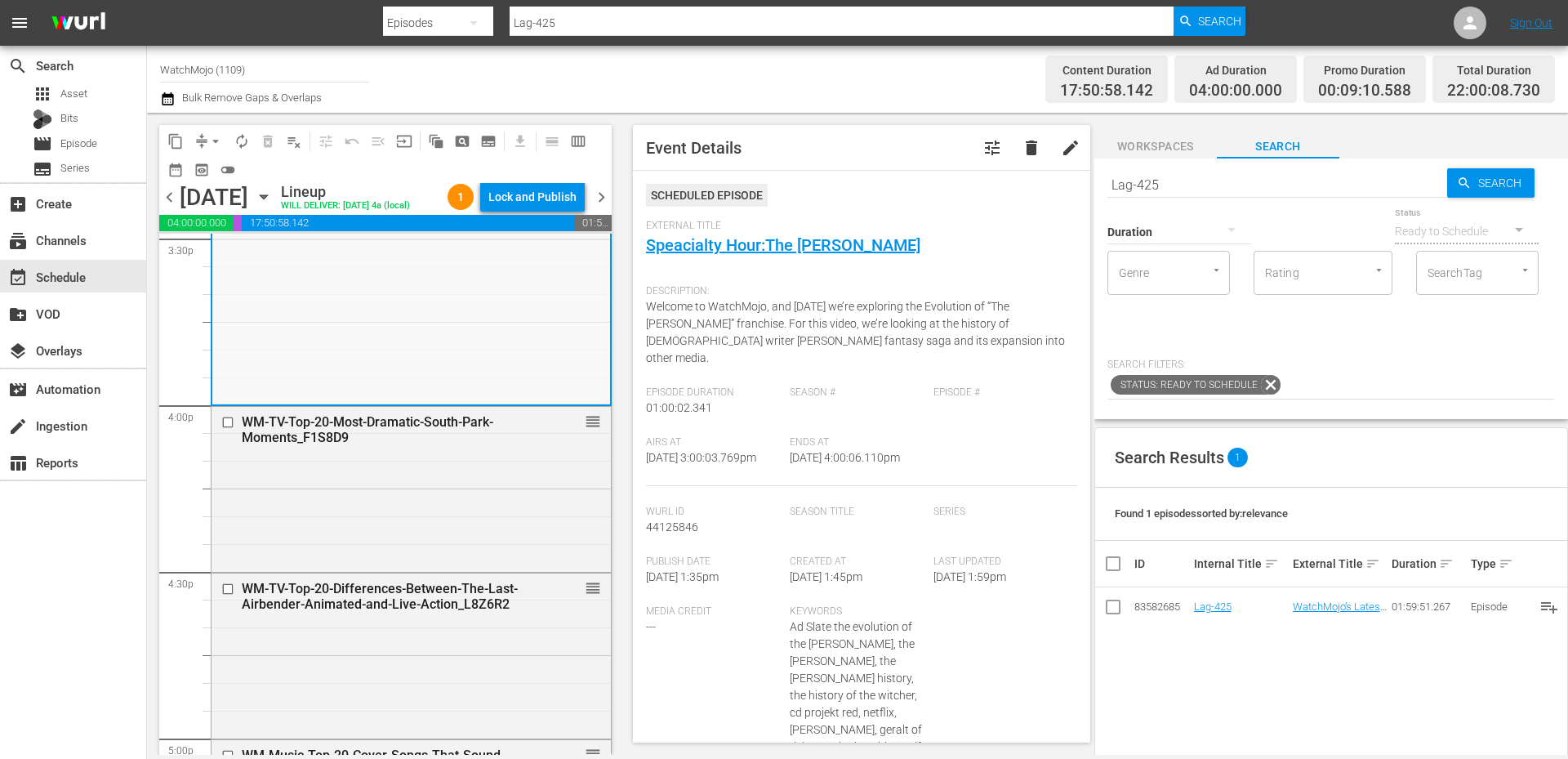
scroll to position [5226, 0]
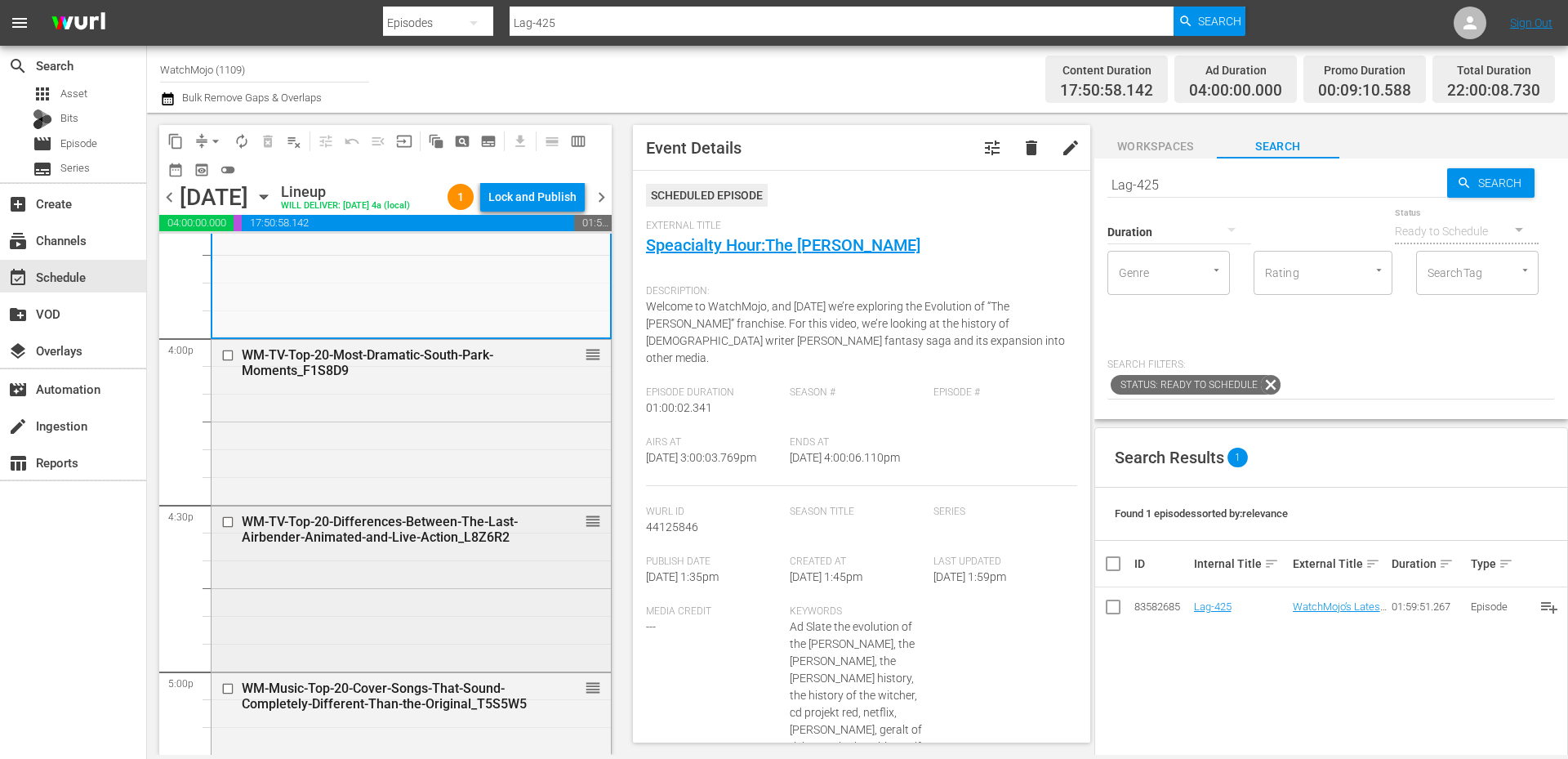
click at [380, 582] on div "WM-TV-Top-20-Differences-Between-The-Last-Airbender-Animated-and-Live-Action_L8…" at bounding box center [412, 587] width 400 height 162
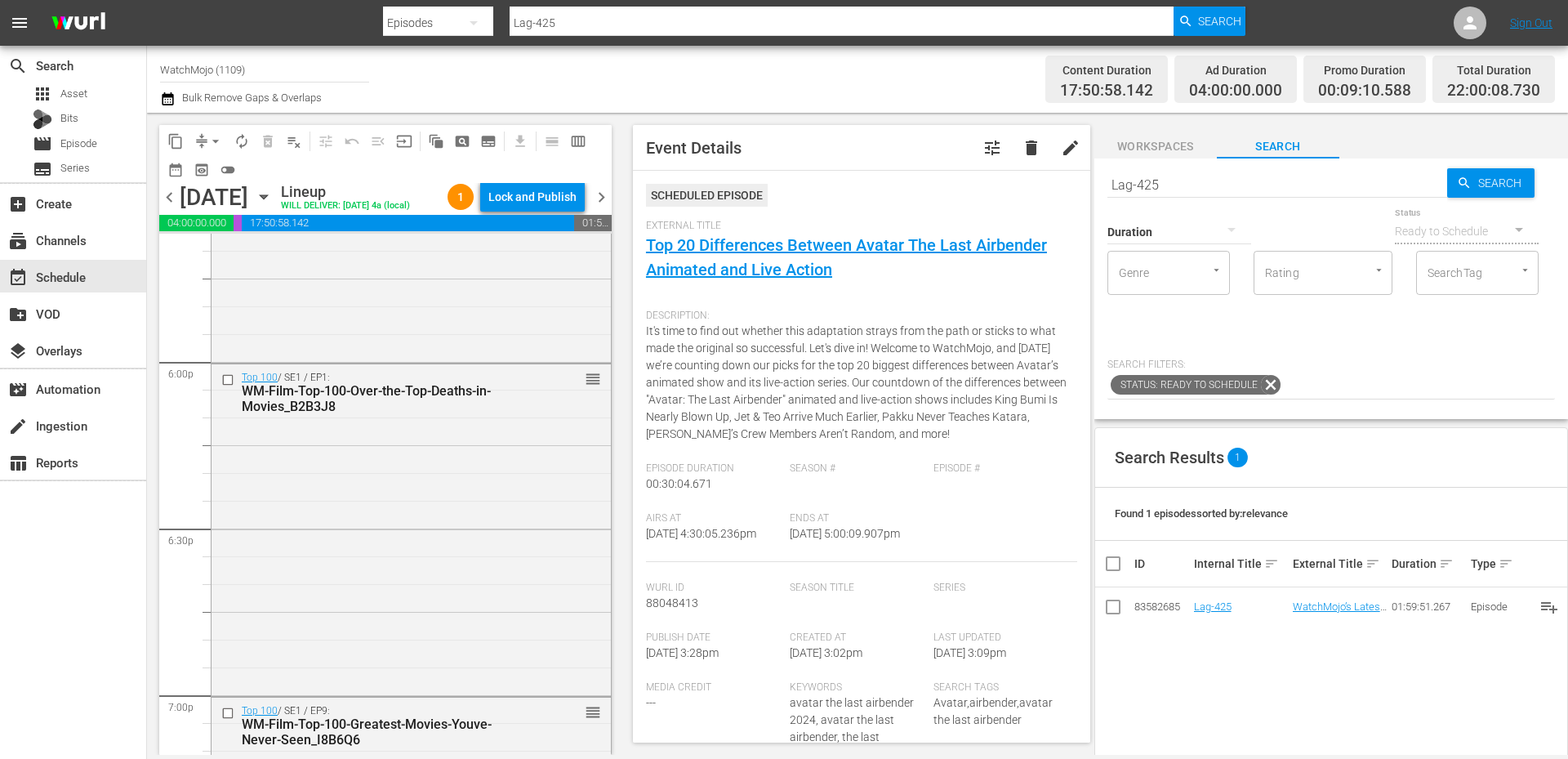
scroll to position [5879, 0]
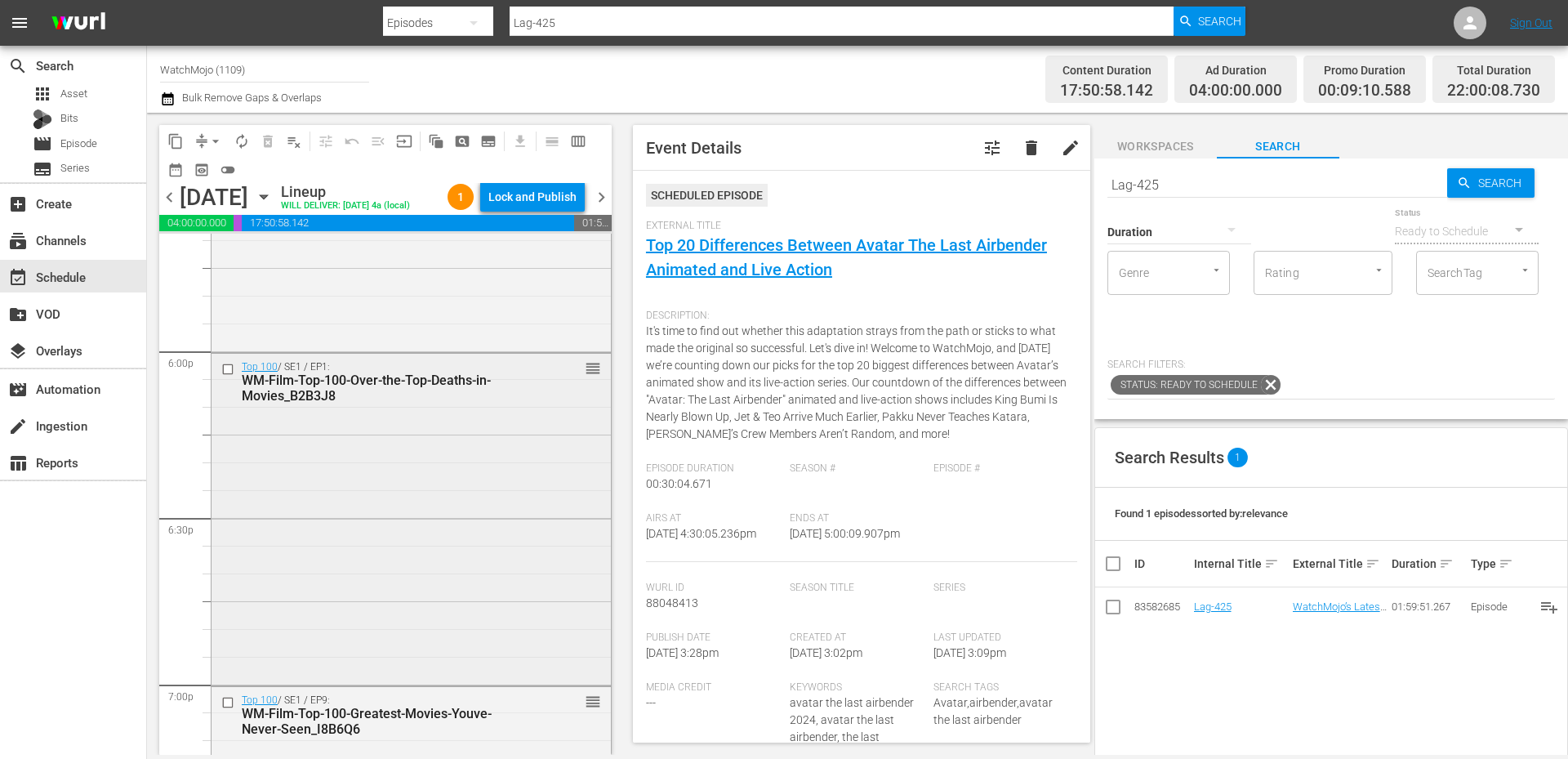
click at [345, 587] on div "Top 100 / SE1 / EP1: WM-Film-Top-100-Over-the-Top-Deaths-in-Movies_B2B3J8 reord…" at bounding box center [412, 517] width 400 height 328
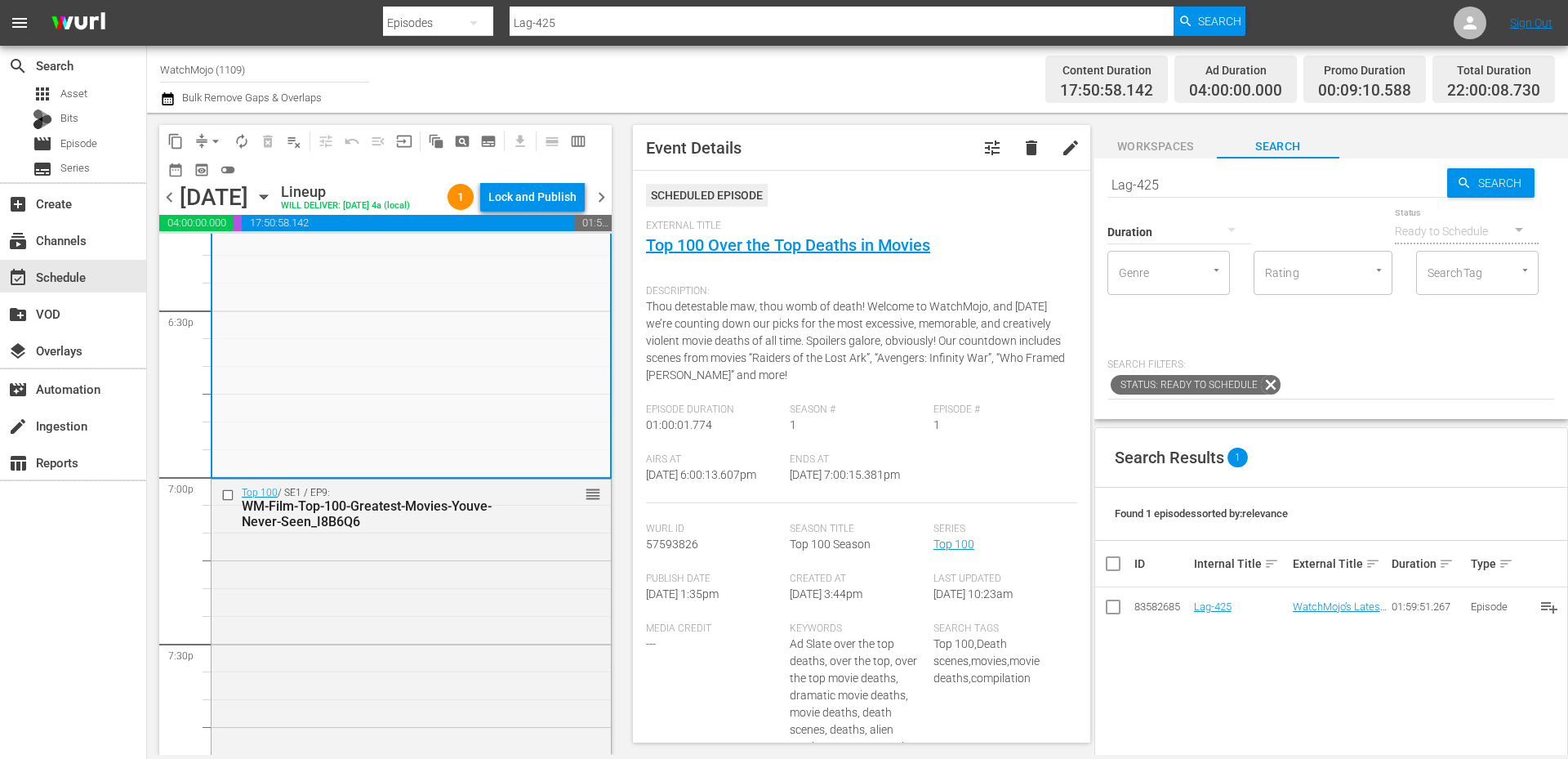
scroll to position [6098, 0]
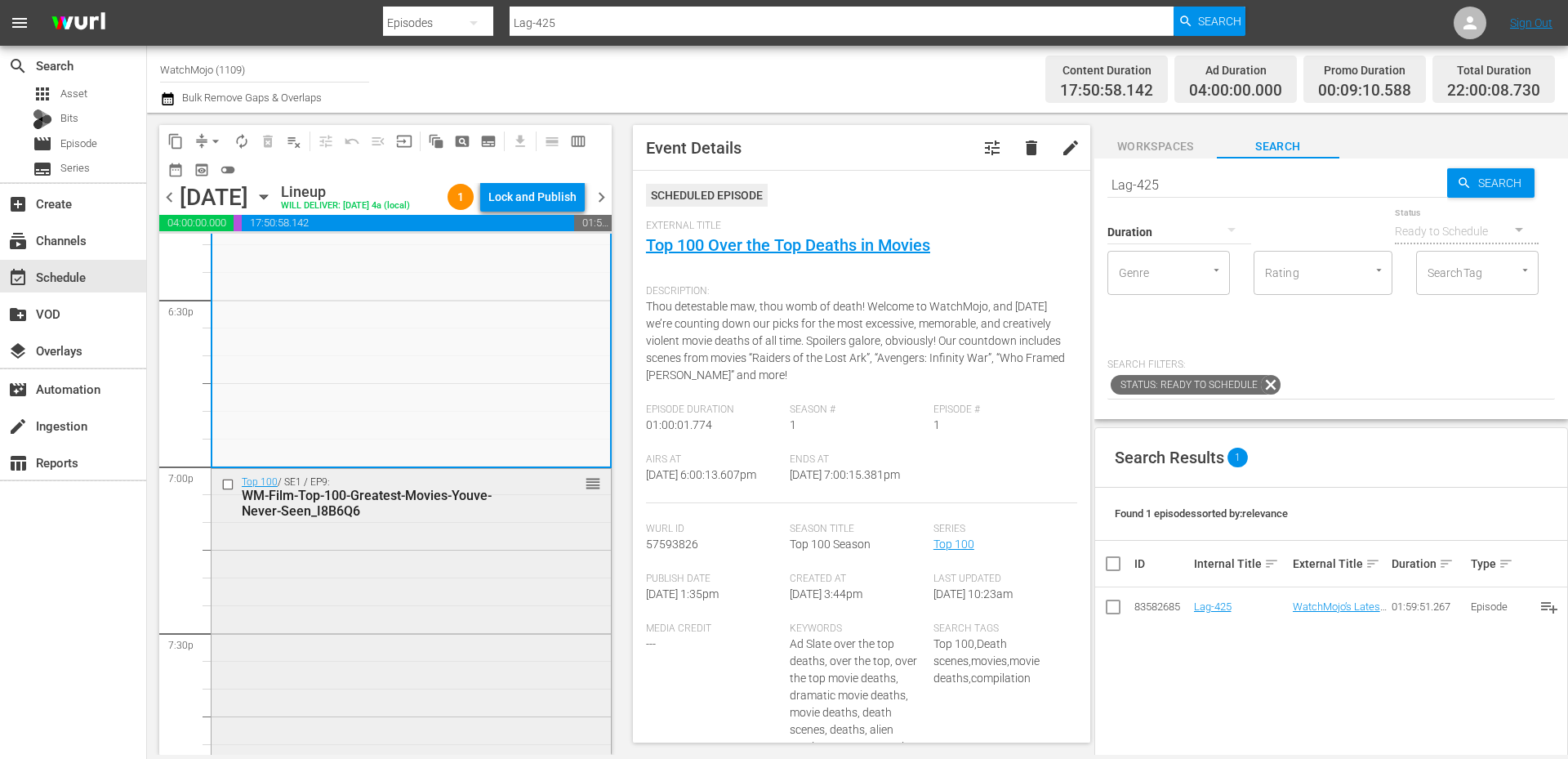
click at [335, 559] on div "Top 100 / SE1 / EP9: WM-Film-Top-100-Greatest-Movies-Youve-Never-Seen_I8B6Q6 re…" at bounding box center [412, 633] width 400 height 328
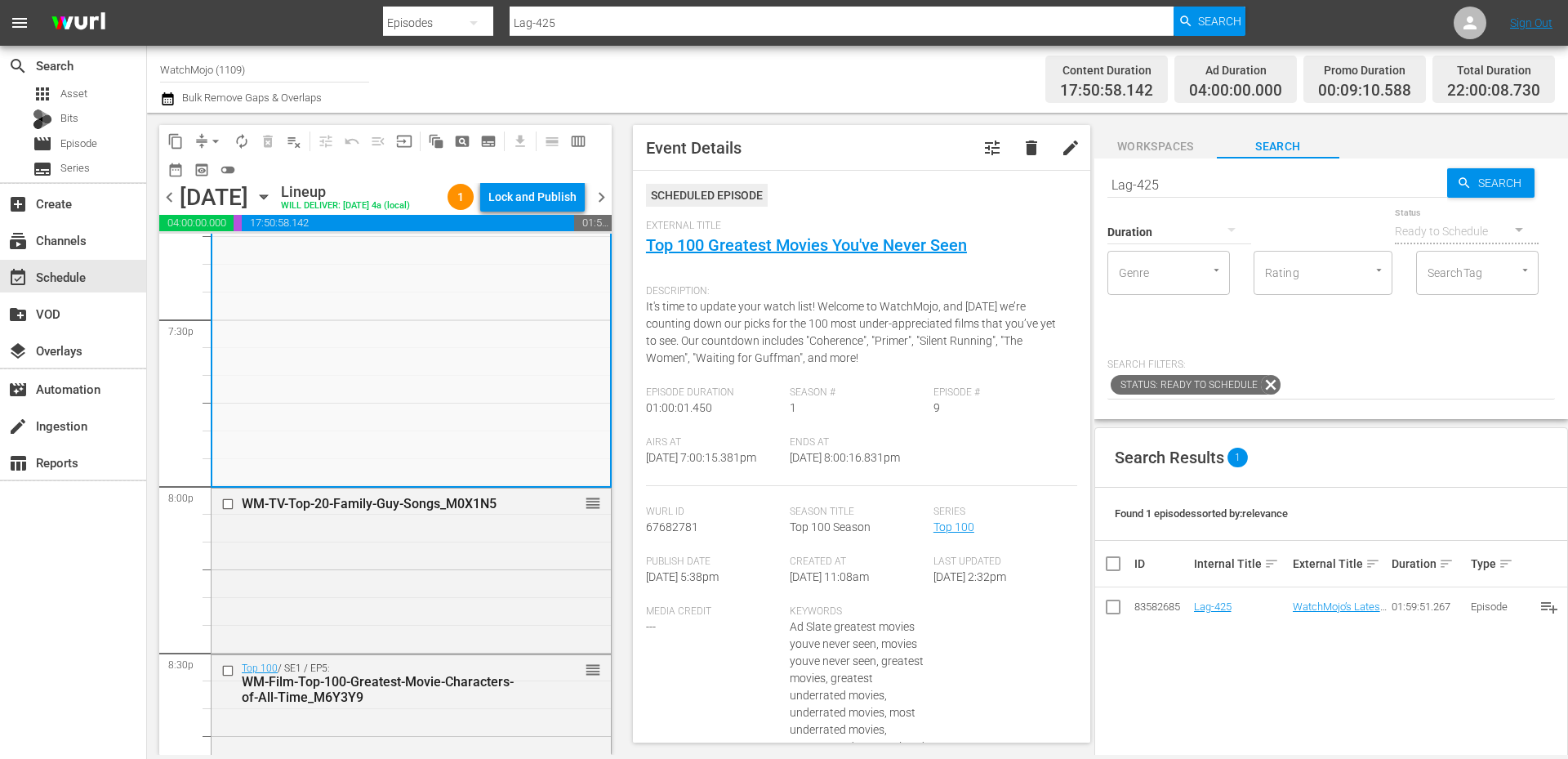
scroll to position [6424, 0]
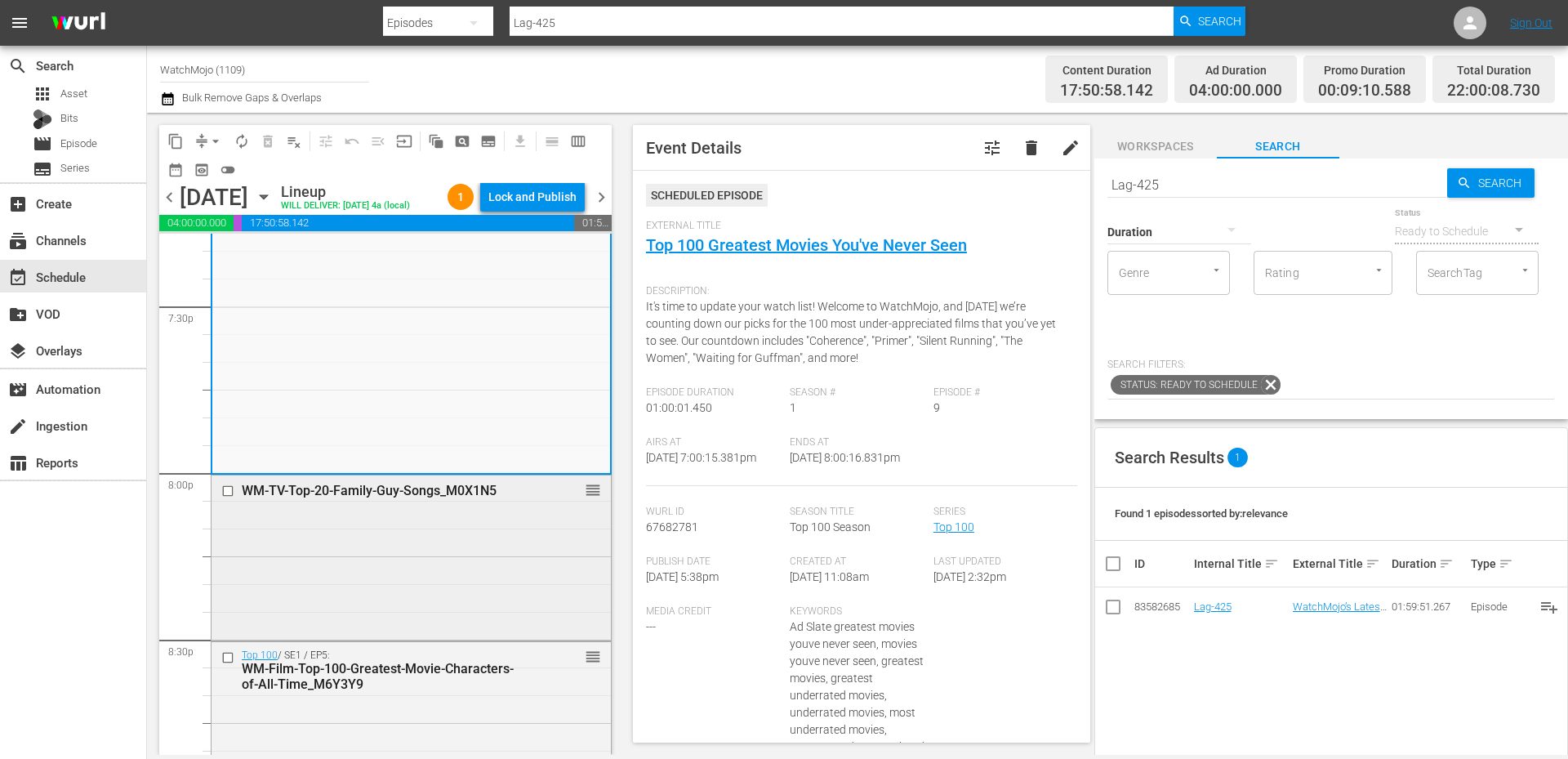
click at [431, 570] on div "WM-TV-Top-20-Family-Guy-Songs_M0X1N5 reorder" at bounding box center [412, 556] width 400 height 161
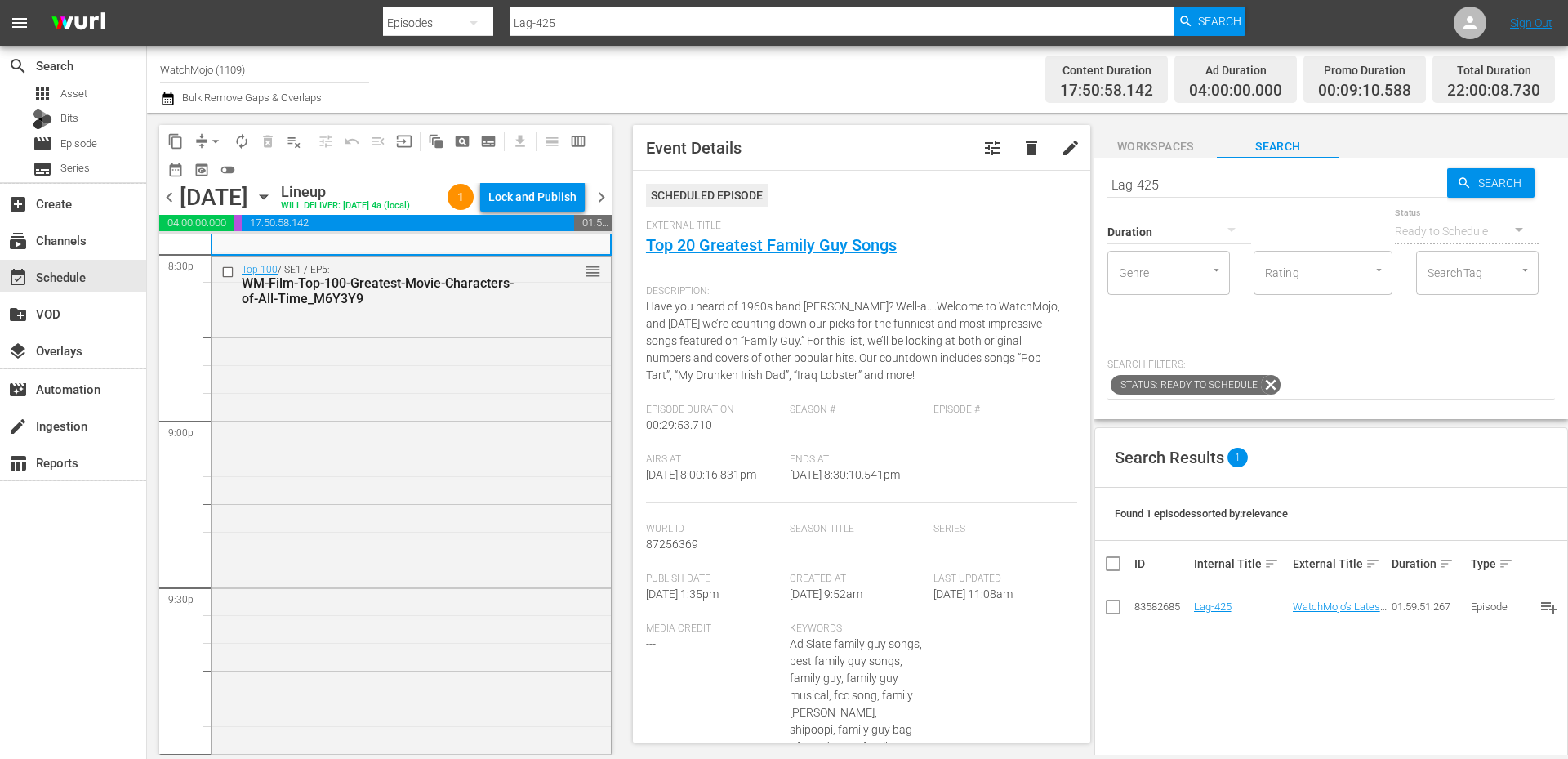
scroll to position [6968, 0]
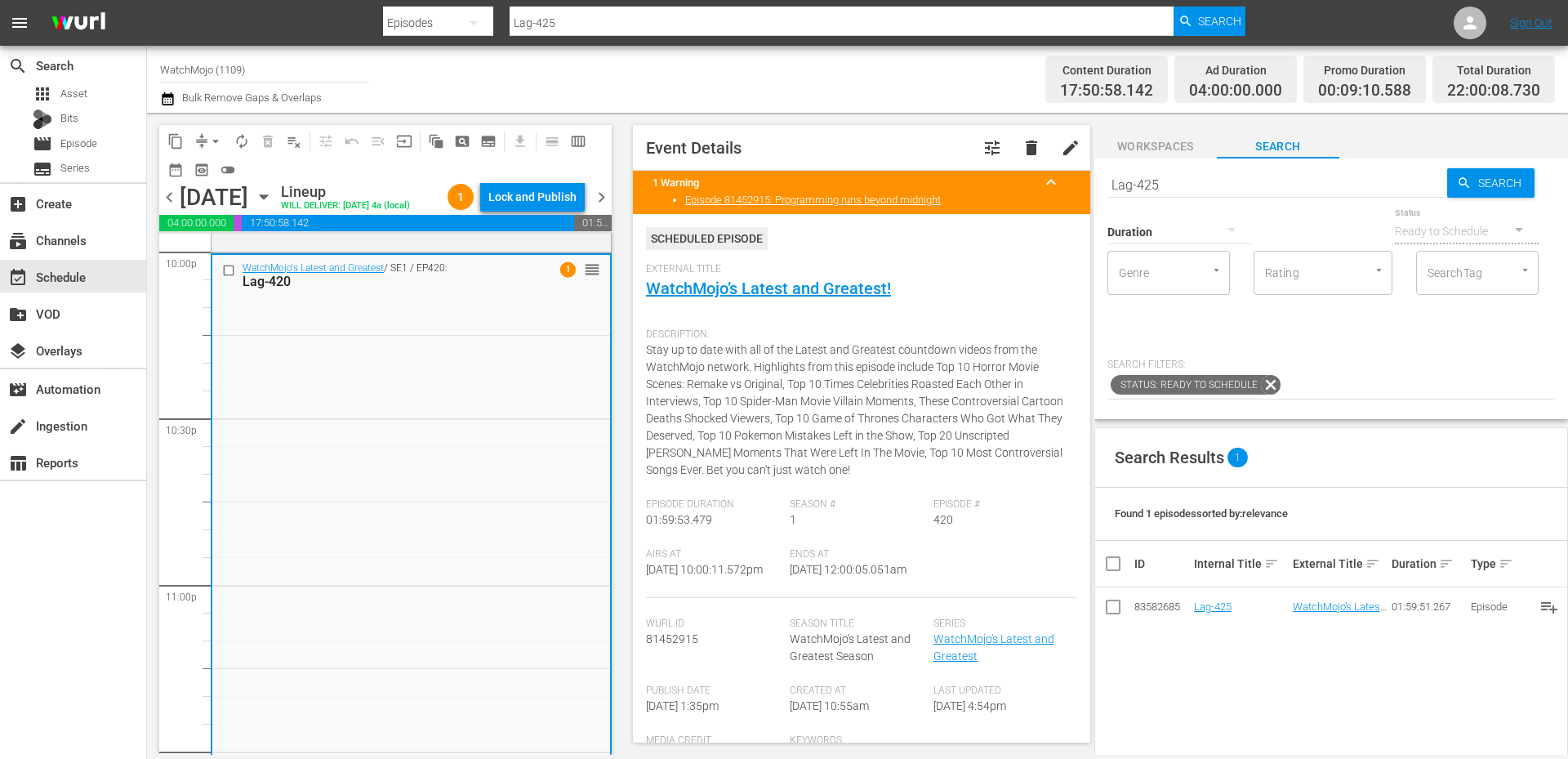
scroll to position [7476, 0]
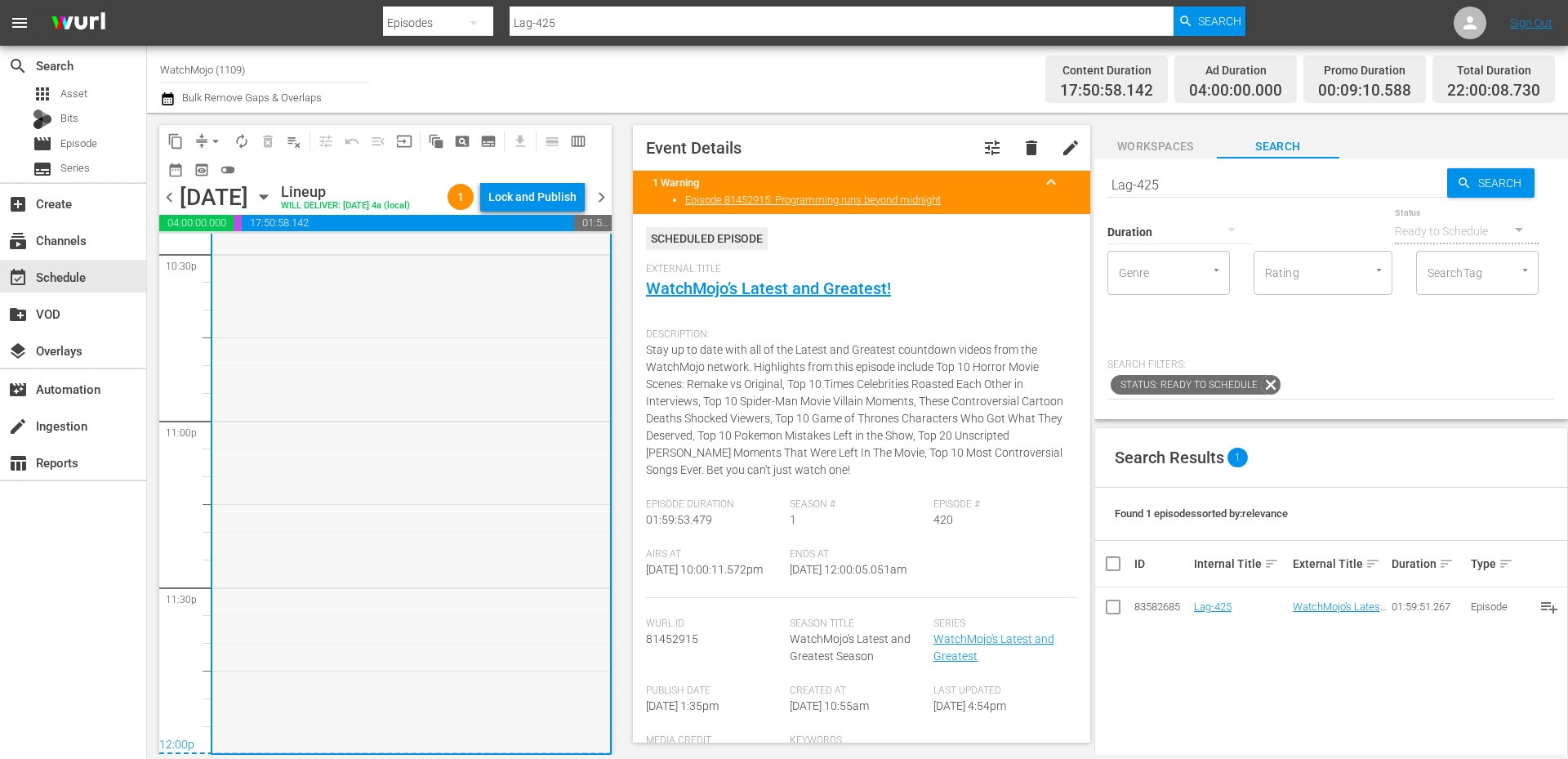
click at [384, 550] on div "WatchMojo's Latest and Greatest / SE1 / EP420: Lag-420 1 reorder" at bounding box center [412, 421] width 398 height 660
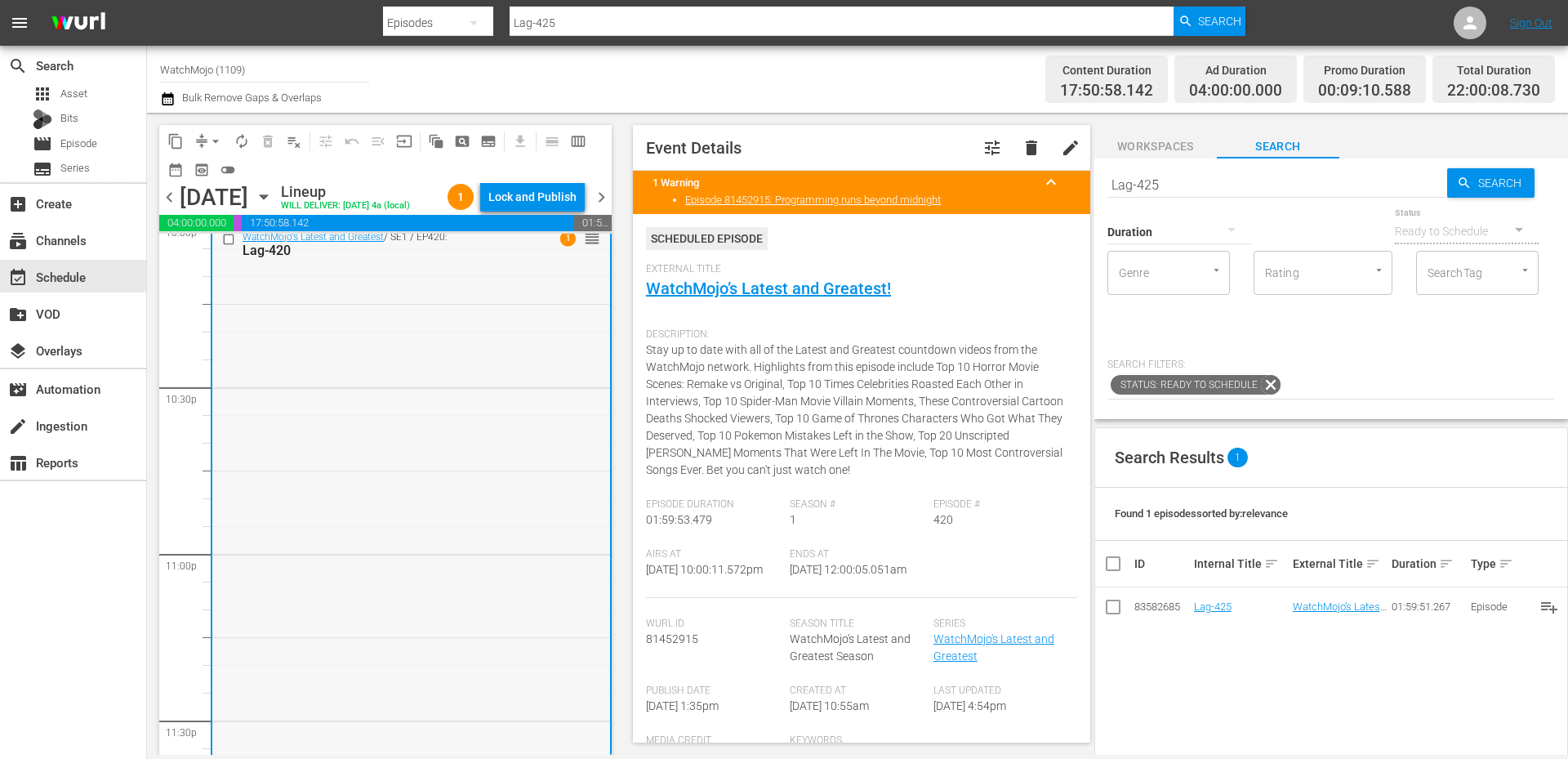
scroll to position [7312, 0]
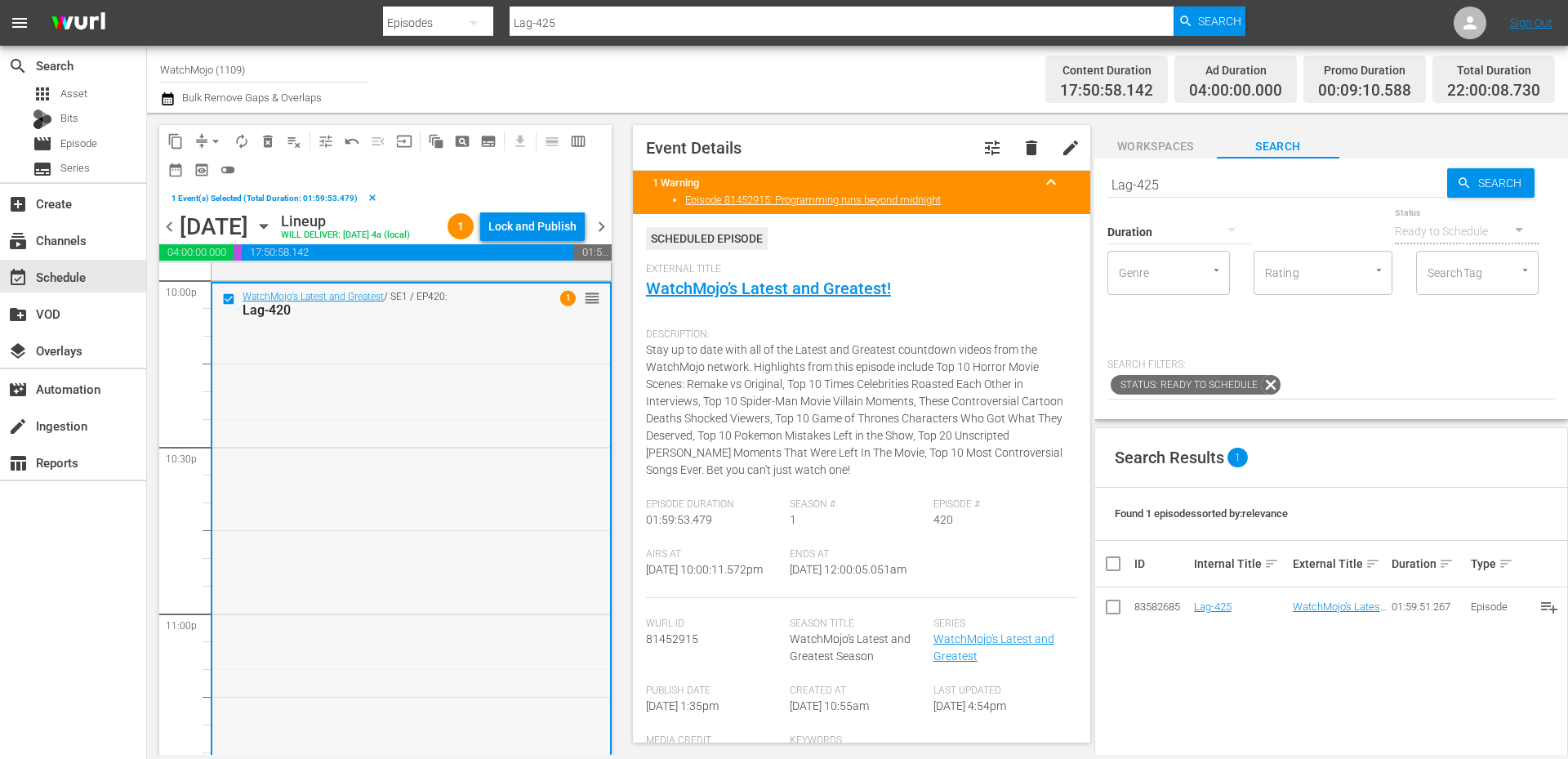
click at [407, 476] on div "WatchMojo's Latest and Greatest / SE1 / EP420: Lag-420 1 reorder" at bounding box center [412, 613] width 398 height 660
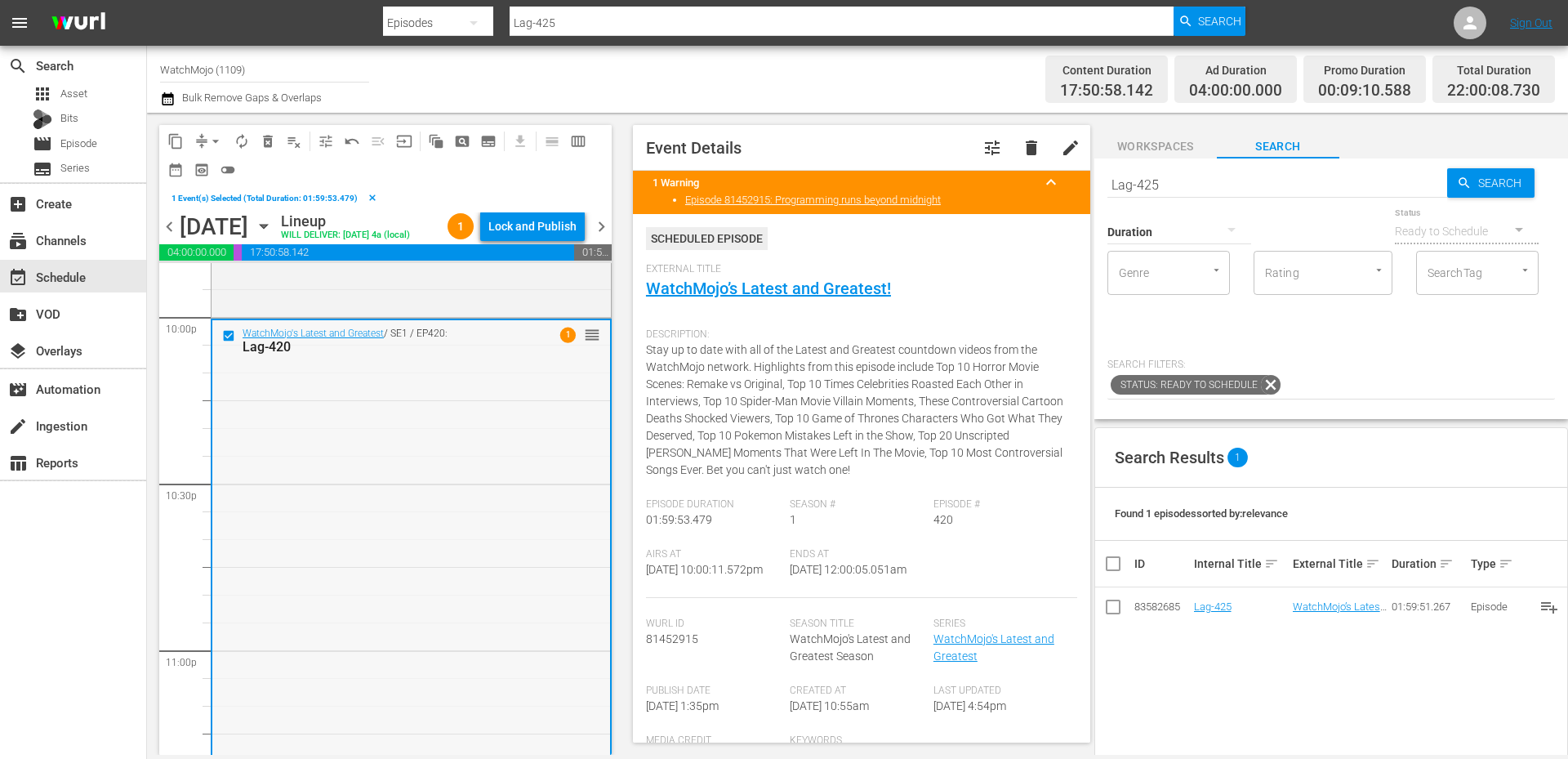
scroll to position [7258, 0]
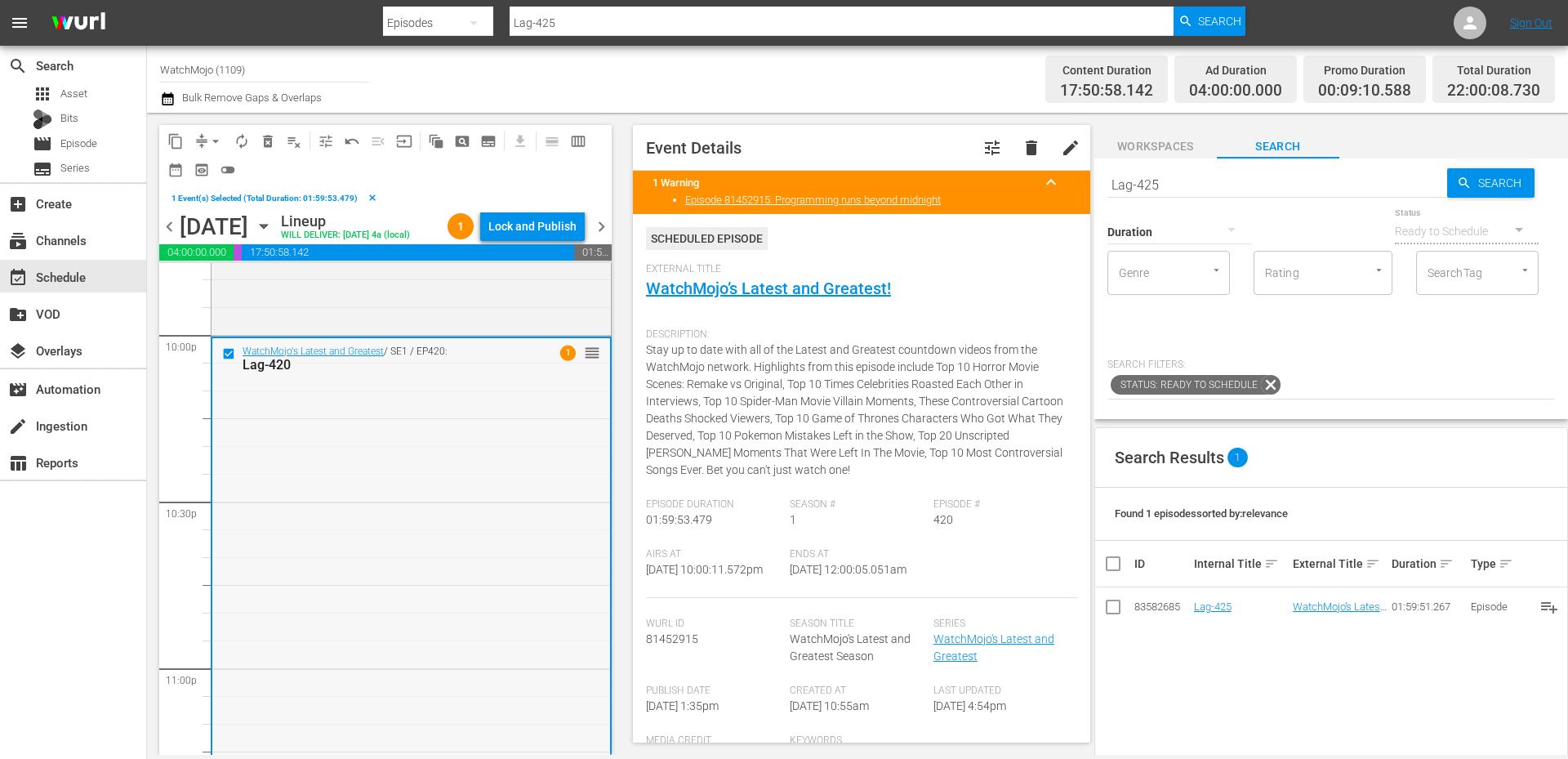
click at [435, 552] on div "WatchMojo's Latest and Greatest / SE1 / EP420: Lag-420 1 reorder" at bounding box center [412, 668] width 398 height 660
drag, startPoint x: 1191, startPoint y: 184, endPoint x: 1039, endPoint y: 189, distance: 152.1
click at [1039, 189] on div "content_copy compress arrow_drop_down autorenew_outlined delete_forever_outline…" at bounding box center [857, 433] width 1421 height 642
paste input "294 (Sitcoms) (No Office)"
type input "Lag-294 (Sitcoms) (No Office)"
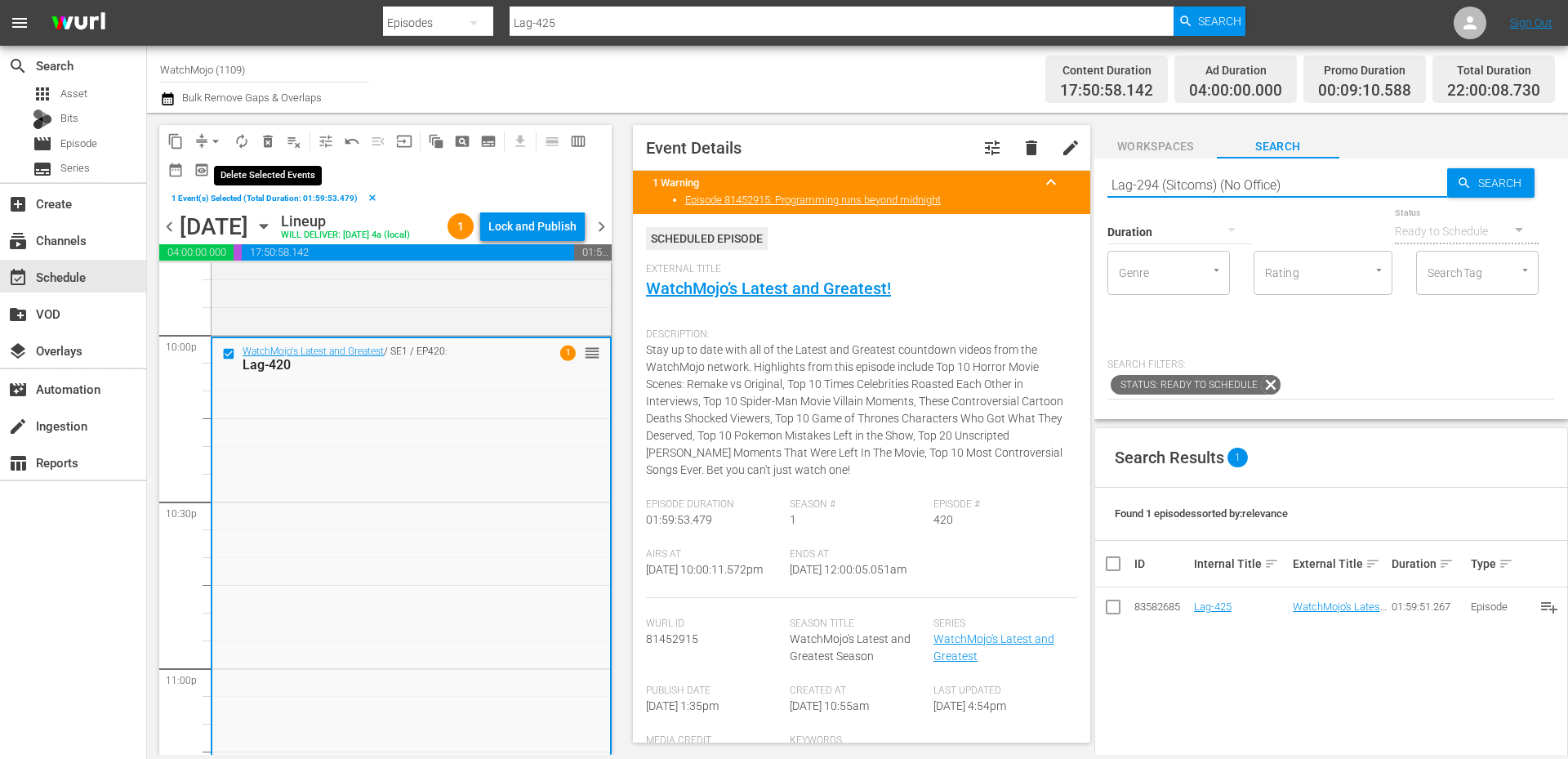
type input "Lag-294 (Sitcoms) (No Office)"
click at [263, 138] on span "delete_forever_outlined" at bounding box center [268, 141] width 16 height 16
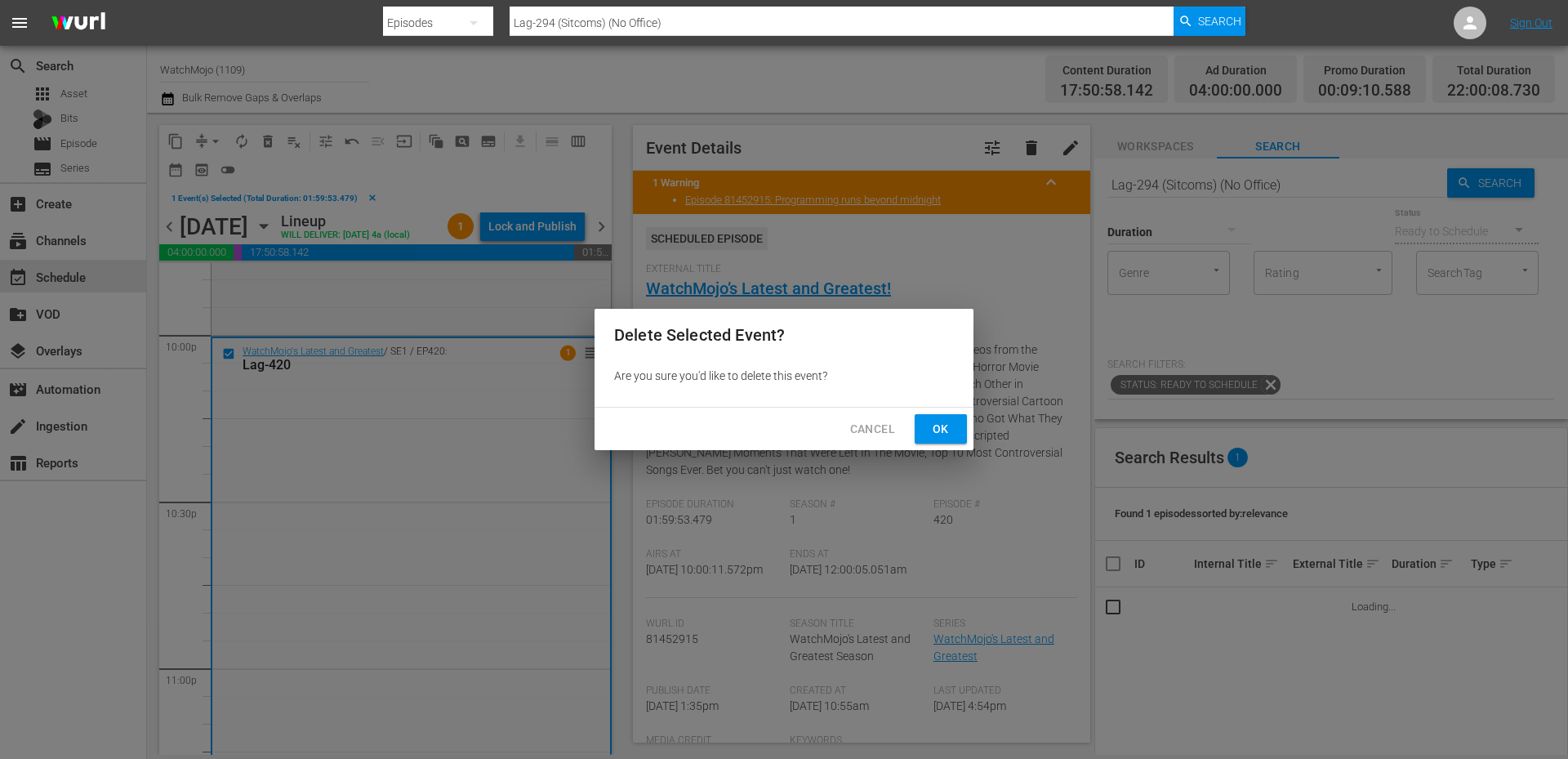
click at [929, 432] on span "Ok" at bounding box center [941, 429] width 26 height 21
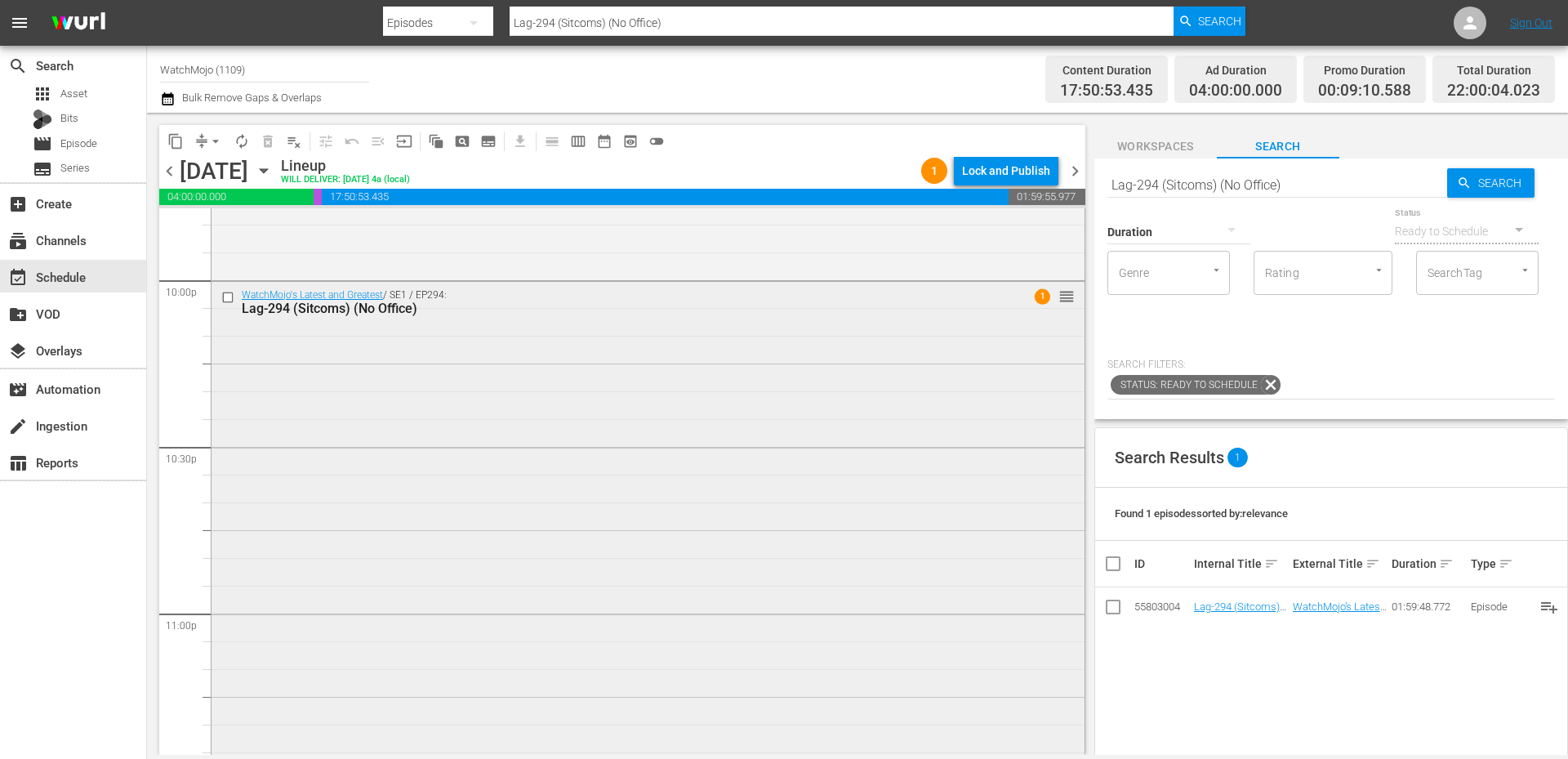
click at [459, 470] on div "WatchMojo's Latest and Greatest / SE1 / EP294: Lag-294 (Sitcoms) (No Office) 1 …" at bounding box center [648, 611] width 873 height 660
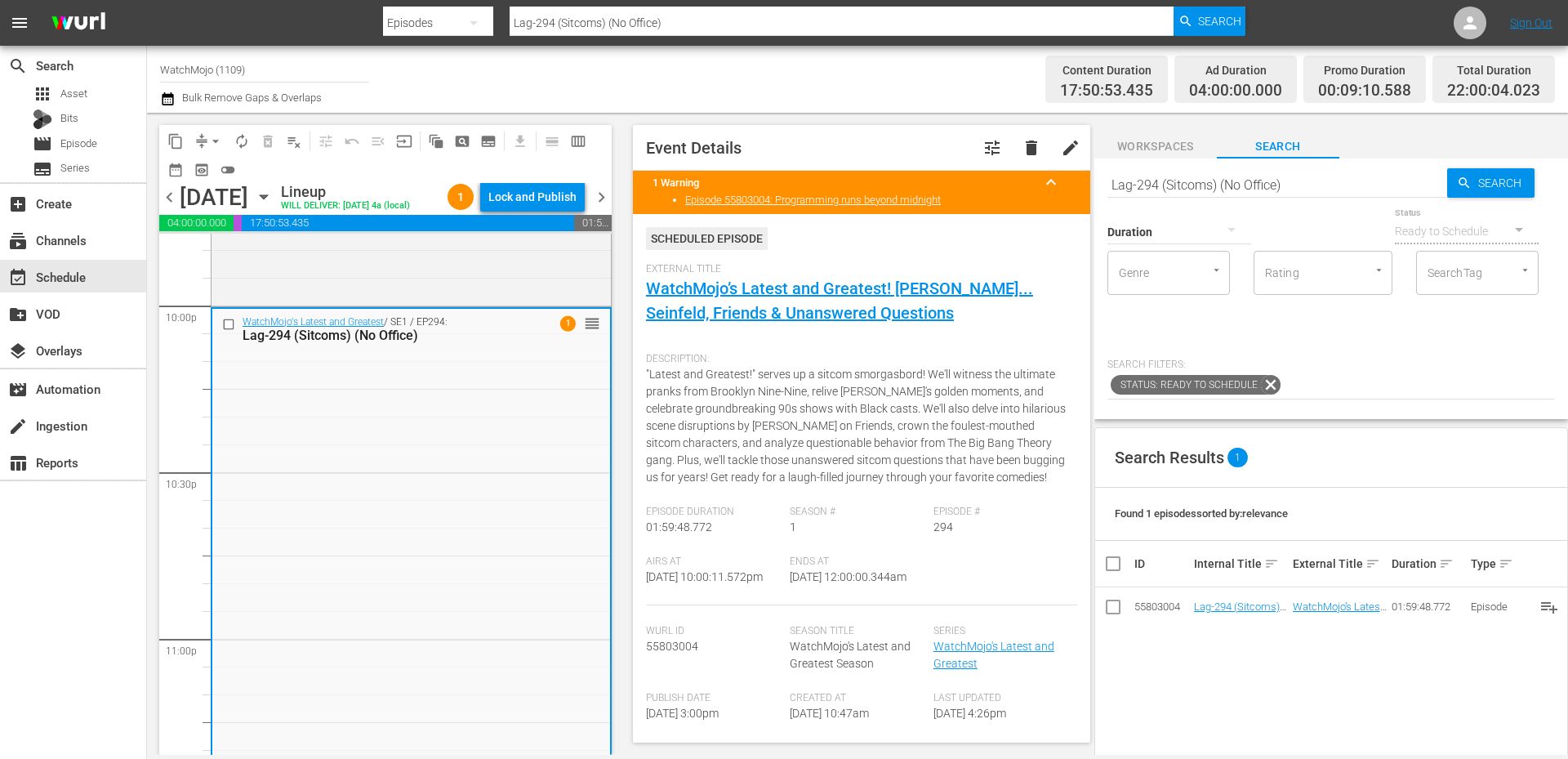
drag, startPoint x: 888, startPoint y: 597, endPoint x: 786, endPoint y: 607, distance: 102.5
click at [790, 605] on div "Ends At 8/24/25 @ 12:00:00.344am" at bounding box center [862, 580] width 144 height 50
copy span "12:00:00.344am"
click at [515, 194] on div "Lock and Publish" at bounding box center [532, 196] width 88 height 29
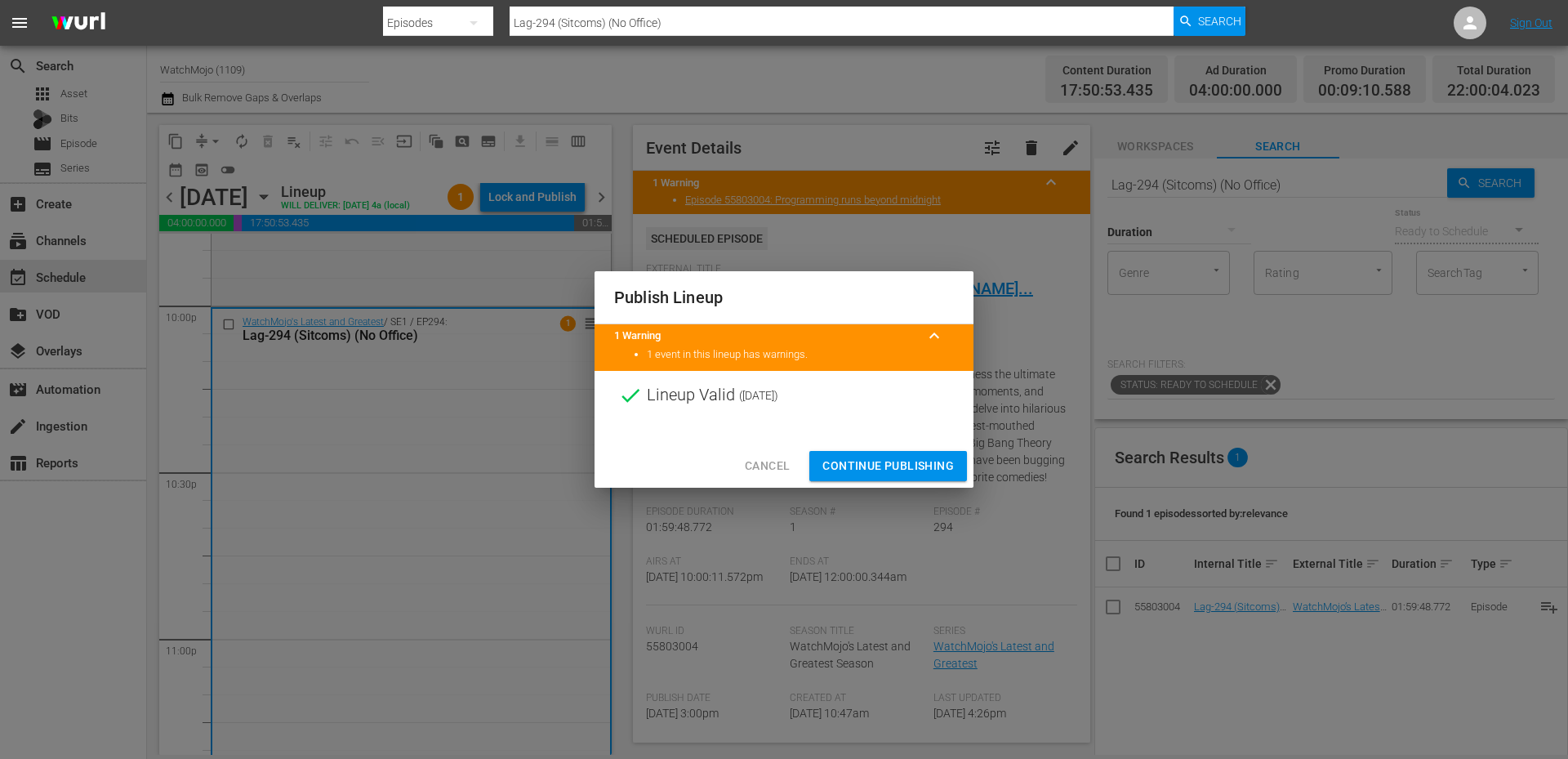
click at [835, 470] on span "Continue Publishing" at bounding box center [888, 466] width 131 height 21
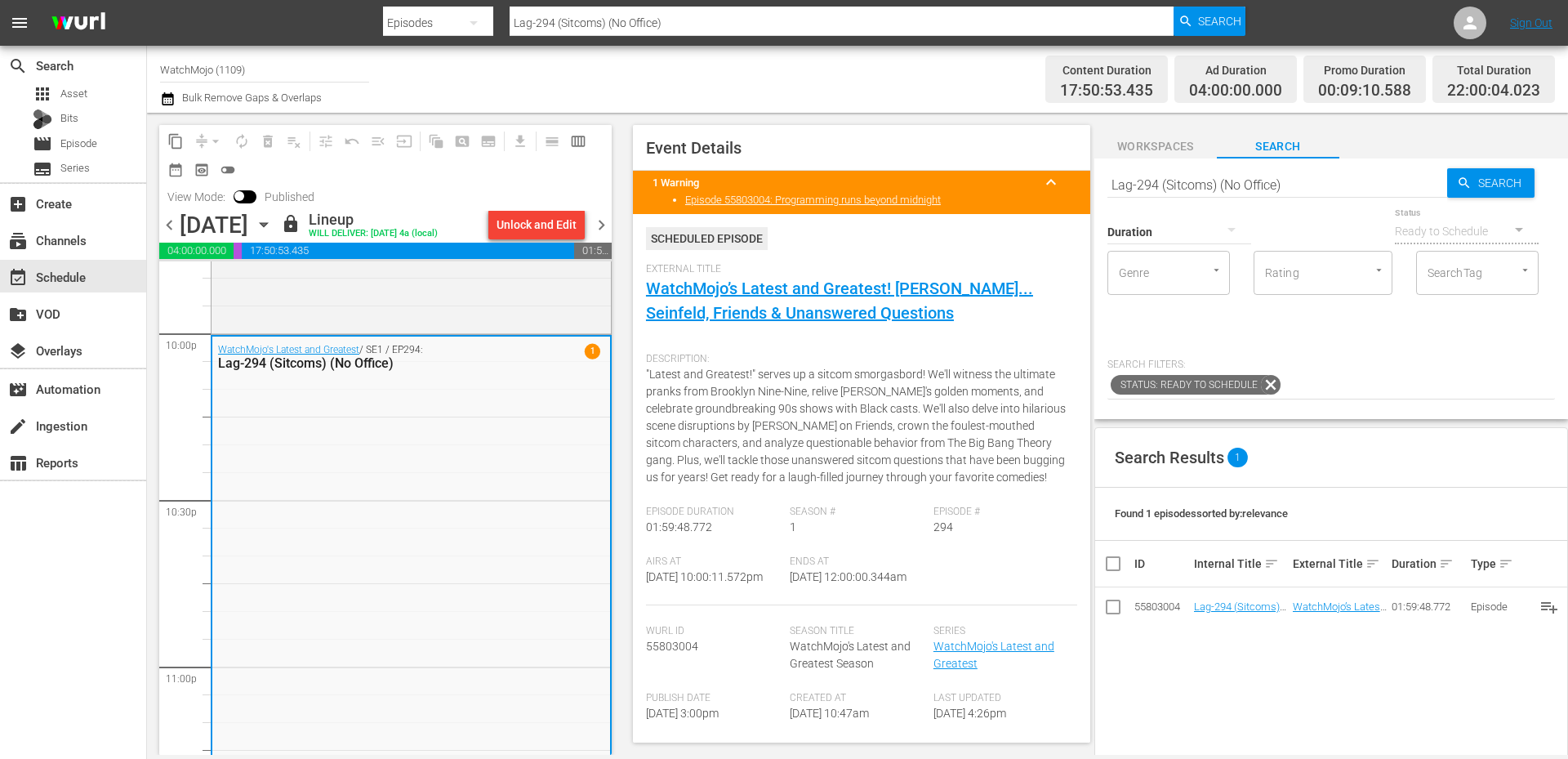
click at [612, 222] on div "content_copy compress arrow_drop_down autorenew_outlined delete_forever_outline…" at bounding box center [381, 433] width 469 height 642
click at [598, 220] on span "chevron_right" at bounding box center [601, 225] width 21 height 21
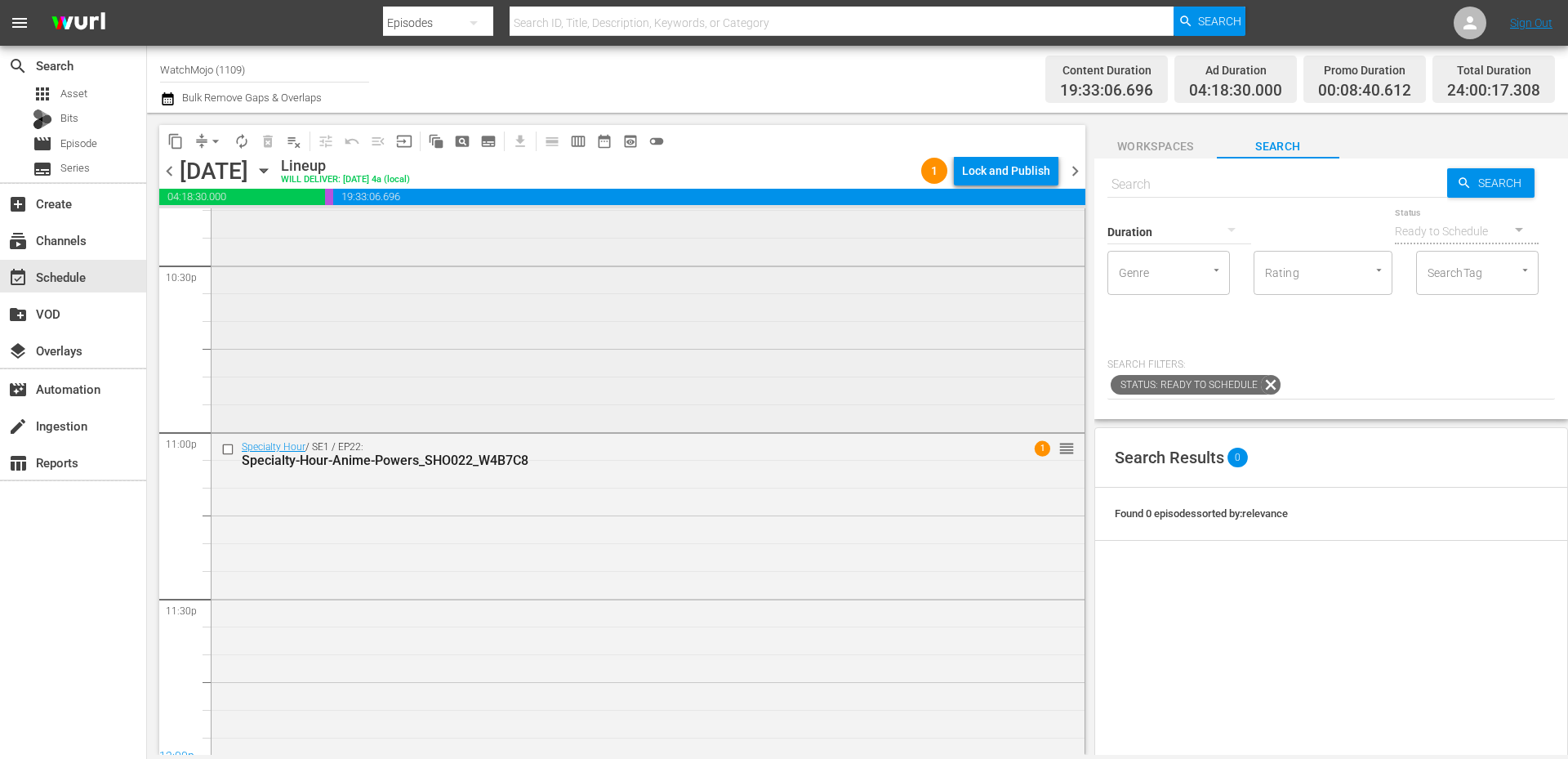
scroll to position [7451, 0]
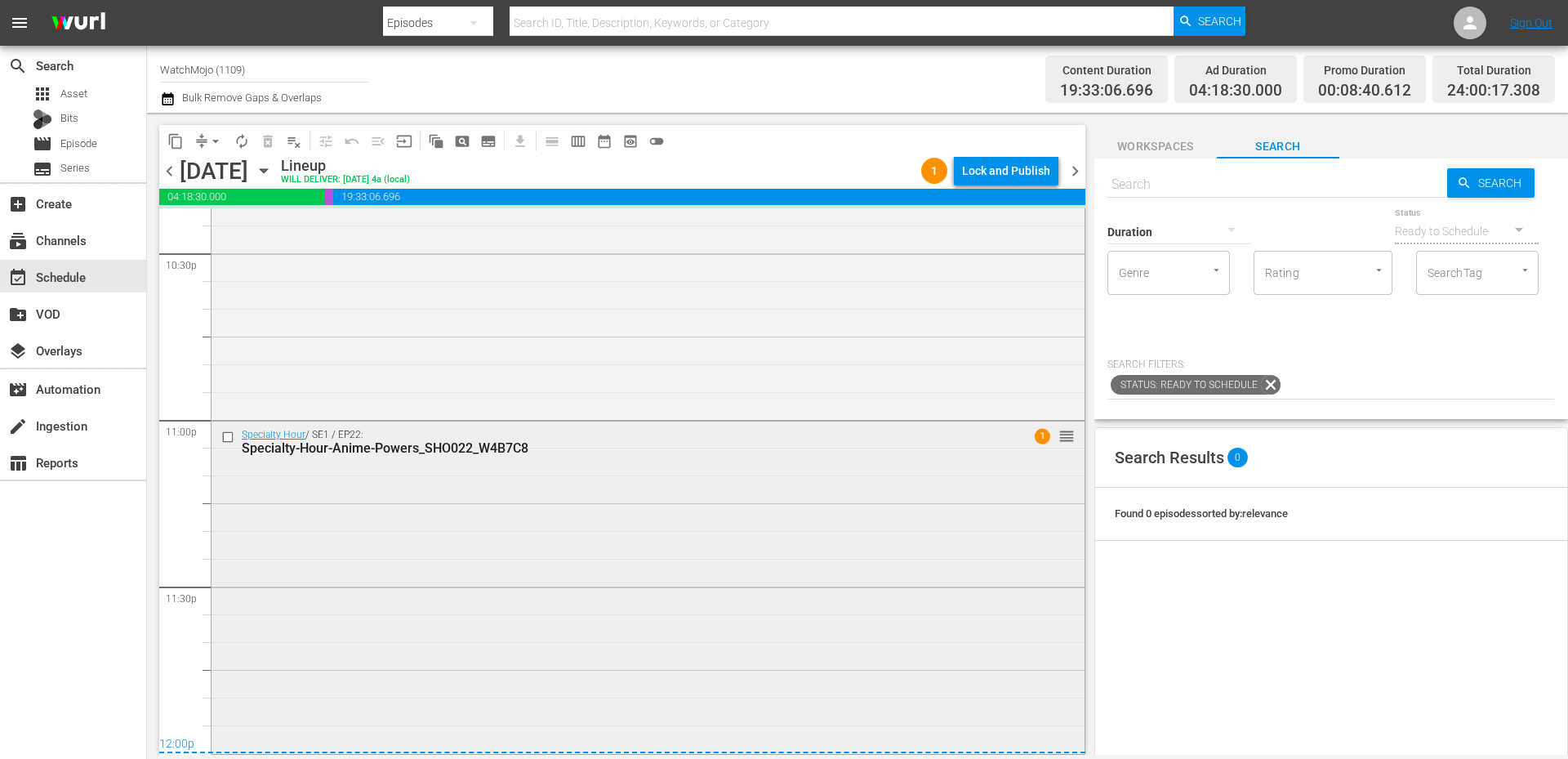
click at [438, 623] on div "Specialty Hour / SE1 / EP22: Specialty-Hour-Anime-Powers_SHO022_W4B7C8 1 reorder" at bounding box center [648, 585] width 873 height 328
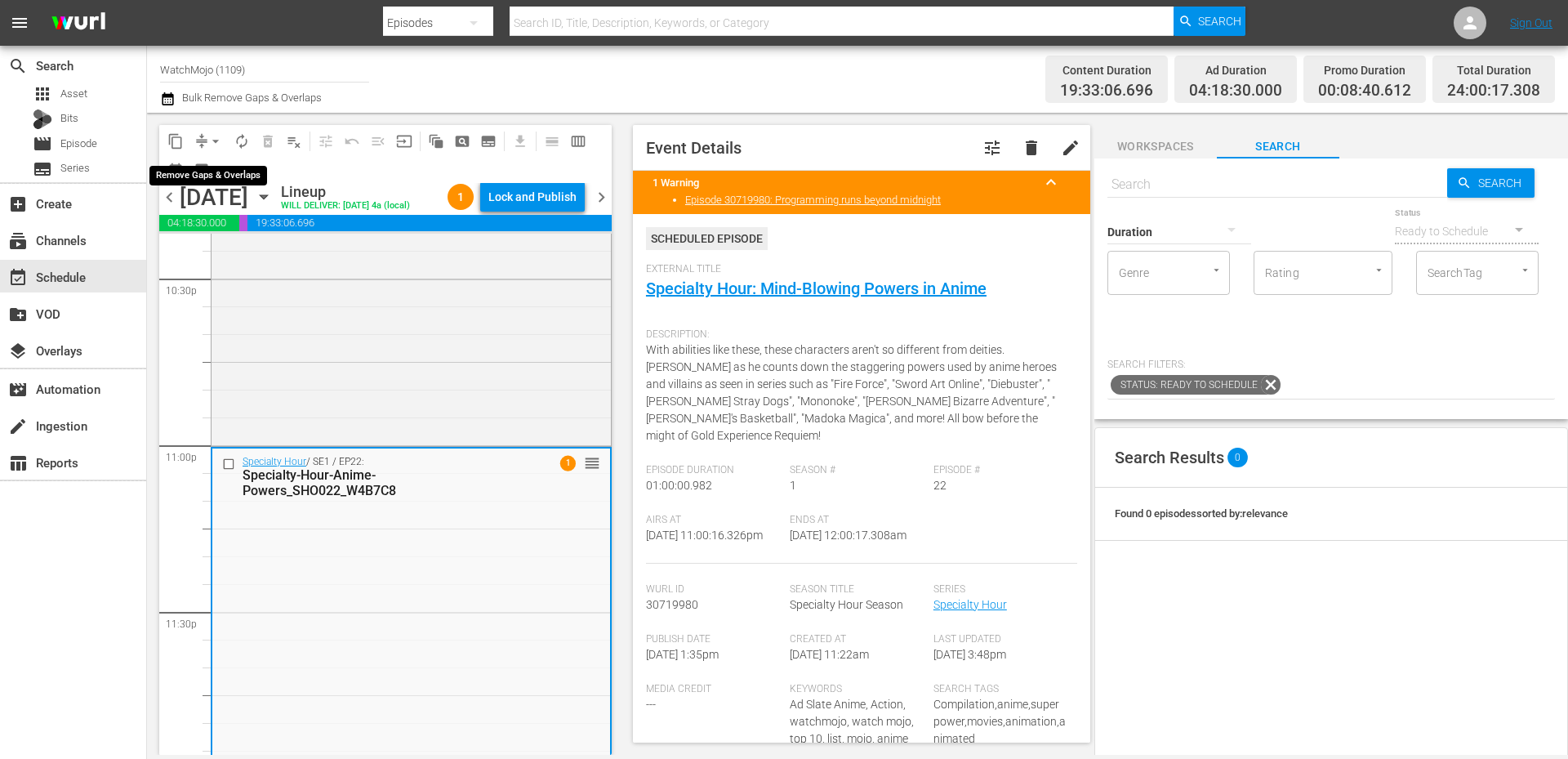
click at [204, 134] on button "arrow_drop_down" at bounding box center [215, 141] width 26 height 26
click at [232, 231] on li "Align to End of Previous Day" at bounding box center [216, 227] width 172 height 27
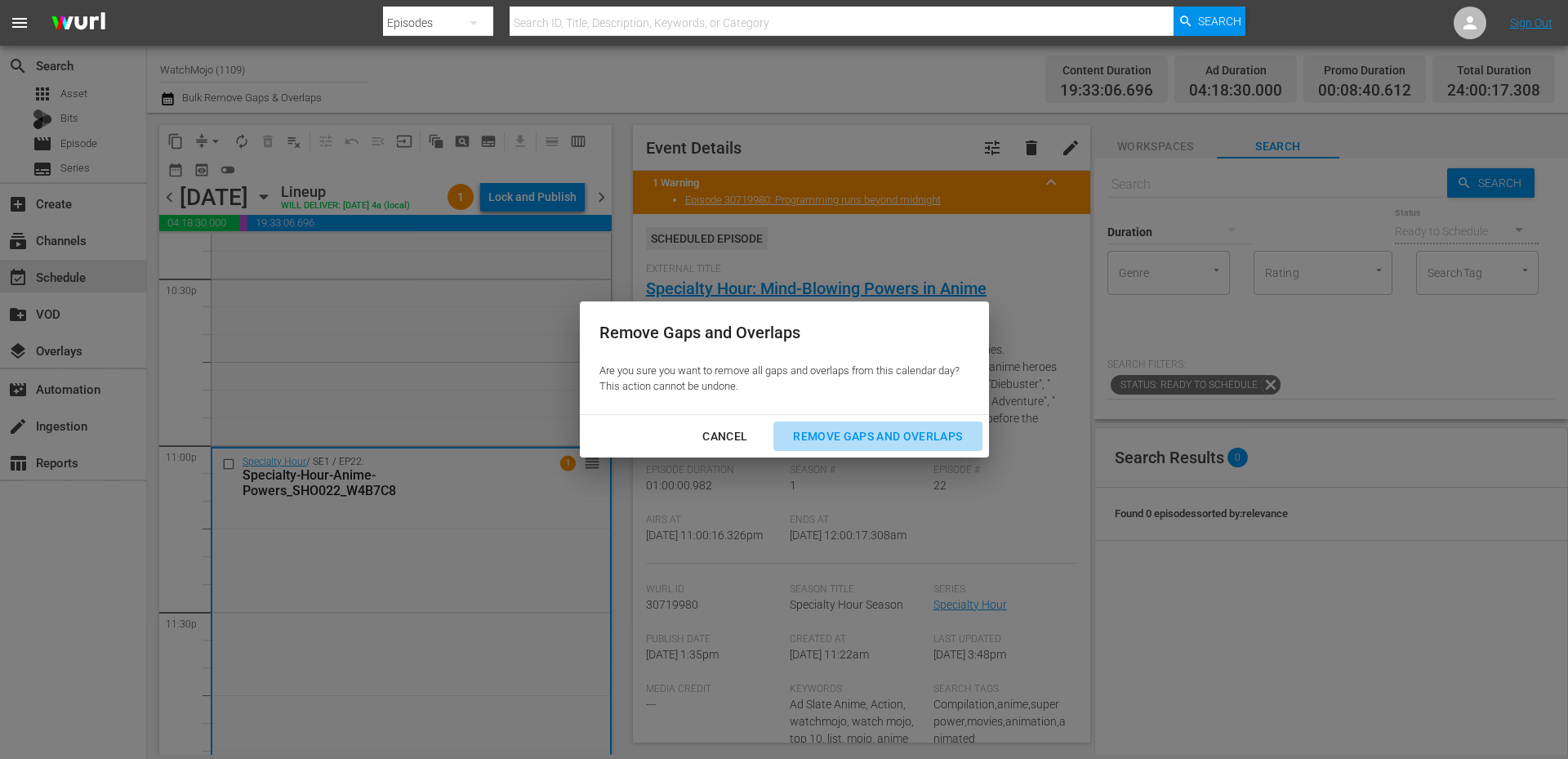
drag, startPoint x: 913, startPoint y: 426, endPoint x: 918, endPoint y: 436, distance: 11.2
click at [918, 436] on div "Remove Gaps and Overlaps" at bounding box center [877, 437] width 196 height 21
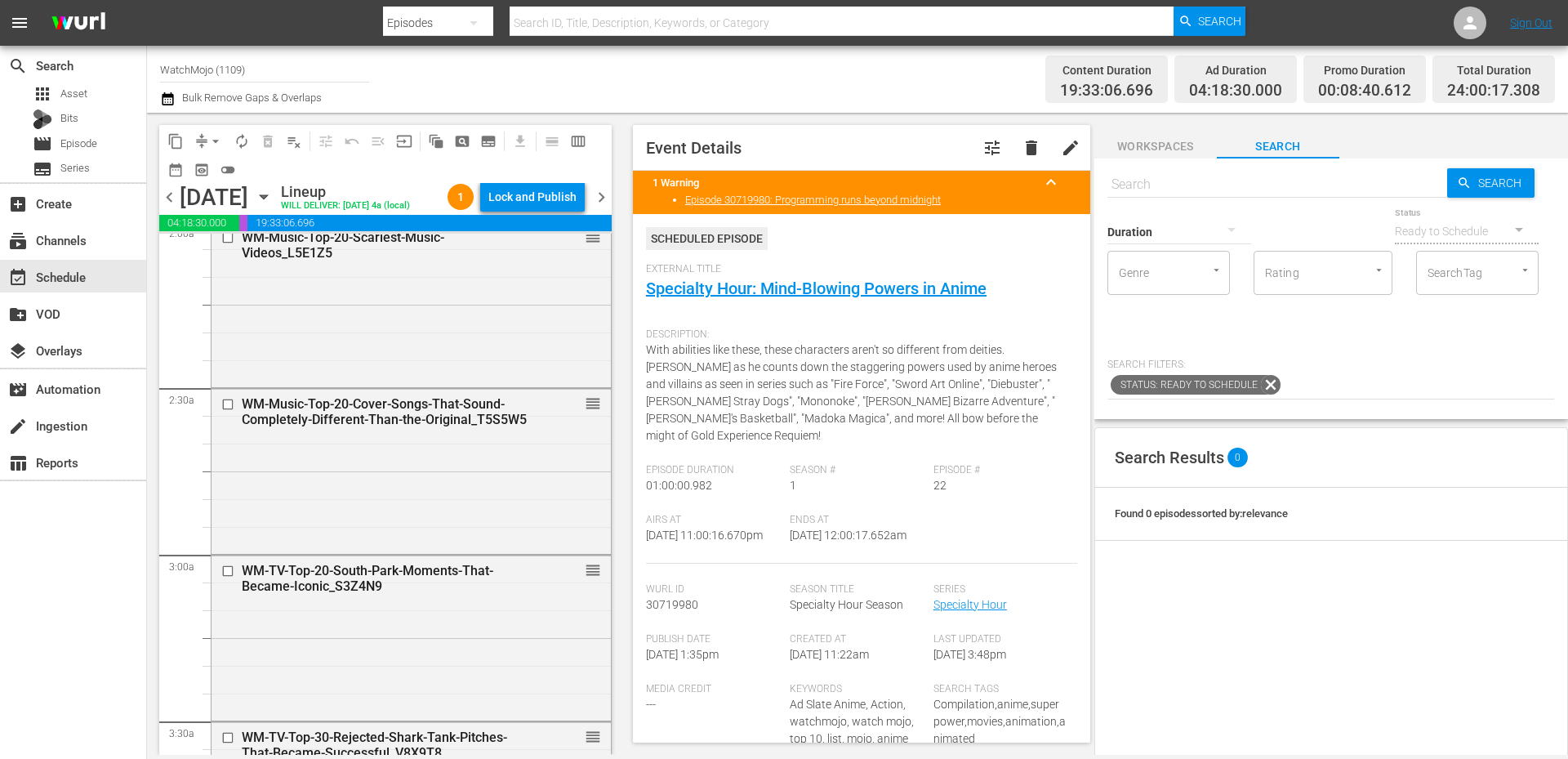
scroll to position [0, 0]
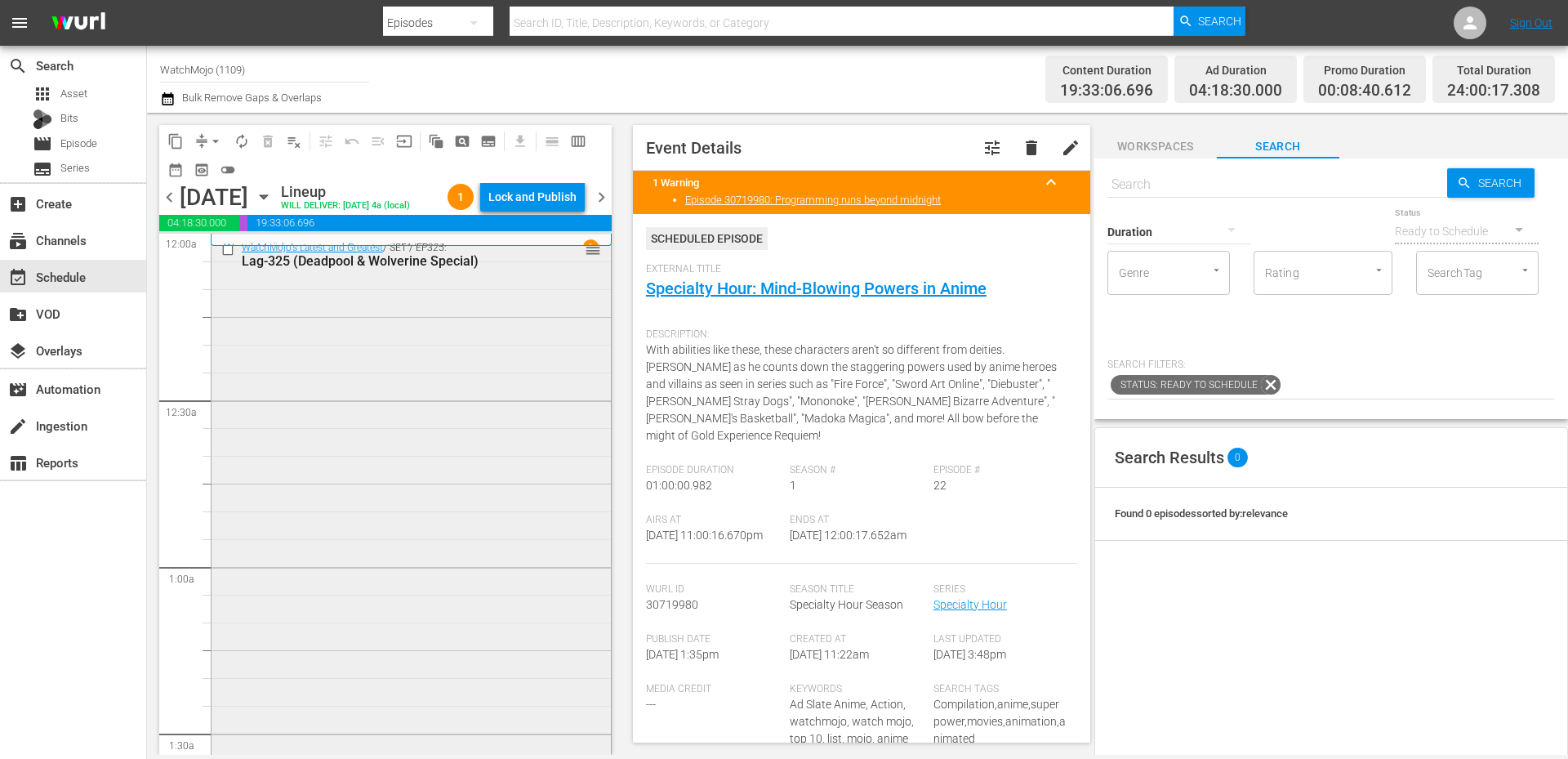
click at [406, 358] on div "WatchMojo's Latest and Greatest / SE1 / EP325: Lag-325 (Deadpool & Wolverine Sp…" at bounding box center [412, 564] width 400 height 661
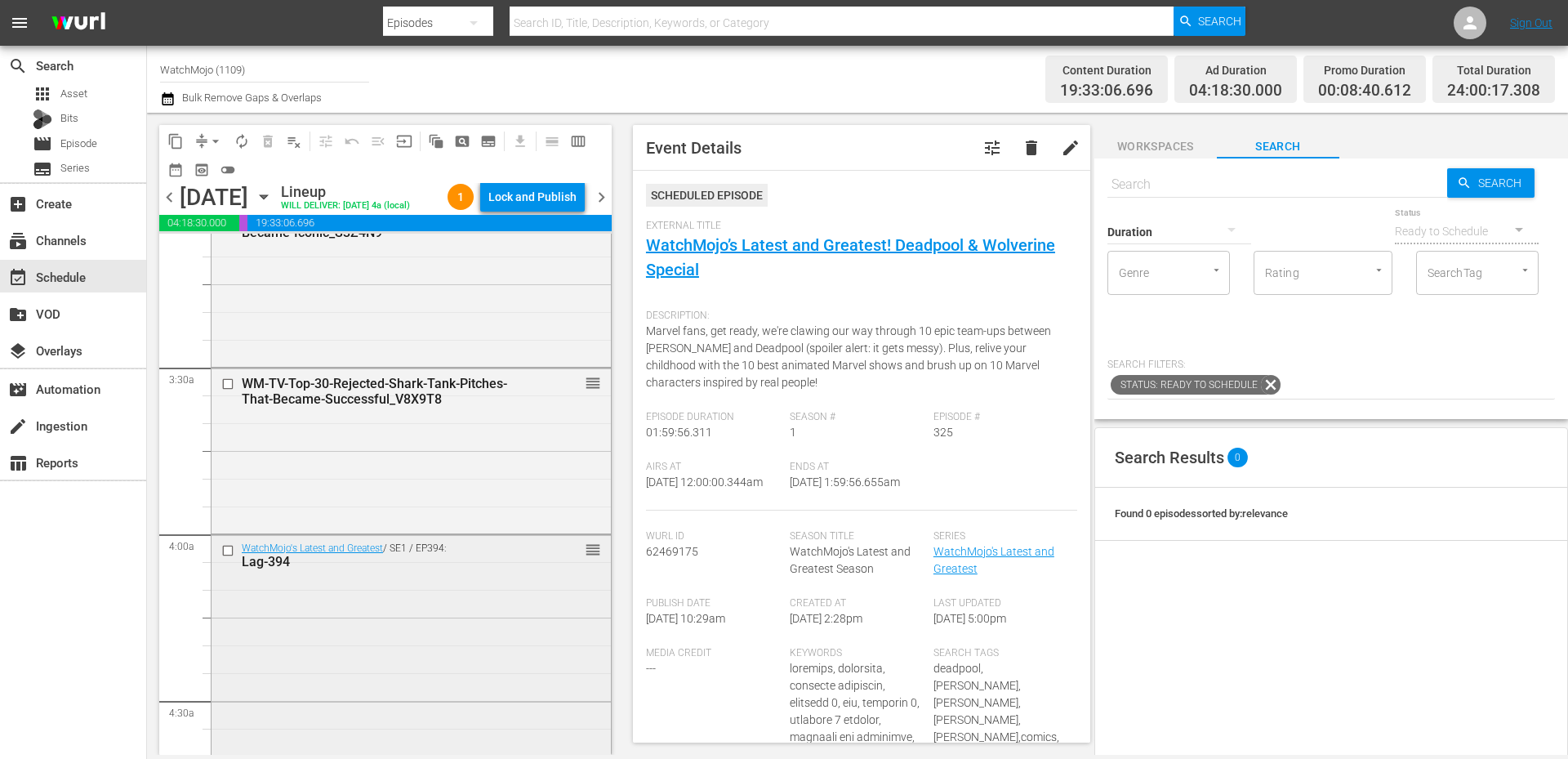
scroll to position [1143, 0]
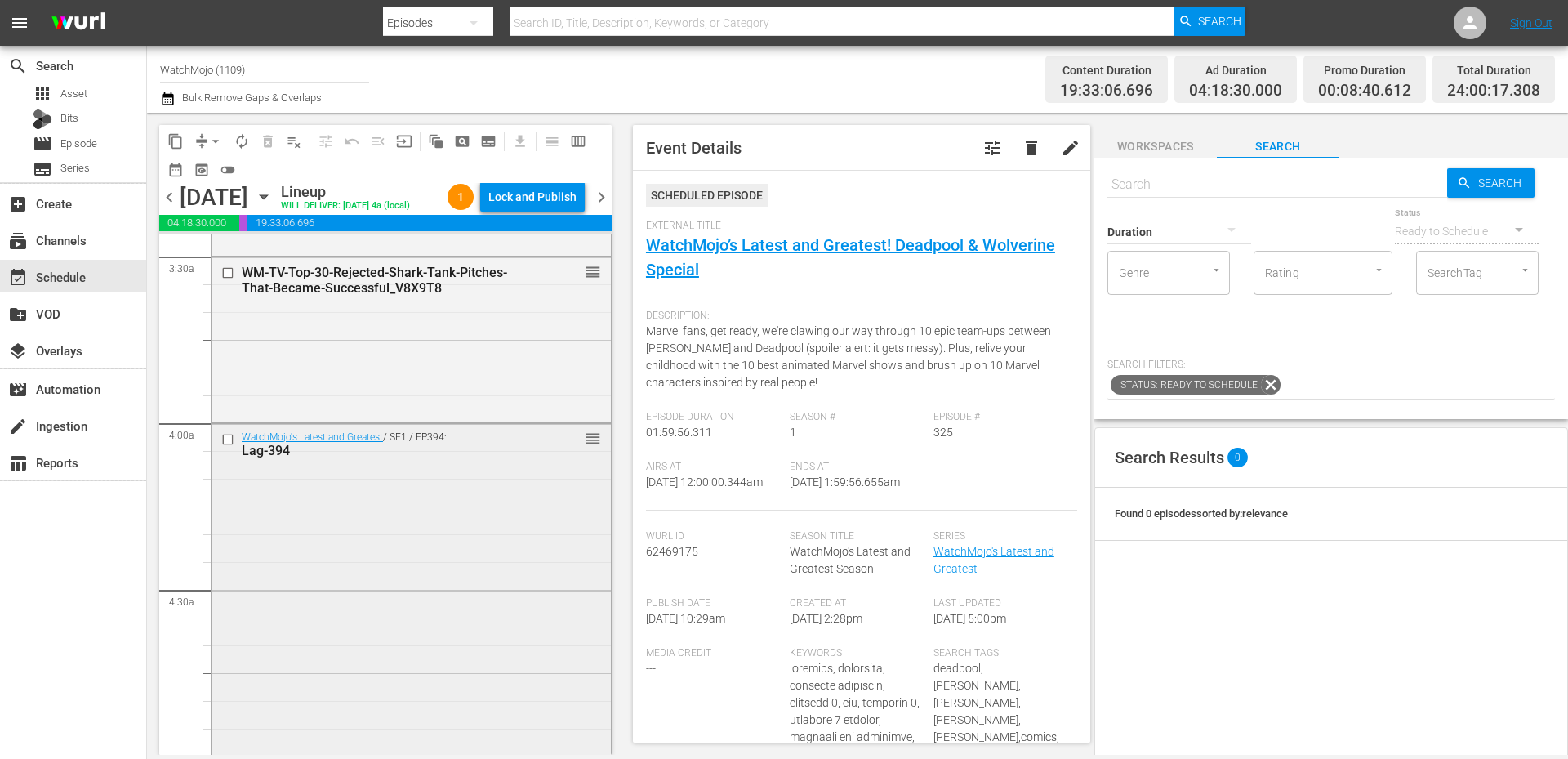
click at [380, 571] on div "WatchMojo's Latest and Greatest / SE1 / EP394: Lag-394 reorder" at bounding box center [412, 754] width 400 height 661
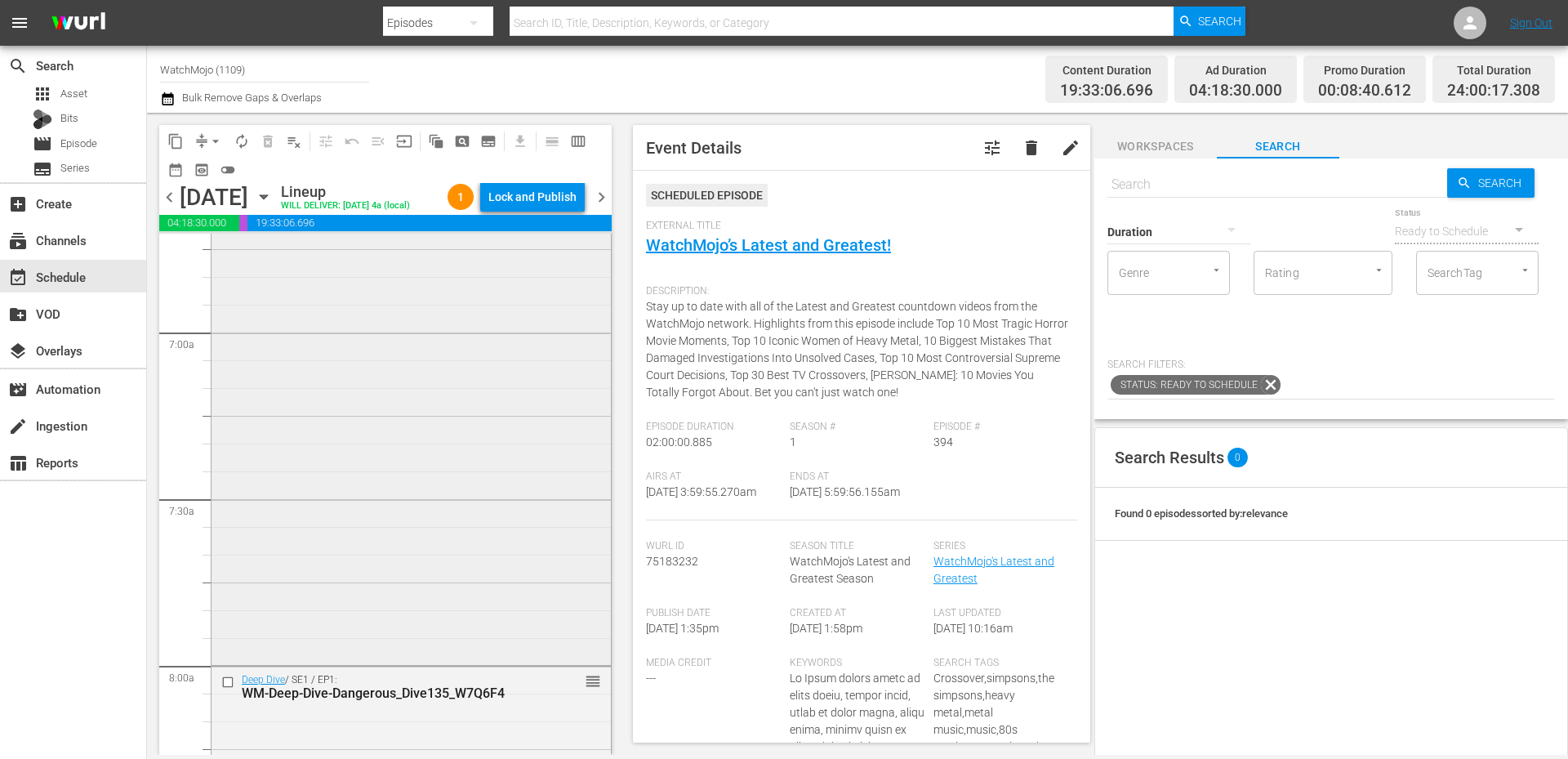
scroll to position [2286, 0]
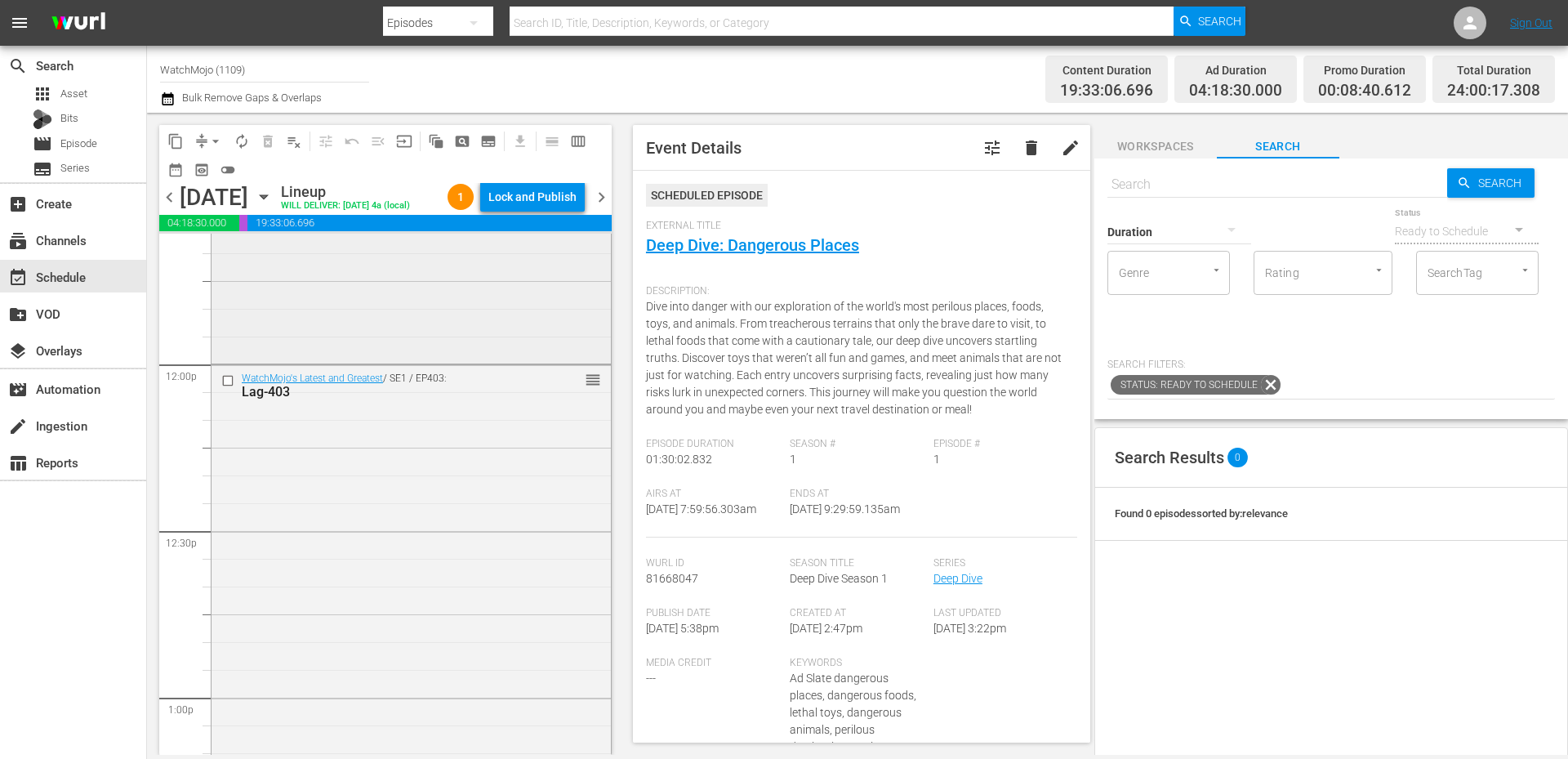
scroll to position [3974, 0]
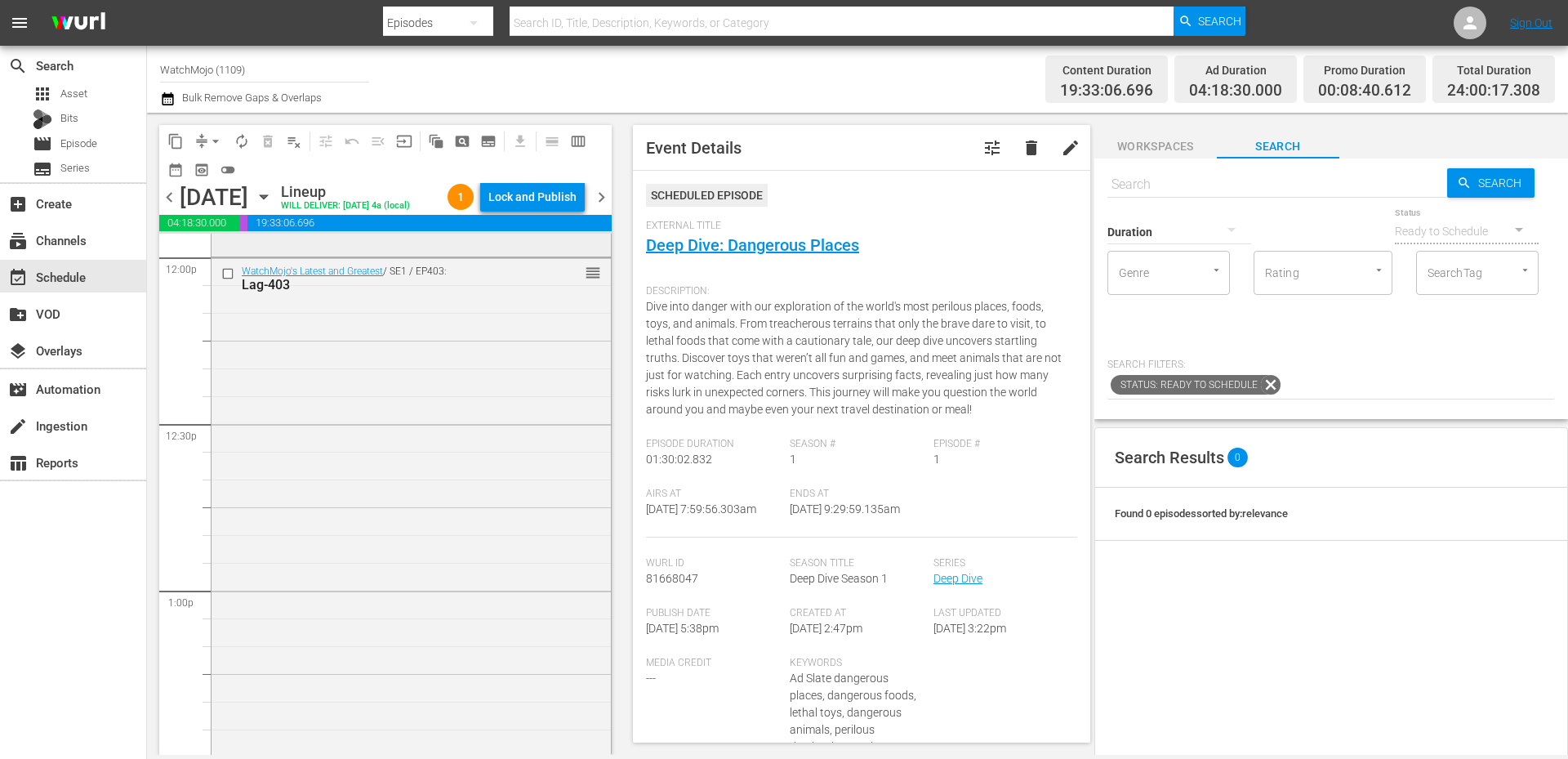
click at [353, 629] on div "WatchMojo's Latest and Greatest / SE1 / EP403: Lag-403 reorder" at bounding box center [412, 588] width 400 height 661
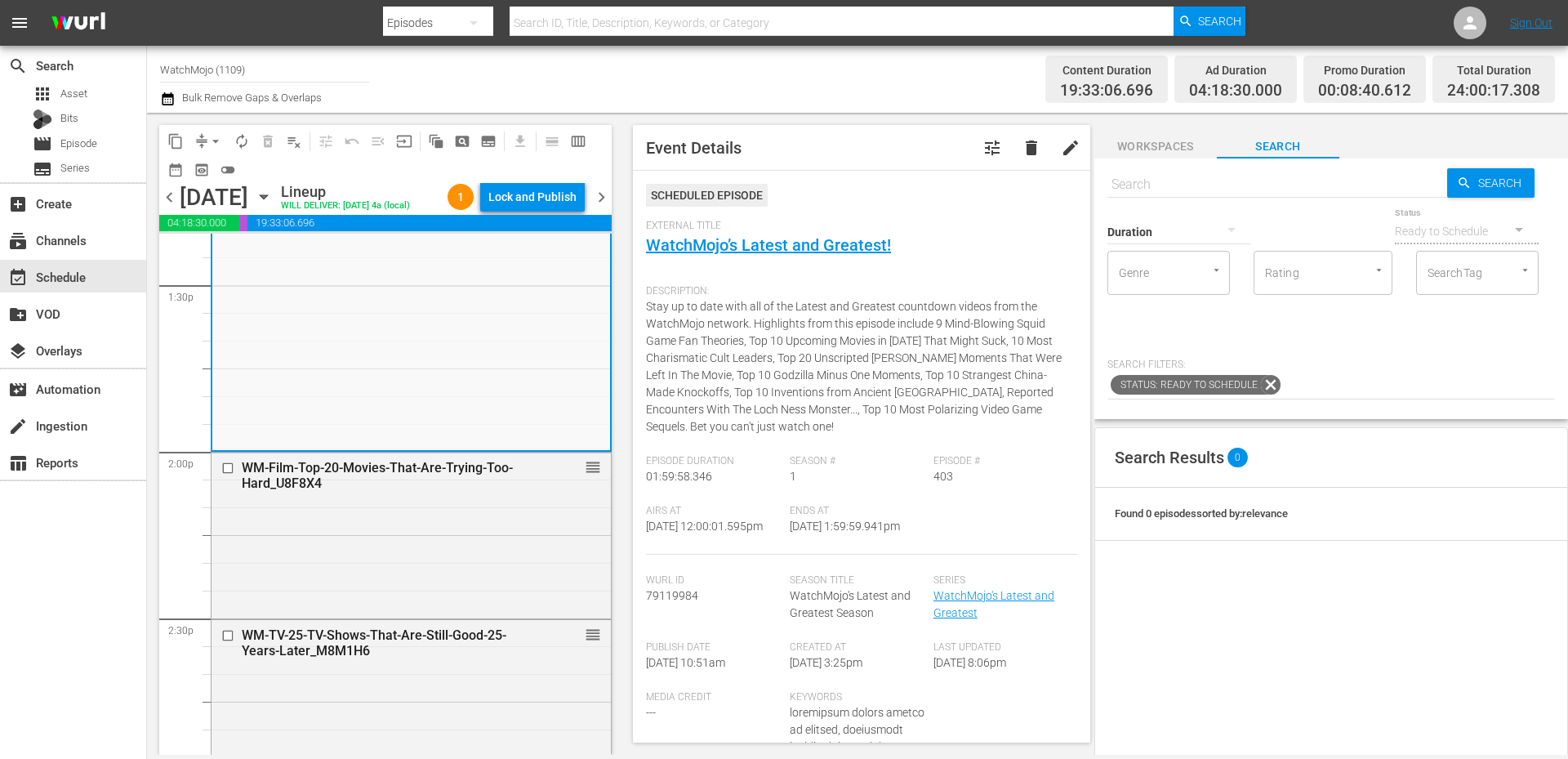
scroll to position [4682, 0]
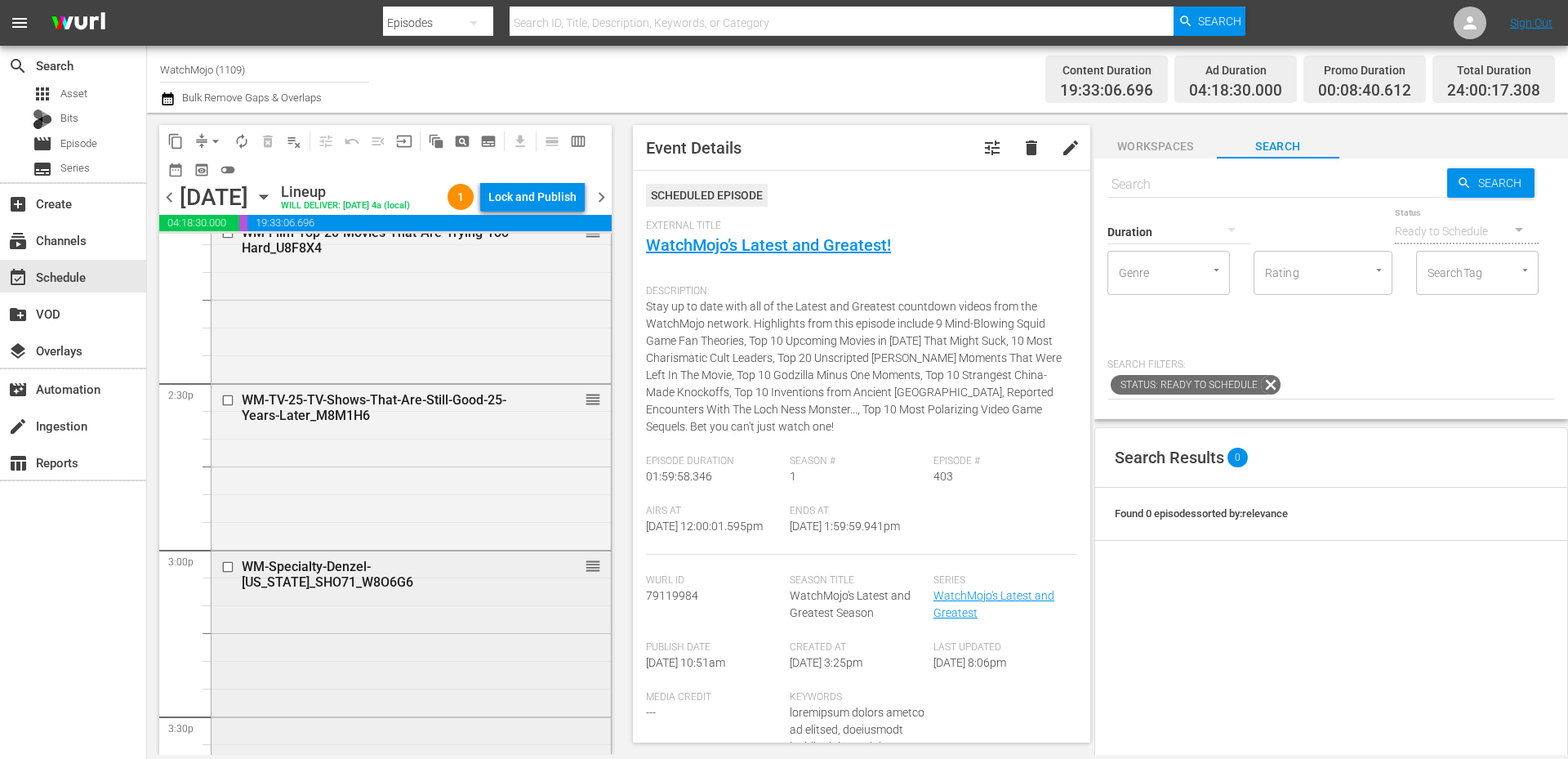
click at [333, 644] on div "WM-Specialty-Denzel-Washington_SHO71_W8O6G6 reorder" at bounding box center [412, 715] width 400 height 328
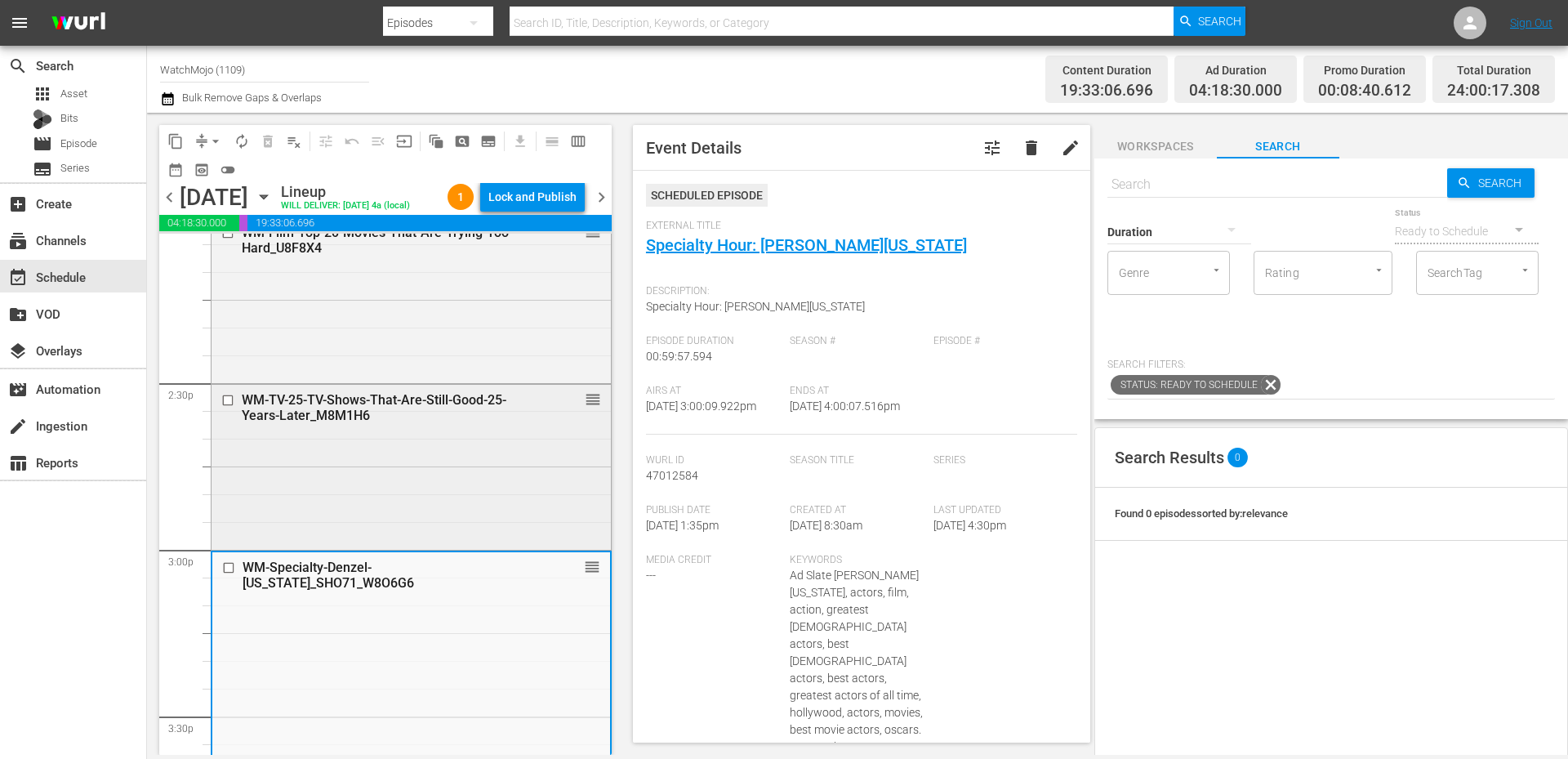
click at [380, 479] on div "WM-TV-25-TV-Shows-That-Are-Still-Good-25-Years-Later_M8M1H6 reorder" at bounding box center [412, 465] width 400 height 162
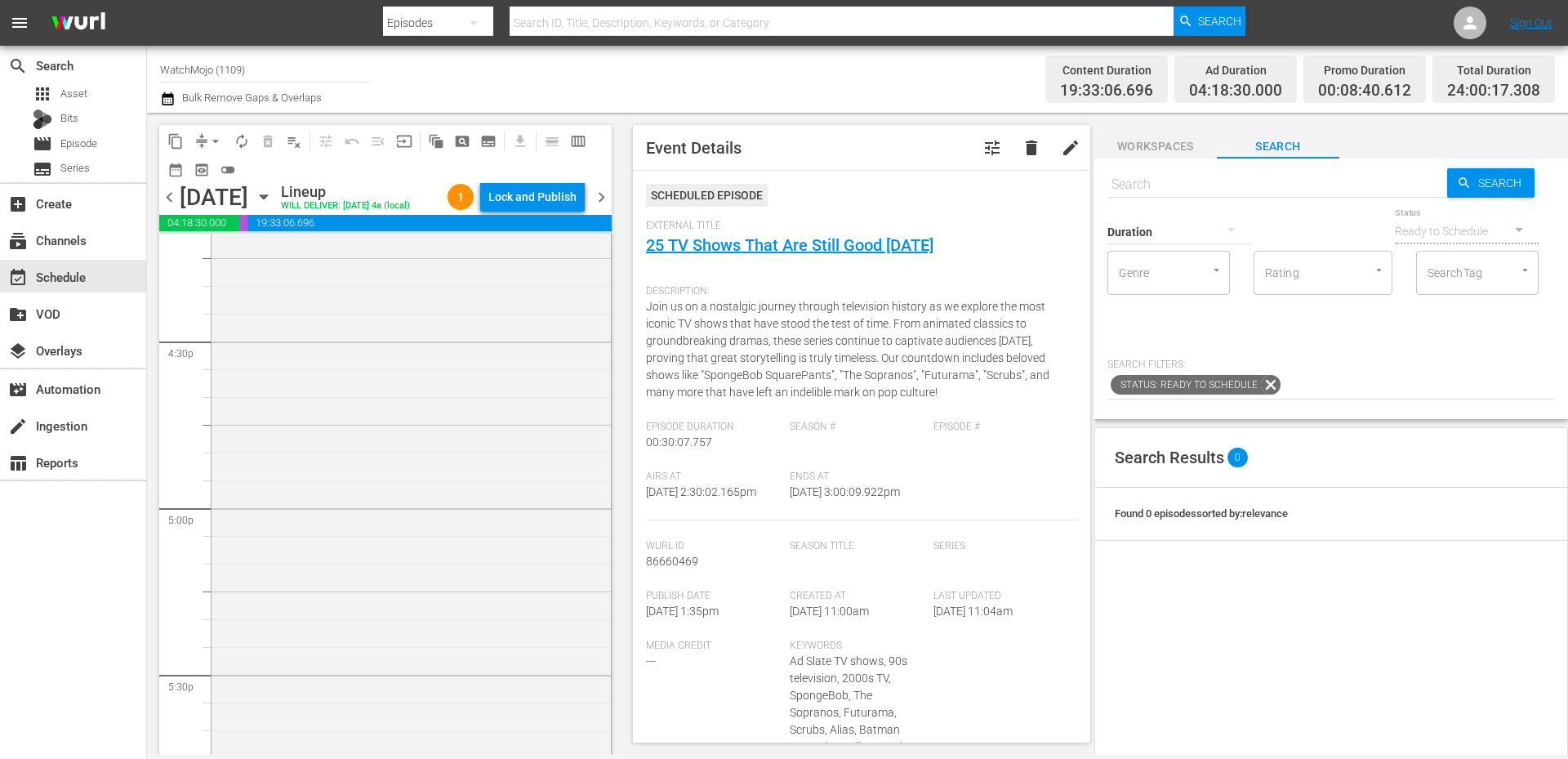
click at [380, 479] on div "WatchMojo's Latest and Greatest / SE1 / EP414: Lag-414 reorder" at bounding box center [412, 507] width 400 height 661
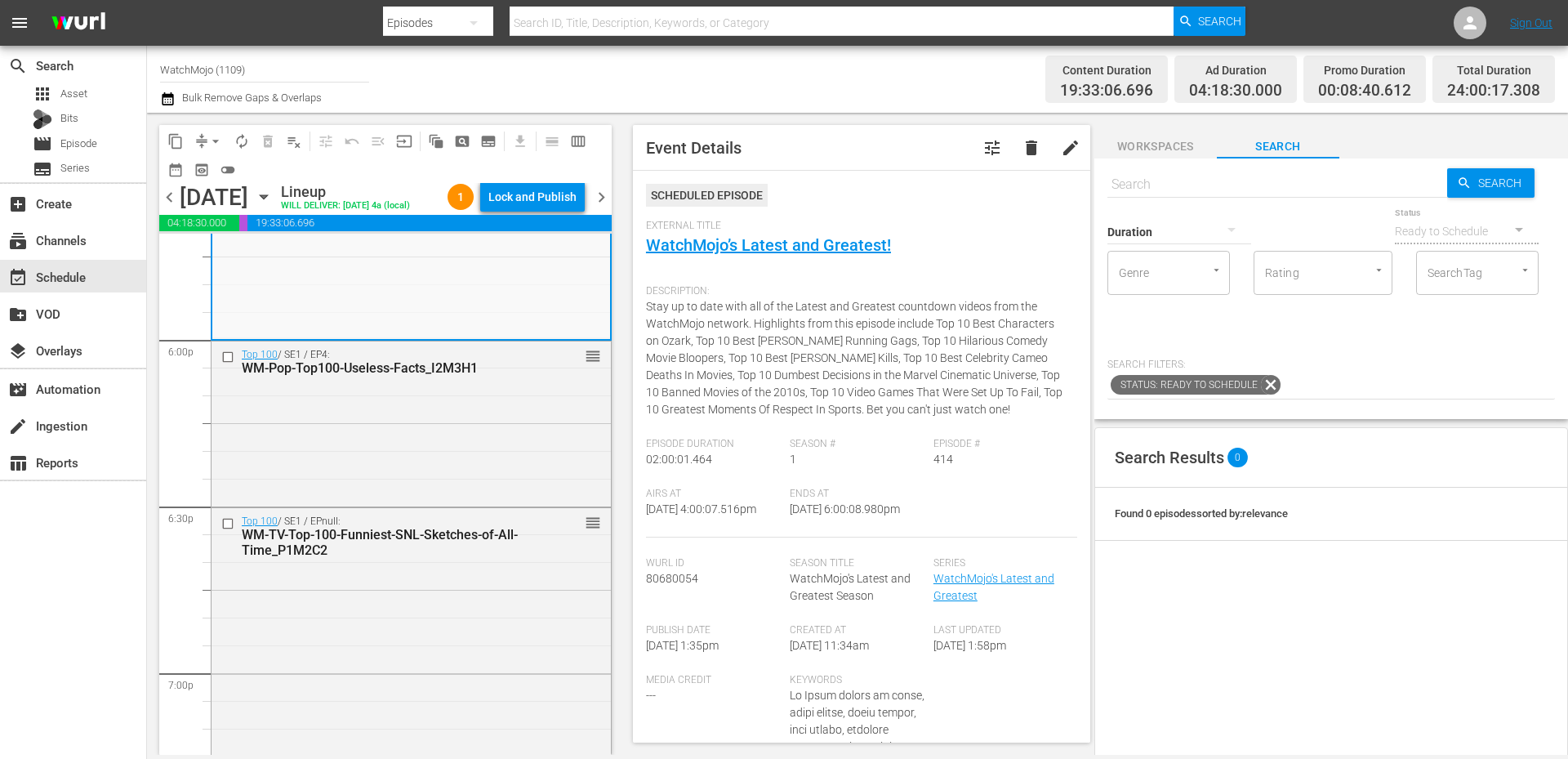
scroll to position [5934, 0]
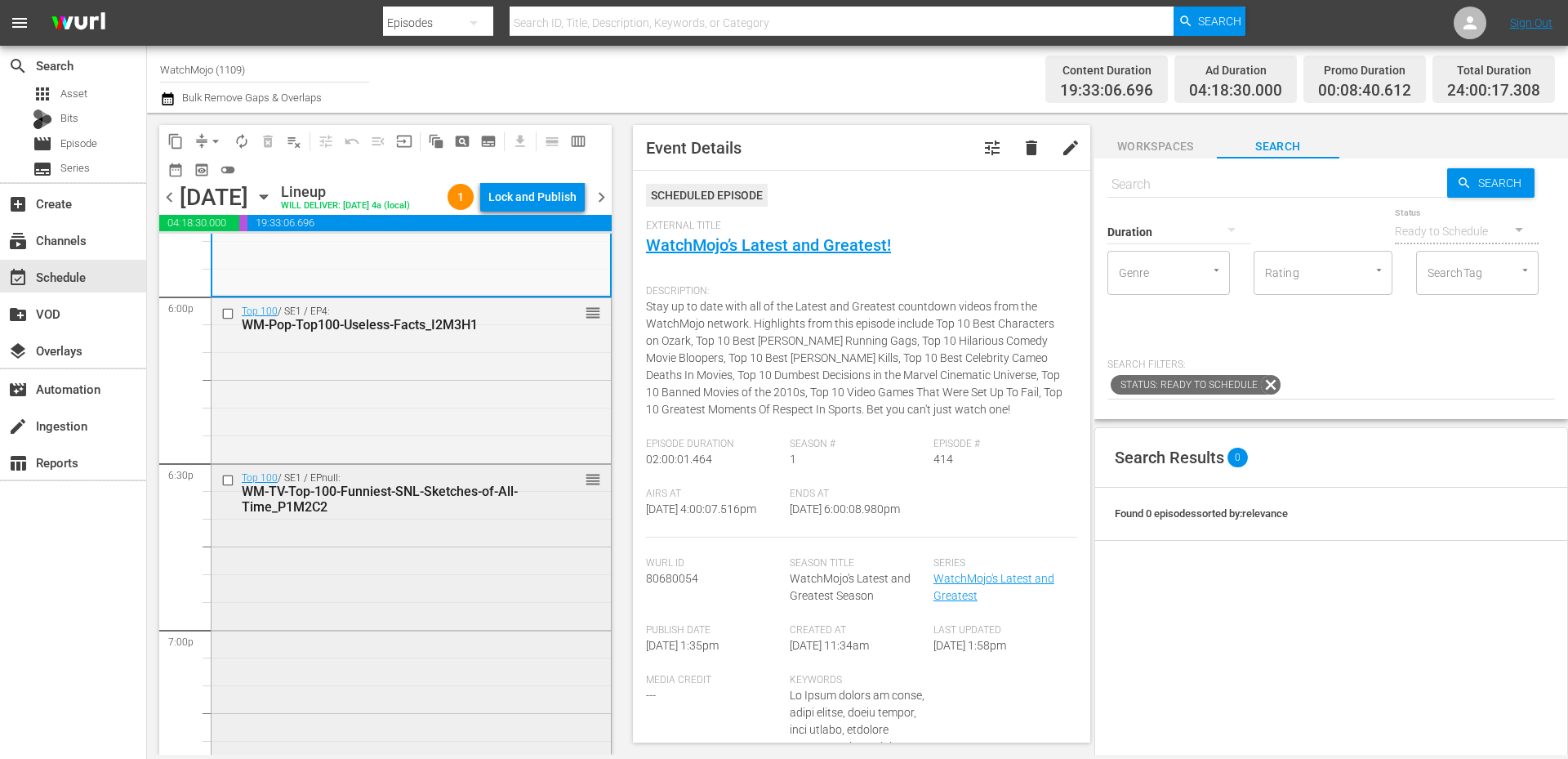
click at [361, 564] on div "Top 100 / SE1 / EPnull: WM-TV-Top-100-Funniest-SNL-Sketches-of-All-Time_P1M2C2 …" at bounding box center [412, 712] width 400 height 495
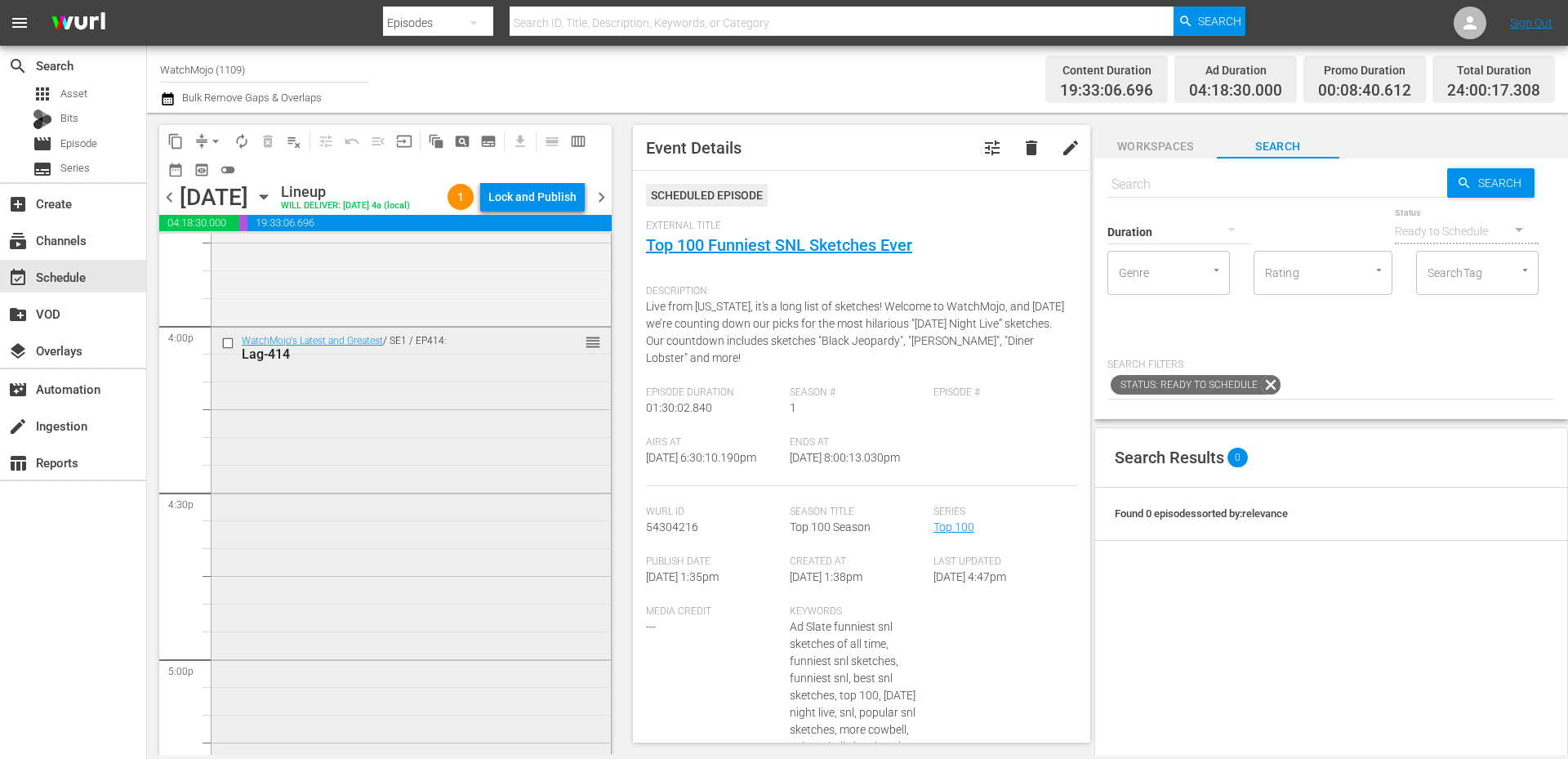
scroll to position [5226, 0]
click at [318, 491] on div "WatchMojo's Latest and Greatest / SE1 / EP414: Lag-414 reorder" at bounding box center [412, 670] width 400 height 661
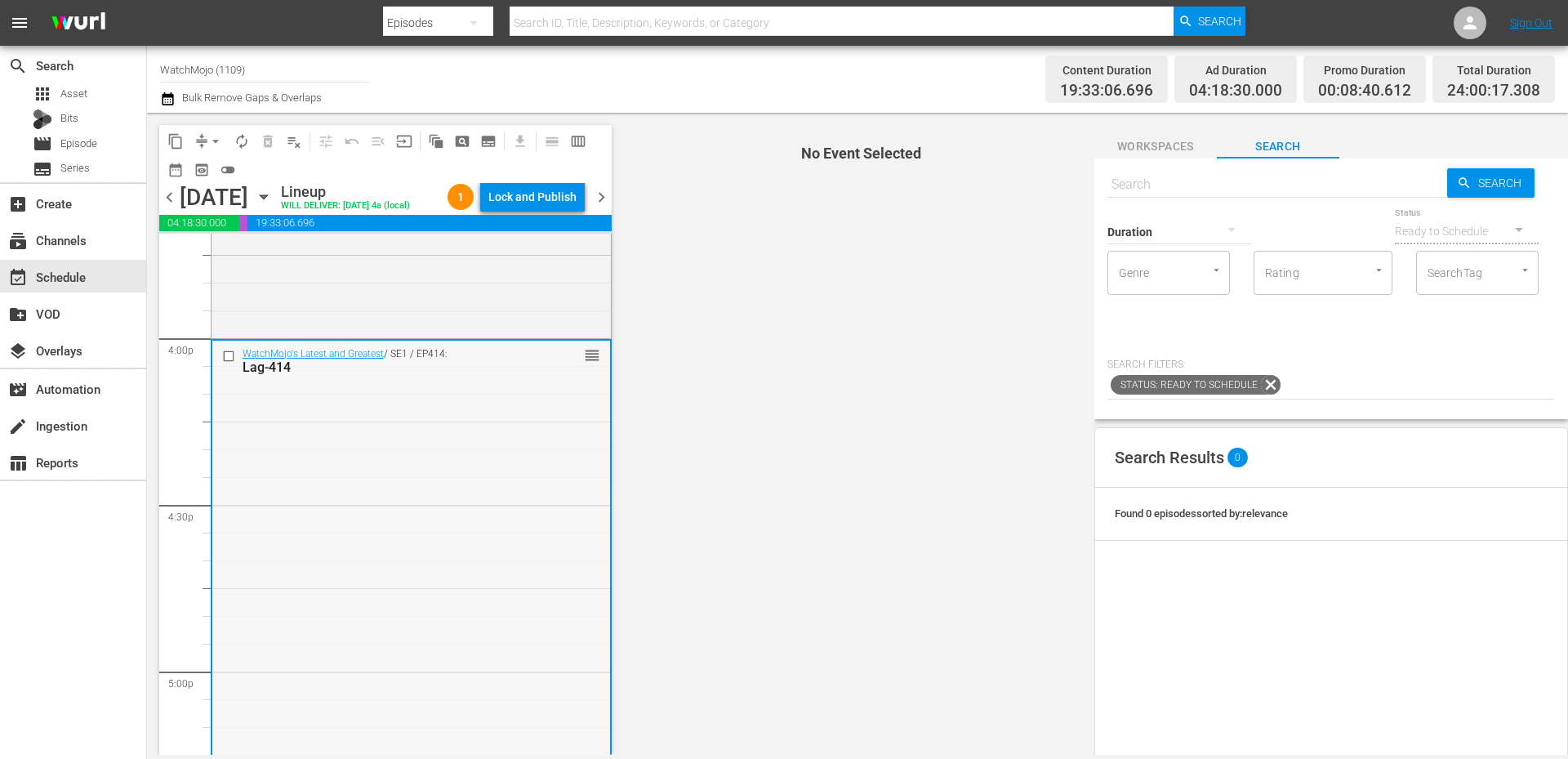
click at [232, 358] on input "checkbox" at bounding box center [231, 356] width 17 height 14
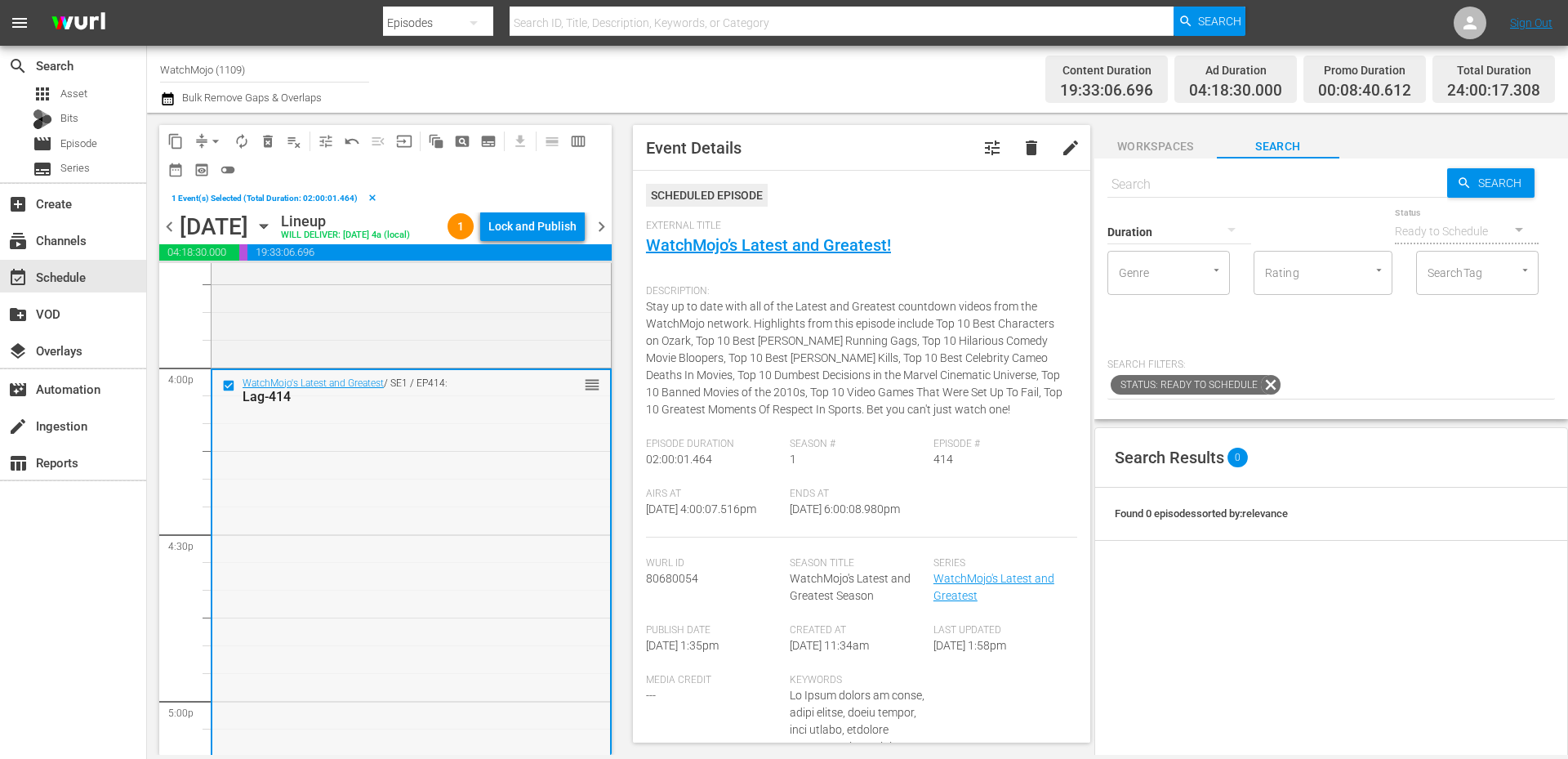
click at [298, 514] on div "WatchMojo's Latest and Greatest / SE1 / EP414: Lag-414 reorder" at bounding box center [412, 700] width 398 height 661
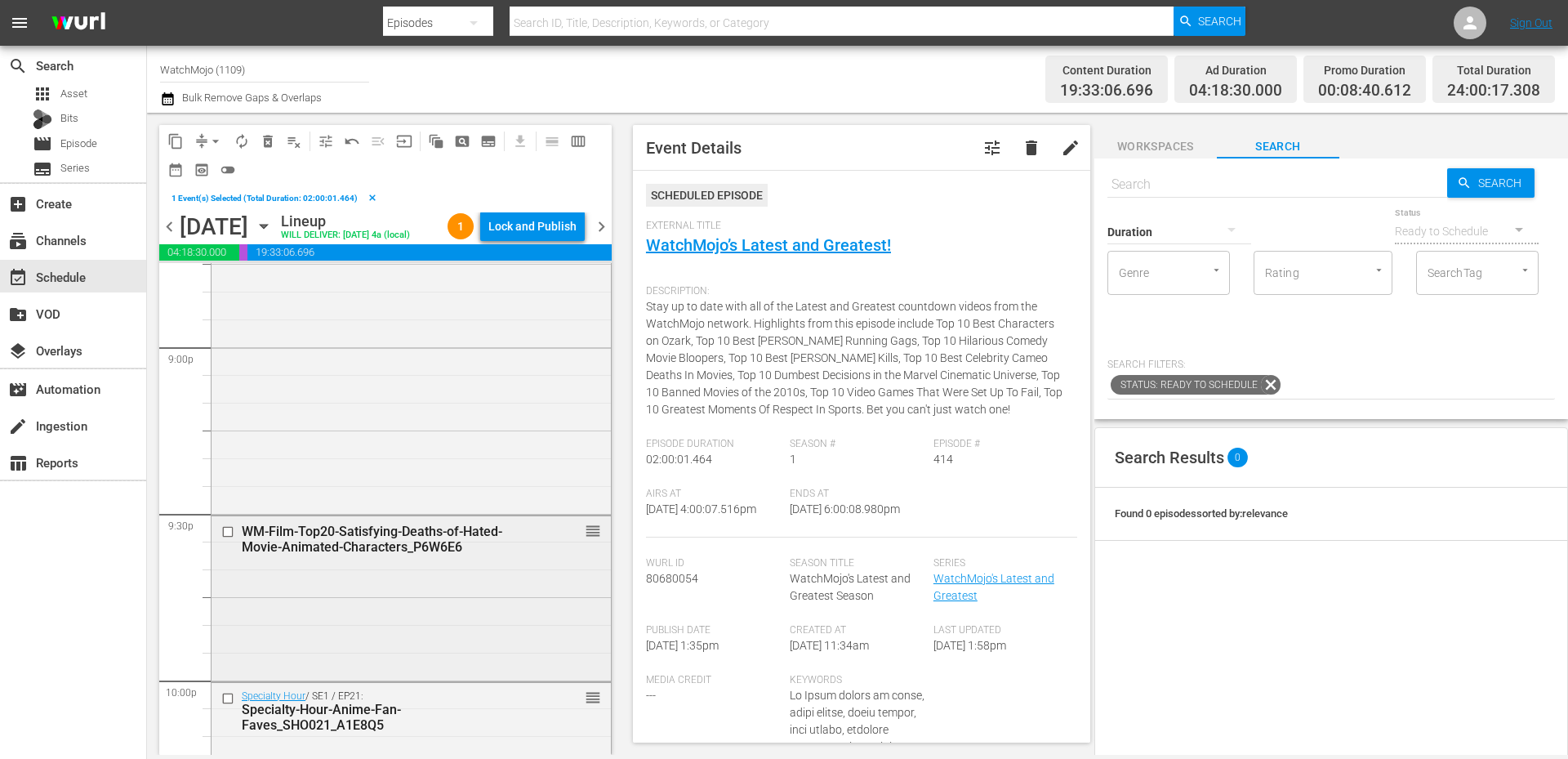
scroll to position [6914, 0]
click at [377, 604] on div "WM-Film-Top20-Satisfying-Deaths-of-Hated-Movie-Animated-Characters_P6W6E6 reord…" at bounding box center [412, 595] width 400 height 162
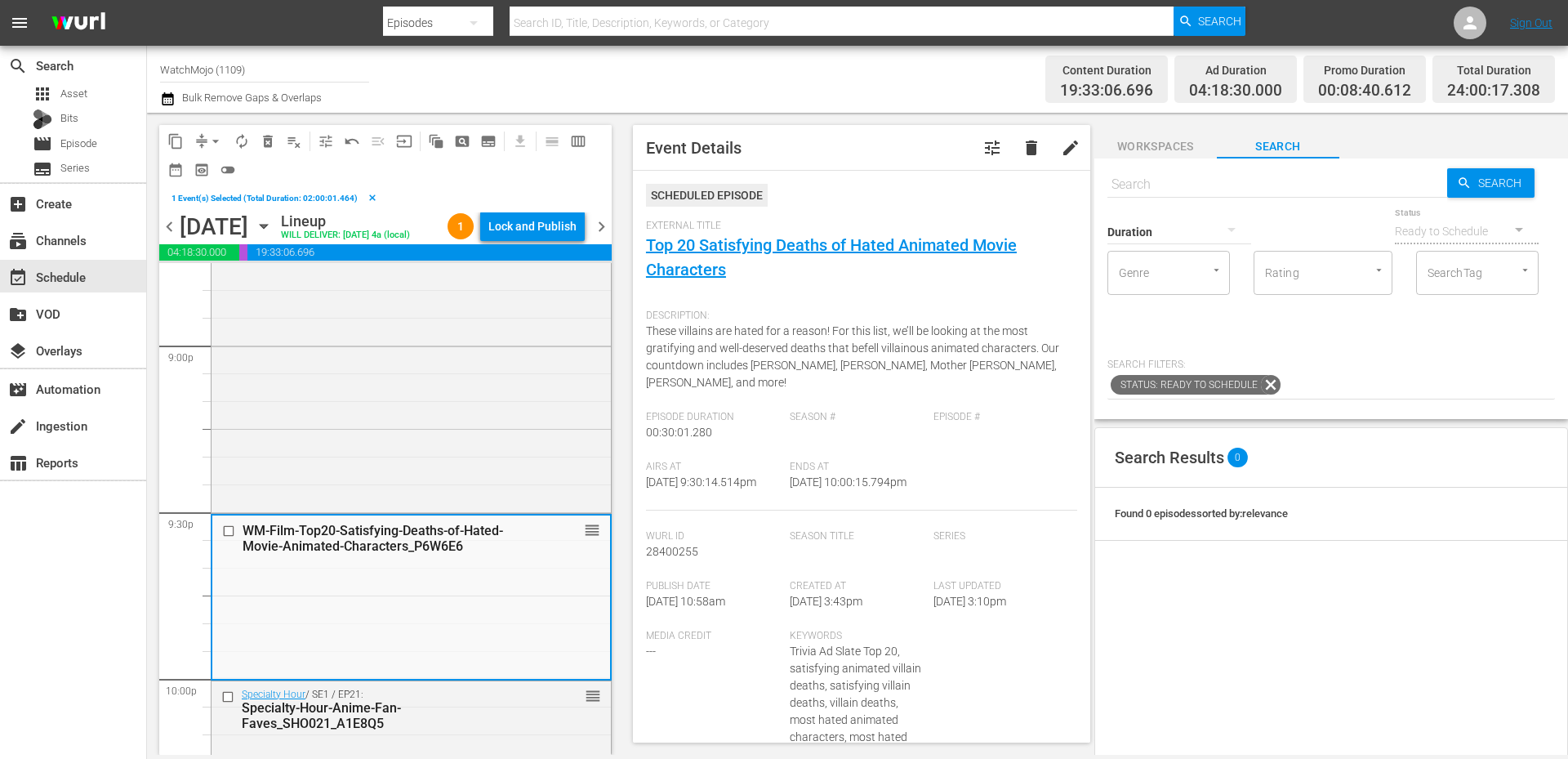
scroll to position [7131, 0]
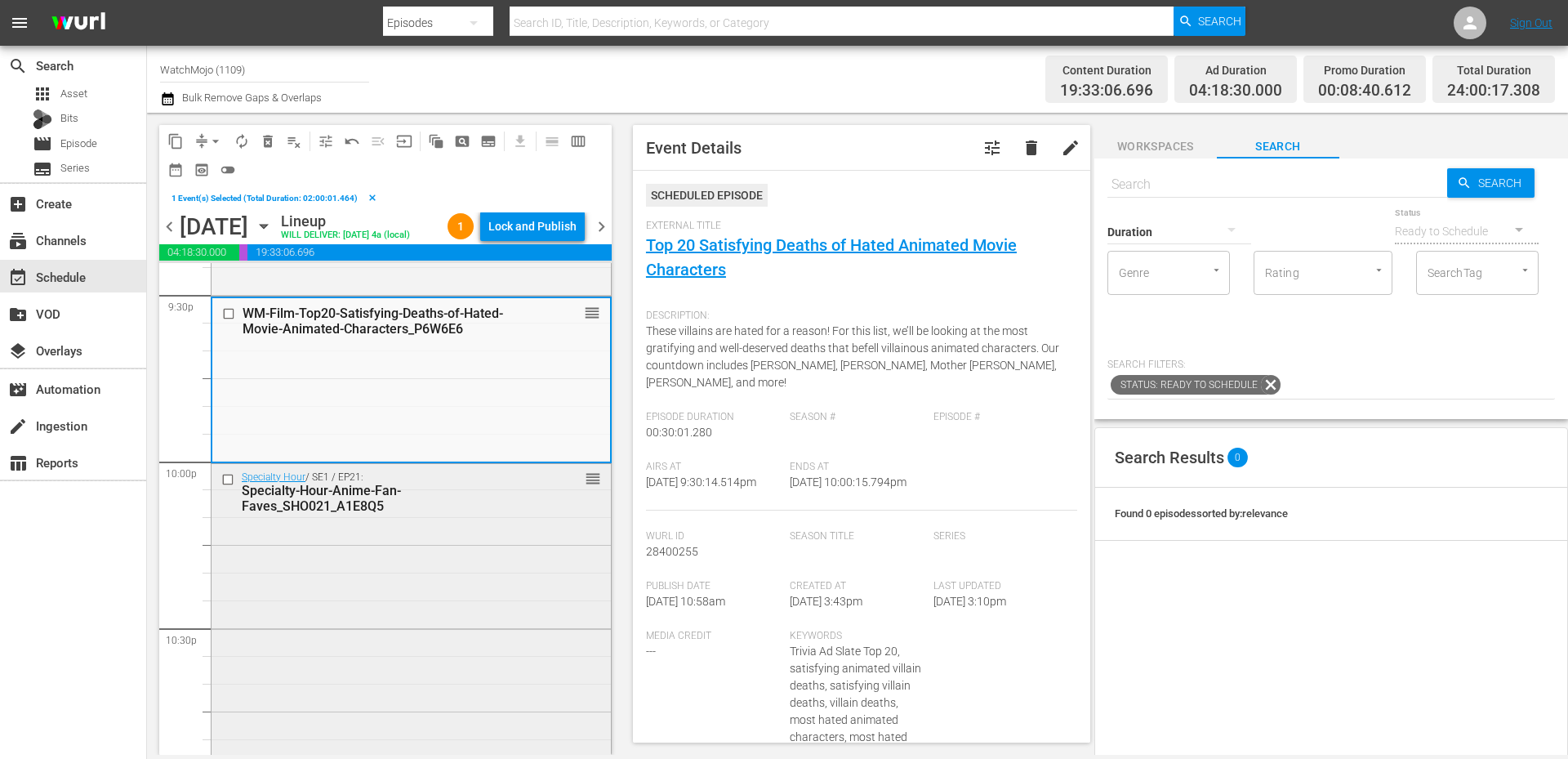
click at [385, 630] on div "Specialty Hour / SE1 / EP21: Specialty-Hour-Anime-Fan-Faves_SHO021_A1E8Q5 reord…" at bounding box center [412, 628] width 400 height 328
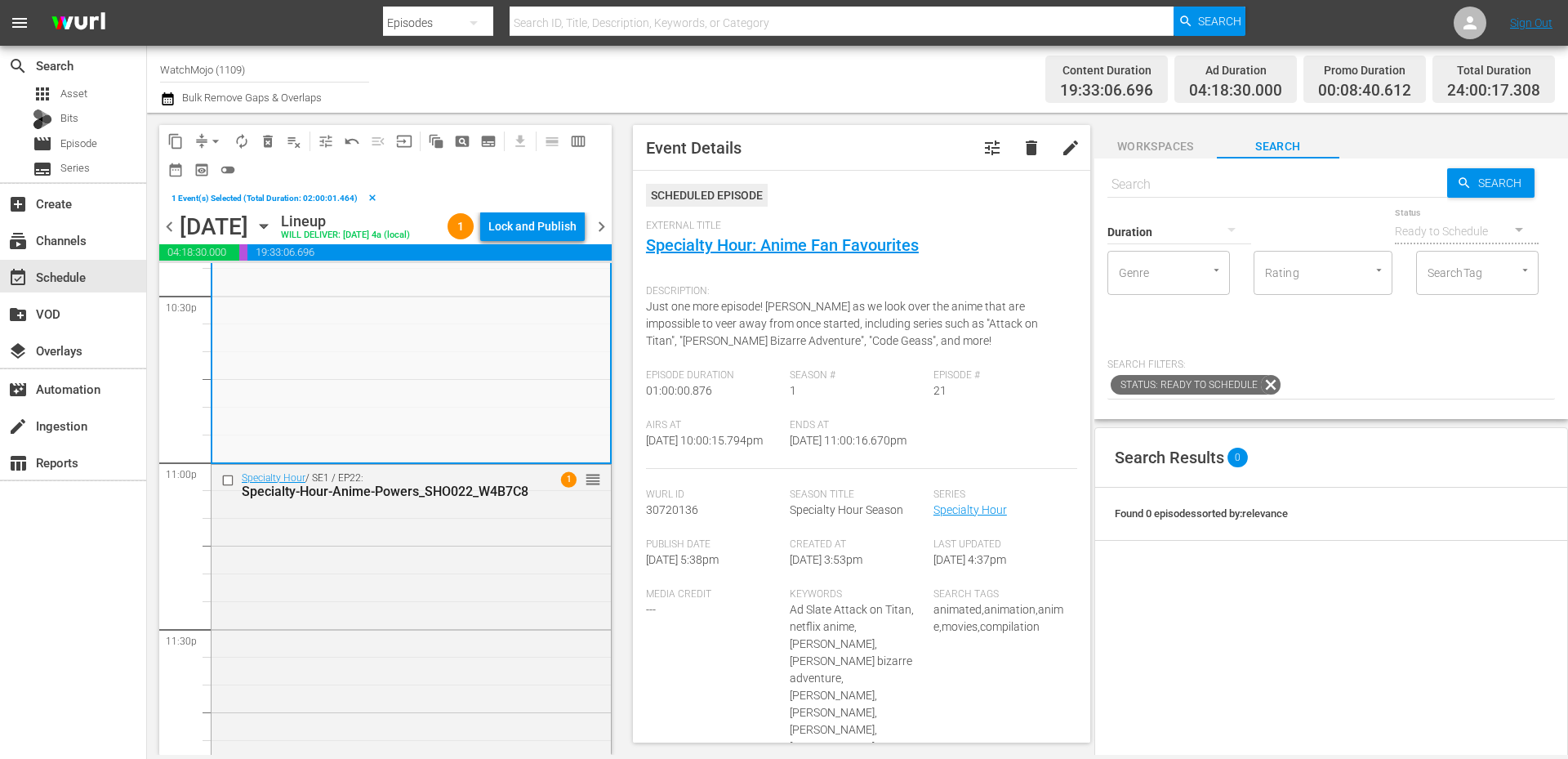
scroll to position [7506, 0]
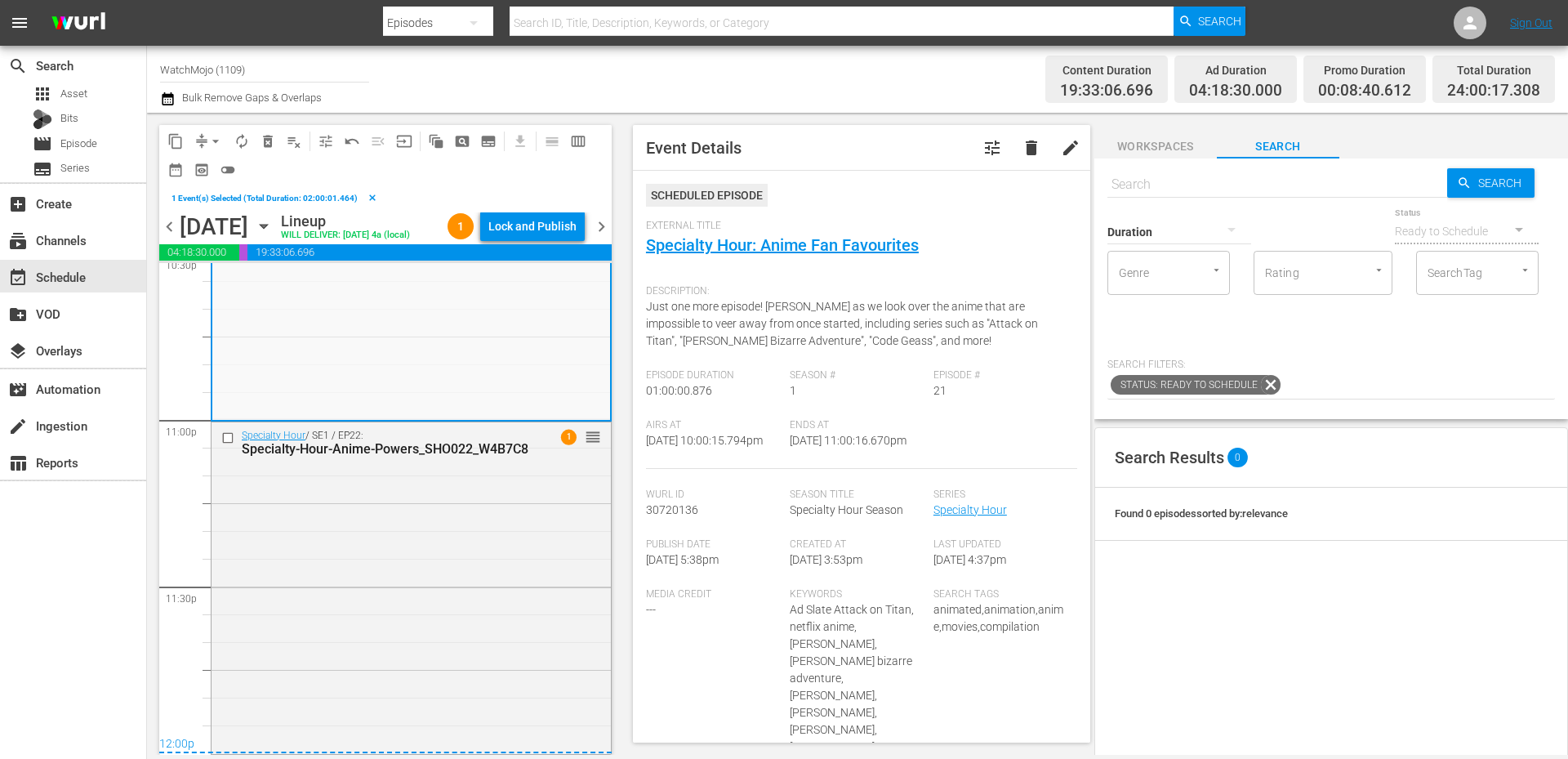
click at [385, 630] on div "Specialty Hour / SE1 / EP22: Specialty-Hour-Anime-Powers_SHO022_W4B7C8 1 reorder" at bounding box center [412, 586] width 400 height 328
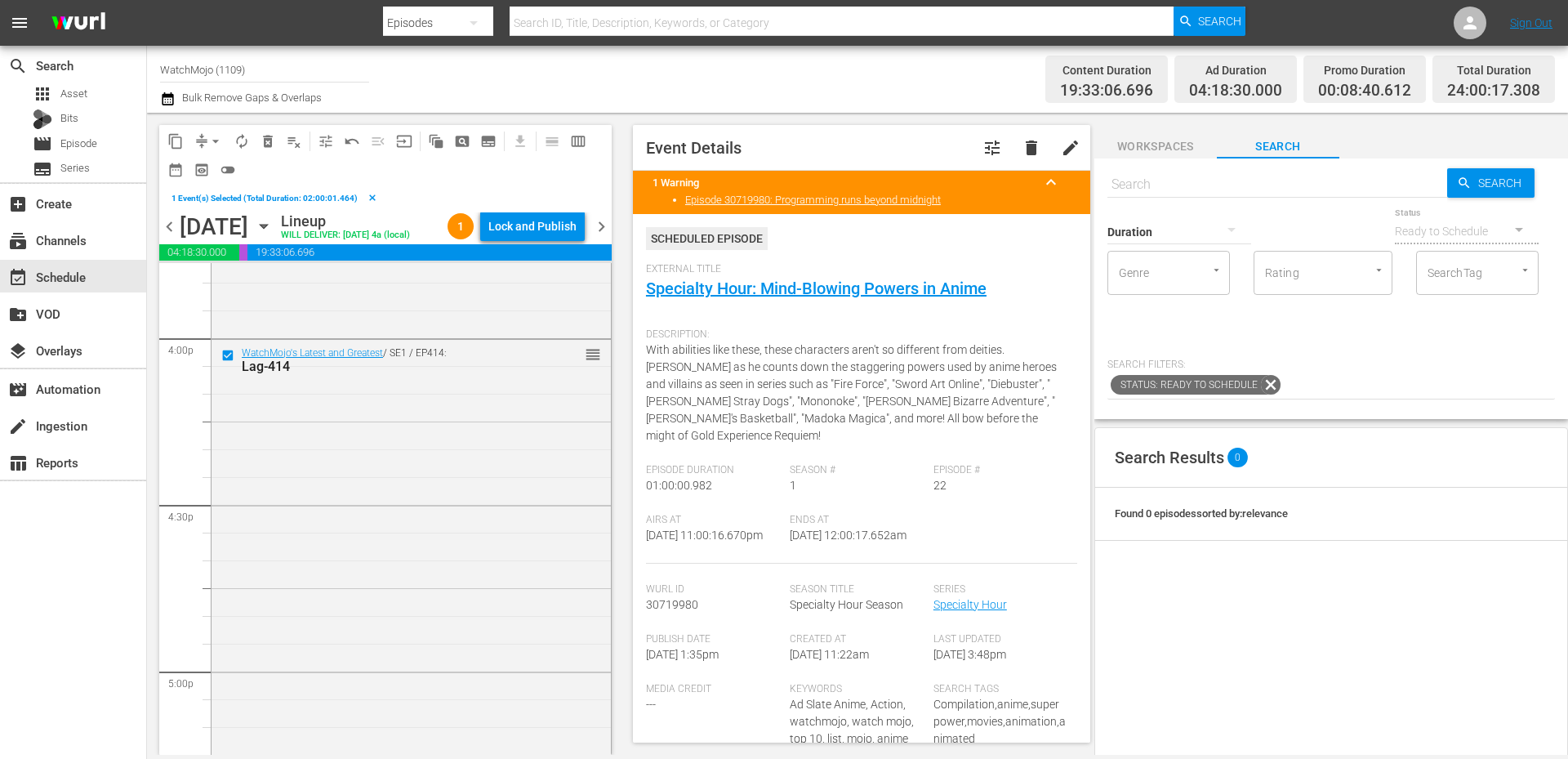
scroll to position [5111, 0]
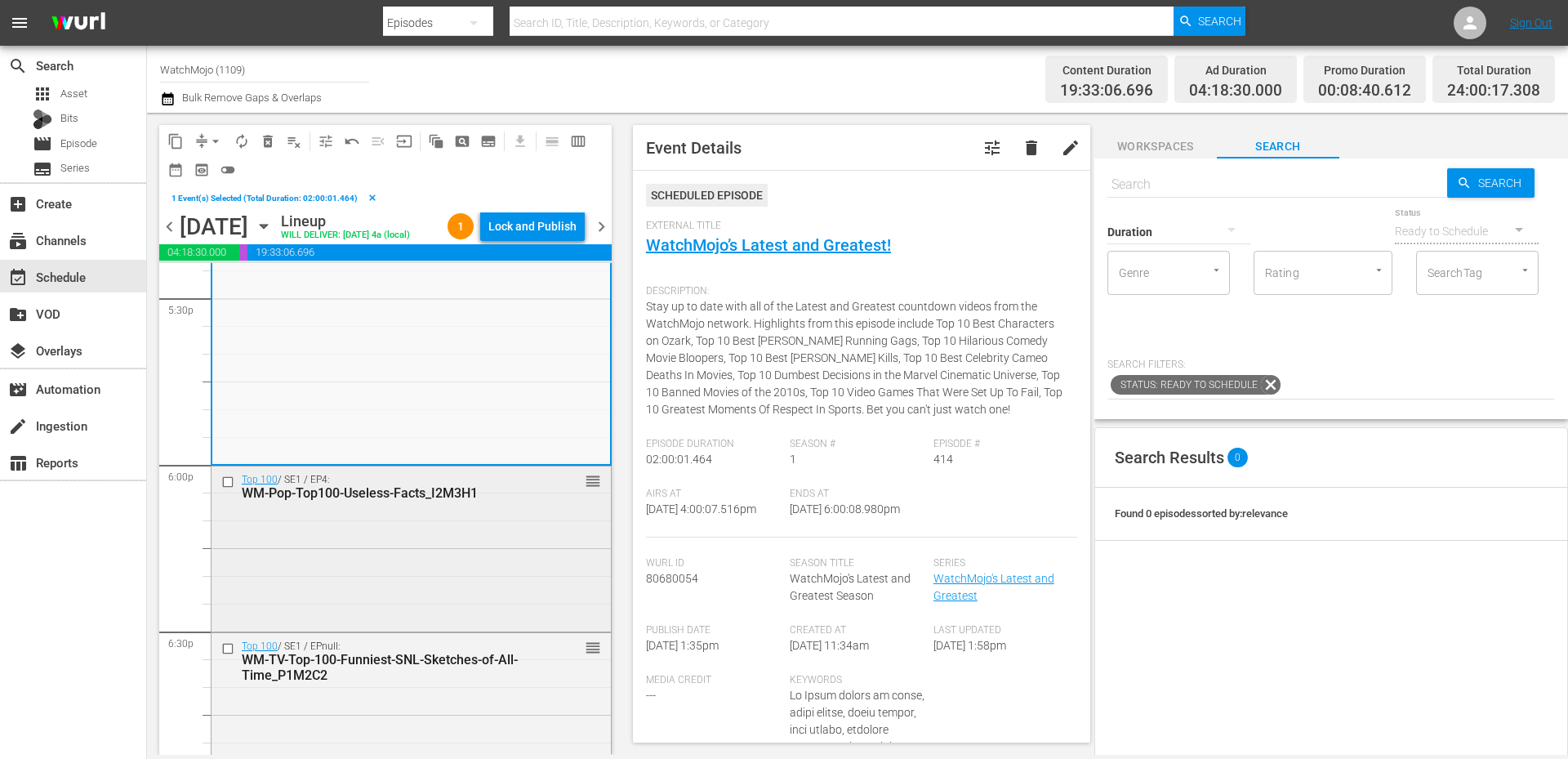
scroll to position [5818, 0]
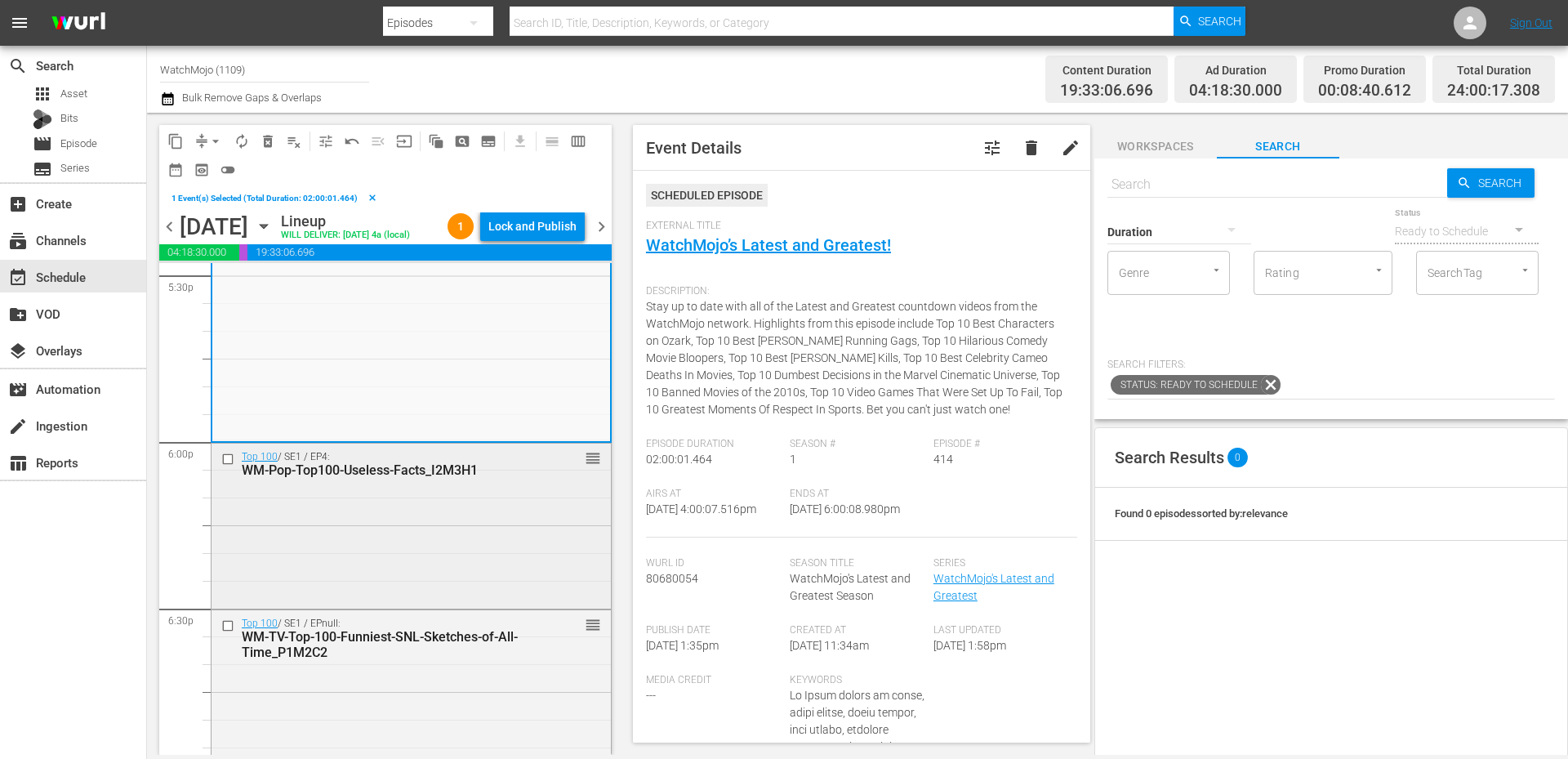
click at [290, 587] on div "Top 100 / SE1 / EP4: WM-Pop-Top100-Useless-Facts_I2M3H1 reorder" at bounding box center [412, 524] width 400 height 162
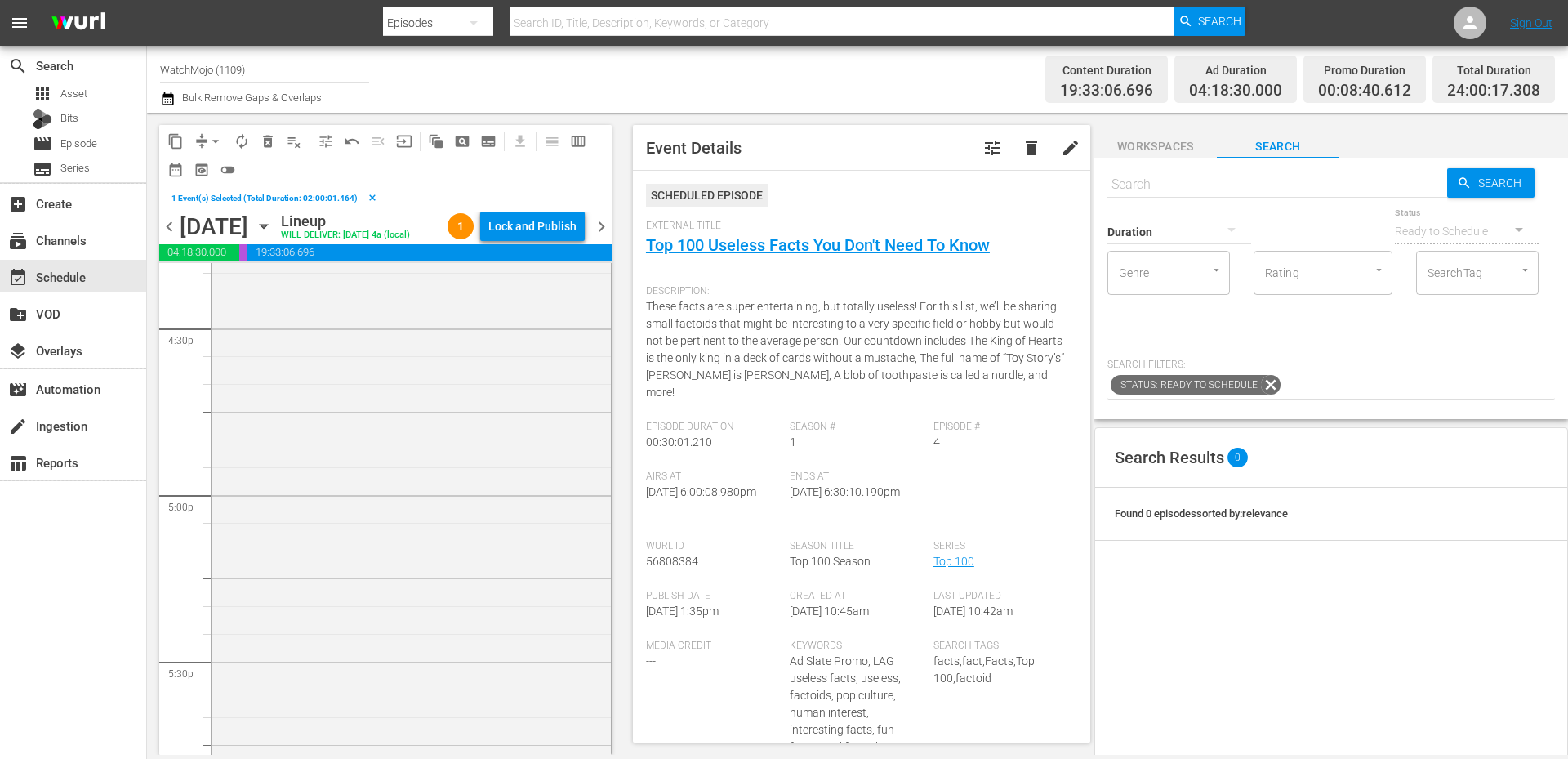
scroll to position [5220, 0]
click at [359, 515] on div "WatchMojo's Latest and Greatest / SE1 / EP414: Lag-414 reorder" at bounding box center [412, 706] width 400 height 661
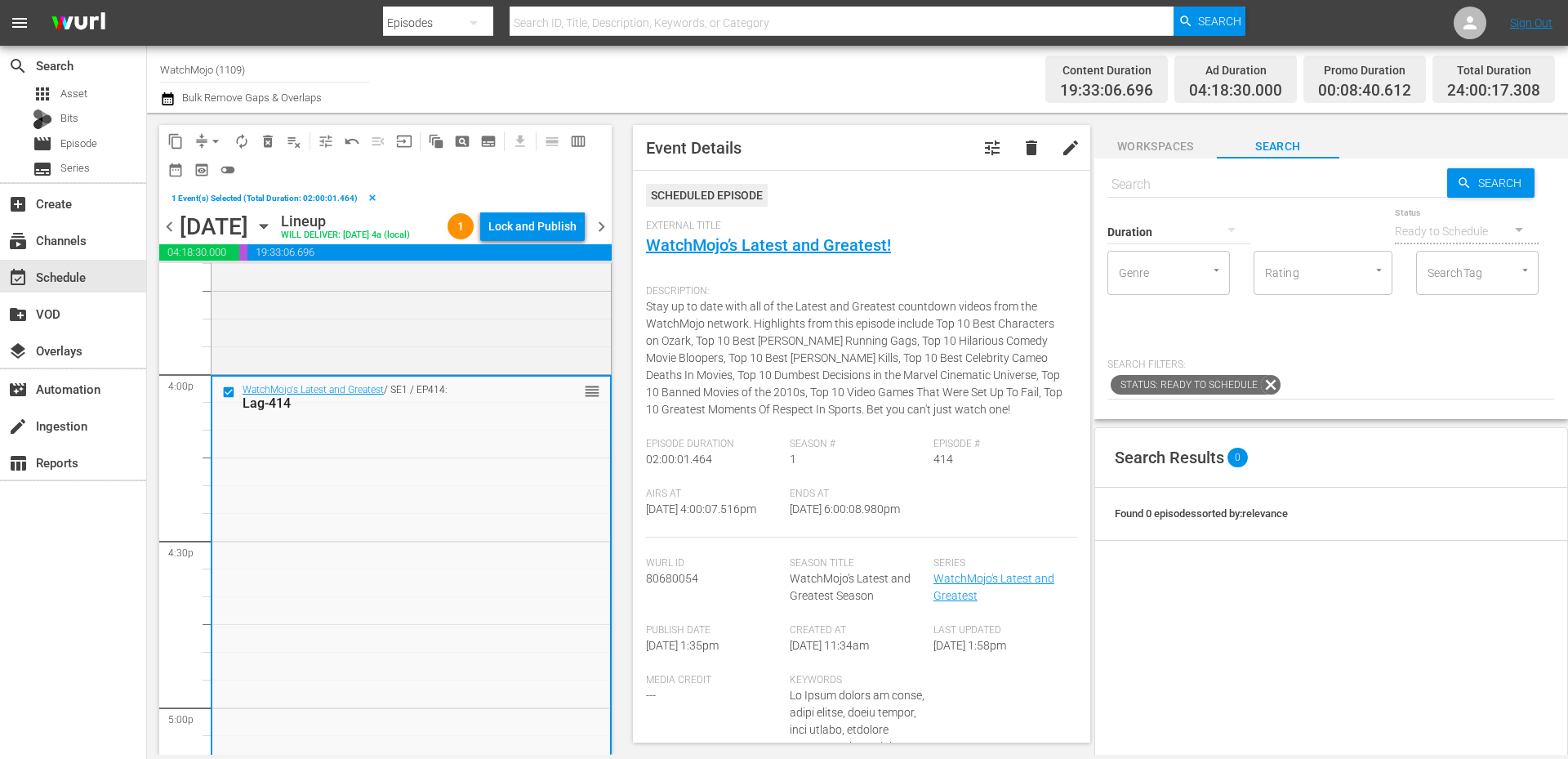
click at [1045, 183] on input "text" at bounding box center [1277, 184] width 340 height 39
paste input "LAG-62"
type input "LAG-62"
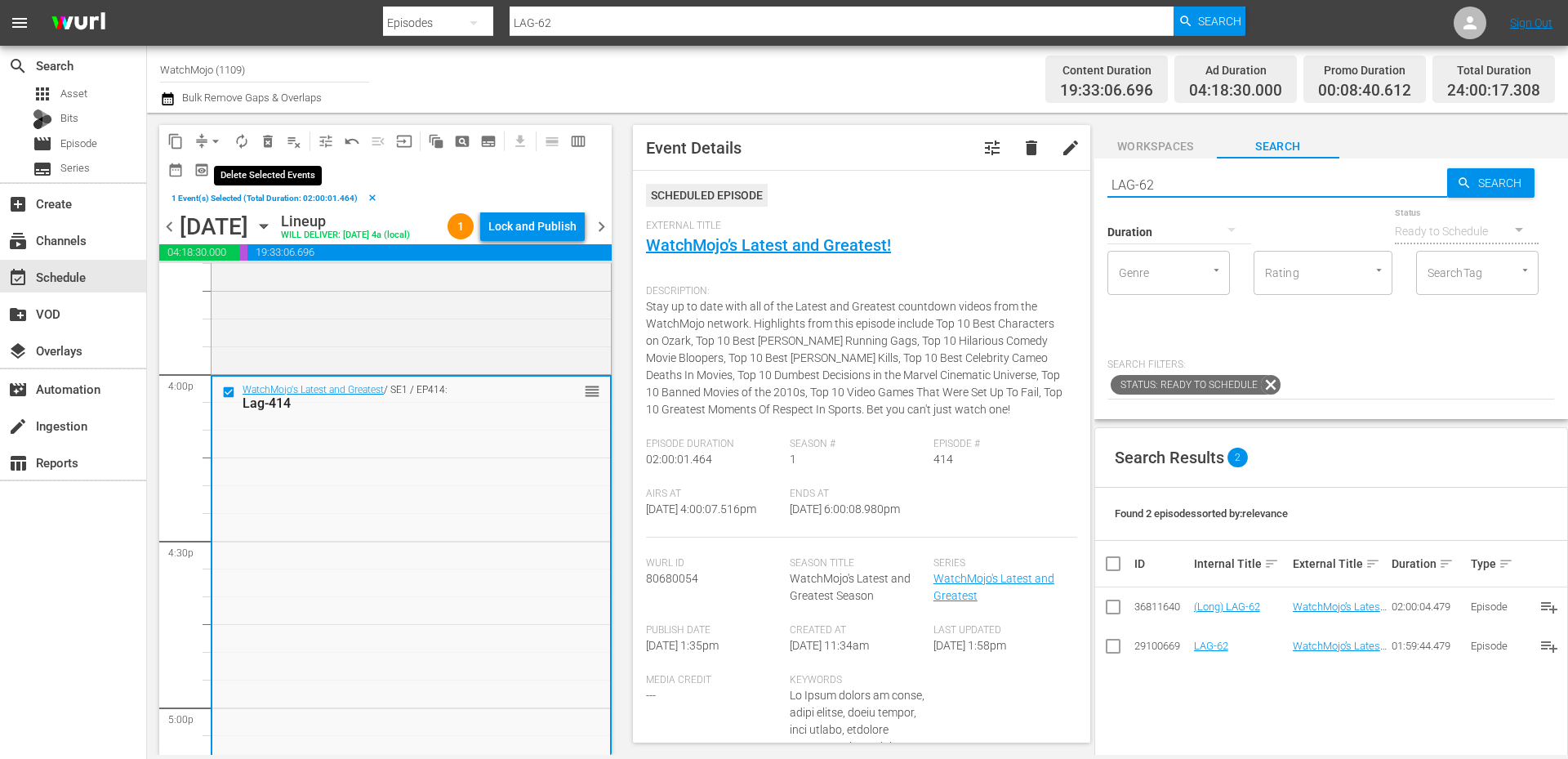
type input "LAG-62"
click at [271, 138] on span "delete_forever_outlined" at bounding box center [268, 141] width 16 height 16
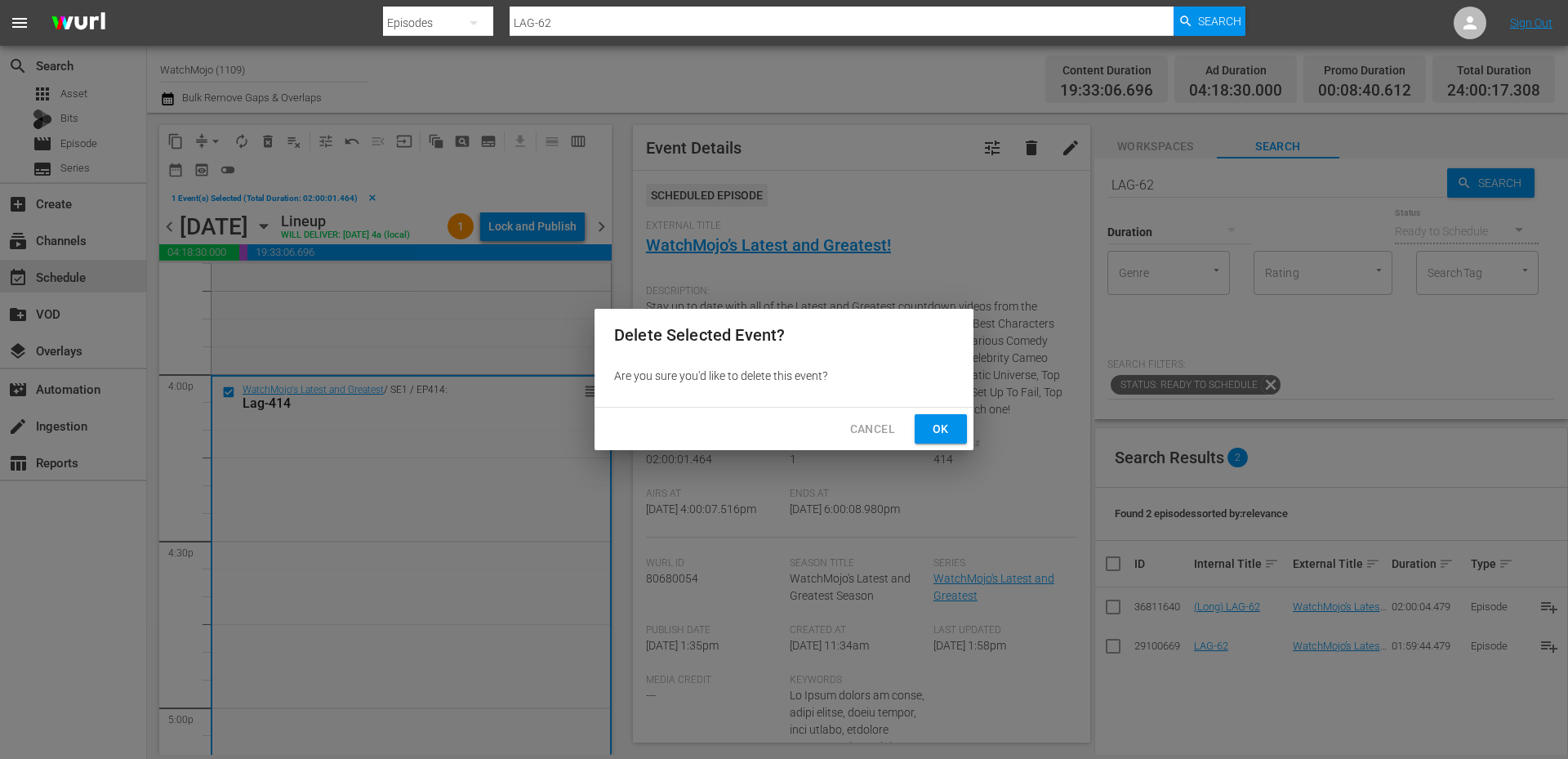
click at [926, 422] on button "Ok" at bounding box center [940, 429] width 52 height 30
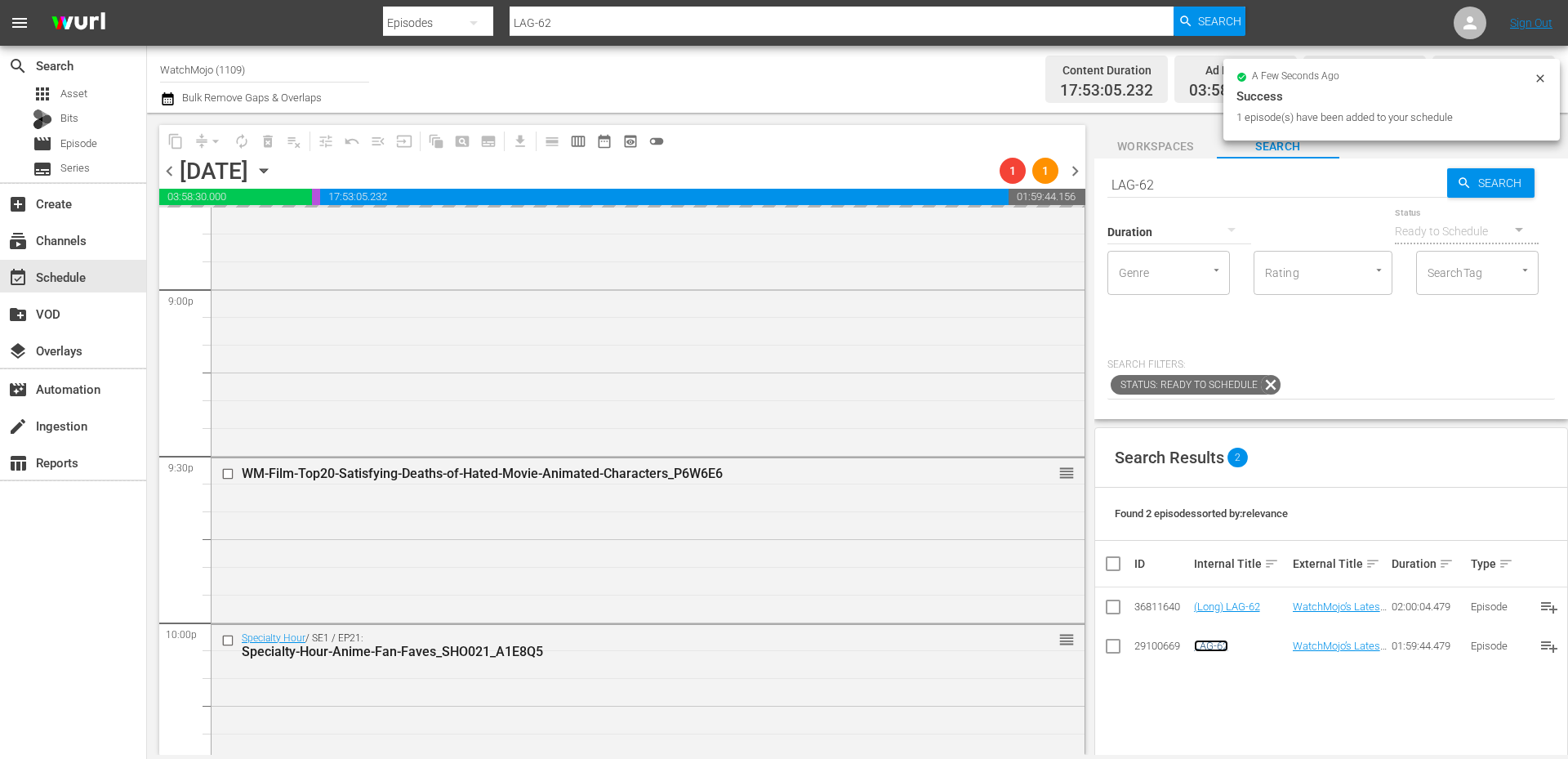
scroll to position [7450, 0]
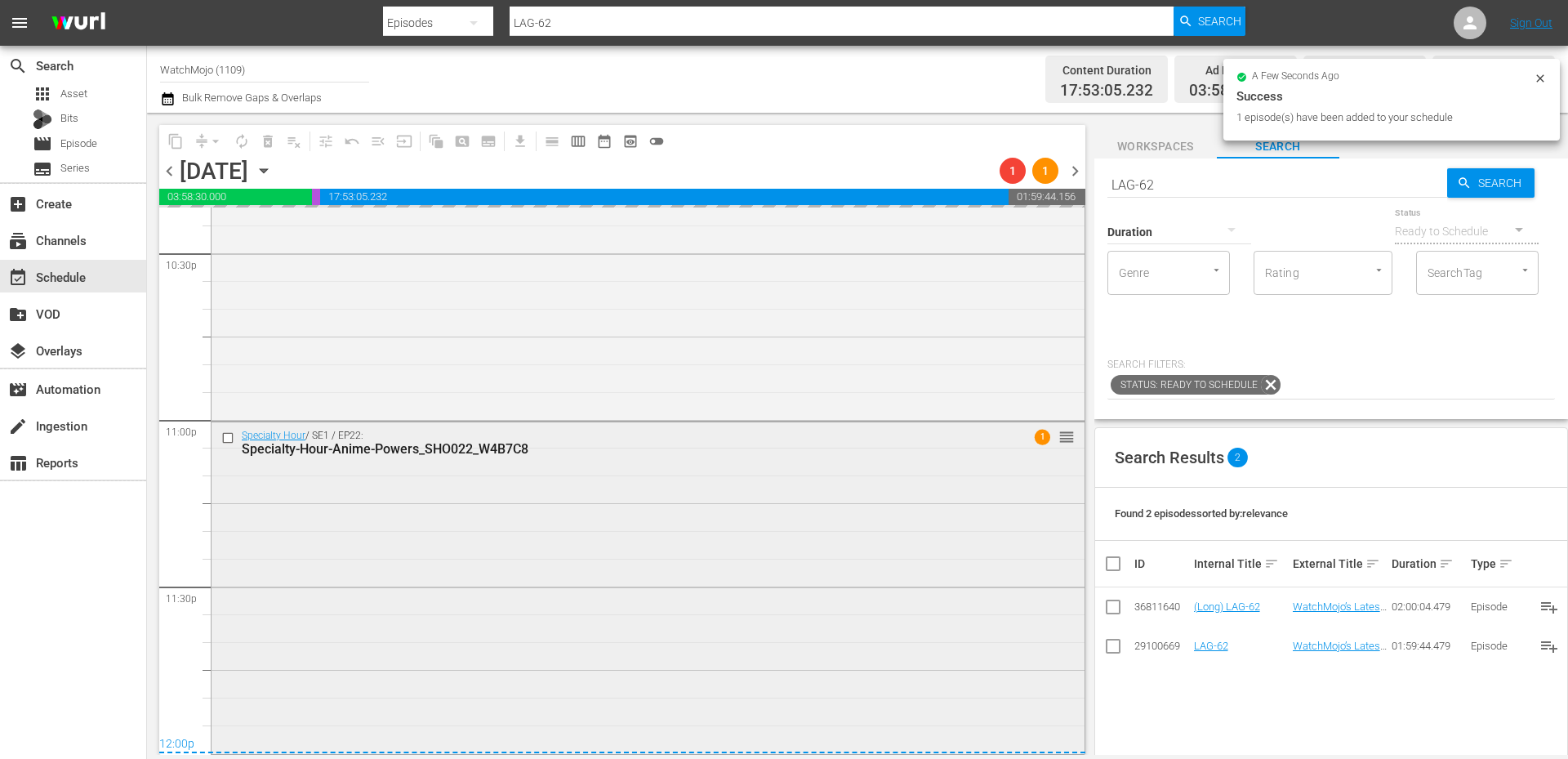
click at [484, 683] on div "Specialty Hour / SE1 / EP22: Specialty-Hour-Anime-Powers_SHO022_W4B7C8 1 reorder" at bounding box center [648, 586] width 873 height 328
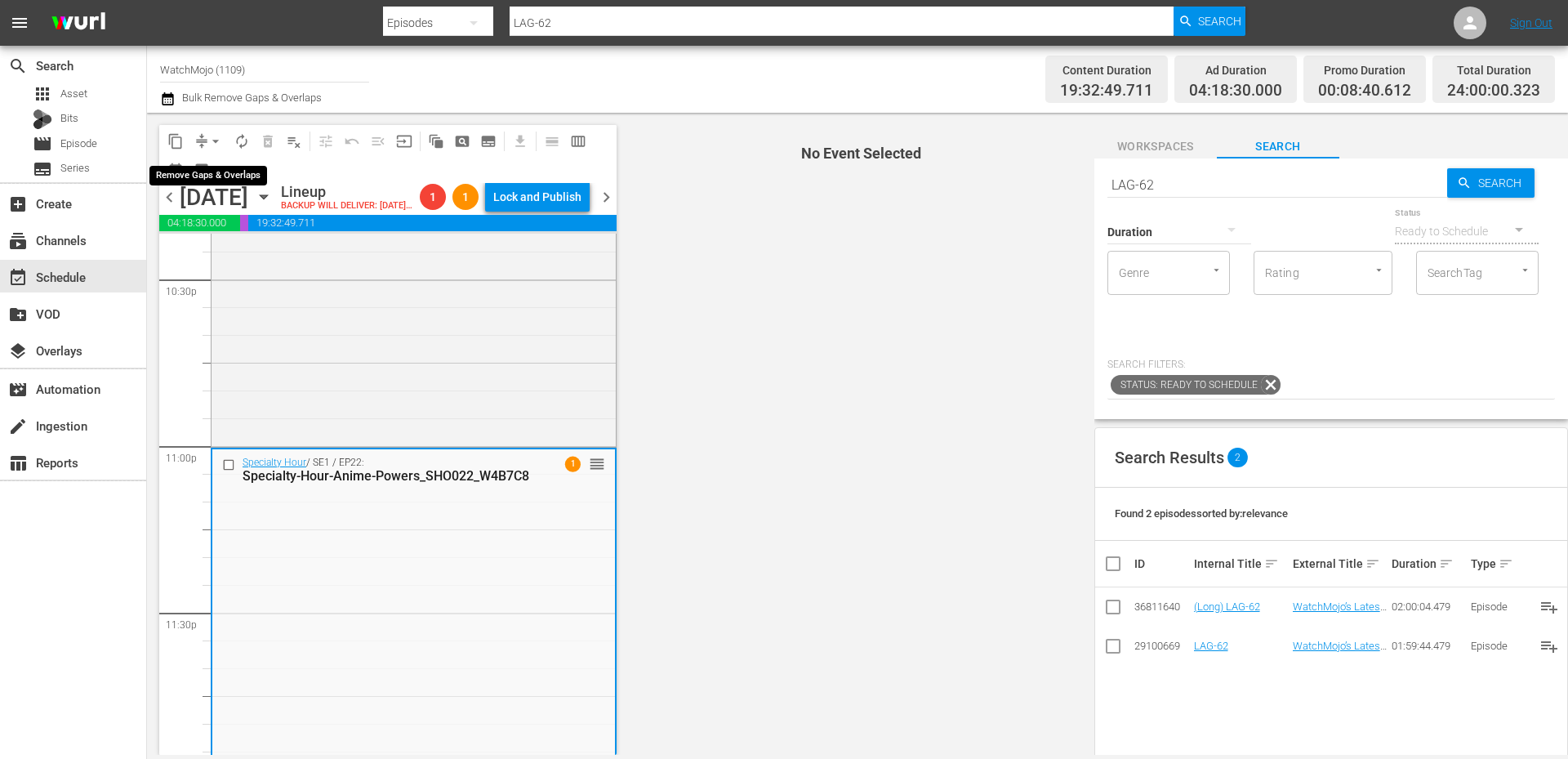
click at [218, 142] on span "arrow_drop_down" at bounding box center [215, 141] width 16 height 16
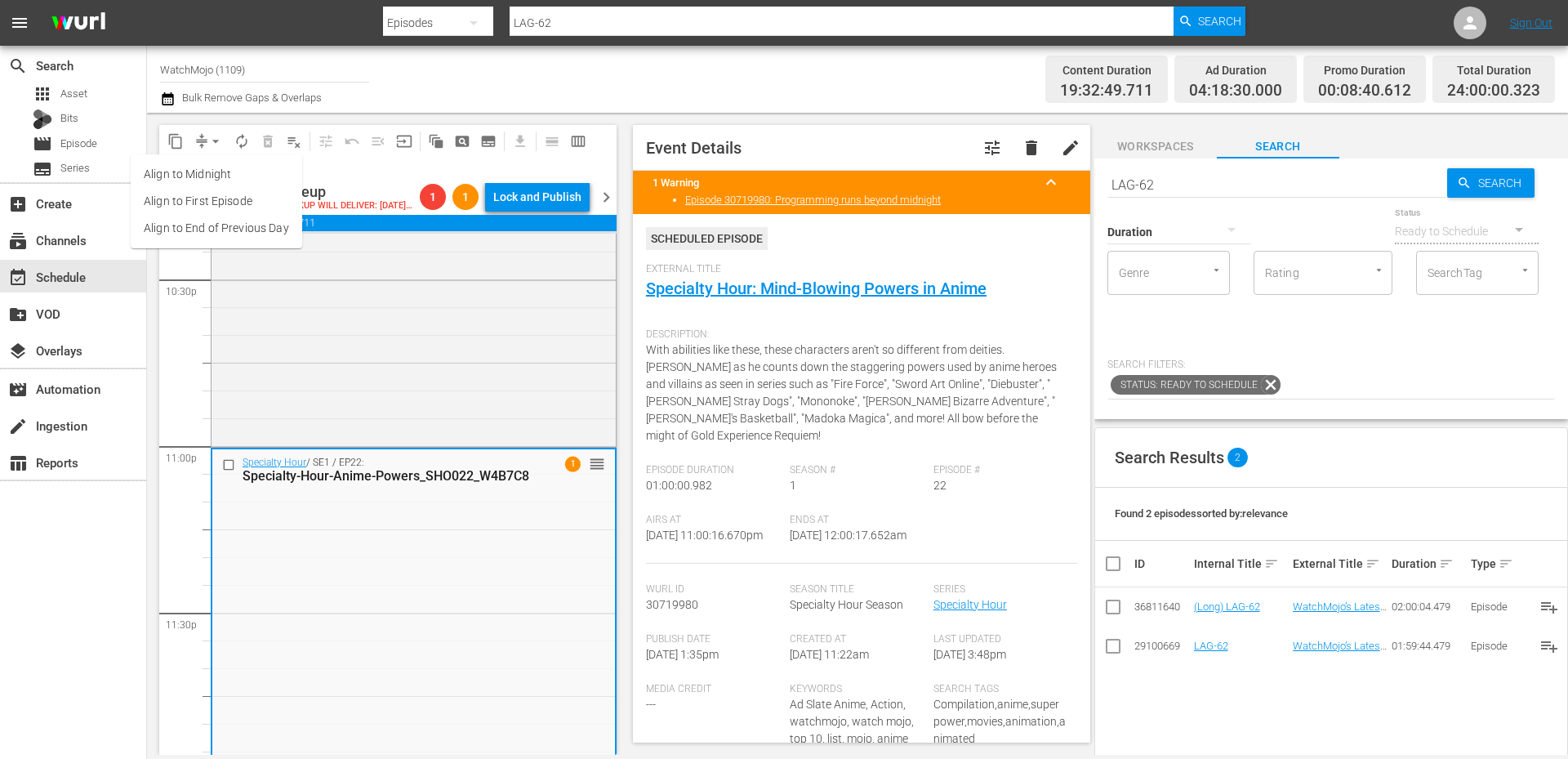
click at [250, 221] on li "Align to End of Previous Day" at bounding box center [216, 227] width 172 height 27
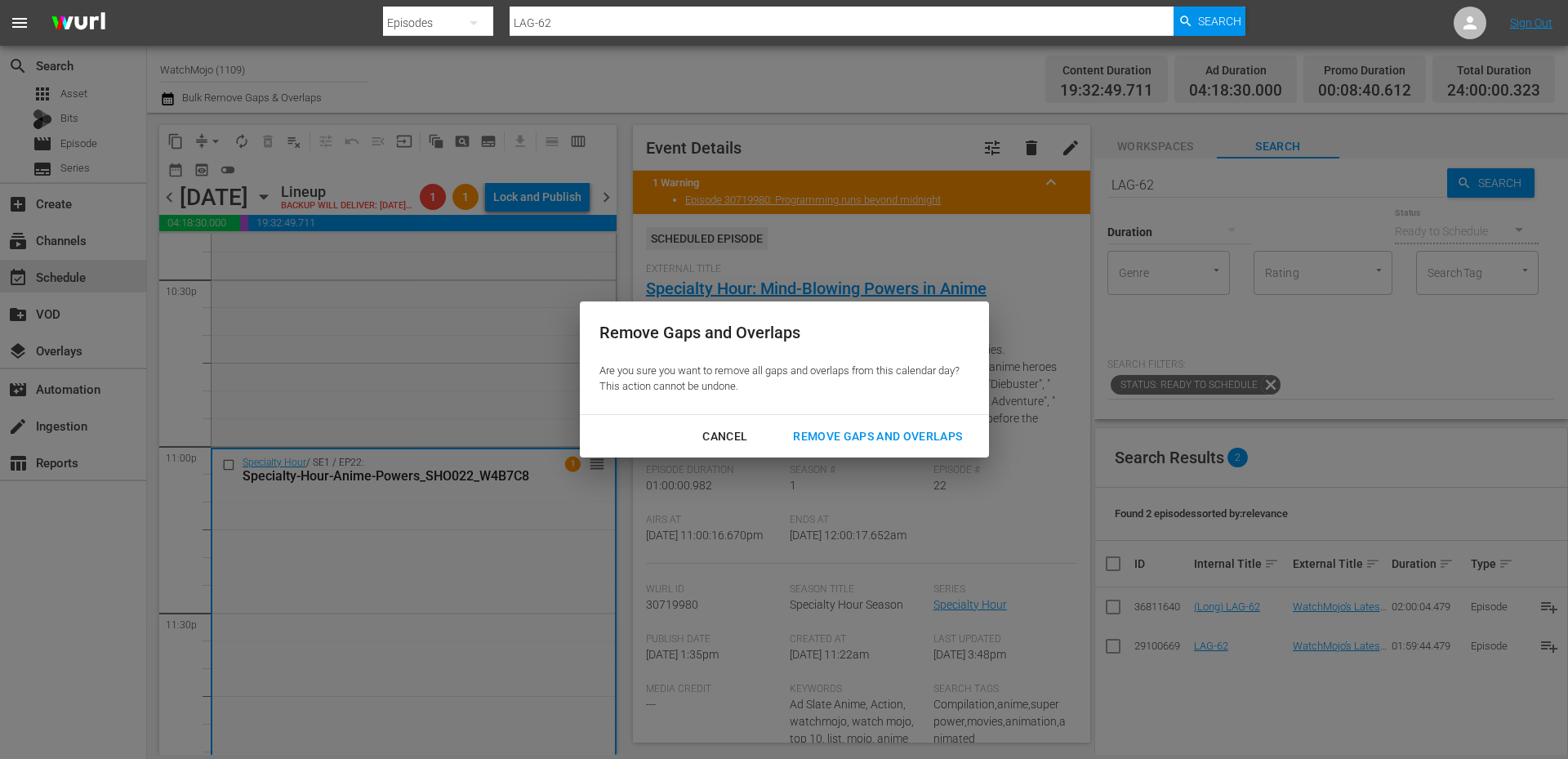
click at [888, 440] on div "Remove Gaps and Overlaps" at bounding box center [877, 437] width 196 height 21
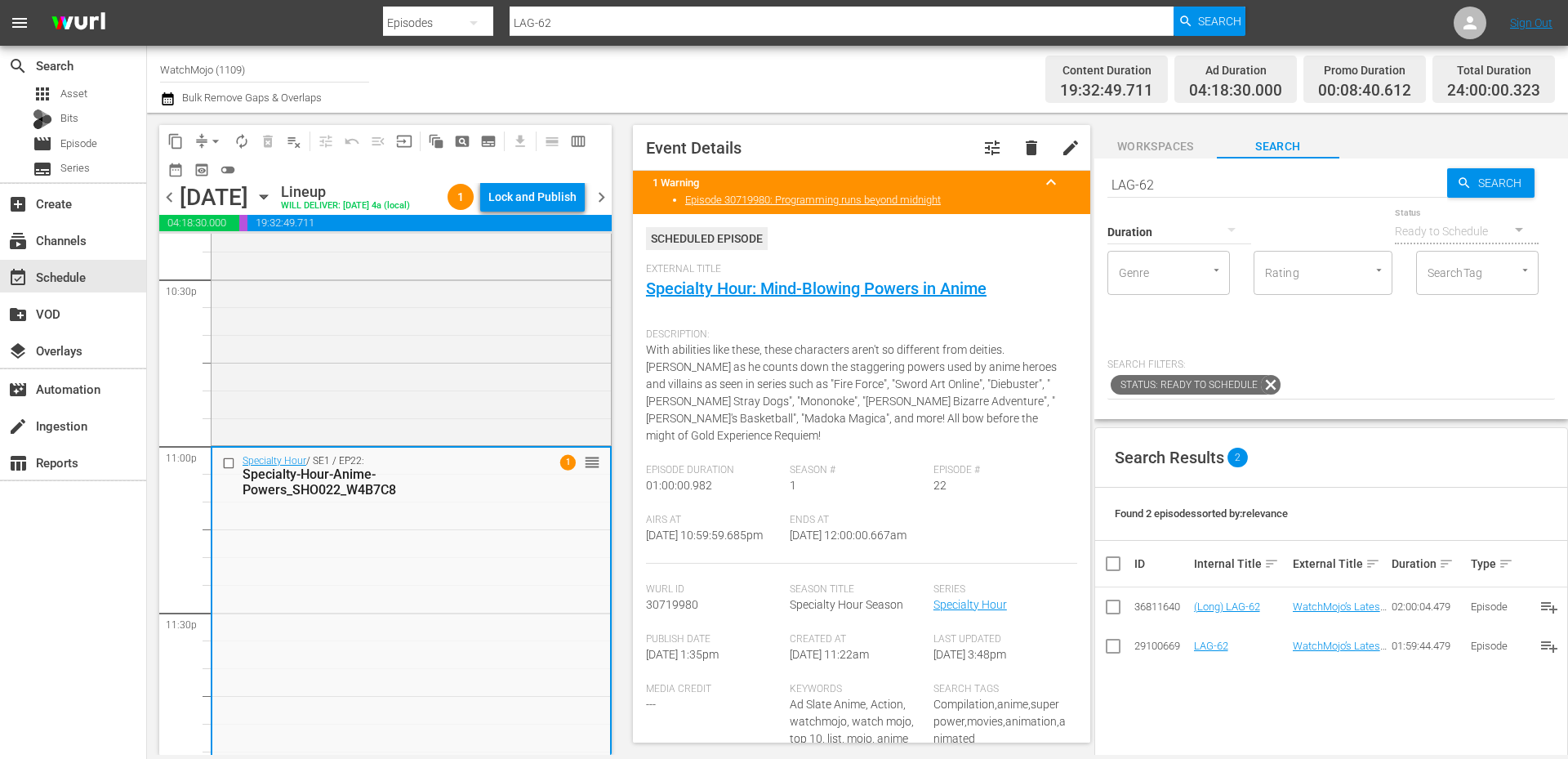
click at [518, 202] on div "Lock and Publish" at bounding box center [532, 196] width 88 height 29
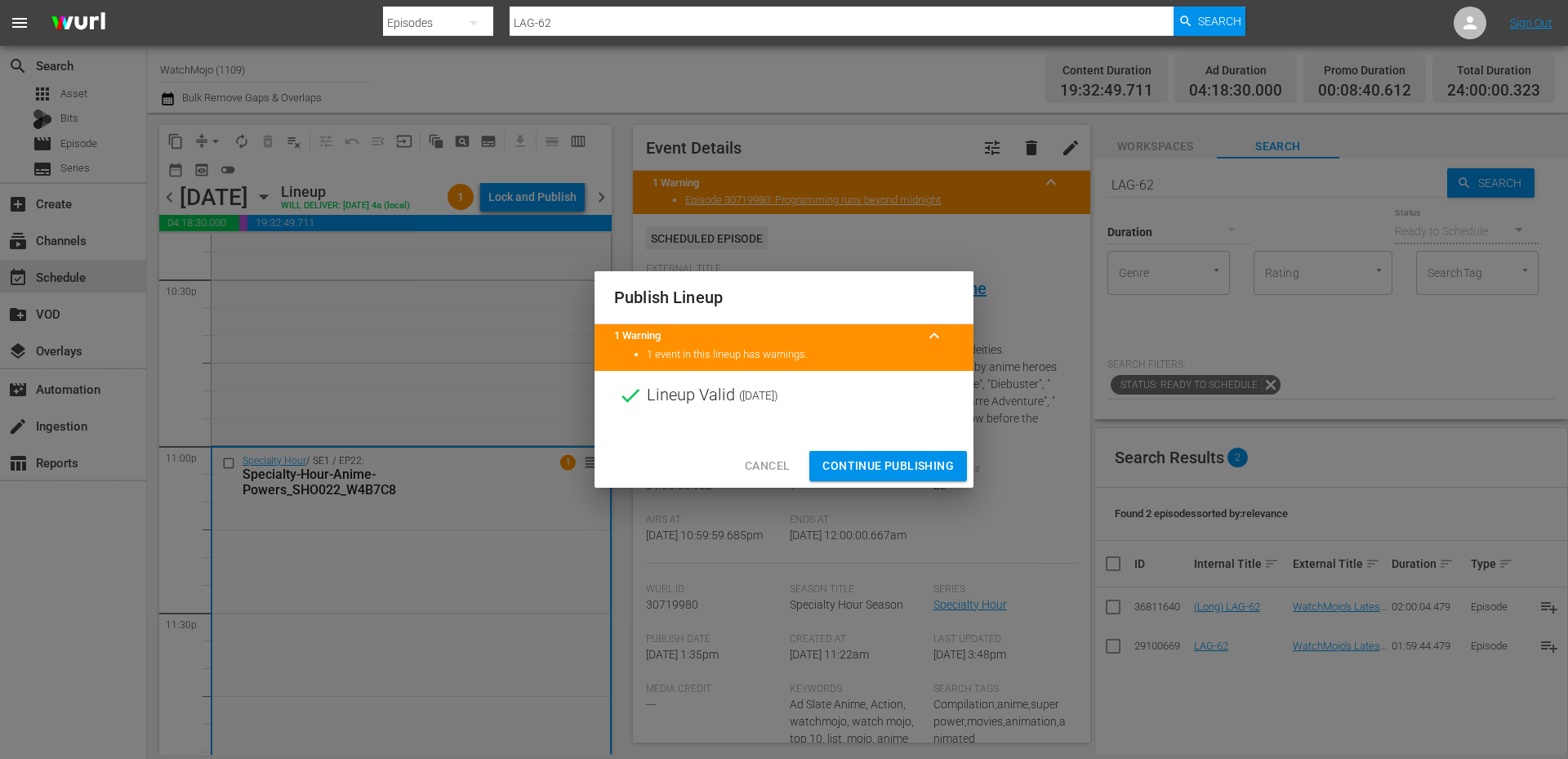
click at [827, 479] on button "Continue Publishing" at bounding box center [889, 466] width 158 height 30
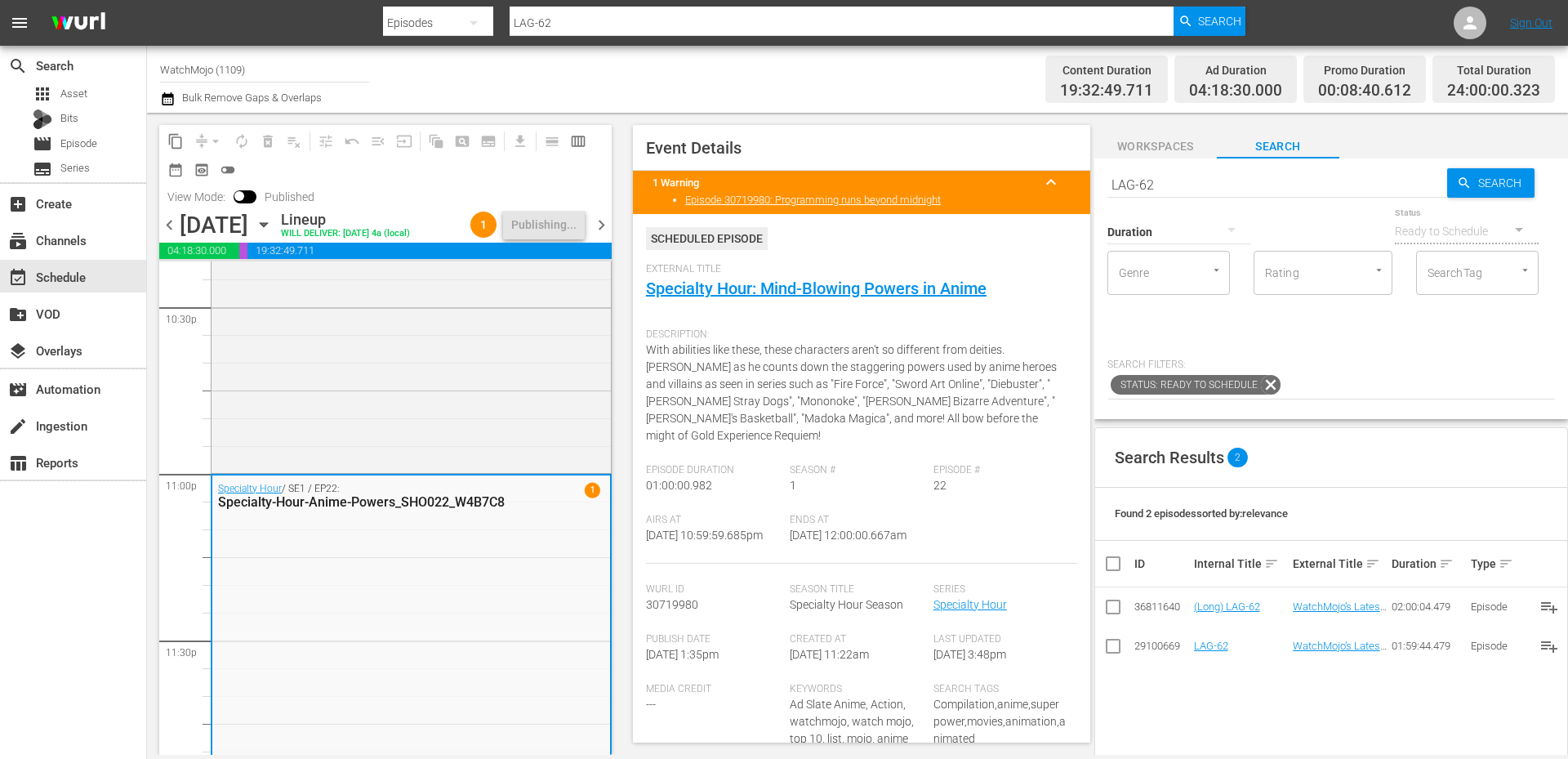
drag, startPoint x: 884, startPoint y: 555, endPoint x: 786, endPoint y: 564, distance: 98.4
click at [790, 563] on div "Ends At 8/25/25 @ 12:00:00.667am" at bounding box center [862, 539] width 144 height 50
copy span "12:00:00.667am"
click at [602, 227] on span "chevron_right" at bounding box center [601, 225] width 21 height 21
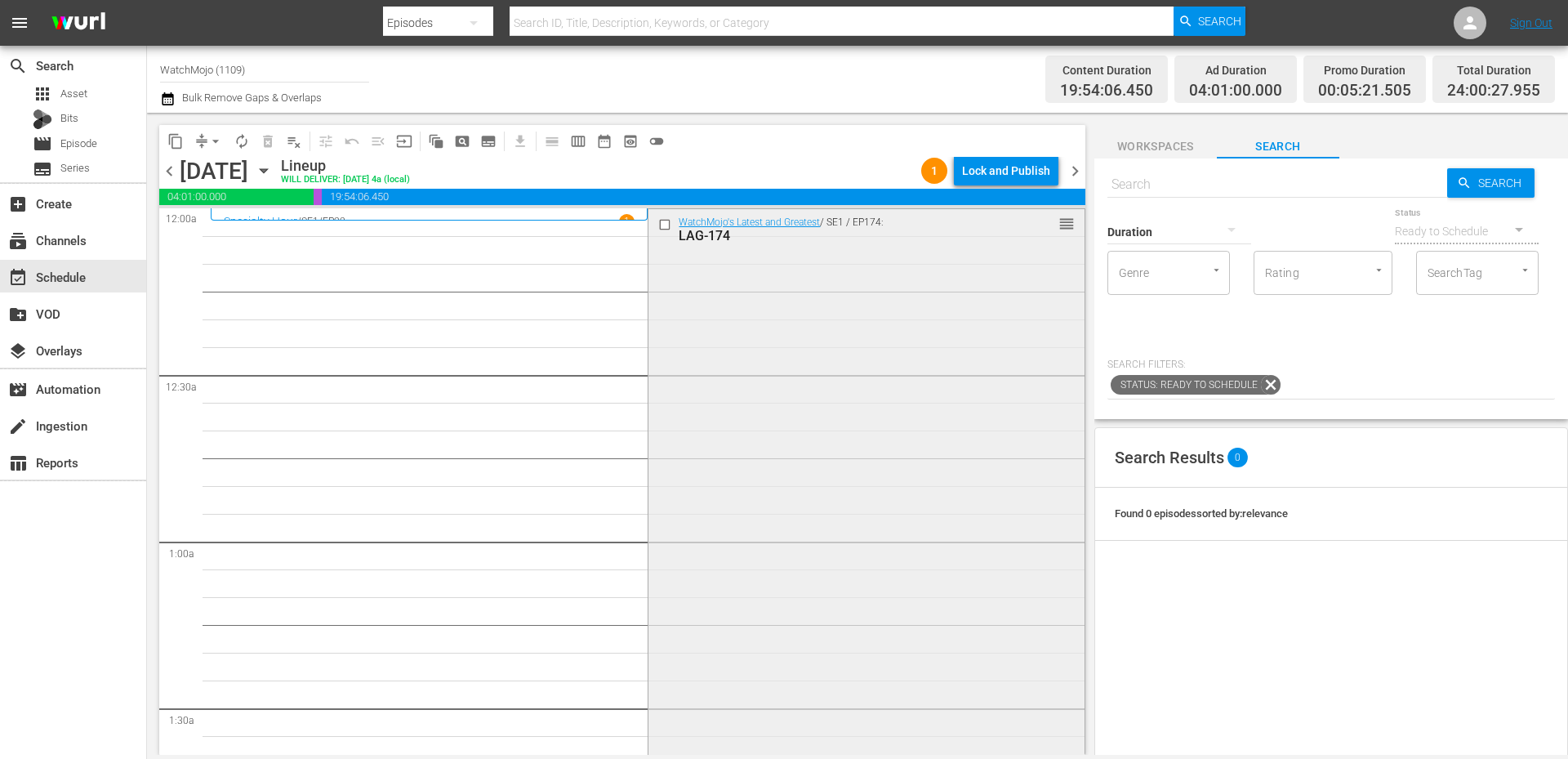
click at [675, 415] on div "WatchMojo's Latest and Greatest / SE1 / EP174: LAG-174 reorder" at bounding box center [865, 539] width 435 height 661
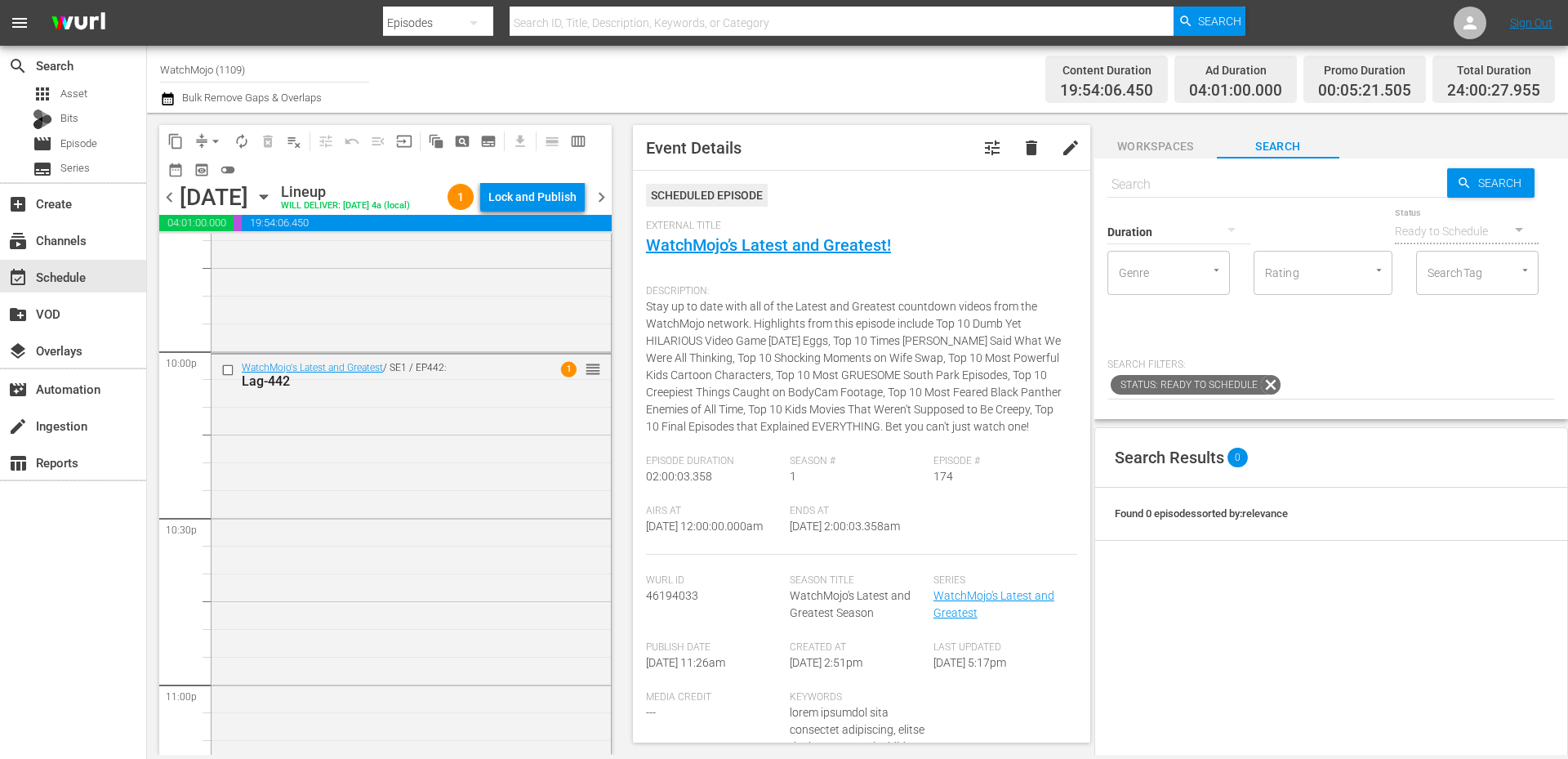
scroll to position [7478, 0]
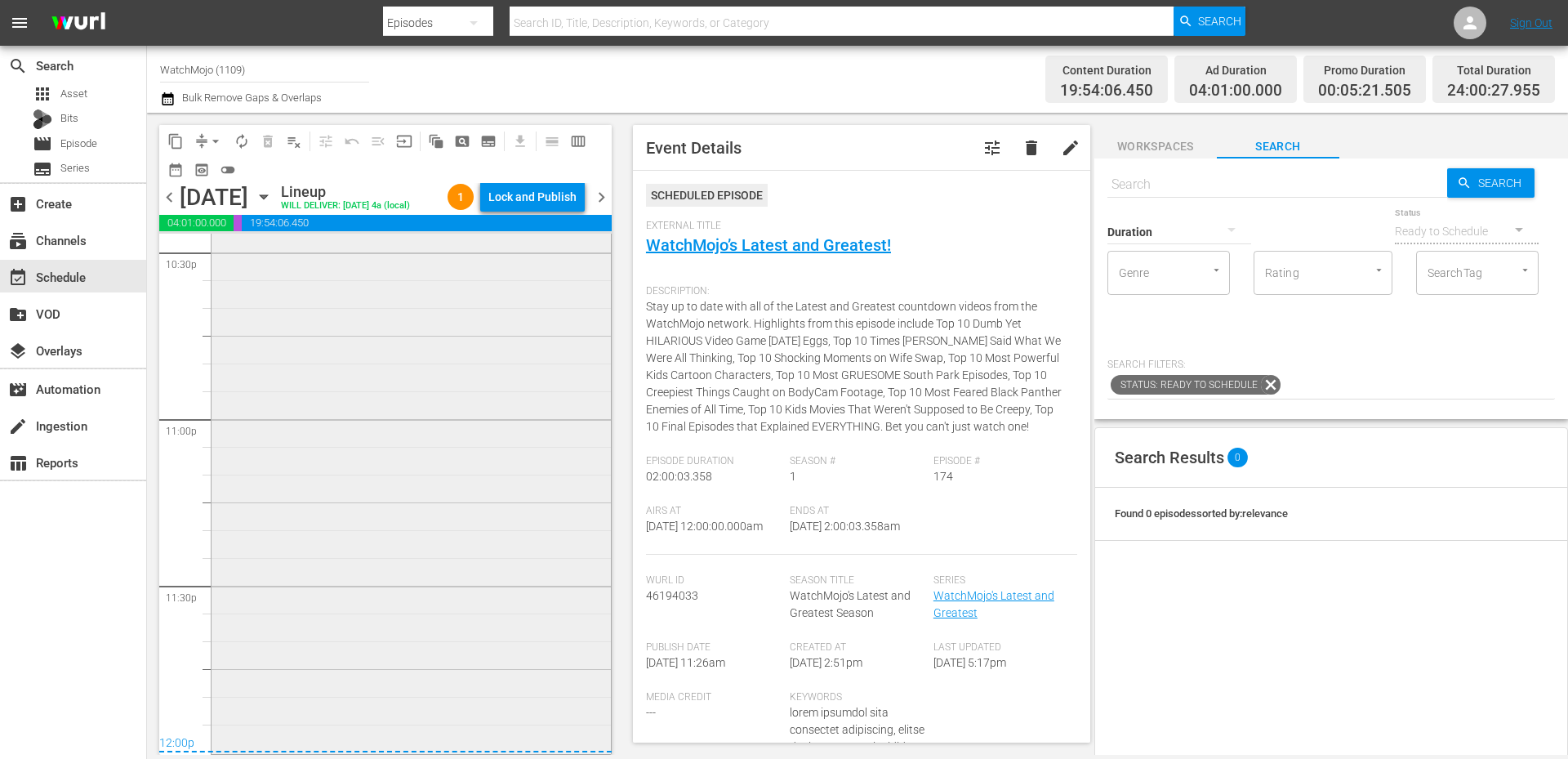
click at [463, 660] on div "WatchMojo's Latest and Greatest / SE1 / EP442: Lag-442 1 reorder" at bounding box center [412, 419] width 400 height 661
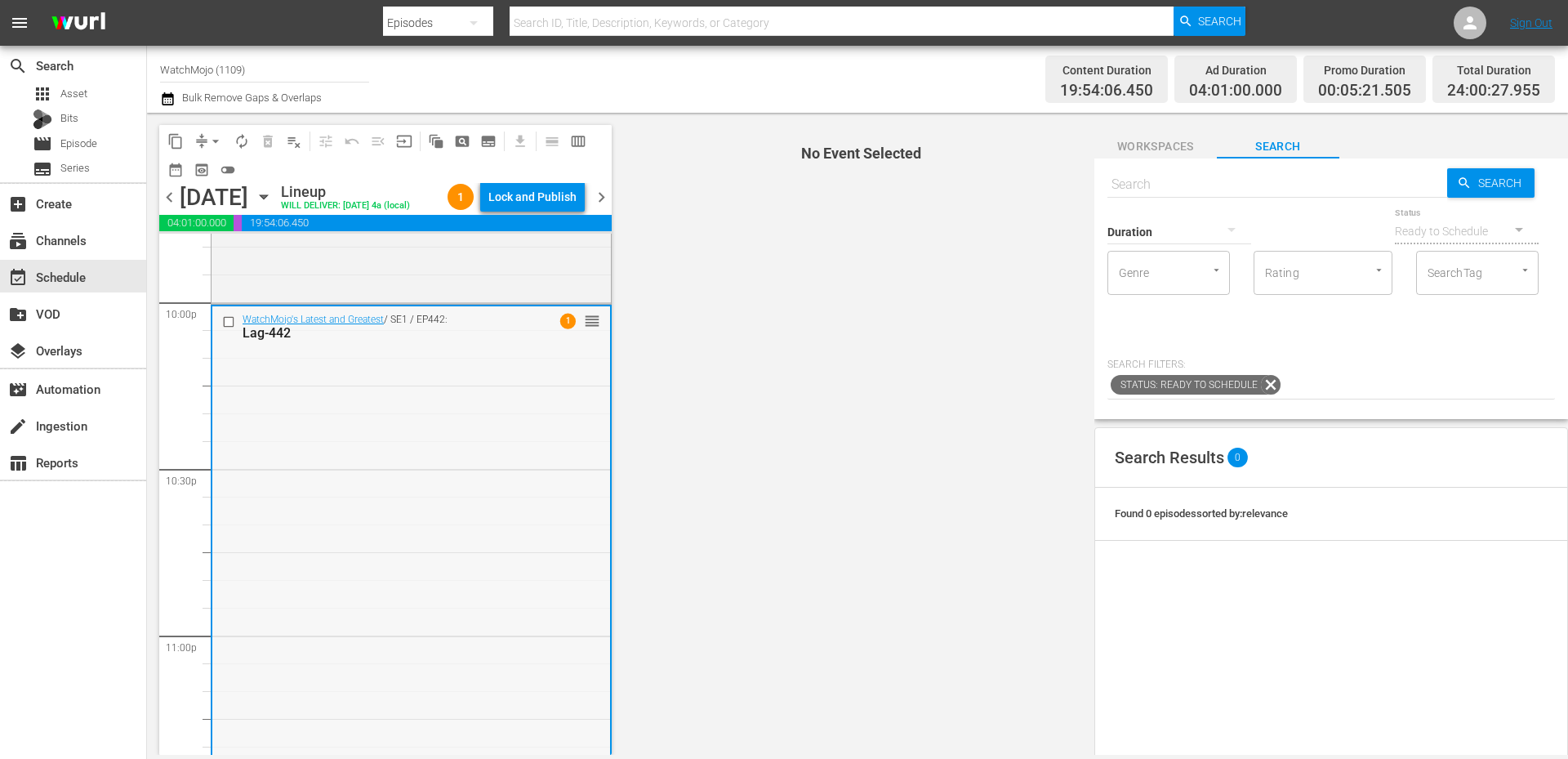
scroll to position [7260, 0]
click at [213, 134] on span "arrow_drop_down" at bounding box center [215, 141] width 16 height 16
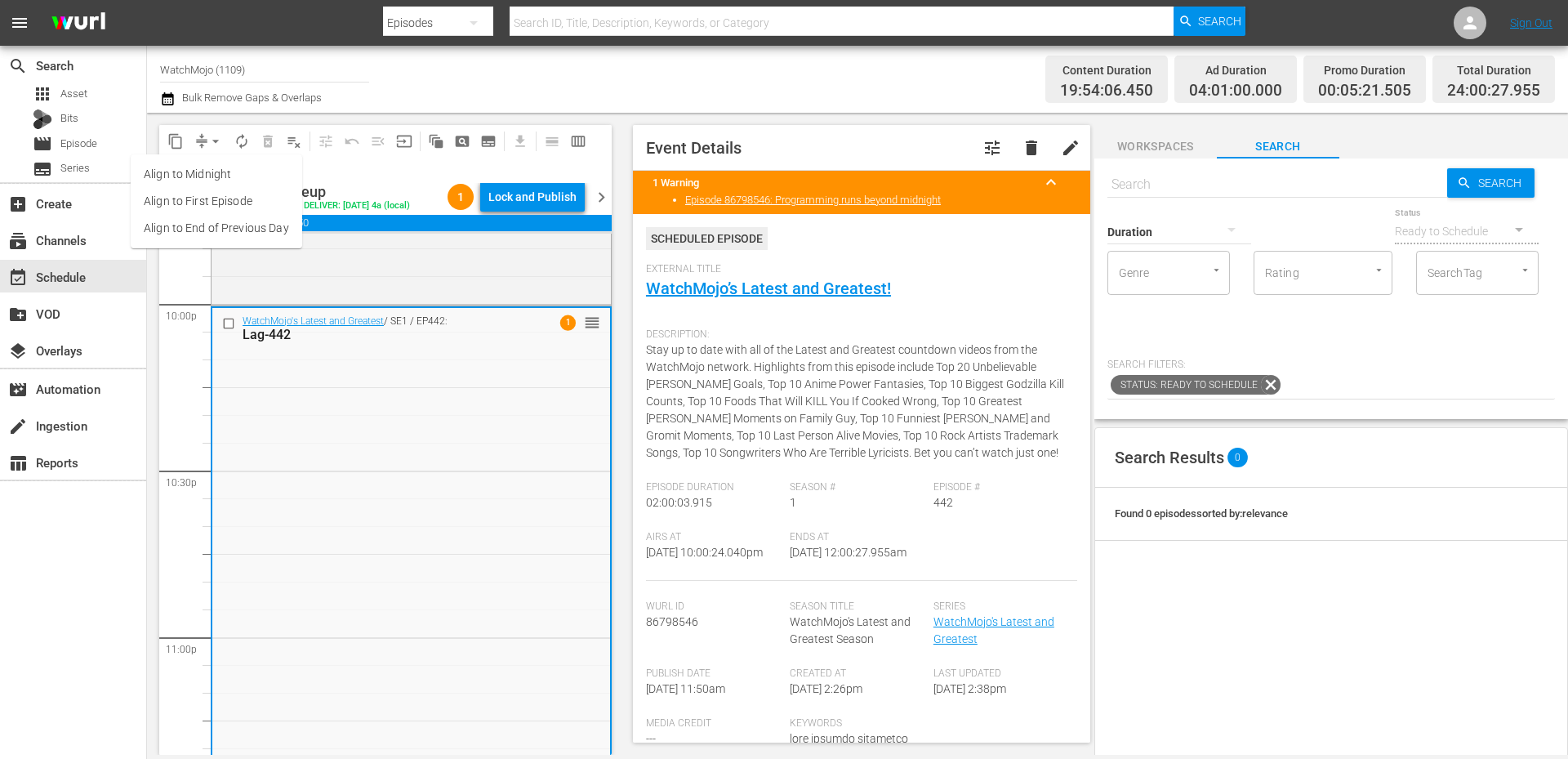
click at [269, 238] on li "Align to End of Previous Day" at bounding box center [216, 227] width 172 height 27
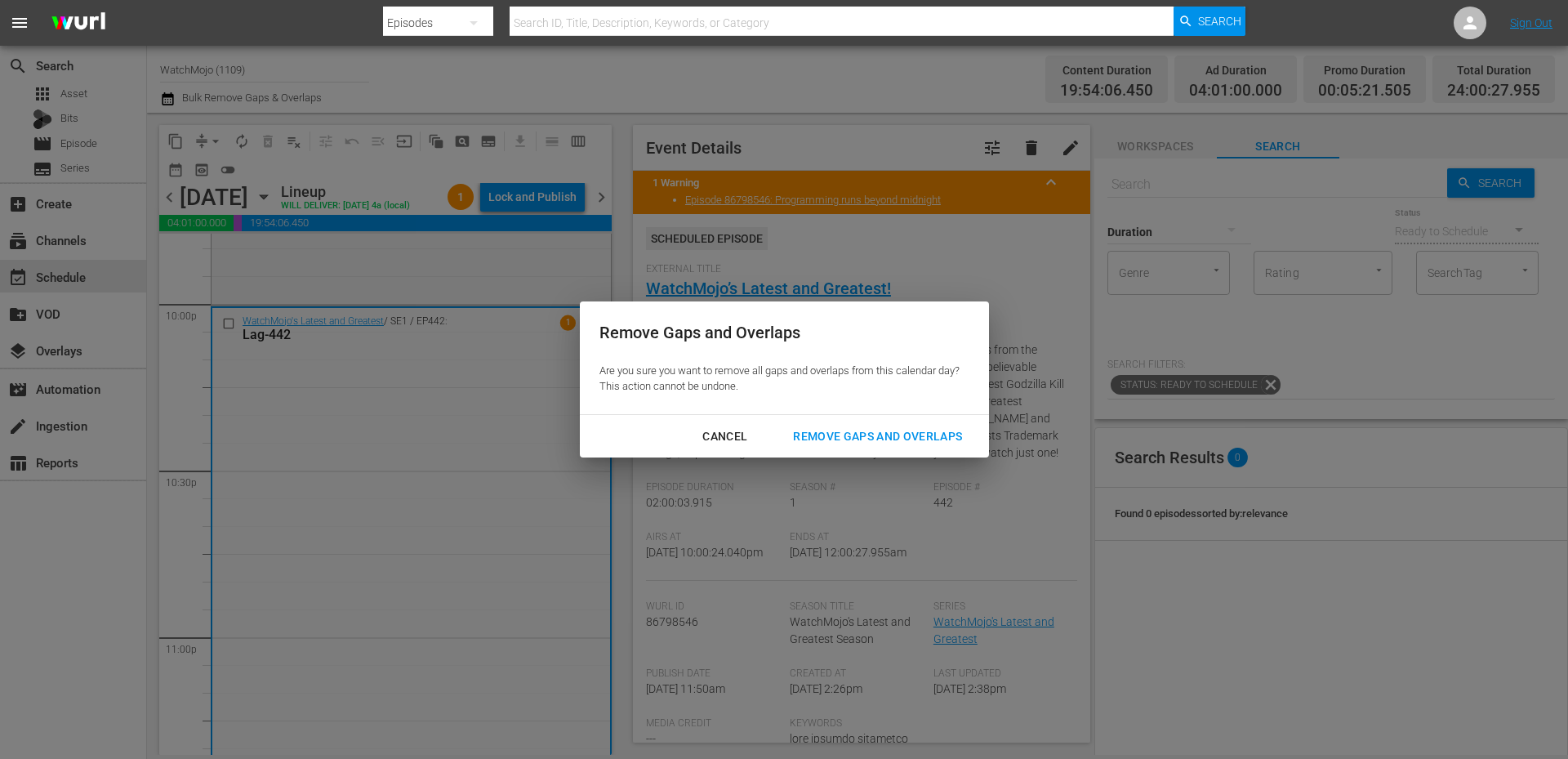
click at [859, 430] on div "Remove Gaps and Overlaps" at bounding box center [877, 437] width 196 height 21
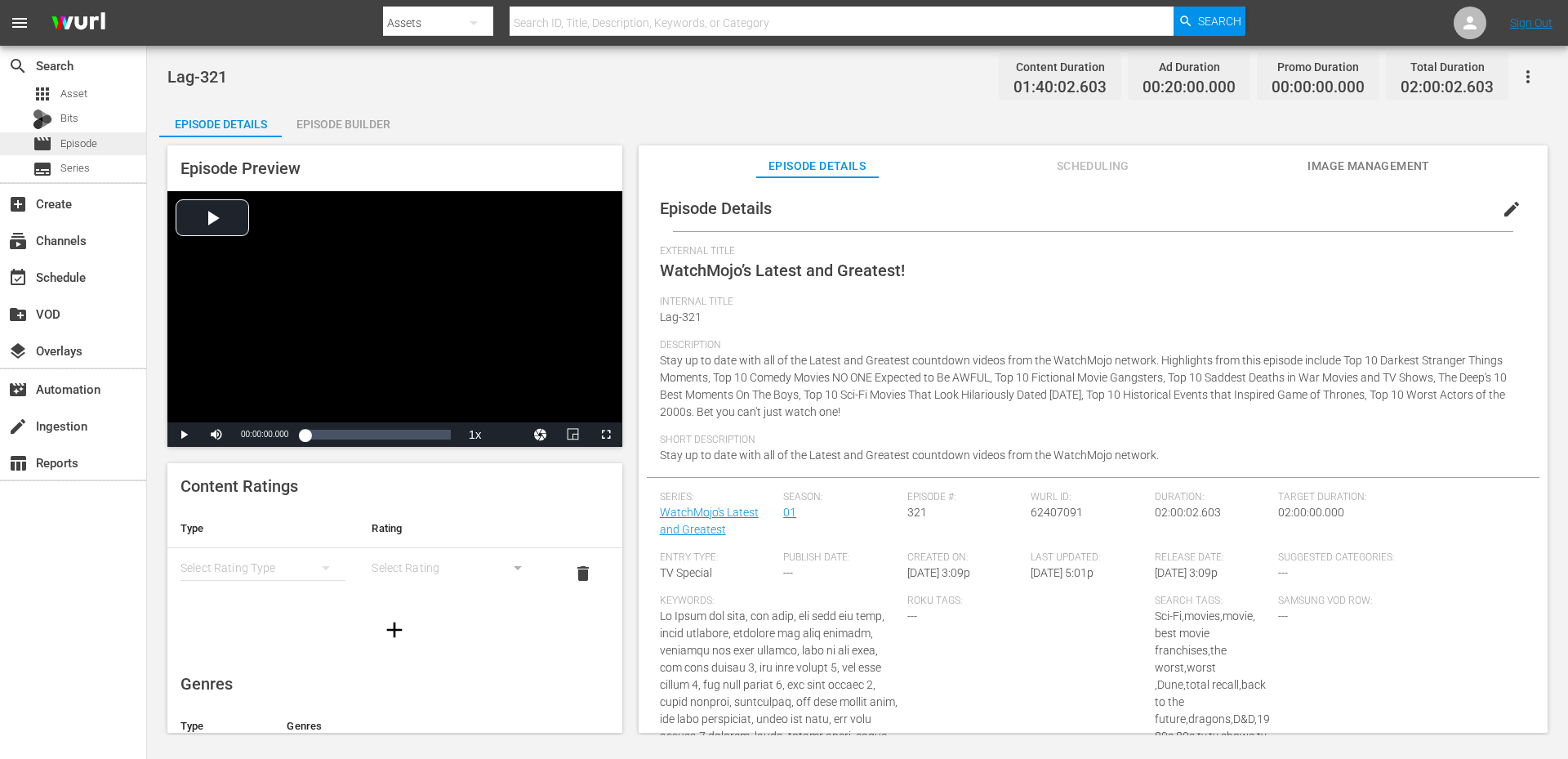
click at [77, 138] on span "Episode" at bounding box center [78, 143] width 37 height 16
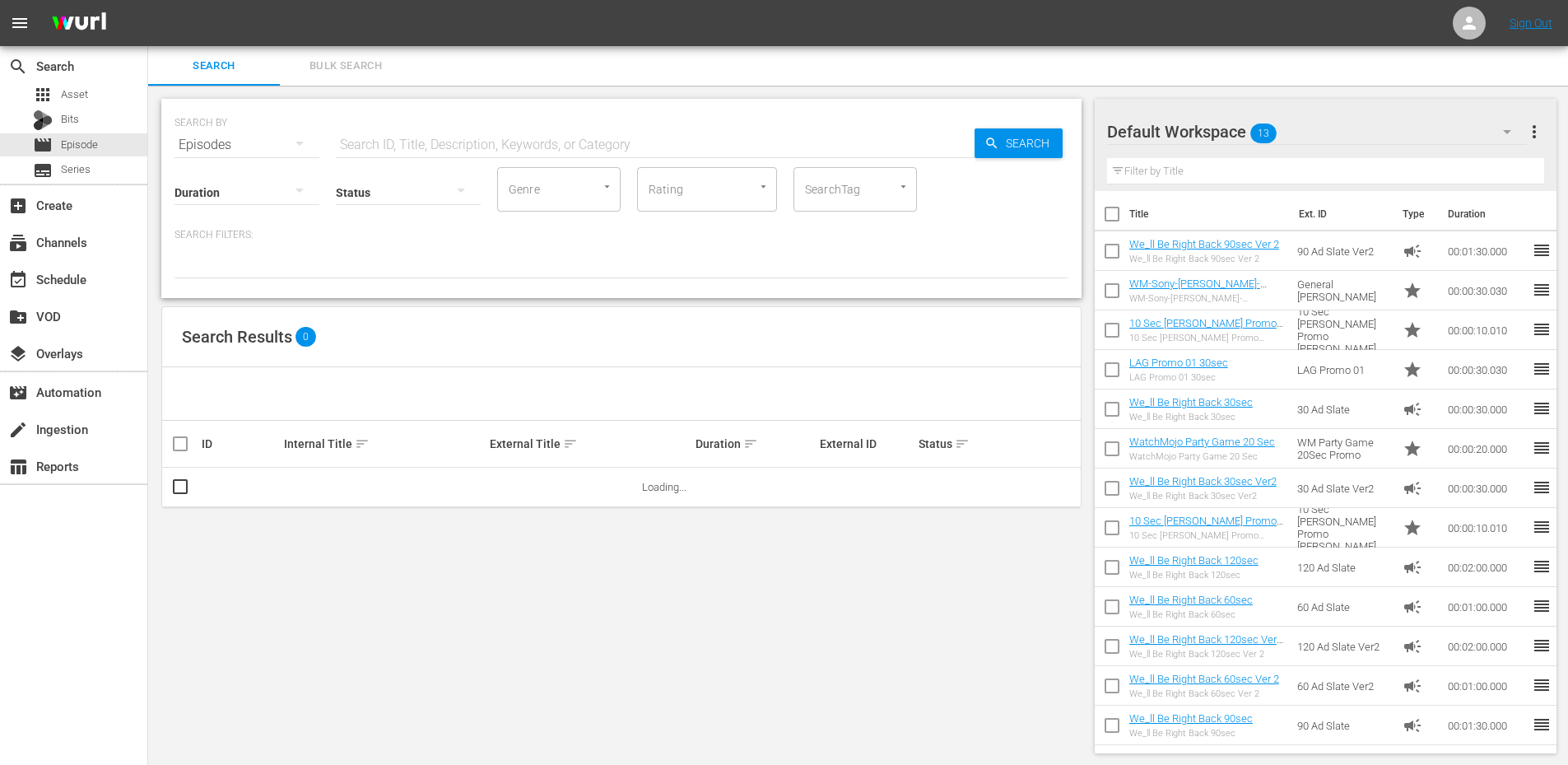
click at [397, 143] on input "text" at bounding box center [654, 145] width 639 height 40
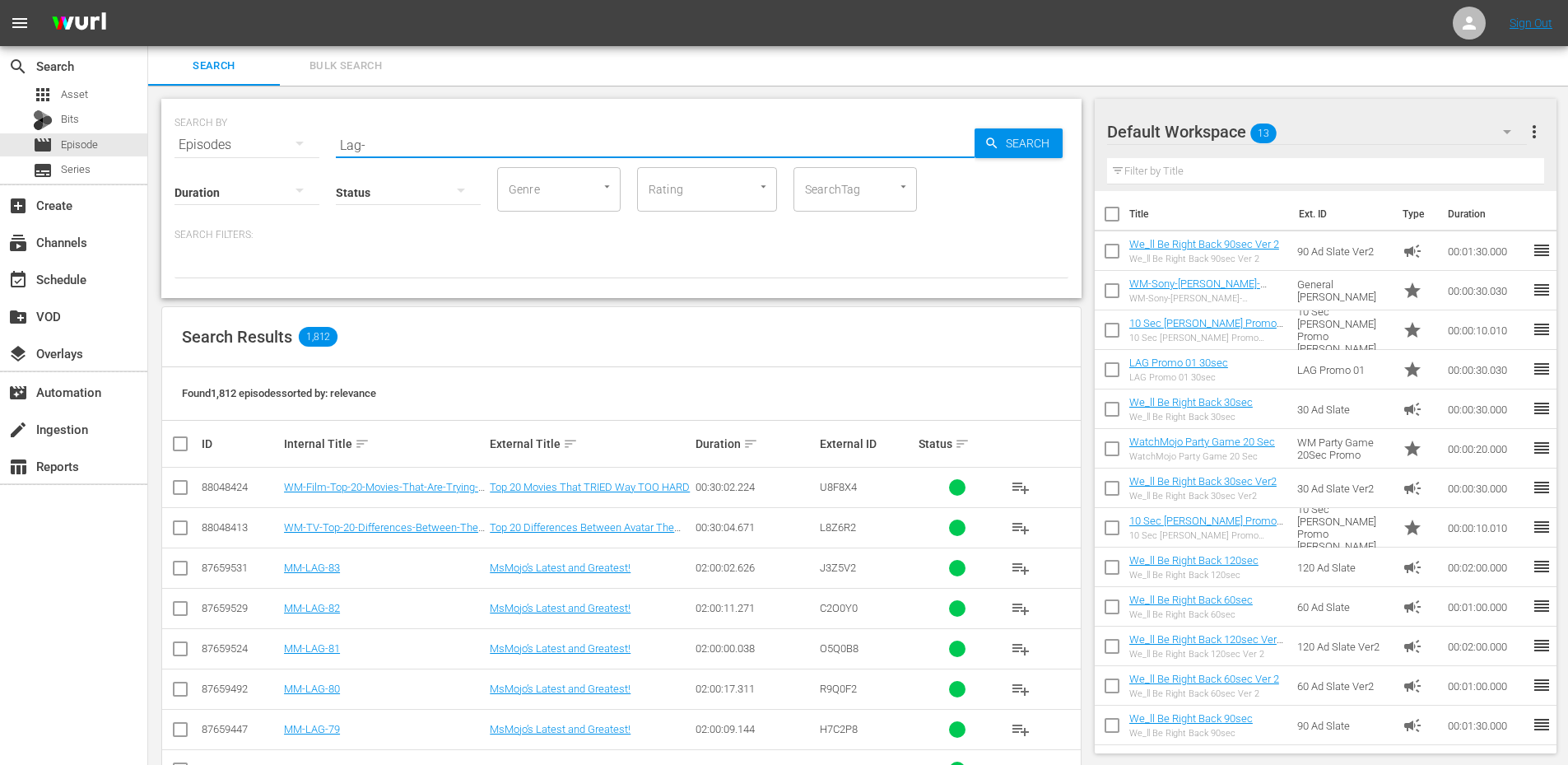
type input "Lag-"
click at [711, 322] on div "Search Results 652" at bounding box center [621, 337] width 919 height 61
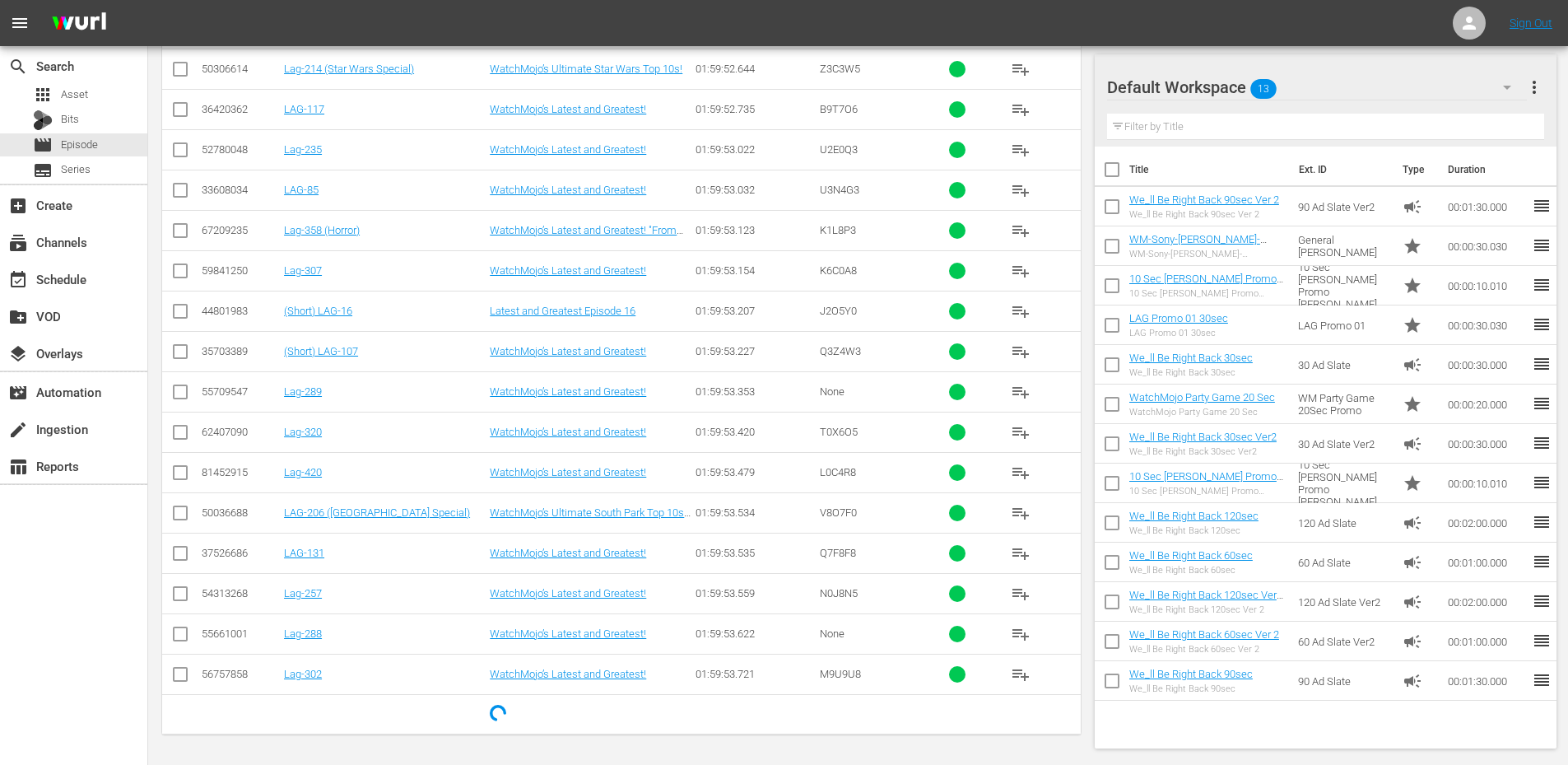
scroll to position [4338, 0]
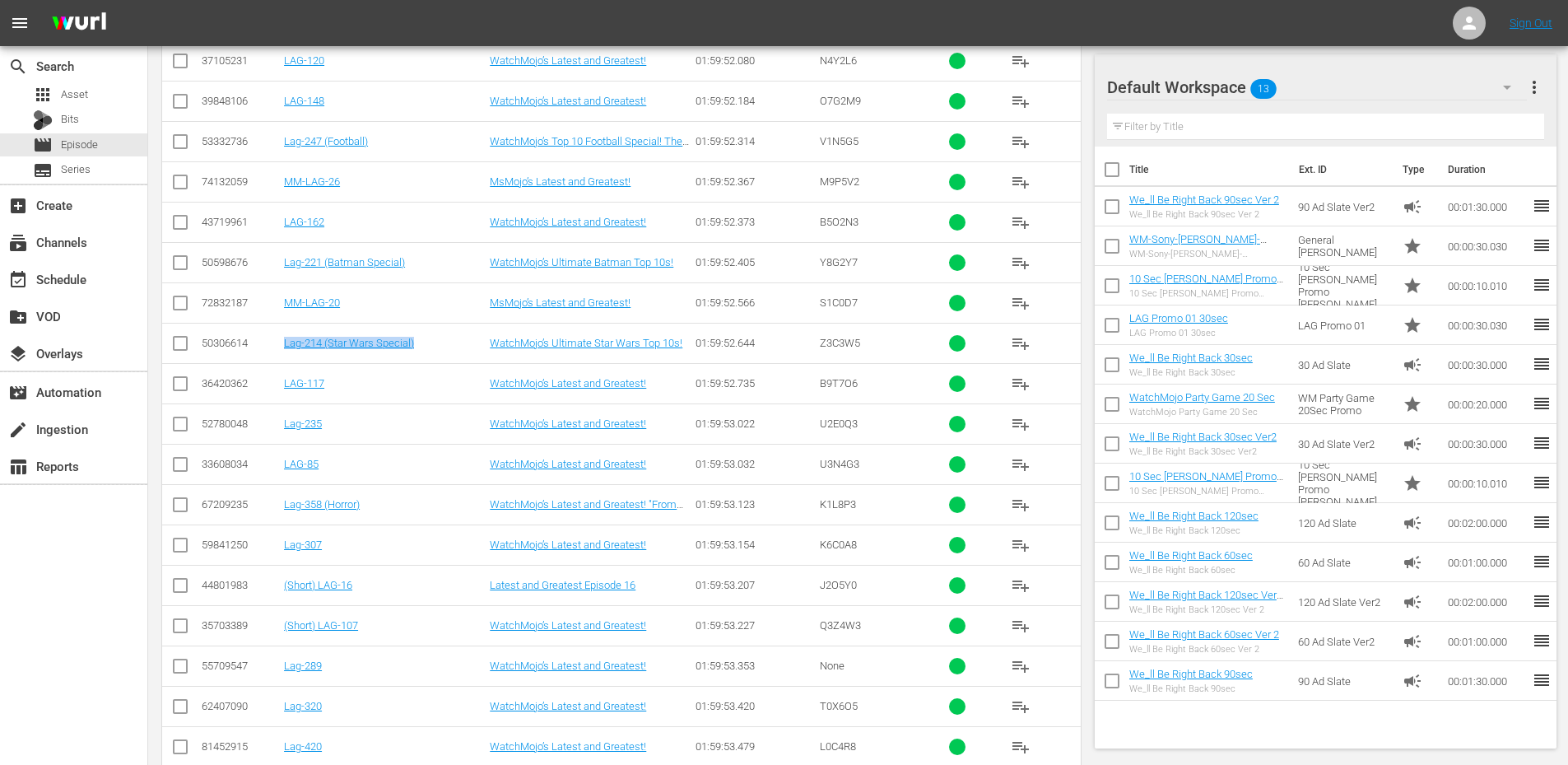
drag, startPoint x: 440, startPoint y: 341, endPoint x: 273, endPoint y: 354, distance: 167.5
click at [273, 354] on tr "50306614 Lag-214 (Star Wars Special) WatchMojo’s Ultimate Star Wars Top 10s! 01…" at bounding box center [621, 342] width 919 height 41
copy tr "Lag-214 (Star Wars Special)"
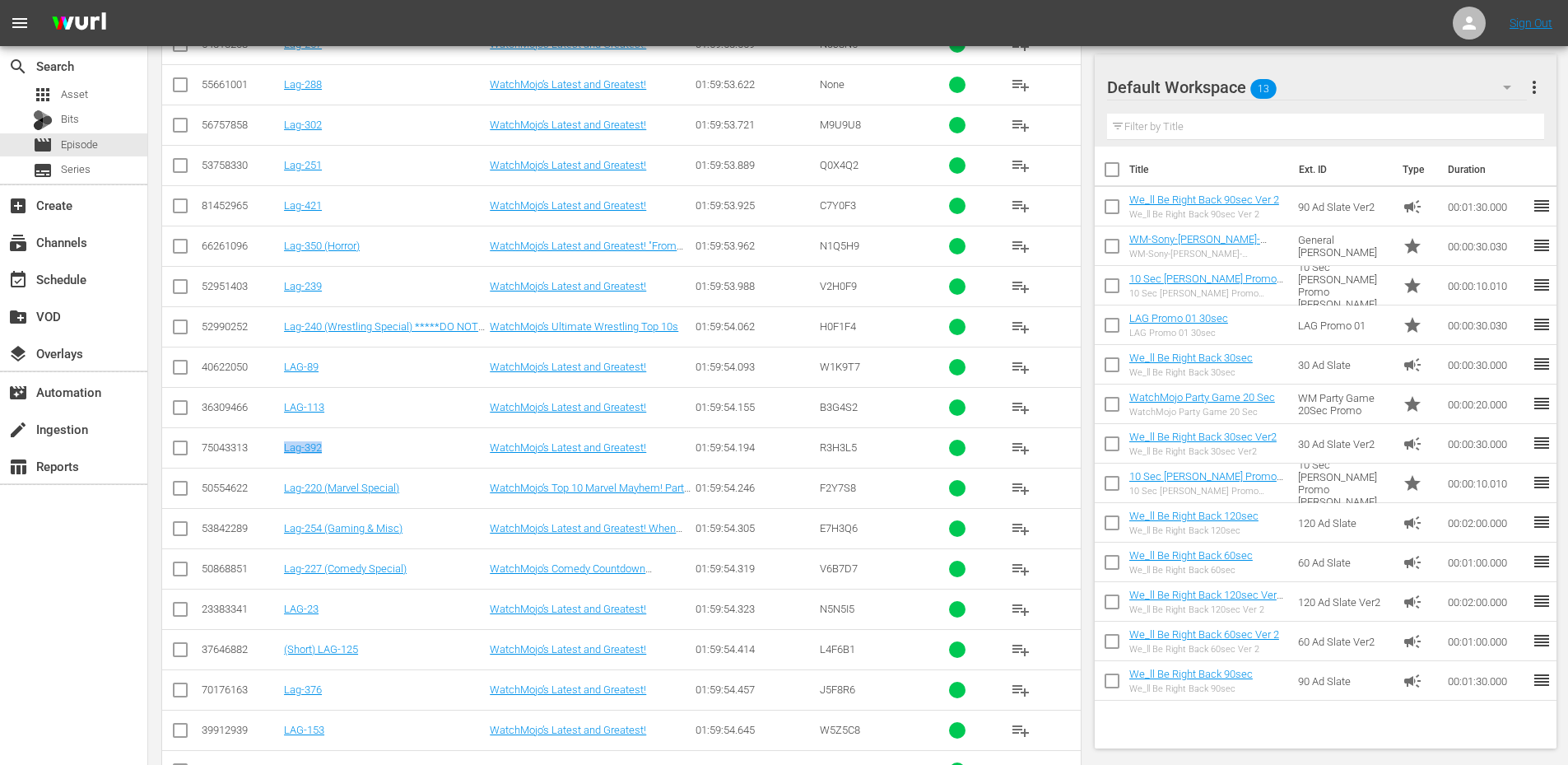
drag, startPoint x: 343, startPoint y: 446, endPoint x: 284, endPoint y: 449, distance: 59.1
click at [284, 449] on td "Lag-392" at bounding box center [385, 447] width 206 height 41
copy link "Lag-392"
drag, startPoint x: 408, startPoint y: 489, endPoint x: 279, endPoint y: 503, distance: 129.8
click at [279, 503] on tr "50554622 Lag-220 (Marvel Special) WatchMojo’s Top 10 Marvel Mayhem! Part 5 01:5…" at bounding box center [621, 488] width 919 height 41
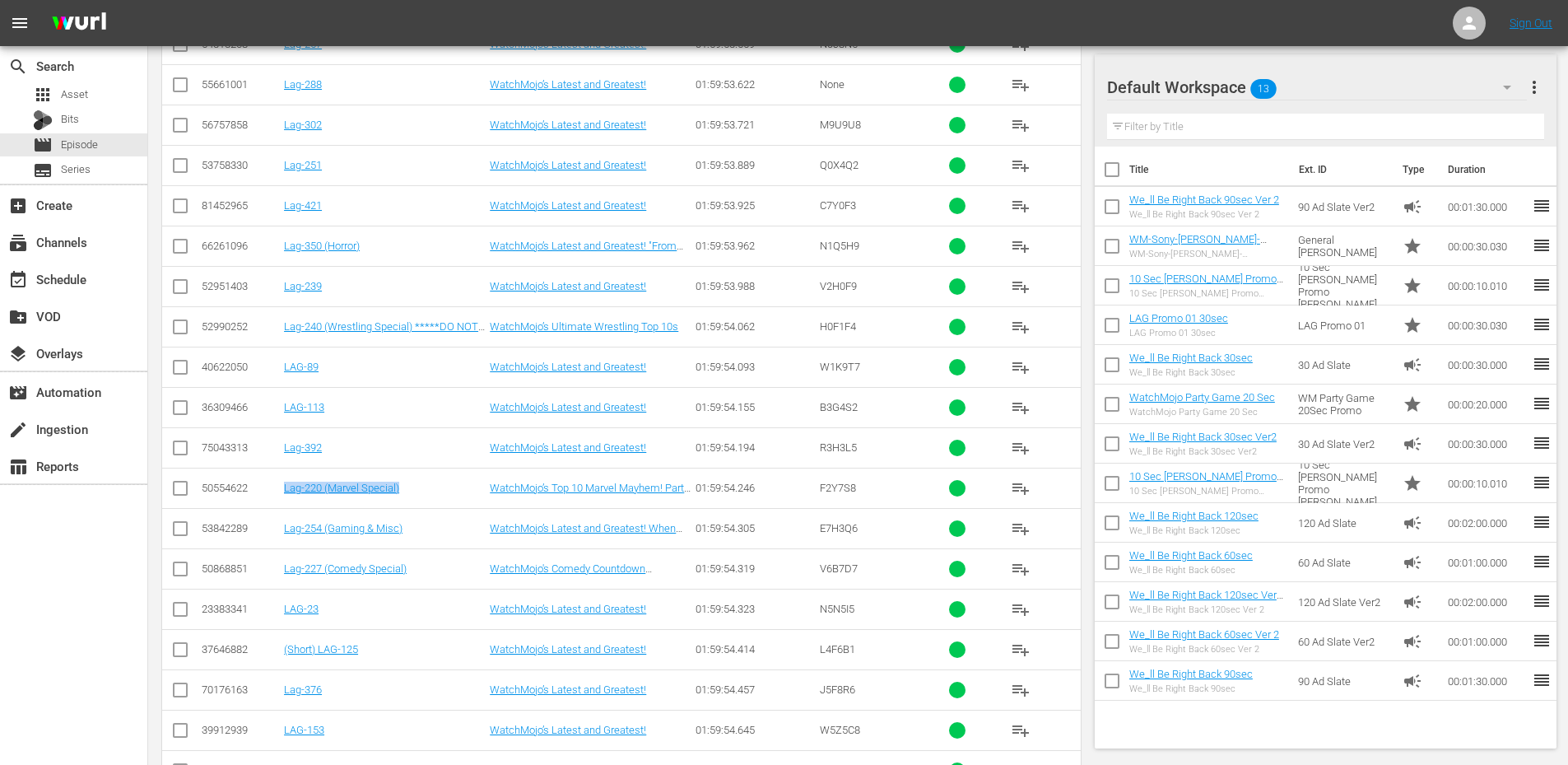
copy tr "Lag-220 (Marvel Special)"
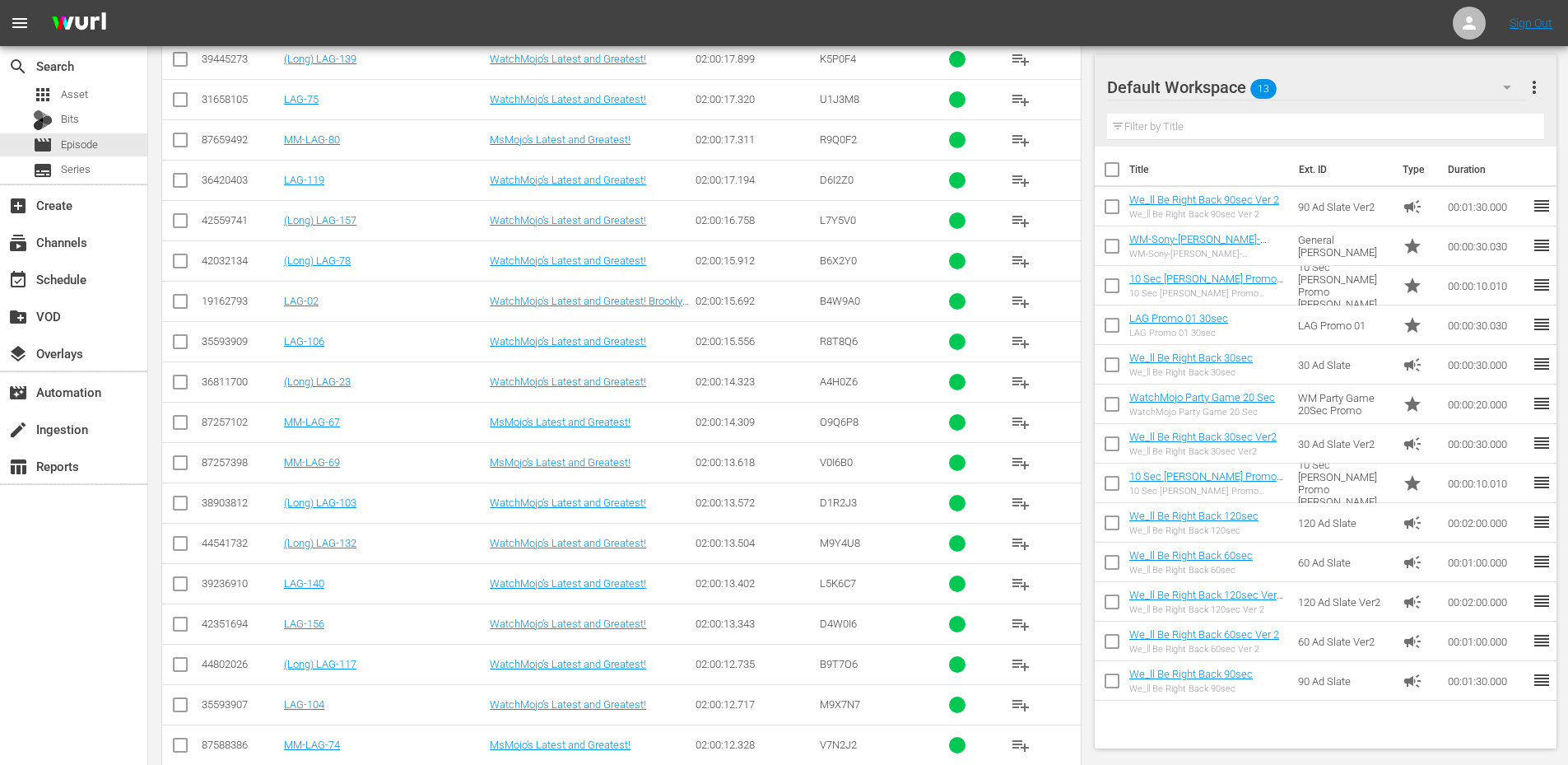
scroll to position [1238, 0]
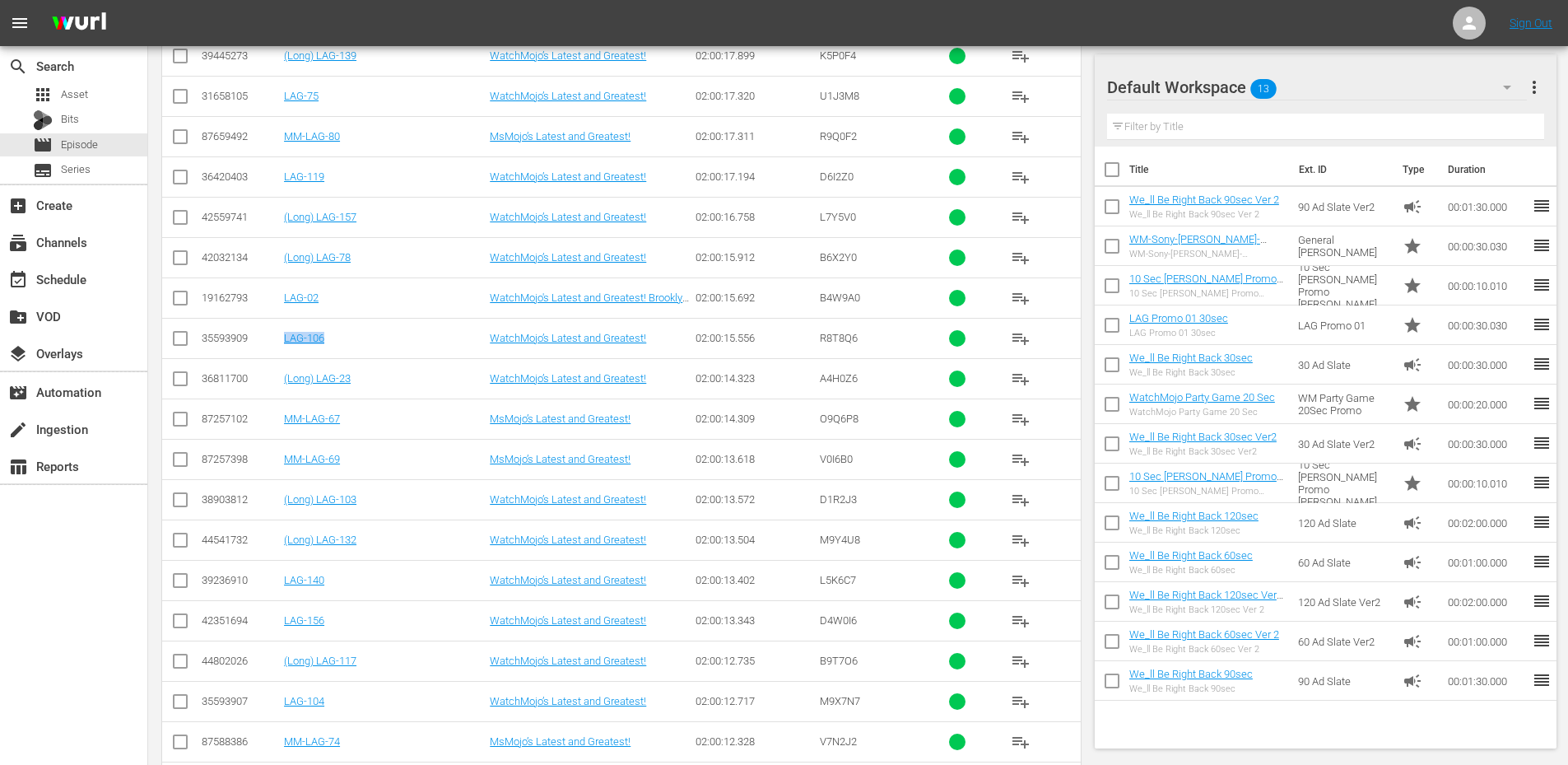
drag, startPoint x: 354, startPoint y: 335, endPoint x: 276, endPoint y: 353, distance: 80.0
click at [276, 353] on tr "35593909 LAG-106 WatchMojo’s Latest and Greatest! 02:00:15.556 R8T8Q6 playlist_…" at bounding box center [621, 338] width 919 height 41
copy tr "LAG-106"
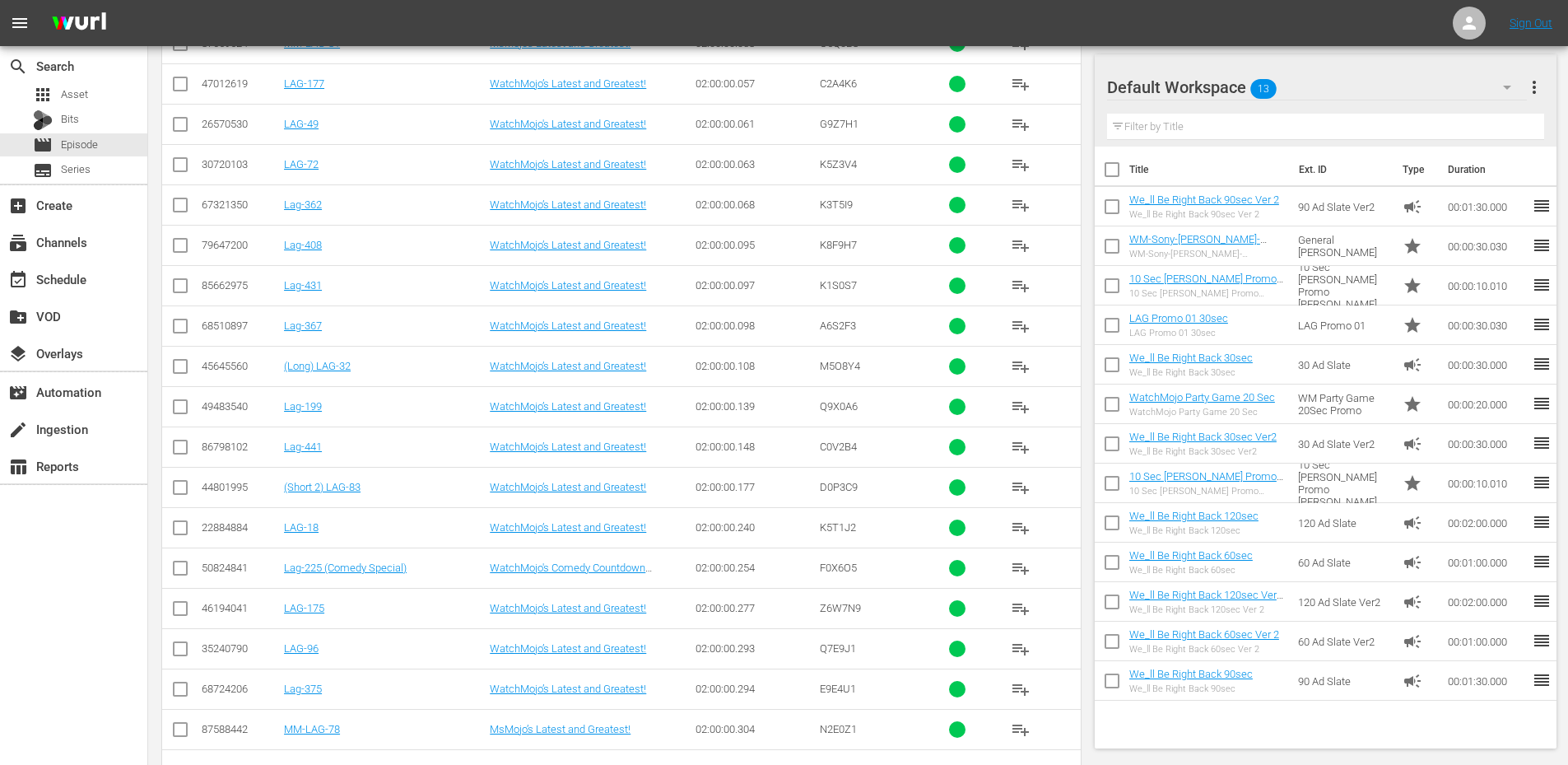
scroll to position [12404, 0]
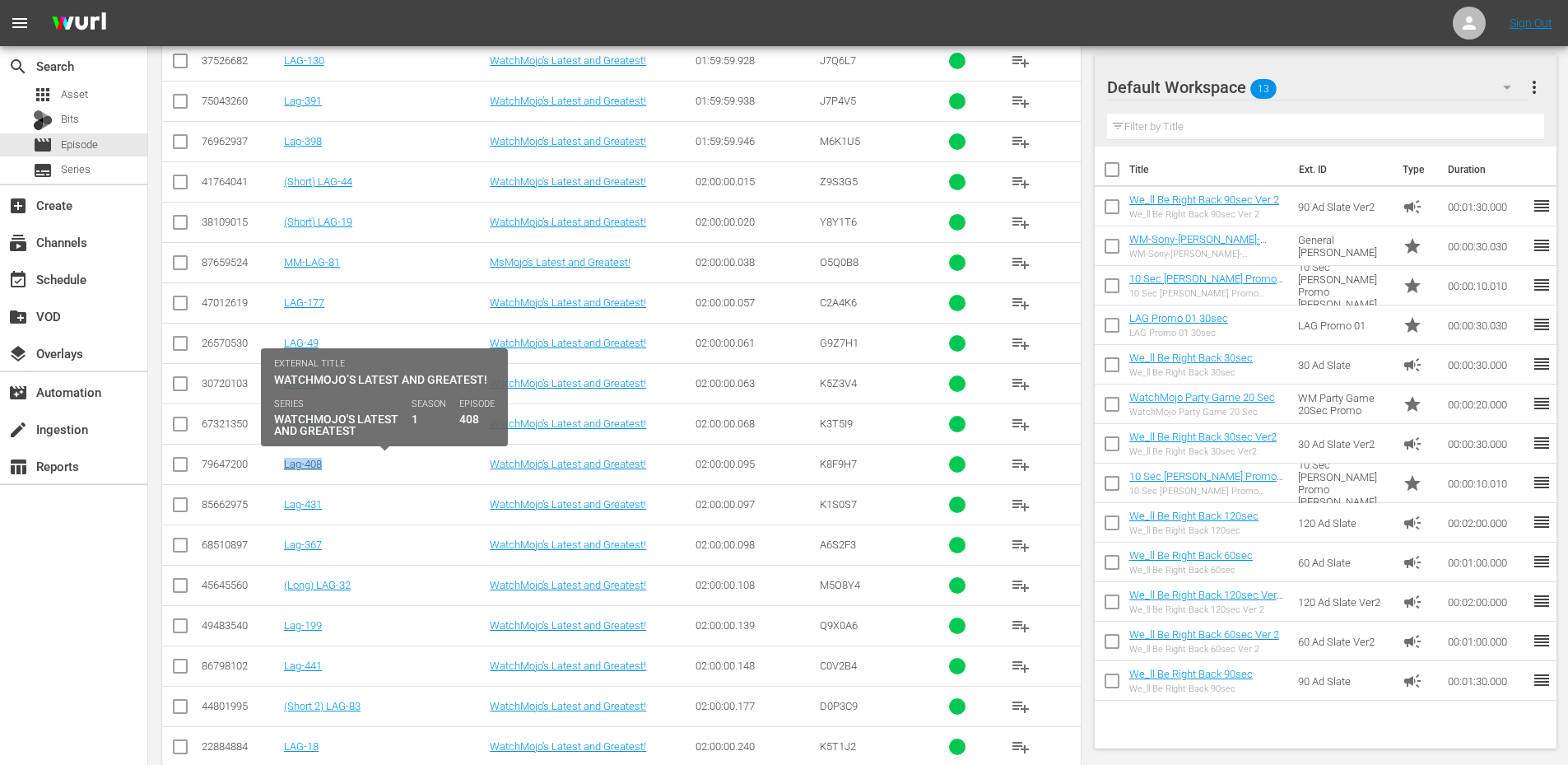
drag, startPoint x: 354, startPoint y: 466, endPoint x: 286, endPoint y: 468, distance: 68.0
click at [286, 468] on div "Lag-408" at bounding box center [384, 463] width 201 height 12
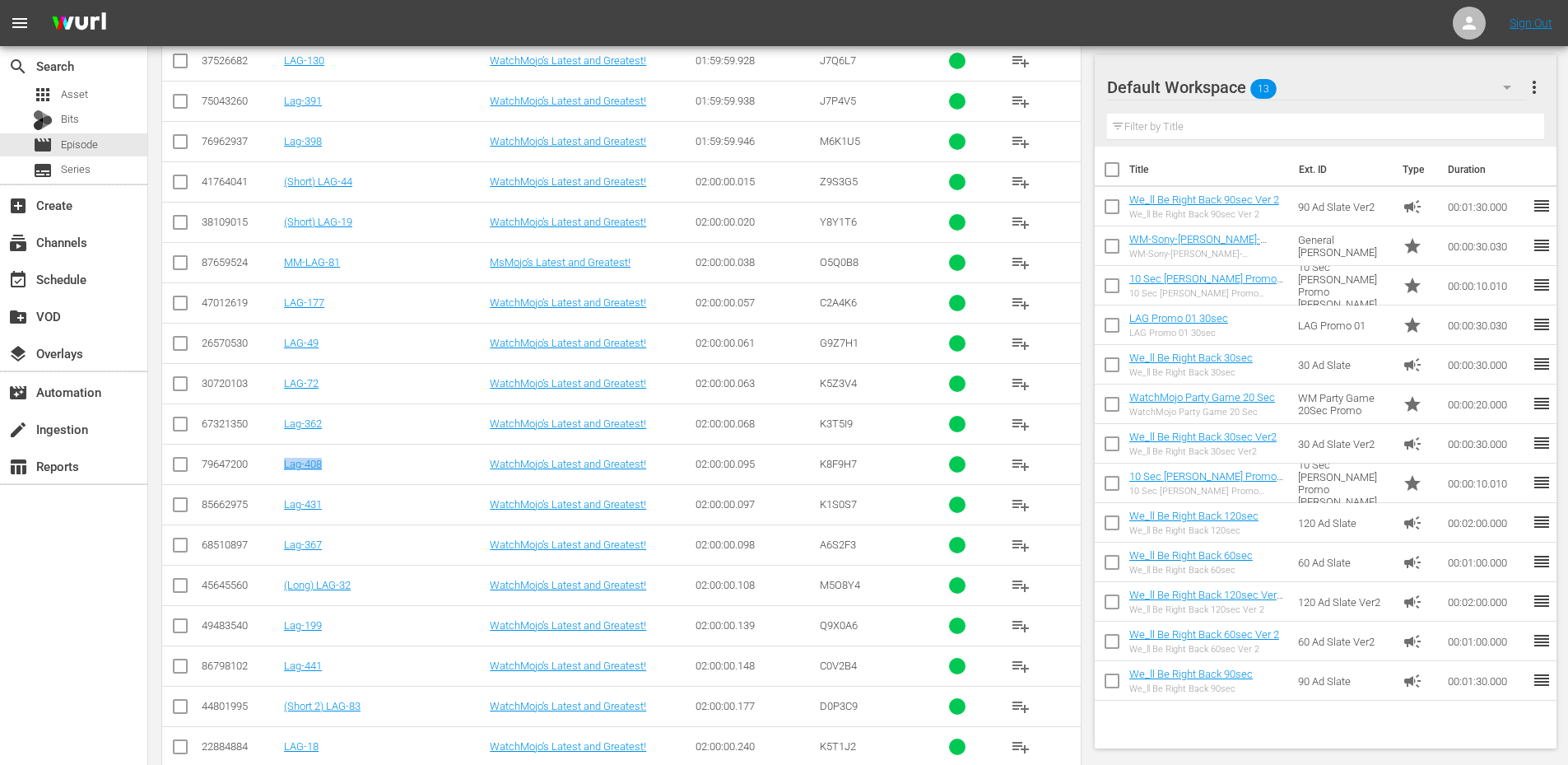
copy link "Lag-408"
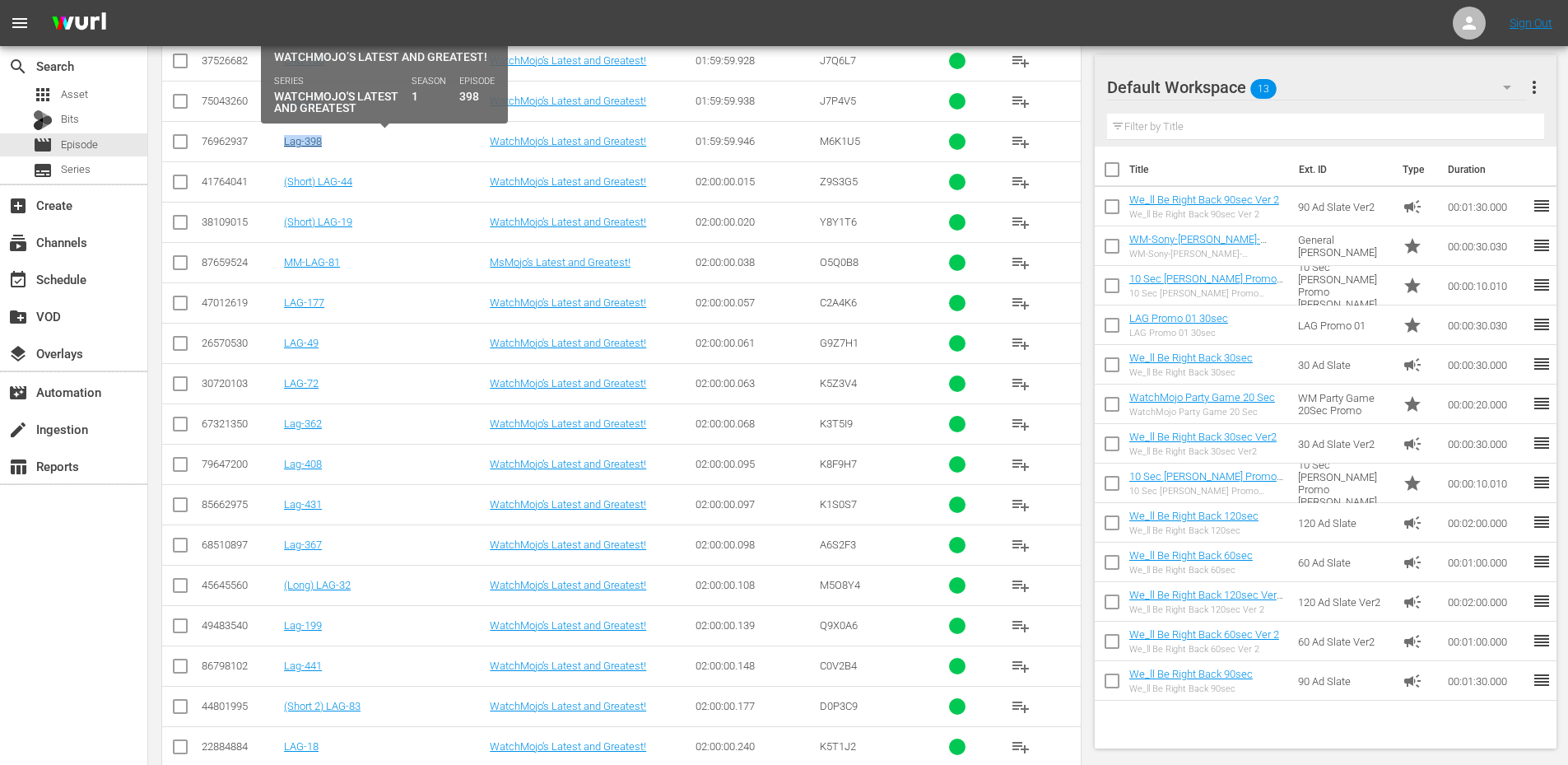
drag, startPoint x: 345, startPoint y: 129, endPoint x: 284, endPoint y: 137, distance: 61.5
click at [284, 137] on td "Lag-398" at bounding box center [385, 141] width 206 height 41
copy link "Lag-398"
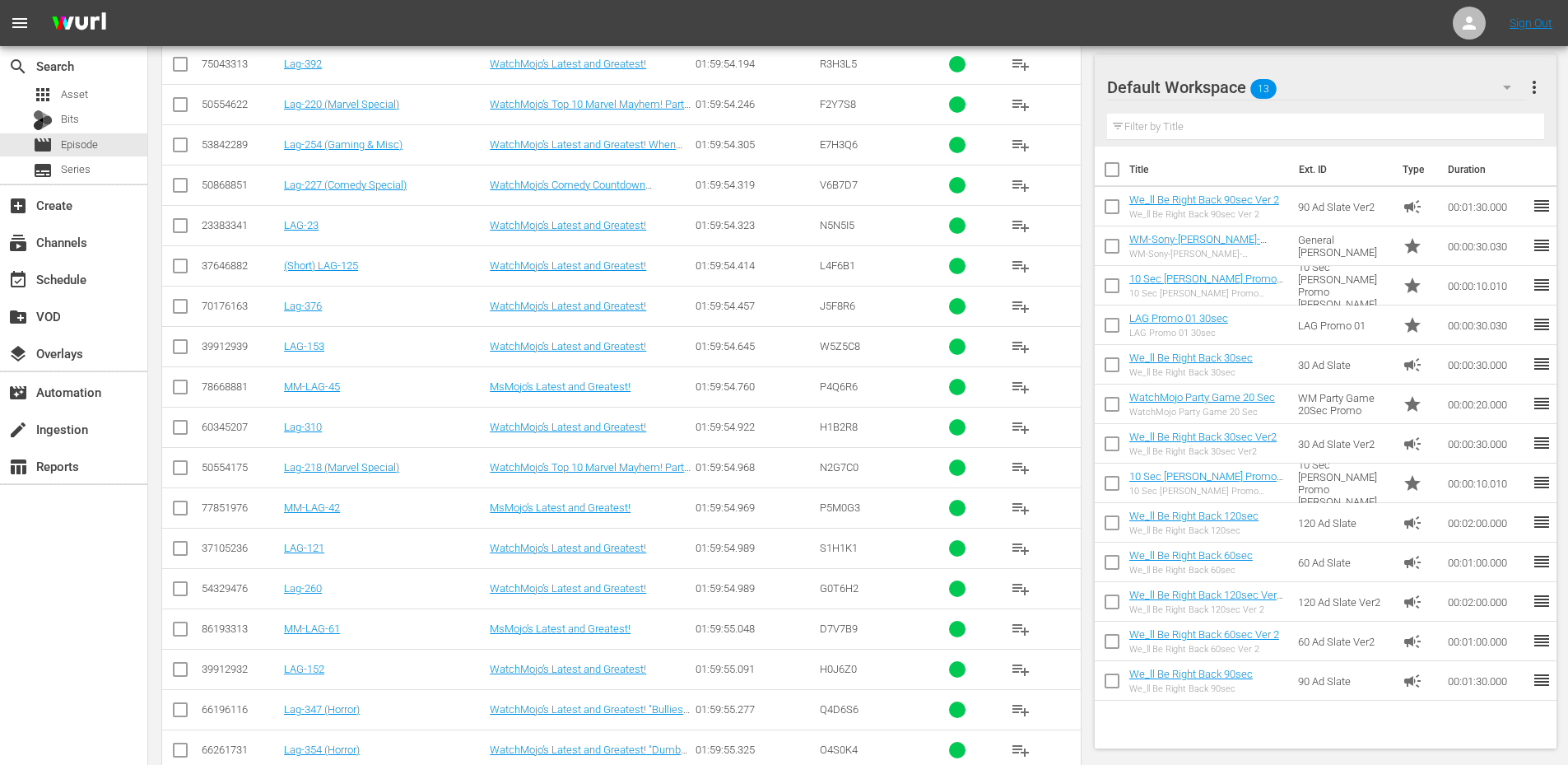
scroll to position [5161, 0]
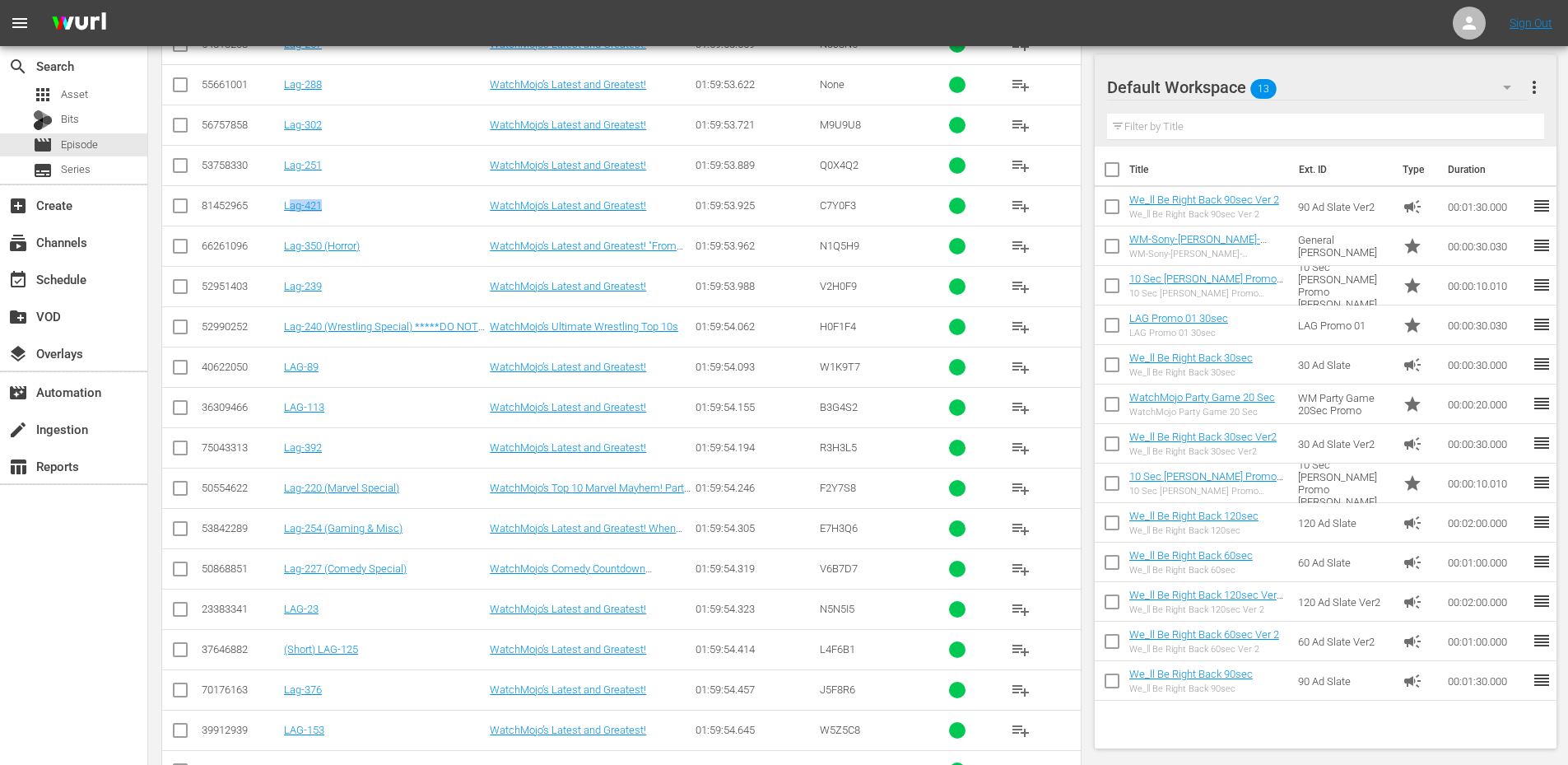
drag, startPoint x: 346, startPoint y: 201, endPoint x: 288, endPoint y: 213, distance: 59.2
click at [288, 213] on td "Lag-421" at bounding box center [385, 205] width 206 height 41
copy link "Lag-421"
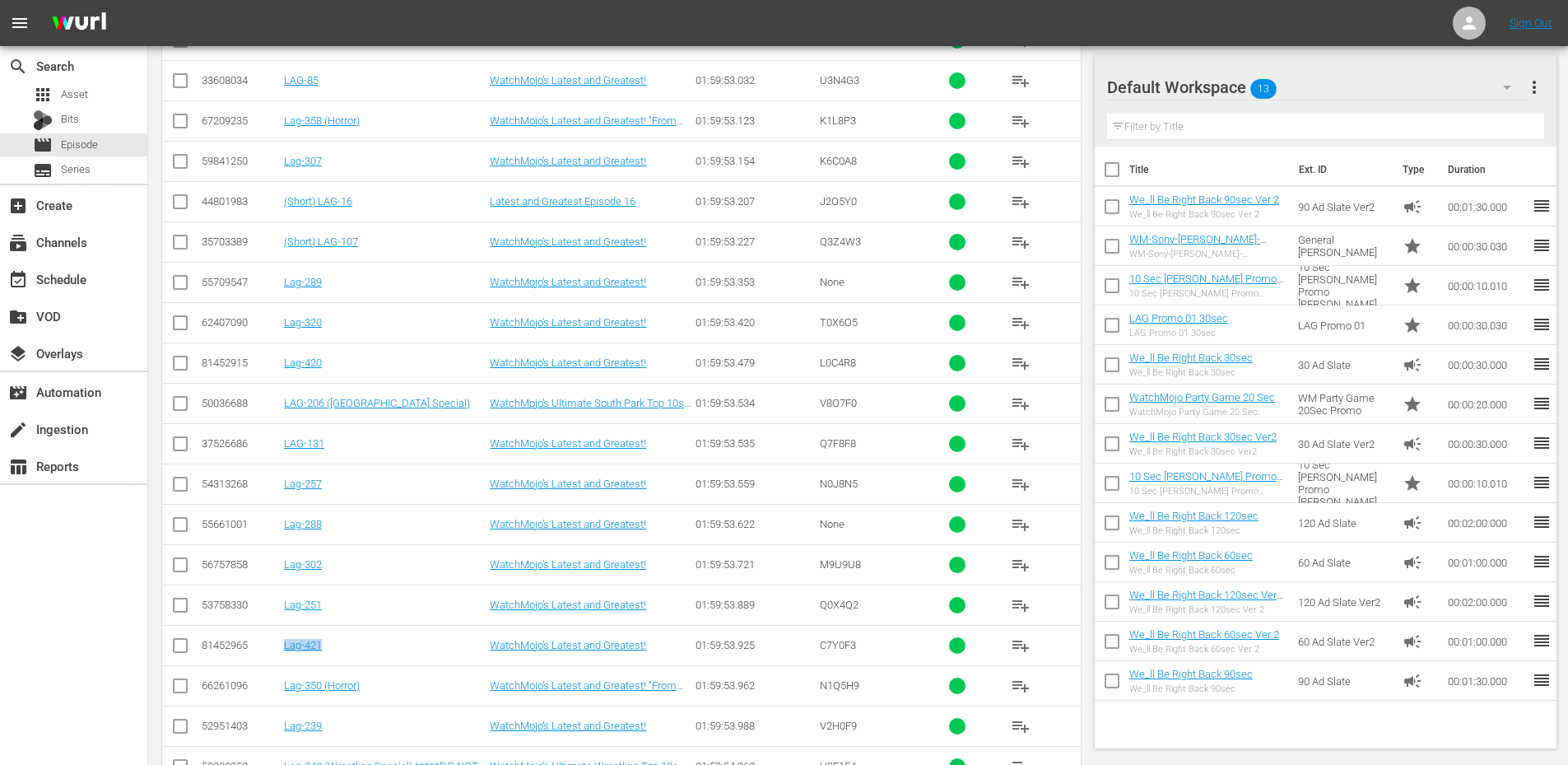
scroll to position [4393, 0]
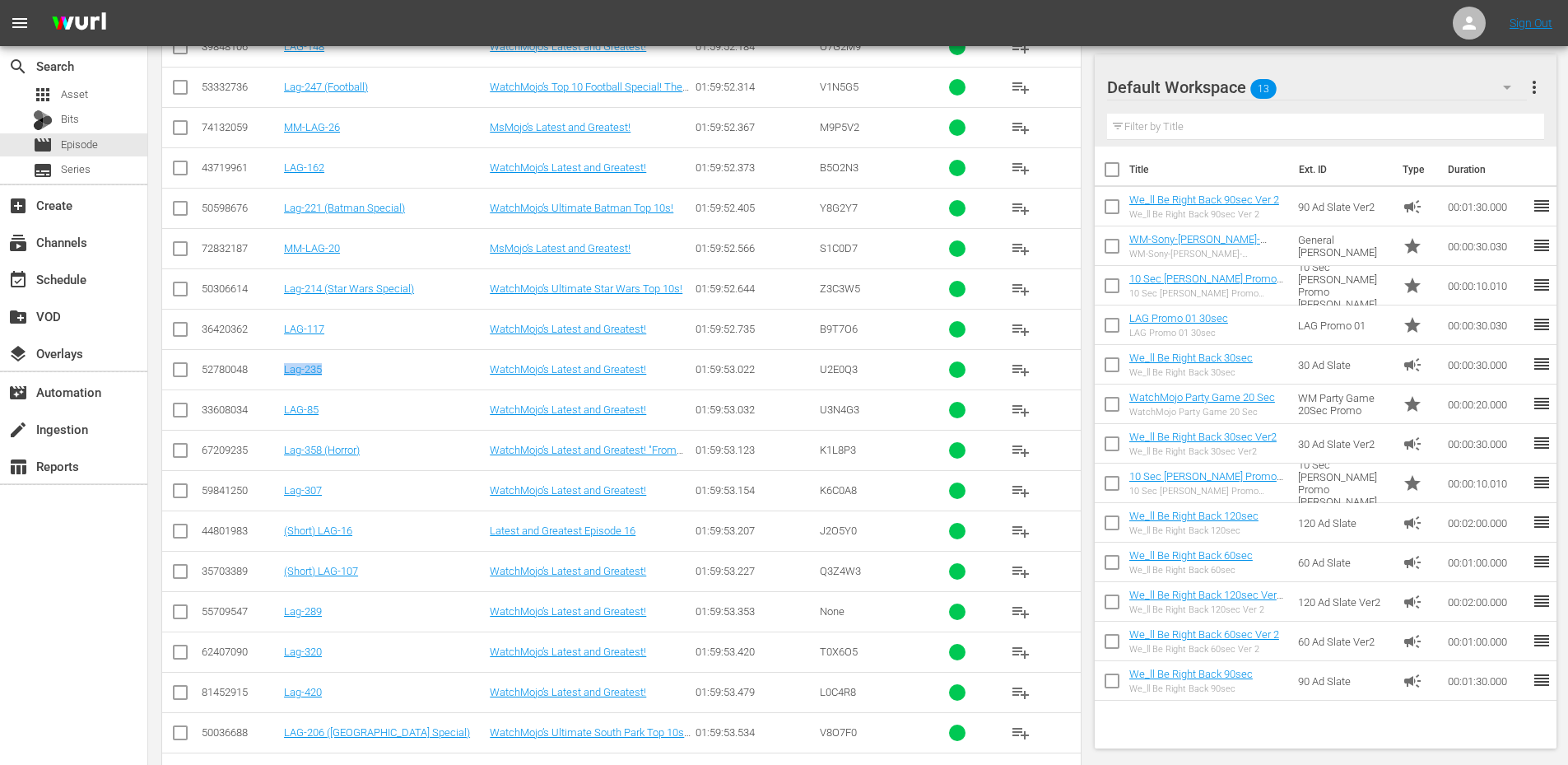
drag, startPoint x: 343, startPoint y: 373, endPoint x: 282, endPoint y: 375, distance: 61.0
click at [282, 375] on td "Lag-235" at bounding box center [385, 369] width 206 height 41
copy link "Lag-235"
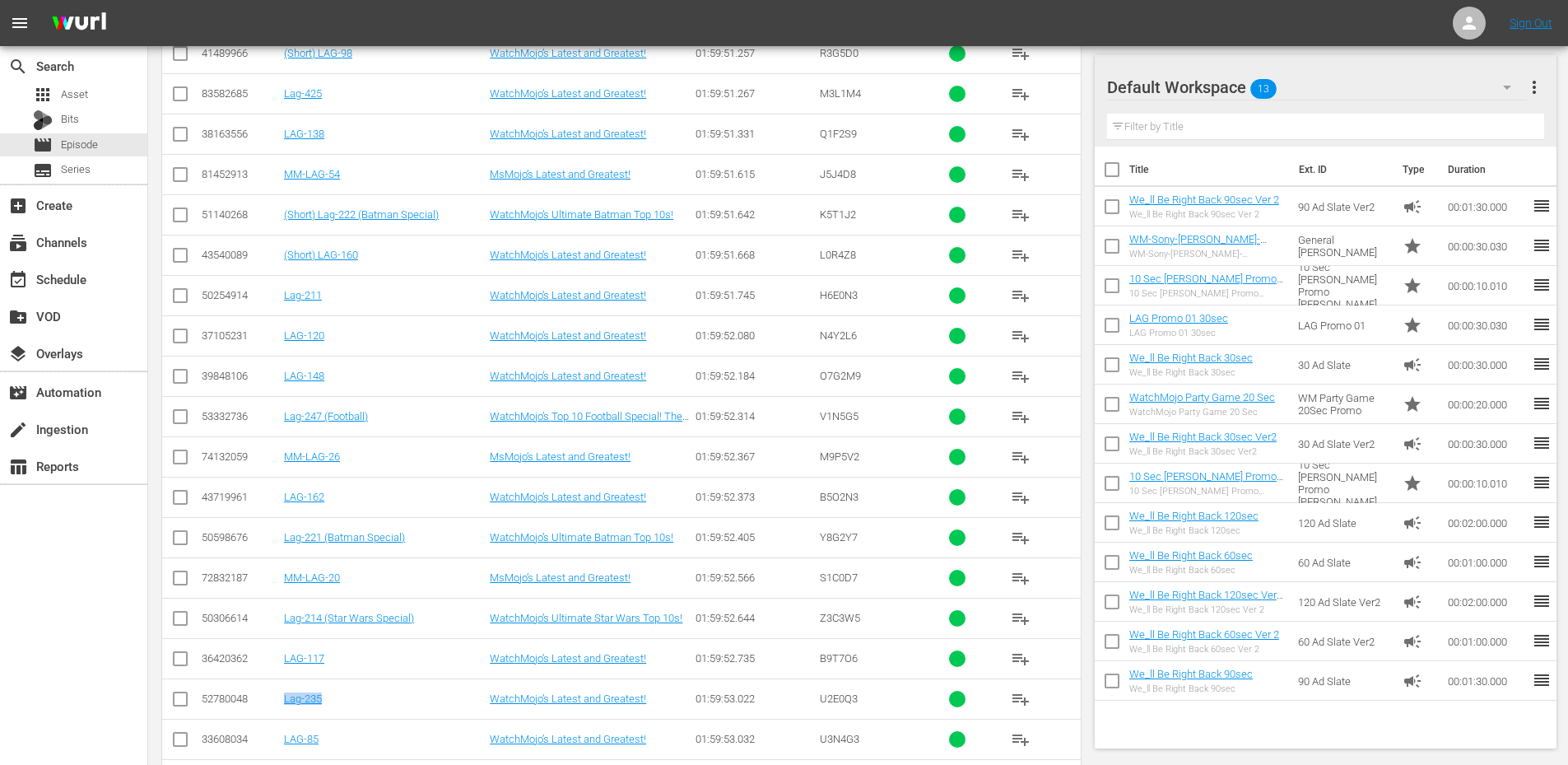
scroll to position [4557, 0]
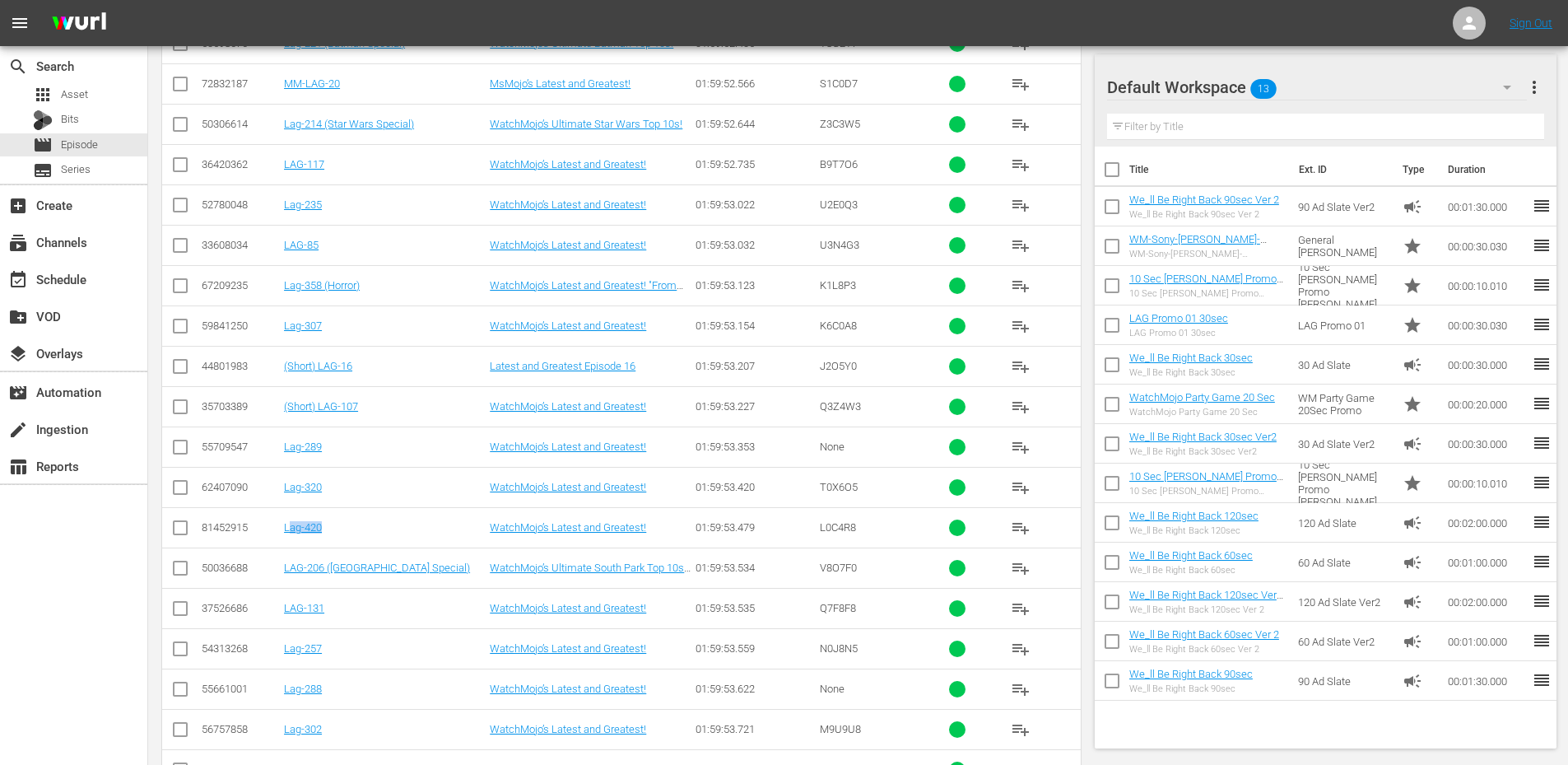
drag, startPoint x: 331, startPoint y: 527, endPoint x: 290, endPoint y: 539, distance: 42.7
click at [290, 539] on td "Lag-420" at bounding box center [385, 527] width 206 height 41
copy link "Lag-420"
drag, startPoint x: 436, startPoint y: 567, endPoint x: 285, endPoint y: 577, distance: 151.3
click at [285, 577] on td "LAG-206 (South Park Special)" at bounding box center [385, 567] width 206 height 41
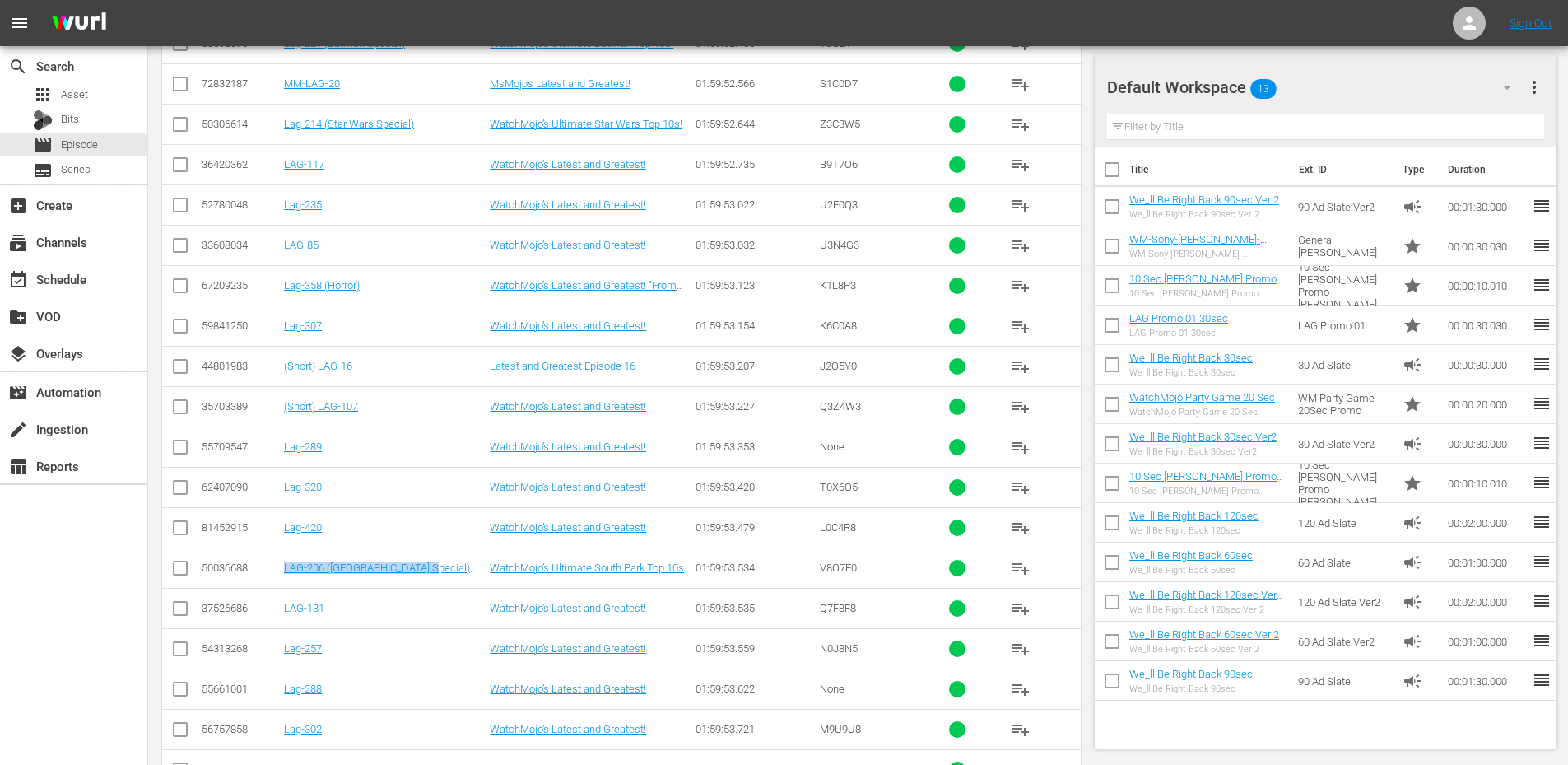
copy link "LAG-206 (South Park Special)"
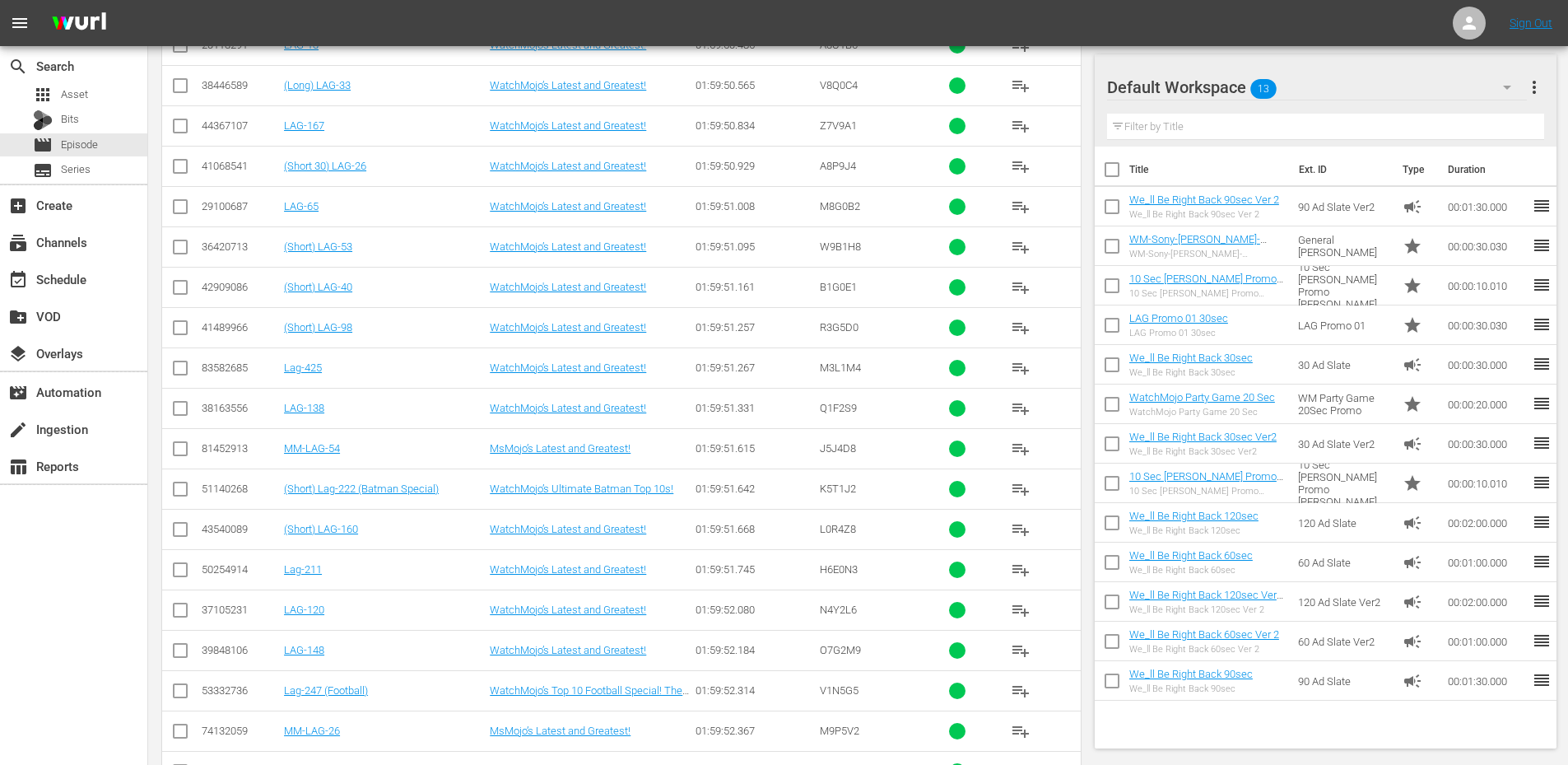
scroll to position [3844, 0]
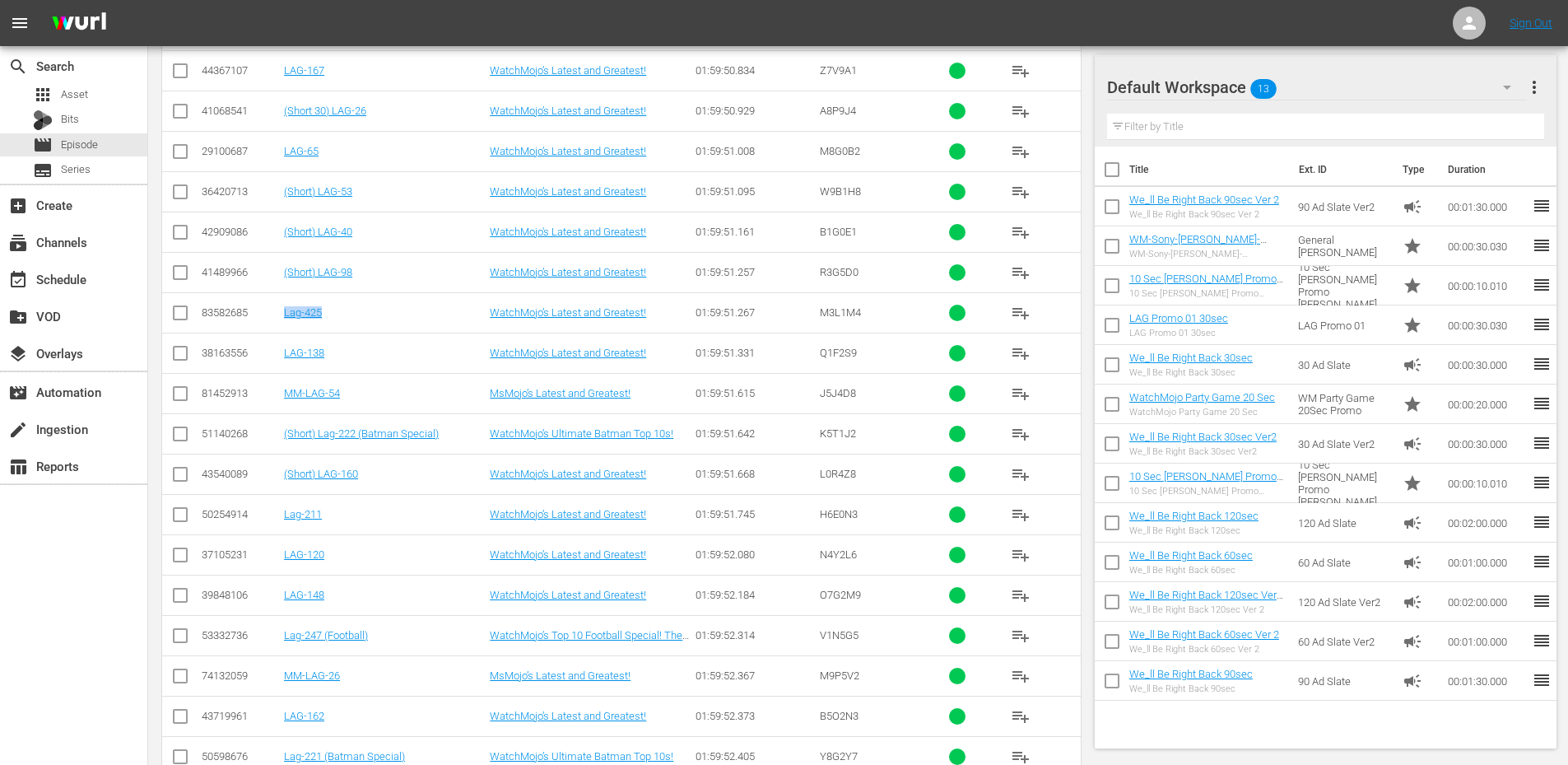
drag, startPoint x: 346, startPoint y: 318, endPoint x: 285, endPoint y: 324, distance: 61.3
click at [285, 324] on td "Lag-425" at bounding box center [385, 312] width 206 height 41
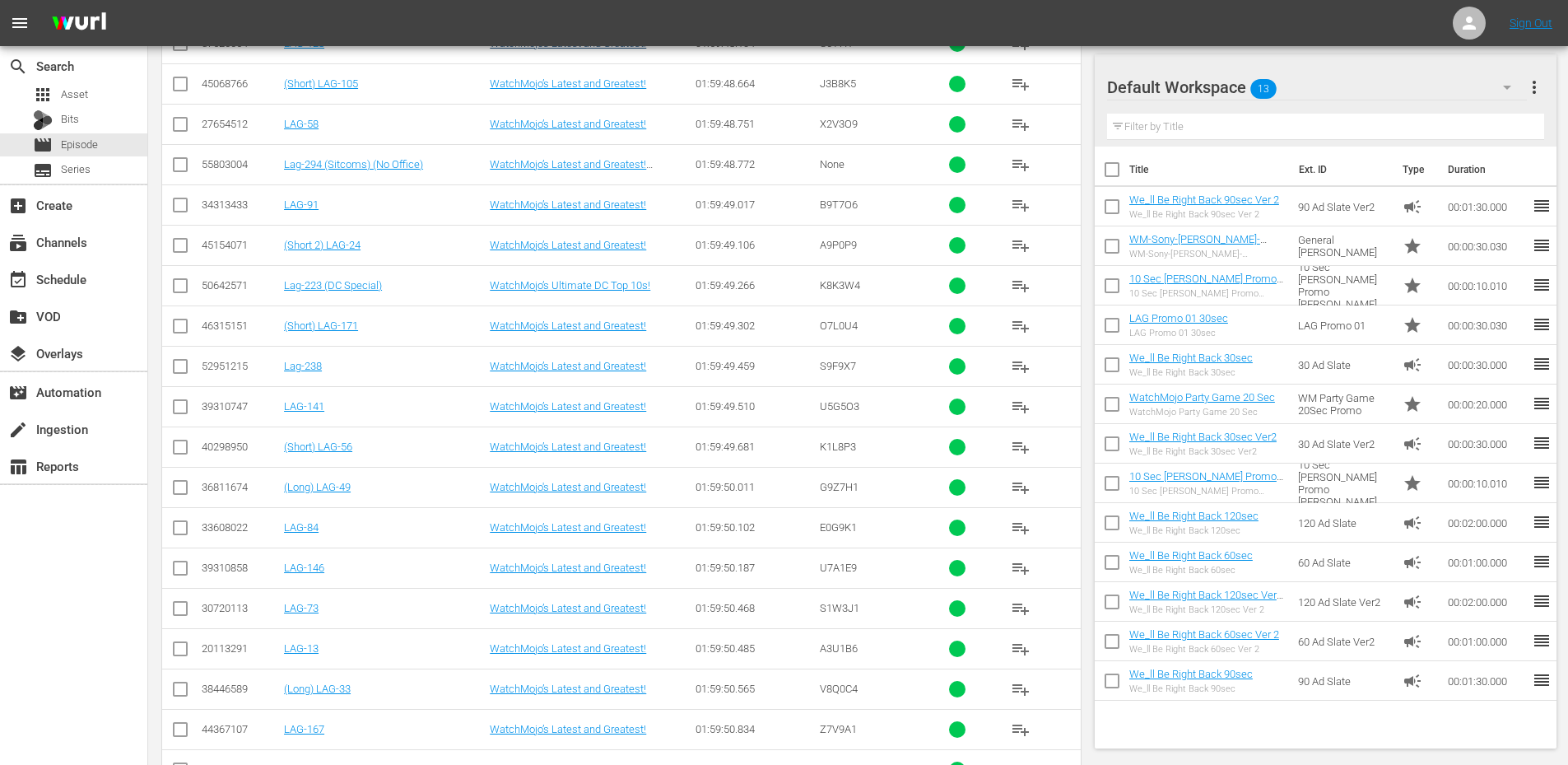
scroll to position [2967, 0]
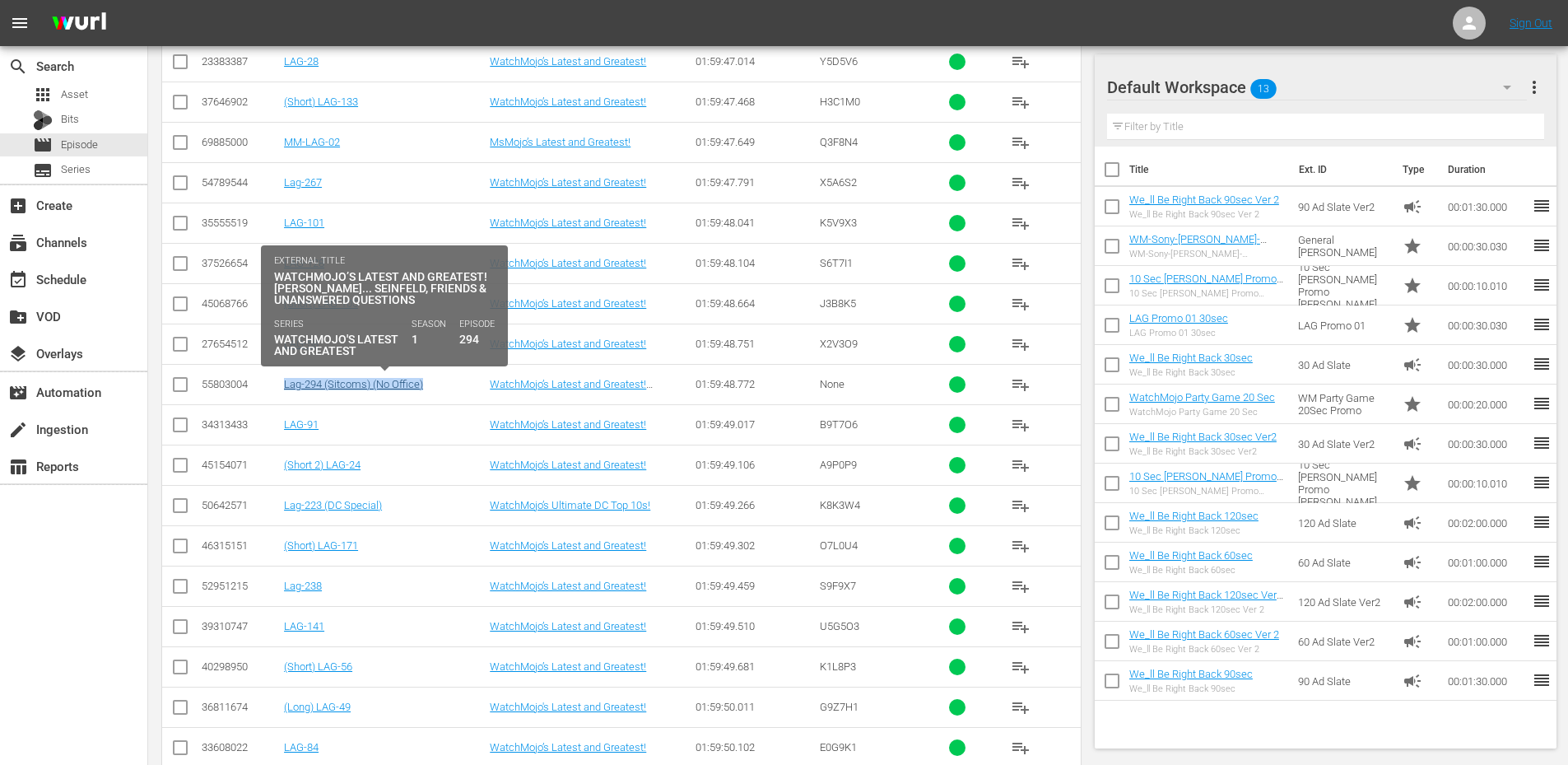
drag, startPoint x: 439, startPoint y: 384, endPoint x: 284, endPoint y: 388, distance: 155.1
click at [284, 388] on div "Lag-294 (Sitcoms) (No Office)" at bounding box center [384, 384] width 201 height 12
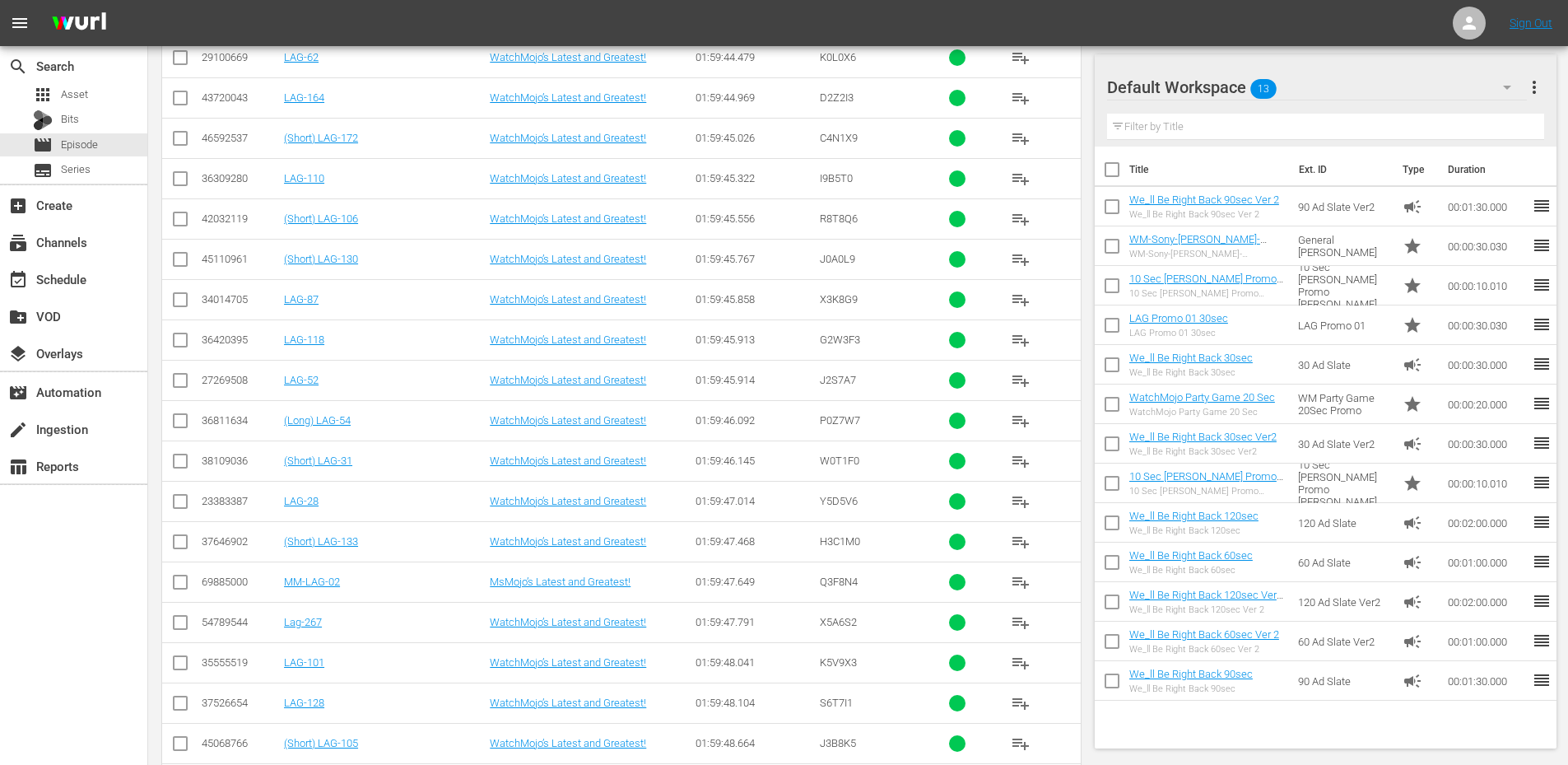
scroll to position [2363, 0]
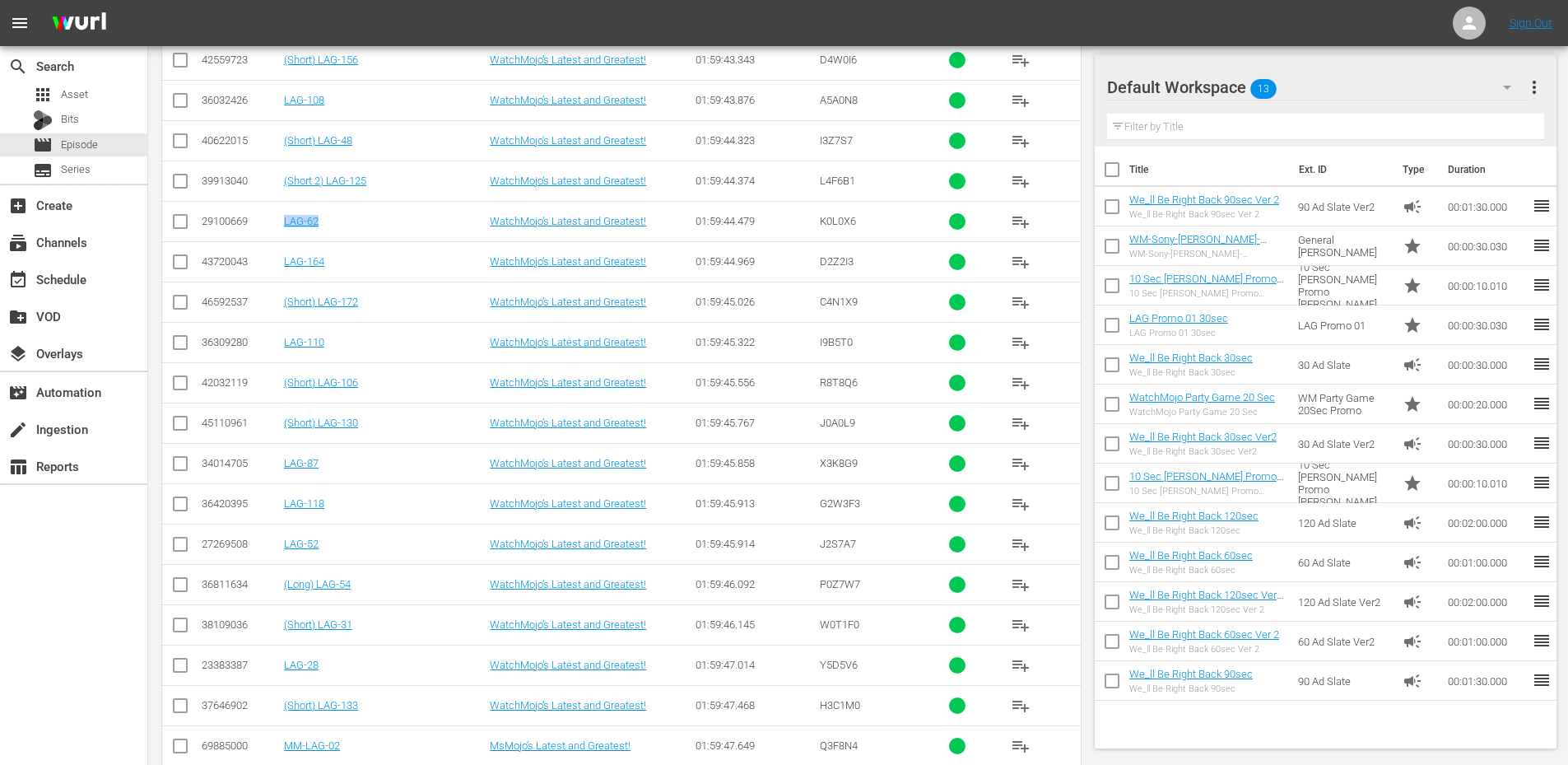
drag, startPoint x: 343, startPoint y: 225, endPoint x: 273, endPoint y: 233, distance: 70.5
click at [273, 233] on tr "29100669 LAG-62 WatchMojo’s Latest and Greatest! 01:59:44.479 K0L0X6 playlist_a…" at bounding box center [621, 220] width 919 height 41
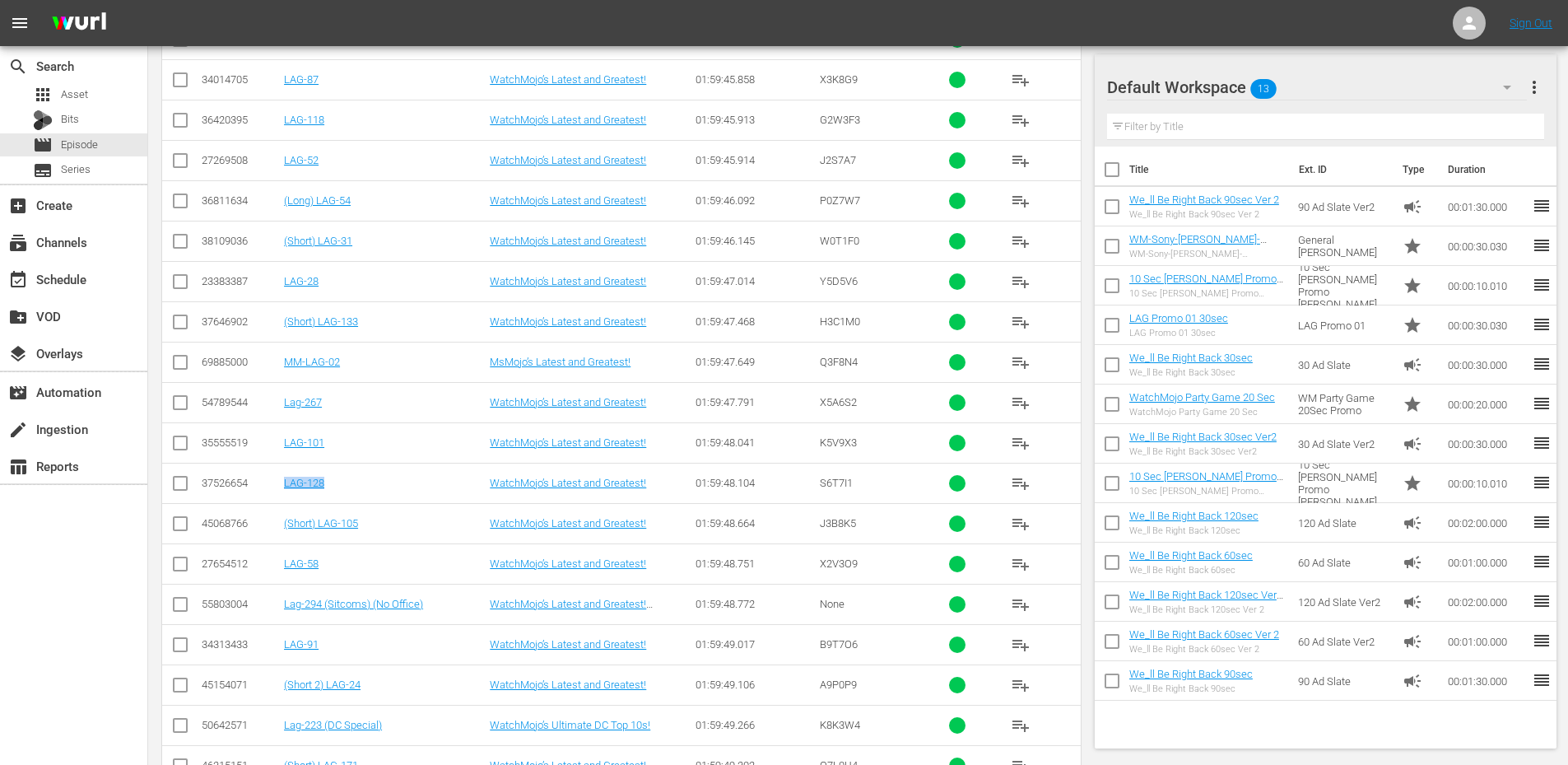
drag, startPoint x: 343, startPoint y: 482, endPoint x: 284, endPoint y: 487, distance: 59.2
click at [284, 487] on td "LAG-128" at bounding box center [385, 482] width 206 height 41
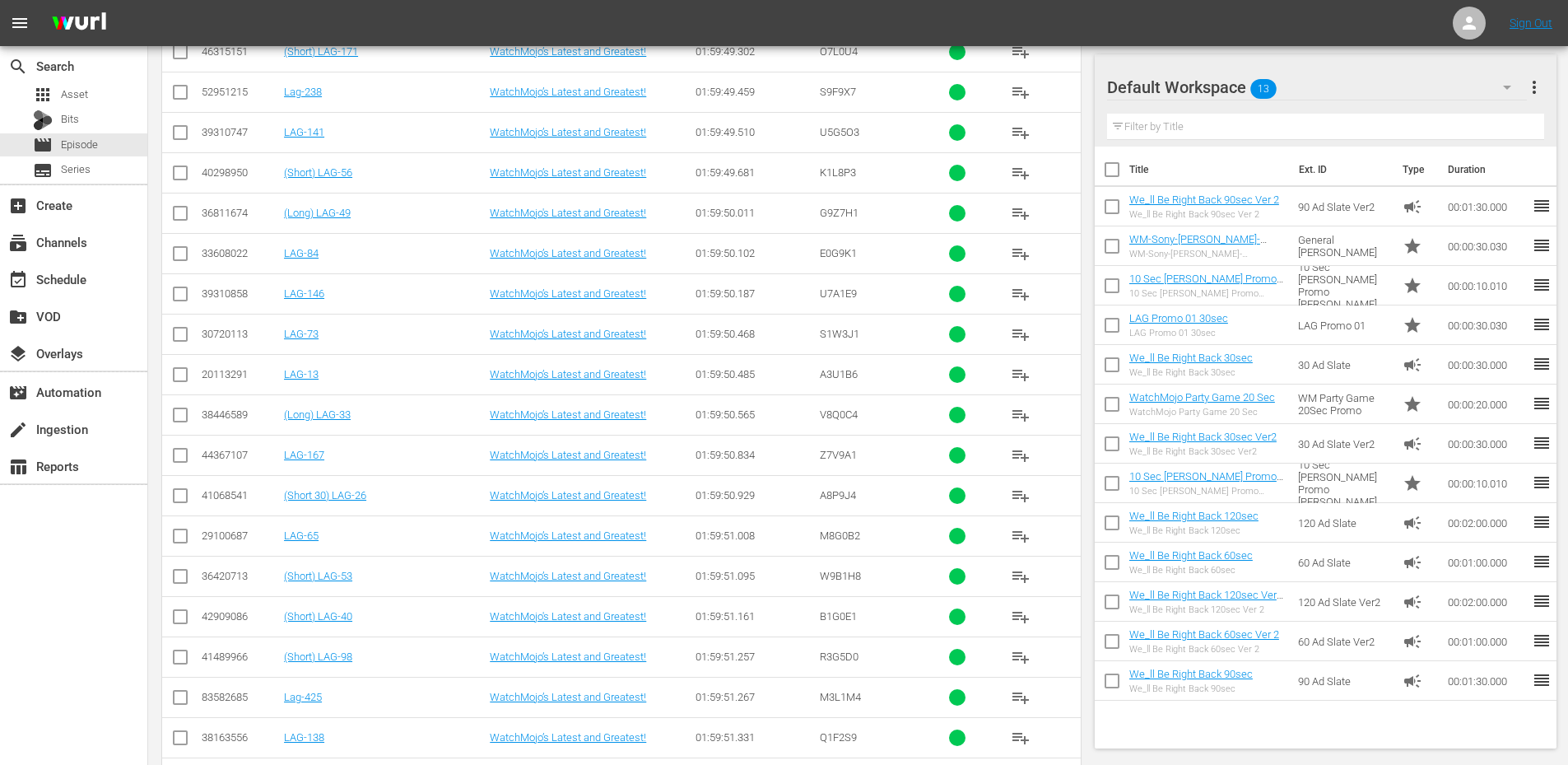
scroll to position [4283, 0]
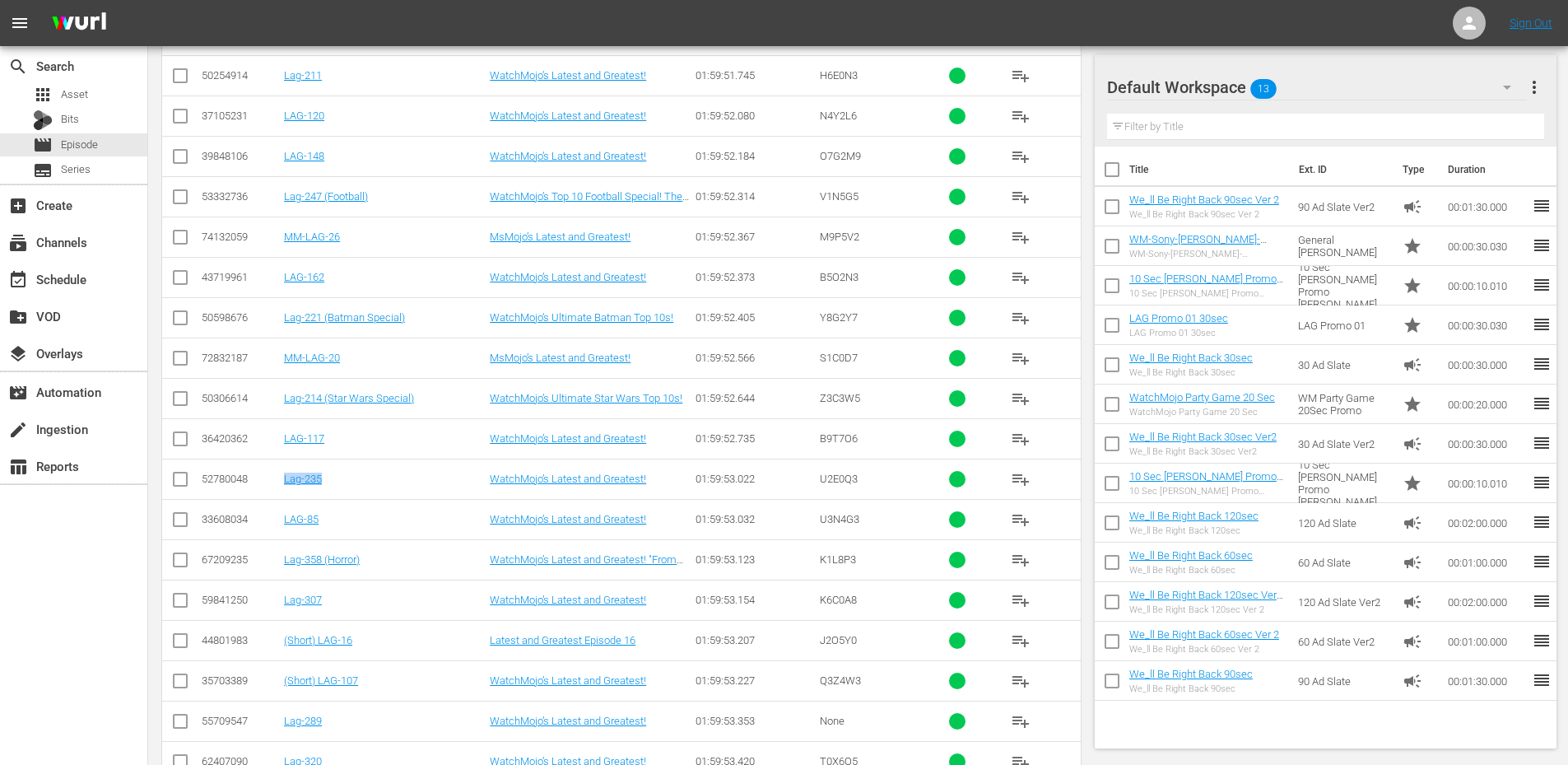
drag, startPoint x: 329, startPoint y: 487, endPoint x: 284, endPoint y: 487, distance: 45.0
click at [284, 487] on td "Lag-235" at bounding box center [385, 478] width 206 height 41
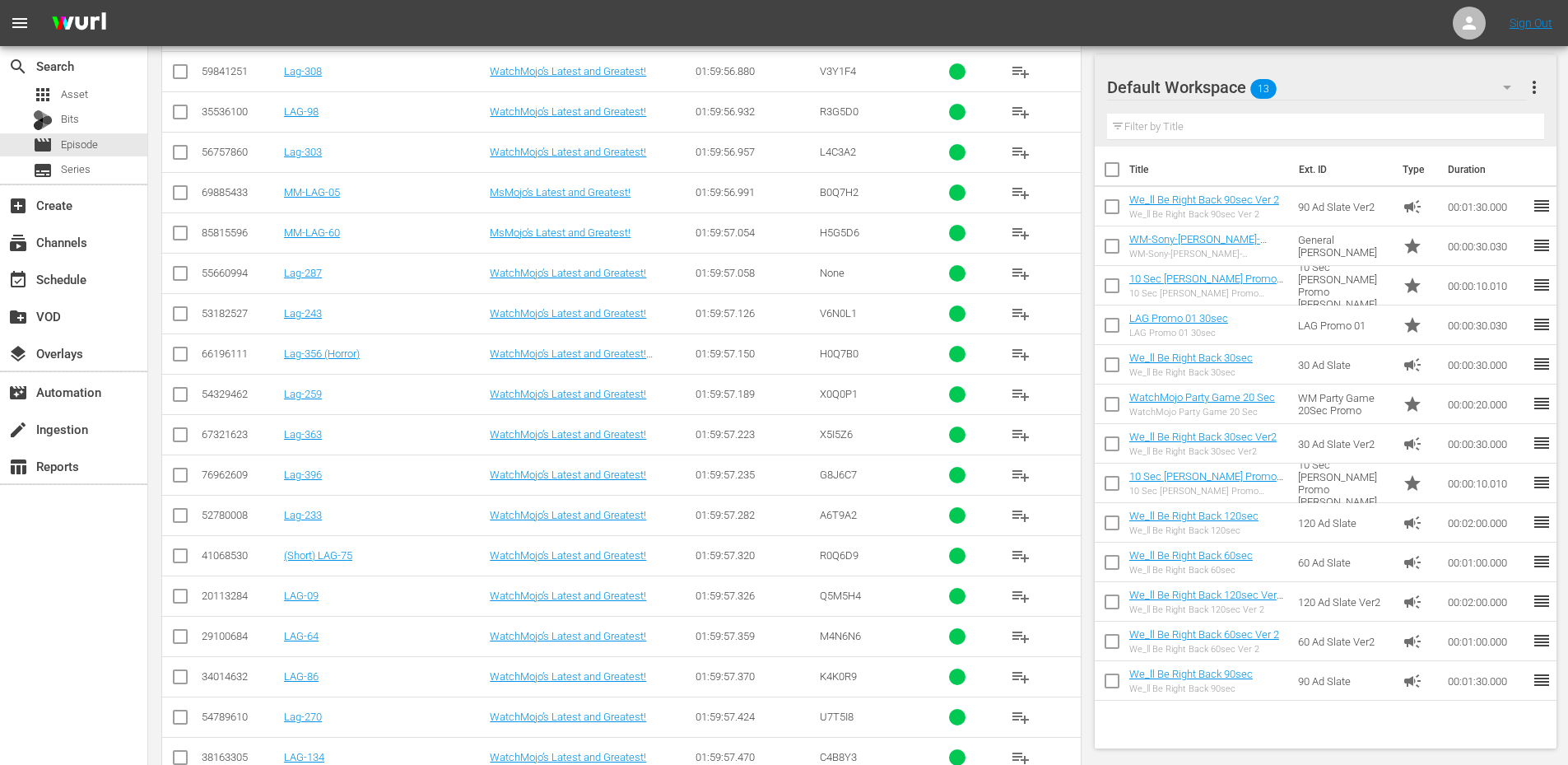
scroll to position [8125, 0]
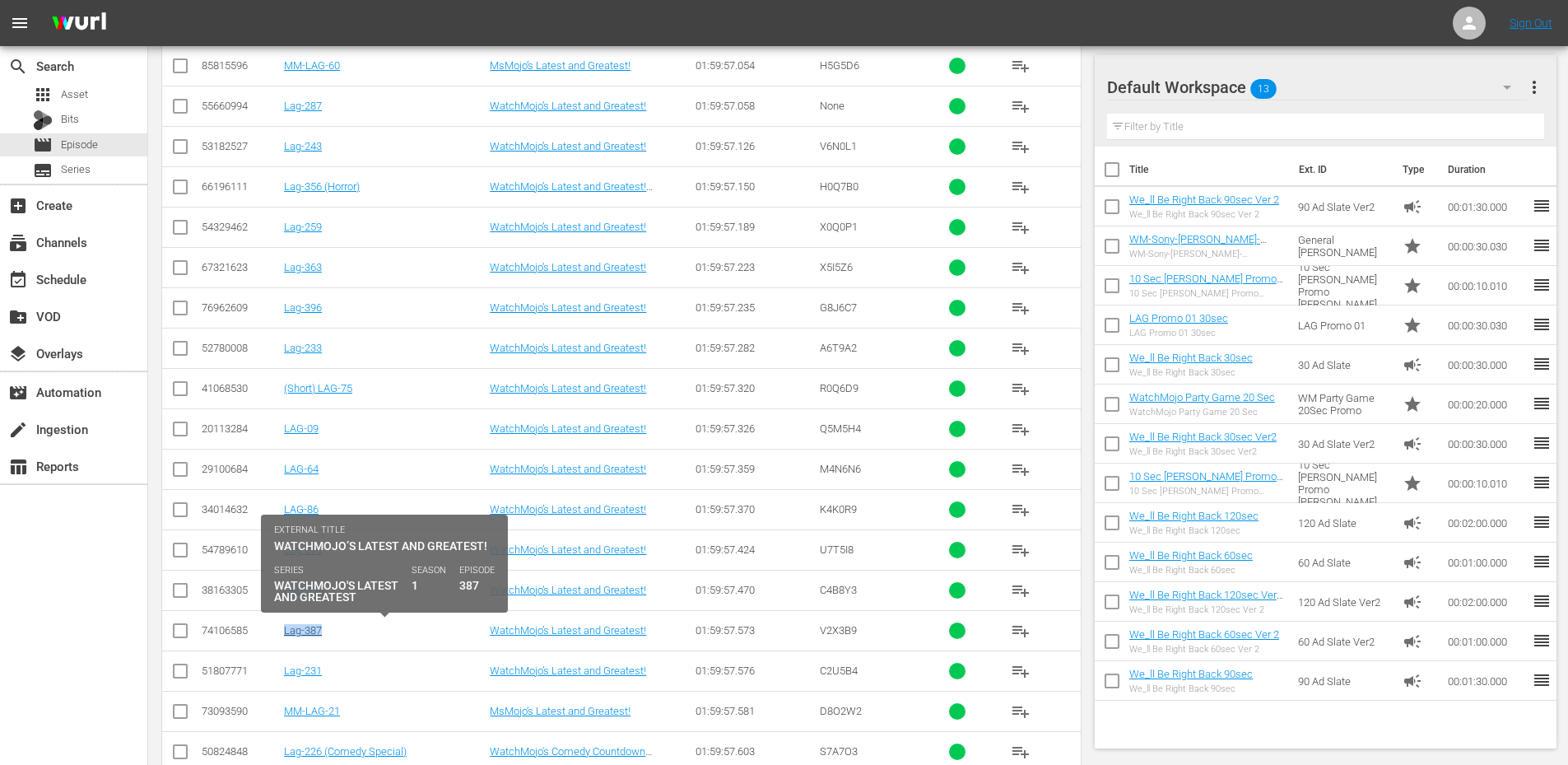
drag, startPoint x: 345, startPoint y: 628, endPoint x: 285, endPoint y: 625, distance: 60.1
click at [285, 625] on div "Lag-387" at bounding box center [384, 630] width 201 height 12
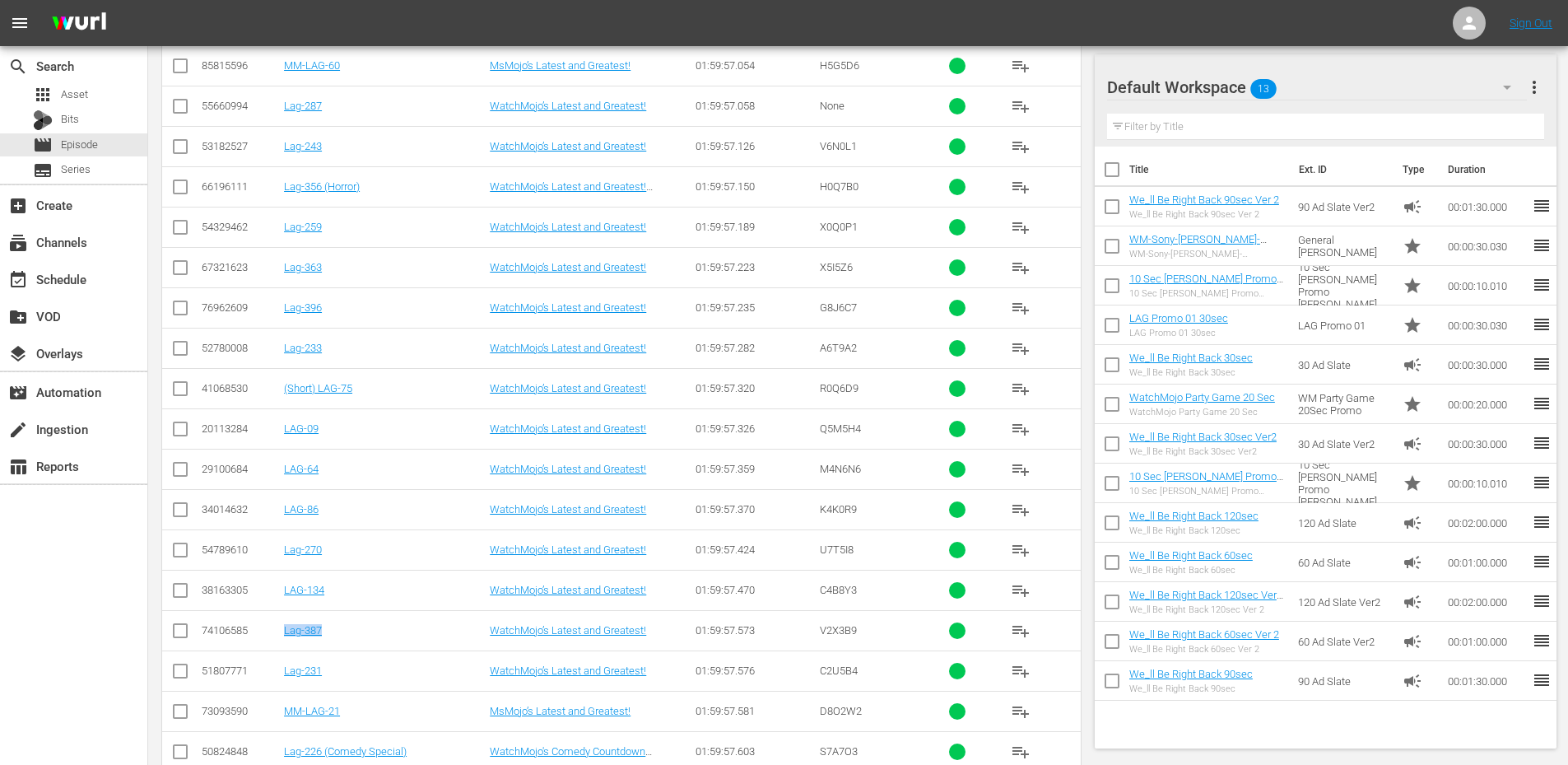
scroll to position [8453, 0]
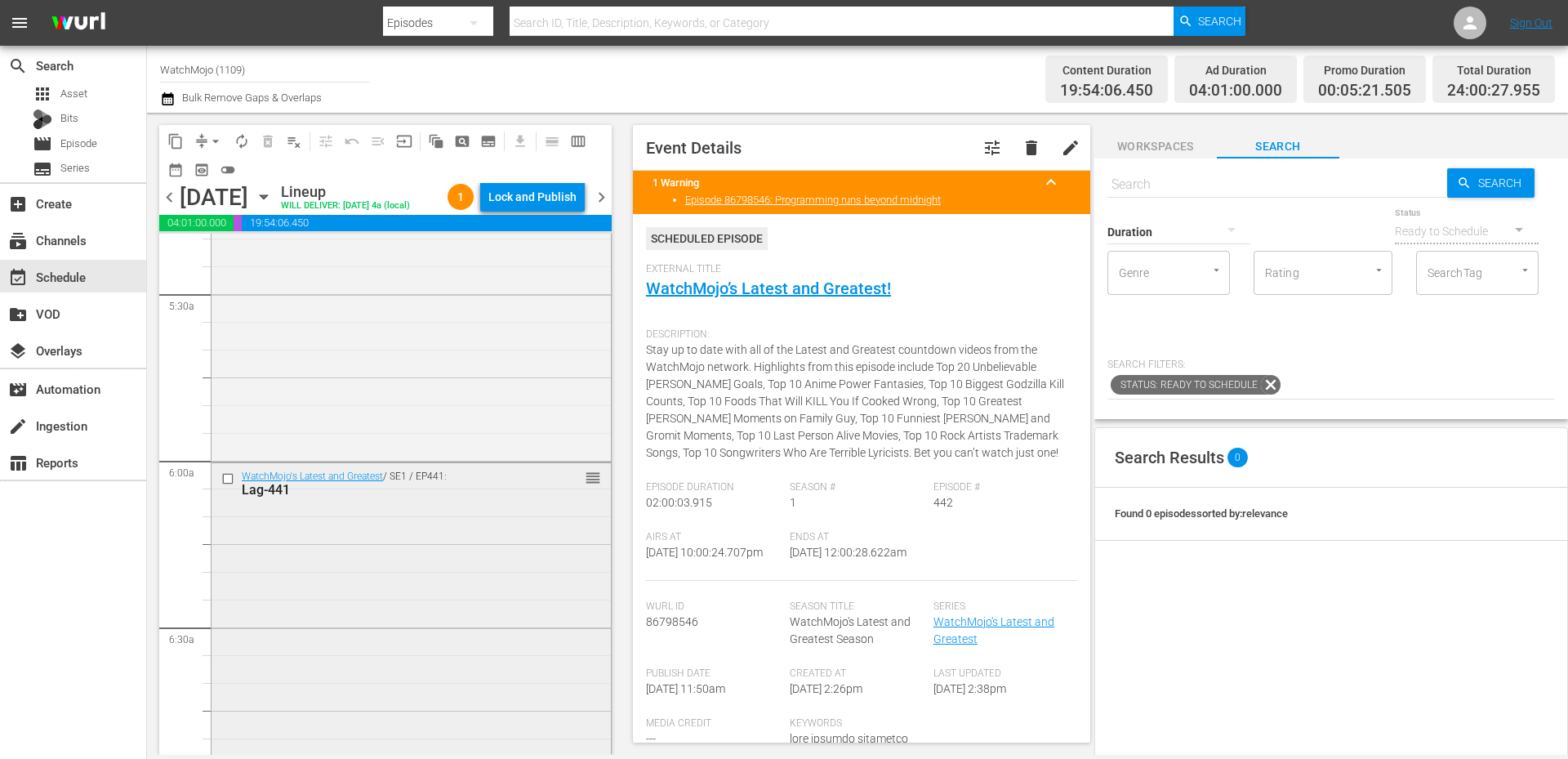
scroll to position [1852, 0]
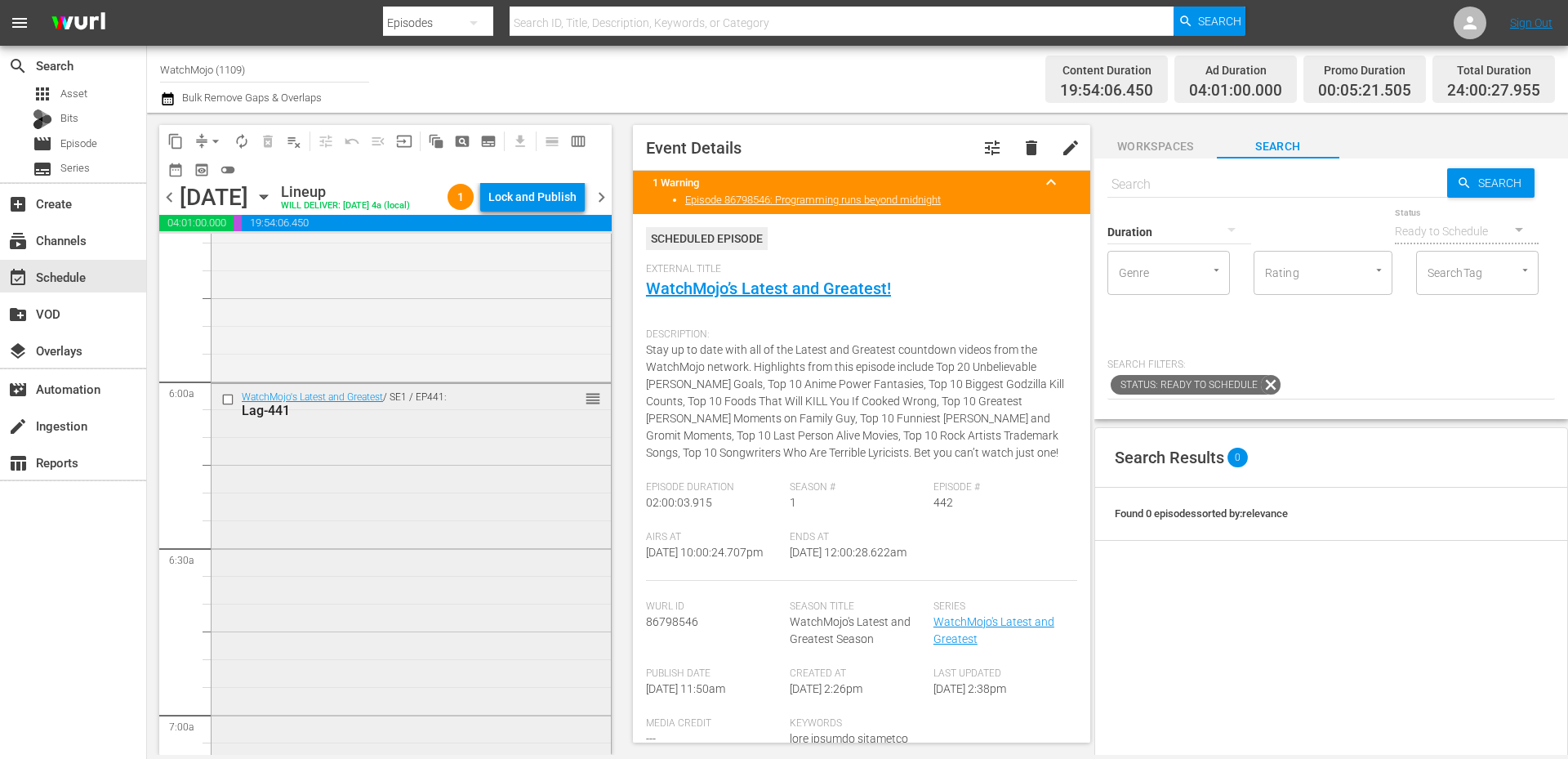
click at [401, 605] on div "WatchMojo's Latest and Greatest / SE1 / EP441: Lag-441 reorder" at bounding box center [412, 714] width 400 height 661
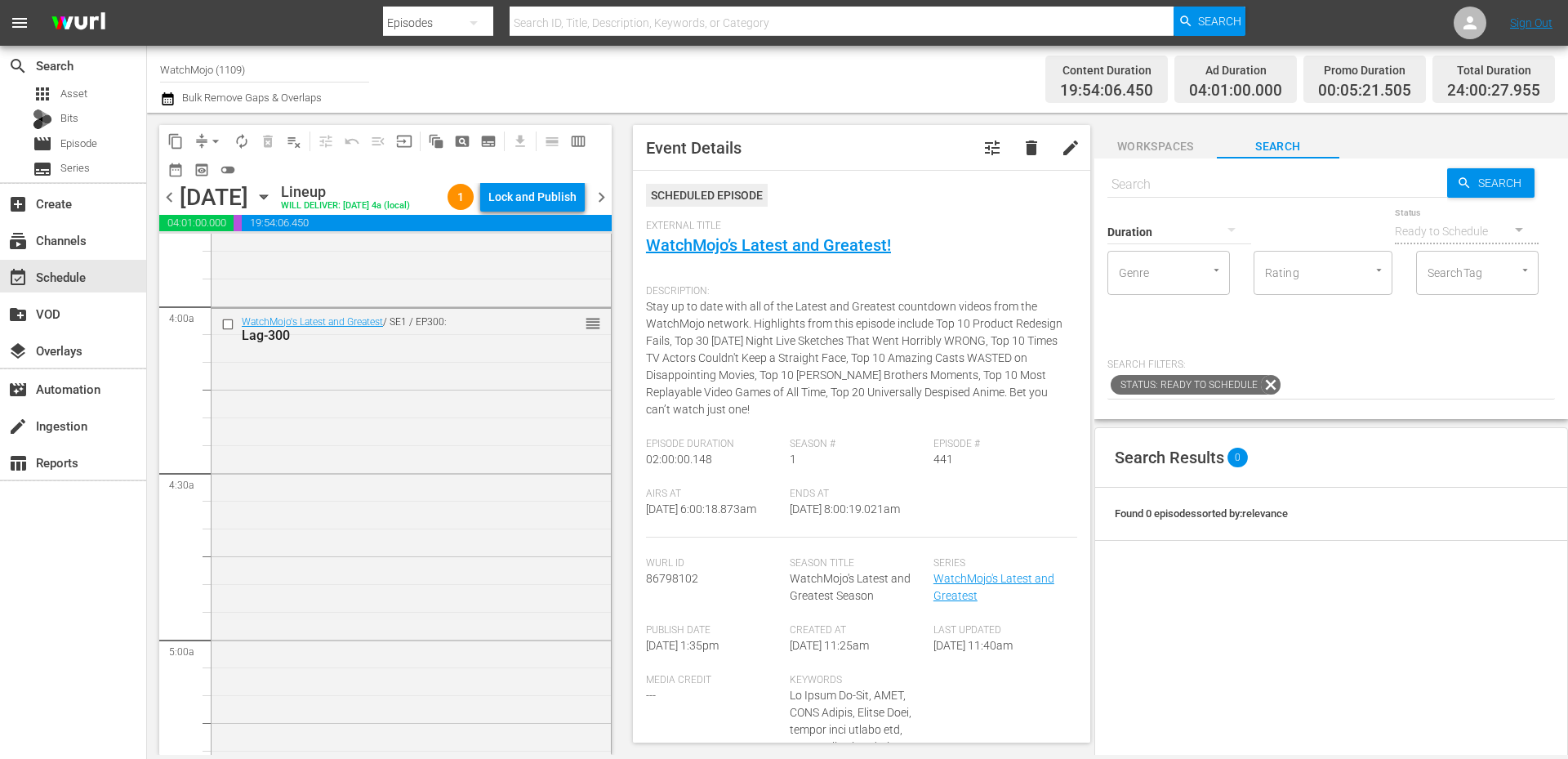
scroll to position [1252, 0]
click at [347, 560] on div "WatchMojo's Latest and Greatest / SE1 / EP300: Lag-300 reorder" at bounding box center [412, 648] width 400 height 662
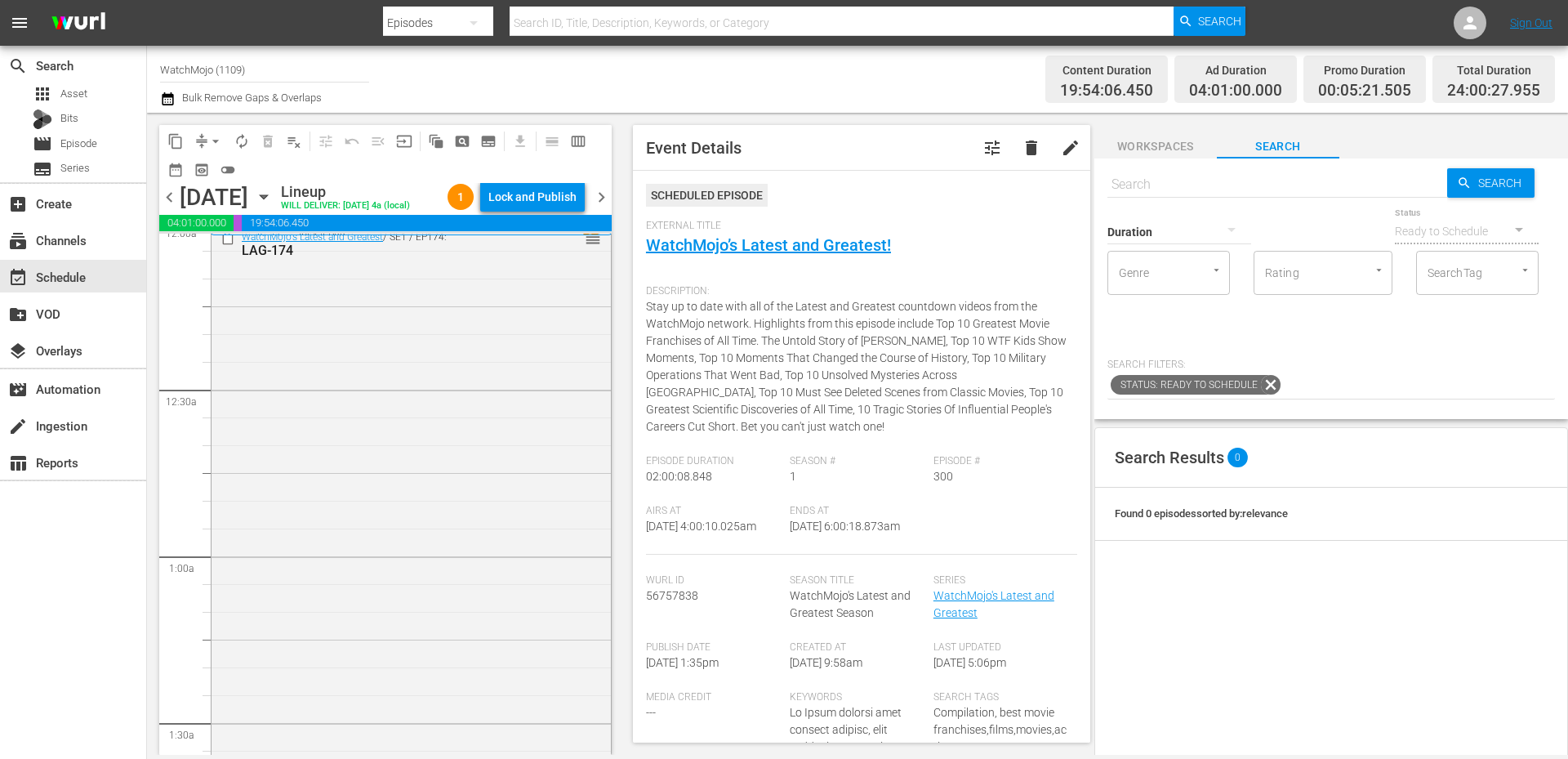
scroll to position [0, 0]
click at [323, 470] on div "WatchMojo's Latest and Greatest / SE1 / EP174: LAG-174 reorder" at bounding box center [412, 564] width 400 height 661
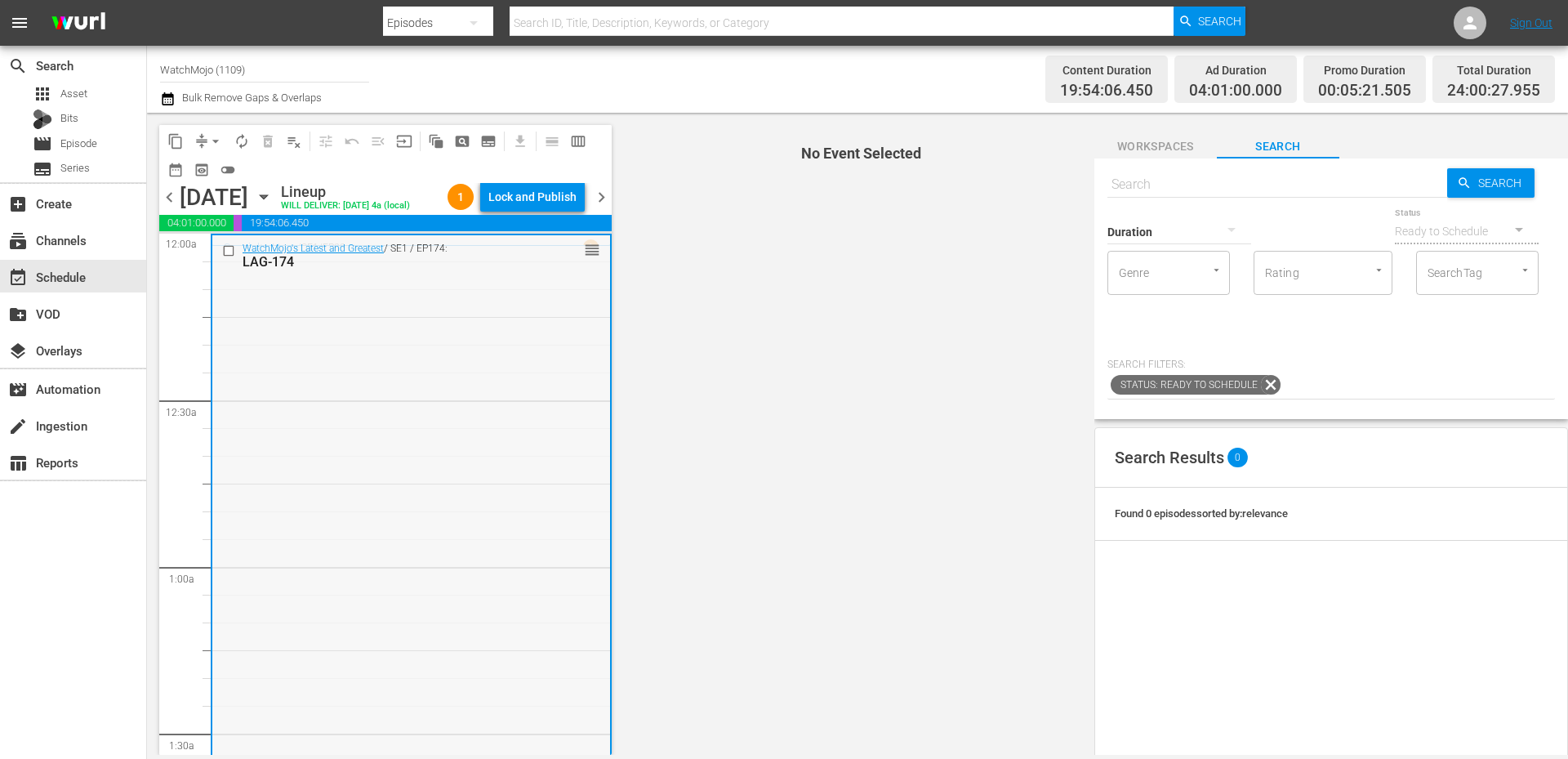
click at [226, 252] on input "checkbox" at bounding box center [231, 251] width 17 height 14
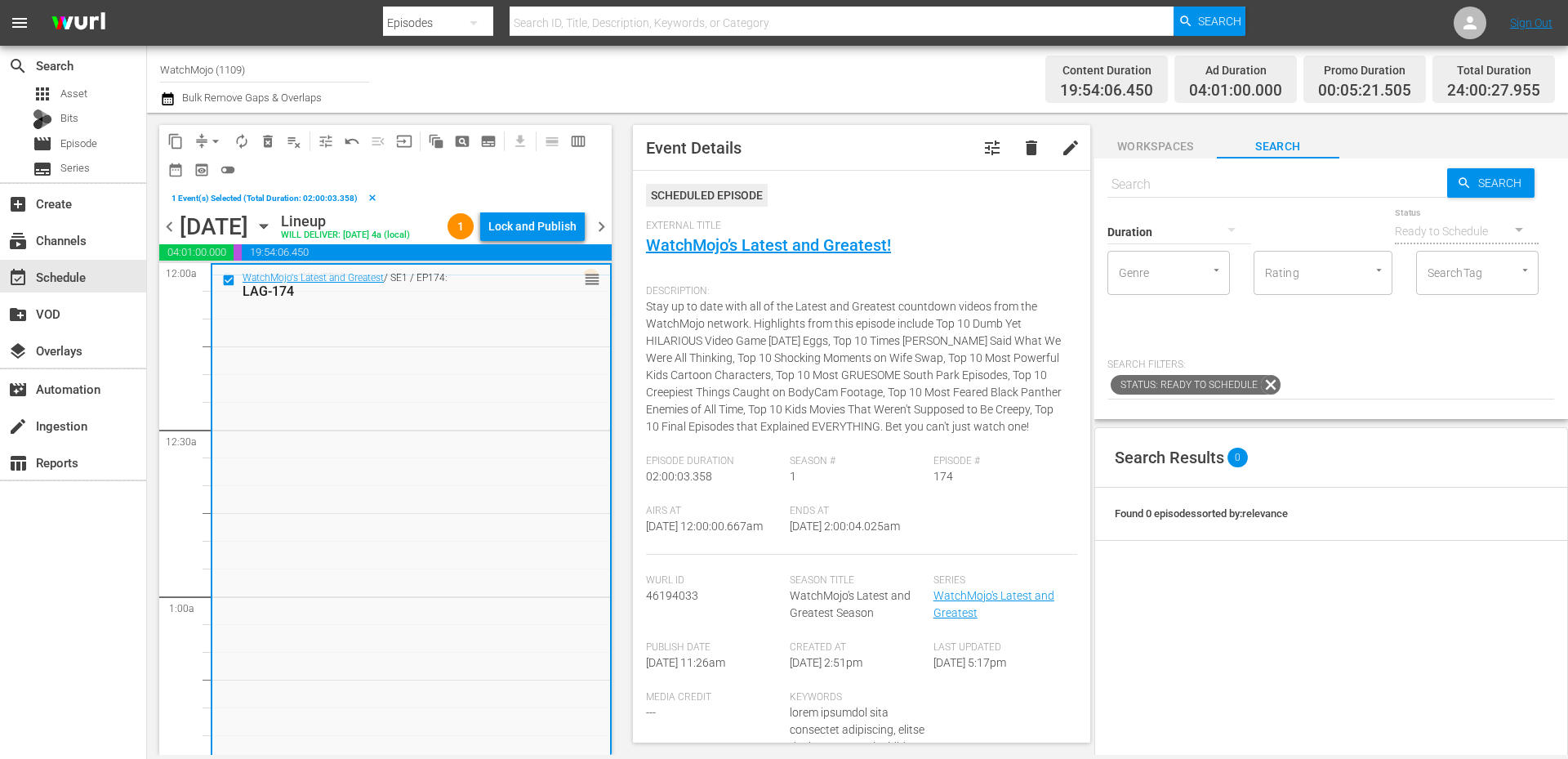
click at [1204, 180] on input "text" at bounding box center [1277, 184] width 340 height 39
paste input "LAG-128"
type input "LAG-128"
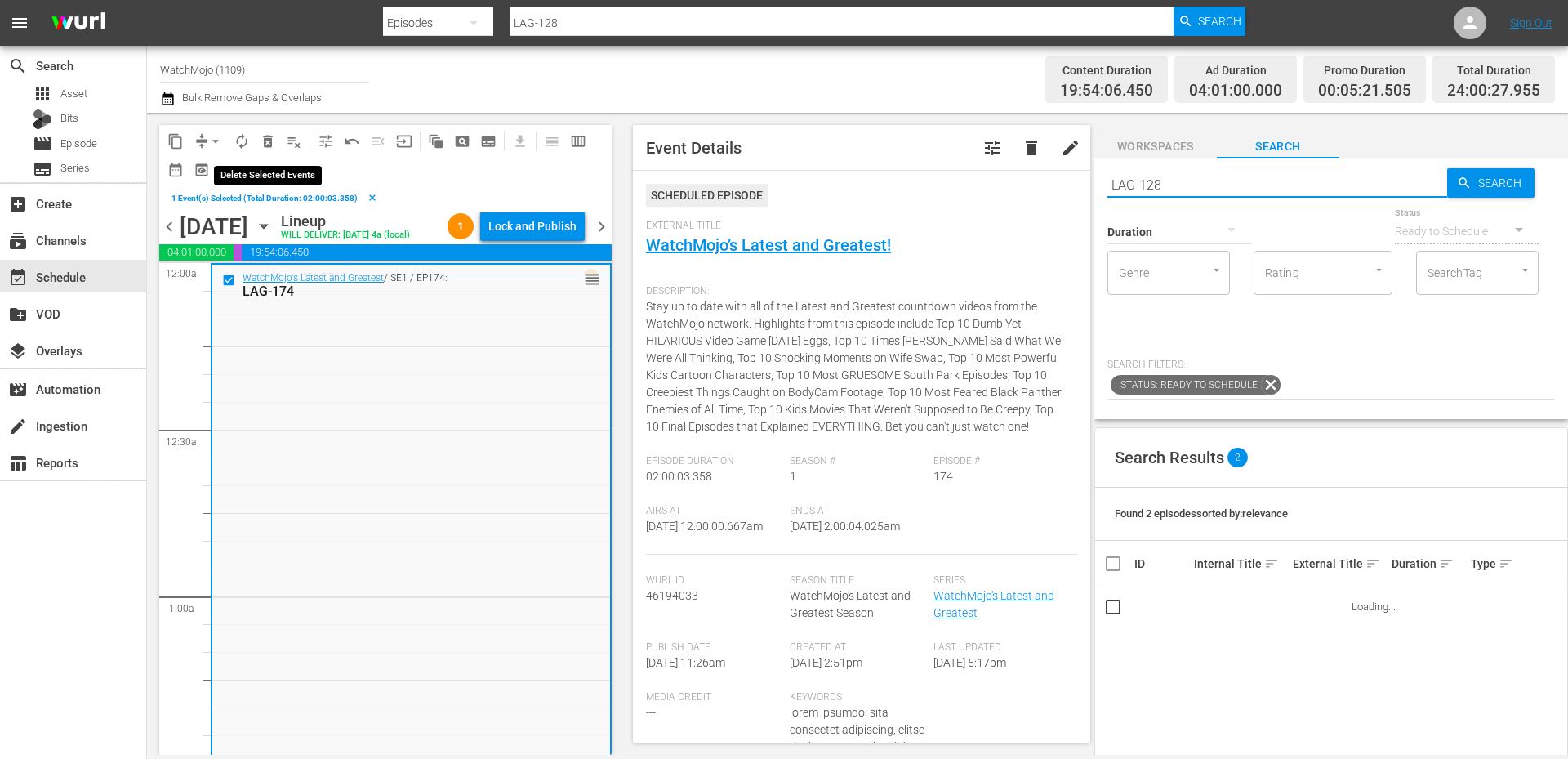
click at [264, 142] on span "delete_forever_outlined" at bounding box center [268, 141] width 16 height 16
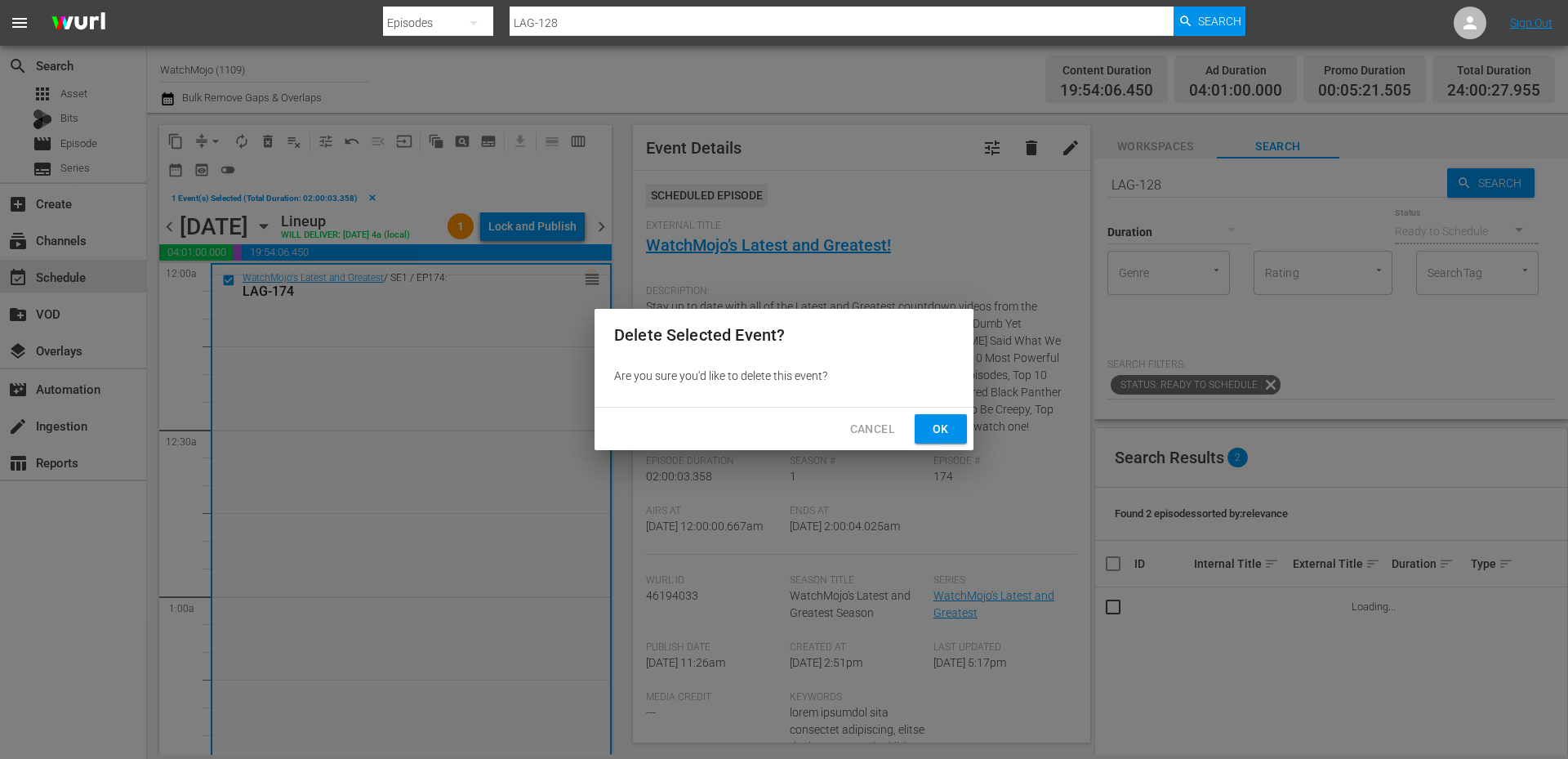
click at [935, 430] on span "Ok" at bounding box center [941, 429] width 26 height 21
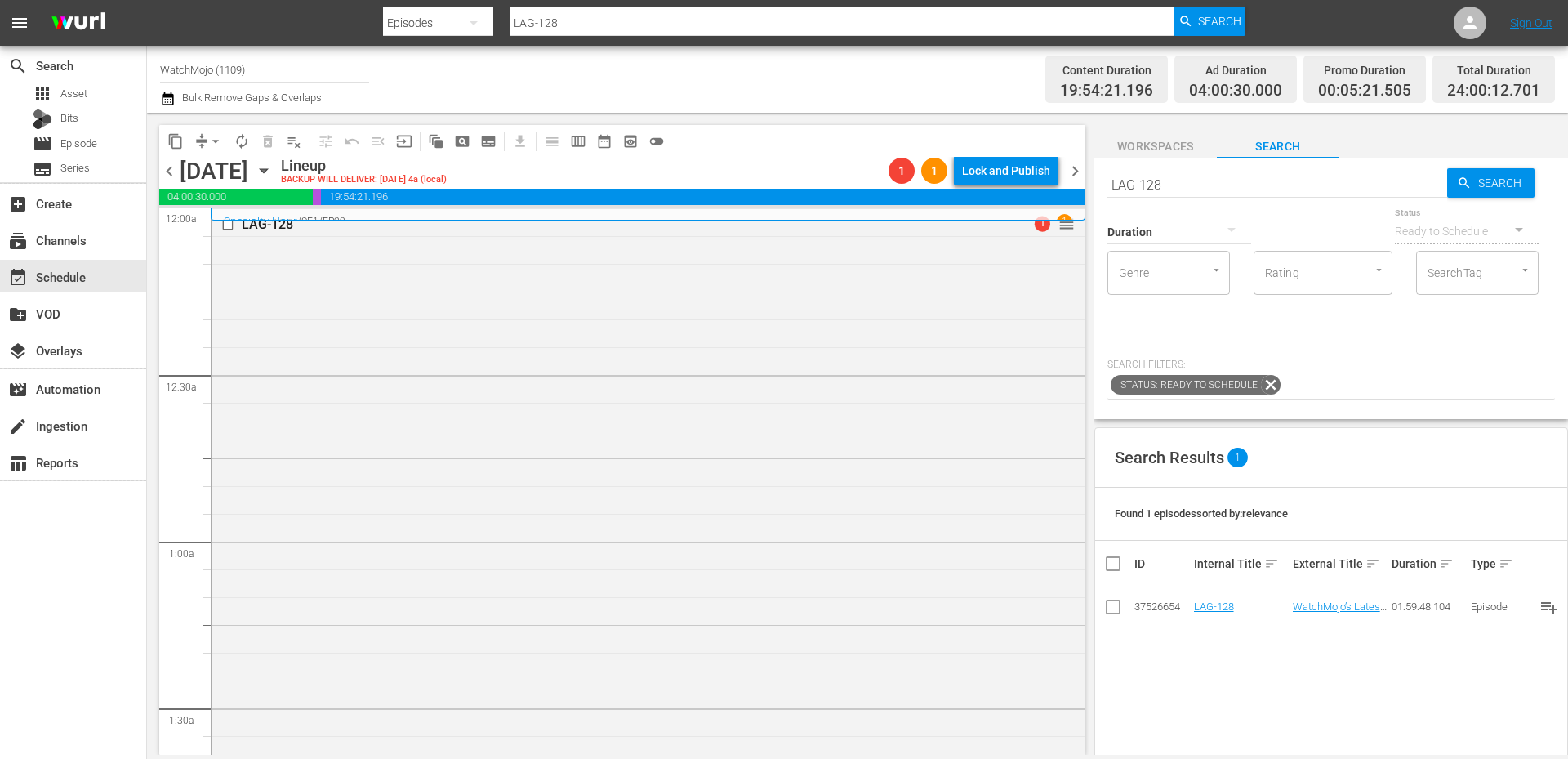
click at [206, 136] on button "arrow_drop_down" at bounding box center [215, 141] width 26 height 26
click at [522, 362] on div "LAG-128 1 reorder" at bounding box center [648, 539] width 873 height 660
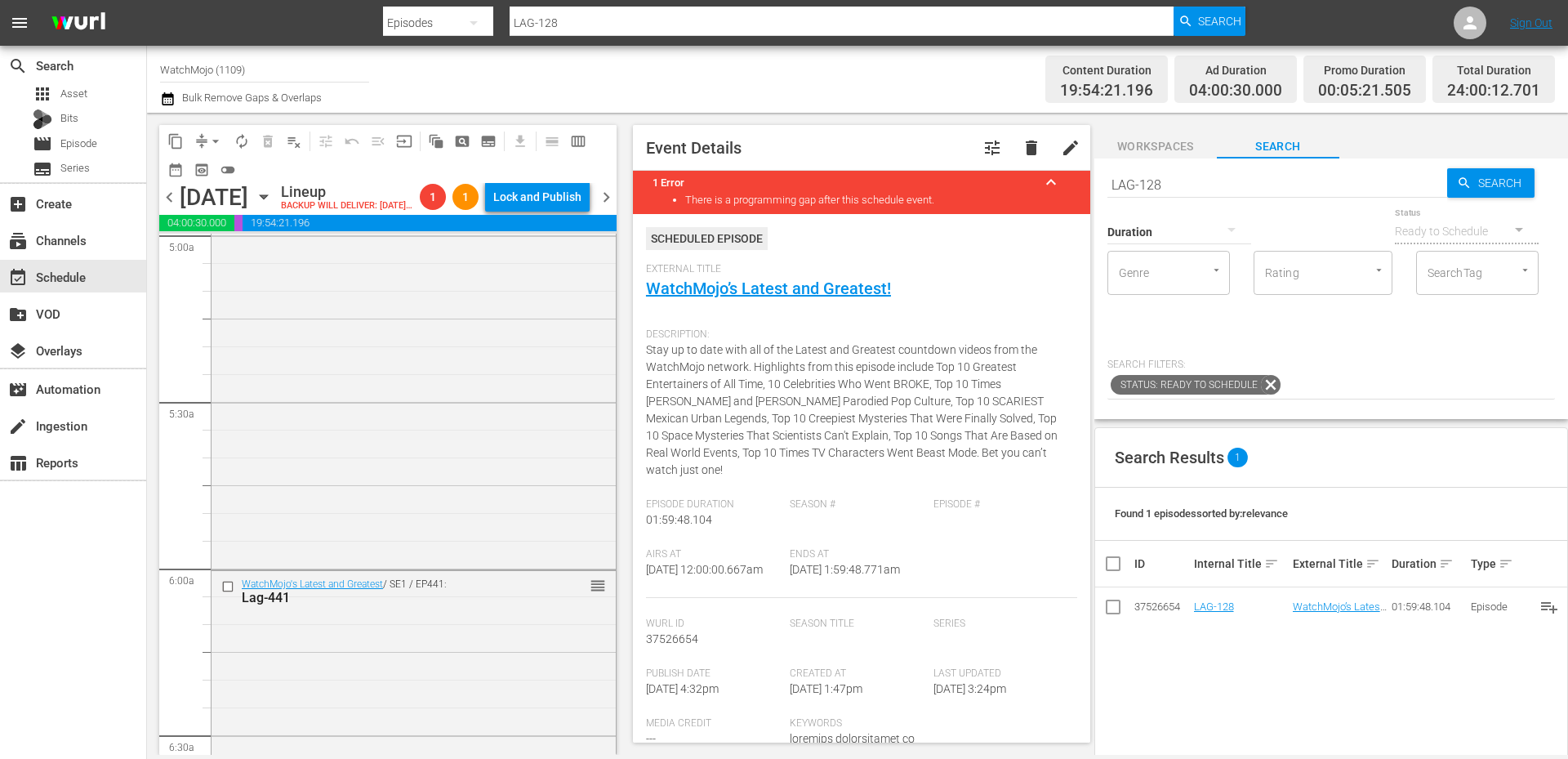
scroll to position [1742, 0]
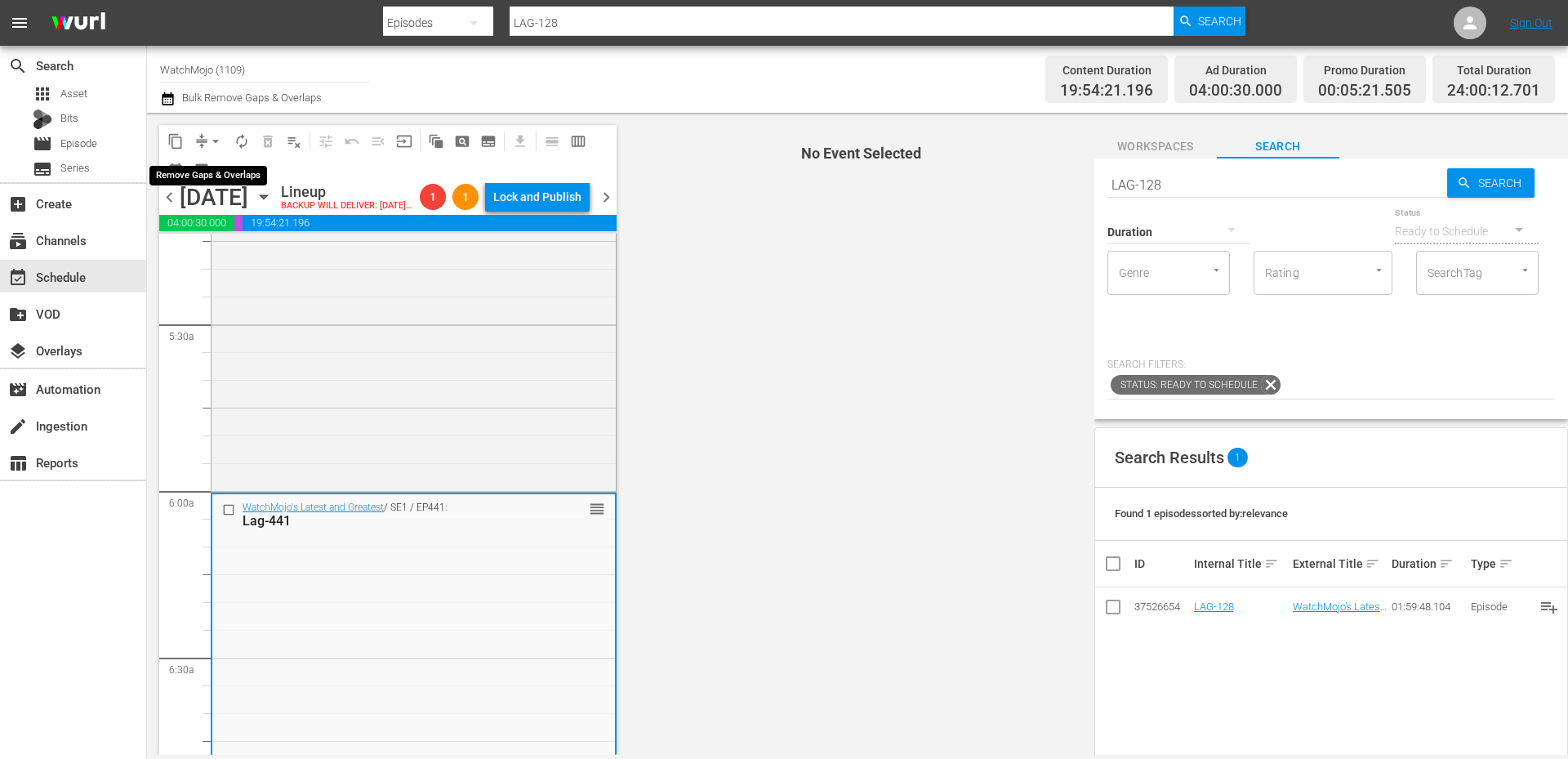
click at [214, 140] on span "arrow_drop_down" at bounding box center [215, 141] width 16 height 16
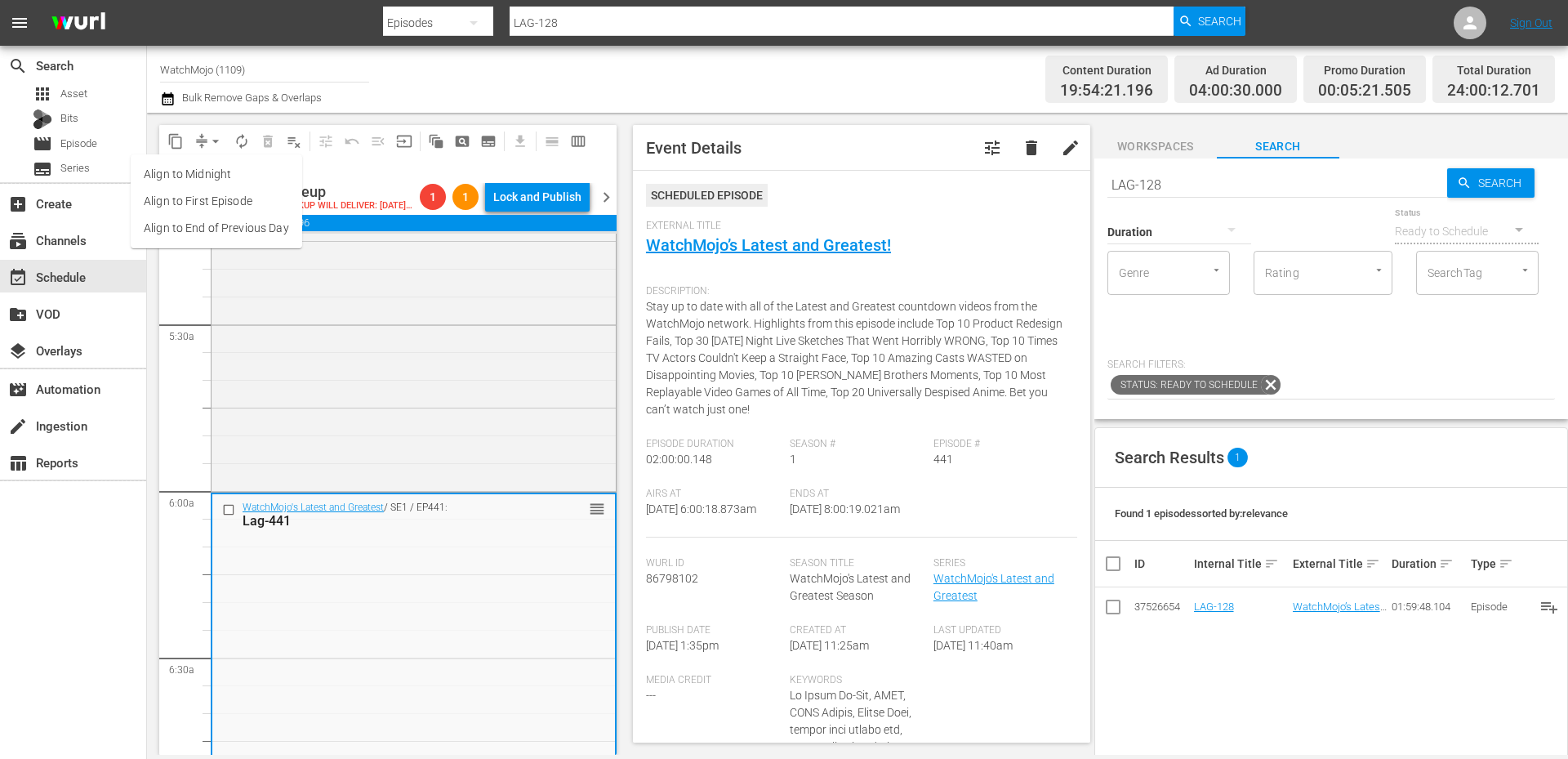
click at [255, 226] on li "Align to End of Previous Day" at bounding box center [216, 227] width 172 height 27
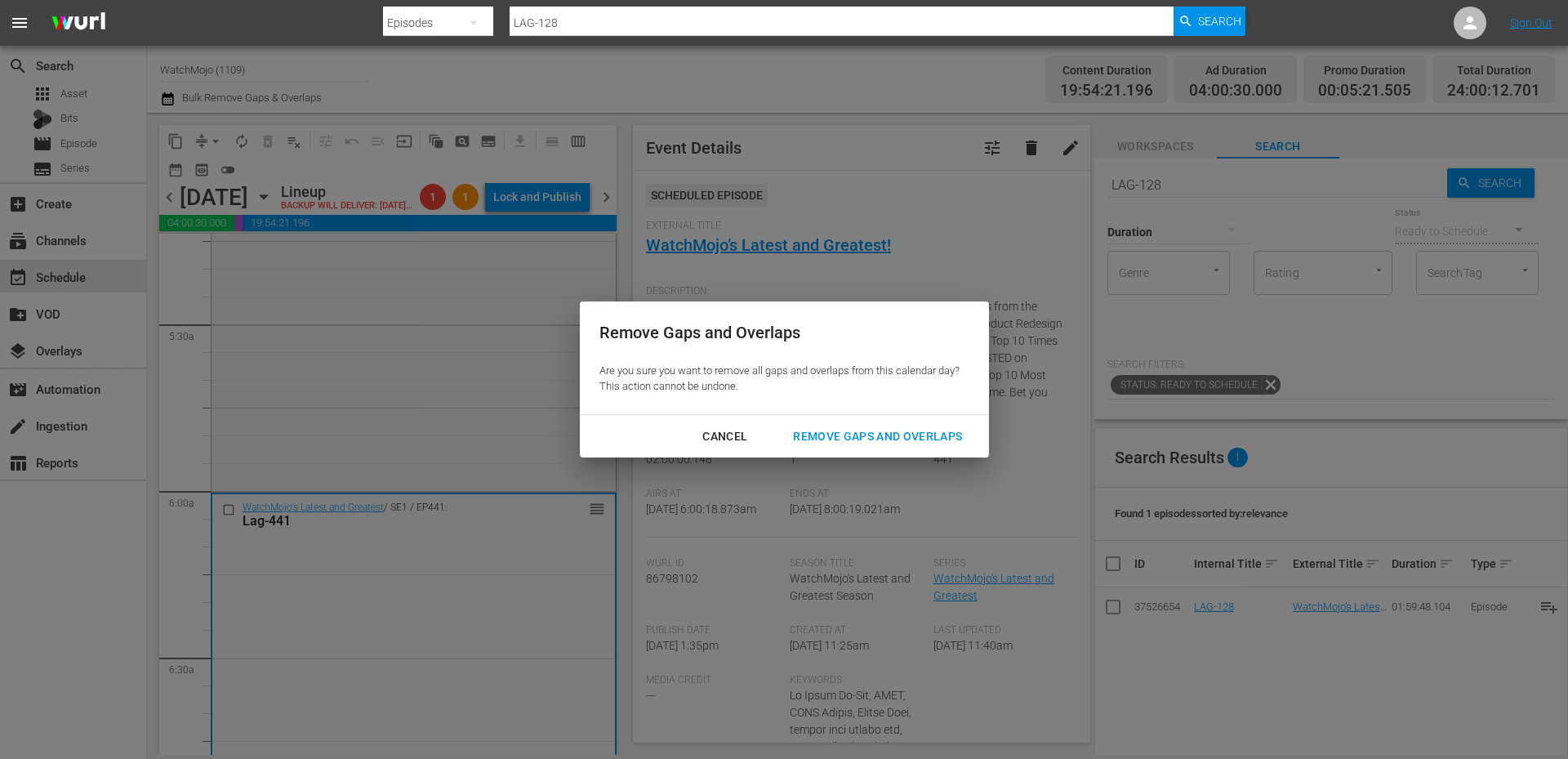
click at [835, 424] on button "Remove Gaps and Overlaps" at bounding box center [877, 436] width 208 height 30
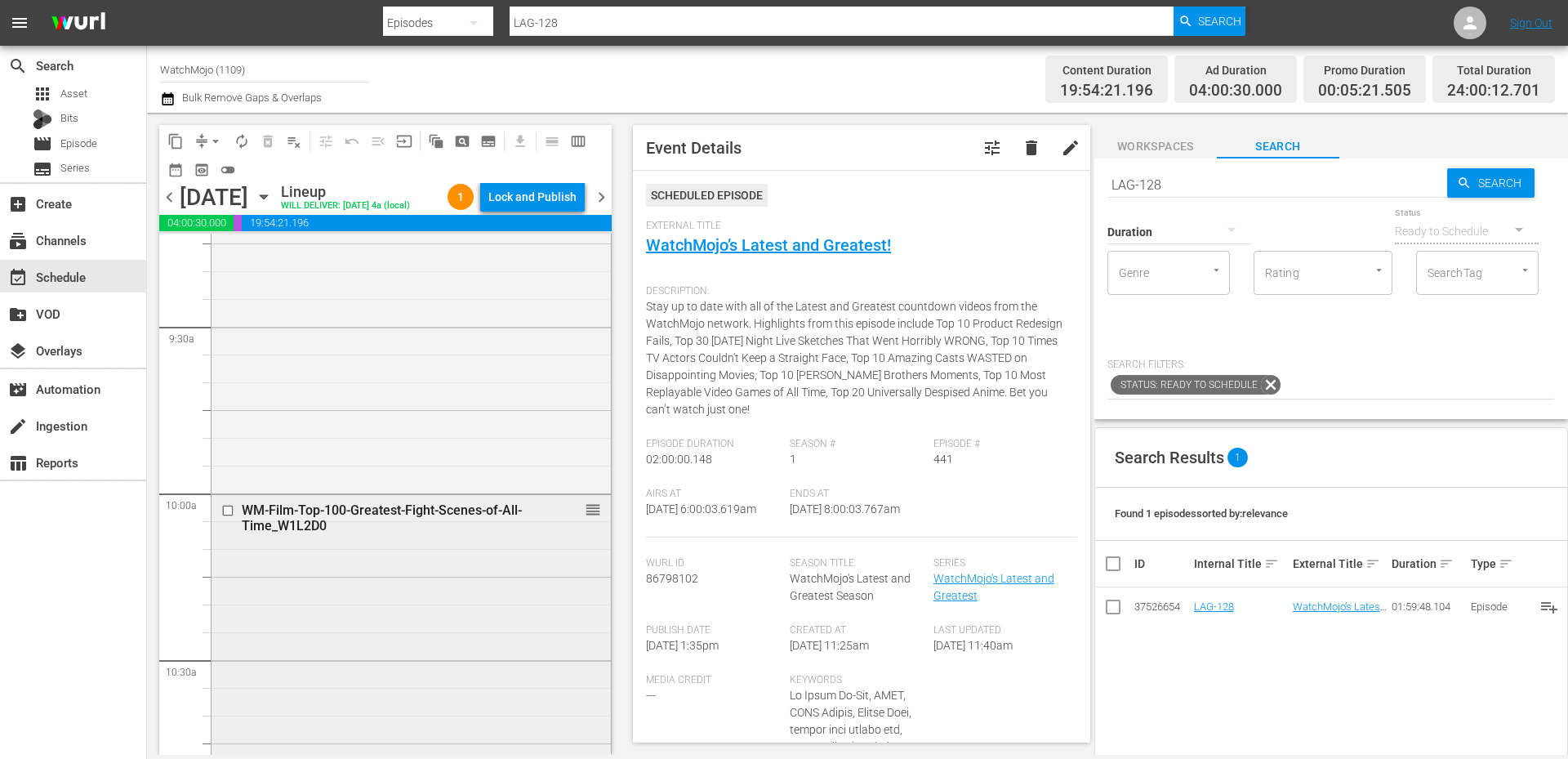
scroll to position [3158, 0]
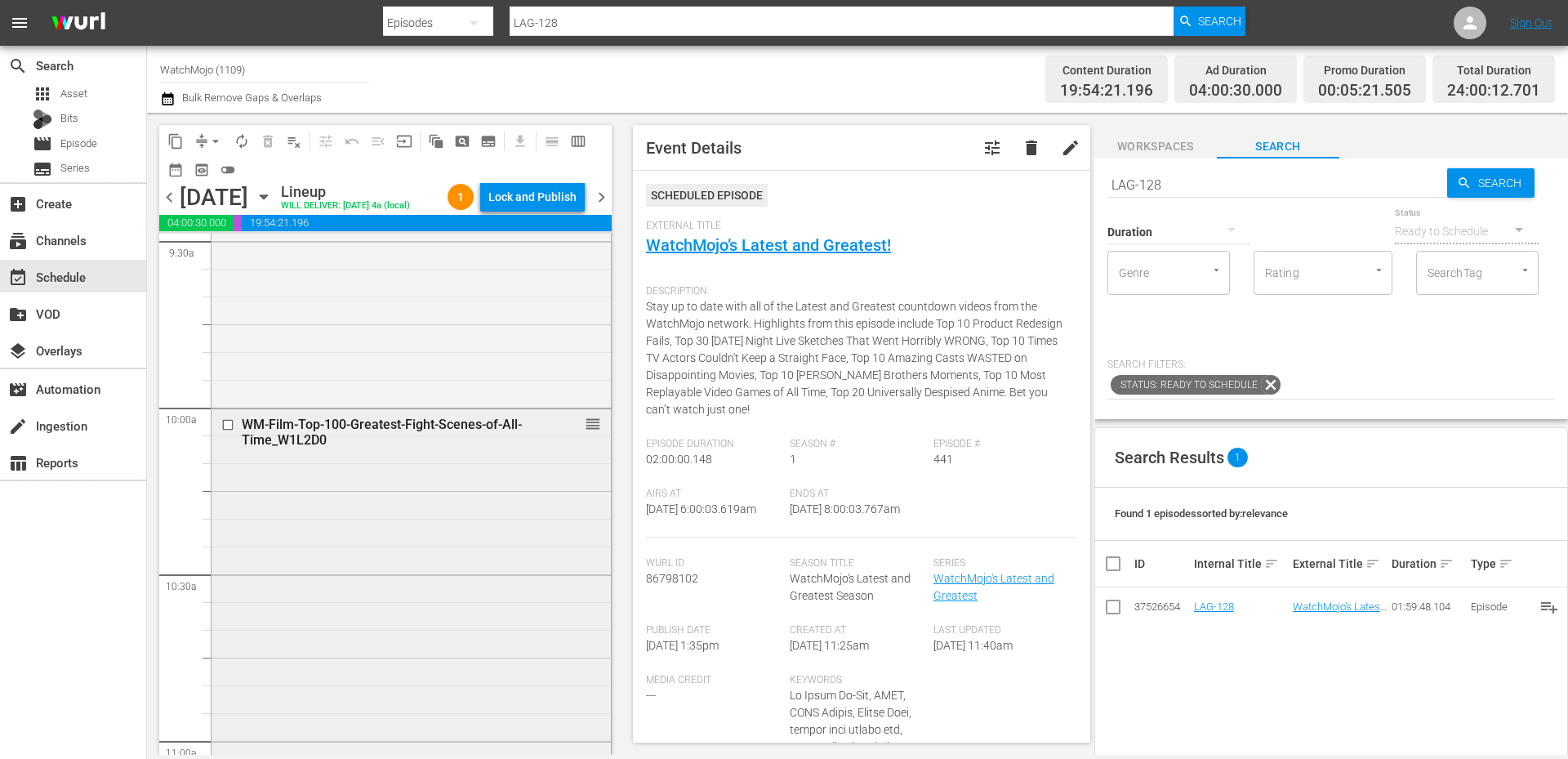
click at [357, 572] on div "WM-Film-Top-100-Greatest-Fight-Scenes-of-All-Time_W1L2D0 reorder" at bounding box center [412, 656] width 400 height 495
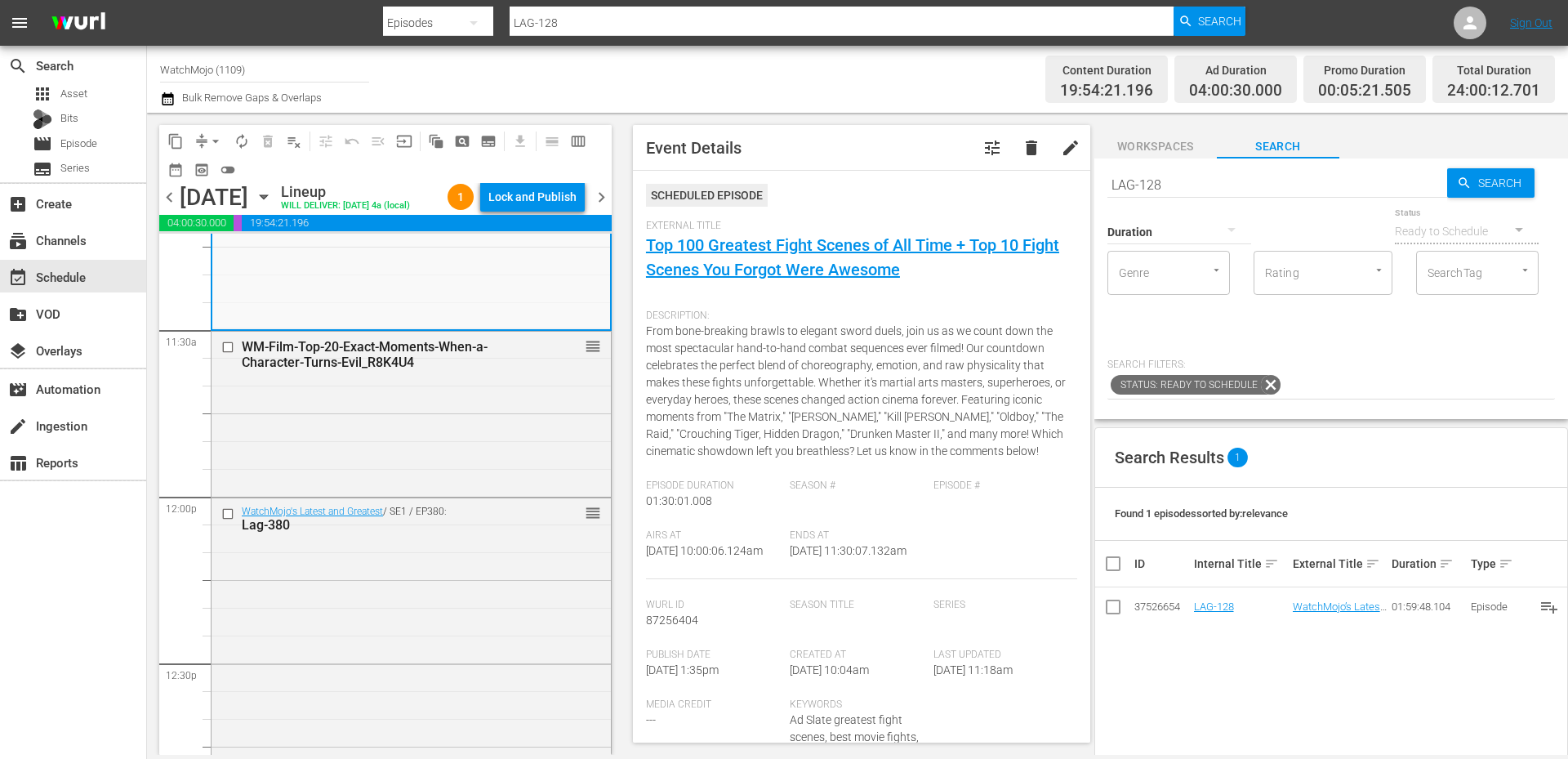
scroll to position [3974, 0]
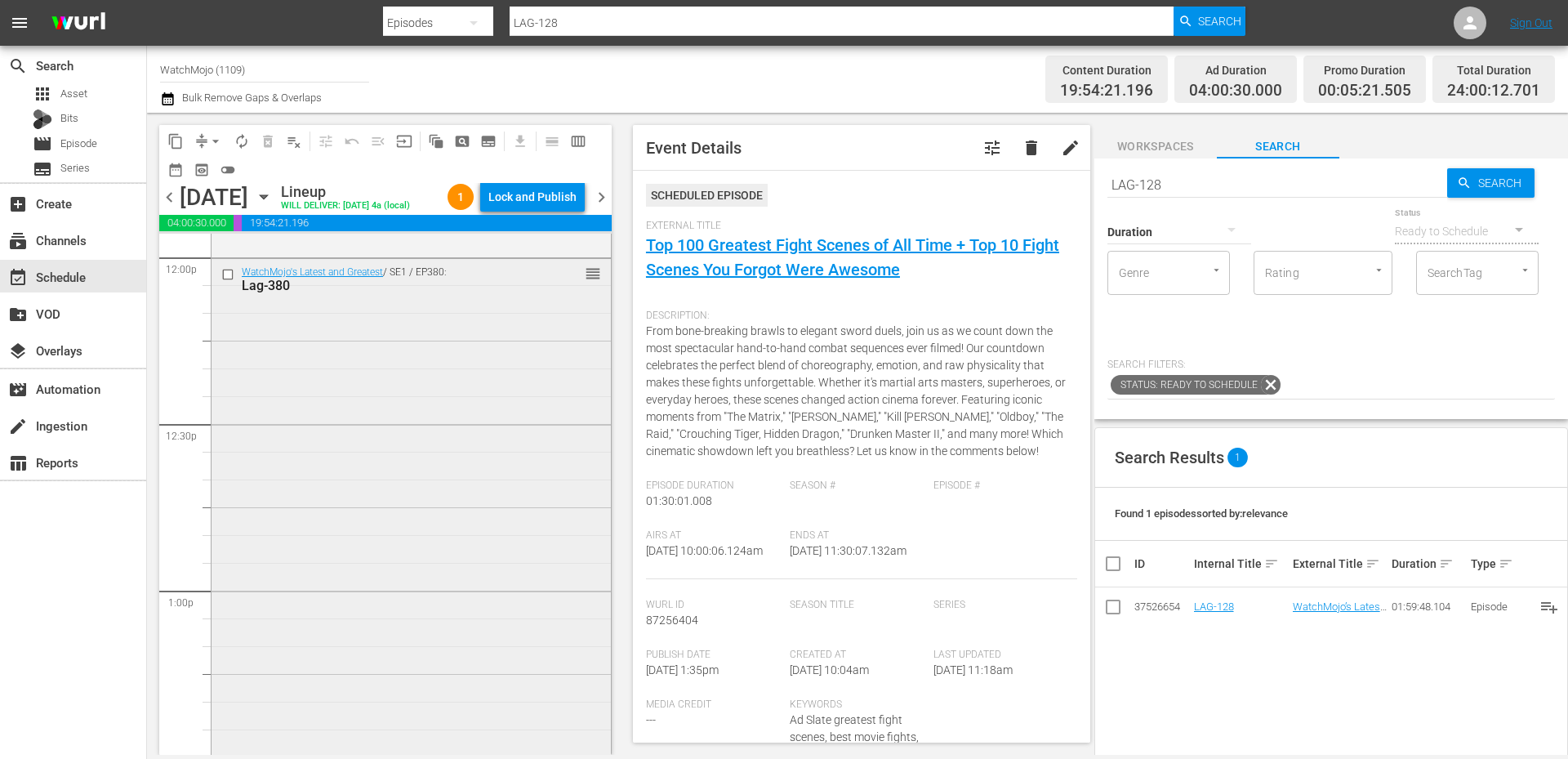
click at [339, 653] on div "WatchMojo's Latest and Greatest / SE1 / EP380: Lag-380 reorder" at bounding box center [412, 589] width 400 height 661
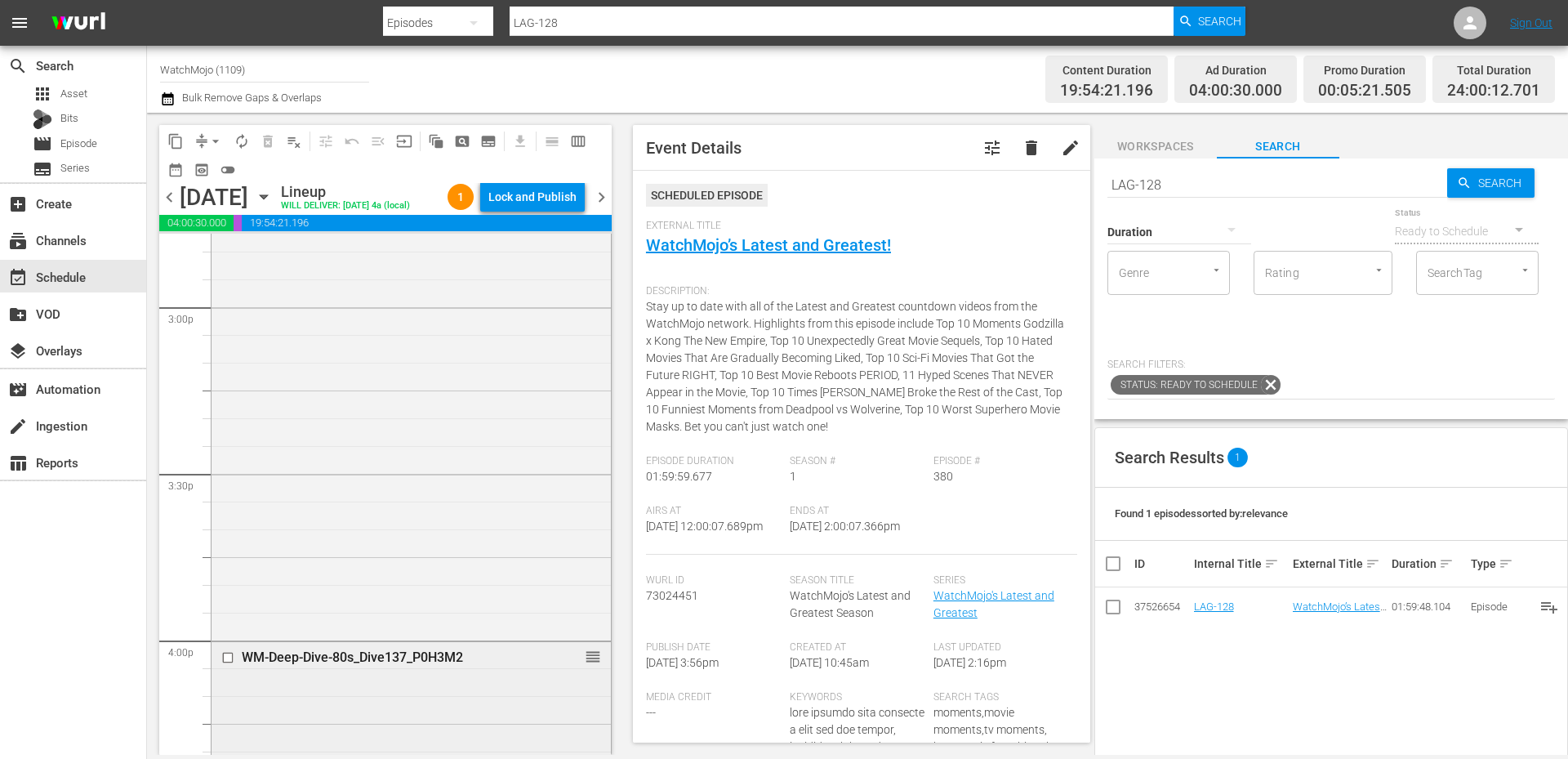
scroll to position [4955, 0]
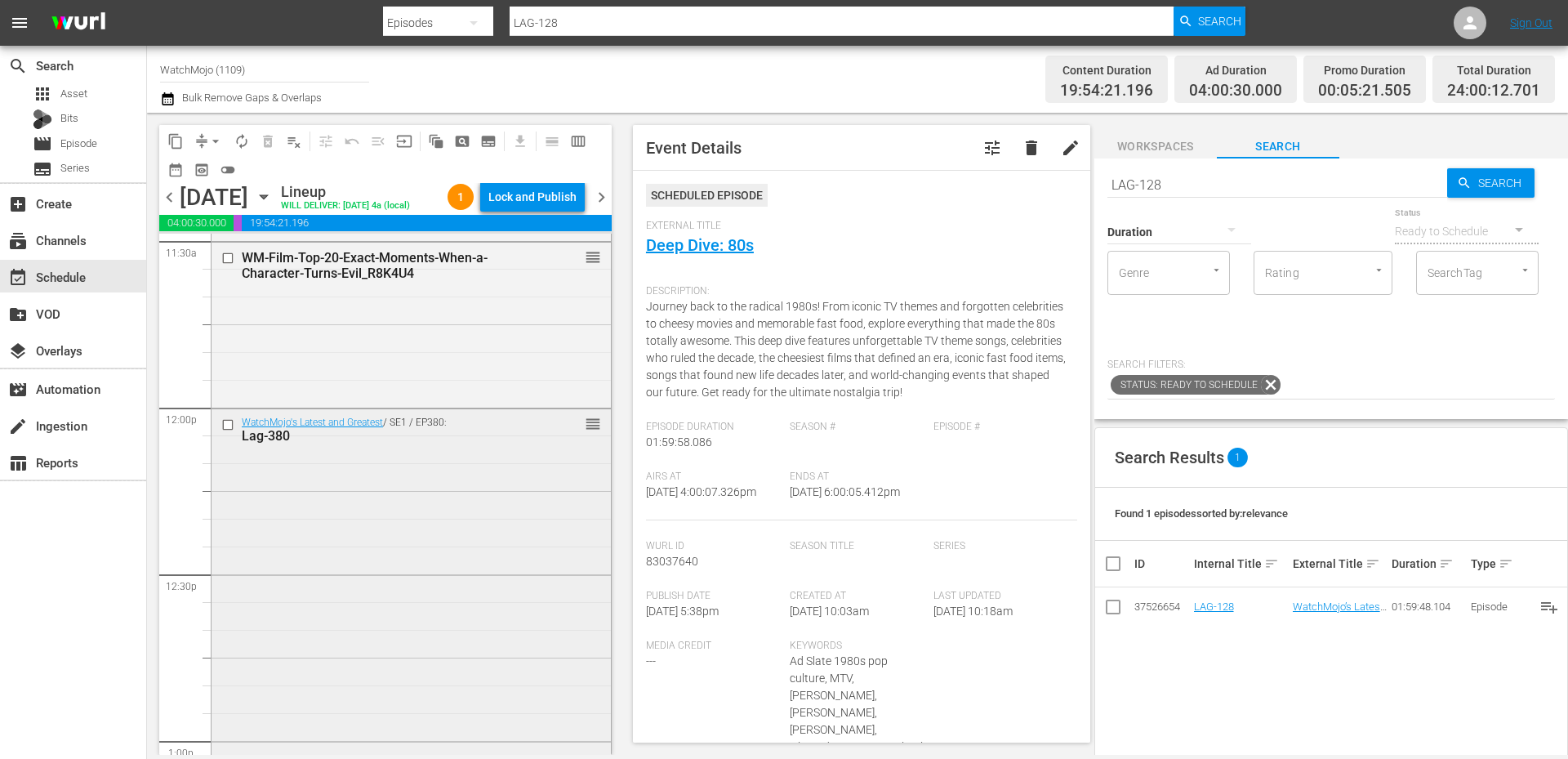
scroll to position [3811, 0]
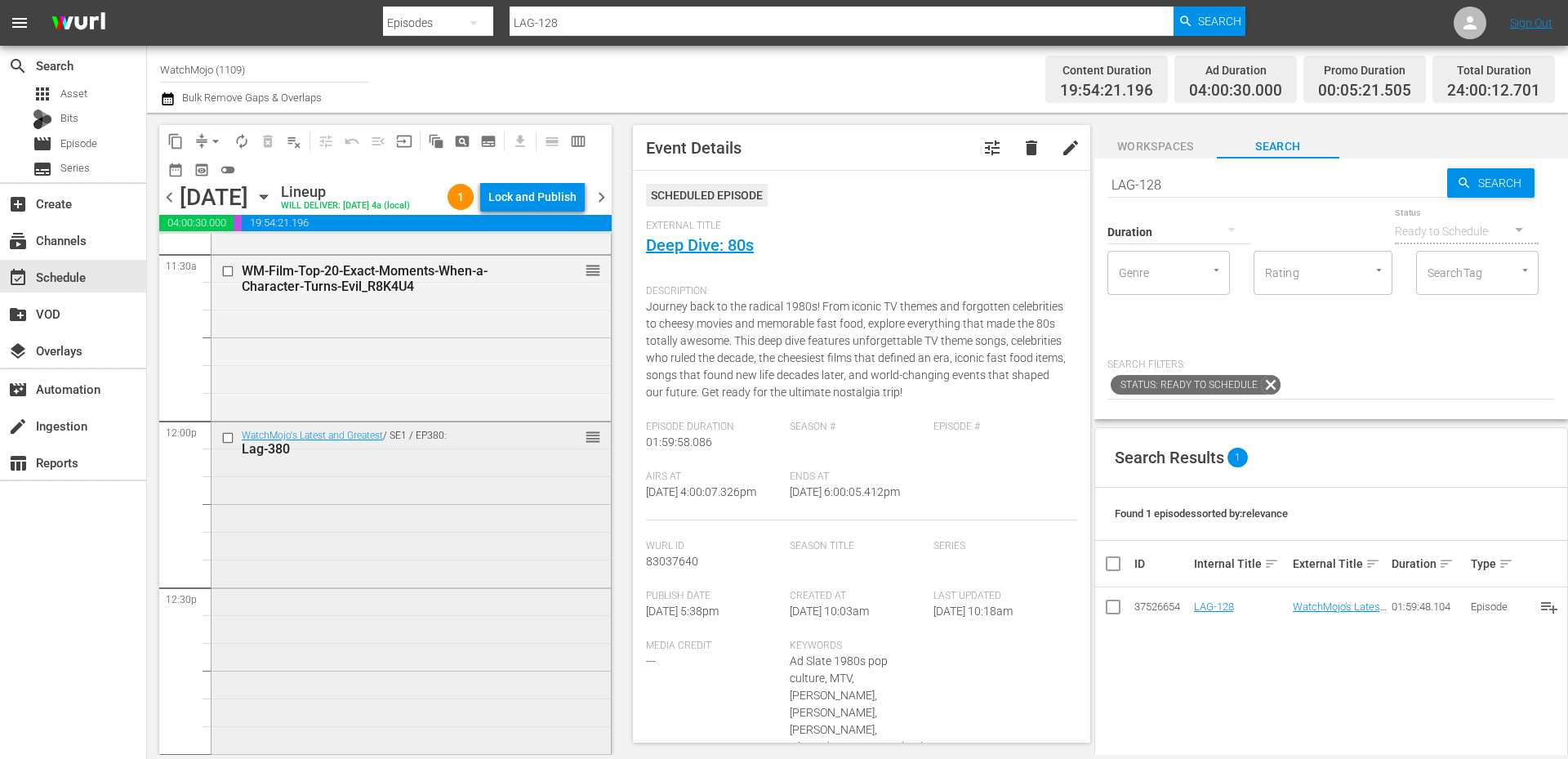
click at [271, 581] on div "WatchMojo's Latest and Greatest / SE1 / EP380: Lag-380 reorder" at bounding box center [412, 752] width 400 height 661
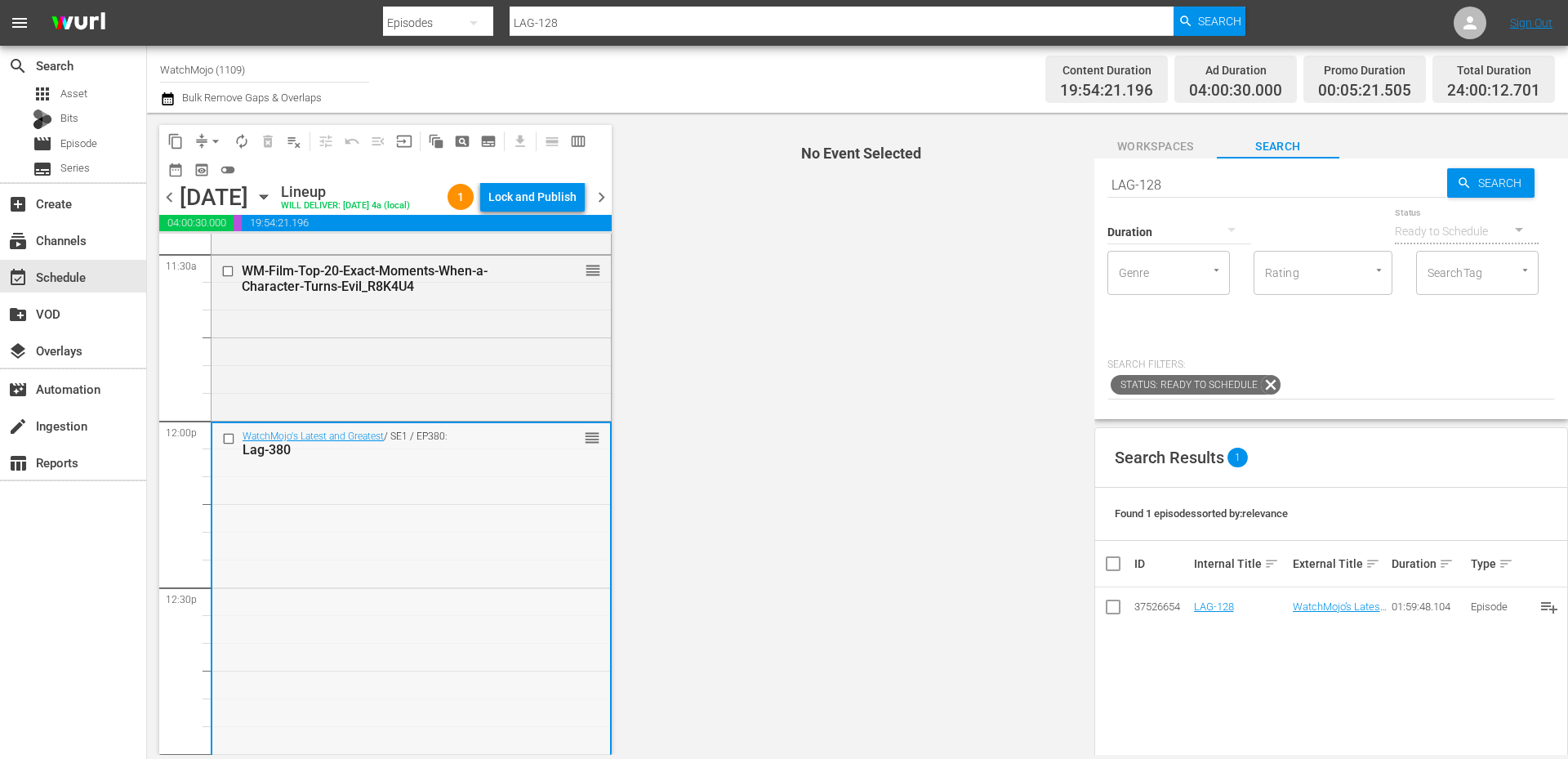
click at [228, 438] on input "checkbox" at bounding box center [231, 439] width 17 height 14
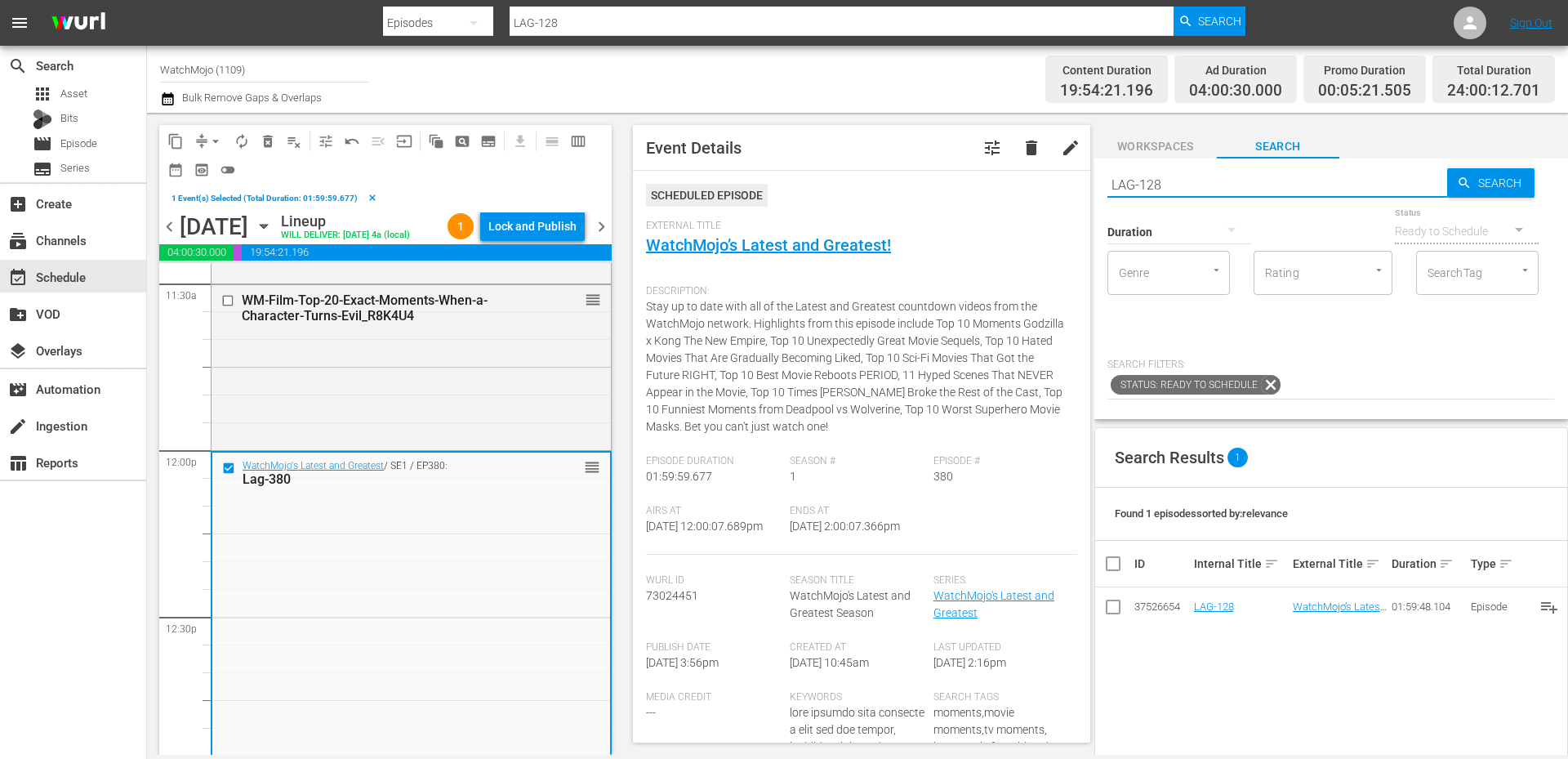
drag, startPoint x: 1173, startPoint y: 179, endPoint x: 1029, endPoint y: 181, distance: 144.0
click at [1029, 181] on div "content_copy compress arrow_drop_down autorenew_outlined delete_forever_outline…" at bounding box center [857, 433] width 1421 height 642
paste input "ag-235"
type input "Lag-235"
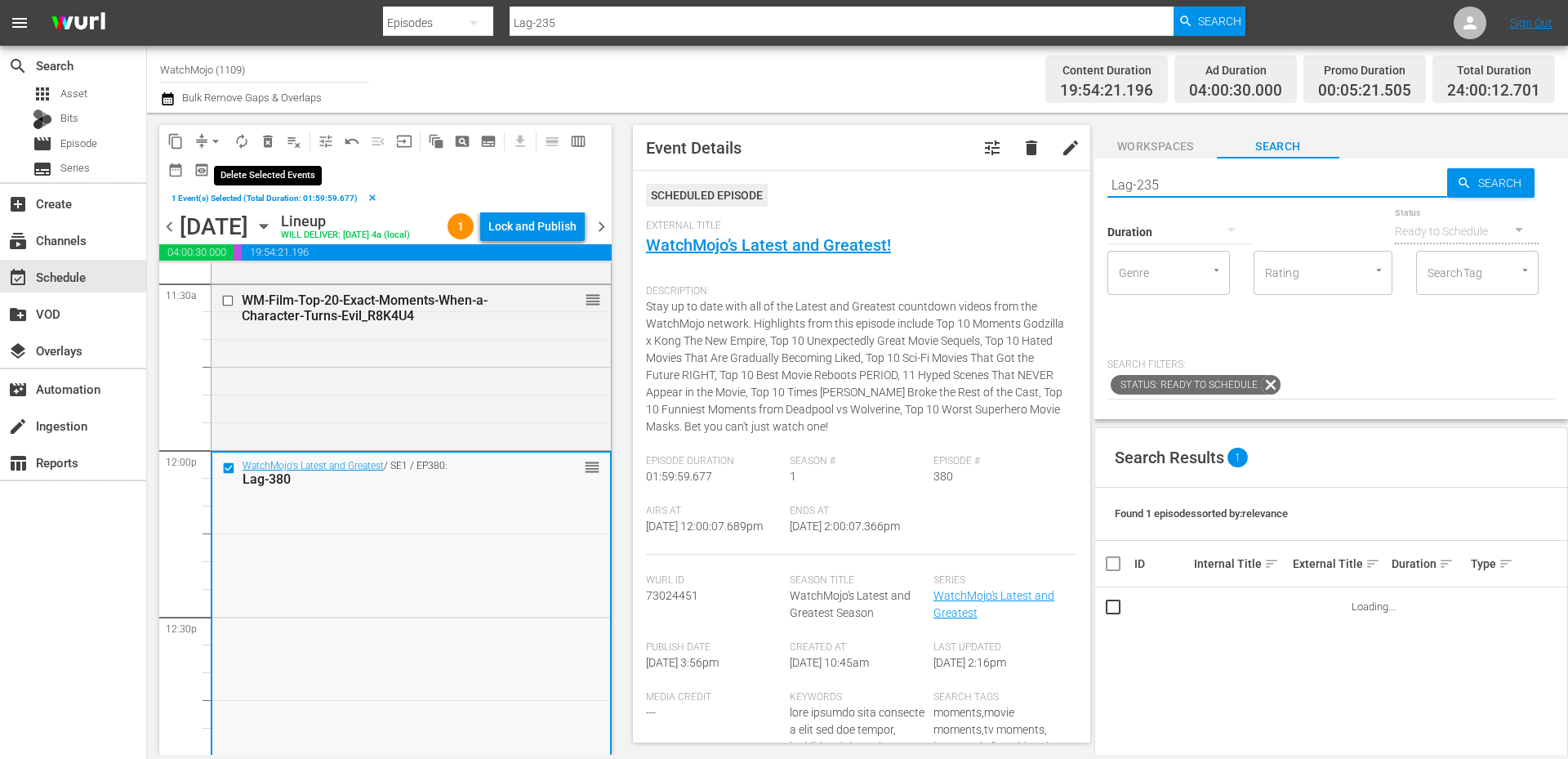
click at [274, 138] on span "delete_forever_outlined" at bounding box center [268, 141] width 16 height 16
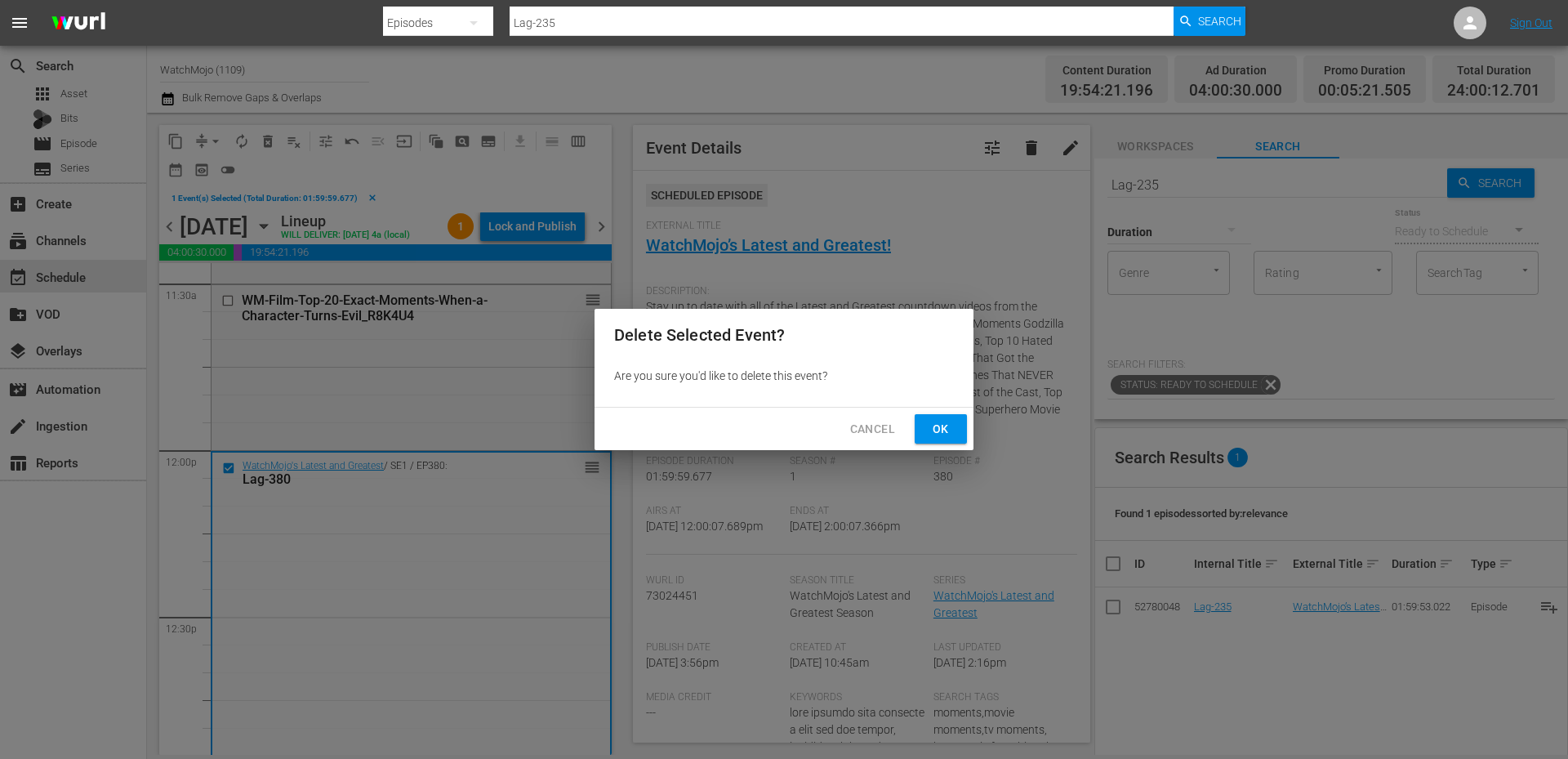
click at [930, 431] on span "Ok" at bounding box center [941, 429] width 26 height 21
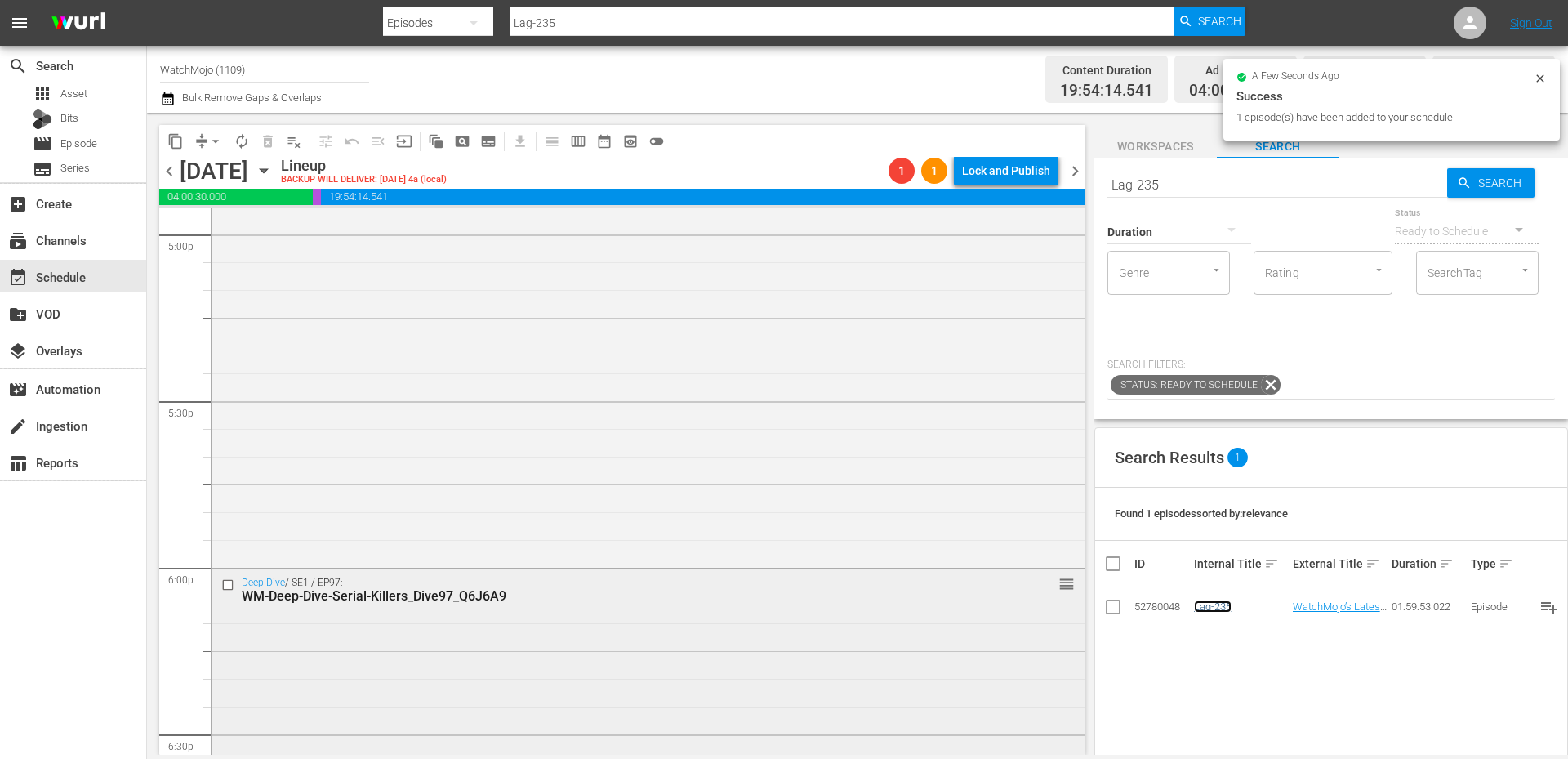
scroll to position [5661, 0]
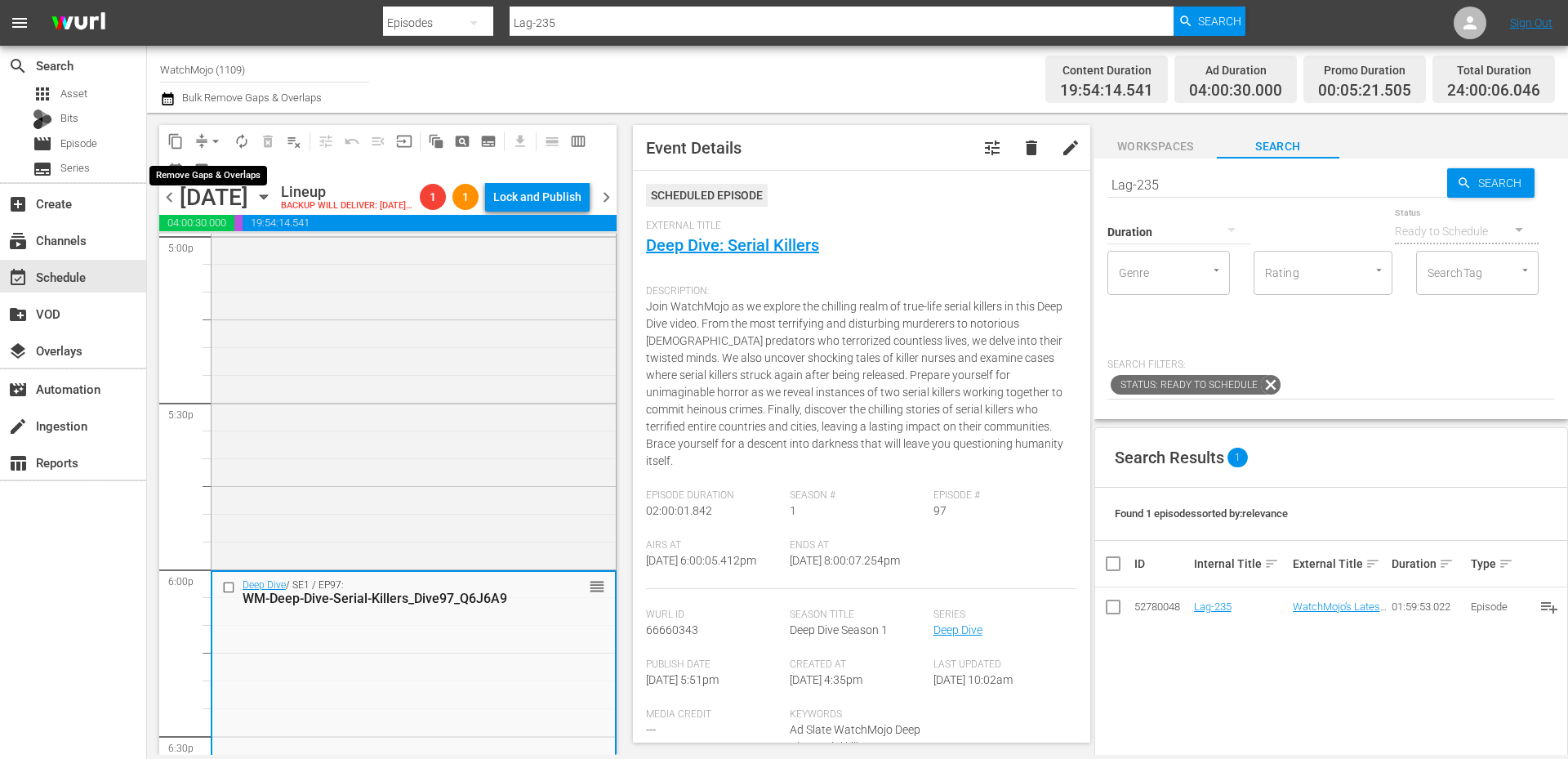
click at [214, 138] on span "arrow_drop_down" at bounding box center [215, 141] width 16 height 16
click at [247, 226] on li "Align to End of Previous Day" at bounding box center [216, 227] width 172 height 27
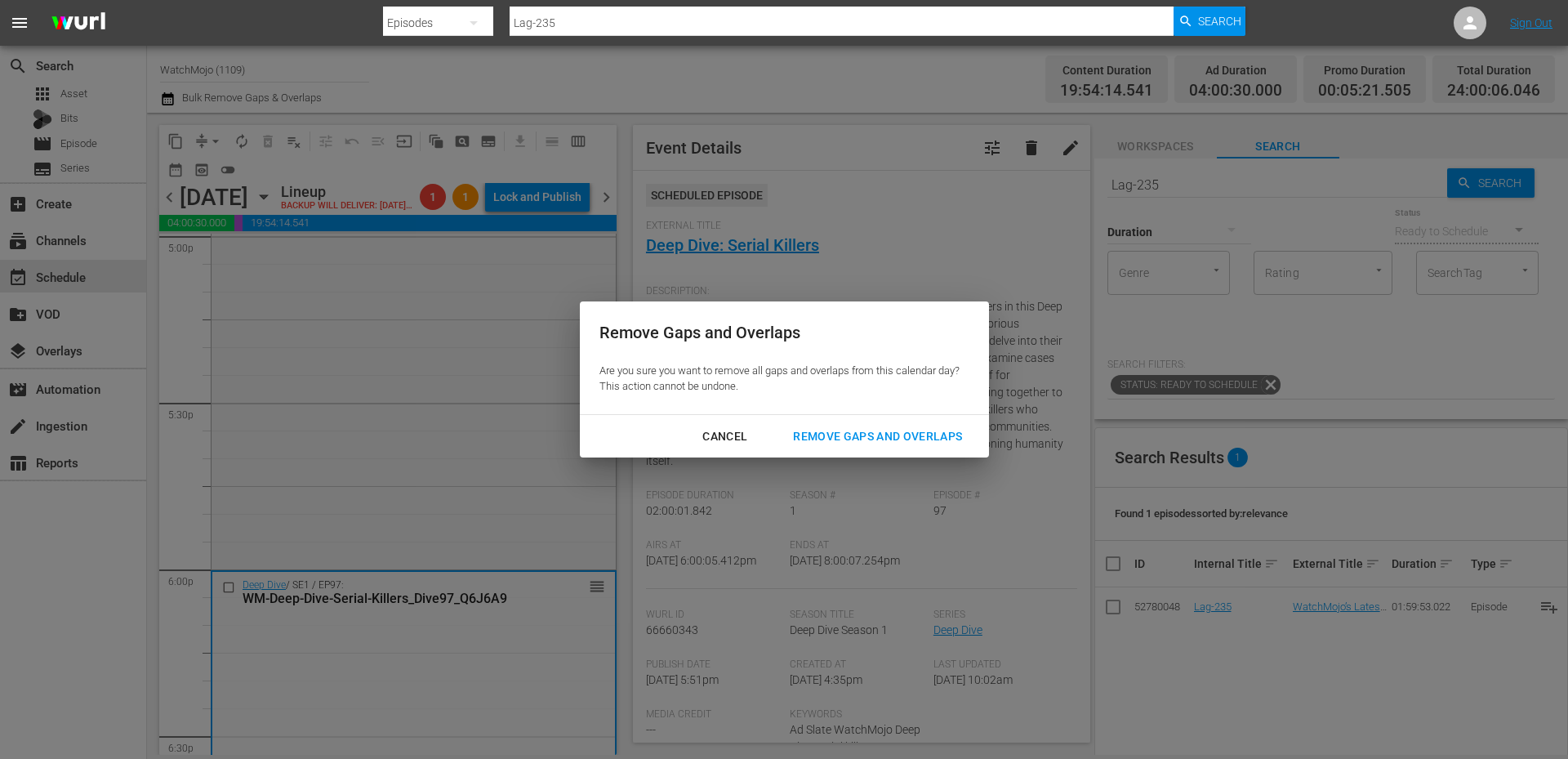
click at [814, 435] on div "Remove Gaps and Overlaps" at bounding box center [877, 437] width 196 height 21
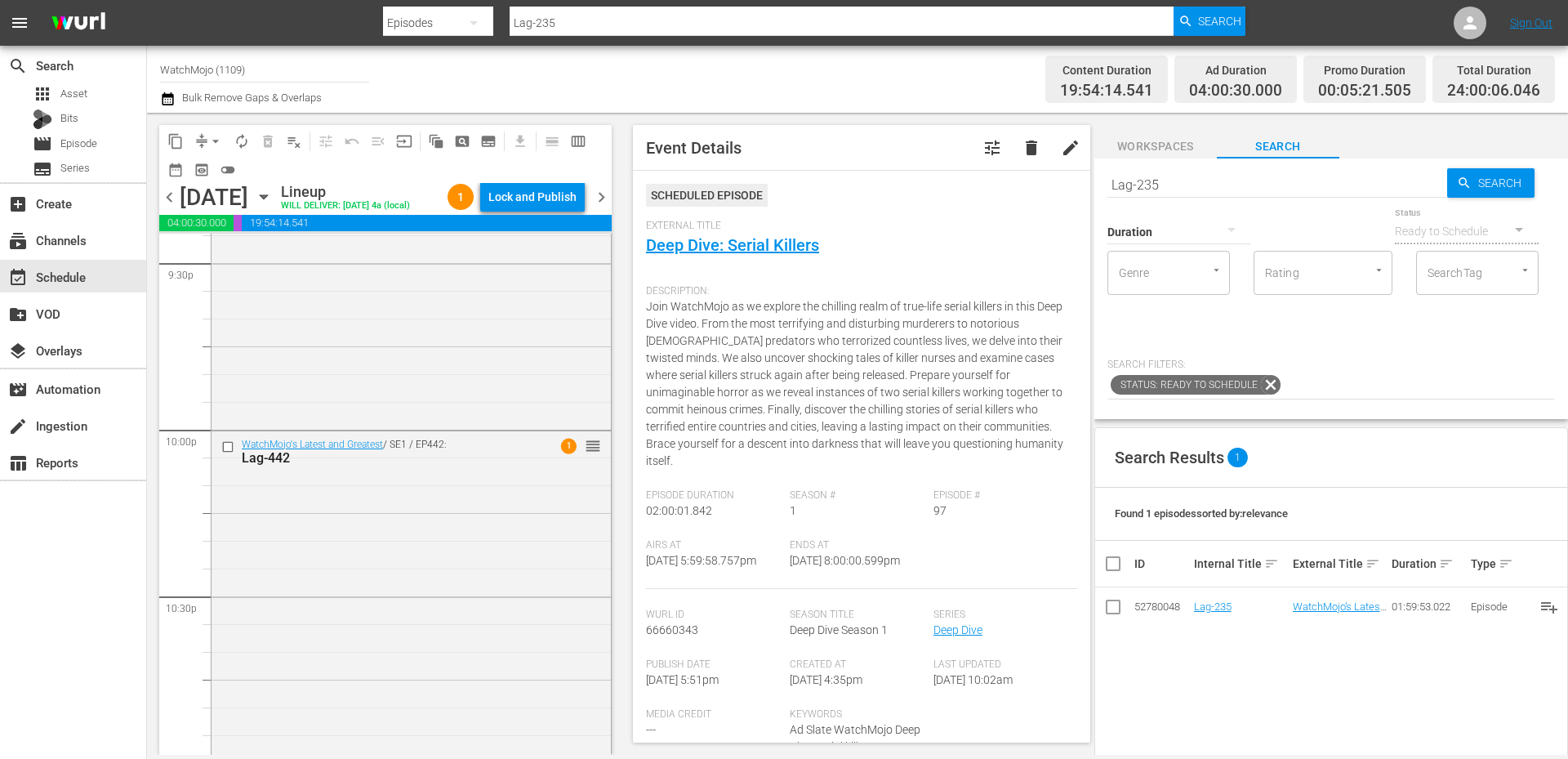
scroll to position [7186, 0]
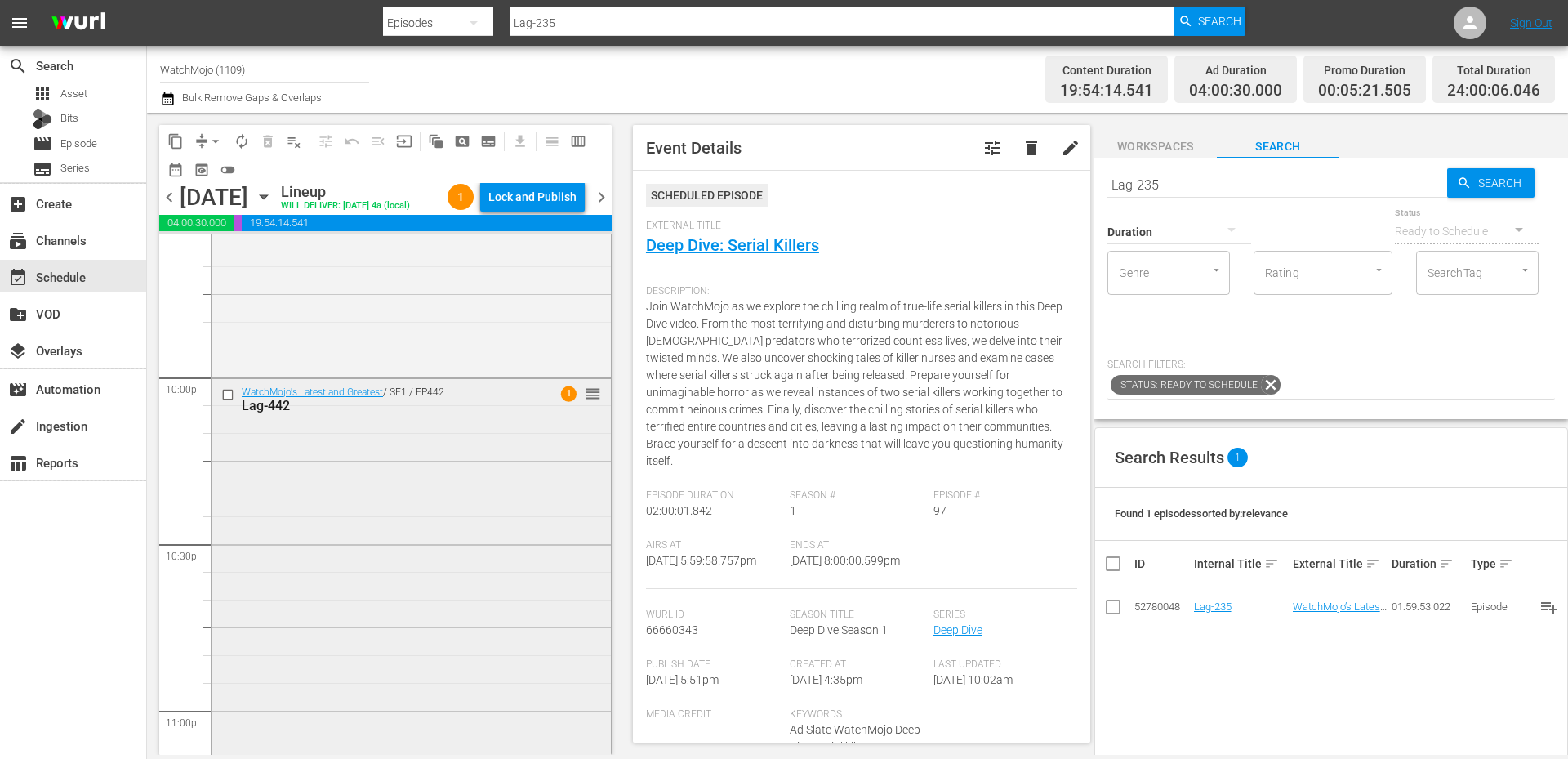
click at [318, 642] on div "WatchMojo's Latest and Greatest / SE1 / EP442: Lag-442 1 reorder" at bounding box center [412, 709] width 400 height 661
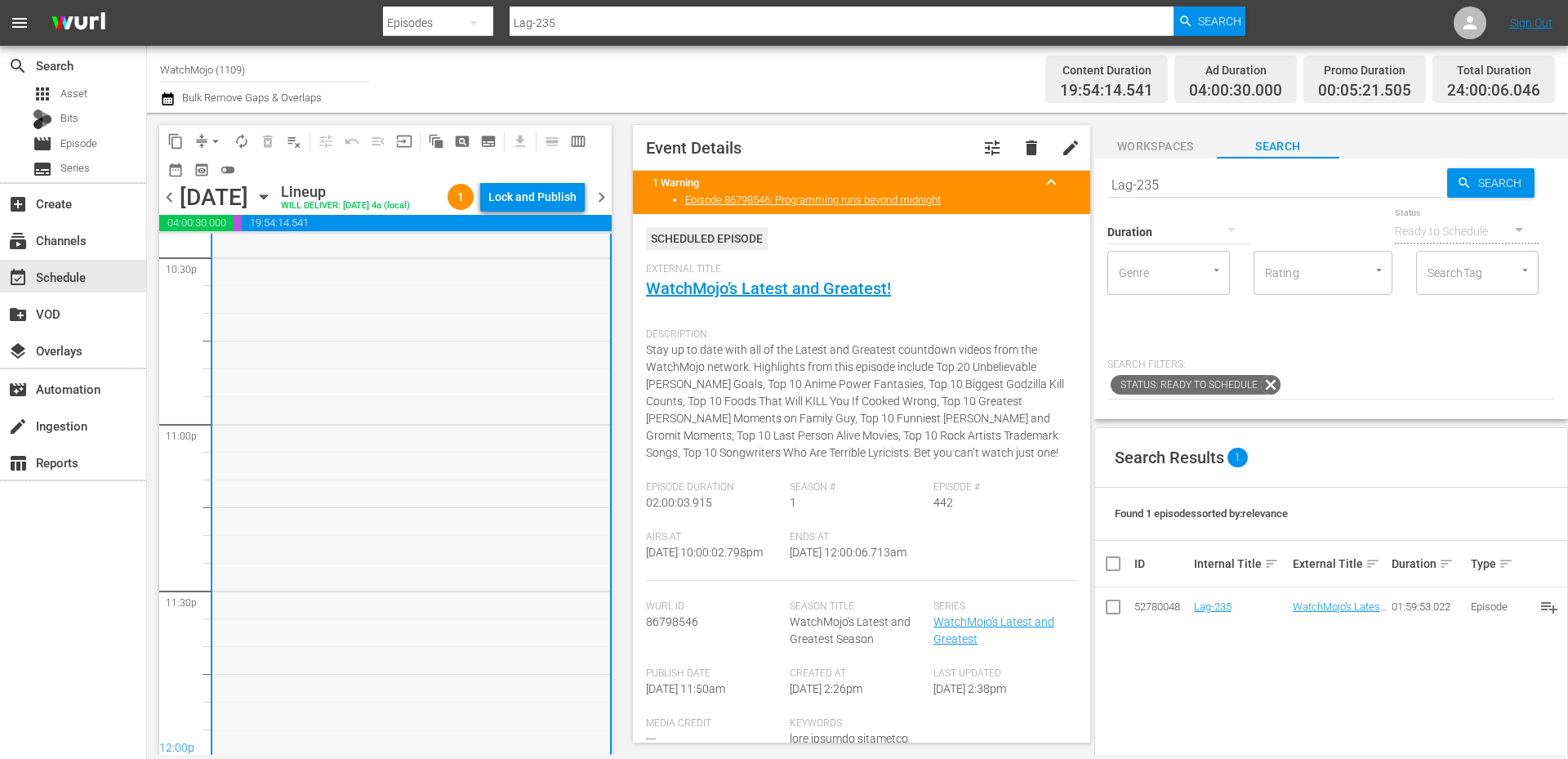
scroll to position [7476, 0]
click at [312, 626] on div "WatchMojo's Latest and Greatest / SE1 / EP442: Lag-442 1 reorder" at bounding box center [412, 420] width 398 height 661
drag, startPoint x: 1157, startPoint y: 180, endPoint x: 1000, endPoint y: 180, distance: 157.0
click at [1000, 180] on div "content_copy compress arrow_drop_down autorenew_outlined delete_forever_outline…" at bounding box center [857, 433] width 1421 height 642
paste input "387"
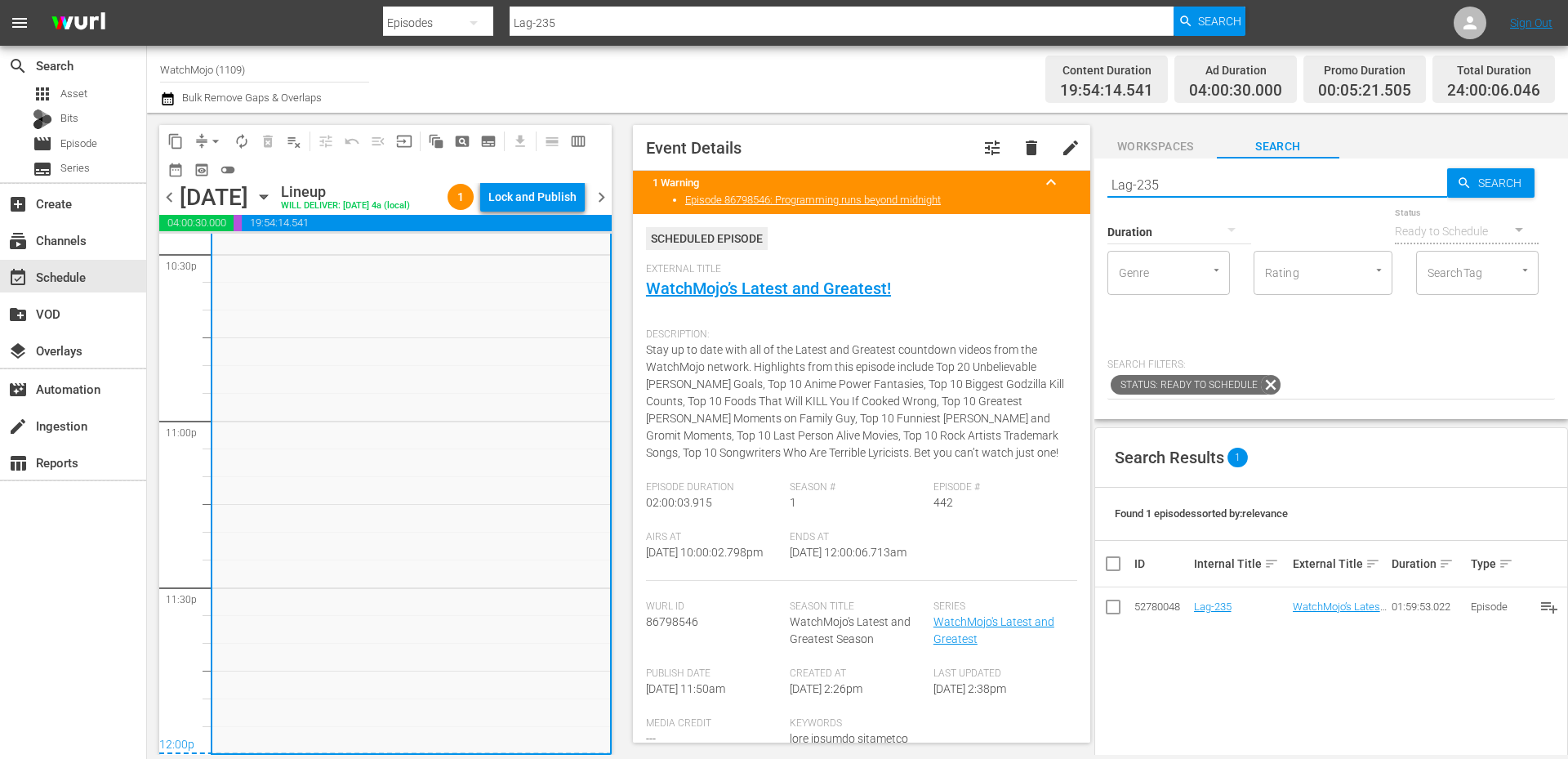
type input "Lag-387"
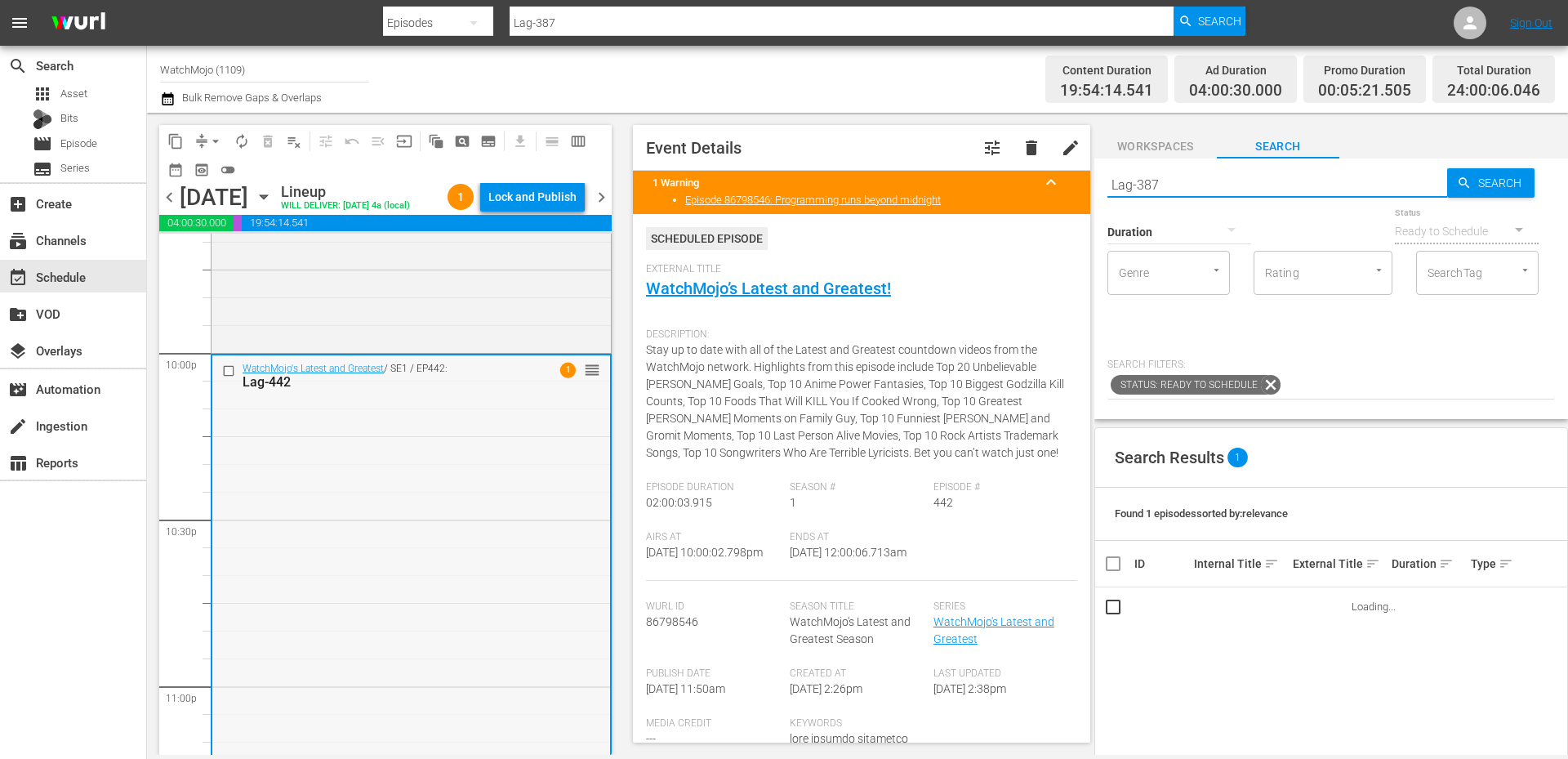
scroll to position [7204, 0]
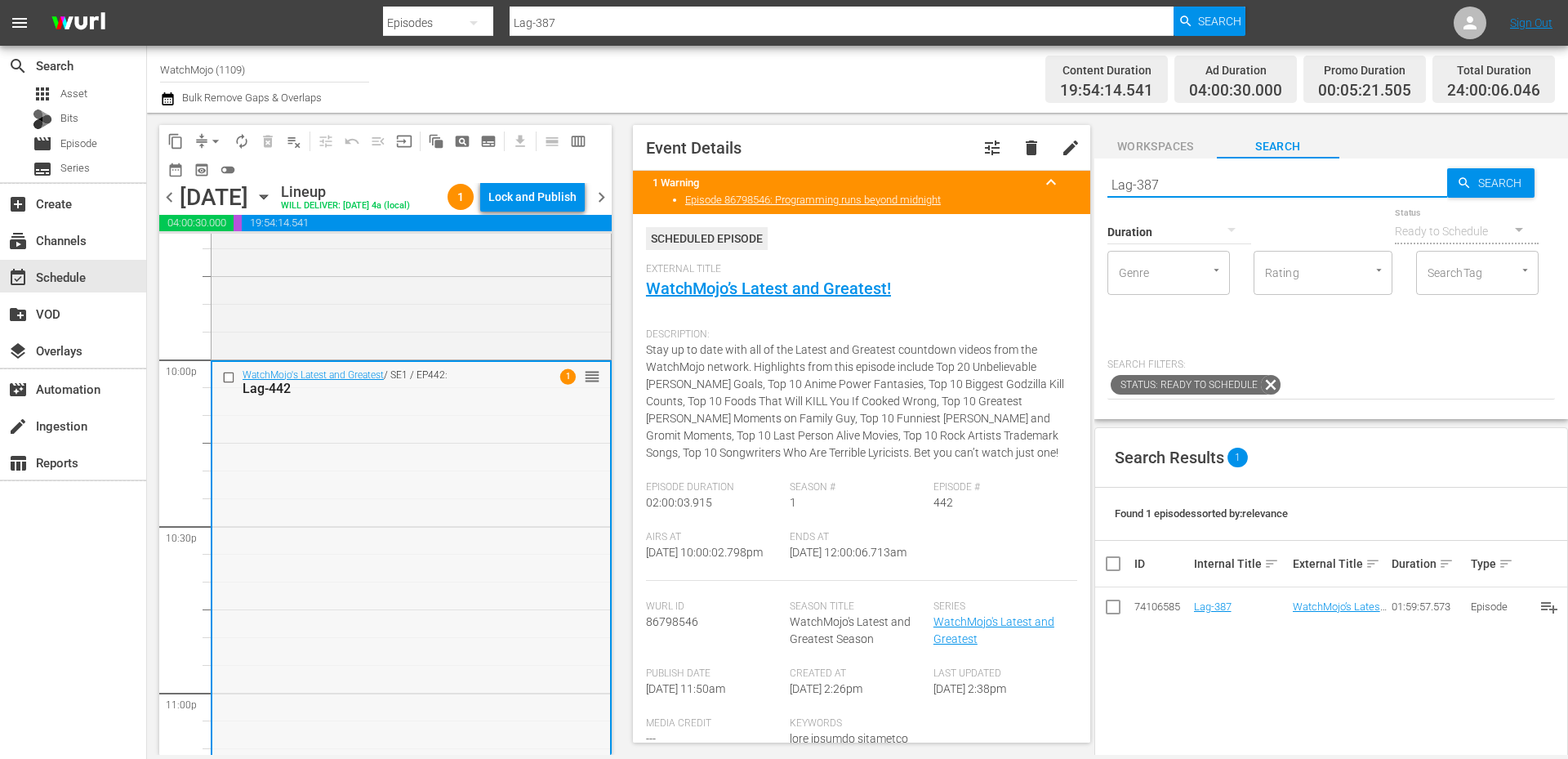
click at [226, 383] on input "checkbox" at bounding box center [231, 376] width 17 height 14
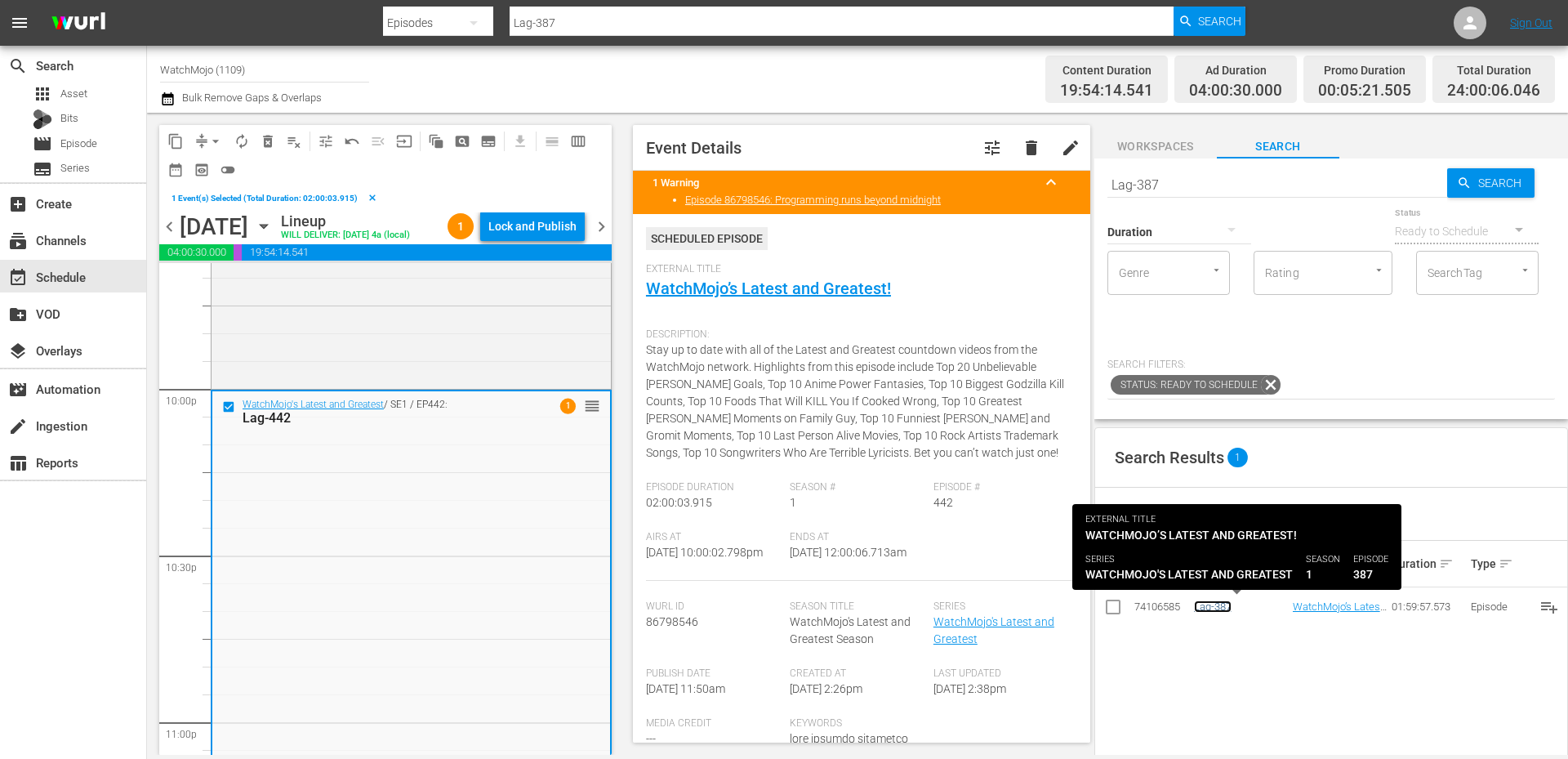
click at [1222, 612] on link "Lag-387" at bounding box center [1213, 606] width 38 height 12
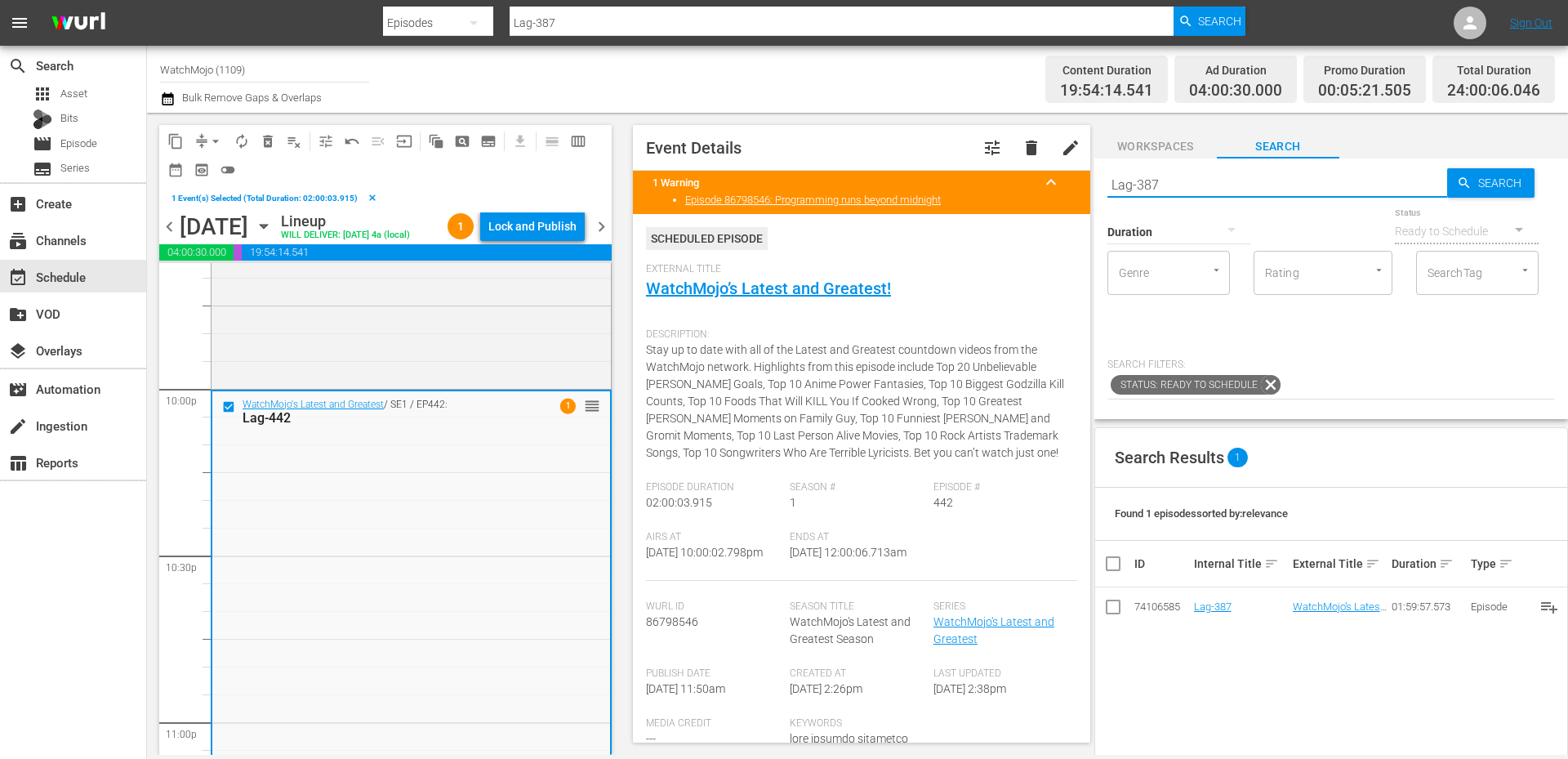
drag, startPoint x: 1163, startPoint y: 191, endPoint x: 1071, endPoint y: 175, distance: 93.4
click at [1071, 175] on div "content_copy compress arrow_drop_down autorenew_outlined delete_forever_outline…" at bounding box center [857, 433] width 1421 height 642
paste input "A1U3Y1"
type input "A1U3Y1"
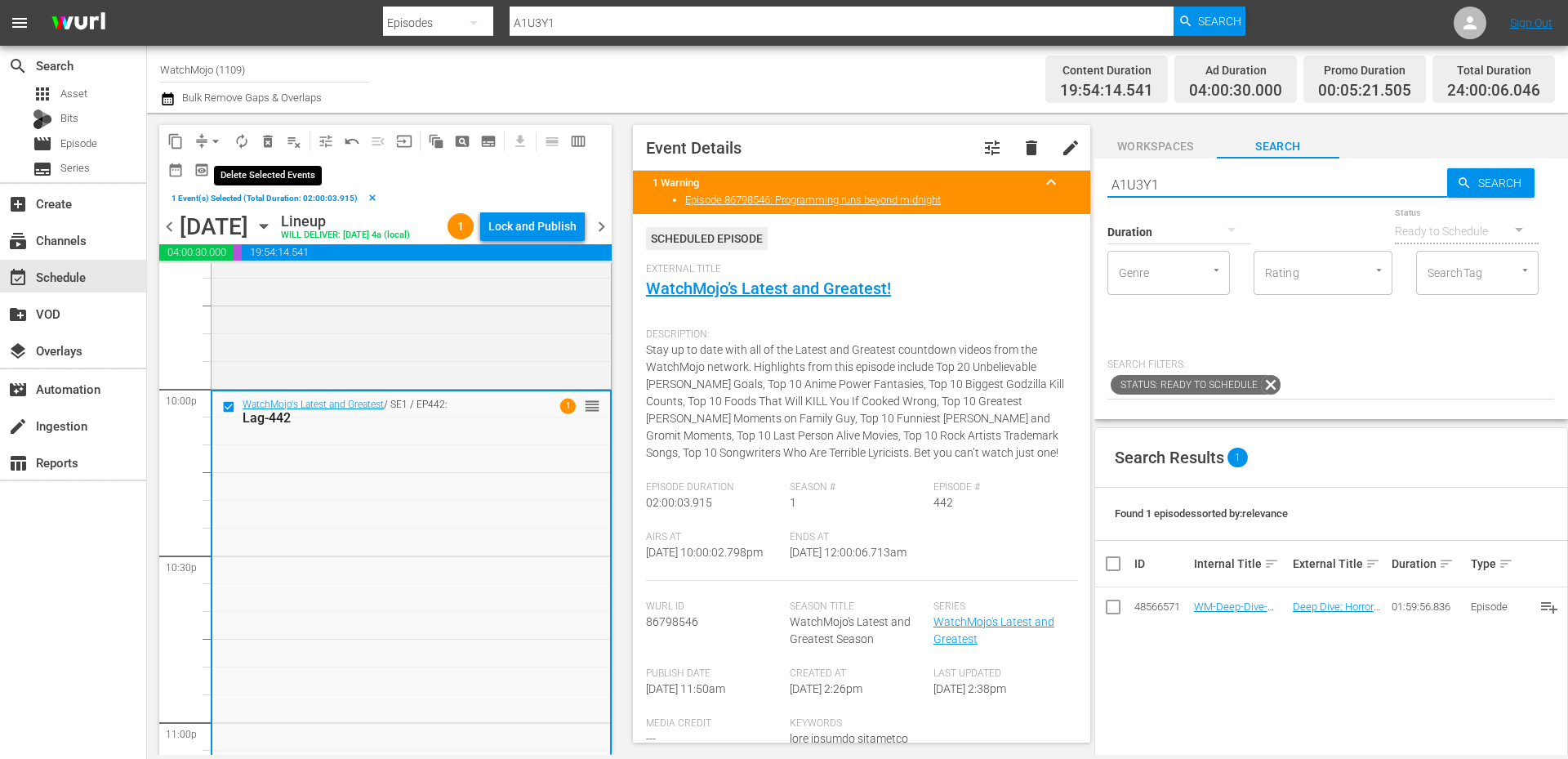
click at [265, 138] on span "delete_forever_outlined" at bounding box center [268, 141] width 16 height 16
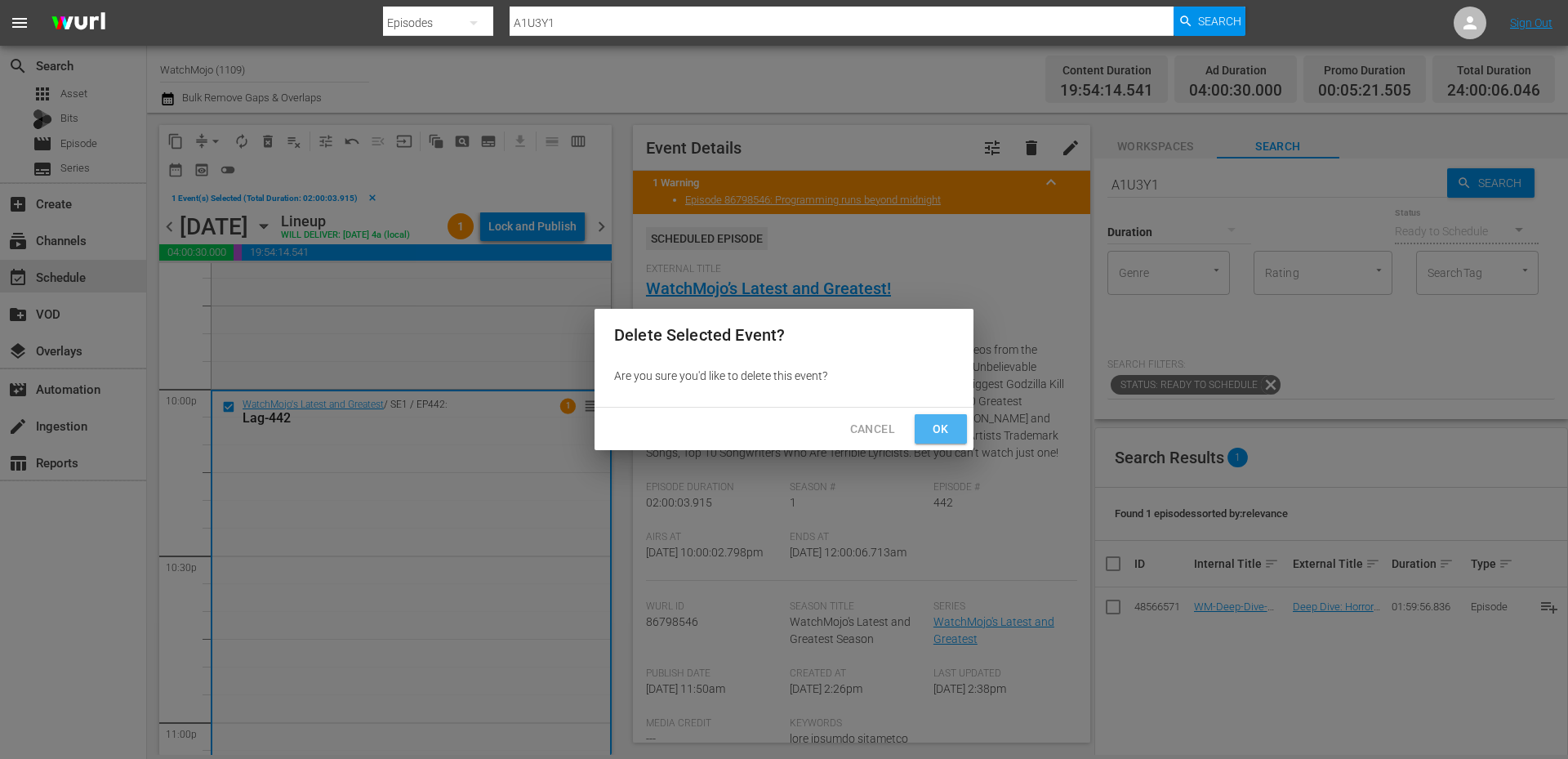
click at [945, 426] on span "Ok" at bounding box center [941, 429] width 26 height 21
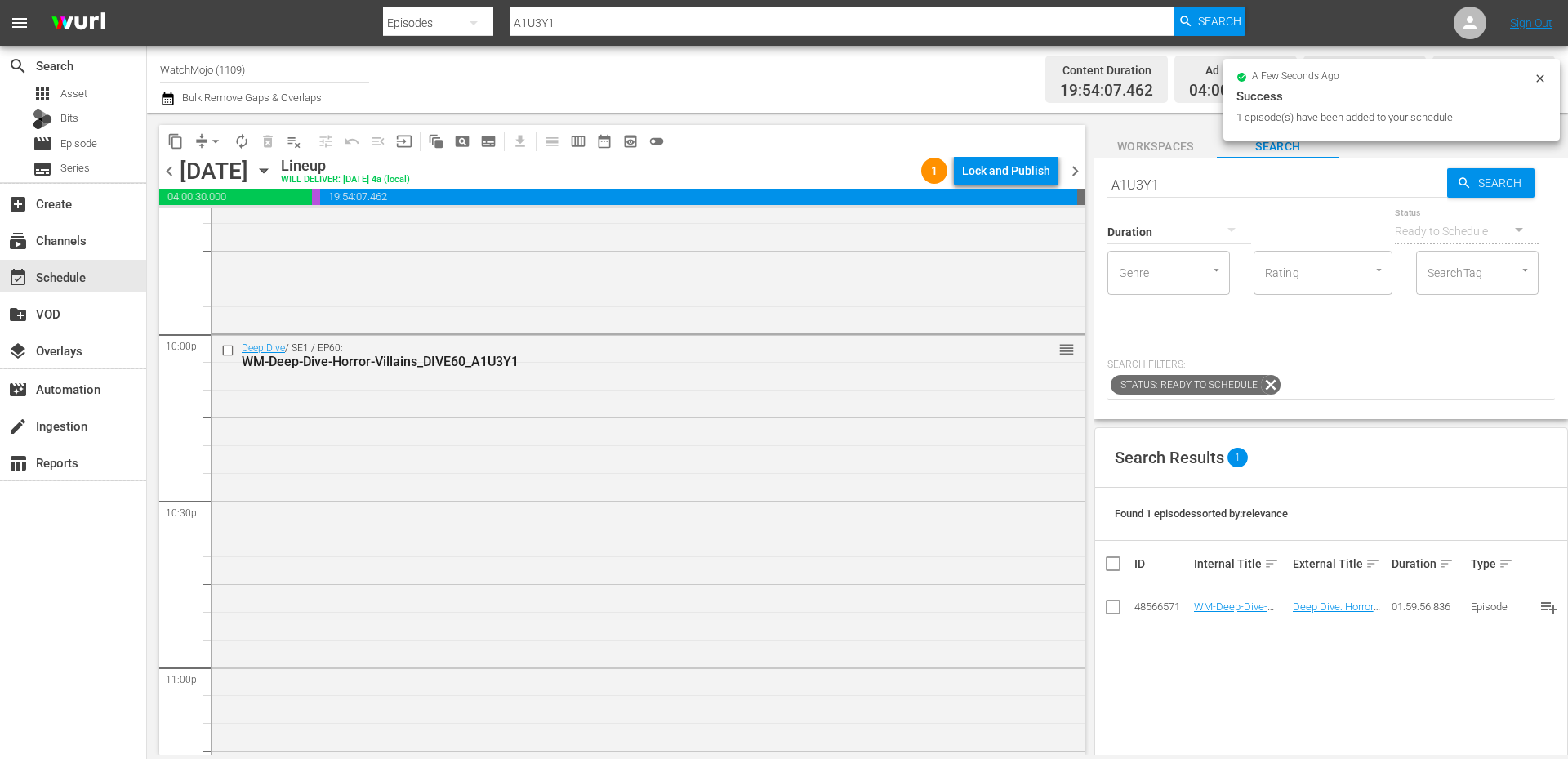
click at [382, 534] on div "Deep Dive / SE1 / EP60: WM-Deep-Dive-Horror-Villains_DIVE60_A1U3Y1 reorder" at bounding box center [648, 665] width 873 height 661
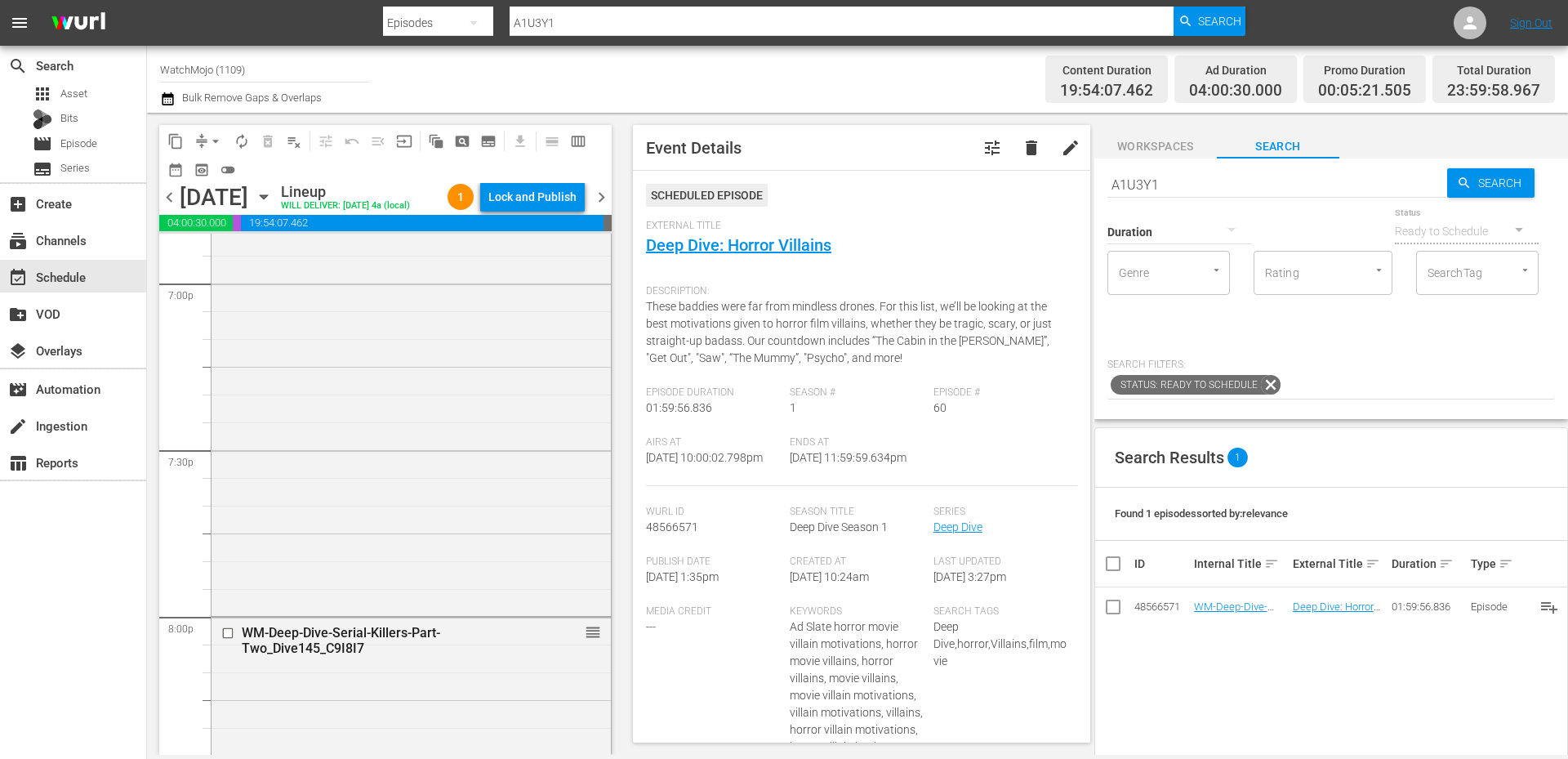
scroll to position [6278, 0]
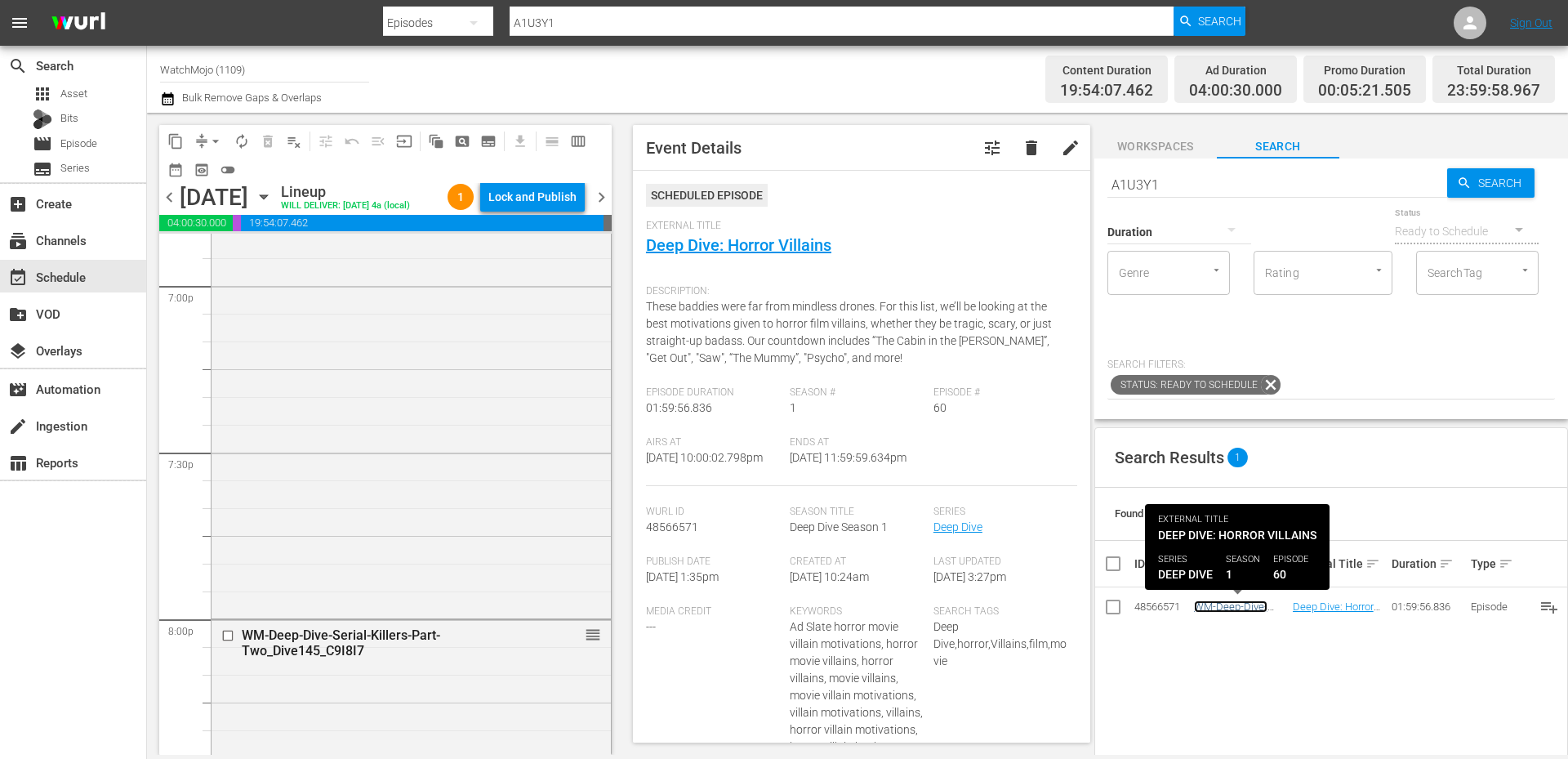
click at [1215, 605] on link "WM-Deep-Dive-Horror-Villains_DIVE60_A1U3Y1" at bounding box center [1239, 624] width 89 height 49
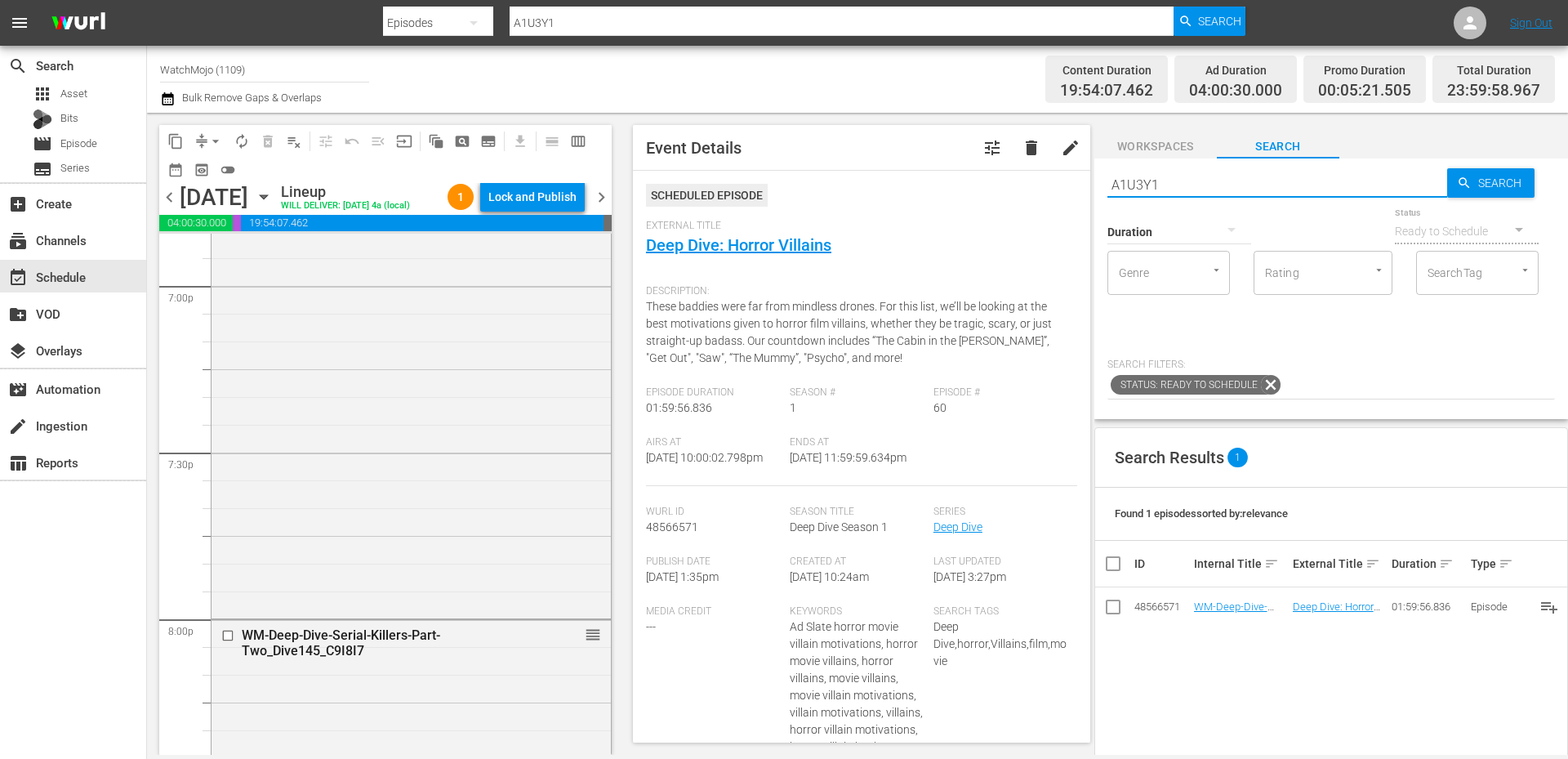
drag, startPoint x: 1113, startPoint y: 180, endPoint x: 983, endPoint y: 171, distance: 130.3
click at [967, 171] on div "content_copy compress arrow_drop_down autorenew_outlined delete_forever_outline…" at bounding box center [857, 433] width 1421 height 642
paste input "LAG-175"
type input "LAG-175"
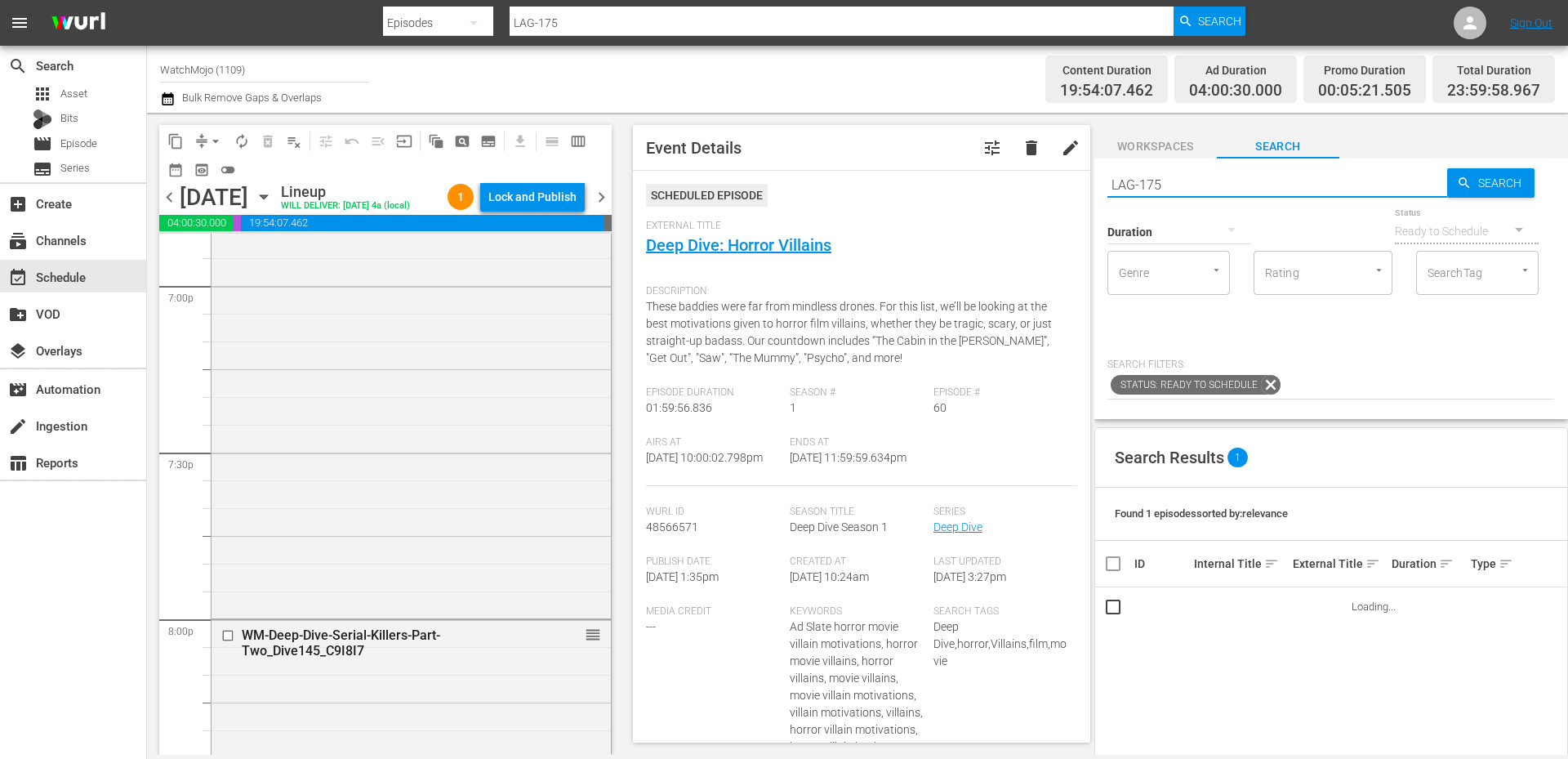
type input "LAG-175"
click at [604, 196] on span "chevron_right" at bounding box center [601, 197] width 21 height 21
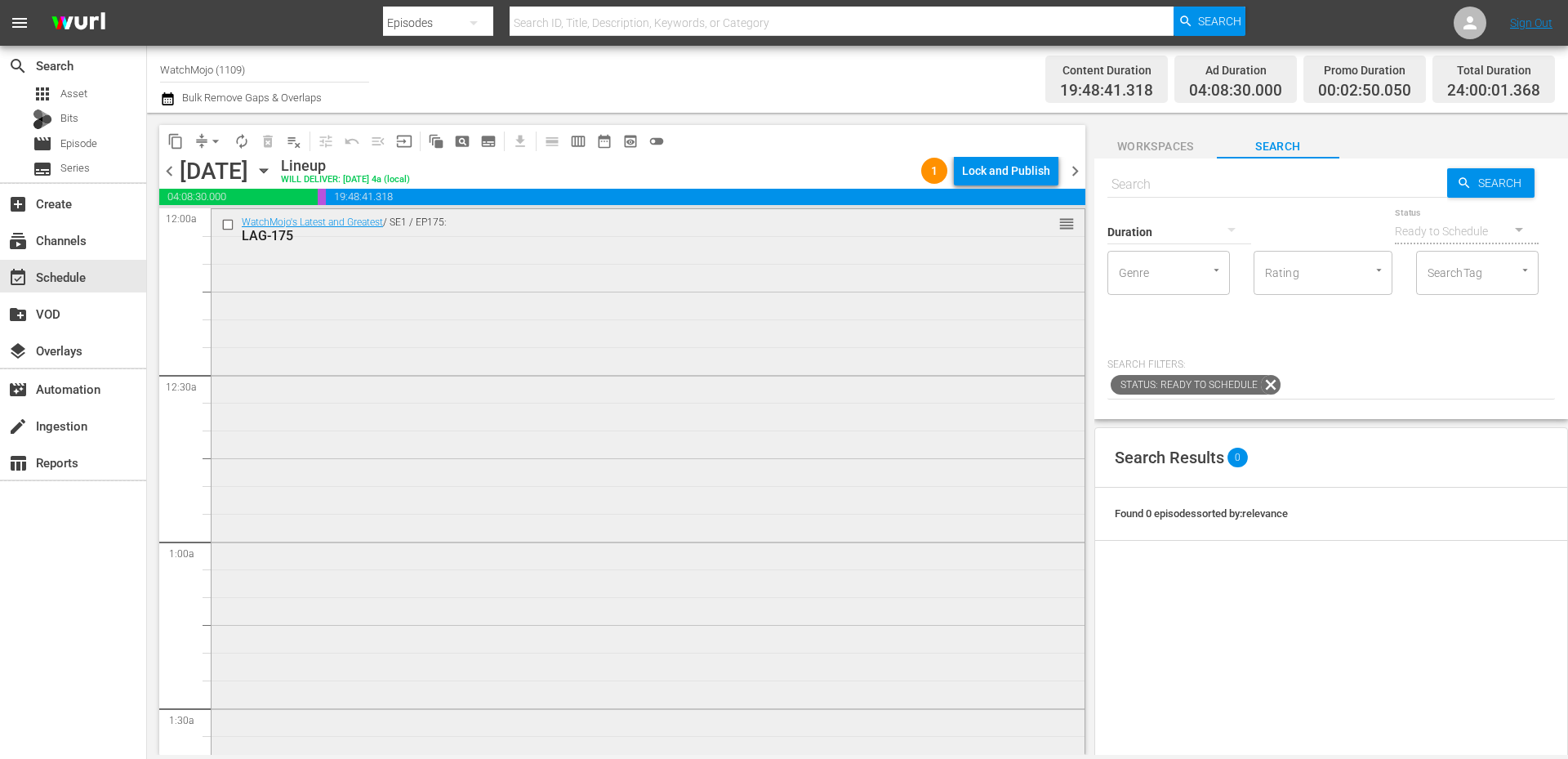
click at [222, 226] on input "checkbox" at bounding box center [230, 224] width 17 height 14
click at [267, 144] on span "delete_forever_outlined" at bounding box center [268, 141] width 16 height 16
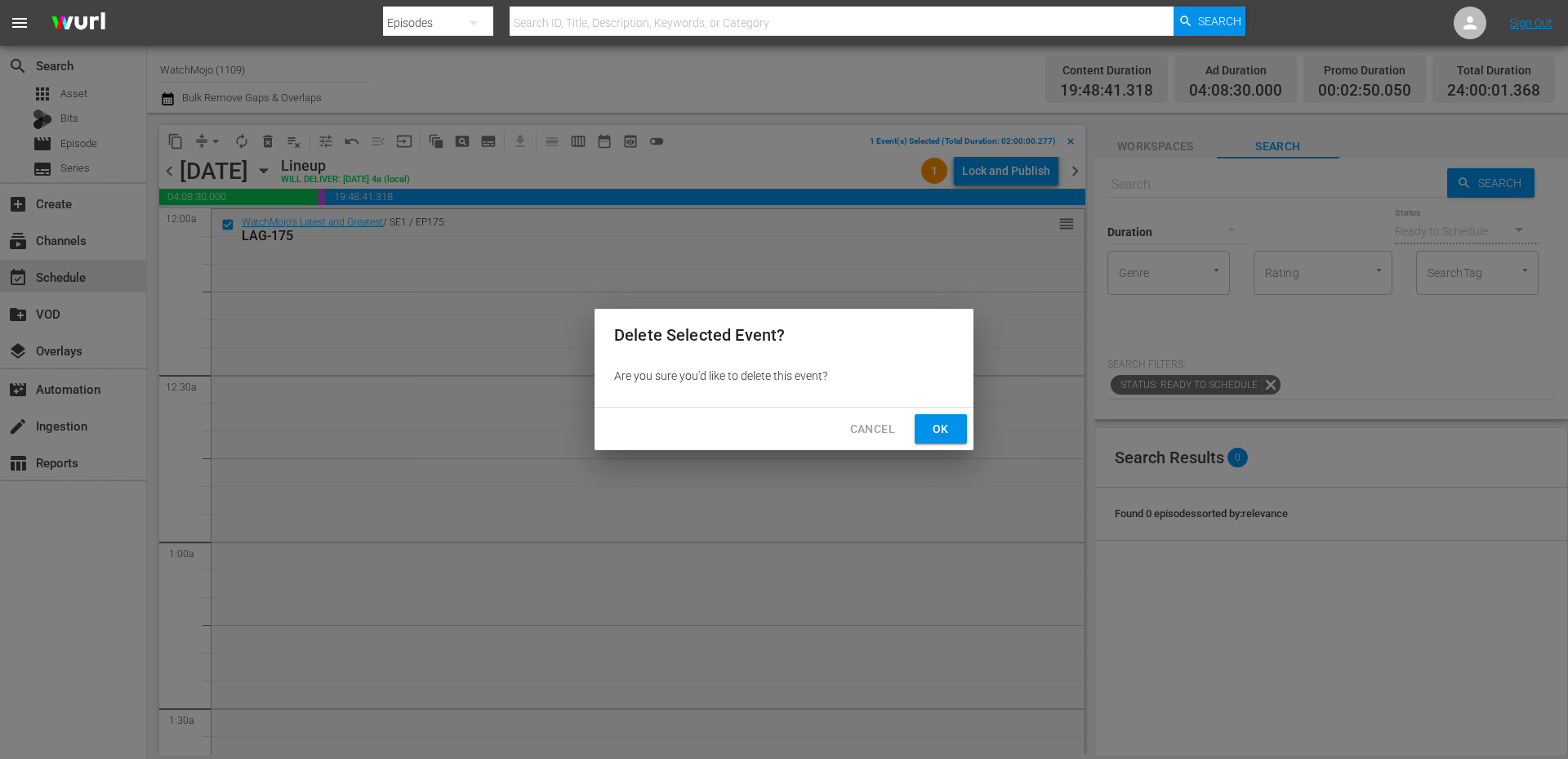
click at [953, 425] on span "Ok" at bounding box center [941, 429] width 26 height 21
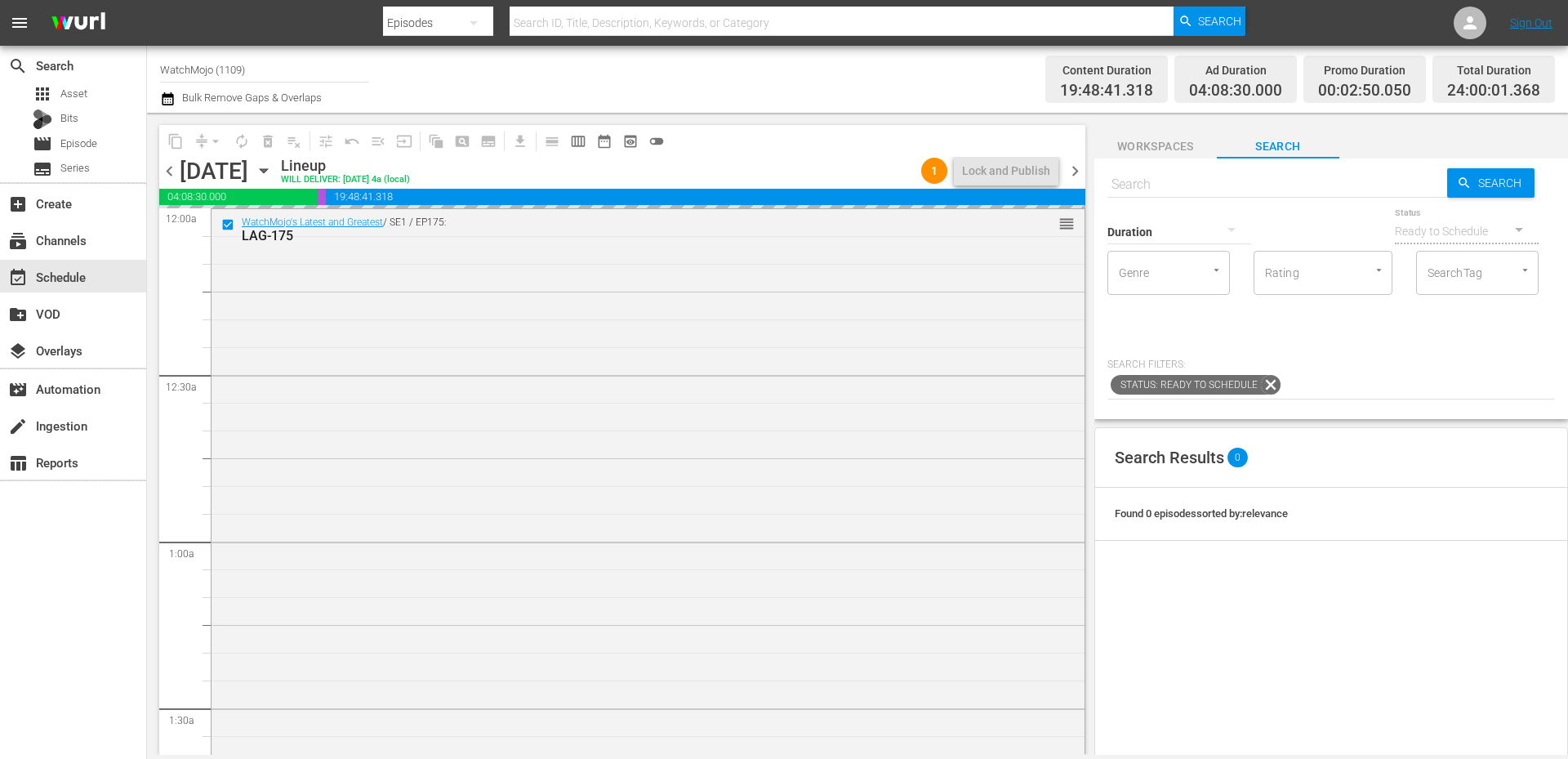
click at [172, 168] on span "chevron_left" at bounding box center [170, 172] width 21 height 21
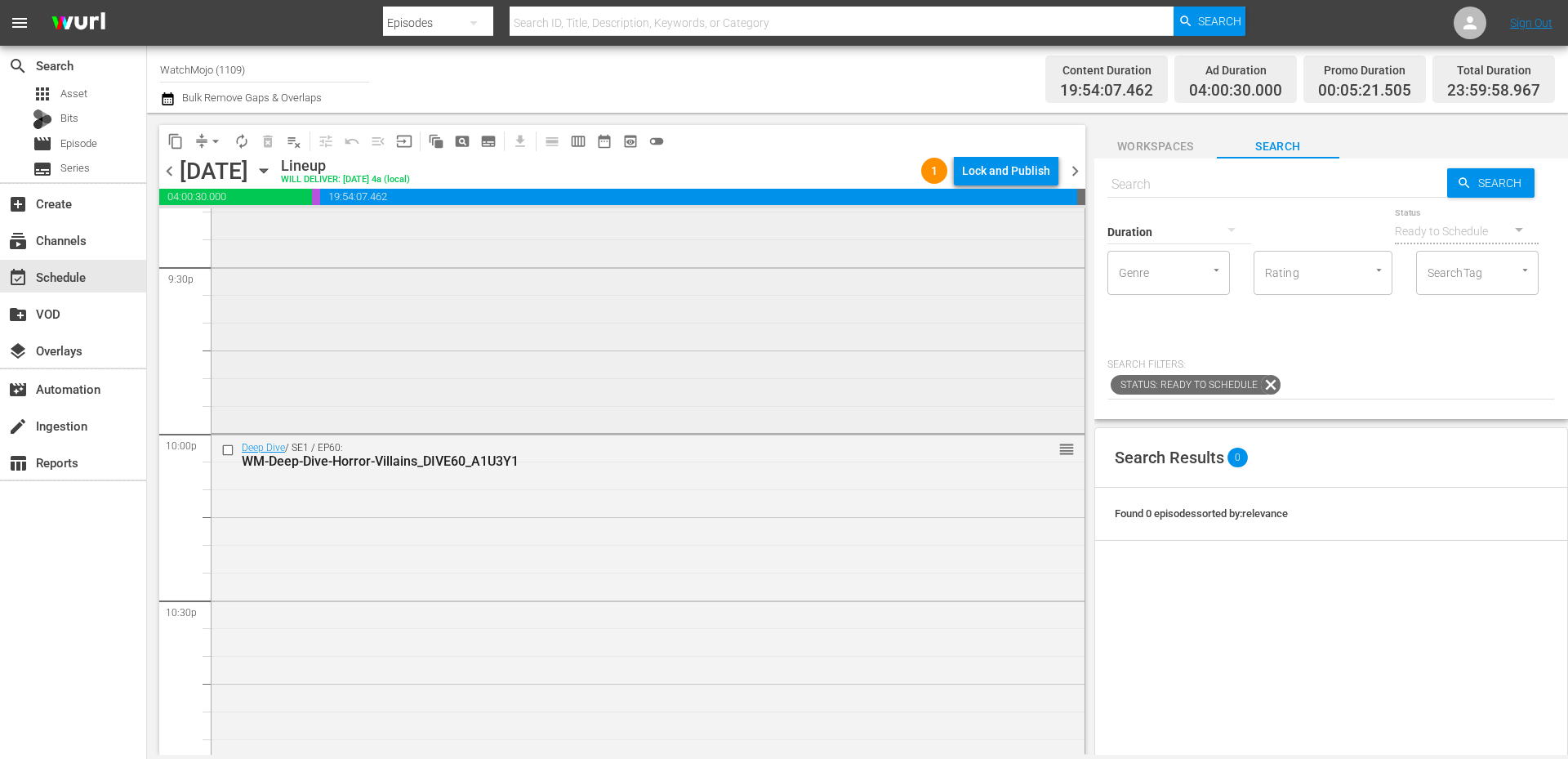
scroll to position [7449, 0]
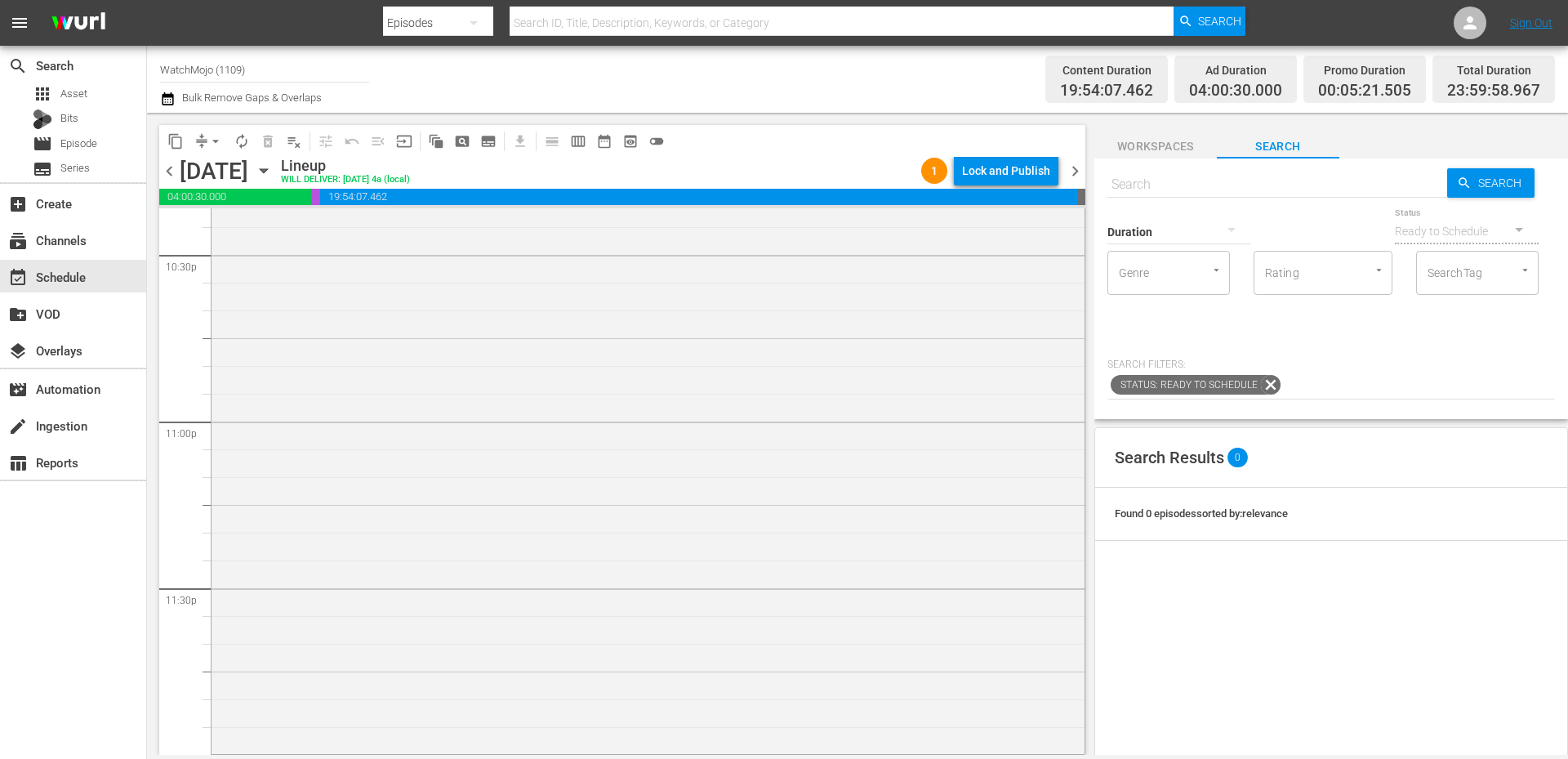
click at [1145, 189] on input "text" at bounding box center [1277, 184] width 340 height 39
paste input "LAG-175"
type input "LAG-175"
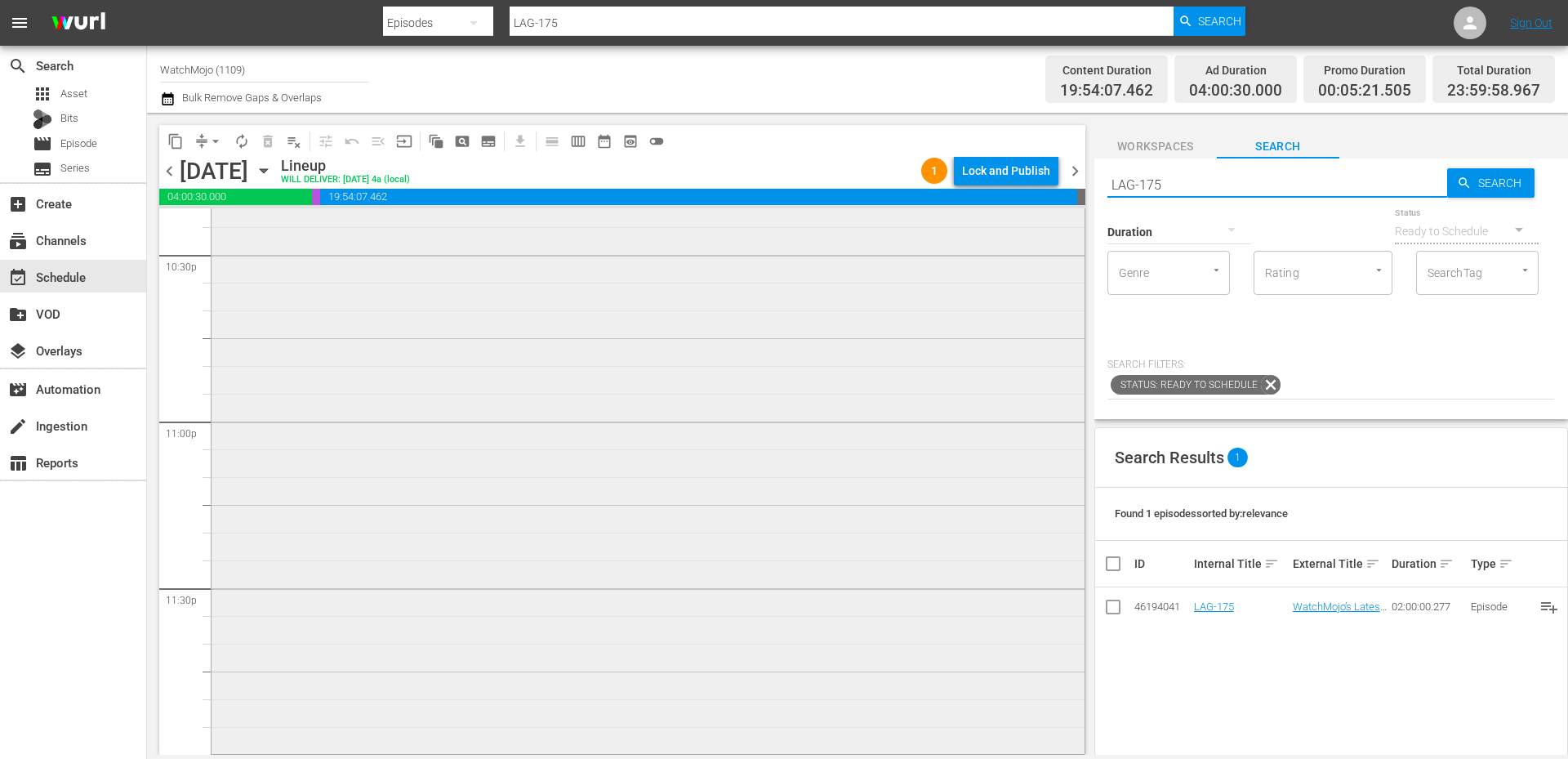
type input "LAG-175"
click at [747, 623] on div "Deep Dive / SE1 / EP60: WM-Deep-Dive-Horror-Villains_DIVE60_A1U3Y1 reorder" at bounding box center [648, 419] width 873 height 661
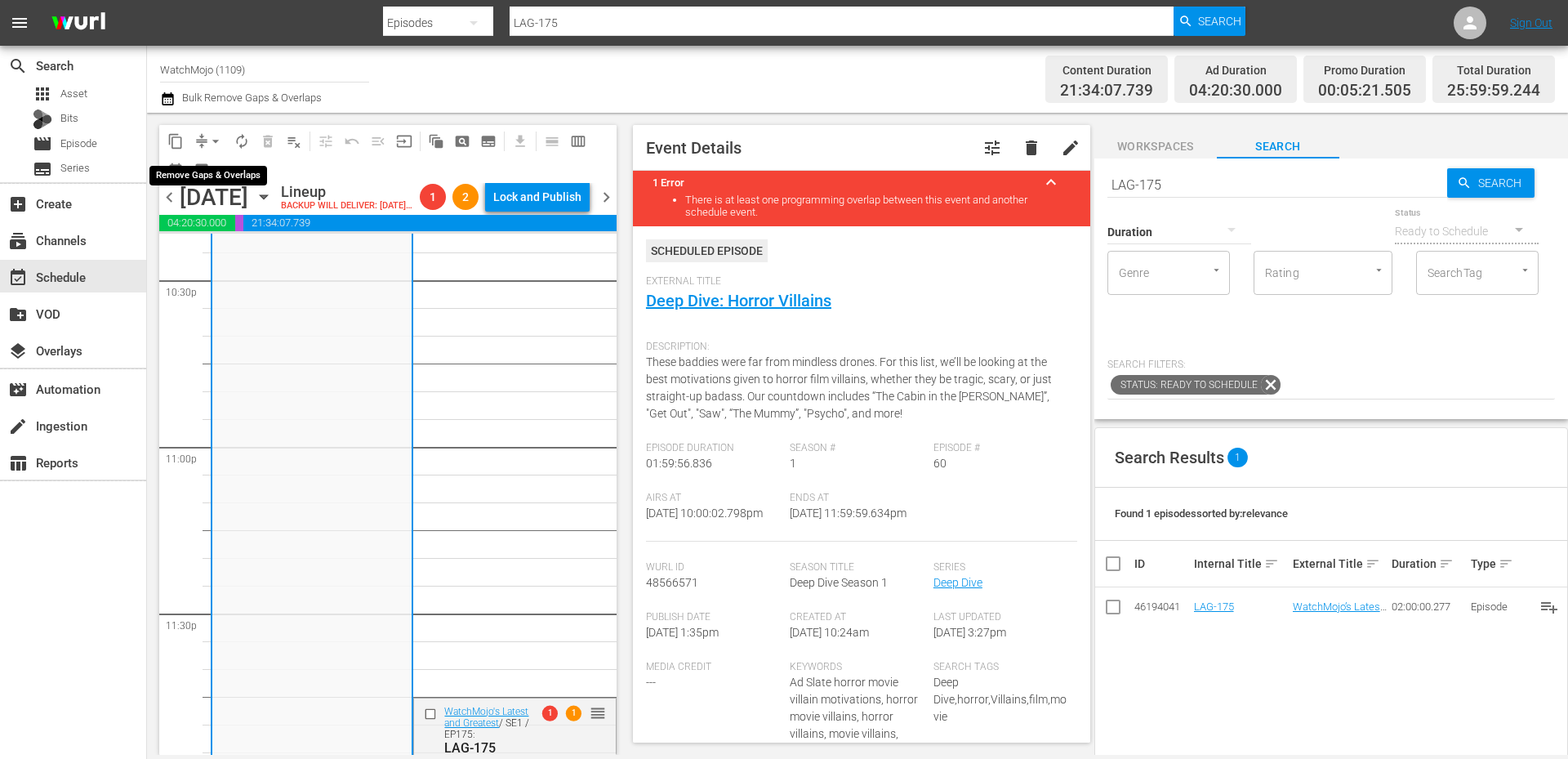
click at [216, 142] on span "arrow_drop_down" at bounding box center [215, 141] width 16 height 16
click at [234, 224] on li "Align to End of Previous Day" at bounding box center [216, 227] width 172 height 27
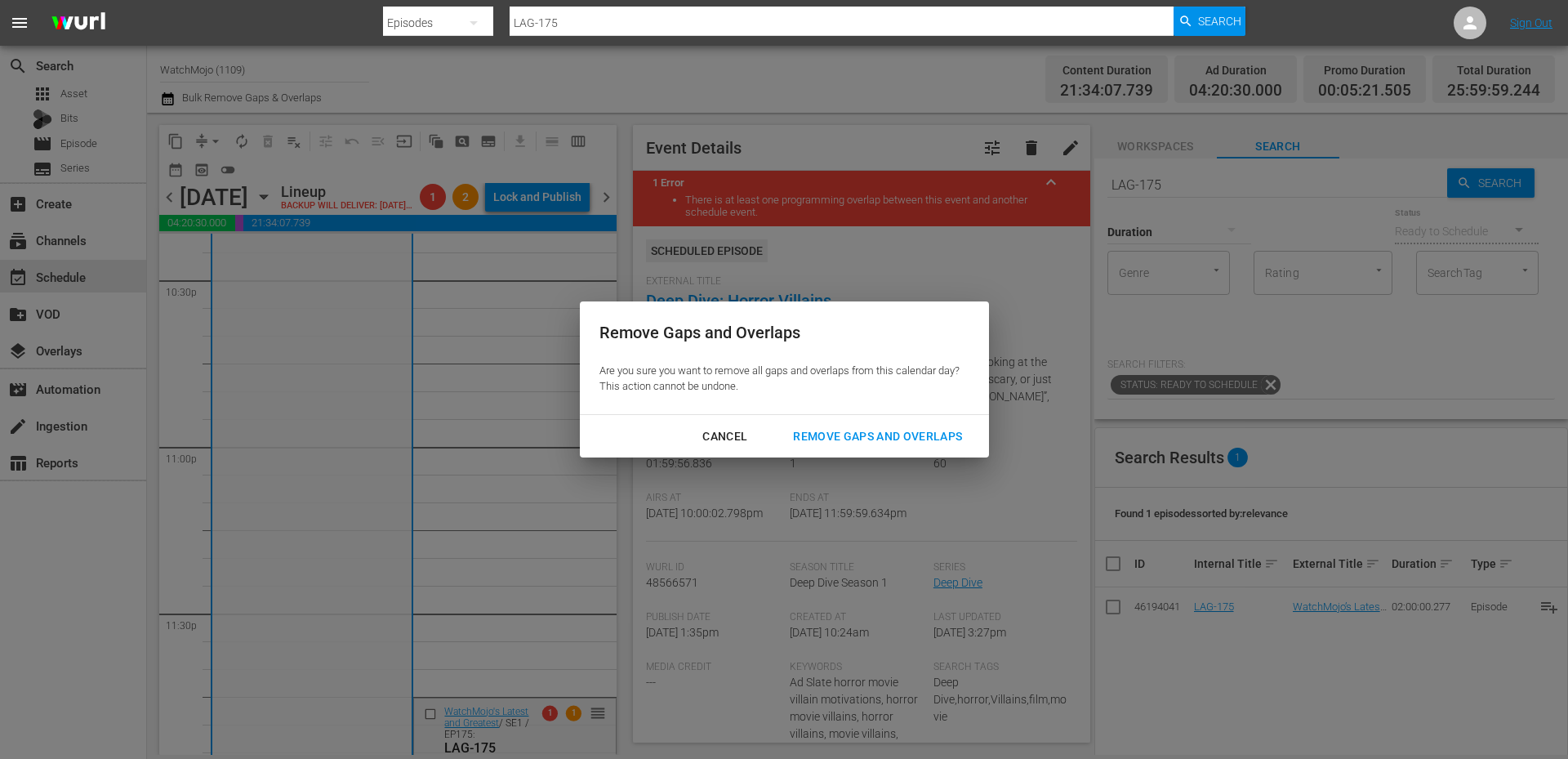
click at [816, 437] on div "Remove Gaps and Overlaps" at bounding box center [877, 437] width 196 height 21
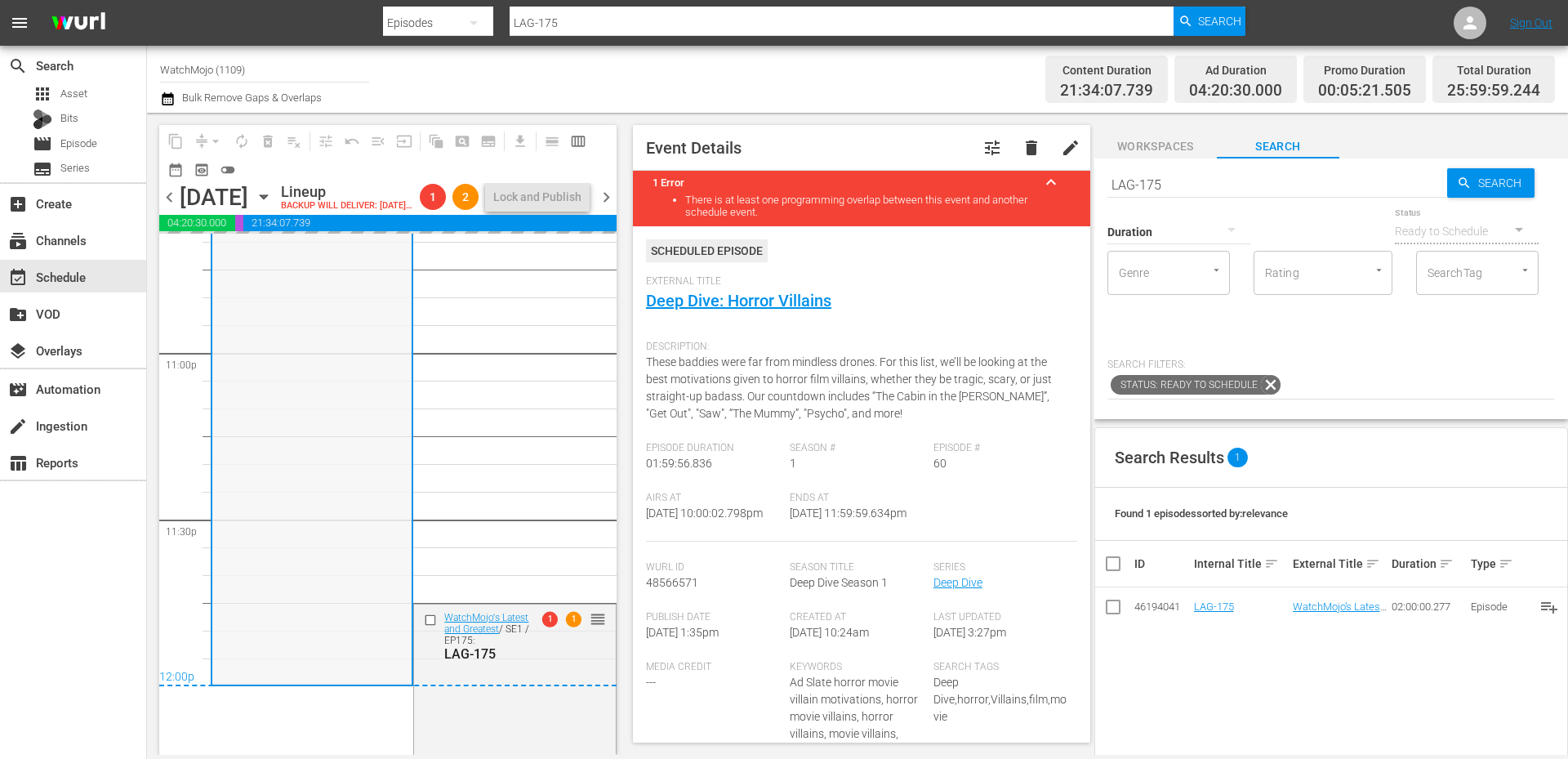
scroll to position [8086, 0]
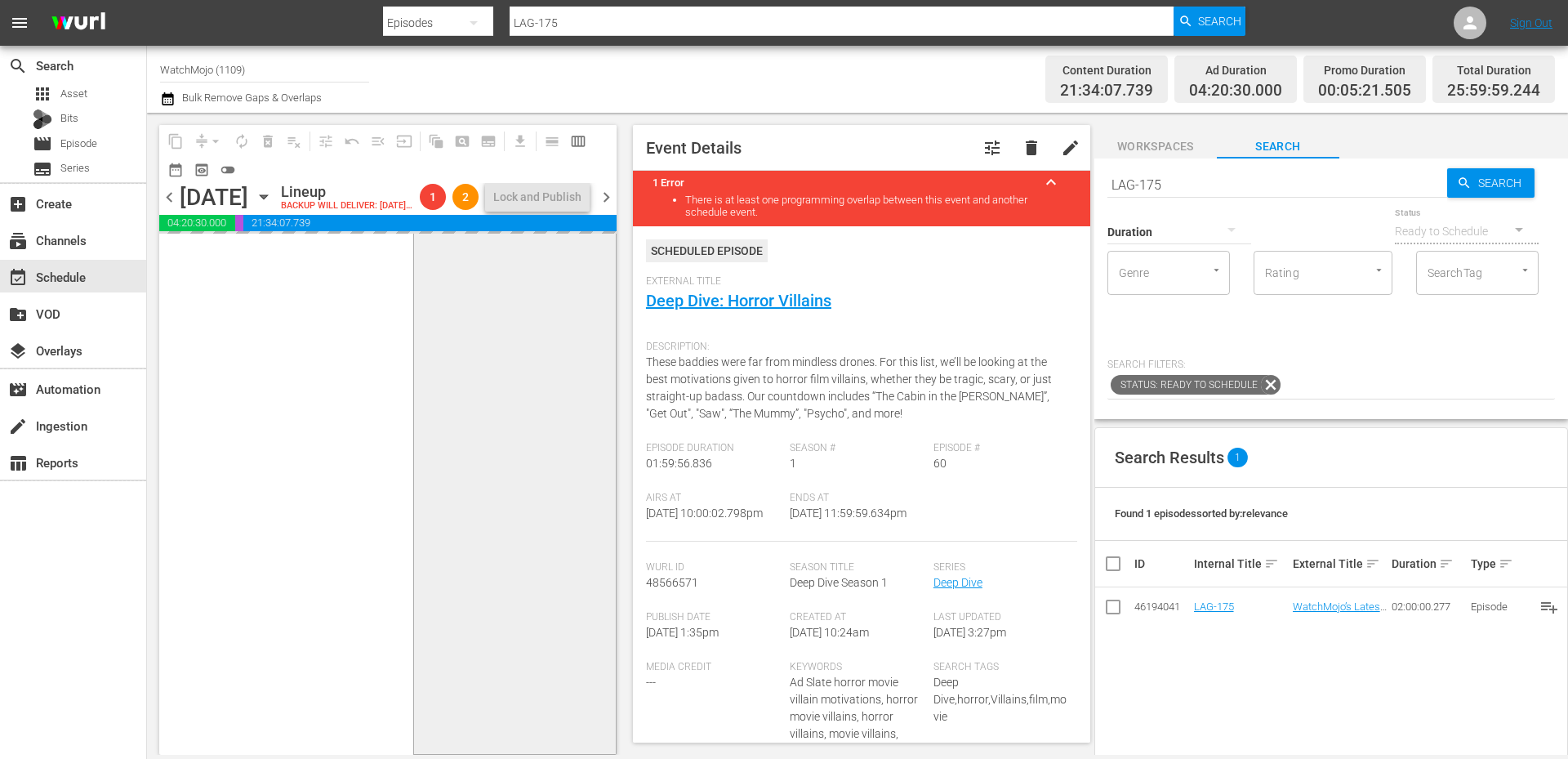
click at [451, 697] on div "WatchMojo's Latest and Greatest / SE1 / EP175: LAG-175 1 1 reorder" at bounding box center [515, 420] width 201 height 661
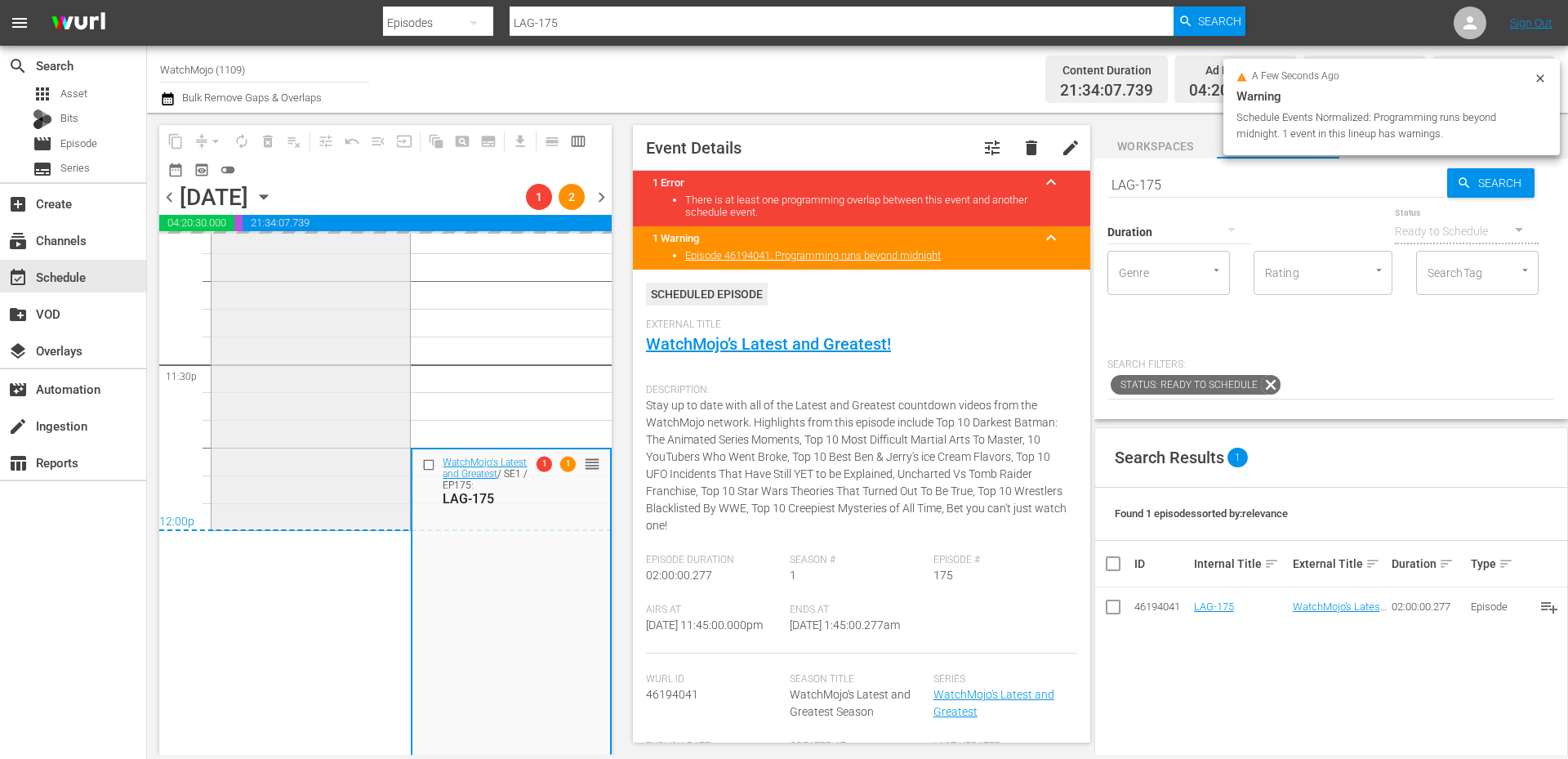
scroll to position [7350, 0]
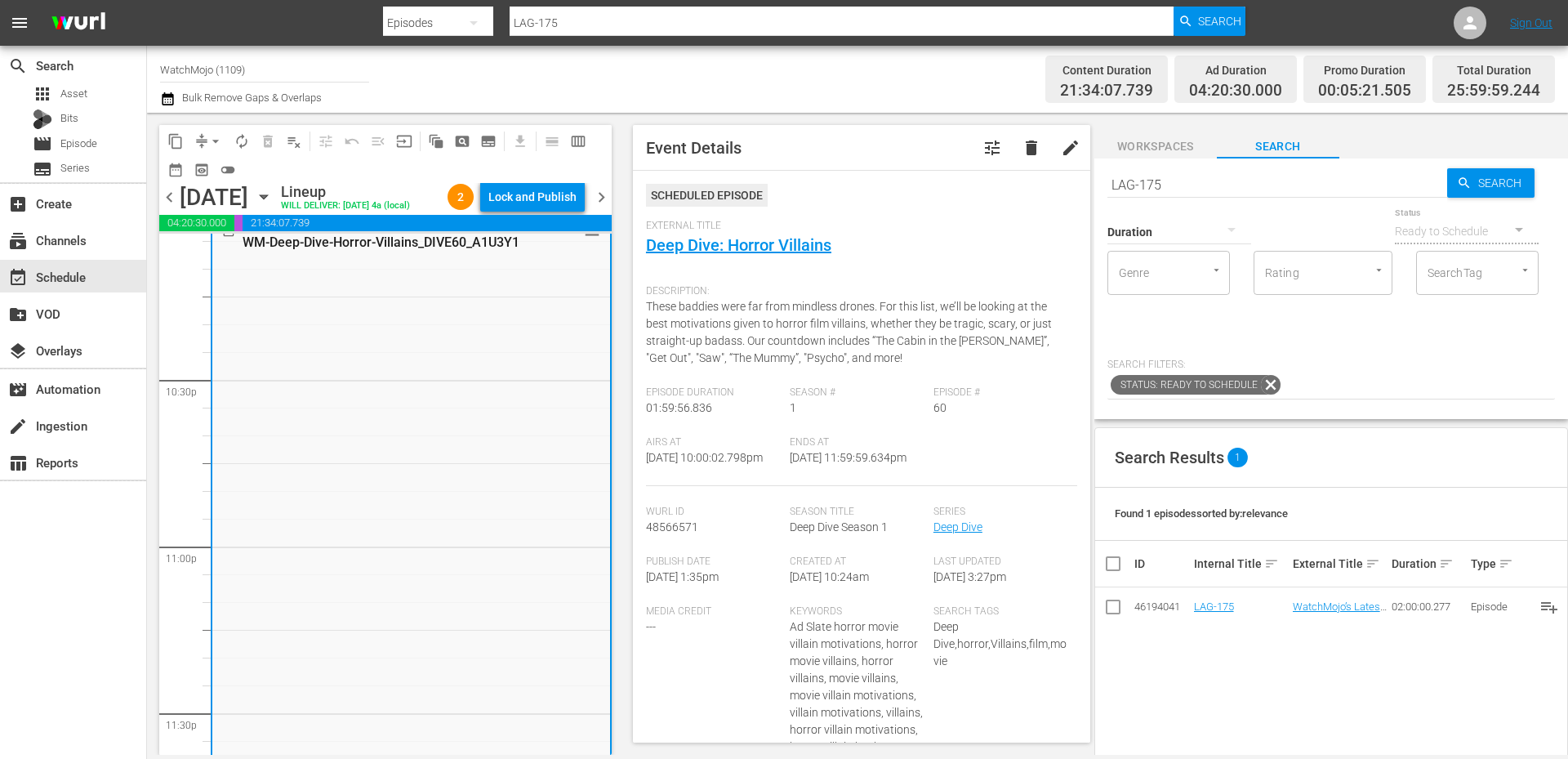
click at [510, 193] on div "Lock and Publish" at bounding box center [532, 196] width 88 height 29
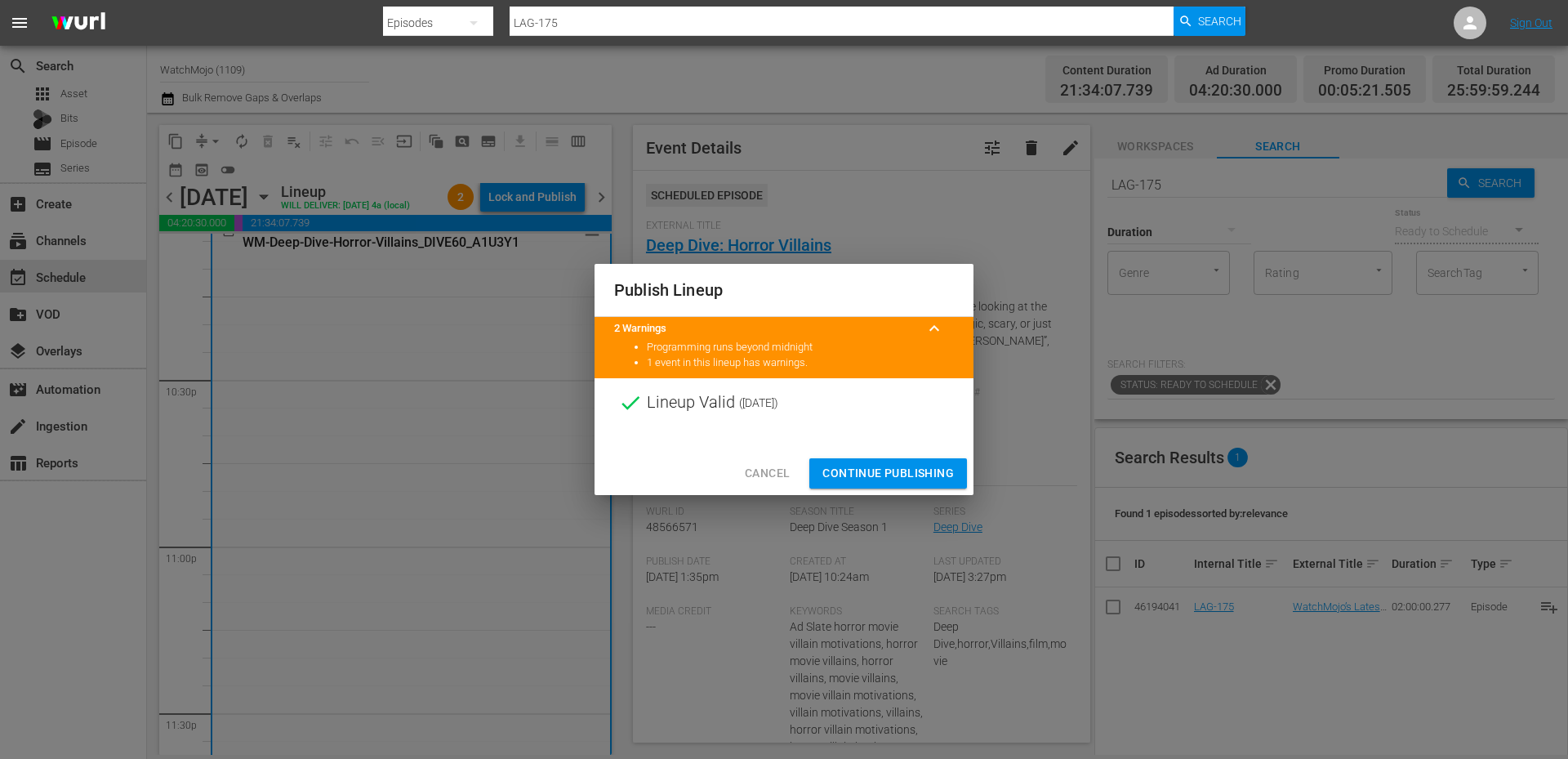
click at [847, 483] on span "Continue Publishing" at bounding box center [888, 473] width 131 height 21
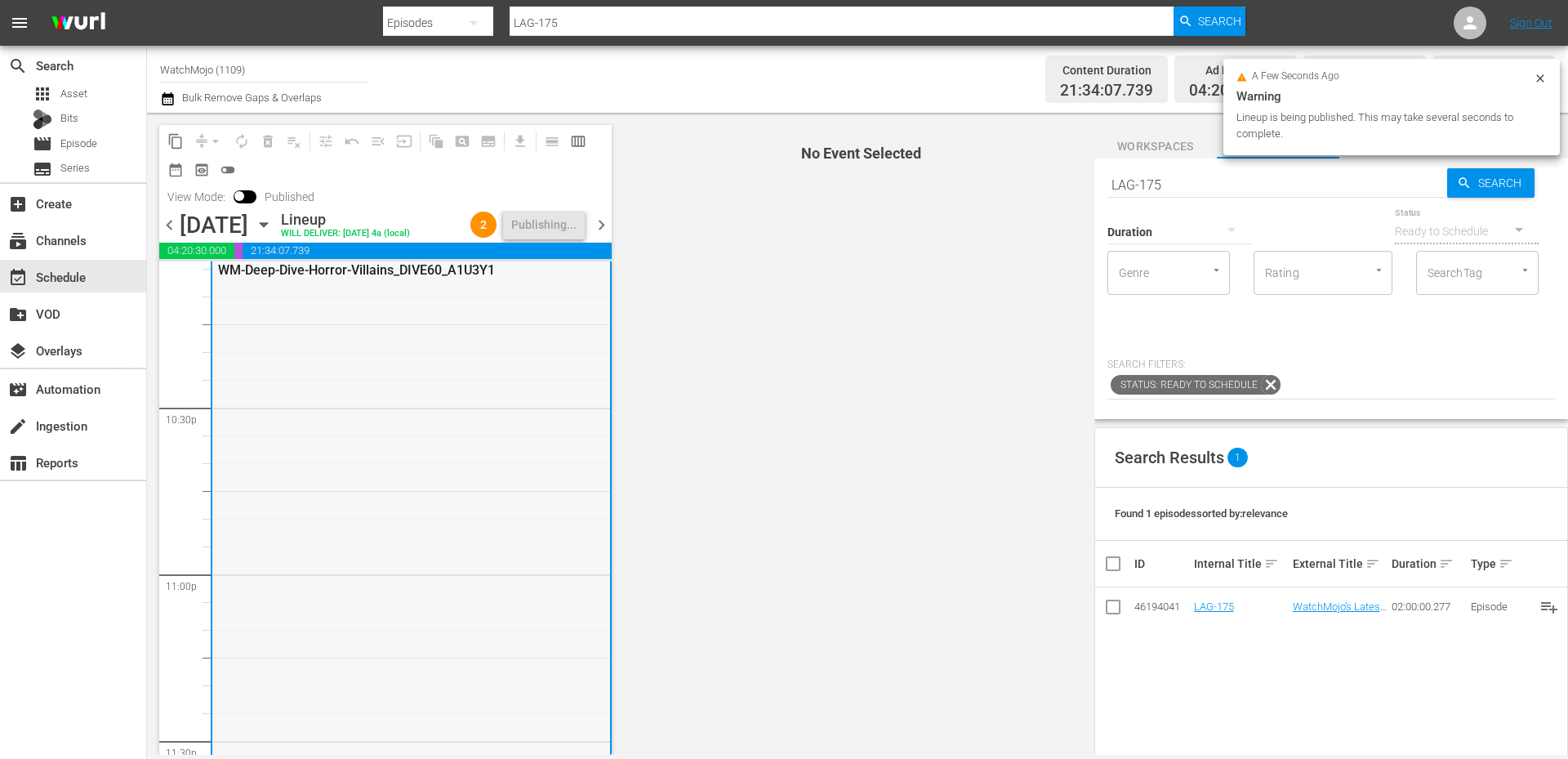
click at [478, 479] on div "Deep Dive / SE1 / EP60: WM-Deep-Dive-Horror-Villains_DIVE60_A1U3Y1" at bounding box center [412, 574] width 398 height 661
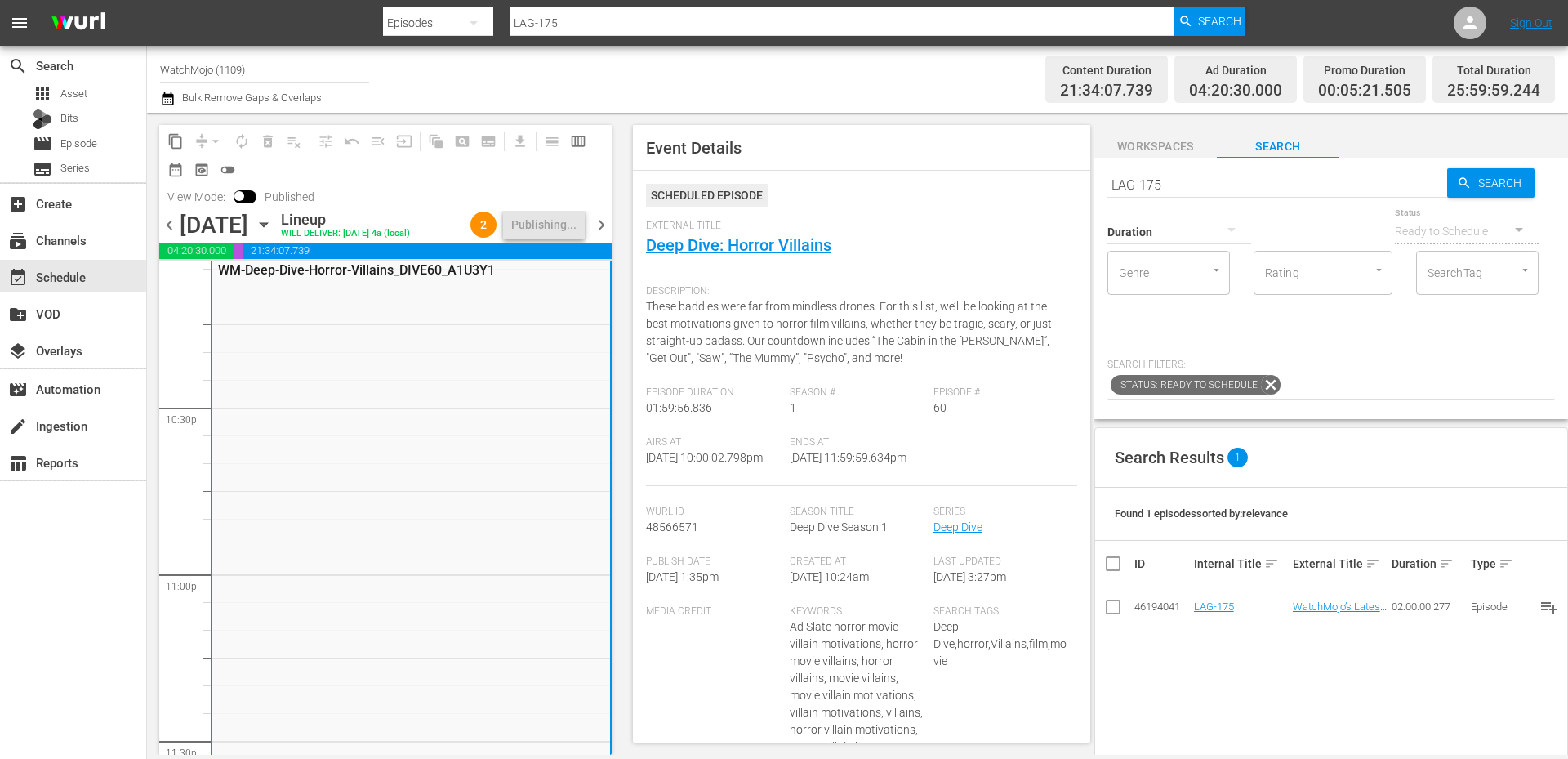
drag, startPoint x: 835, startPoint y: 485, endPoint x: 786, endPoint y: 488, distance: 49.1
click at [790, 486] on div "Ends At 8/25/25 @ 11:59:59.634pm" at bounding box center [862, 461] width 144 height 50
click at [602, 216] on span "chevron_right" at bounding box center [601, 225] width 21 height 21
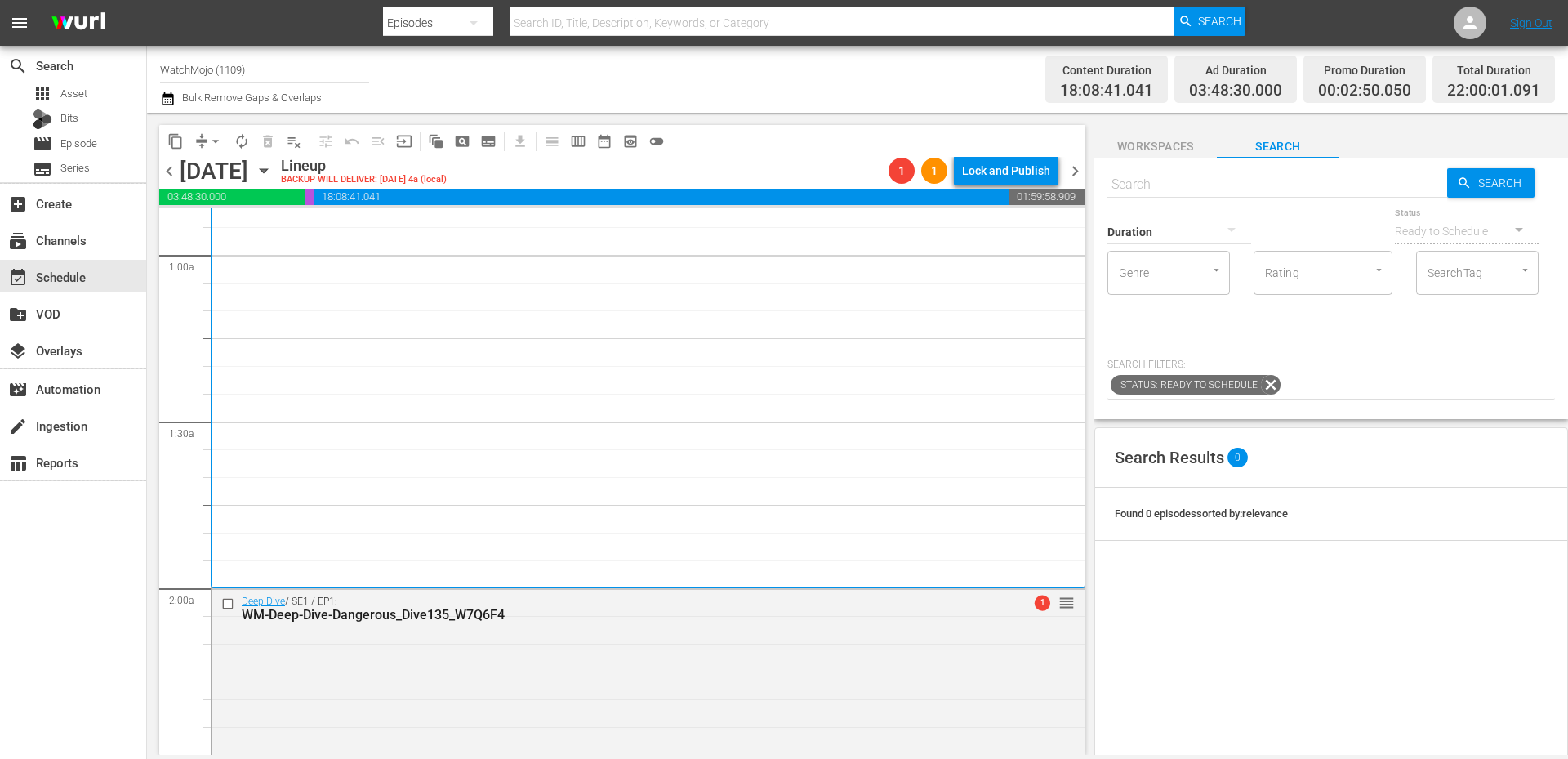
scroll to position [654, 0]
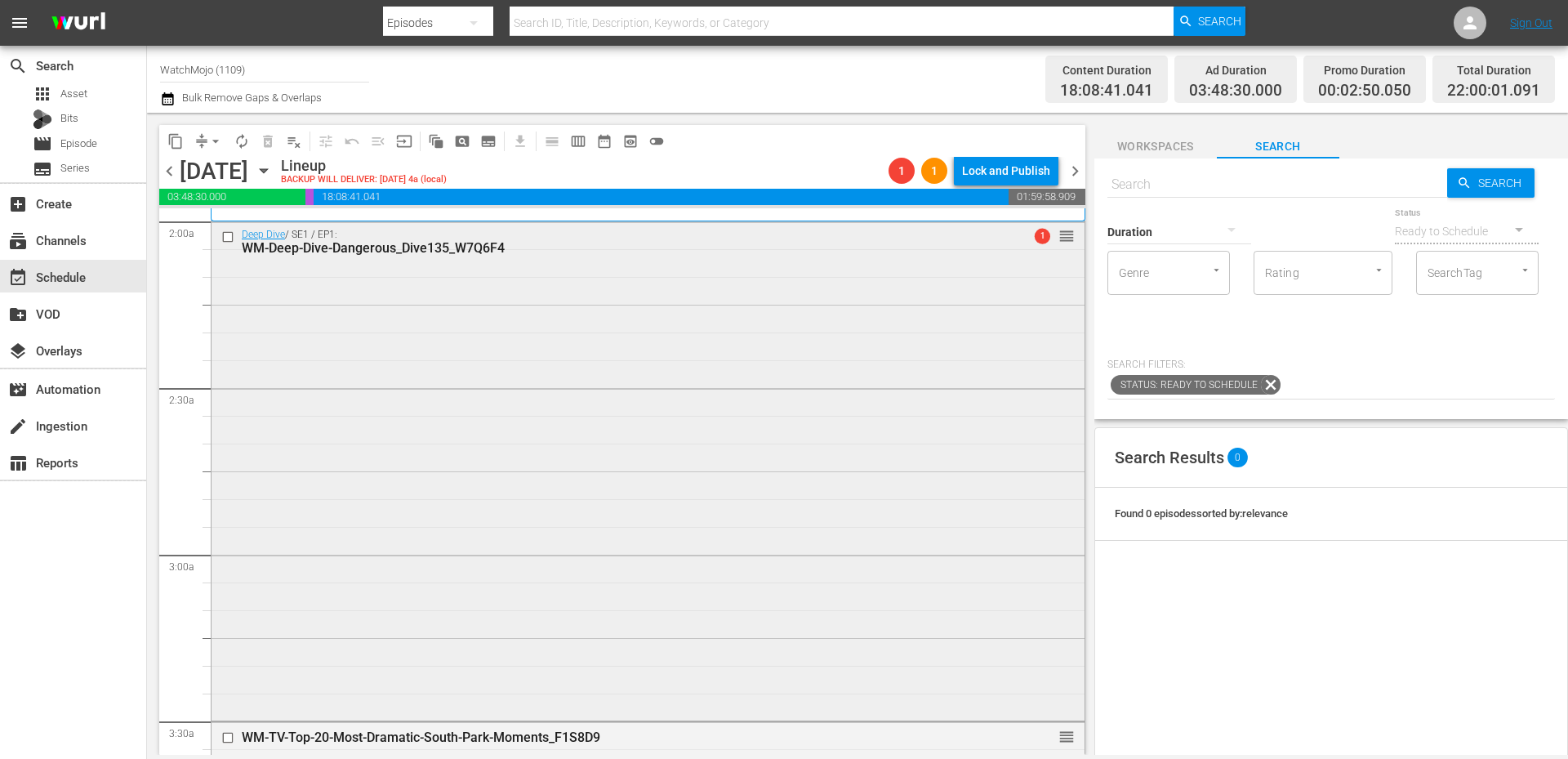
click at [347, 428] on div "Deep Dive / SE1 / EP1: WM-Deep-Dive-Dangerous_Dive135_W7Q6F4 1 reorder" at bounding box center [648, 468] width 873 height 495
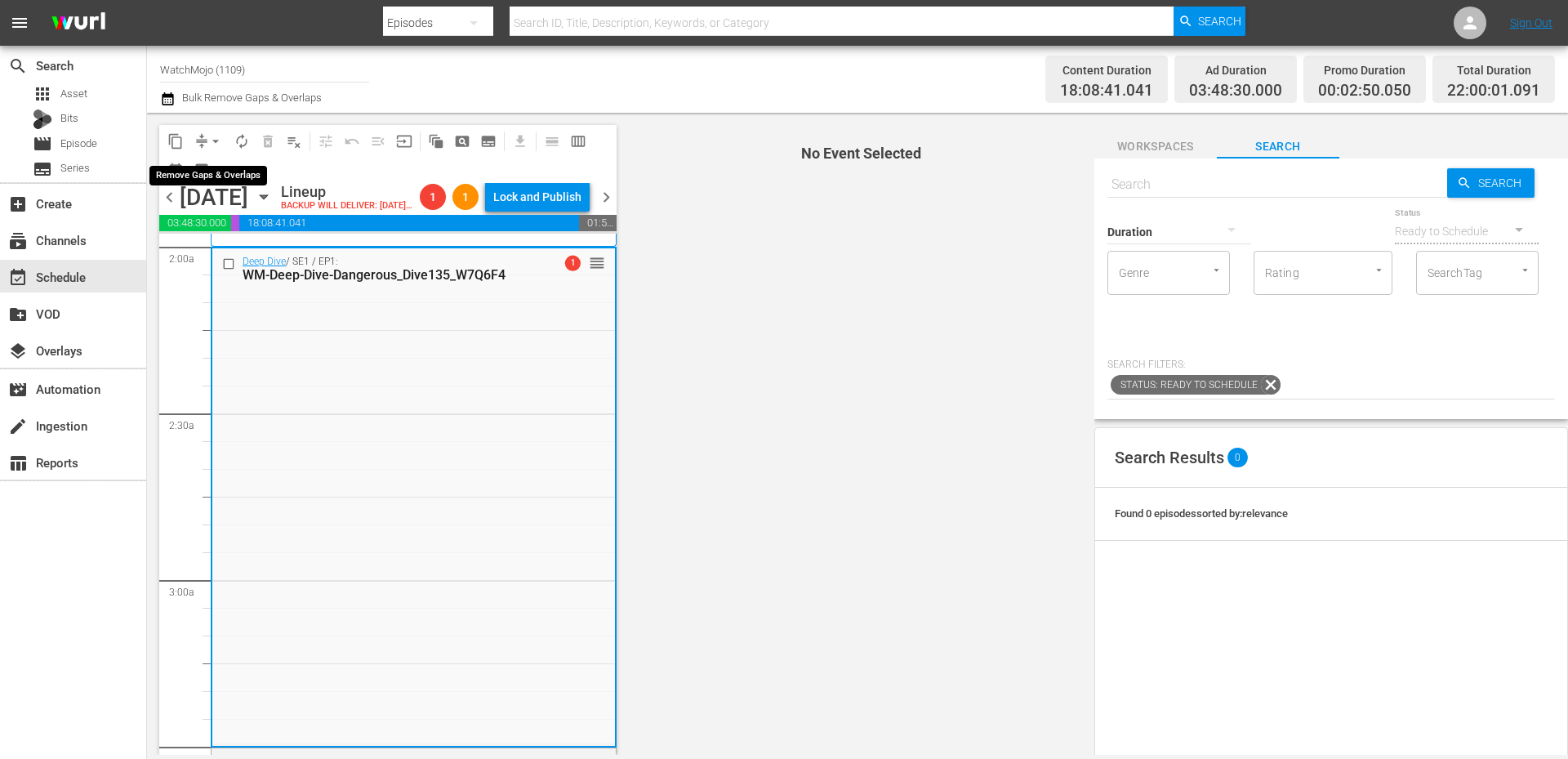
click at [206, 141] on button "arrow_drop_down" at bounding box center [215, 141] width 26 height 26
click at [250, 228] on li "Align to End of Previous Day" at bounding box center [216, 227] width 172 height 27
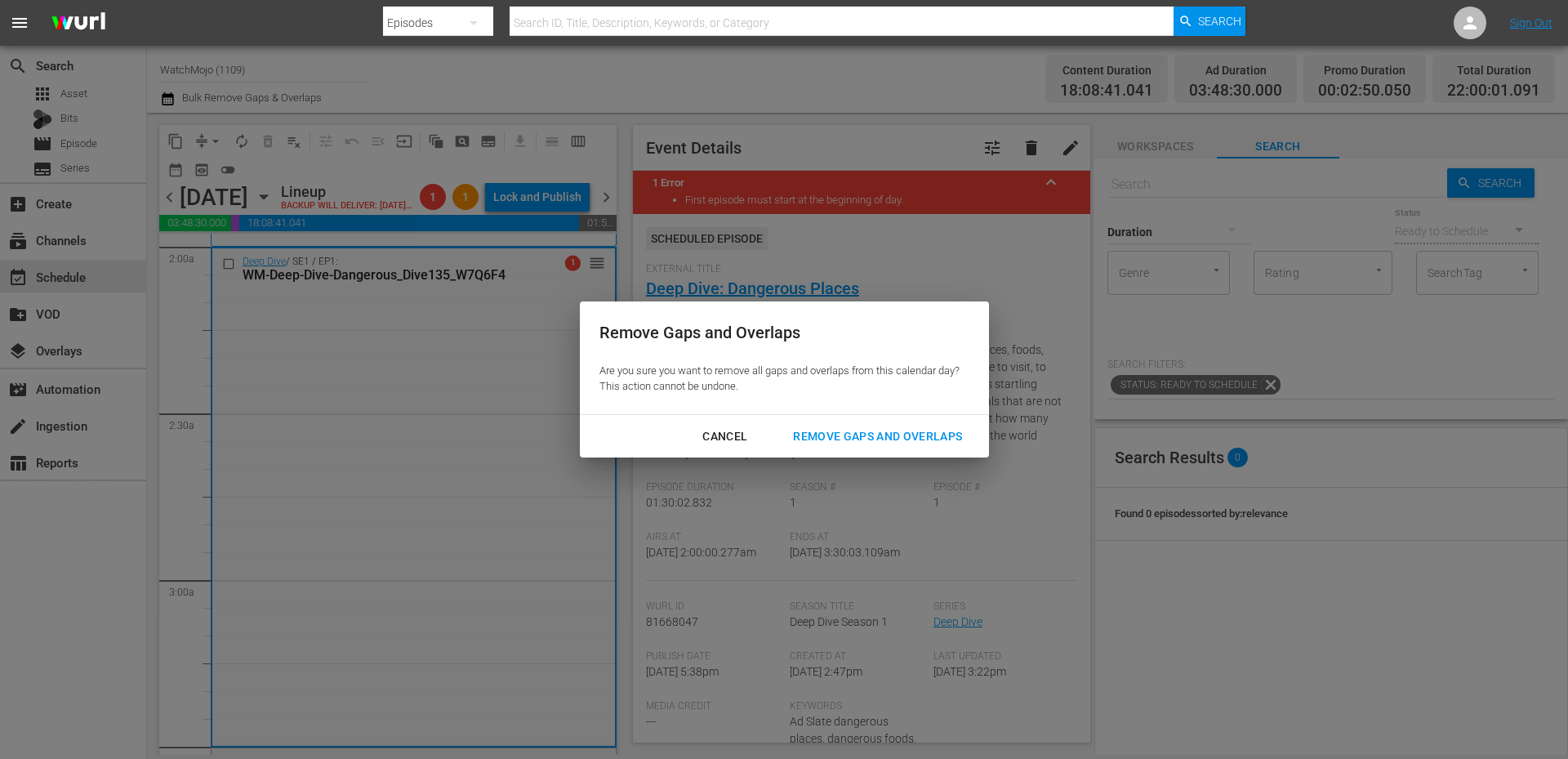
click at [849, 437] on div "Remove Gaps and Overlaps" at bounding box center [877, 437] width 196 height 21
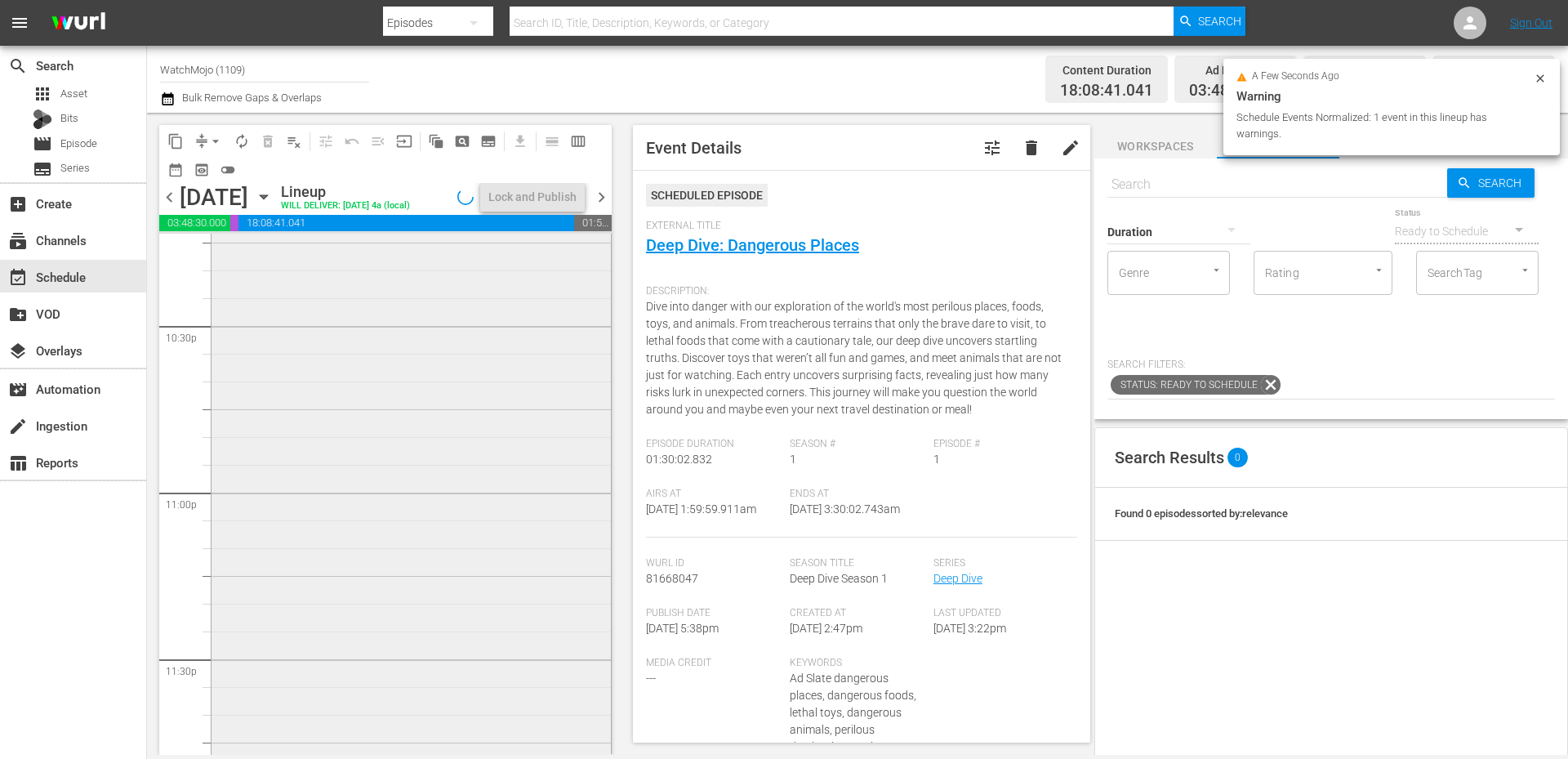
scroll to position [7475, 0]
click at [408, 640] on div "WatchMojo's Latest and Greatest / SE1 / EP402: Lag-402 1 reorder" at bounding box center [412, 420] width 400 height 661
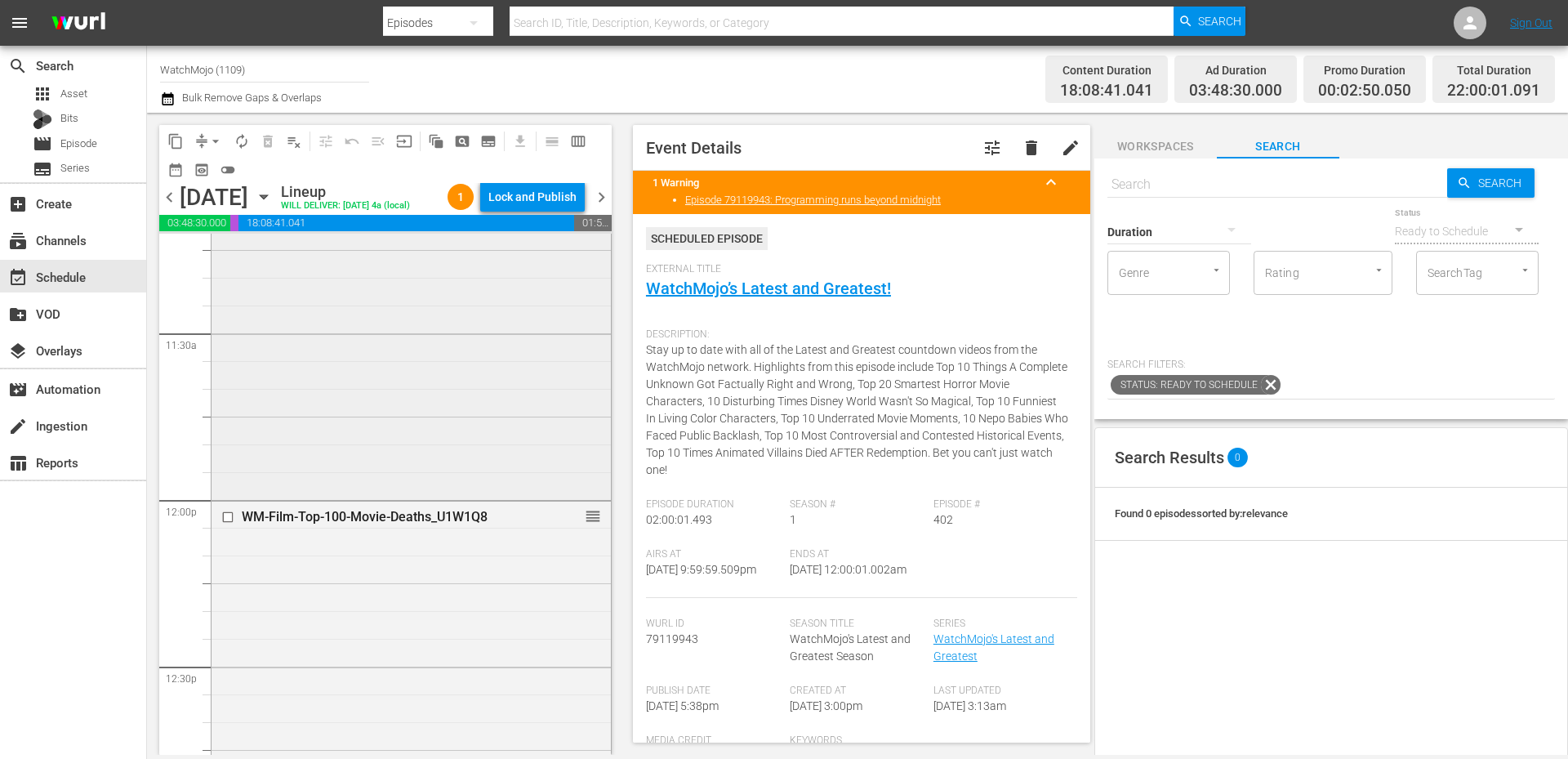
scroll to position [3719, 0]
click at [453, 478] on div "Deep Dive / SE1 / EP56: WM-Deep-Dive-Family-Guy-Part-2_DIVE56_M8N1F9 reorder" at bounding box center [412, 179] width 400 height 661
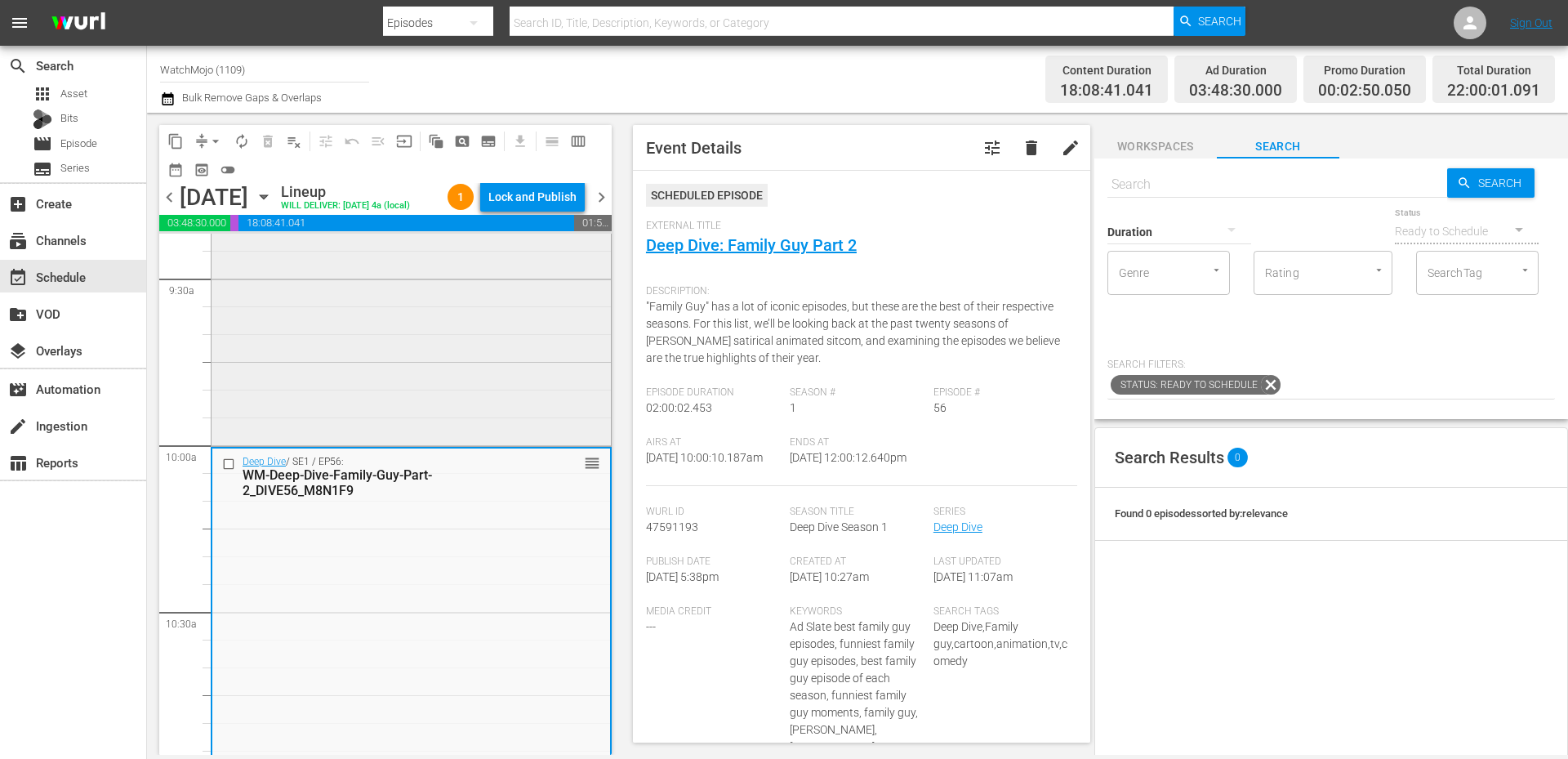
click at [394, 373] on div "Deep Dive / SE1 / EP10: WM-Deep-Dive-Family-Guy_DIVE010 reorder" at bounding box center [412, 111] width 400 height 662
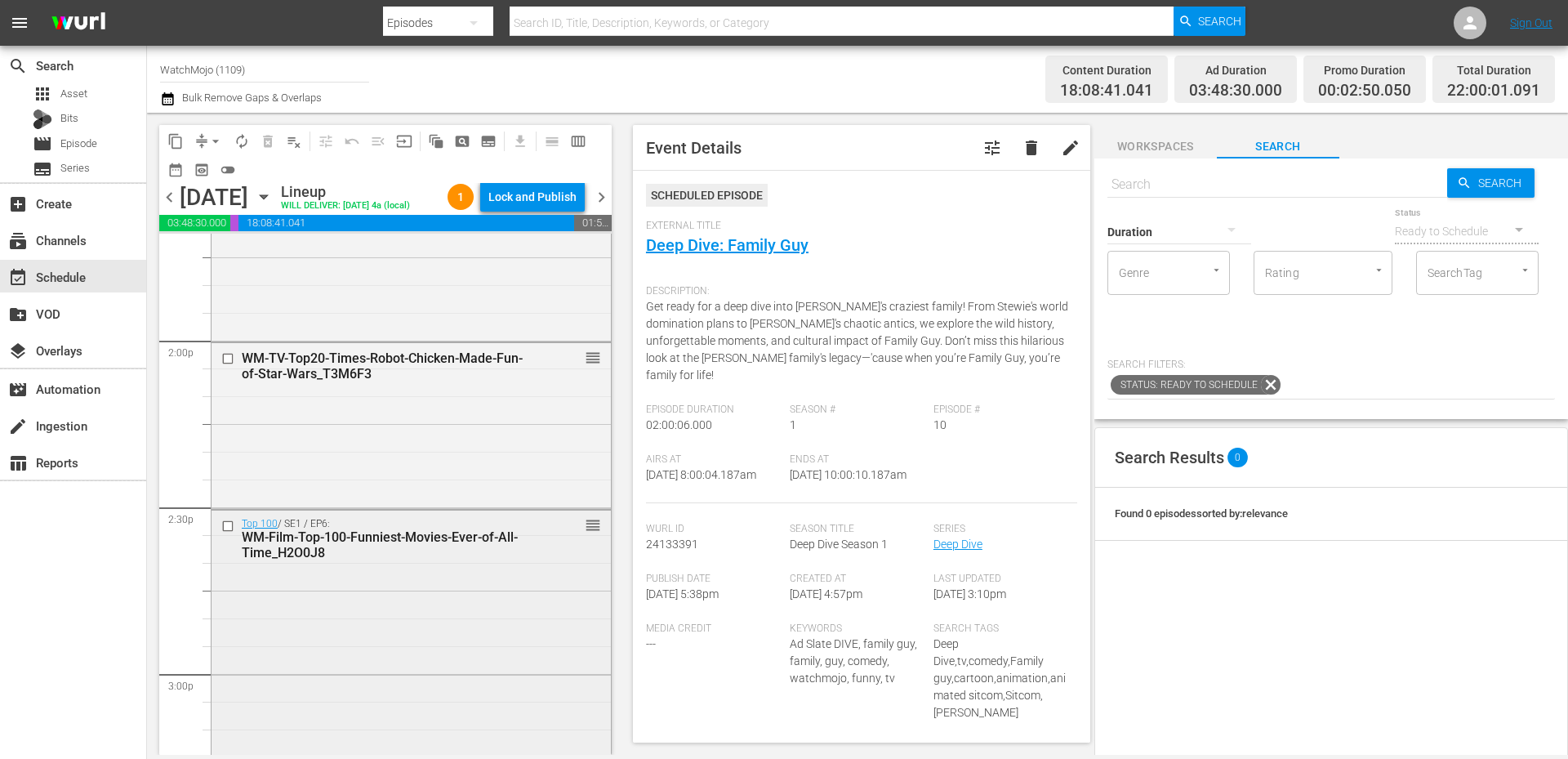
scroll to position [4590, 0]
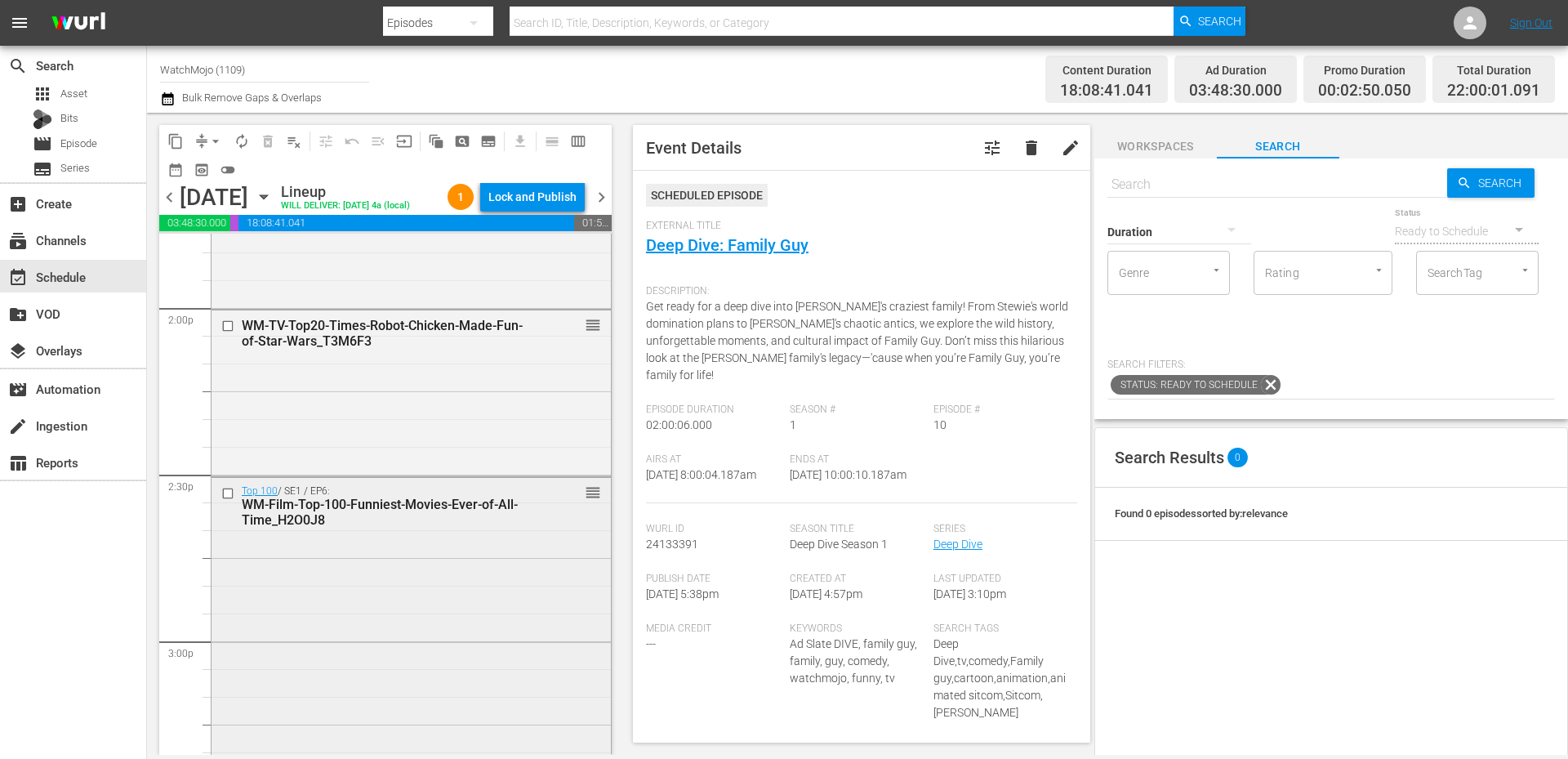
click at [341, 595] on div "Top 100 / SE1 / EP6: WM-Film-Top-100-Funniest-Movies-Ever-of-All-Time_H2O0J8 re…" at bounding box center [412, 725] width 400 height 495
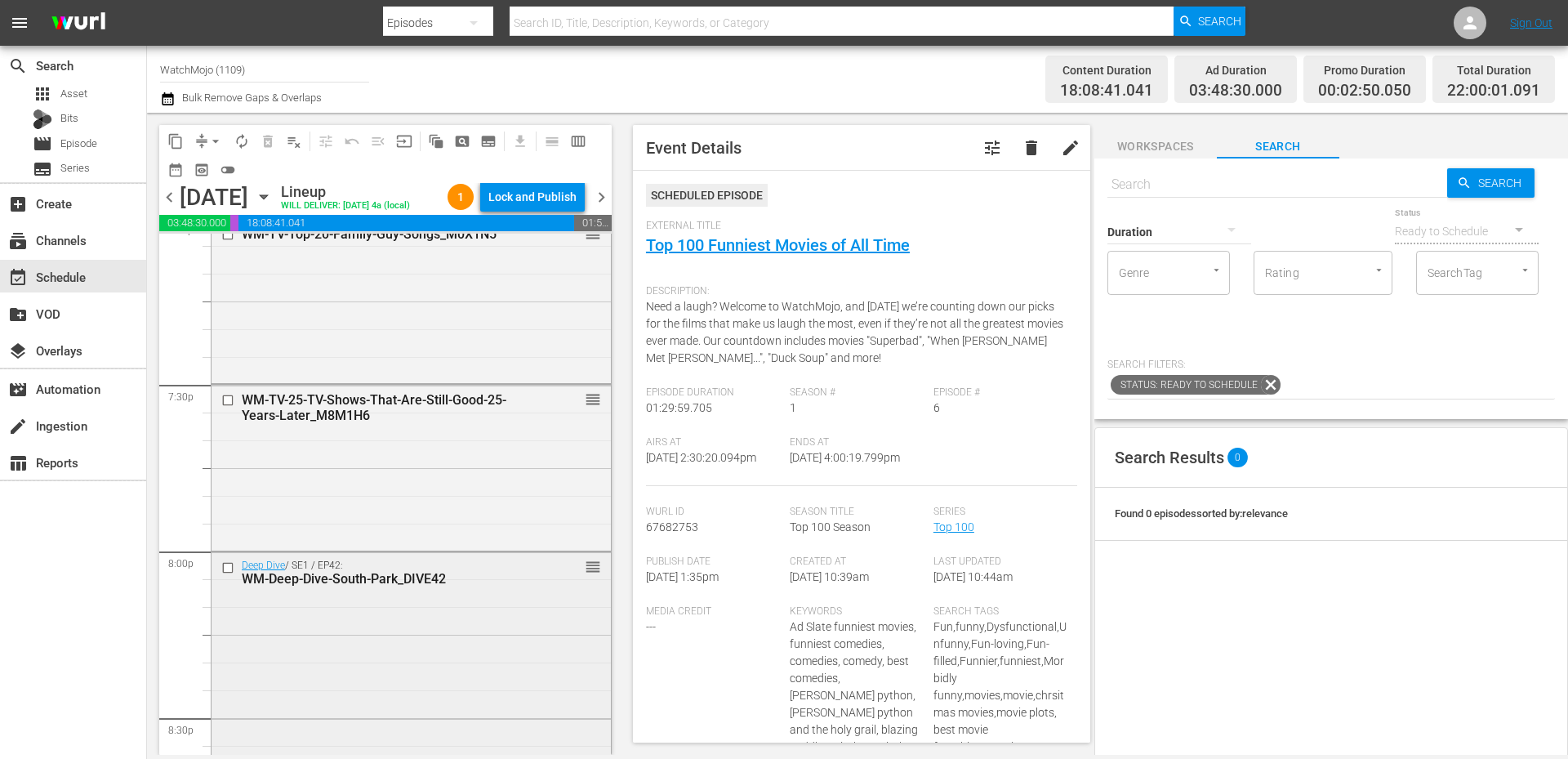
scroll to position [6370, 0]
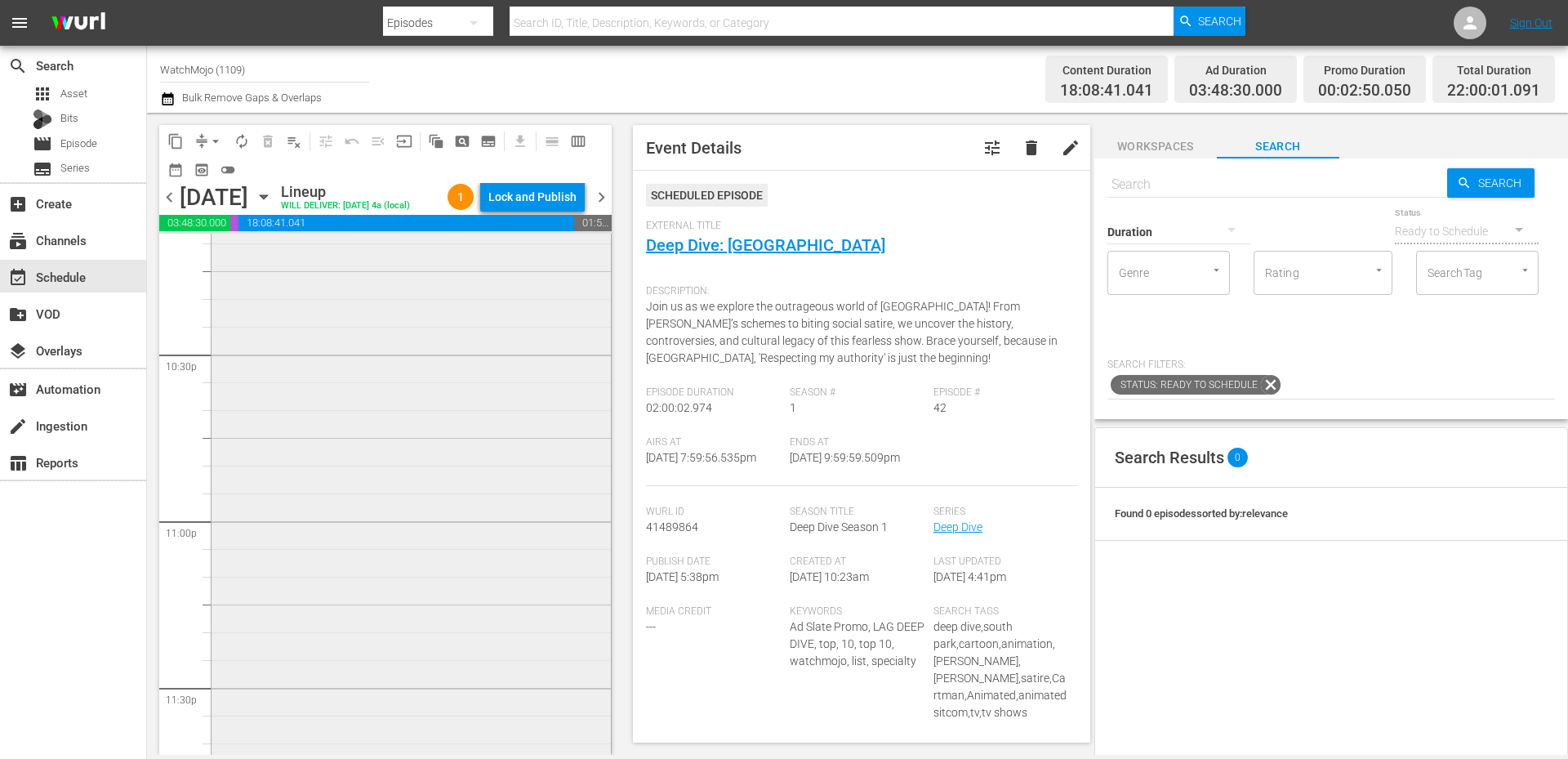
scroll to position [7366, 0]
click at [441, 610] on div "WatchMojo's Latest and Greatest / SE1 / EP402: Lag-402 1 reorder" at bounding box center [412, 528] width 400 height 661
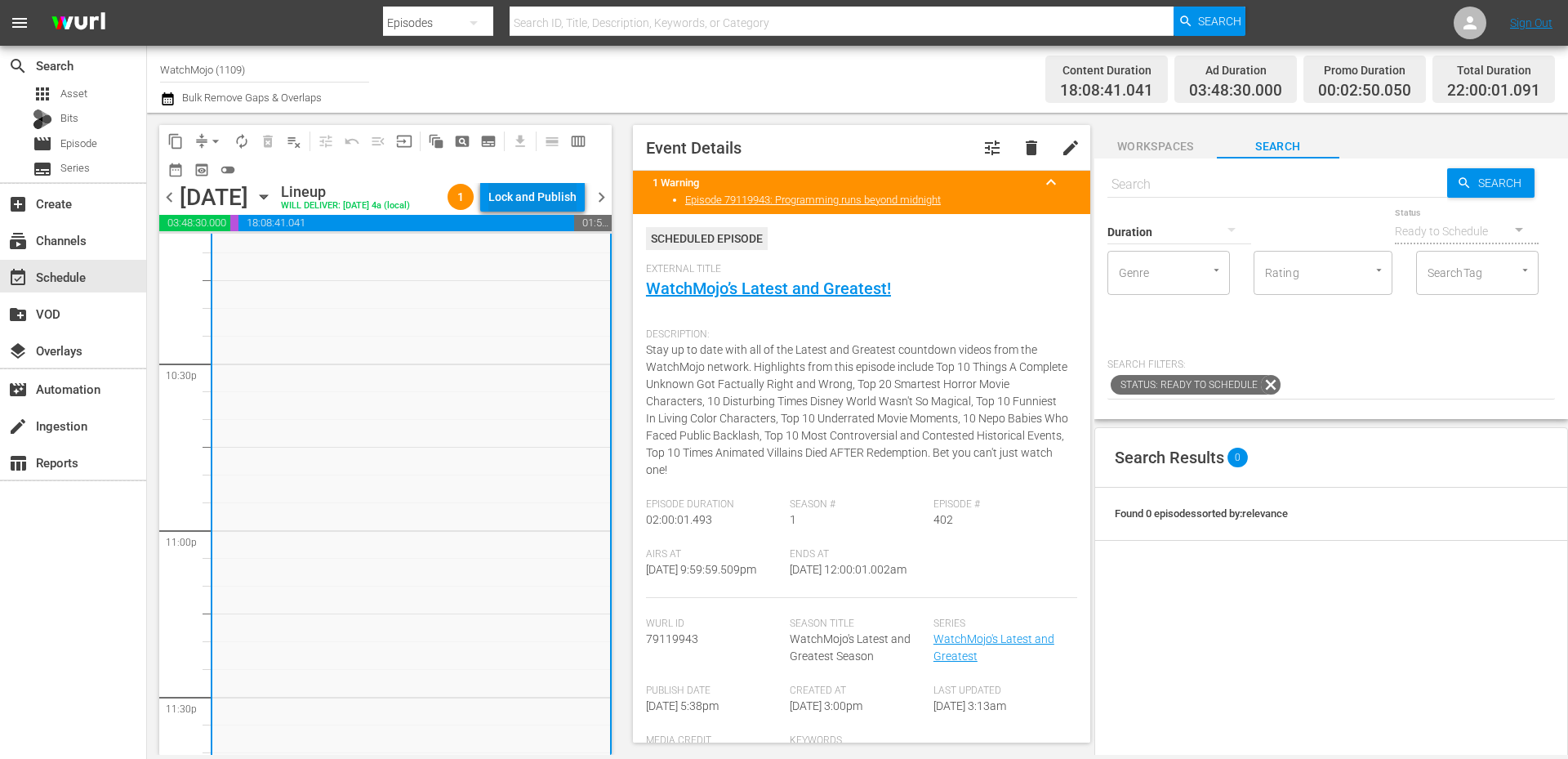
click at [524, 206] on div "Lock and Publish" at bounding box center [532, 196] width 88 height 29
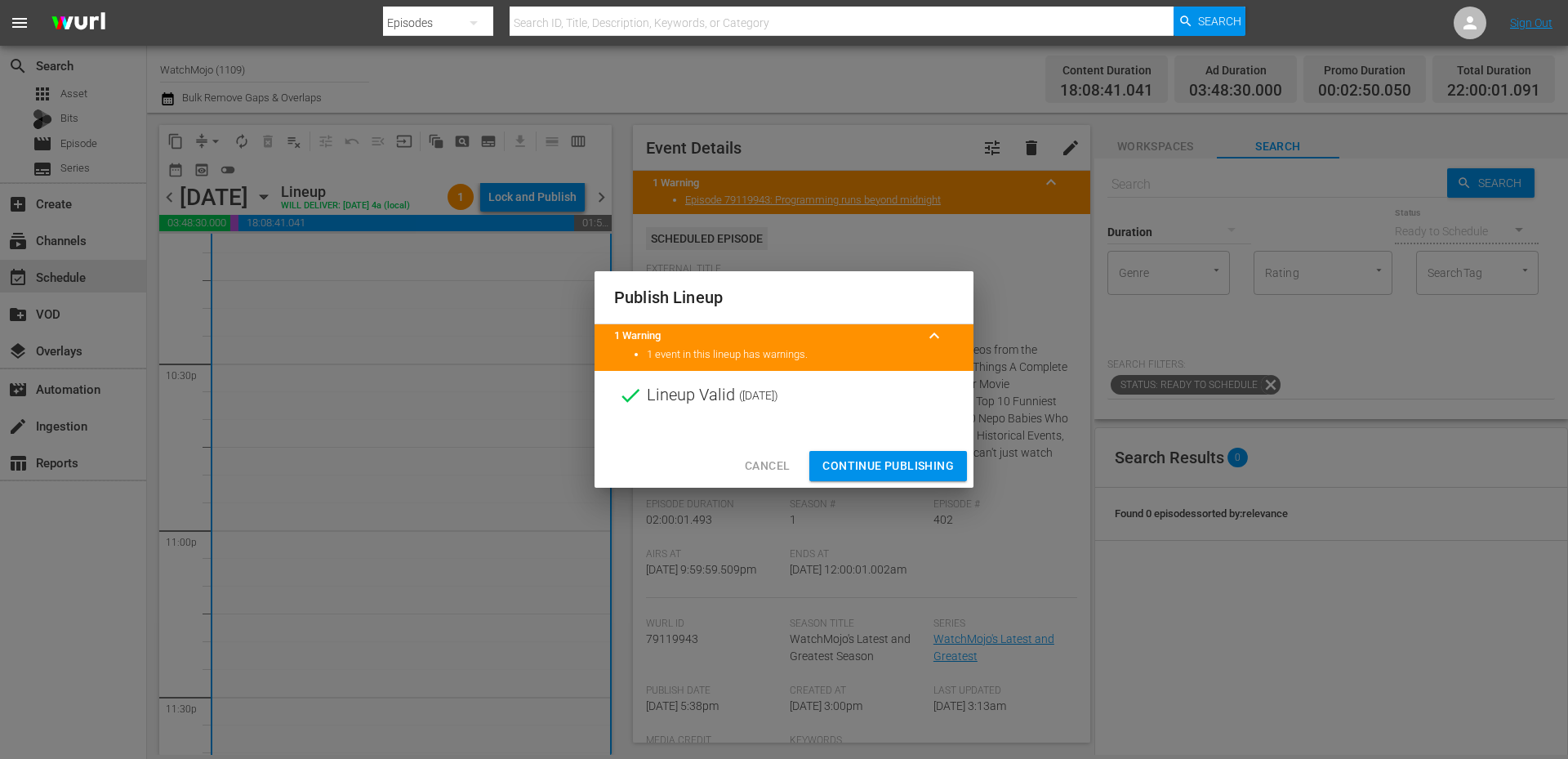
click at [855, 467] on span "Continue Publishing" at bounding box center [888, 466] width 131 height 21
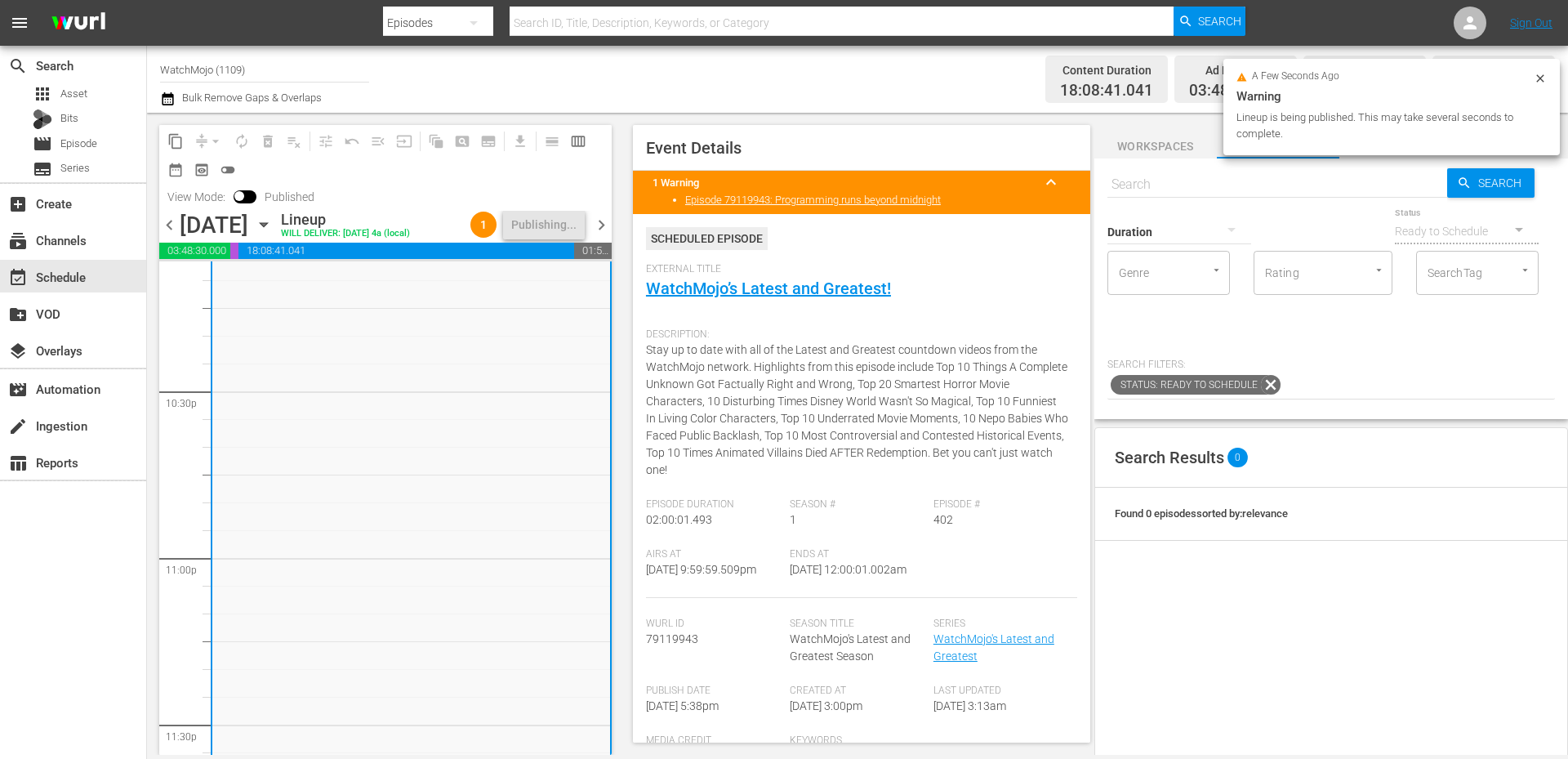
drag, startPoint x: 898, startPoint y: 586, endPoint x: 780, endPoint y: 604, distance: 119.4
click at [782, 598] on div "Airs At 8/26/25 @ 9:59:59.509pm Ends At 8/27/25 @ 12:00:01.002am" at bounding box center [861, 573] width 431 height 50
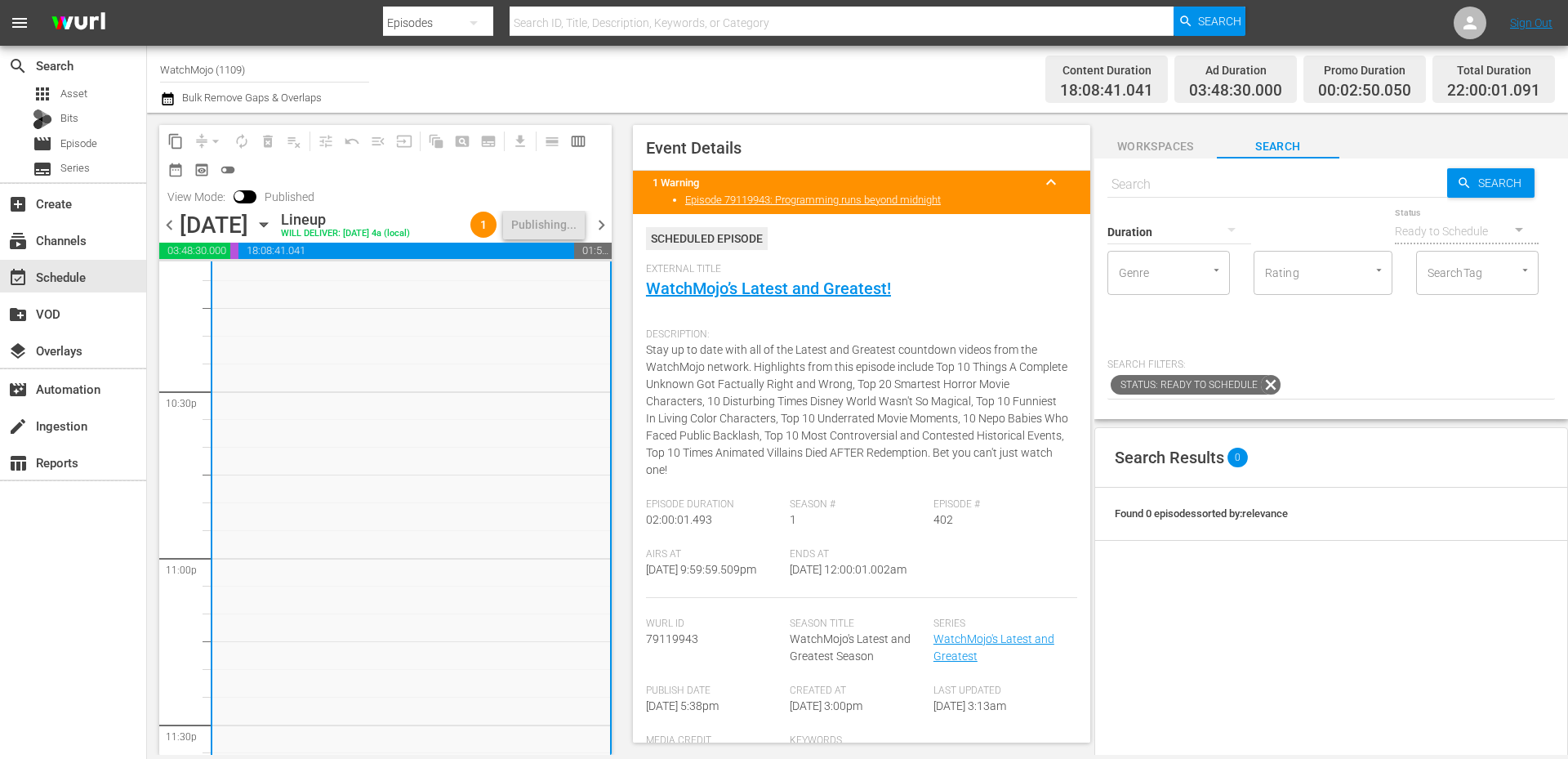
copy span "12:00:01.002am"
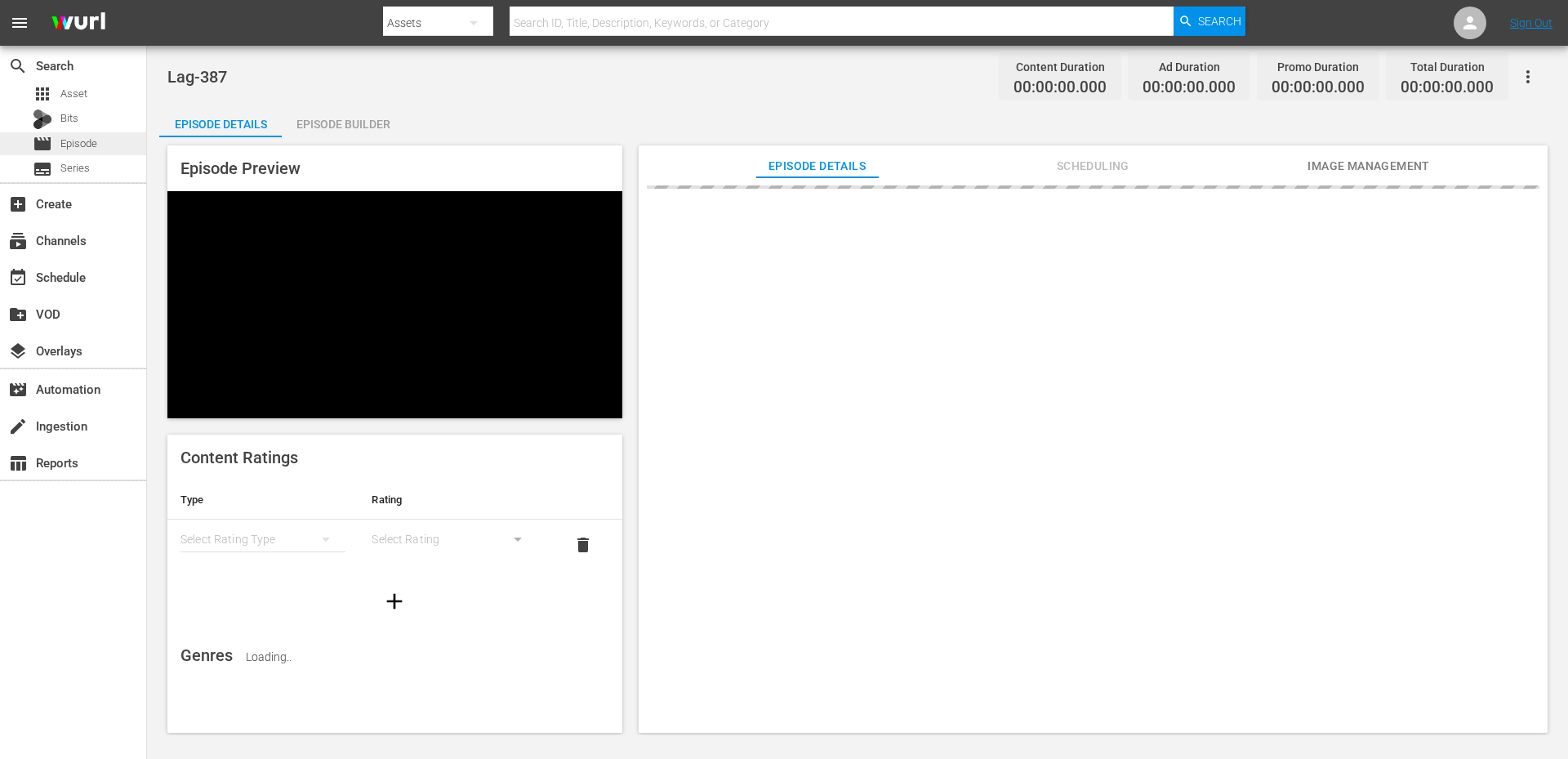
click at [67, 154] on div "movie Episode" at bounding box center [64, 143] width 64 height 23
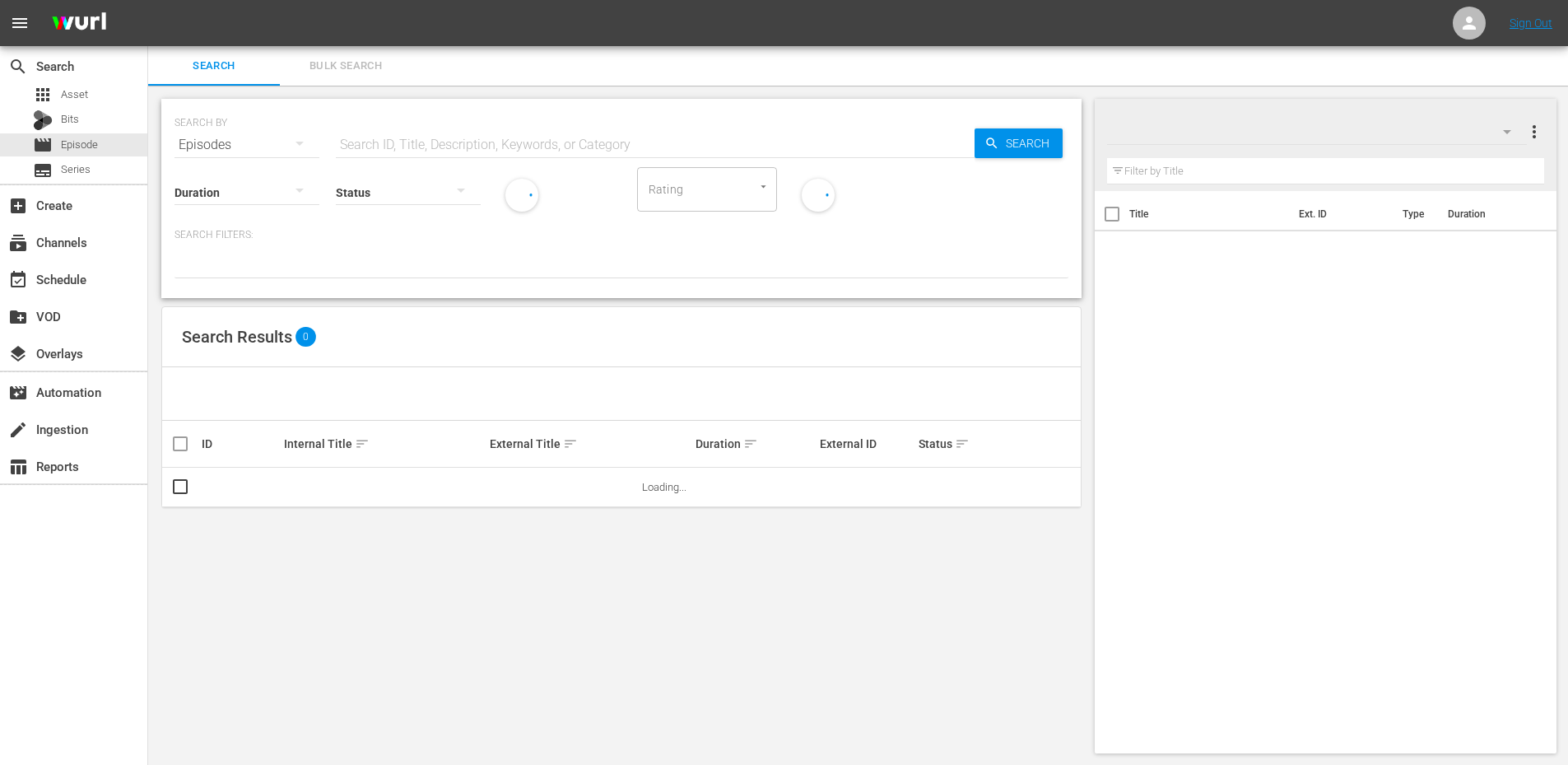
click at [465, 145] on input "text" at bounding box center [654, 145] width 639 height 40
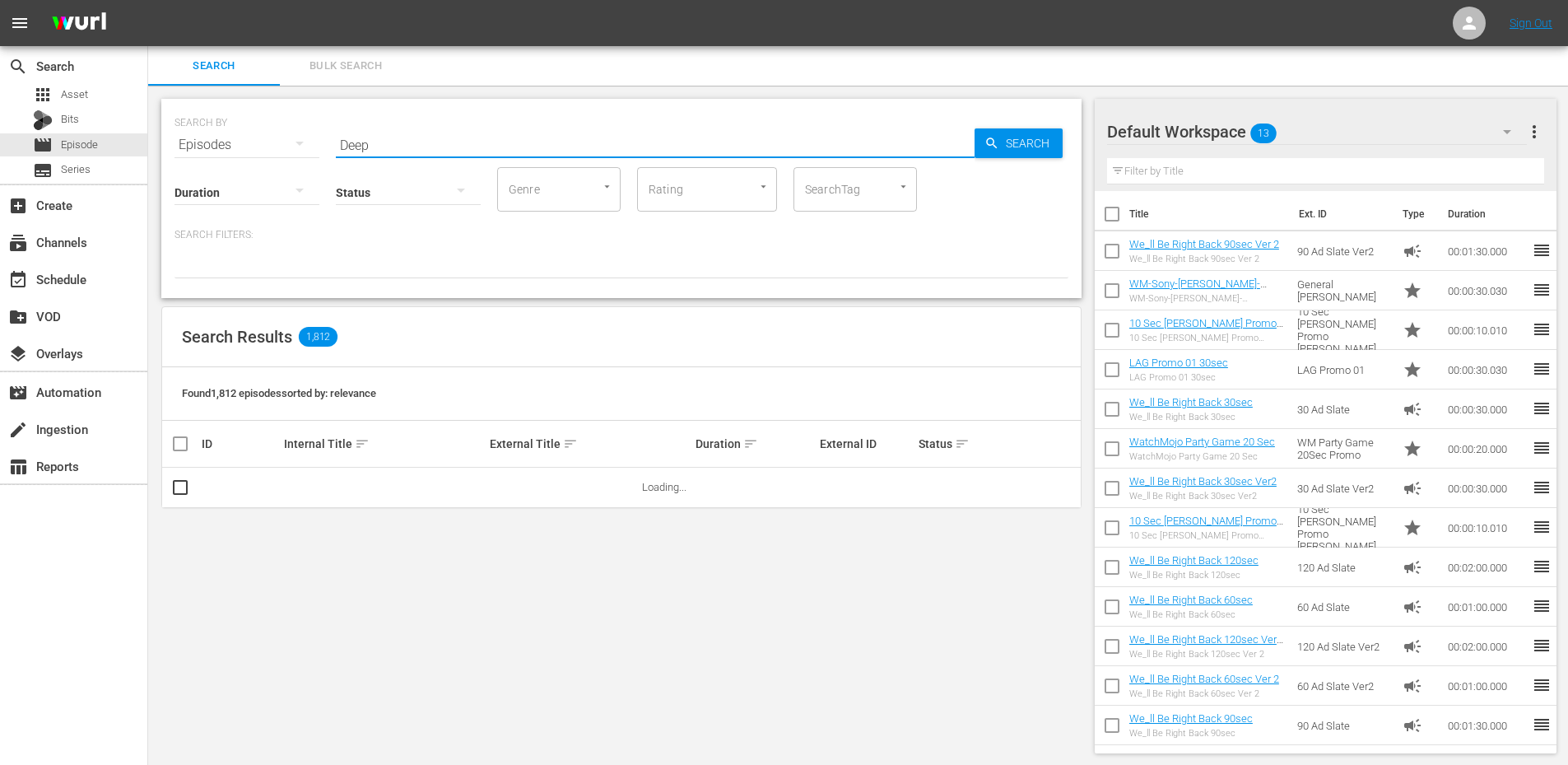
type input "Deep Dive"
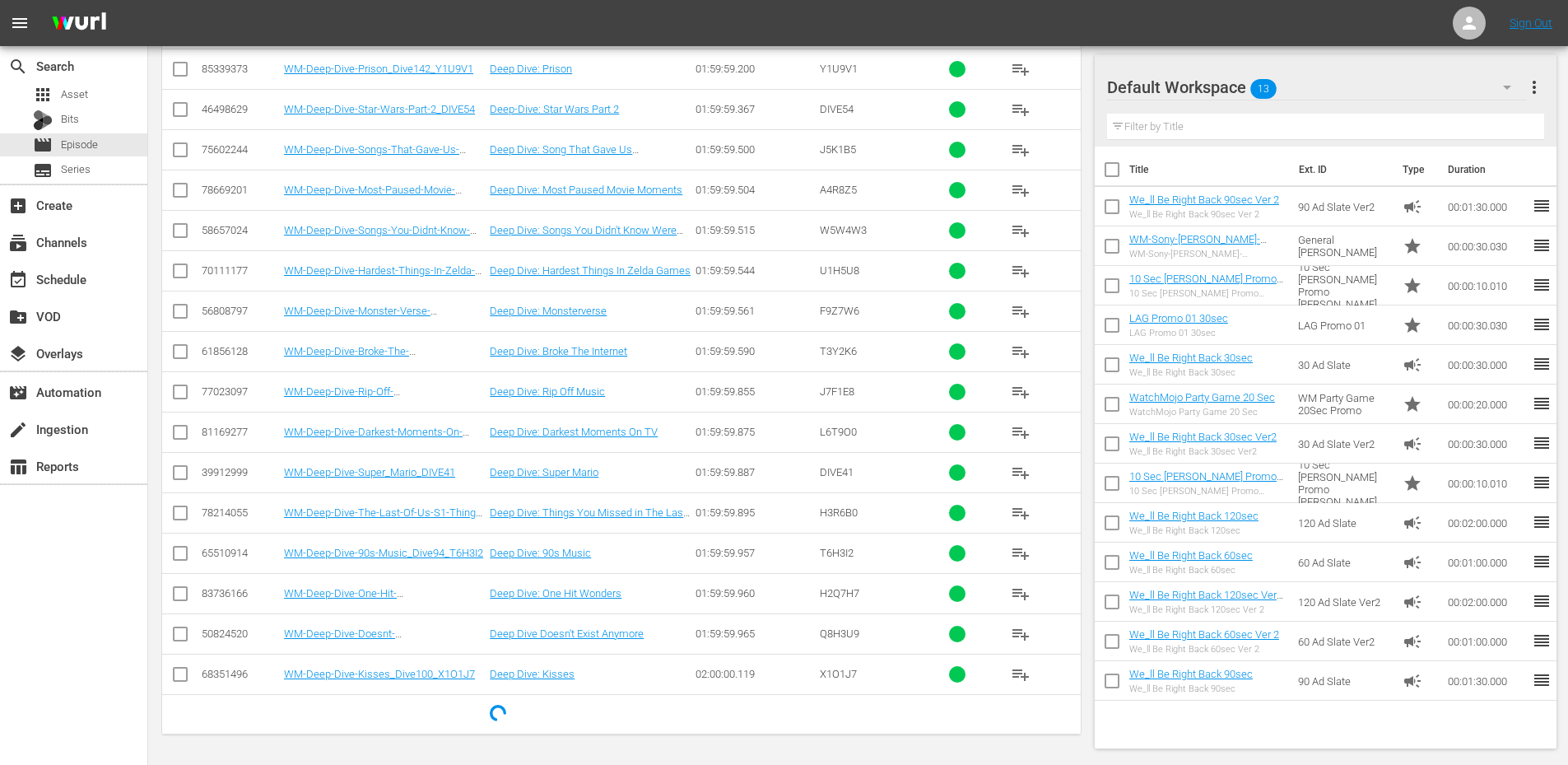
scroll to position [1699, 0]
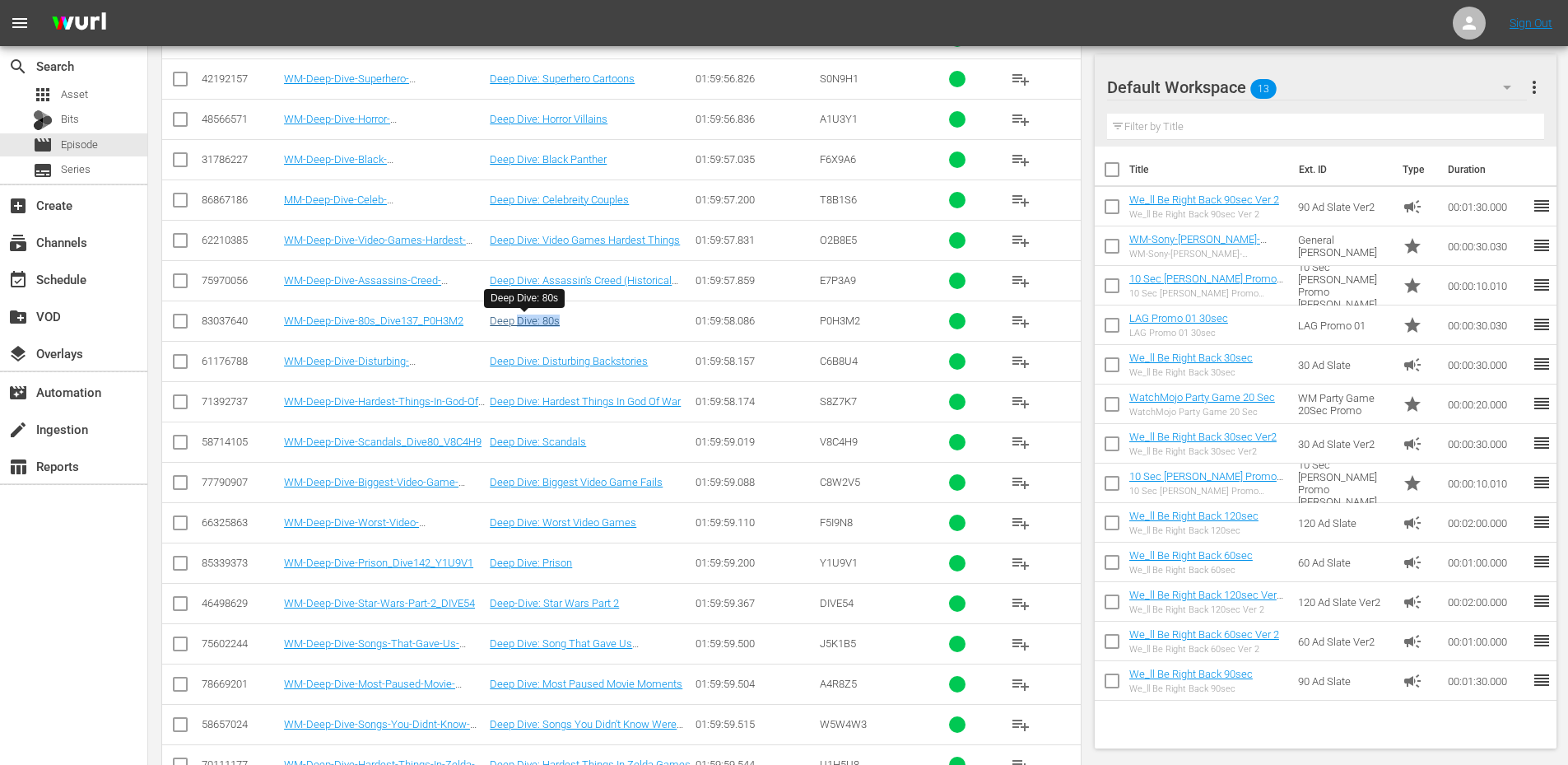
drag, startPoint x: 590, startPoint y: 320, endPoint x: 518, endPoint y: 324, distance: 72.1
click at [518, 324] on div "Deep Dive: 80s" at bounding box center [590, 321] width 201 height 12
click at [826, 322] on span "P0H3M2" at bounding box center [839, 321] width 41 height 12
copy span "P0H3M2"
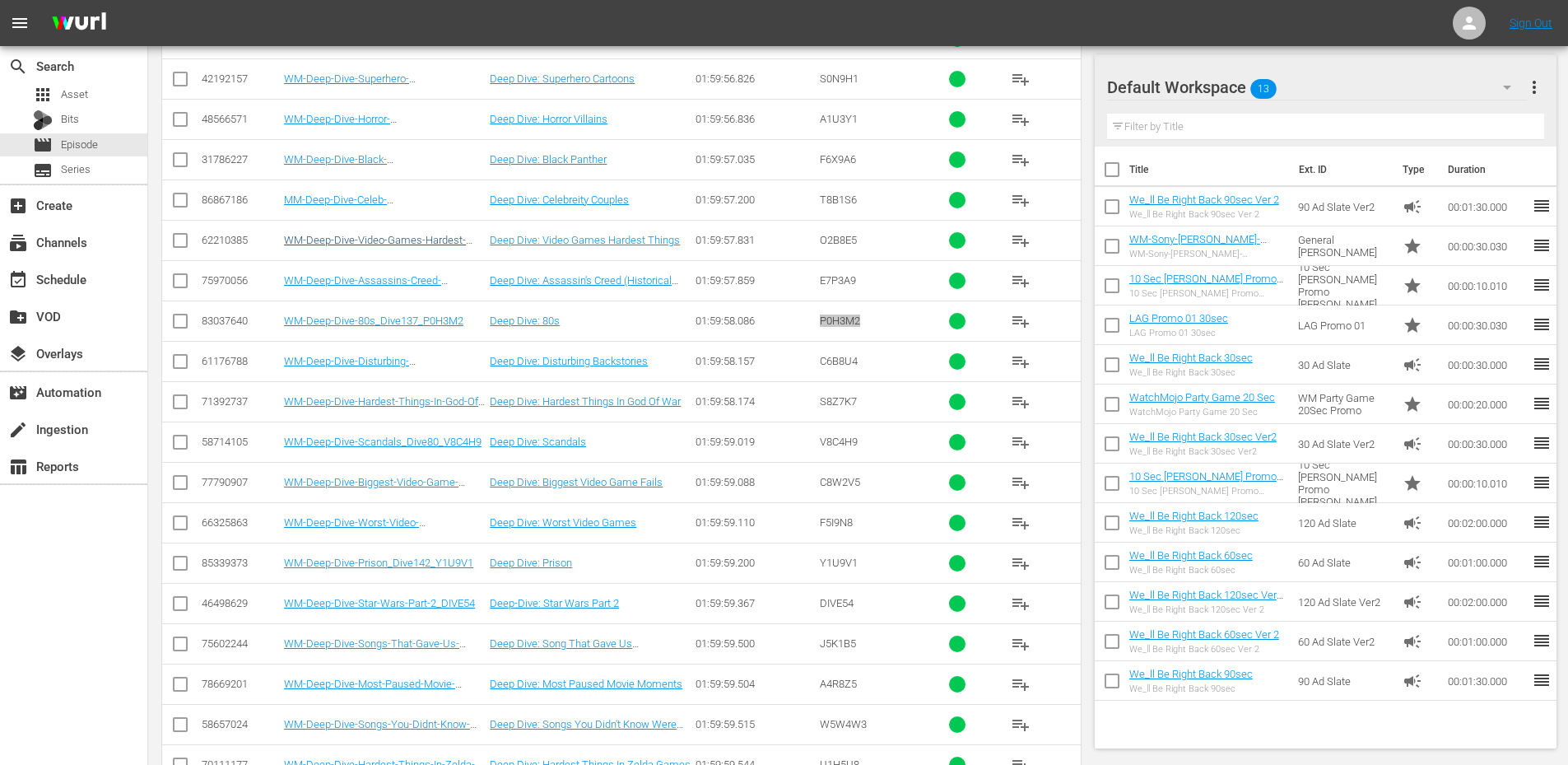
scroll to position [1479, 0]
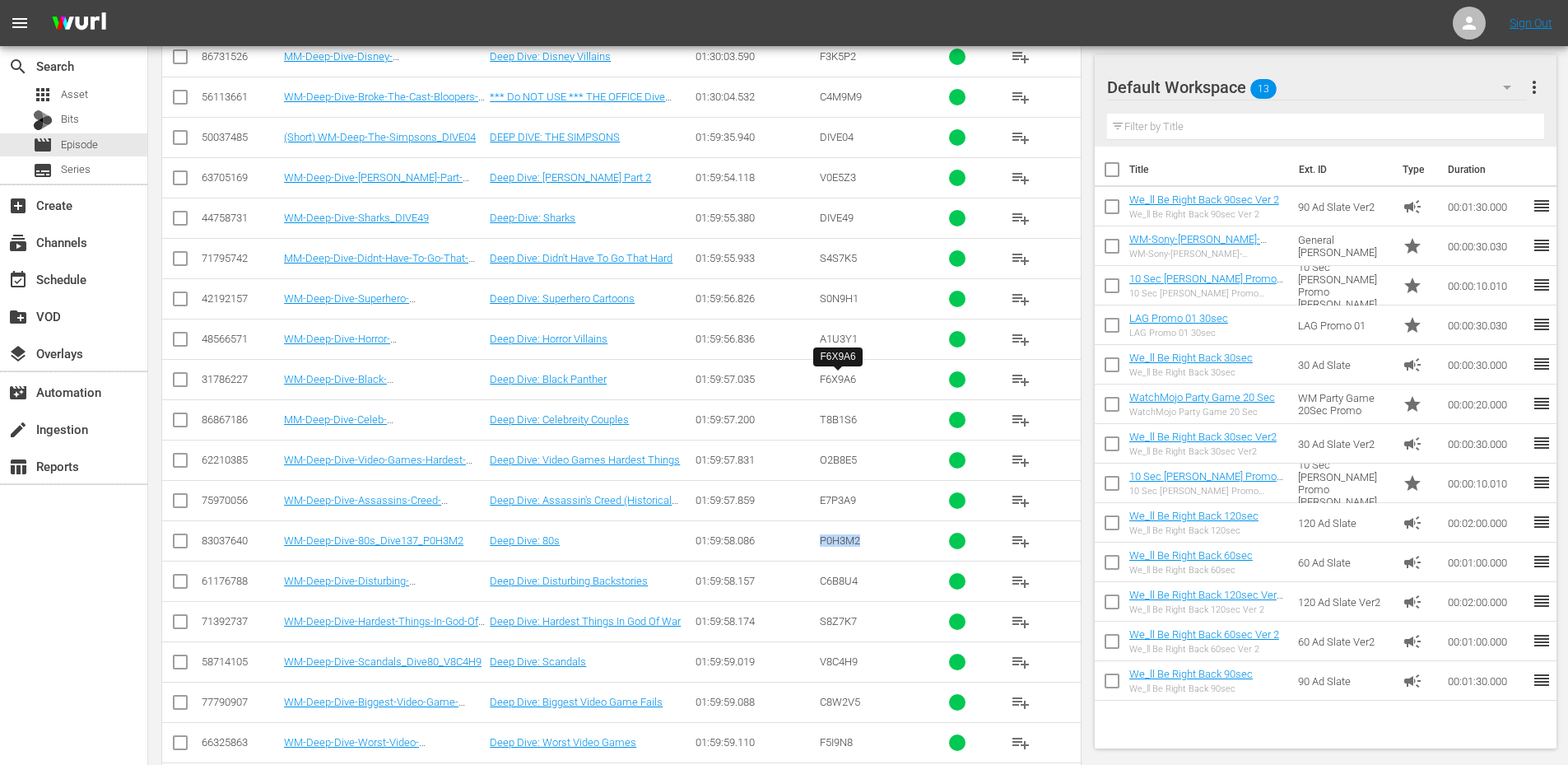
click at [844, 381] on span "F6X9A6" at bounding box center [838, 379] width 36 height 12
copy span "F6X9A6"
click at [837, 341] on span "A1U3Y1" at bounding box center [838, 339] width 38 height 12
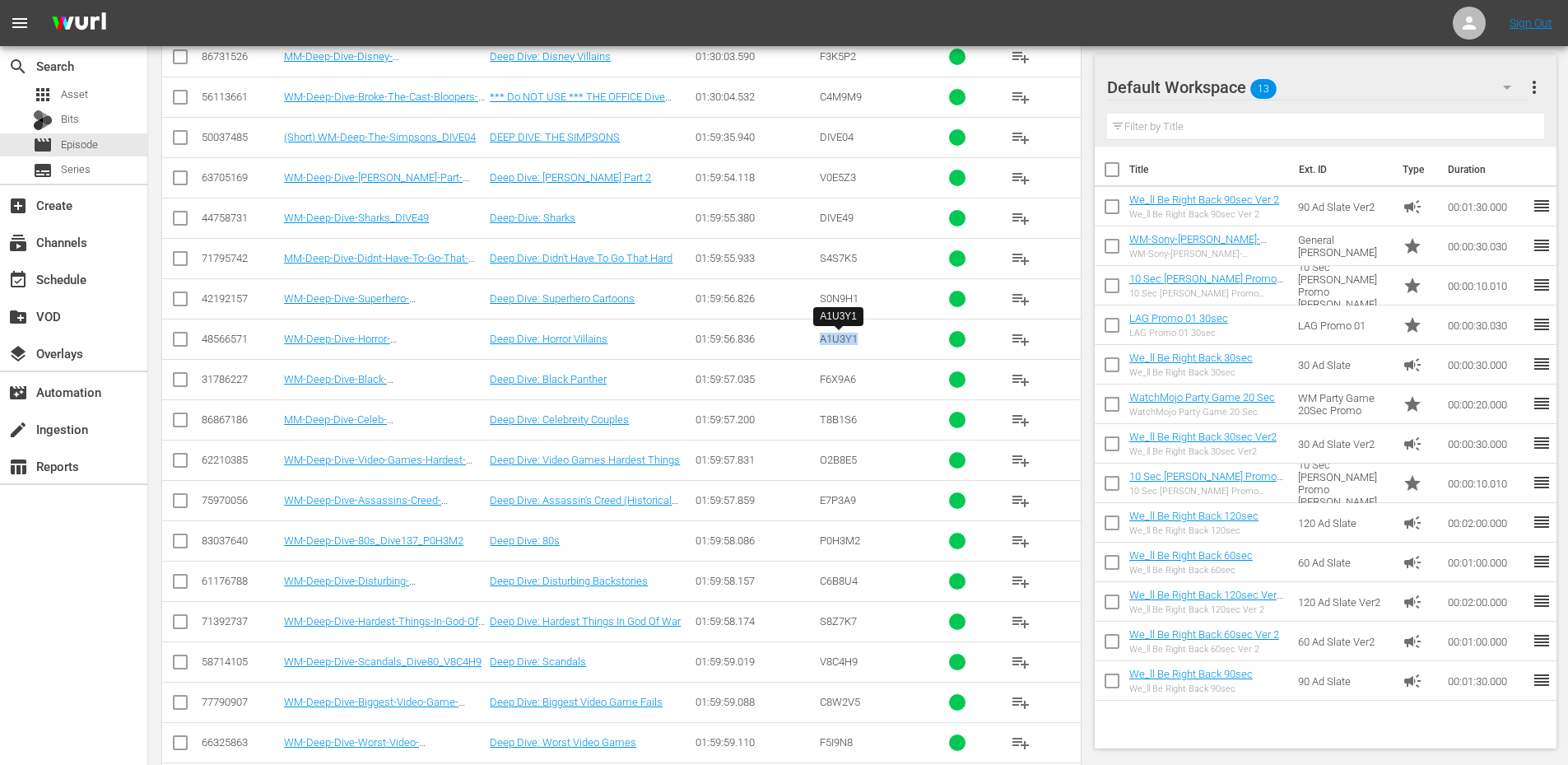
copy span "A1U3Y1"
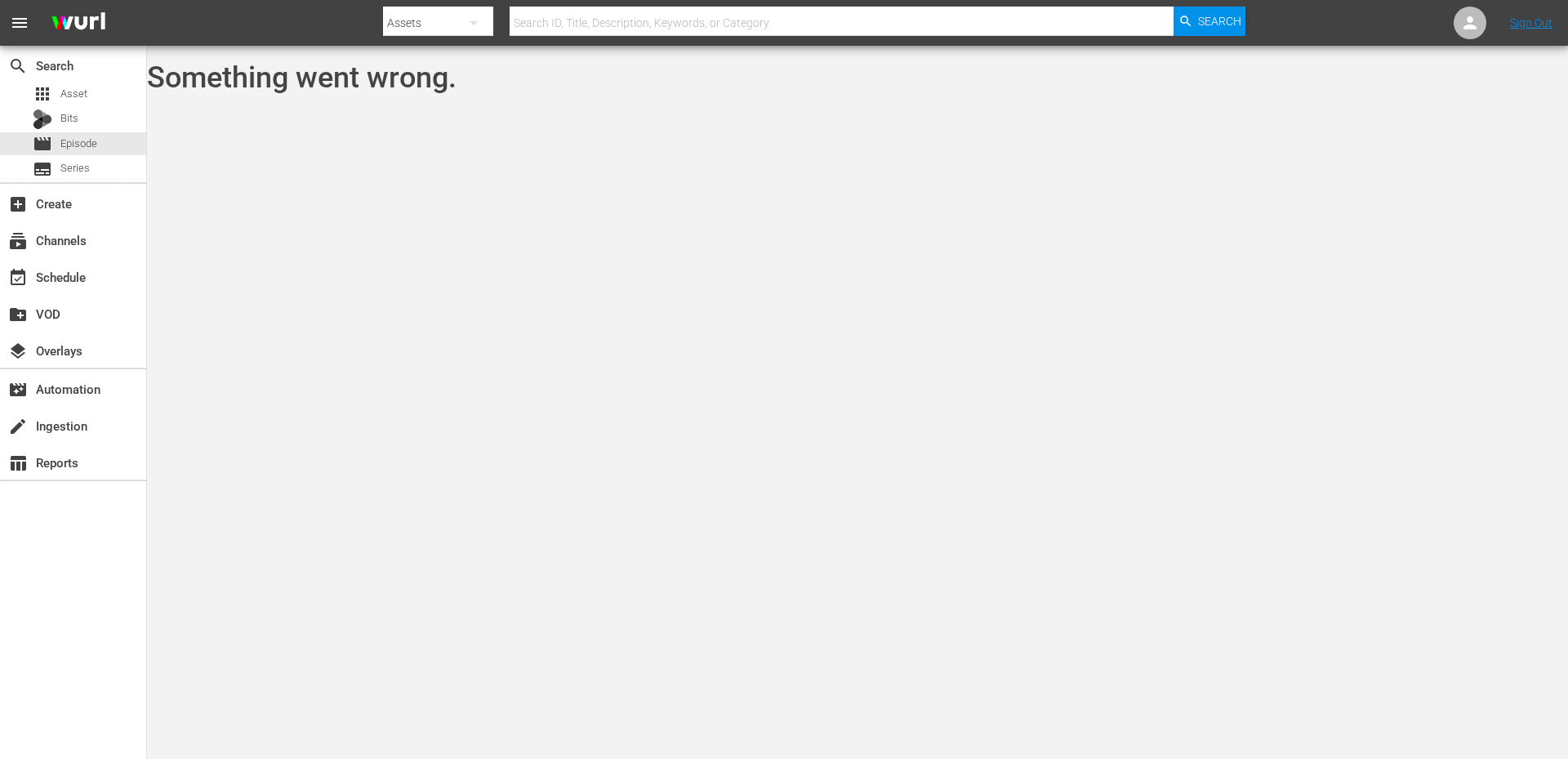
drag, startPoint x: 533, startPoint y: 66, endPoint x: 176, endPoint y: 75, distance: 357.1
click at [277, 131] on body "menu Search By Assets Search ID, Title, Description, Keywords, or Category Sear…" at bounding box center [784, 379] width 1568 height 759
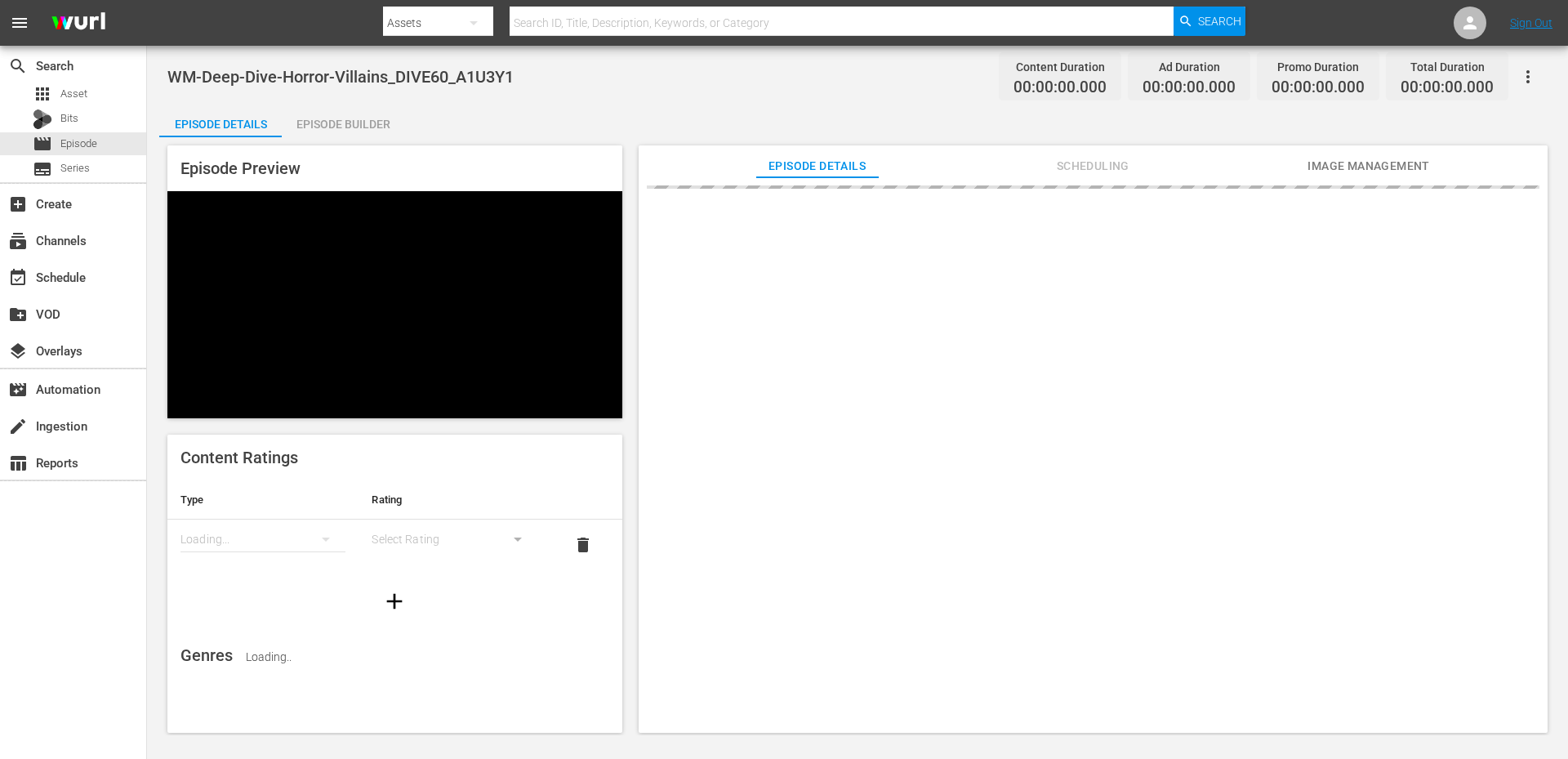
click at [353, 130] on div "Episode Builder" at bounding box center [342, 124] width 123 height 39
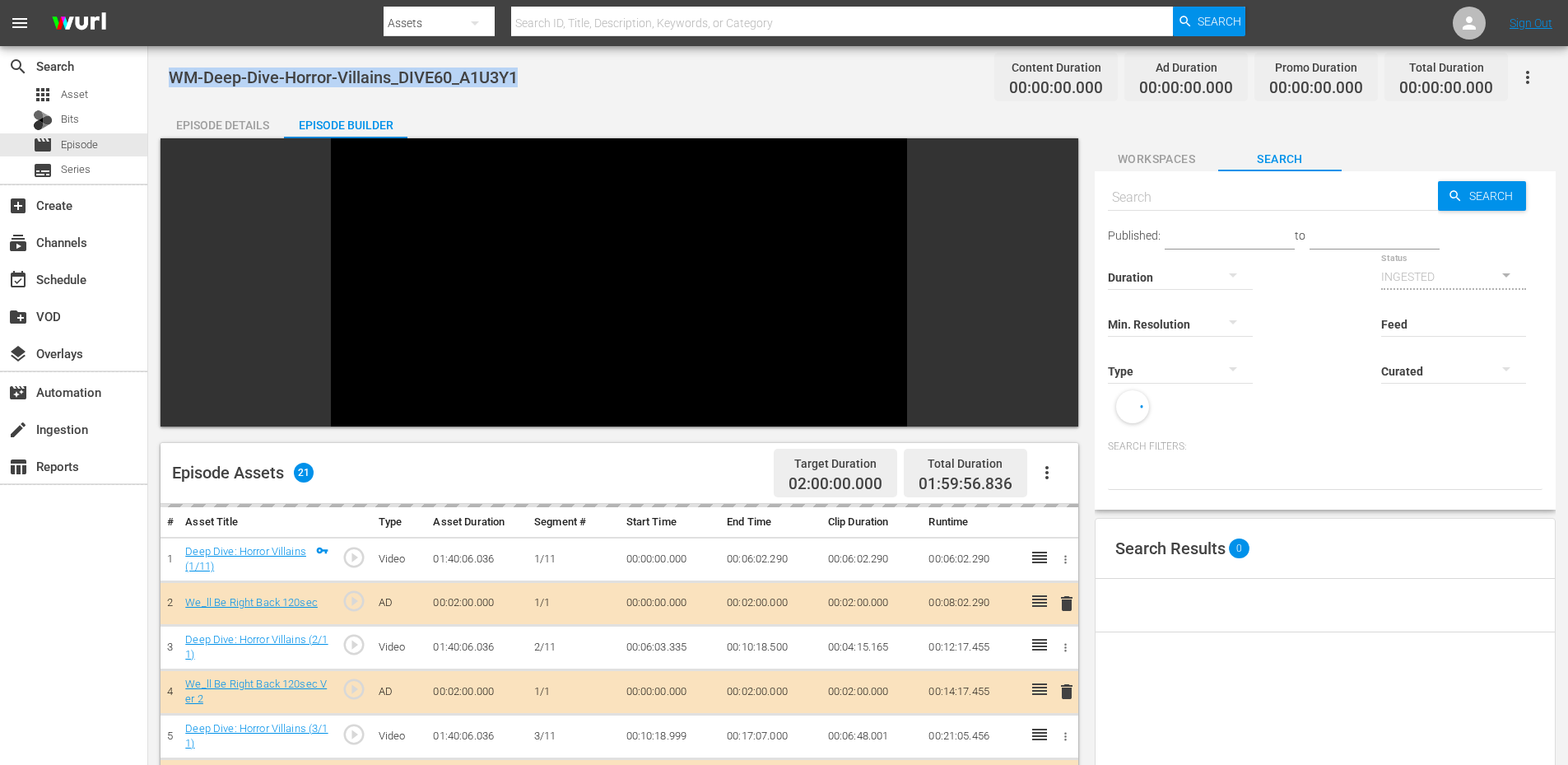
drag, startPoint x: 537, startPoint y: 84, endPoint x: 170, endPoint y: 72, distance: 367.2
click at [170, 72] on div "WM-Deep-Dive-Horror-Villains_DIVE60_A1U3Y1 Content Duration 00:00:00.000 Ad Dur…" at bounding box center [857, 77] width 1379 height 37
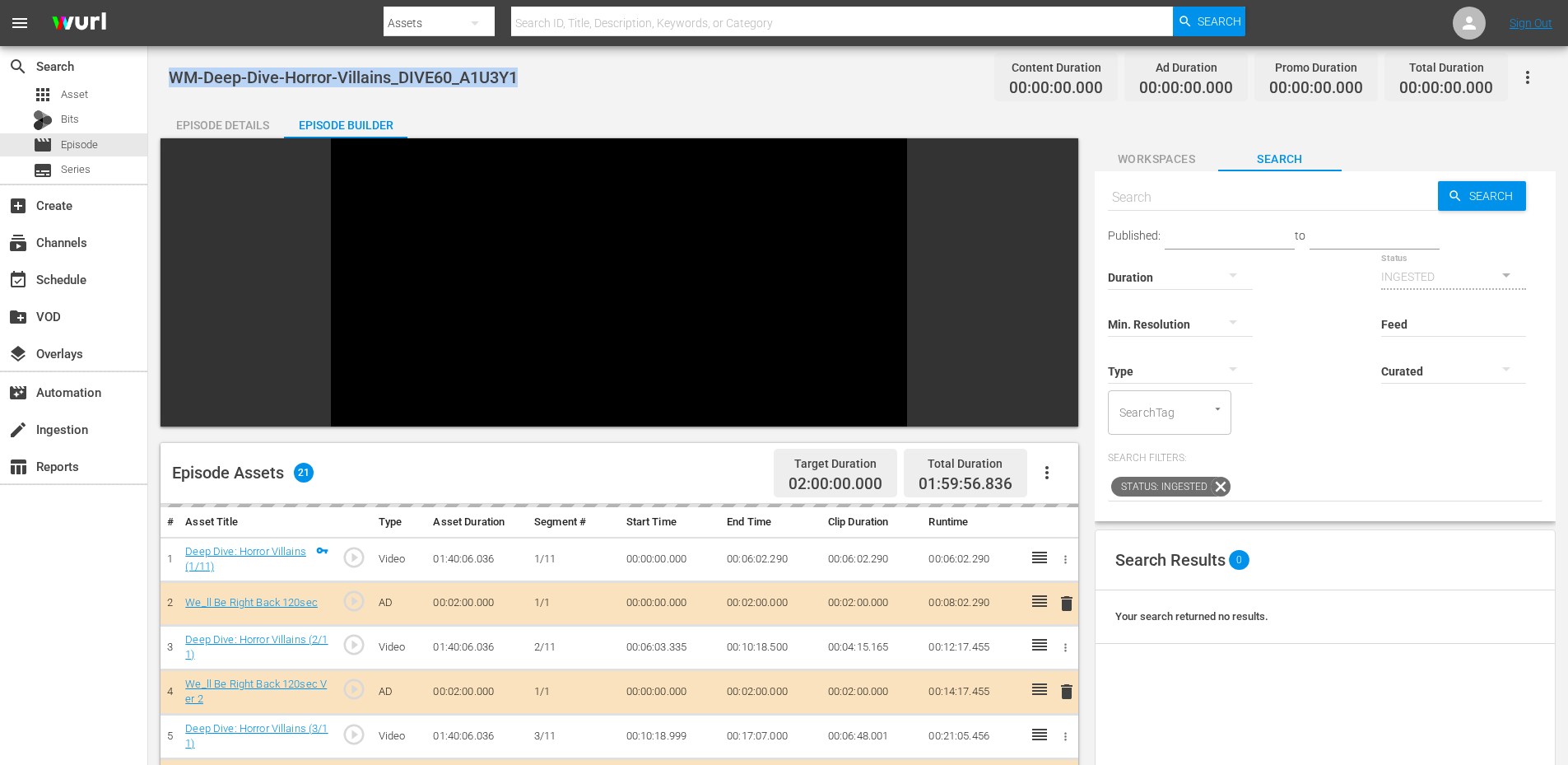
copy span "WM-Deep-Dive-Horror-Villains_DIVE60_A1U3Y1"
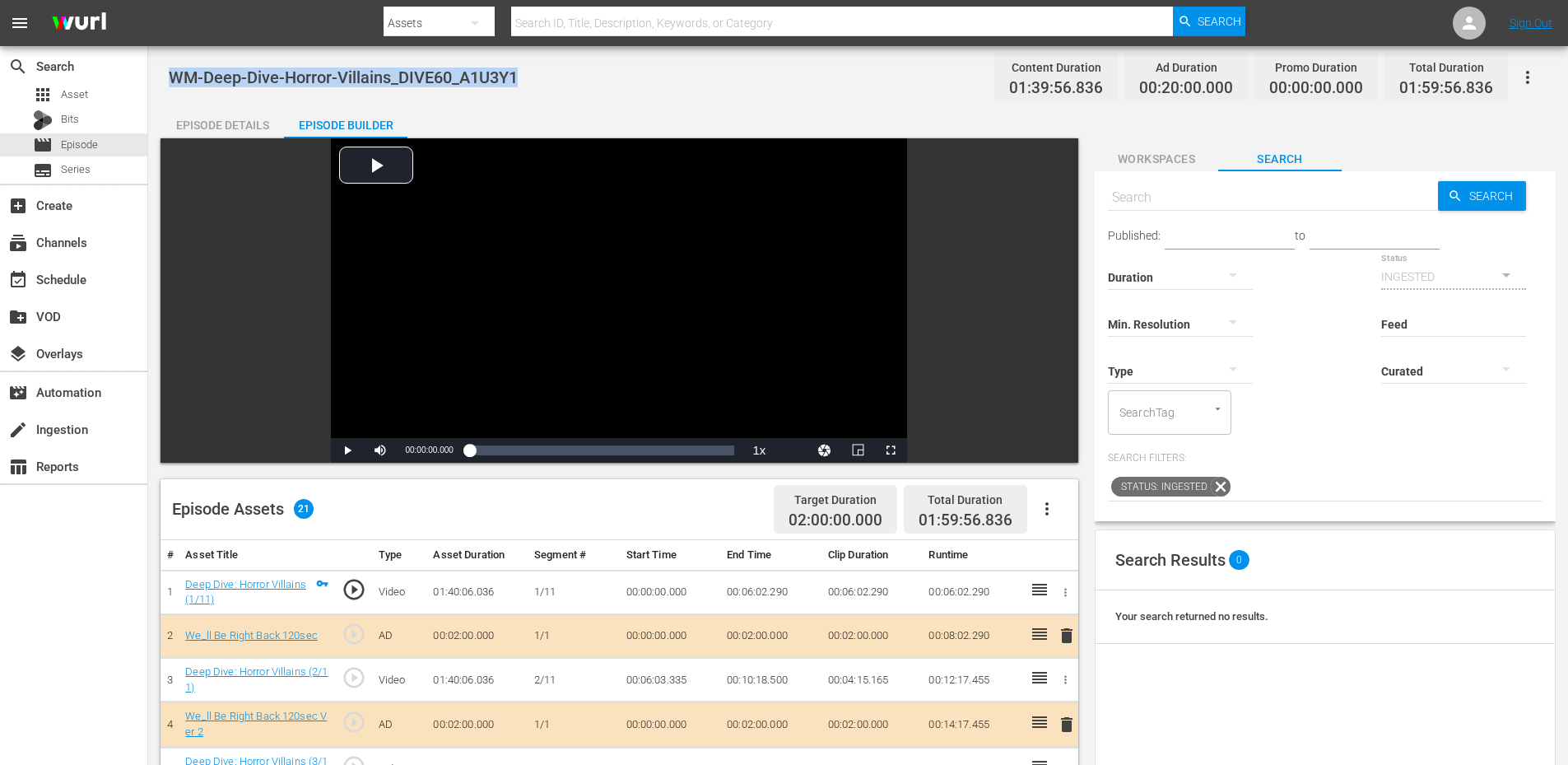
click at [555, 78] on div "WM-Deep-Dive-Horror-Villains_DIVE60_A1U3Y1 Content Duration 01:39:56.836 Ad Dur…" at bounding box center [857, 77] width 1379 height 37
